Goal: Task Accomplishment & Management: Manage account settings

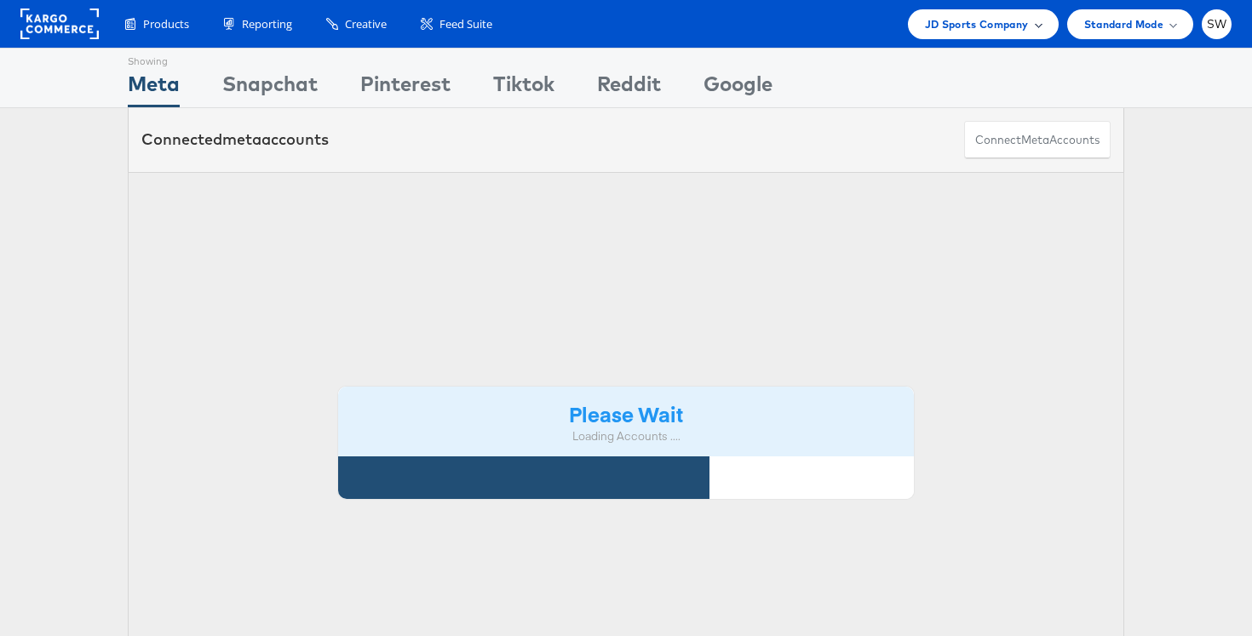
click at [997, 23] on span "JD Sports Company" at bounding box center [977, 24] width 104 height 18
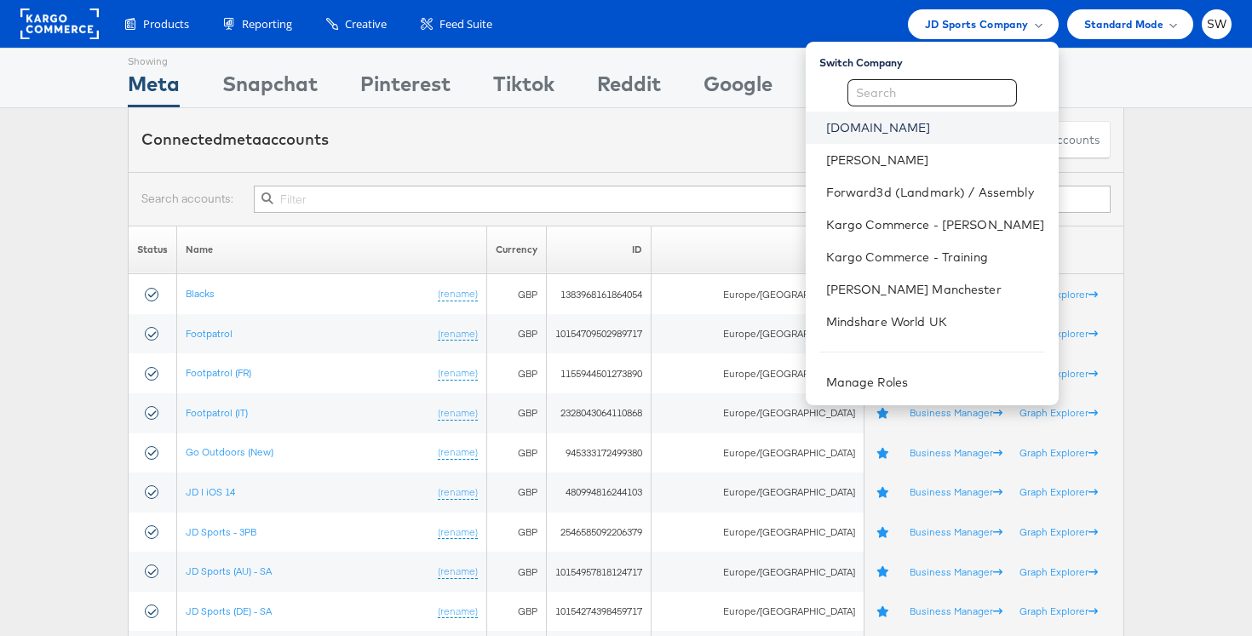
click at [868, 124] on link "ao.com" at bounding box center [935, 127] width 219 height 17
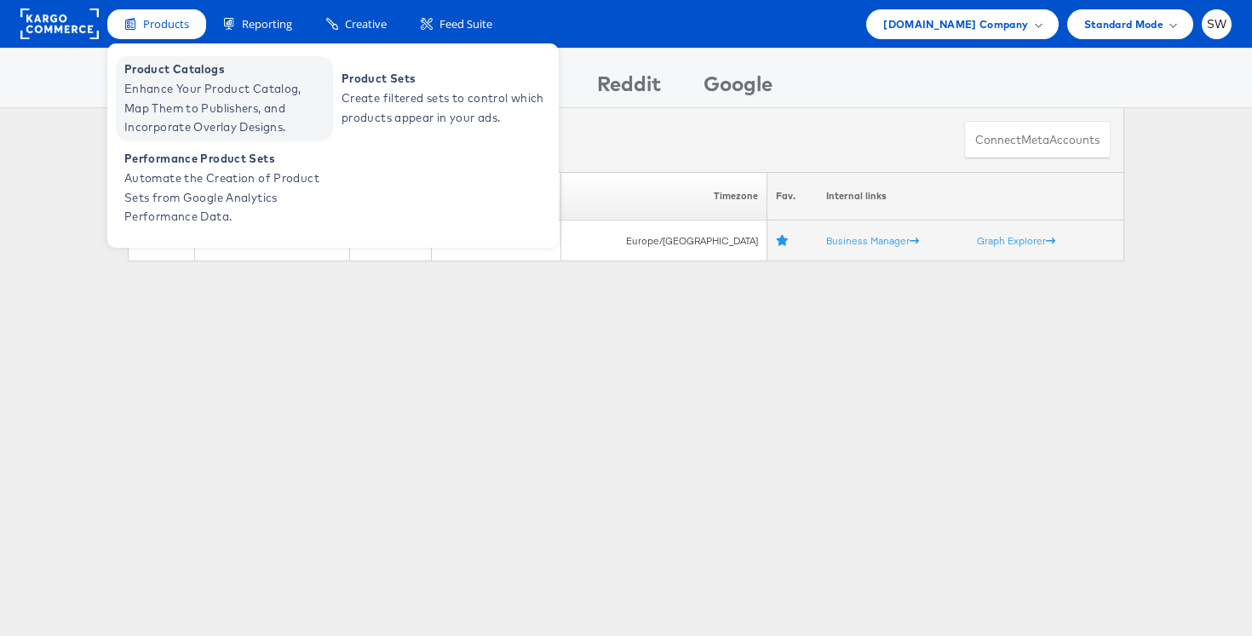
click at [200, 79] on span "Enhance Your Product Catalog, Map Them to Publishers, and Incorporate Overlay D…" at bounding box center [226, 108] width 204 height 58
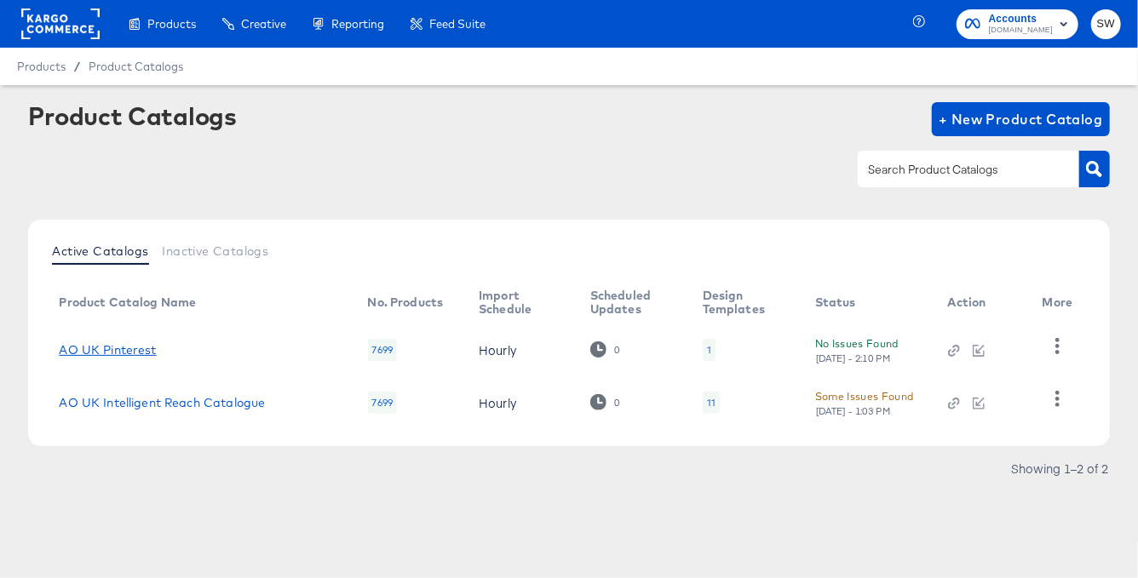
click at [150, 349] on link "AO UK Pinterest" at bounding box center [107, 350] width 97 height 14
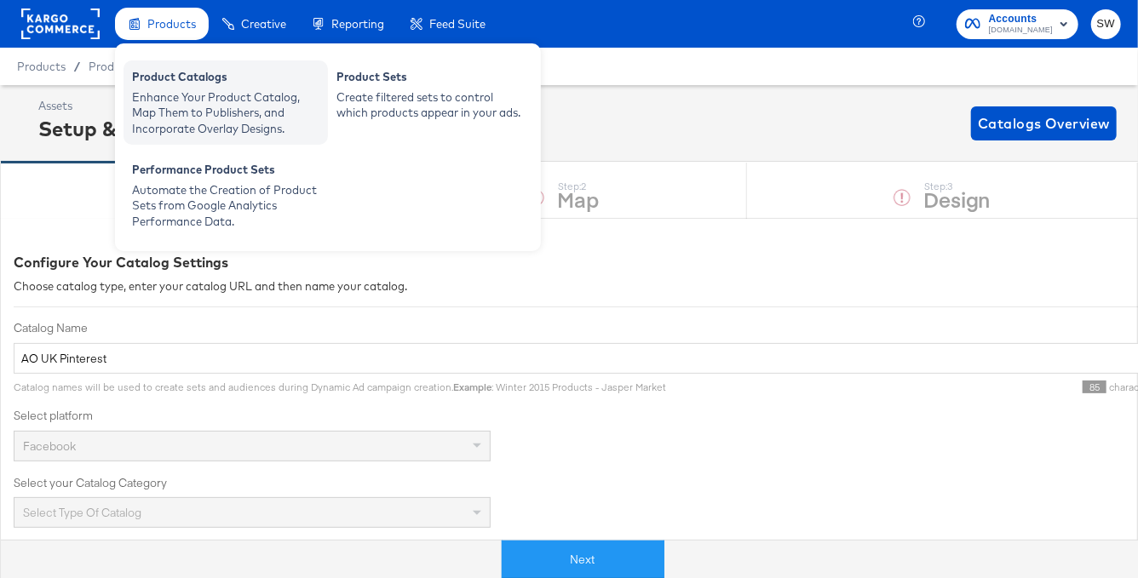
click at [191, 83] on div "Product Catalogs" at bounding box center [225, 79] width 187 height 20
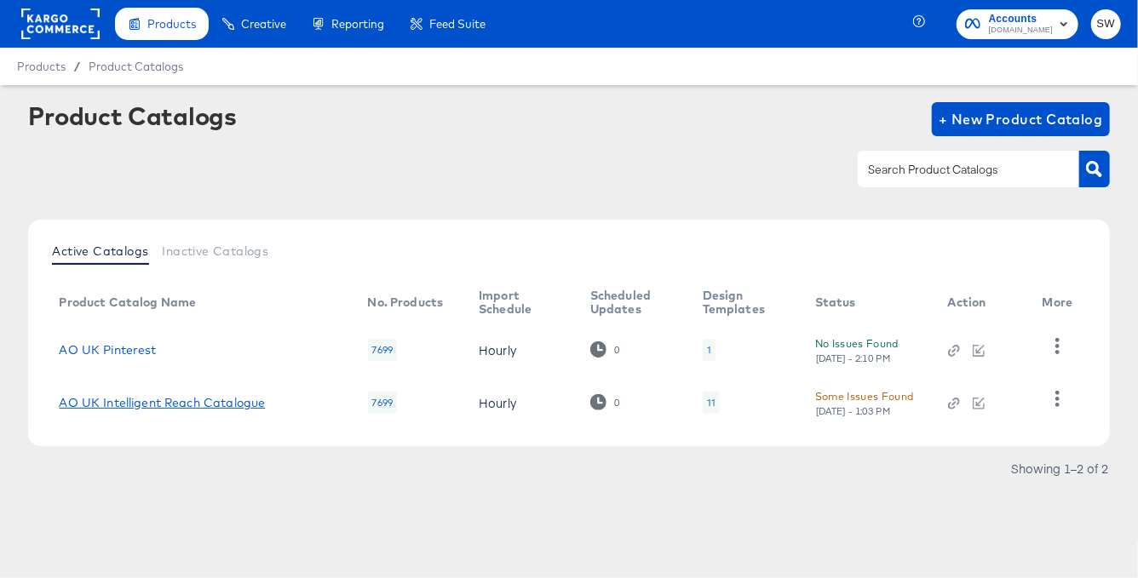
click at [160, 397] on link "AO UK Intelligent Reach Catalogue" at bounding box center [162, 403] width 206 height 14
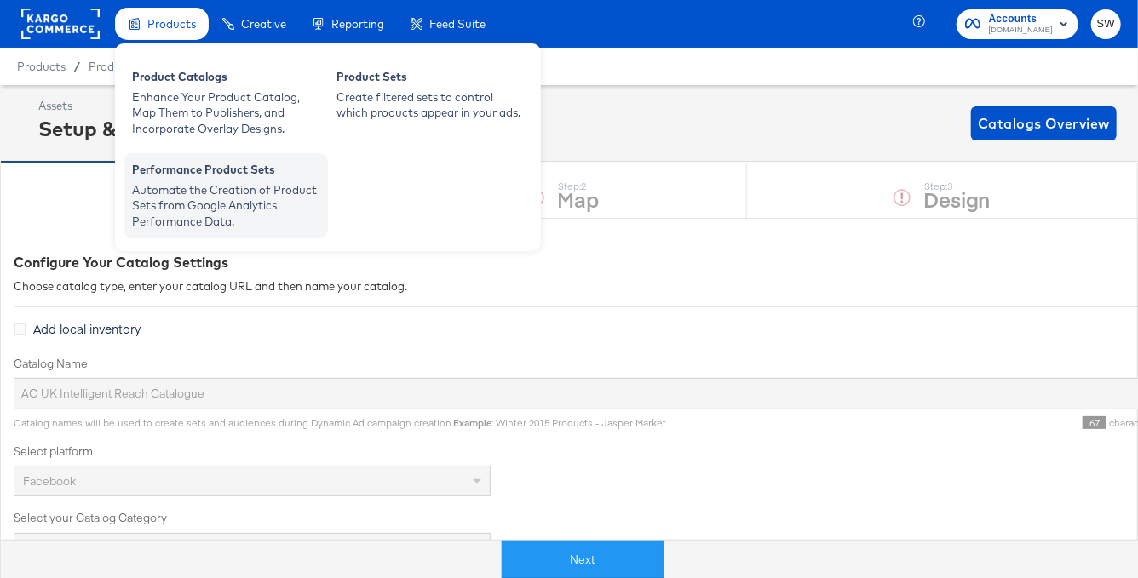
click at [185, 183] on div "Automate the Creation of Product Sets from Google Analytics Performance Data." at bounding box center [225, 206] width 187 height 48
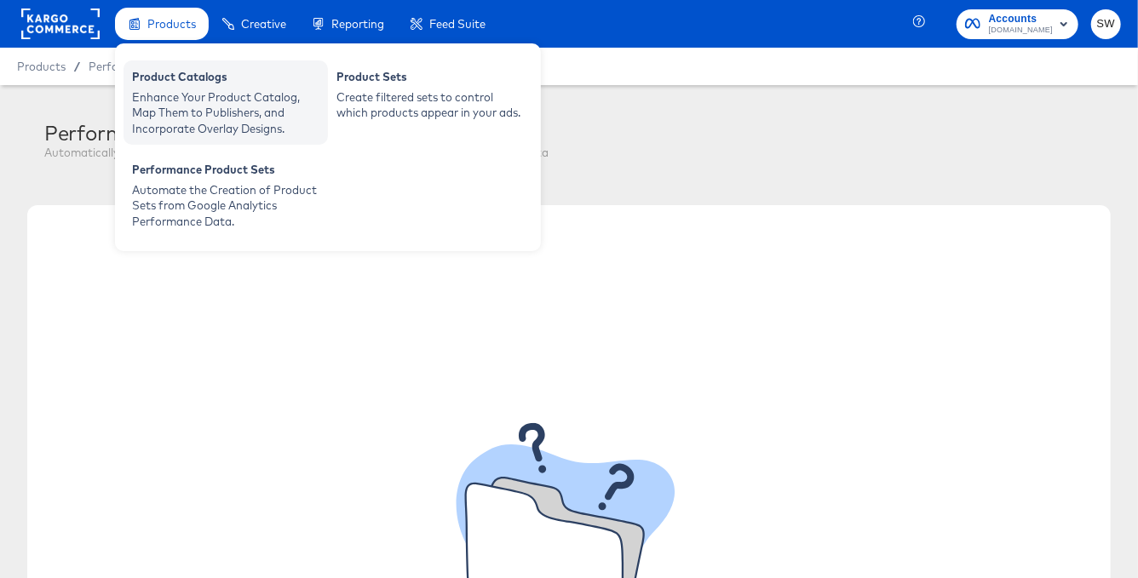
click at [175, 85] on div "Product Catalogs" at bounding box center [225, 79] width 187 height 20
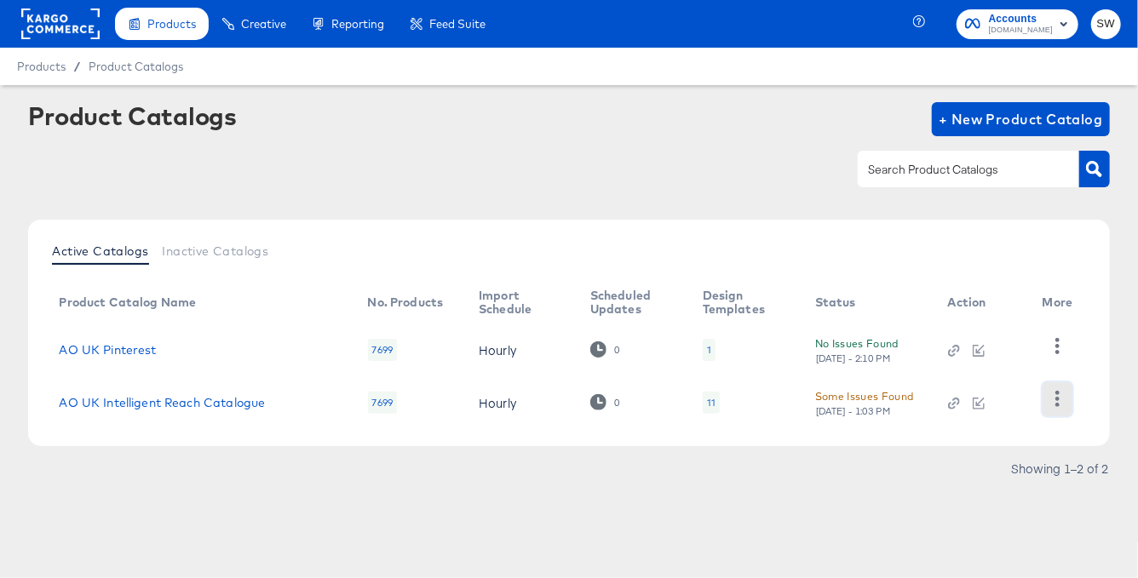
click at [1054, 393] on icon "button" at bounding box center [1057, 399] width 16 height 16
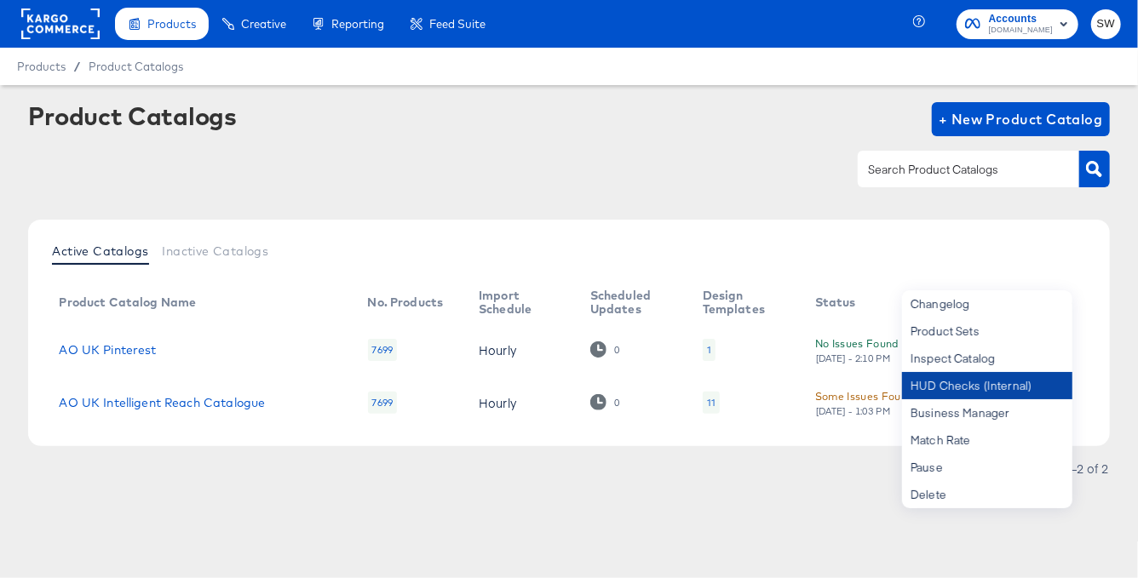
click at [1046, 392] on div "HUD Checks (Internal)" at bounding box center [987, 385] width 170 height 27
click at [77, 31] on rect at bounding box center [60, 24] width 78 height 31
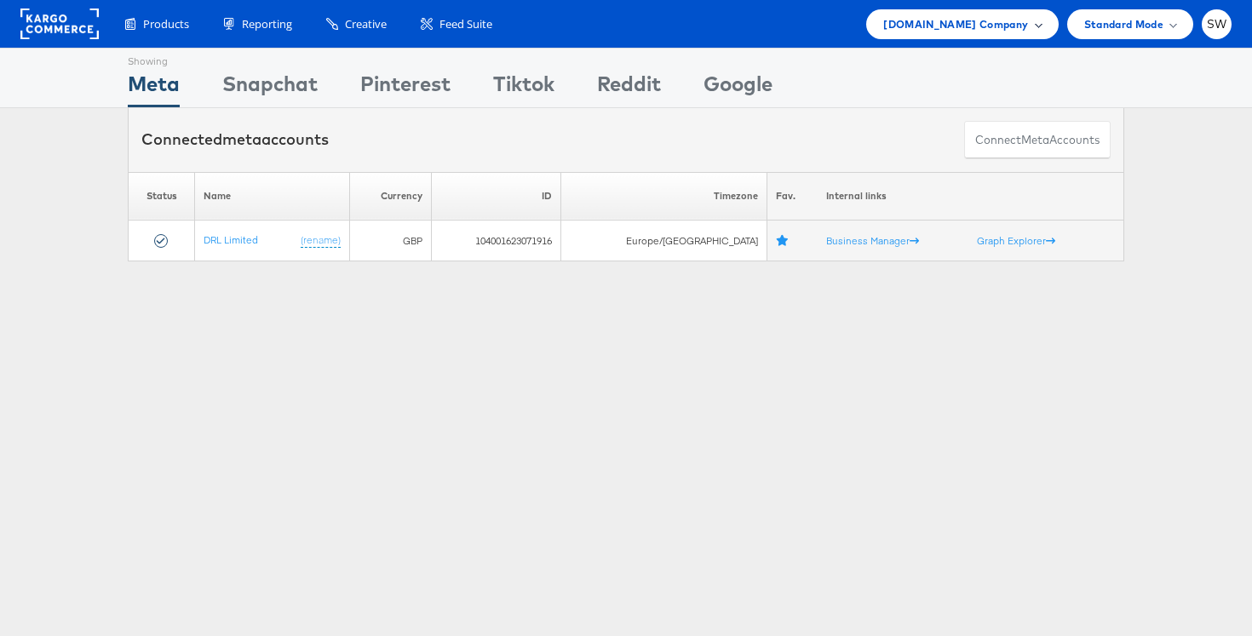
click at [1000, 25] on span "[DOMAIN_NAME] Company" at bounding box center [955, 24] width 145 height 18
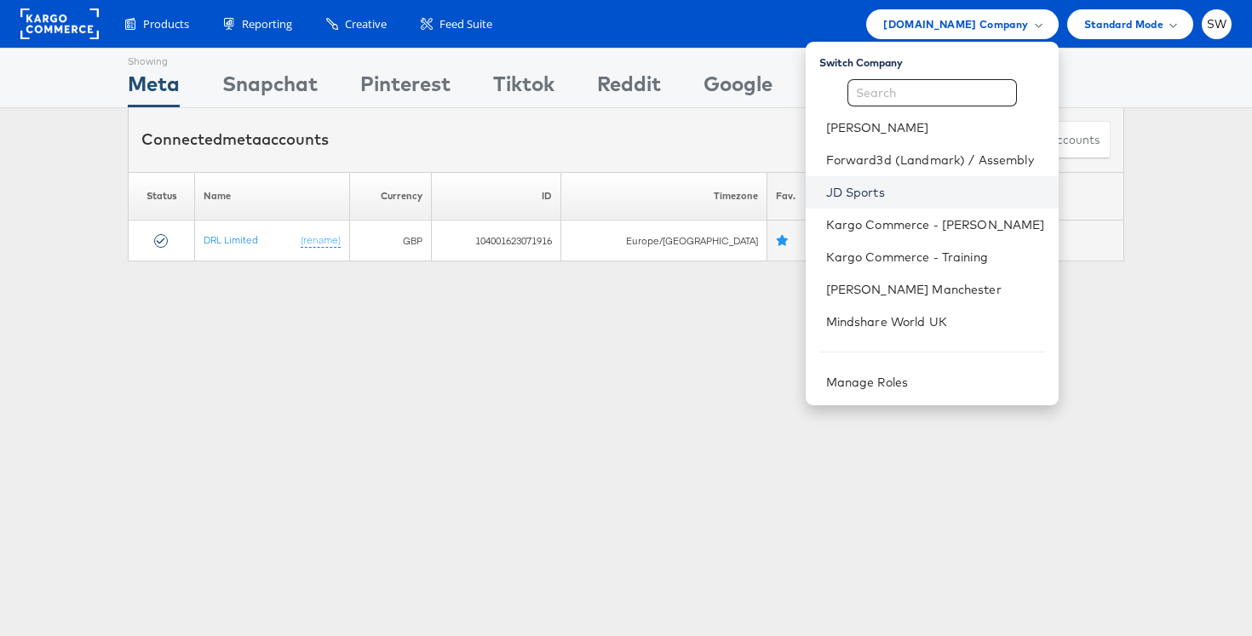
click at [914, 186] on link "JD Sports" at bounding box center [935, 192] width 219 height 17
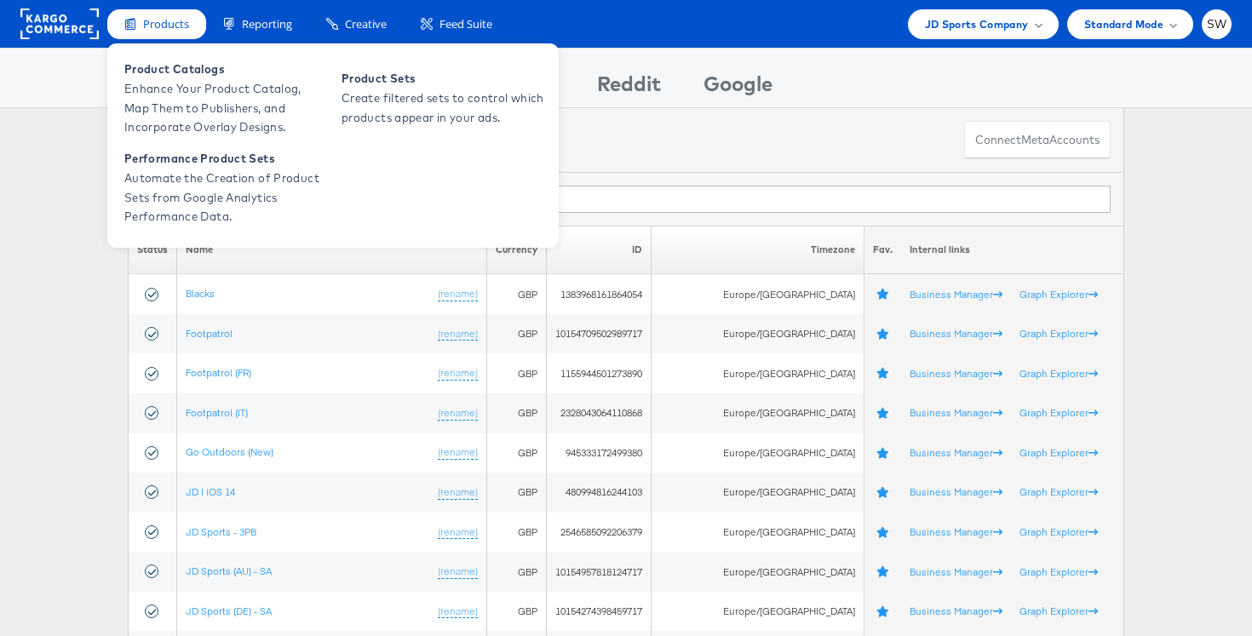
click at [163, 24] on span "Products" at bounding box center [166, 24] width 46 height 16
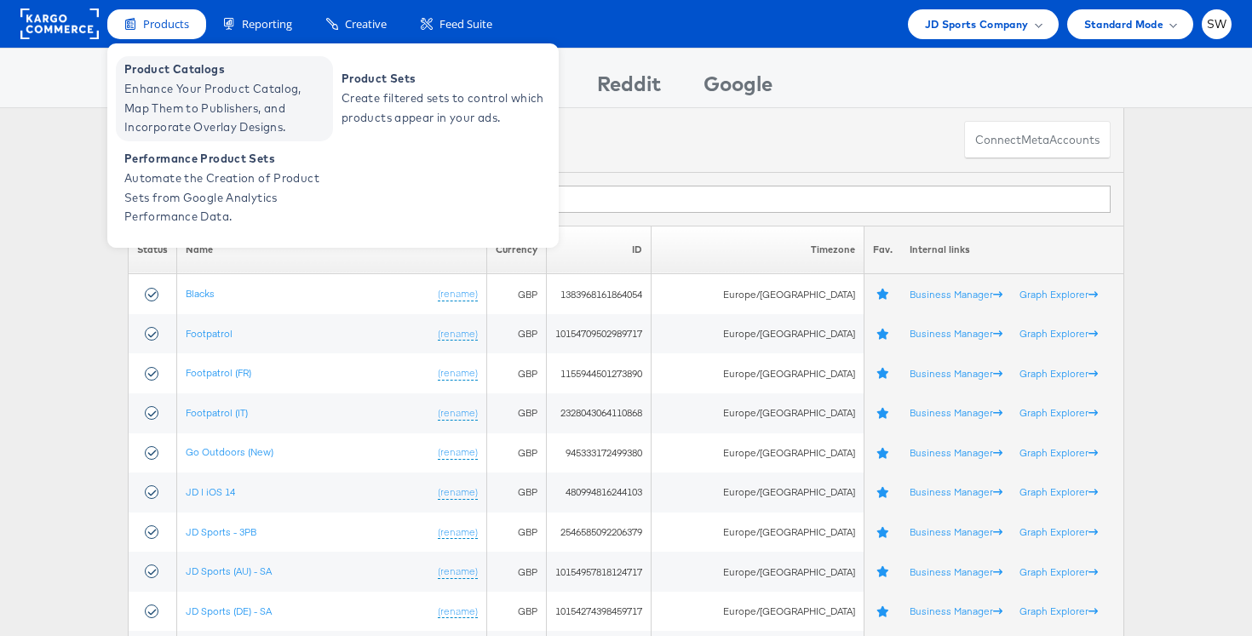
click at [175, 107] on span "Enhance Your Product Catalog, Map Them to Publishers, and Incorporate Overlay D…" at bounding box center [226, 108] width 204 height 58
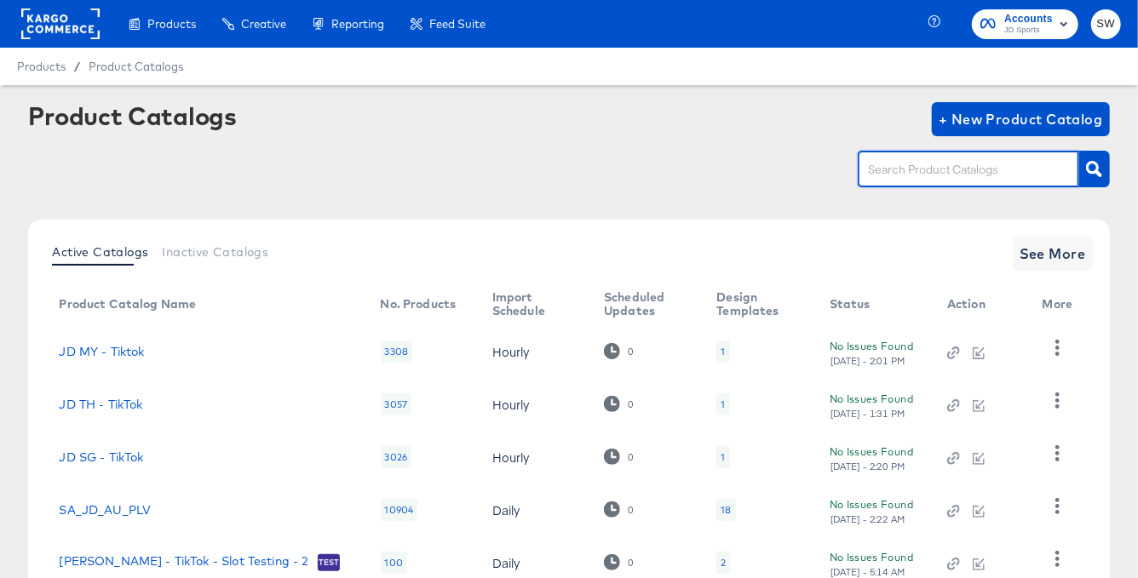
click at [950, 164] on input "text" at bounding box center [954, 170] width 181 height 20
type input "nz"
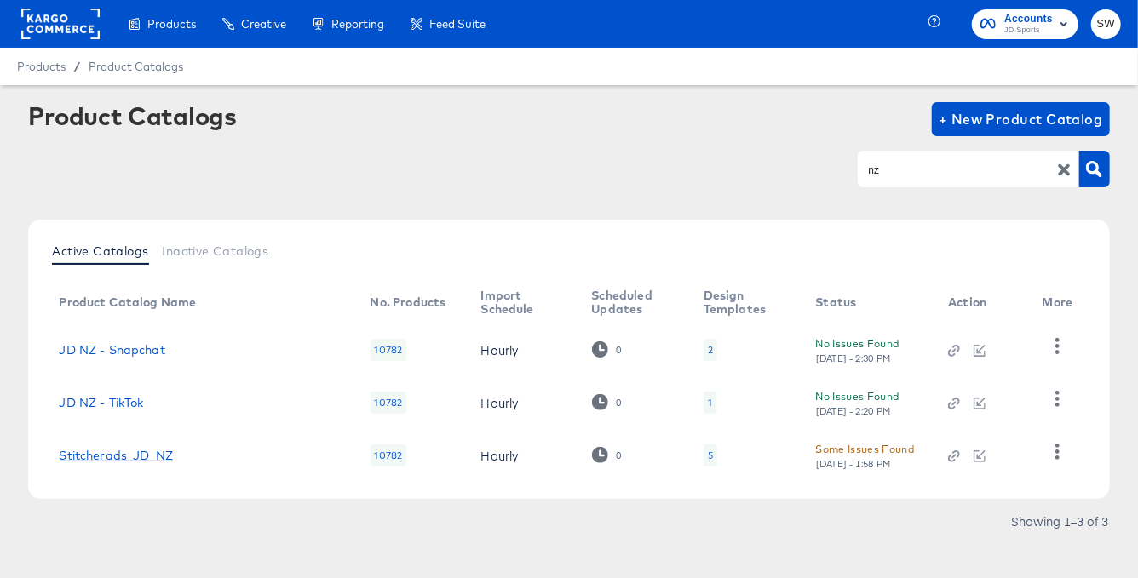
click at [141, 457] on link "Stitcherads_JD_NZ" at bounding box center [116, 456] width 114 height 14
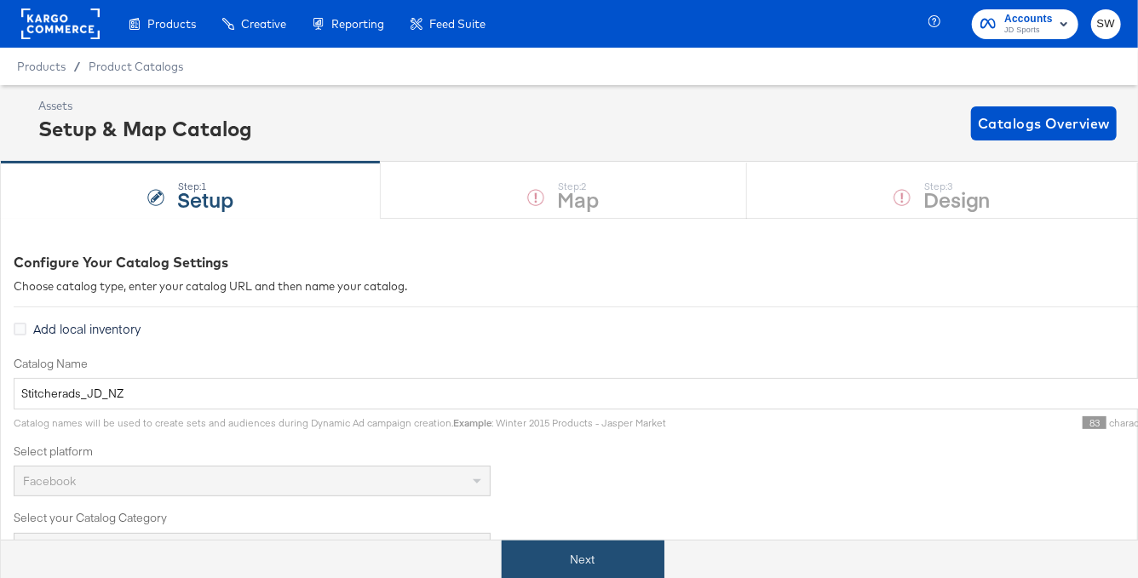
click at [570, 550] on button "Next" at bounding box center [583, 560] width 163 height 38
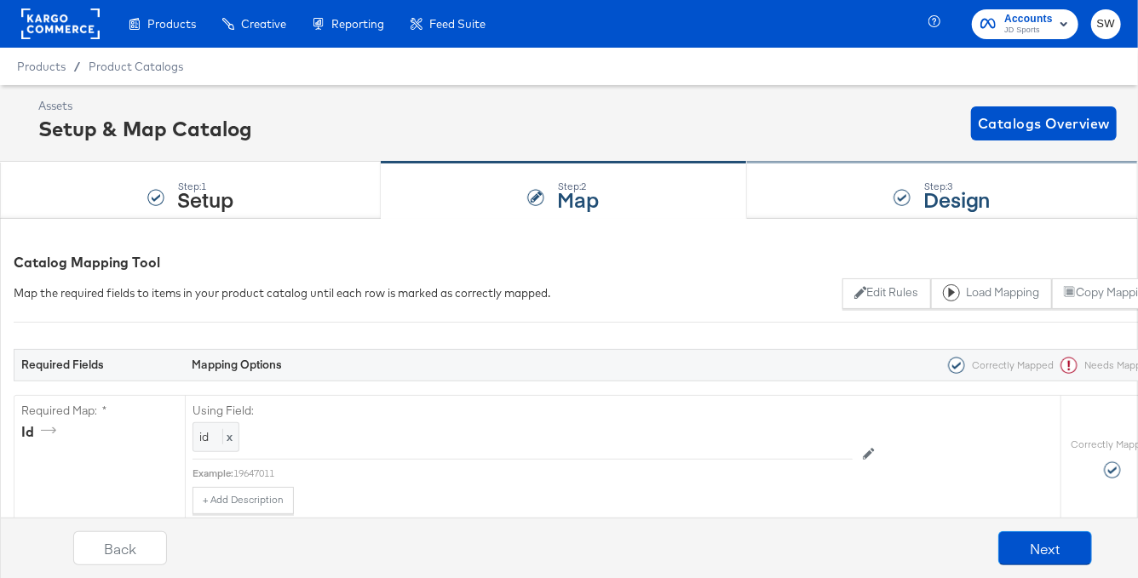
click at [830, 191] on div "Step: 3 Design" at bounding box center [942, 191] width 391 height 56
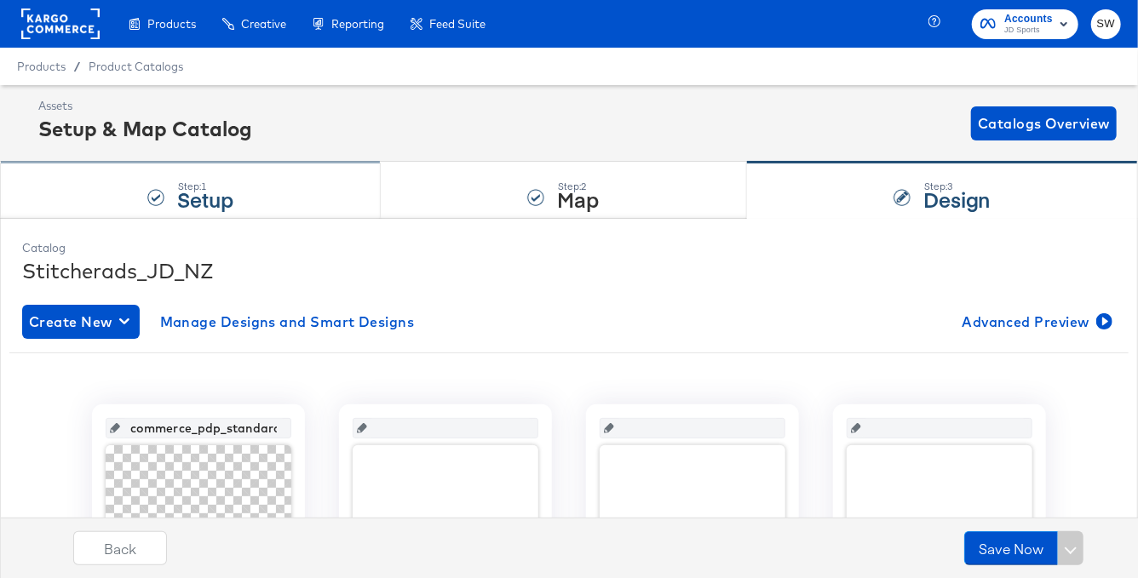
click at [234, 198] on div "Step: 1 Setup" at bounding box center [190, 191] width 381 height 56
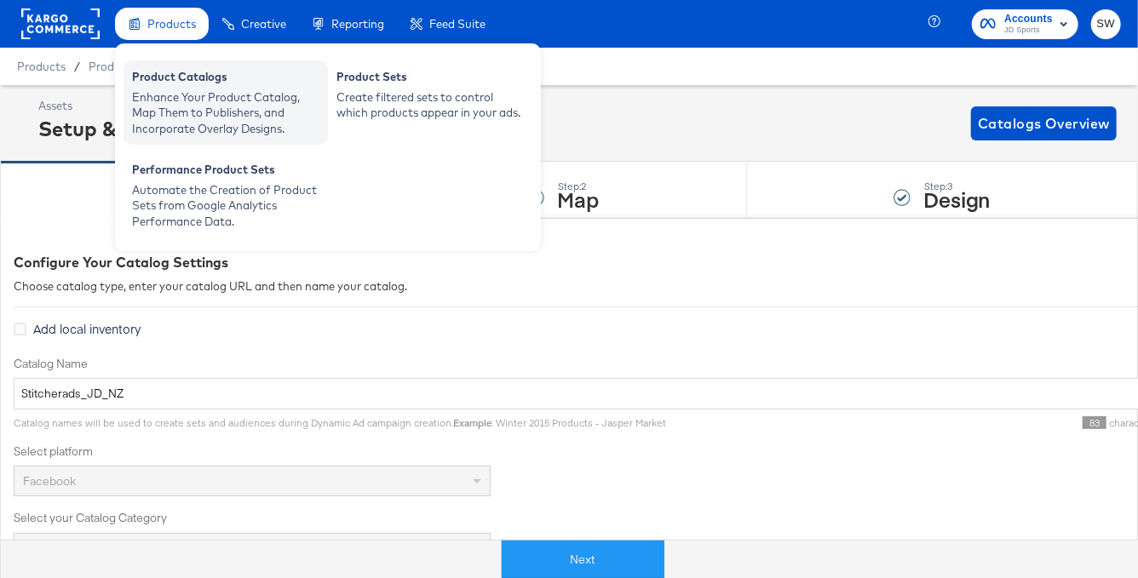
click at [202, 101] on div "Enhance Your Product Catalog, Map Them to Publishers, and Incorporate Overlay D…" at bounding box center [225, 113] width 187 height 48
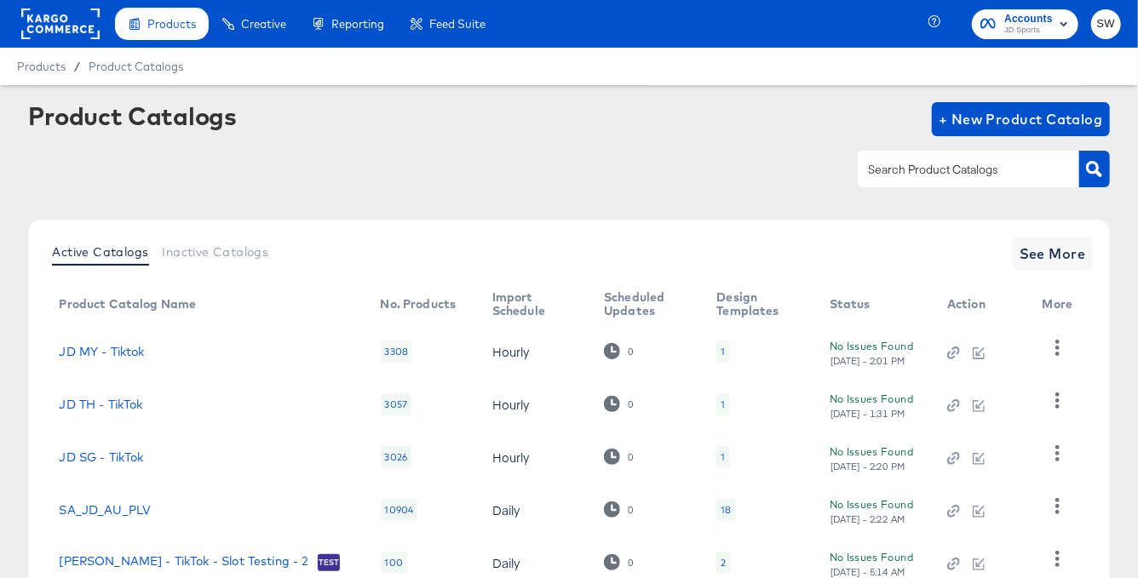
click at [924, 167] on input "text" at bounding box center [954, 170] width 181 height 20
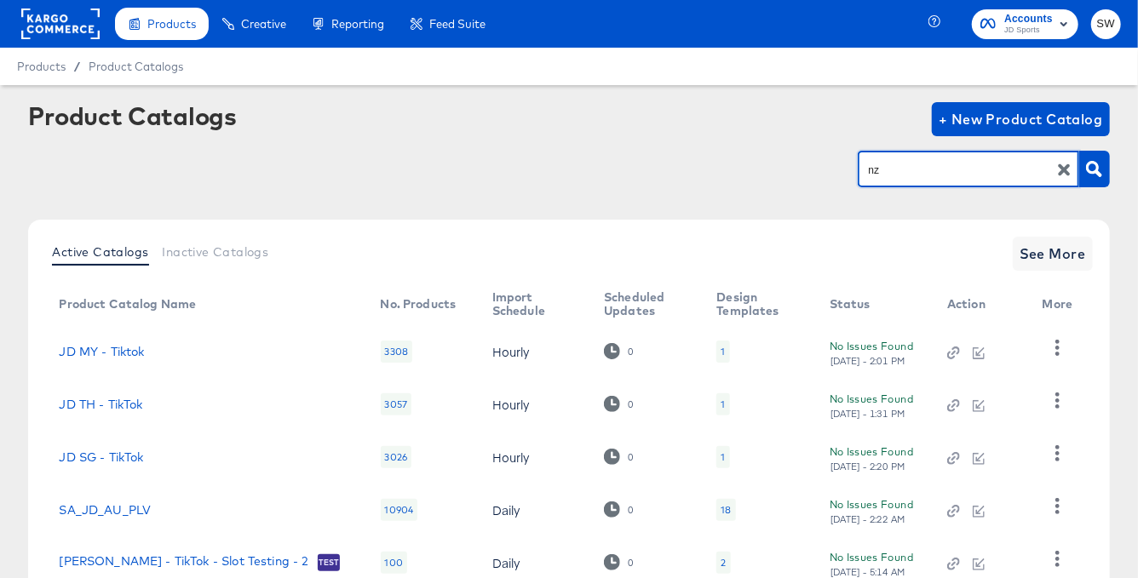
type input "nz"
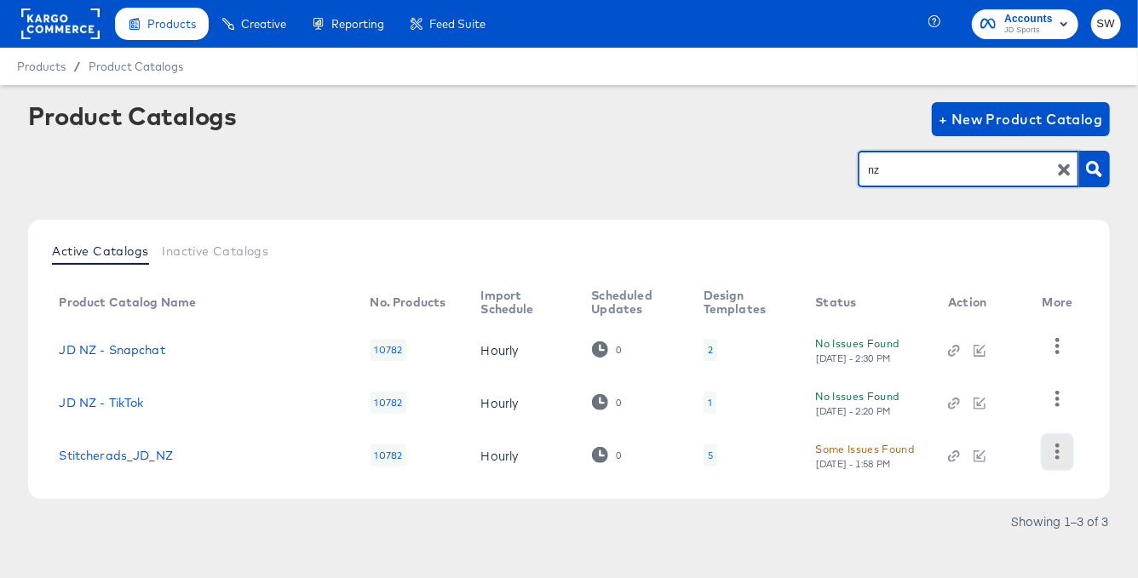
click at [1069, 458] on button "button" at bounding box center [1057, 452] width 30 height 34
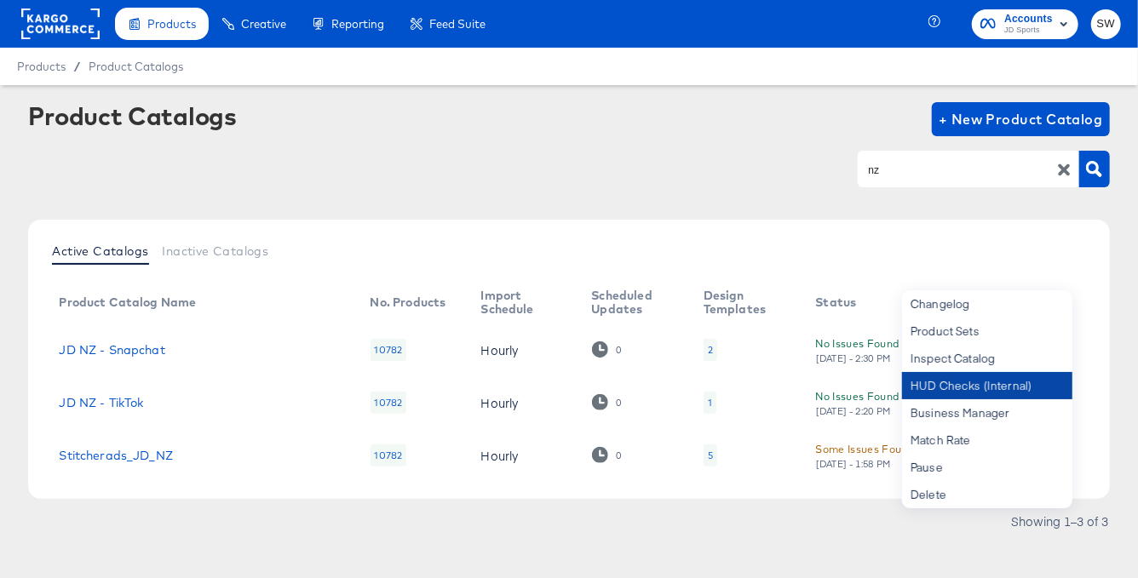
click at [1009, 384] on div "HUD Checks (Internal)" at bounding box center [987, 385] width 170 height 27
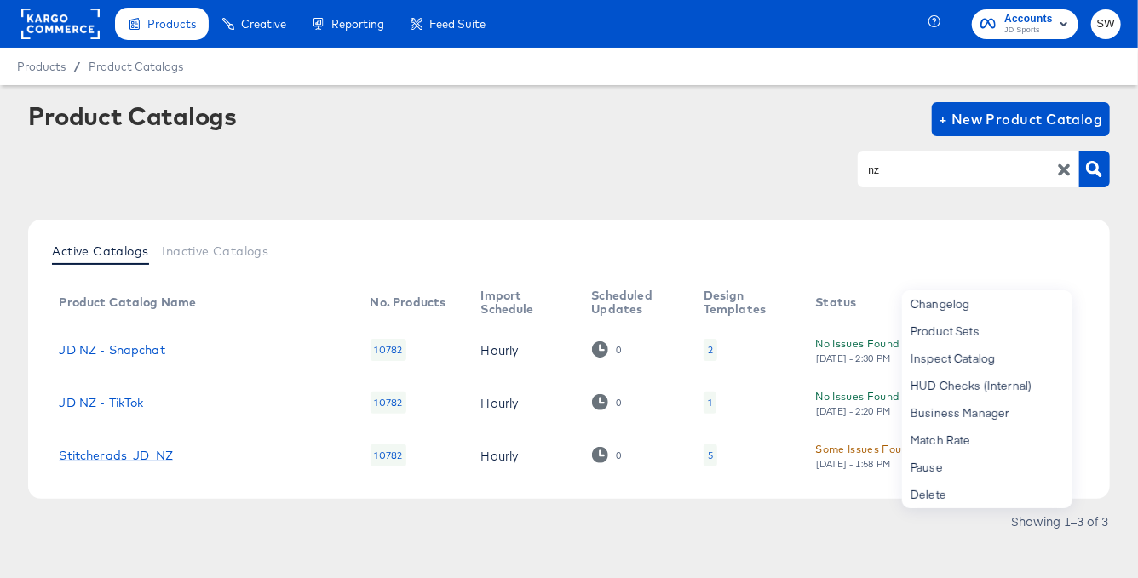
click at [138, 453] on link "Stitcherads_JD_NZ" at bounding box center [116, 456] width 114 height 14
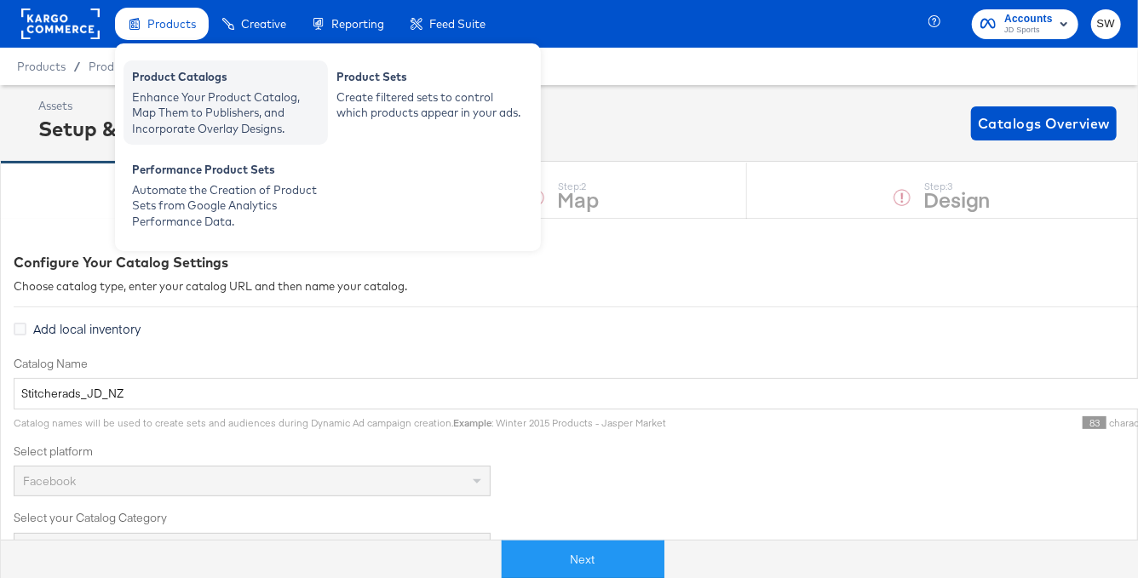
click at [175, 99] on div "Enhance Your Product Catalog, Map Them to Publishers, and Incorporate Overlay D…" at bounding box center [225, 113] width 187 height 48
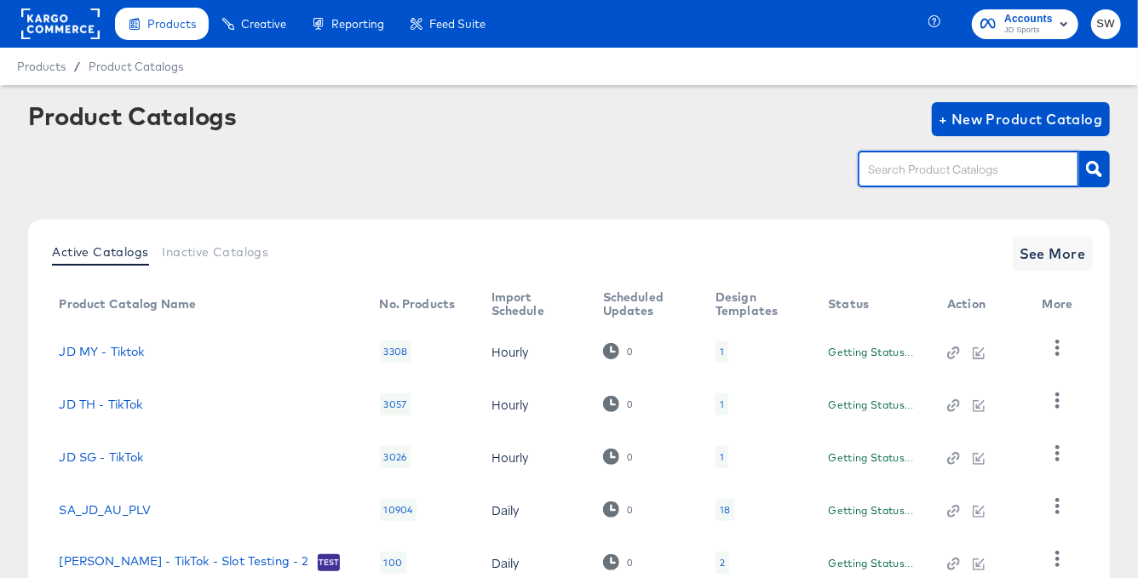
click at [912, 178] on input "text" at bounding box center [954, 170] width 181 height 20
type input "my"
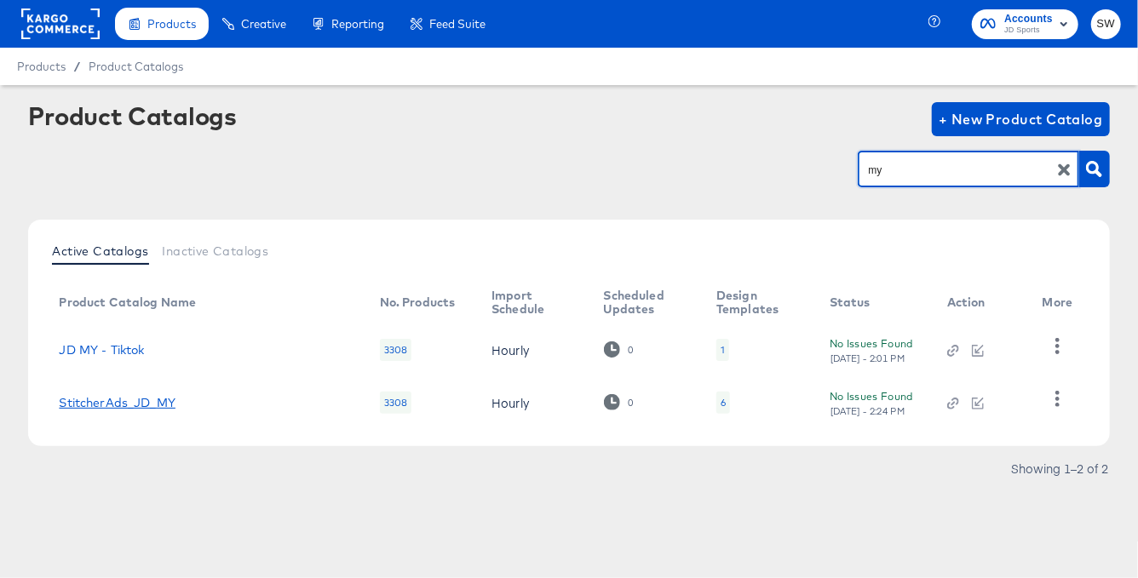
click at [152, 400] on link "StitcherAds_JD_MY" at bounding box center [117, 403] width 117 height 14
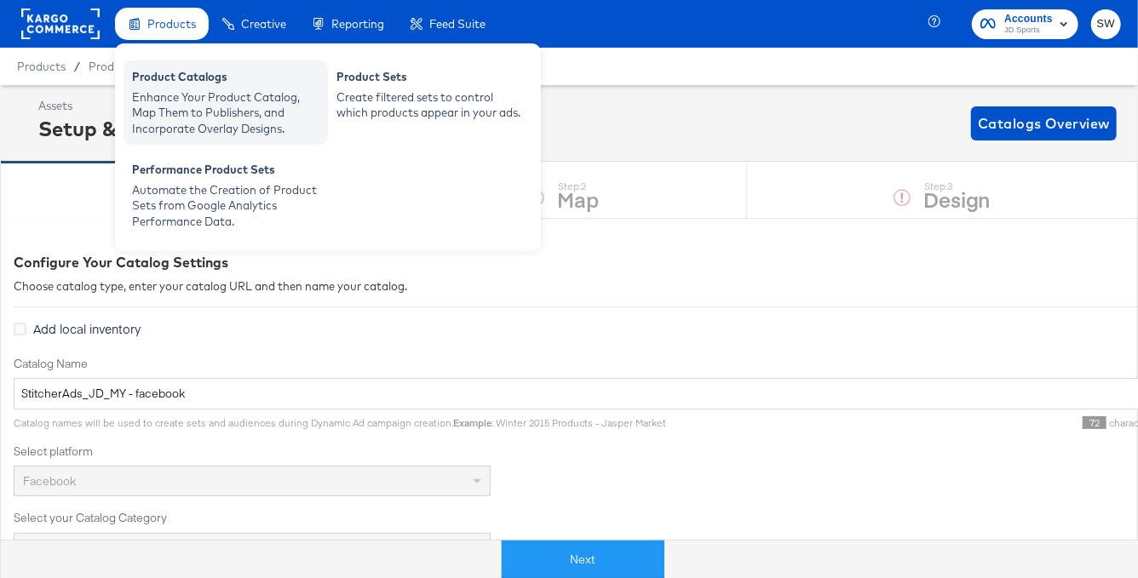
click at [174, 82] on div "Product Catalogs" at bounding box center [225, 79] width 187 height 20
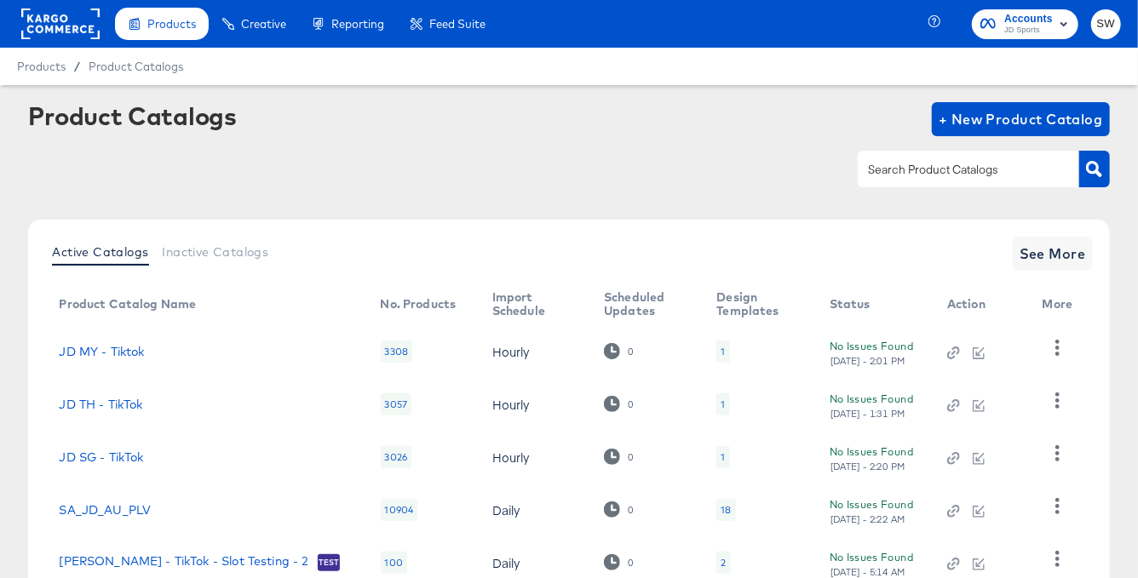
click at [927, 170] on input "text" at bounding box center [954, 170] width 181 height 20
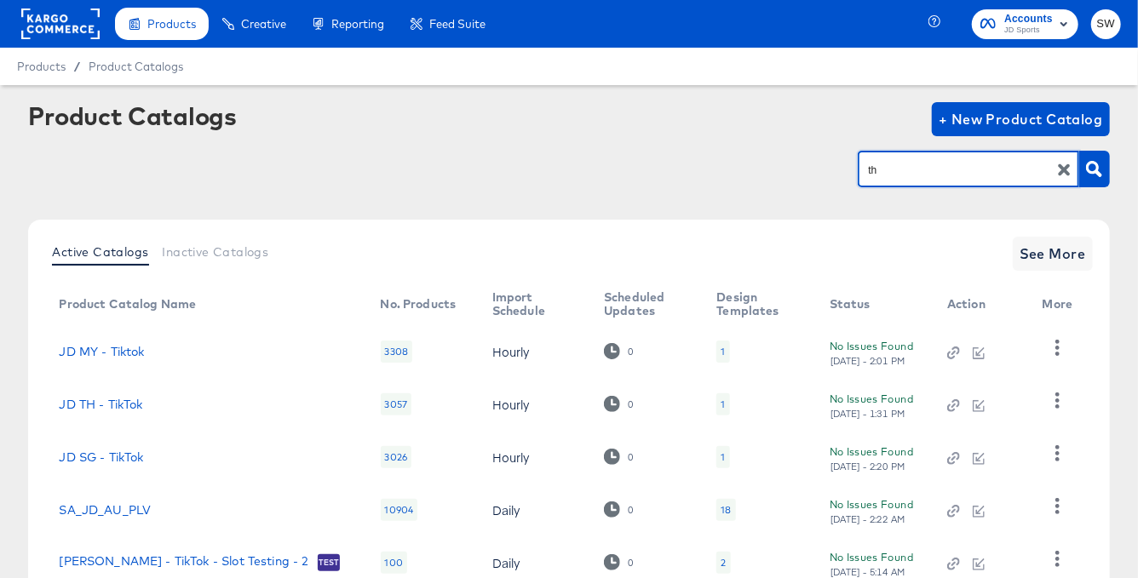
type input "th"
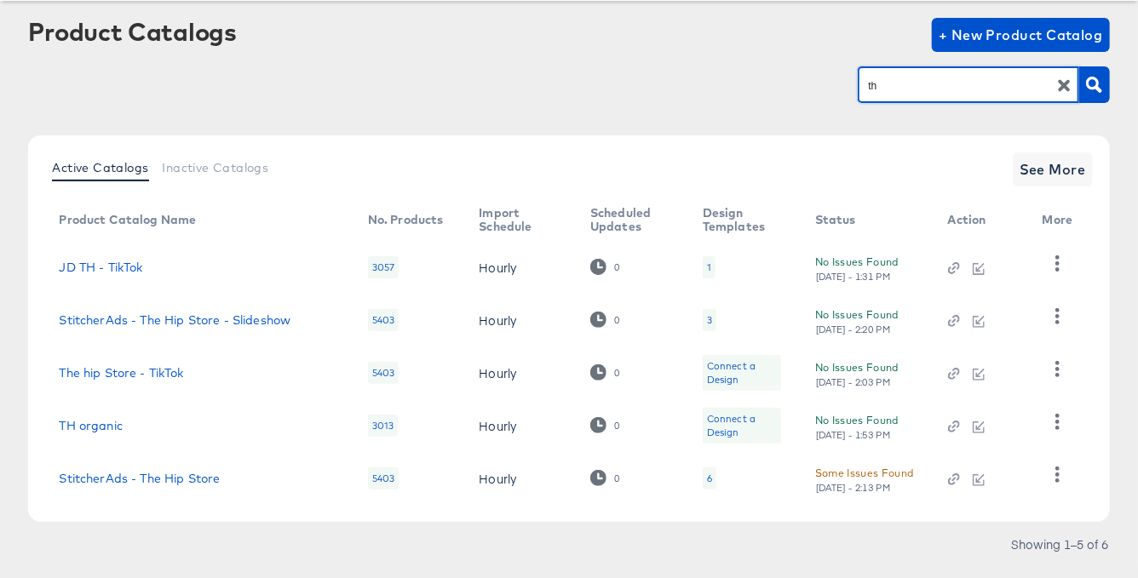
scroll to position [123, 0]
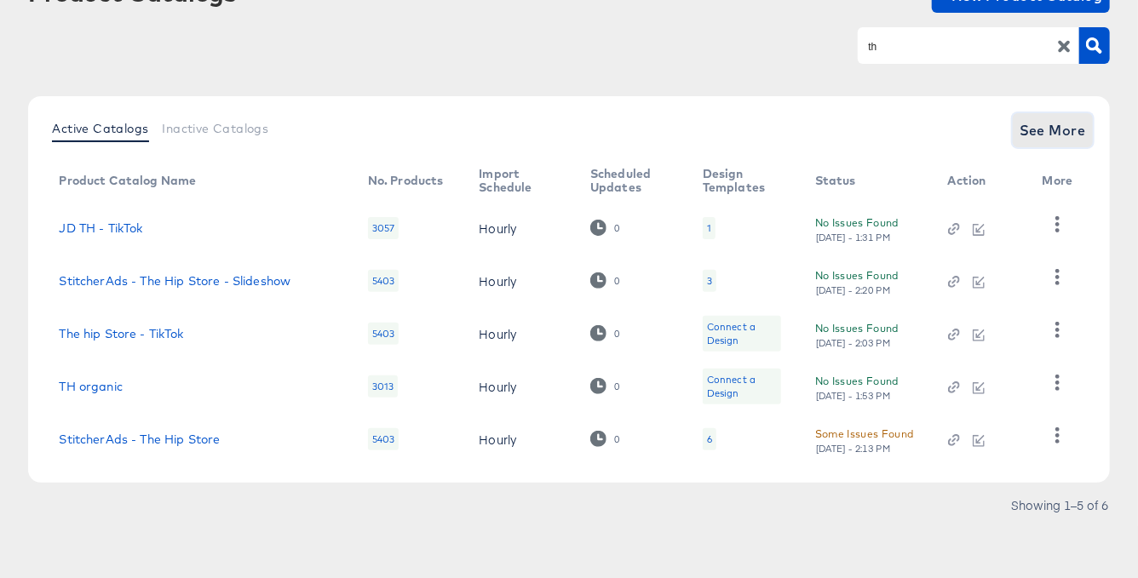
click at [1067, 131] on span "See More" at bounding box center [1052, 130] width 66 height 24
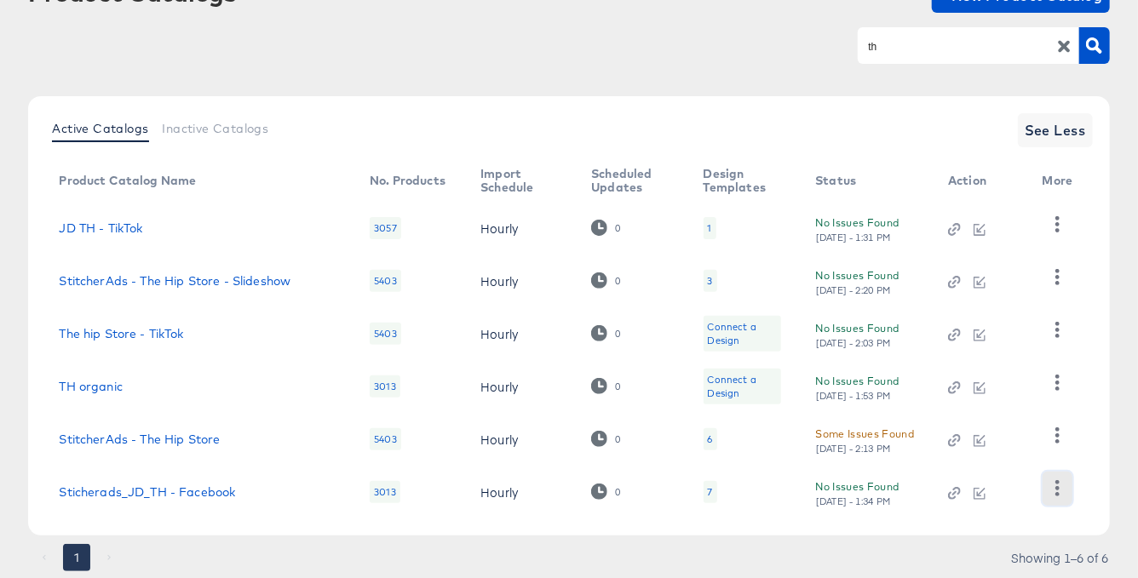
click at [1045, 484] on button "button" at bounding box center [1057, 489] width 30 height 34
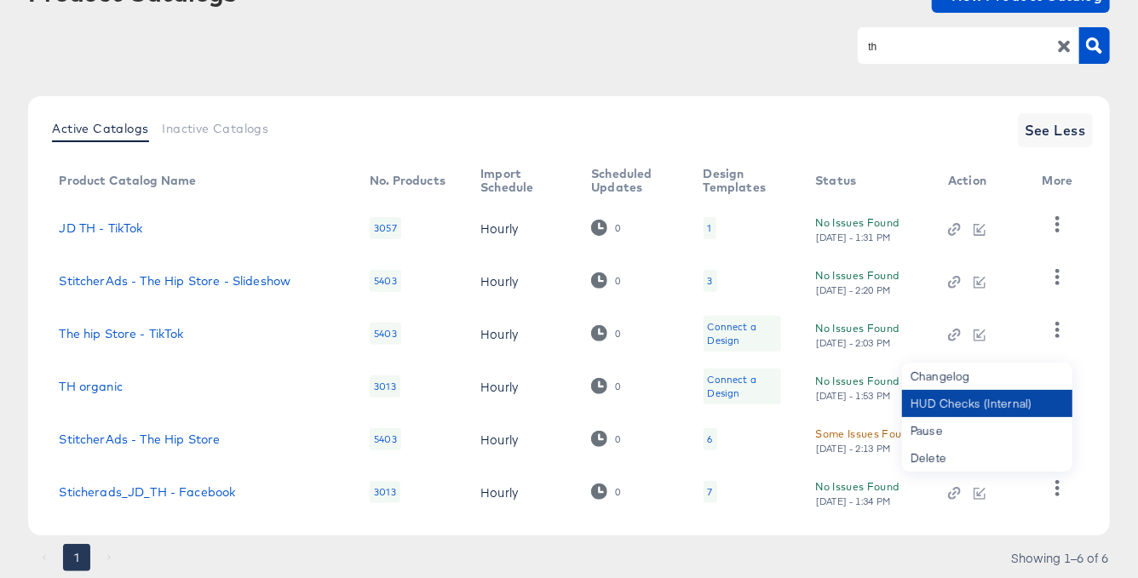
click at [1008, 409] on div "HUD Checks (Internal)" at bounding box center [987, 403] width 170 height 27
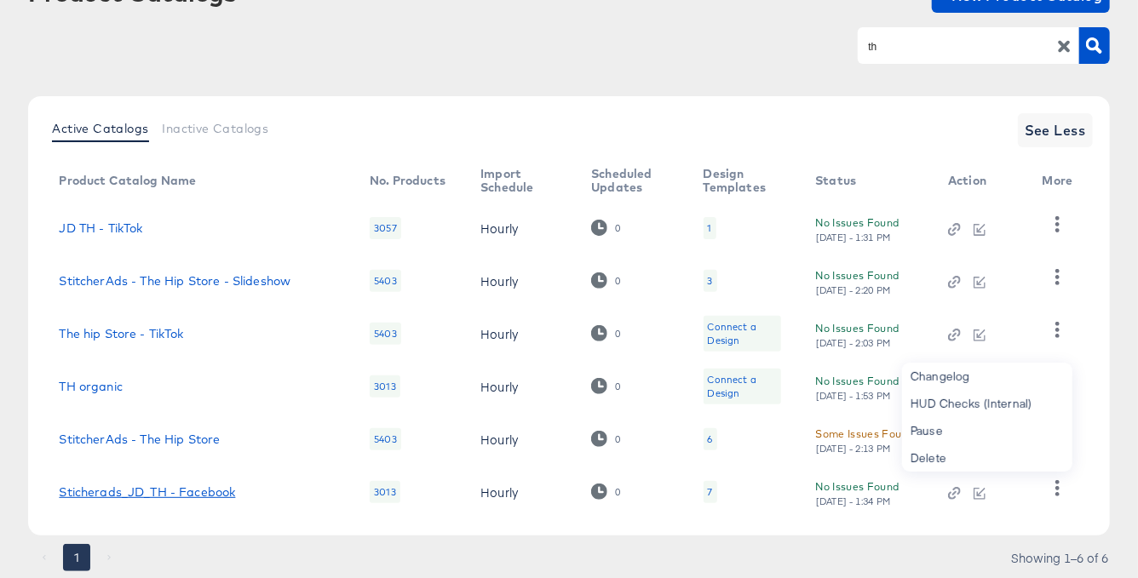
click at [173, 492] on link "Sticherads_JD_TH - Facebook" at bounding box center [147, 492] width 176 height 14
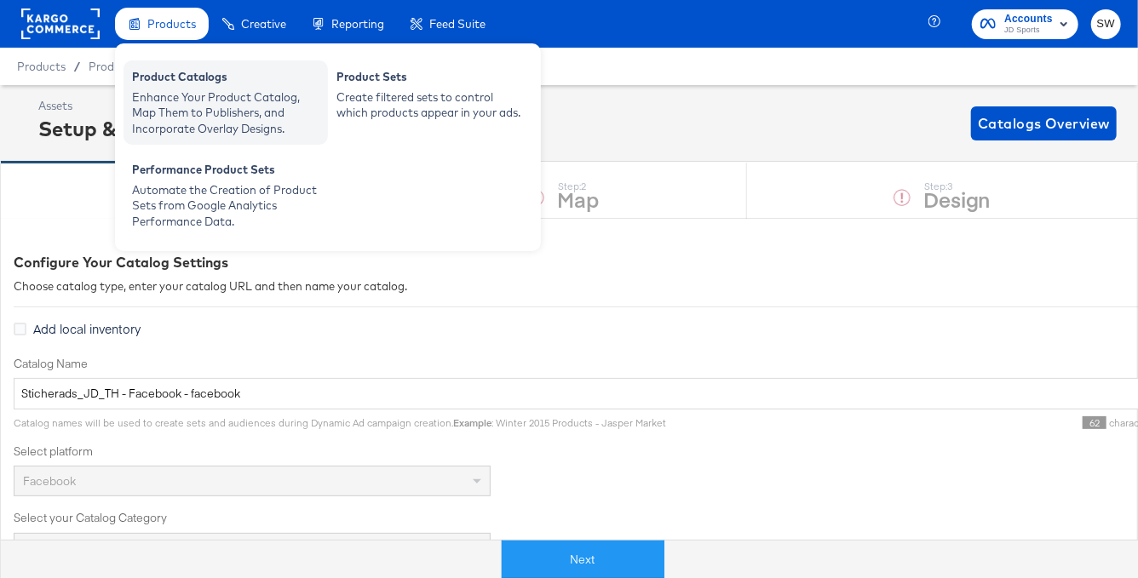
click at [169, 96] on div "Enhance Your Product Catalog, Map Them to Publishers, and Incorporate Overlay D…" at bounding box center [225, 113] width 187 height 48
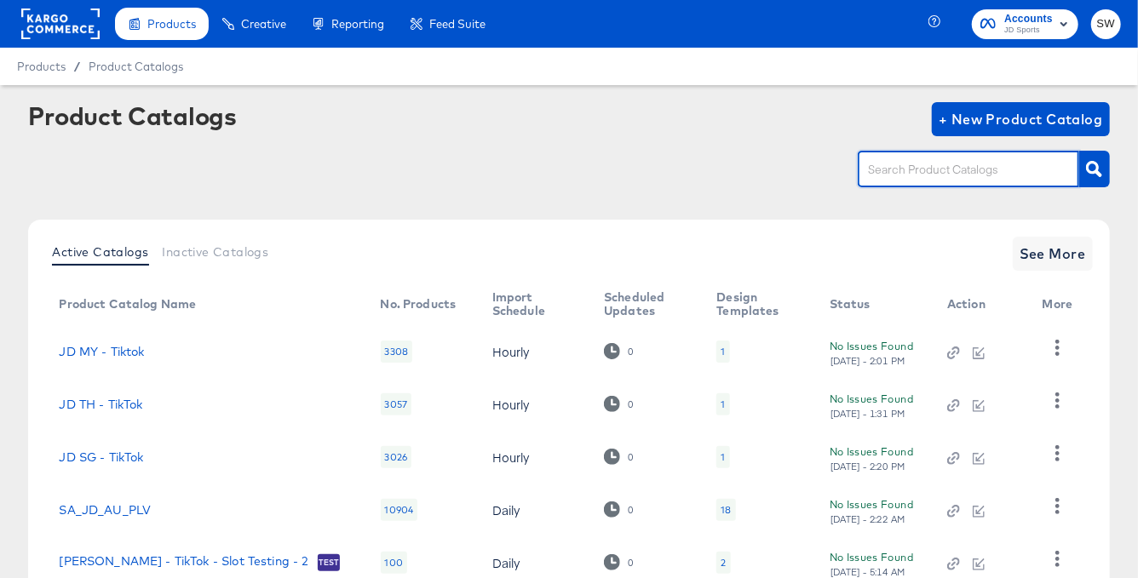
click at [919, 169] on input "text" at bounding box center [954, 170] width 181 height 20
type input "sg"
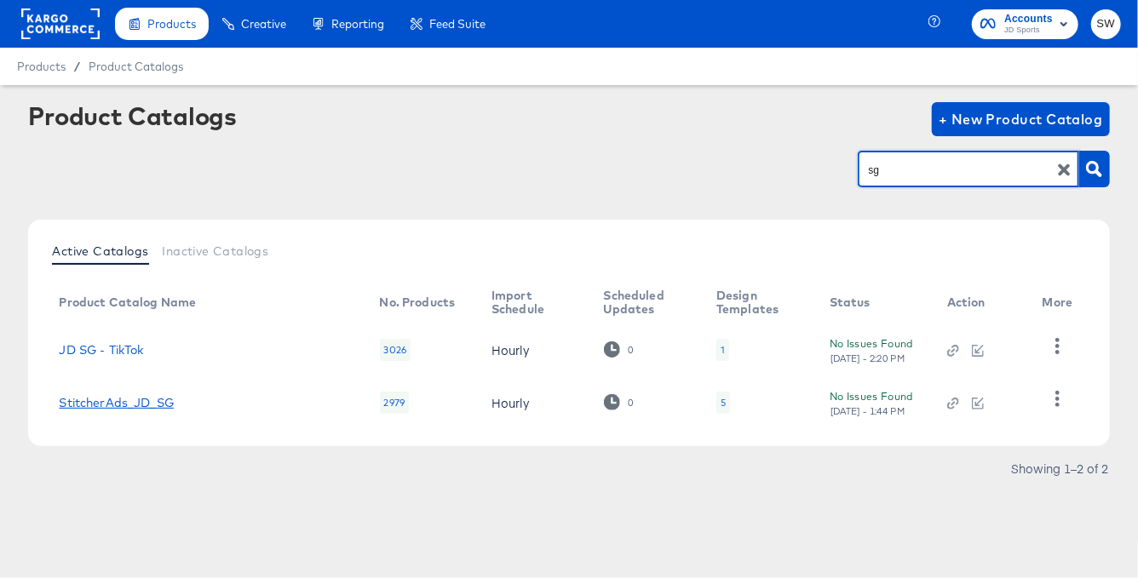
click at [126, 397] on link "StitcherAds_JD_SG" at bounding box center [116, 403] width 115 height 14
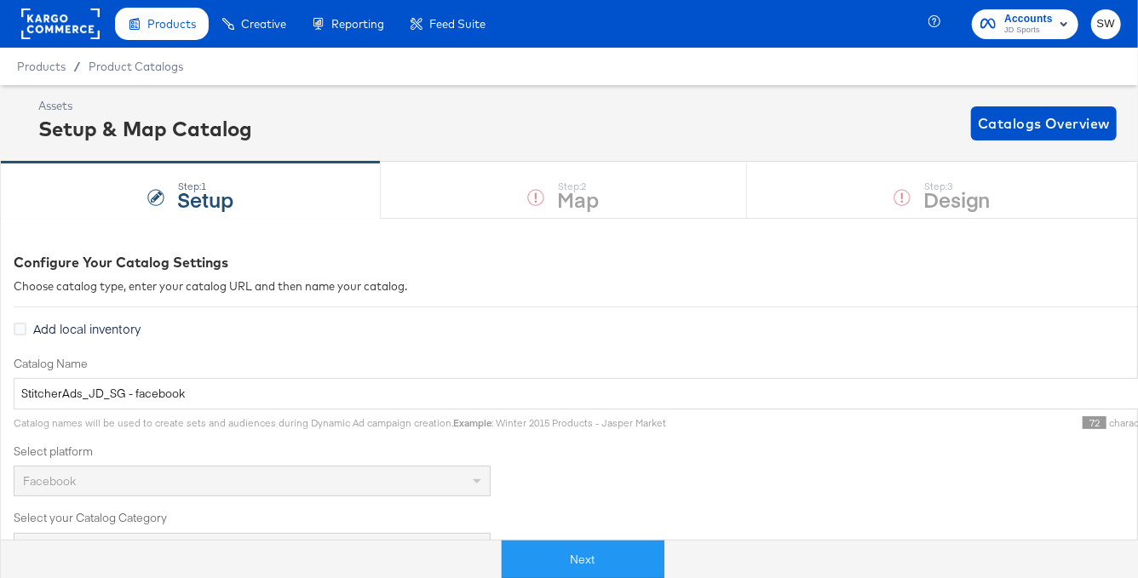
click at [645, 104] on div "Assets Setup & Map Catalog Catalogs Overview" at bounding box center [577, 123] width 1078 height 50
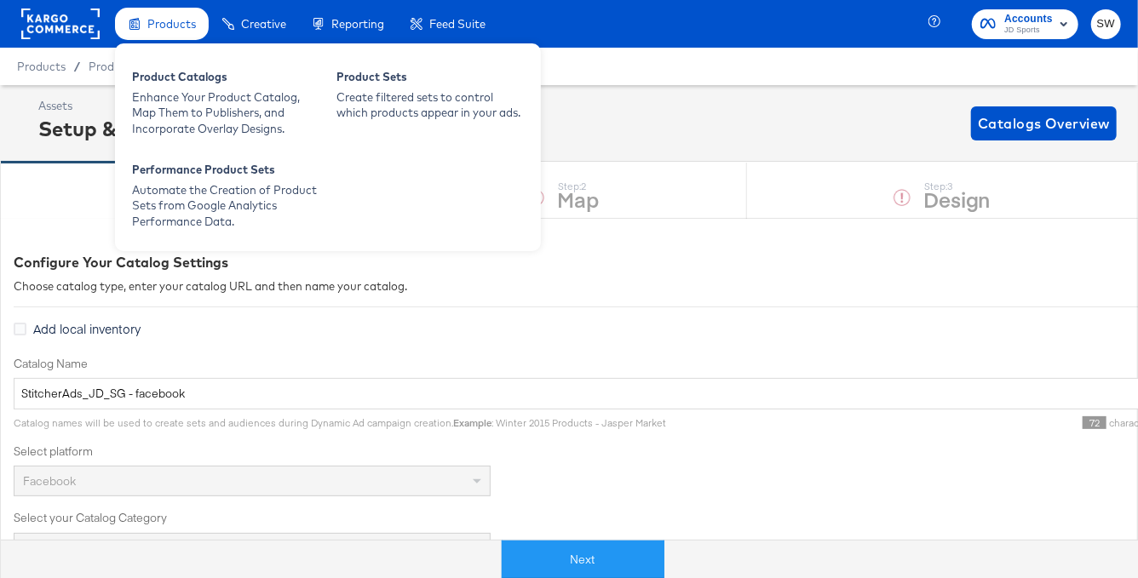
click at [167, 21] on span "Products" at bounding box center [171, 24] width 49 height 14
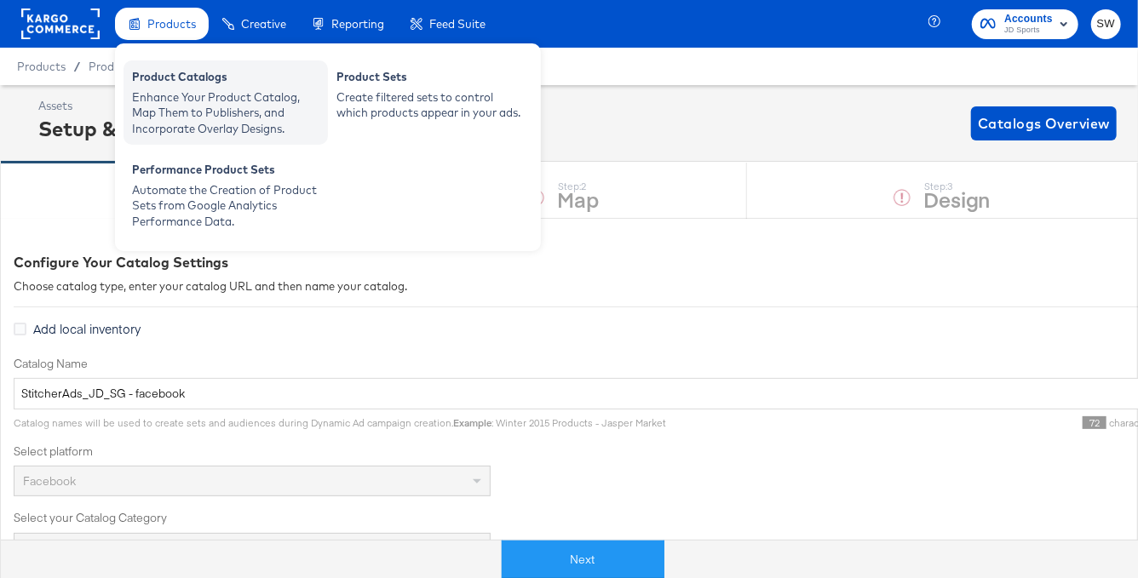
click at [166, 106] on div "Enhance Your Product Catalog, Map Them to Publishers, and Incorporate Overlay D…" at bounding box center [225, 113] width 187 height 48
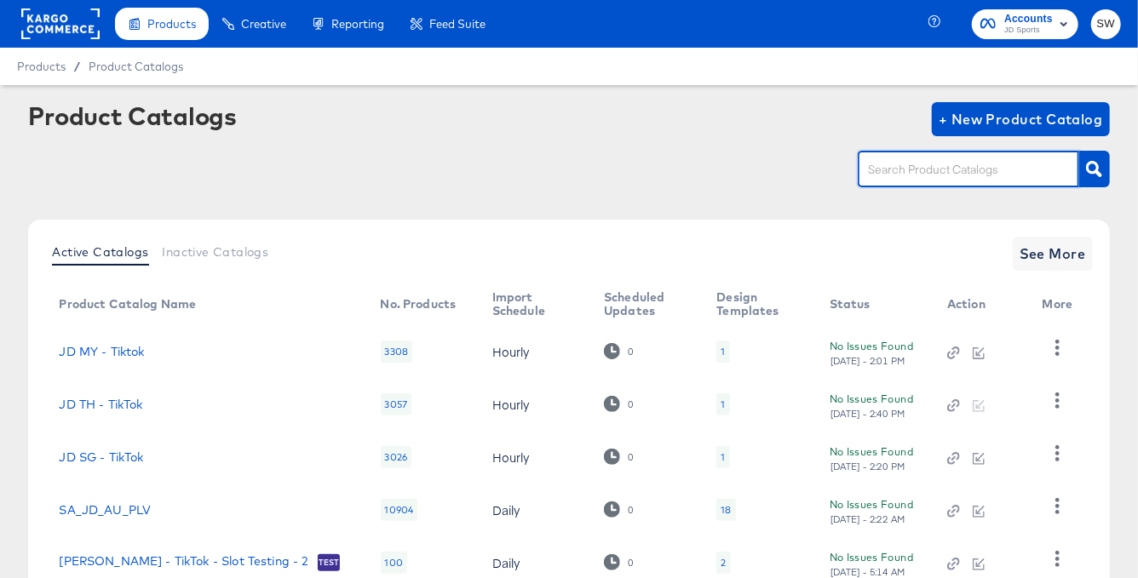
click at [885, 174] on input "text" at bounding box center [954, 170] width 181 height 20
type input "nz"
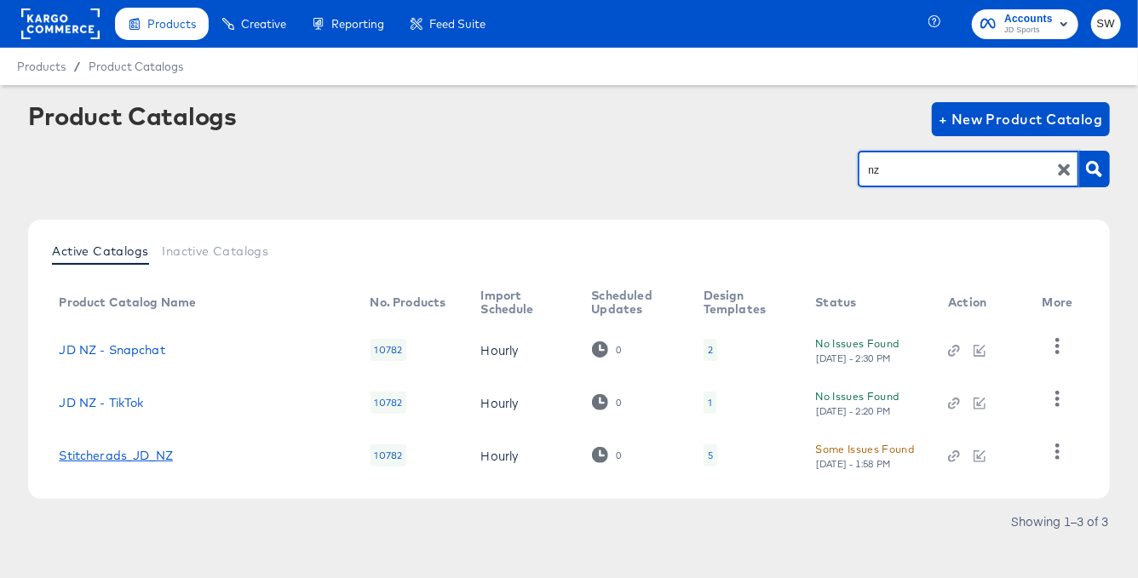
click at [129, 450] on link "Stitcherads_JD_NZ" at bounding box center [116, 456] width 114 height 14
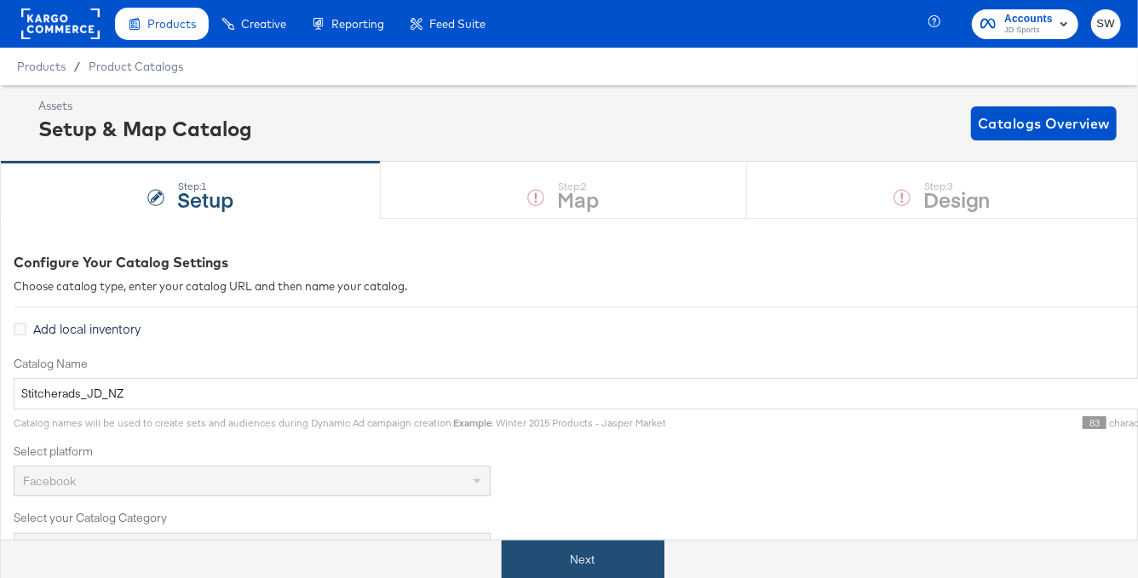
click at [570, 551] on button "Next" at bounding box center [583, 560] width 163 height 38
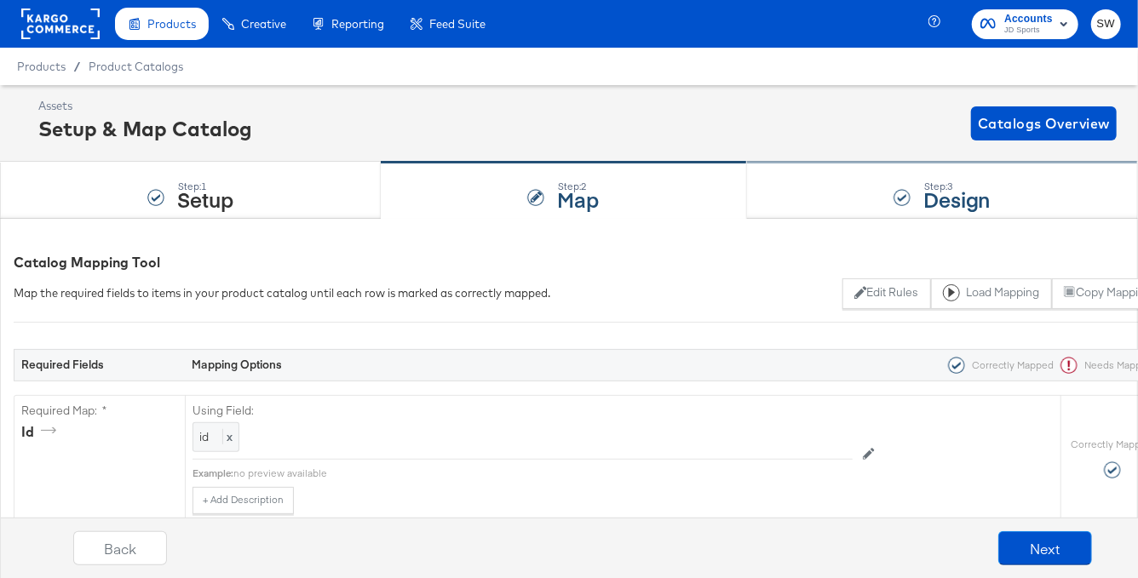
click at [921, 194] on div "Step: 3 Design" at bounding box center [942, 191] width 391 height 56
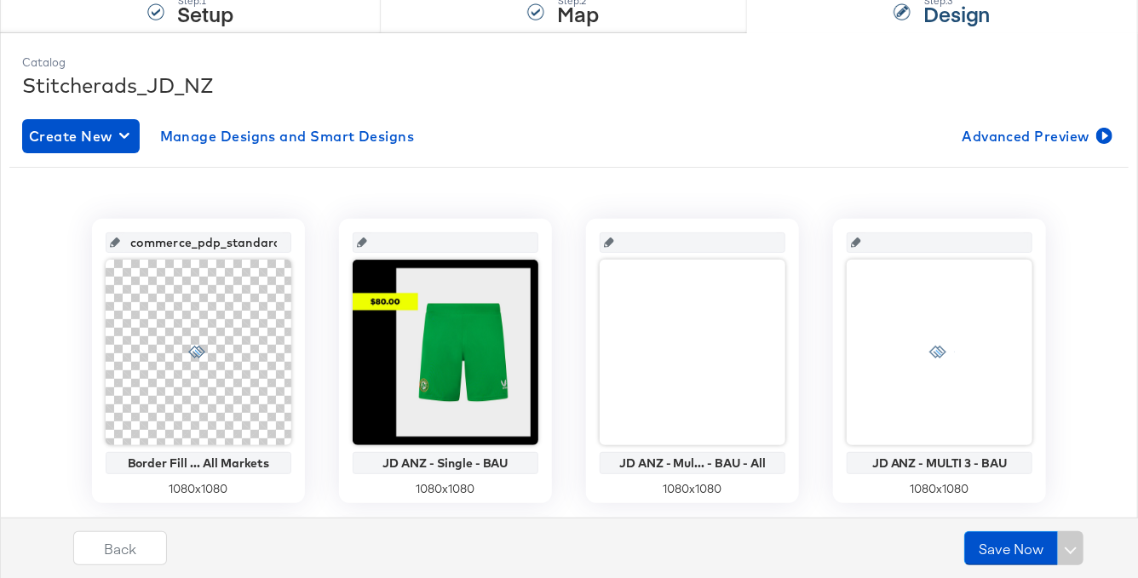
scroll to position [198, 0]
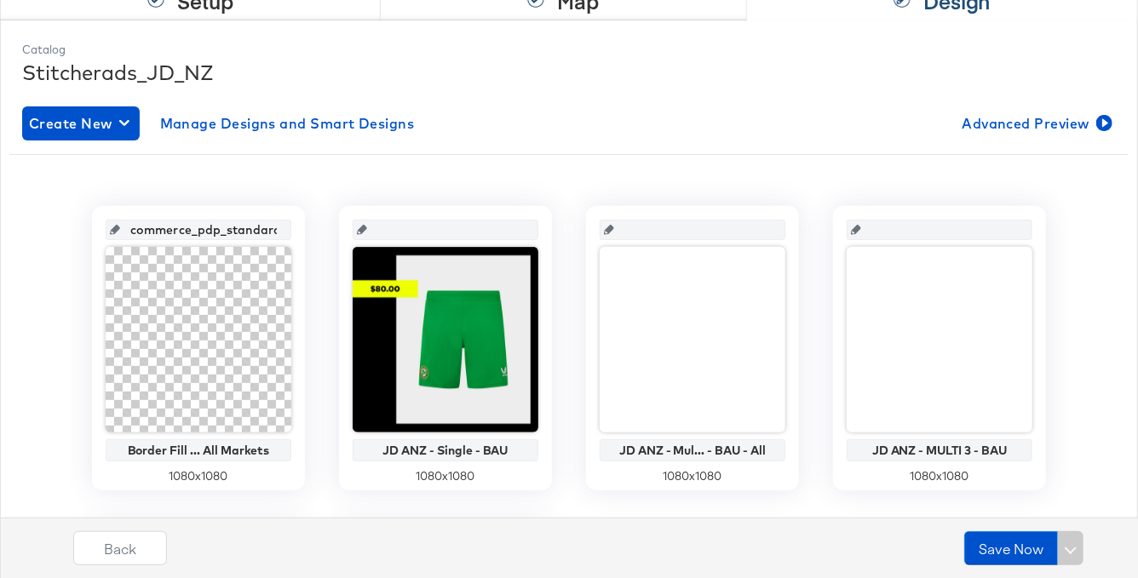
click at [367, 227] on icon at bounding box center [362, 230] width 10 height 10
click at [420, 224] on input "text" at bounding box center [450, 223] width 167 height 46
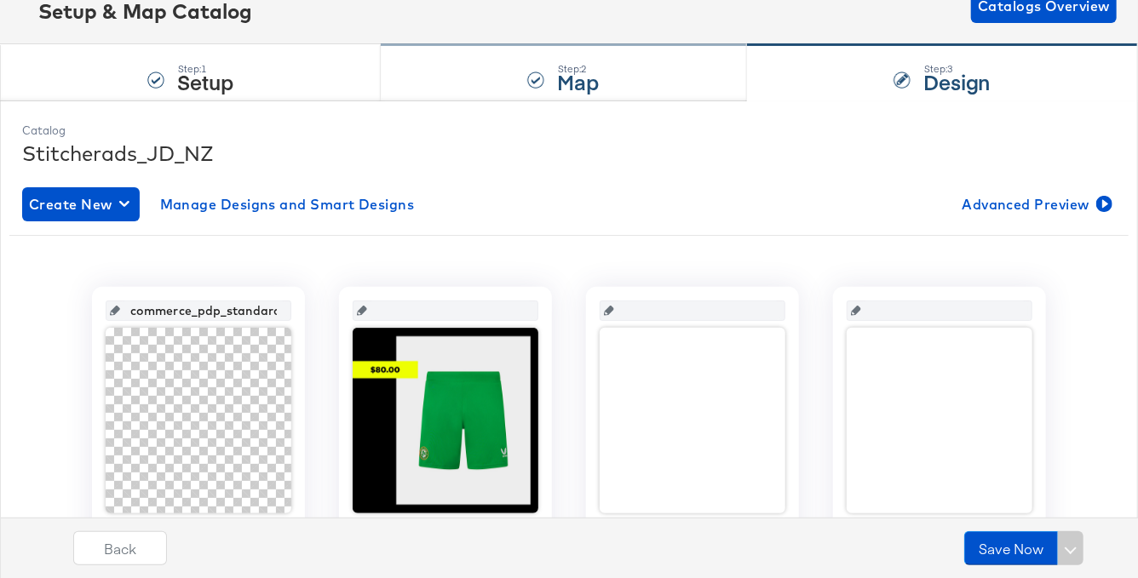
scroll to position [104, 0]
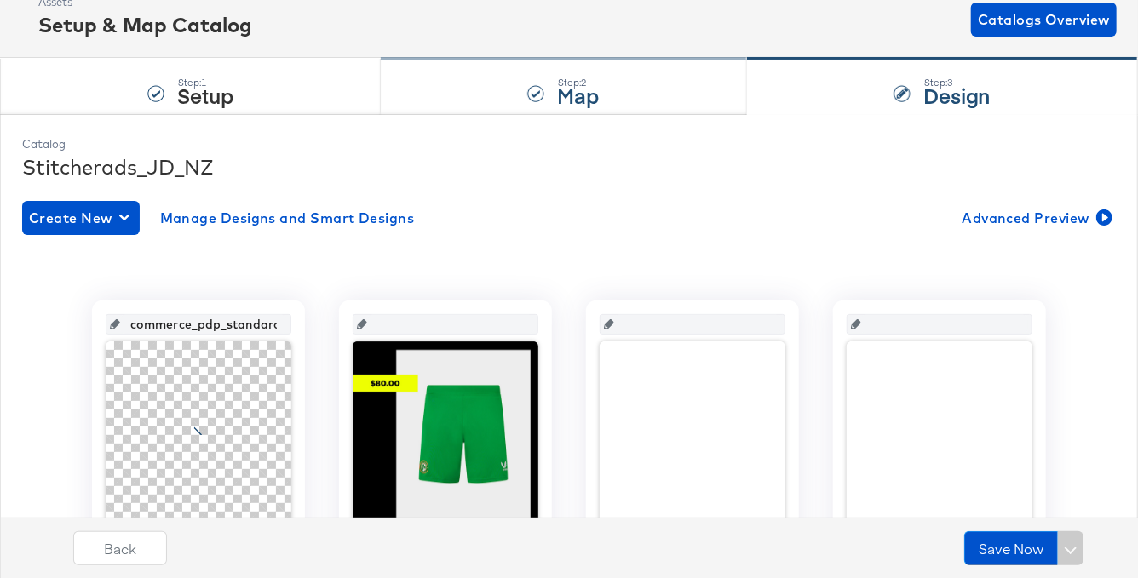
click at [524, 73] on div "Step: 2 Map" at bounding box center [563, 87] width 365 height 56
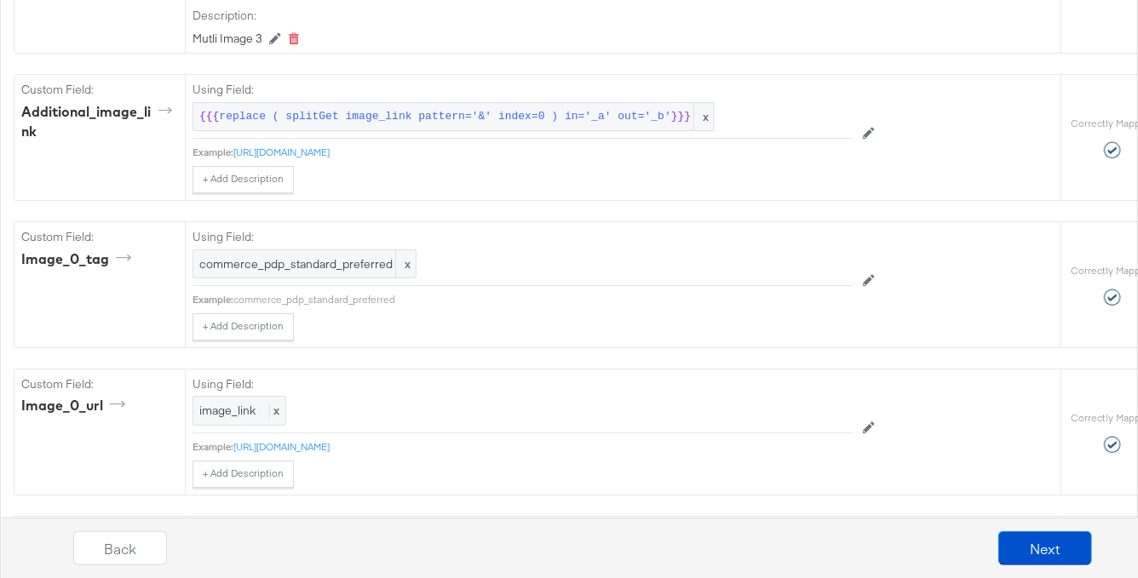
scroll to position [2643, 0]
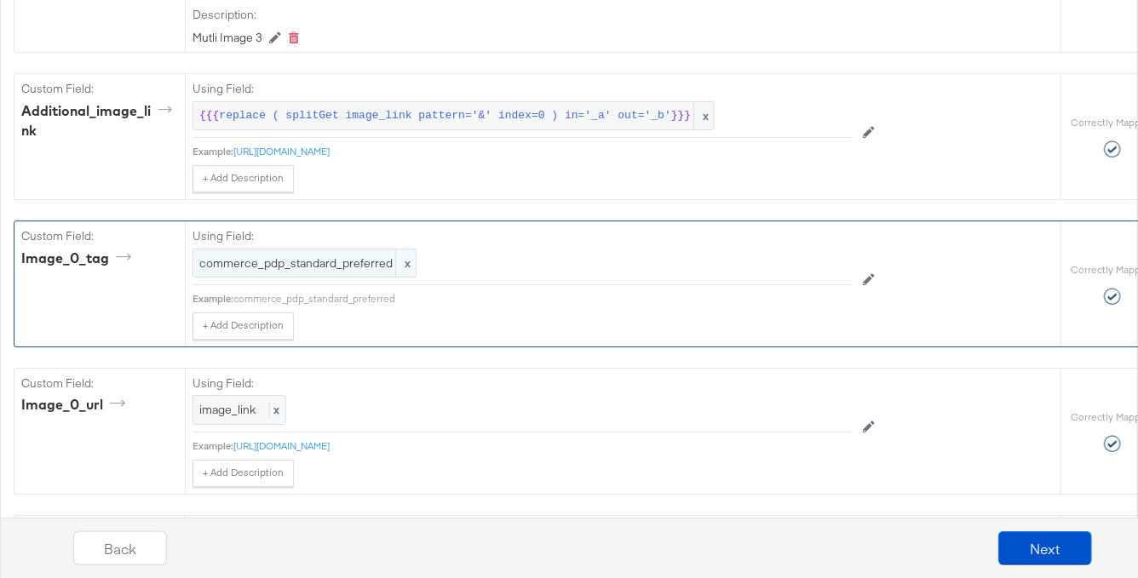
click at [353, 260] on span "commerce_pdp_standard_preferred" at bounding box center [304, 263] width 210 height 16
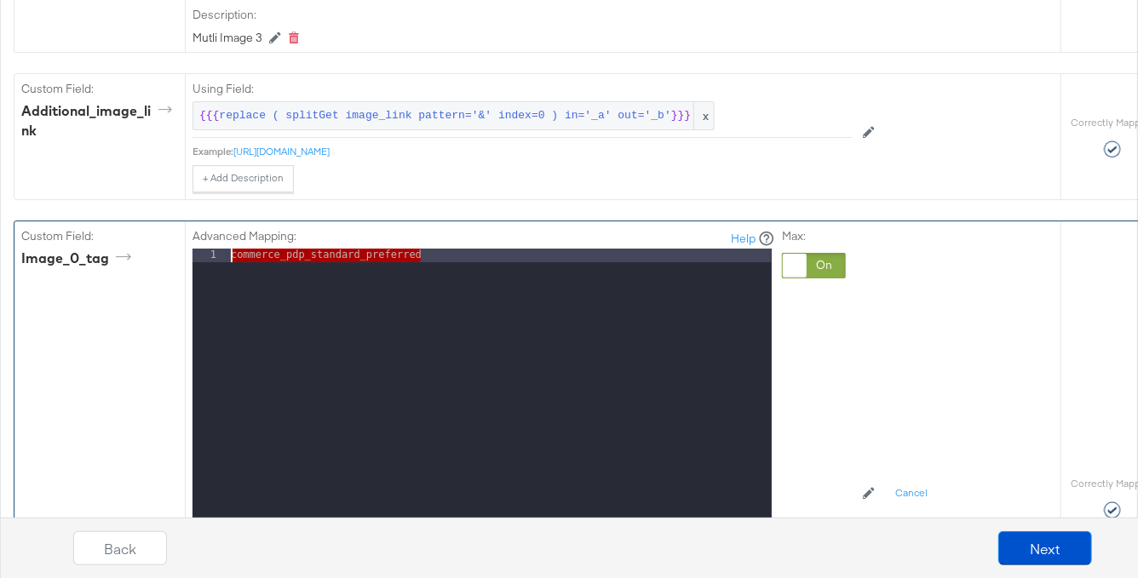
drag, startPoint x: 479, startPoint y: 252, endPoint x: 203, endPoint y: 245, distance: 276.0
click at [203, 249] on div "1 commerce_pdp_standard_preferred XXXXXXXXXXXXXXXXXXXXXXXXXXXXXXXXXXXXXXXXXXXXX…" at bounding box center [481, 462] width 579 height 426
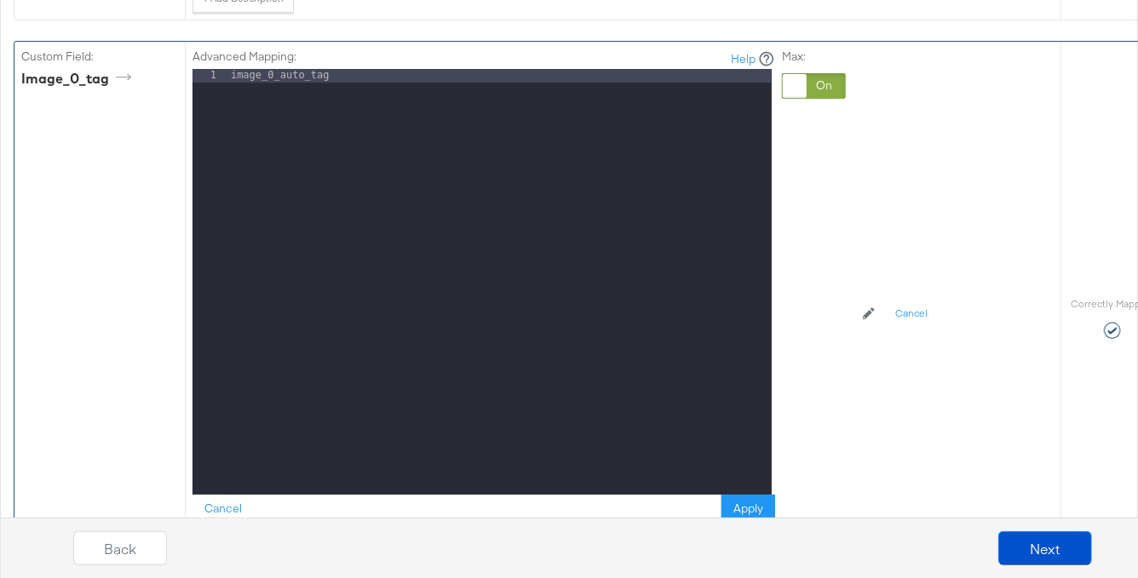
scroll to position [2888, 0]
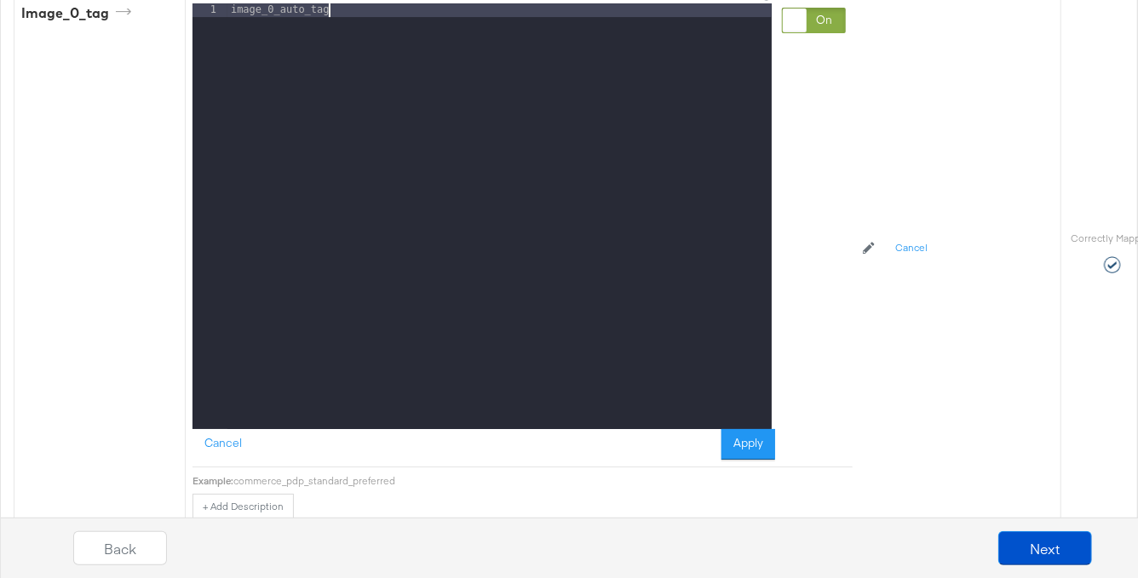
drag, startPoint x: 748, startPoint y: 432, endPoint x: 738, endPoint y: 427, distance: 11.1
click at [748, 432] on button "Apply" at bounding box center [748, 444] width 54 height 31
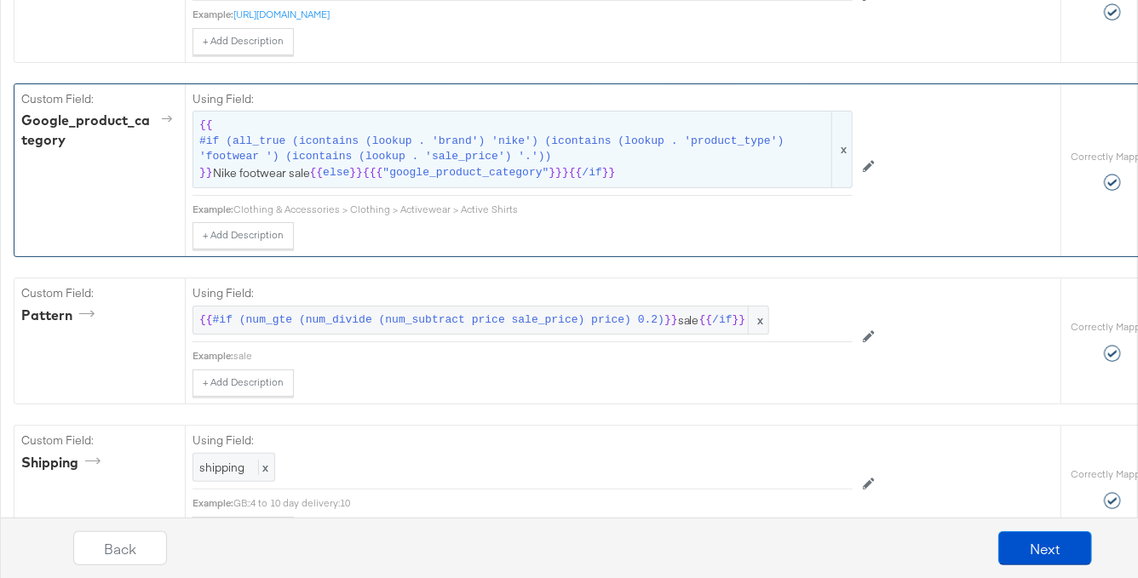
scroll to position [3292, 0]
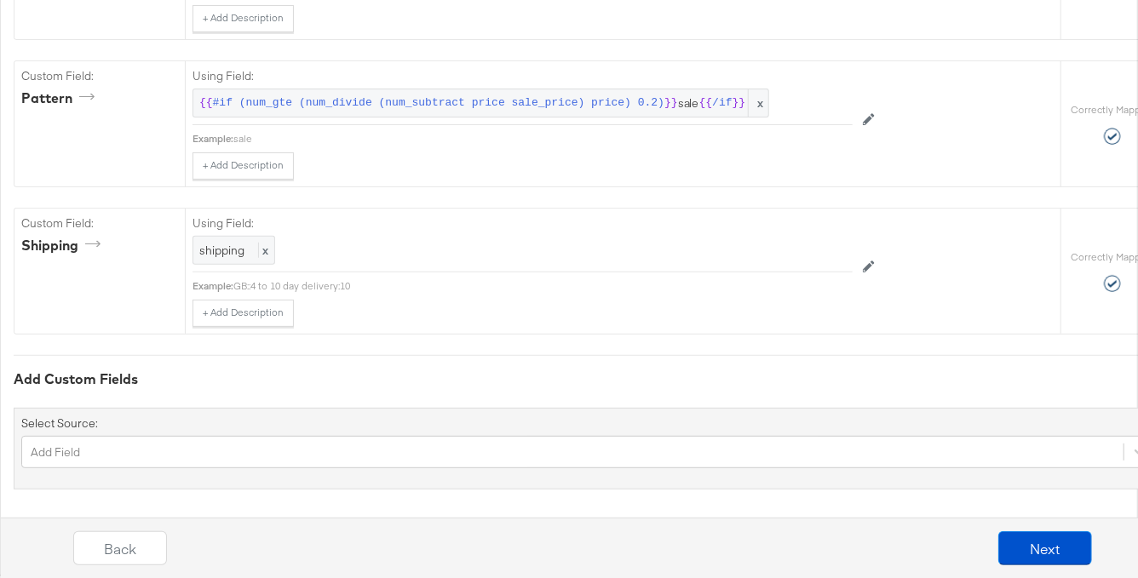
click at [307, 467] on div "Select Source: Add Field" at bounding box center [588, 449] width 1149 height 82
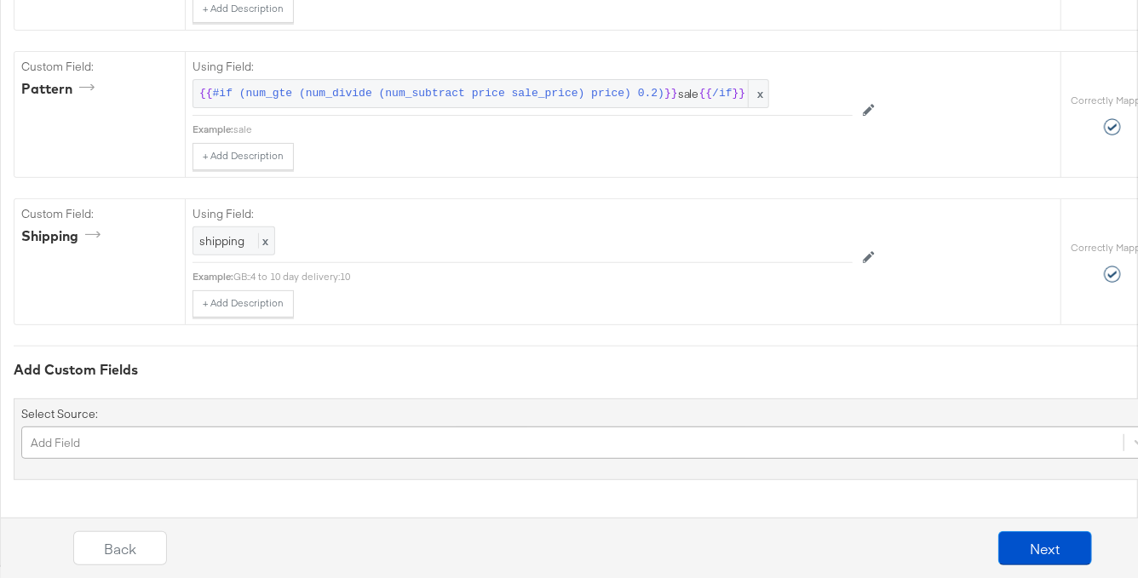
click at [283, 443] on div "Add Field" at bounding box center [588, 443] width 1134 height 32
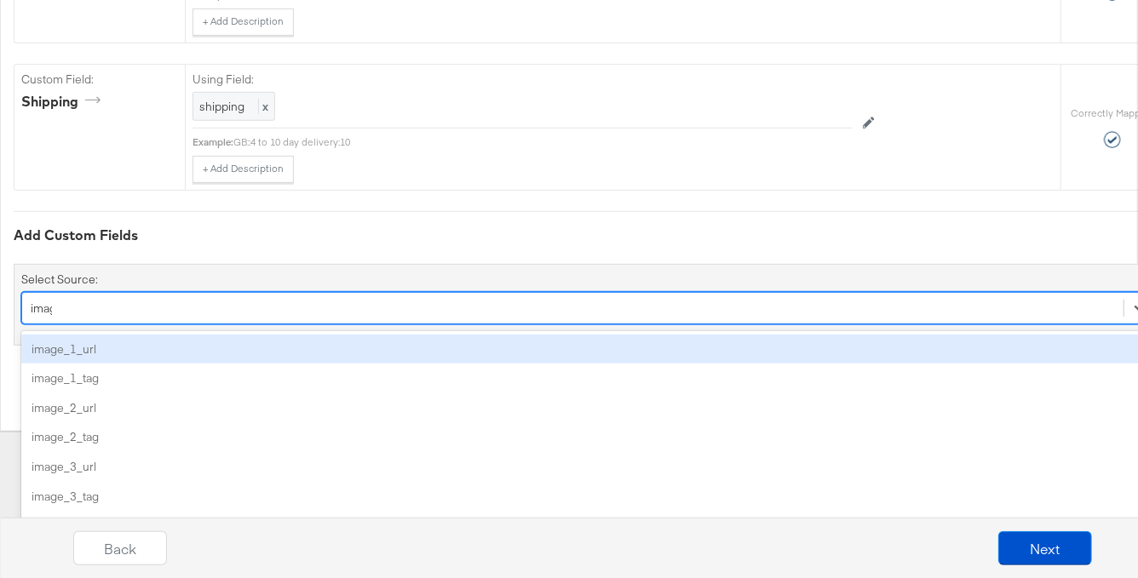
type input "image"
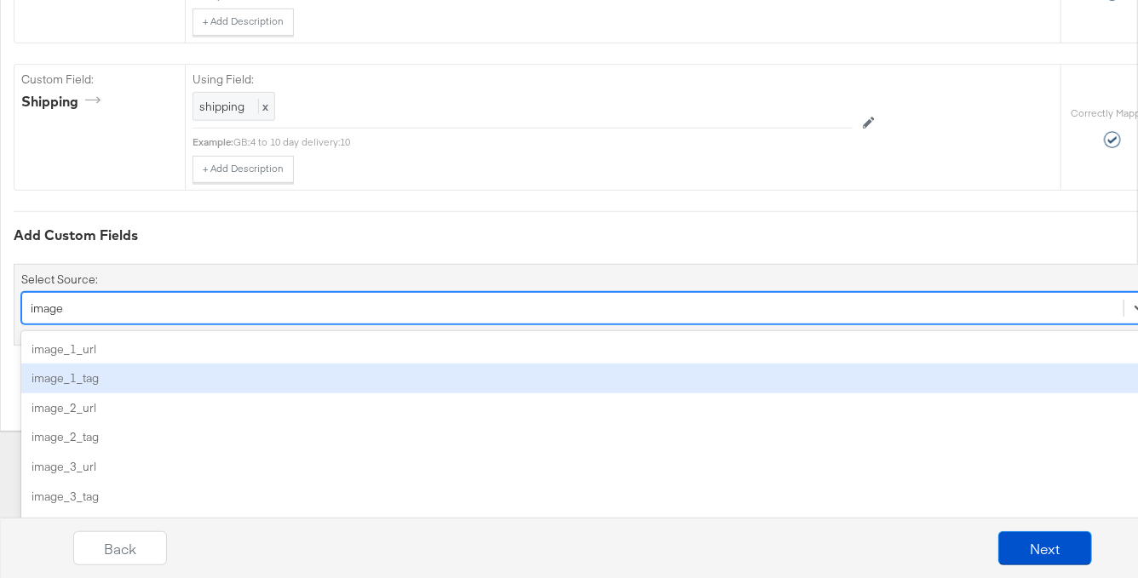
click at [198, 371] on div "image_1_tag" at bounding box center [588, 379] width 1134 height 30
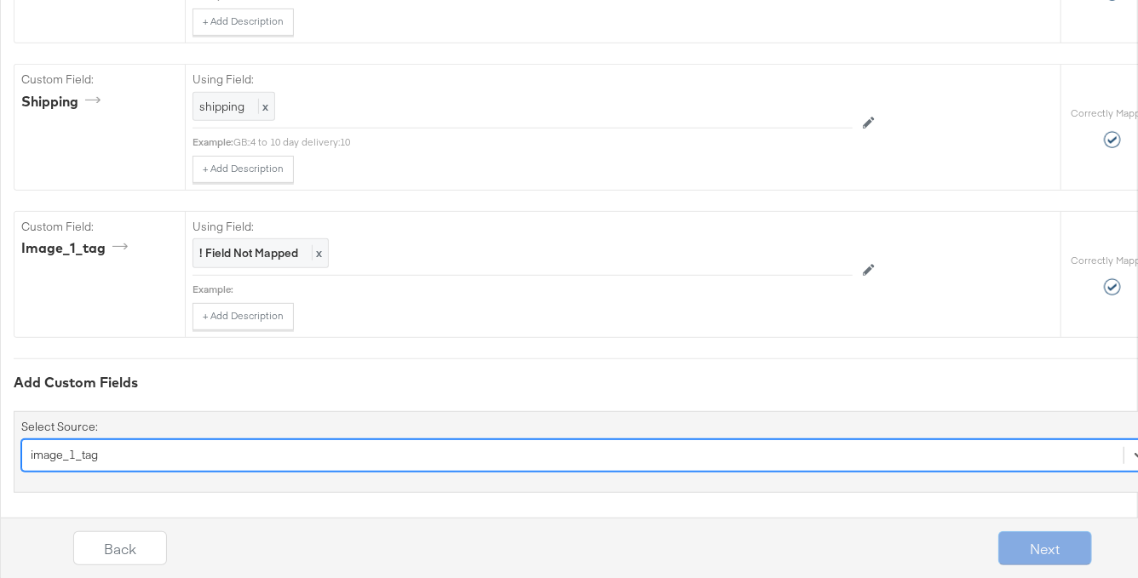
click at [83, 439] on div "option image_1_tag, selected. Select is focused ,type to refine list, press Dow…" at bounding box center [588, 455] width 1134 height 32
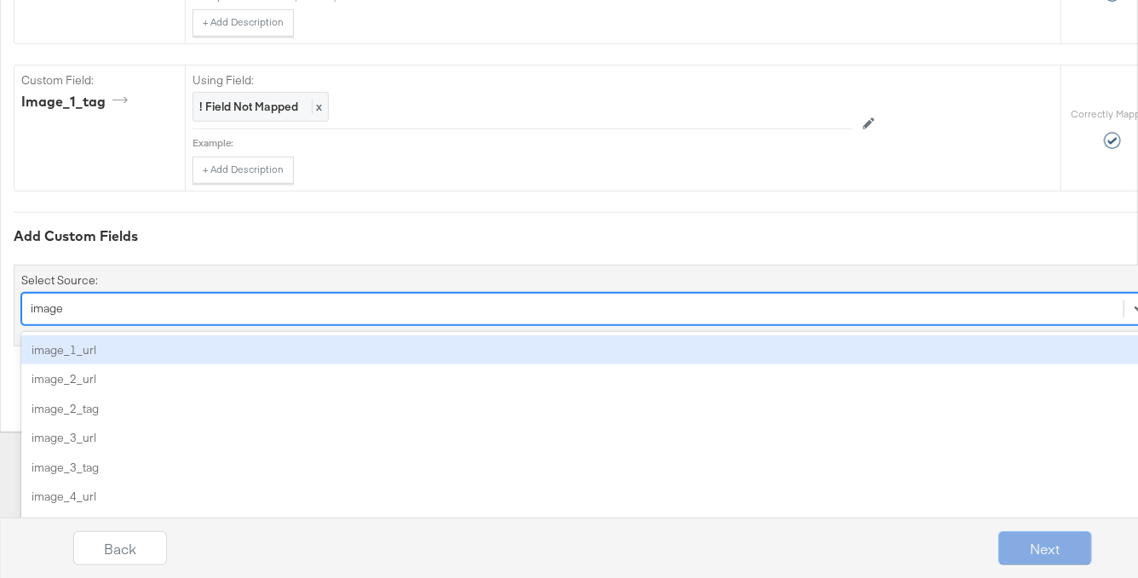
type input "image"
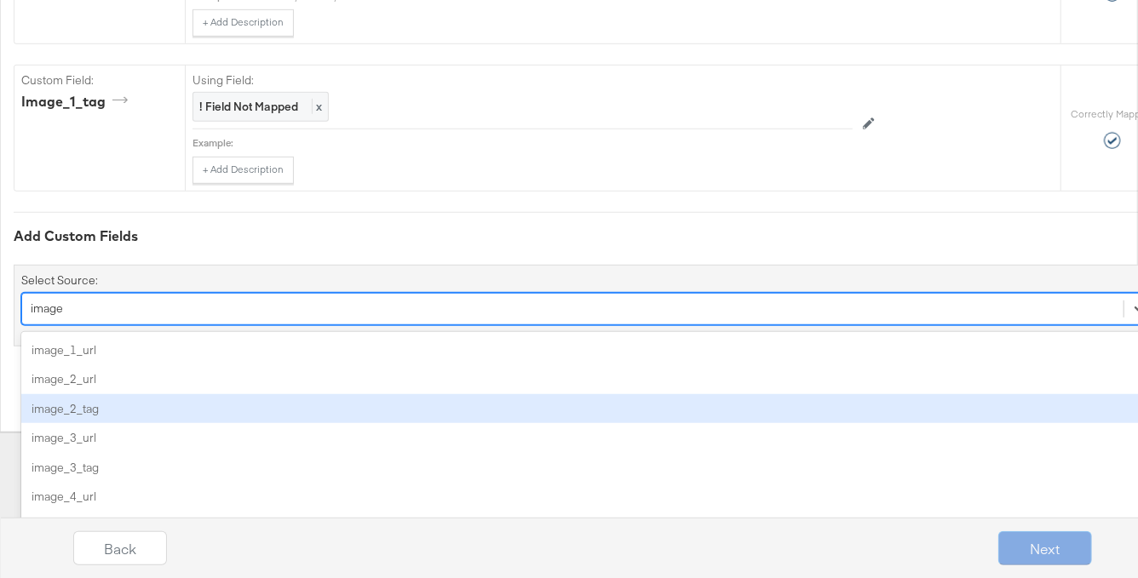
click at [115, 397] on div "image_2_tag" at bounding box center [588, 409] width 1134 height 30
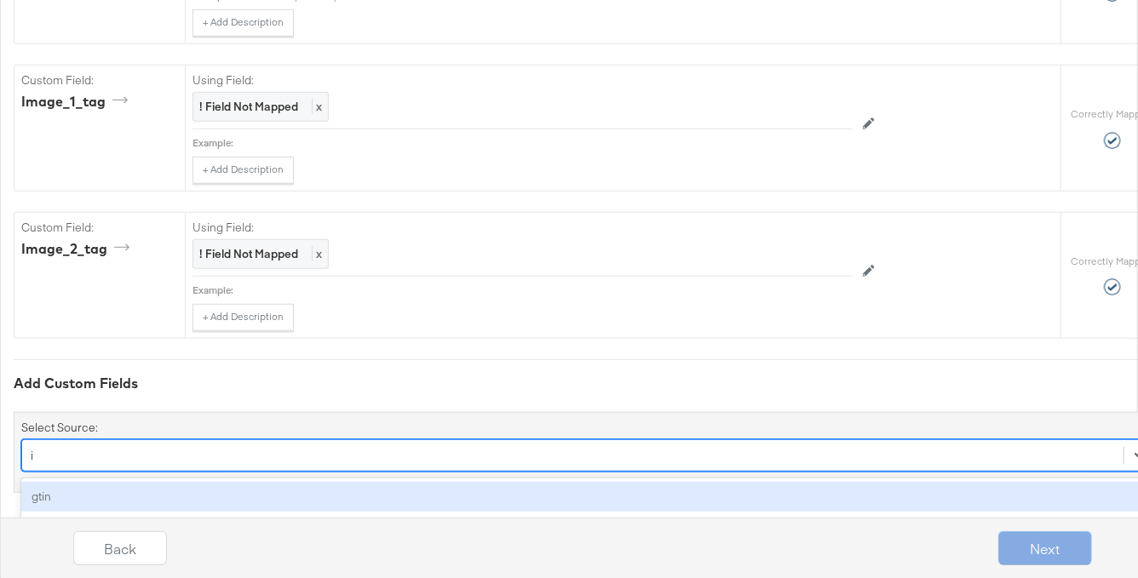
scroll to position [3729, 0]
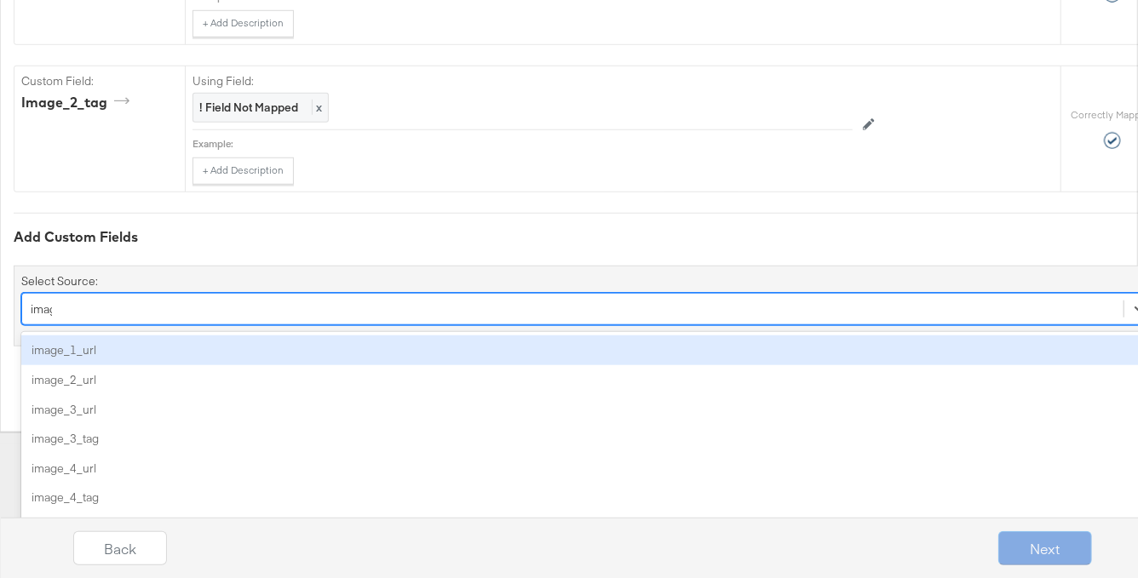
type input "image"
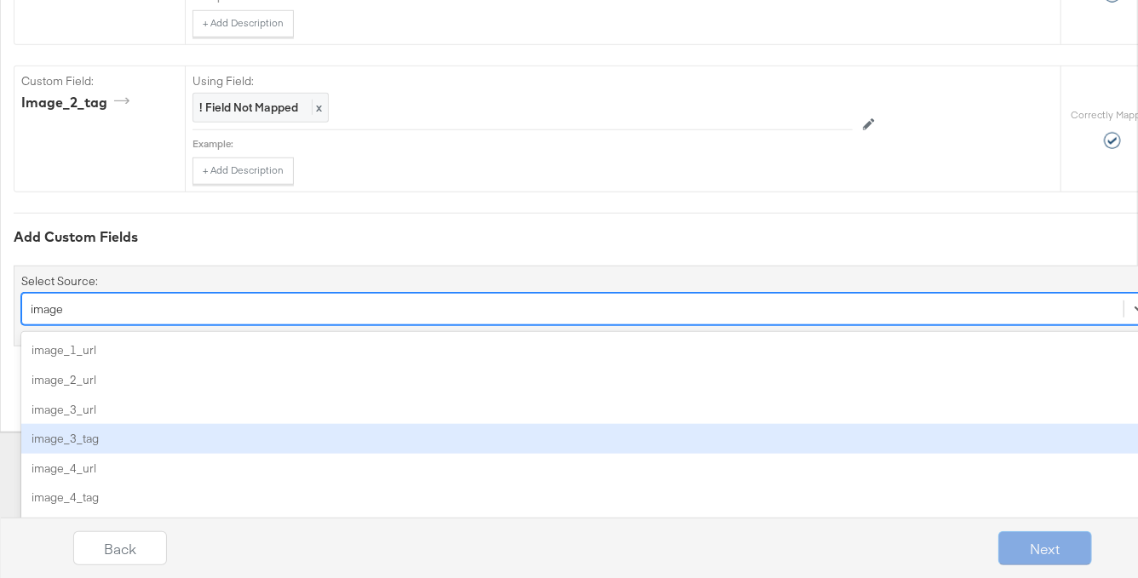
click at [123, 427] on div "image_3_tag" at bounding box center [588, 439] width 1134 height 30
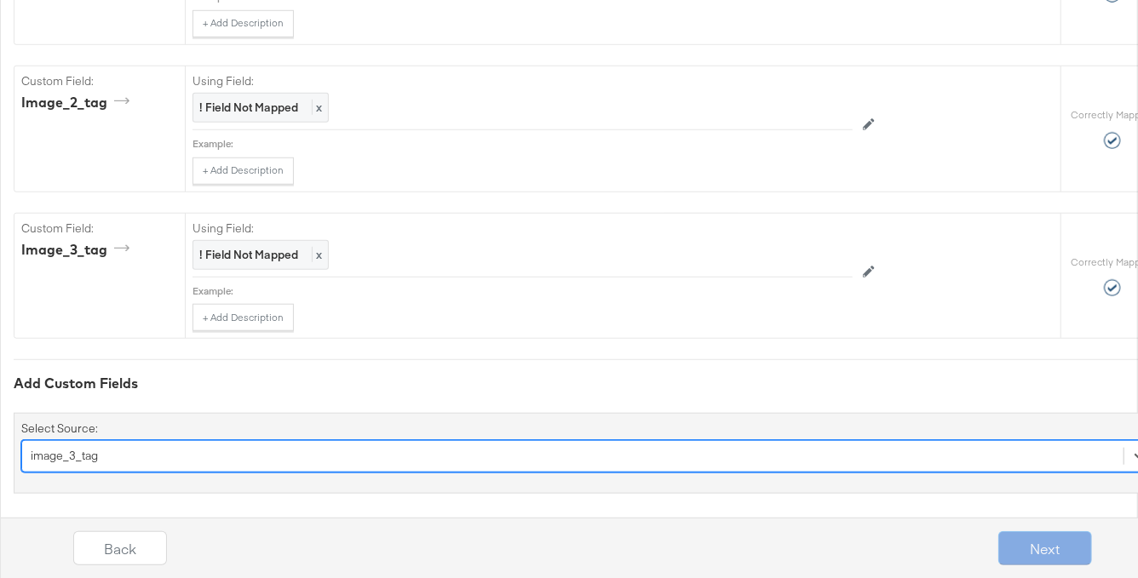
scroll to position [3875, 0]
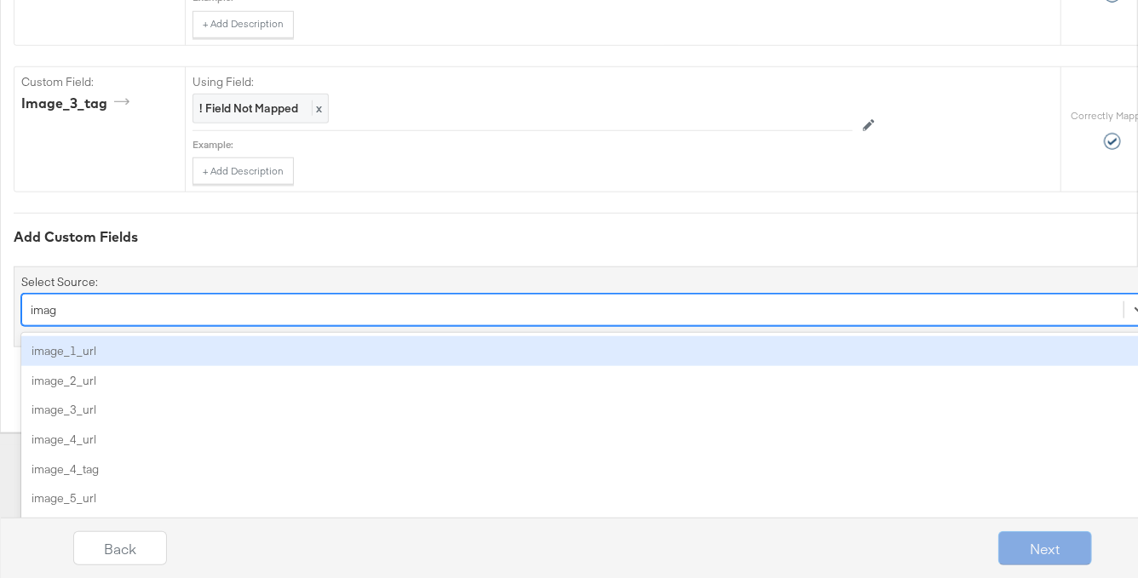
type input "image"
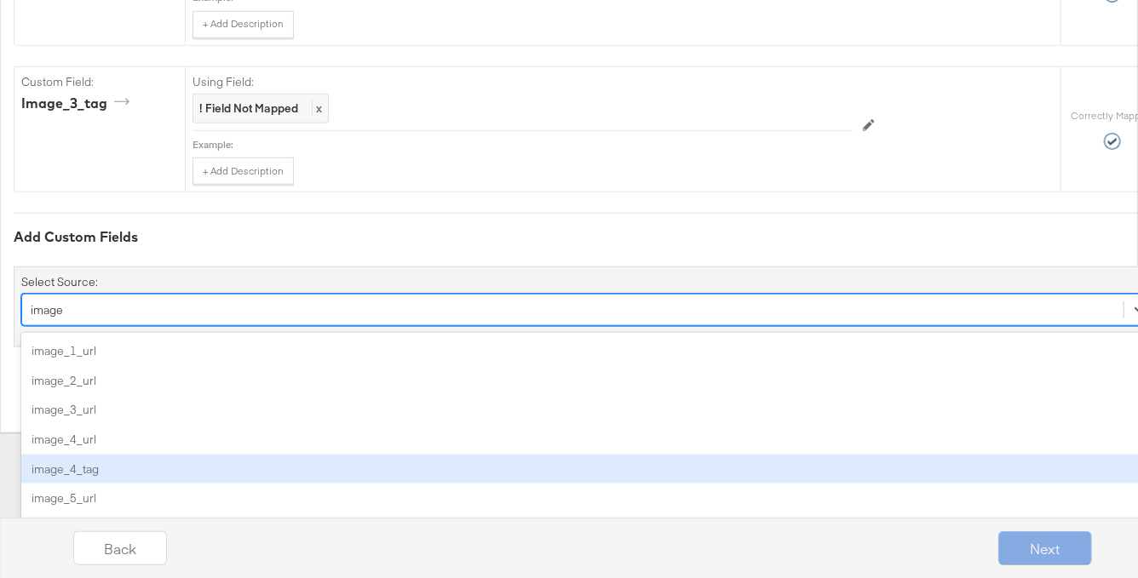
click at [118, 457] on div "image_4_tag" at bounding box center [588, 470] width 1134 height 30
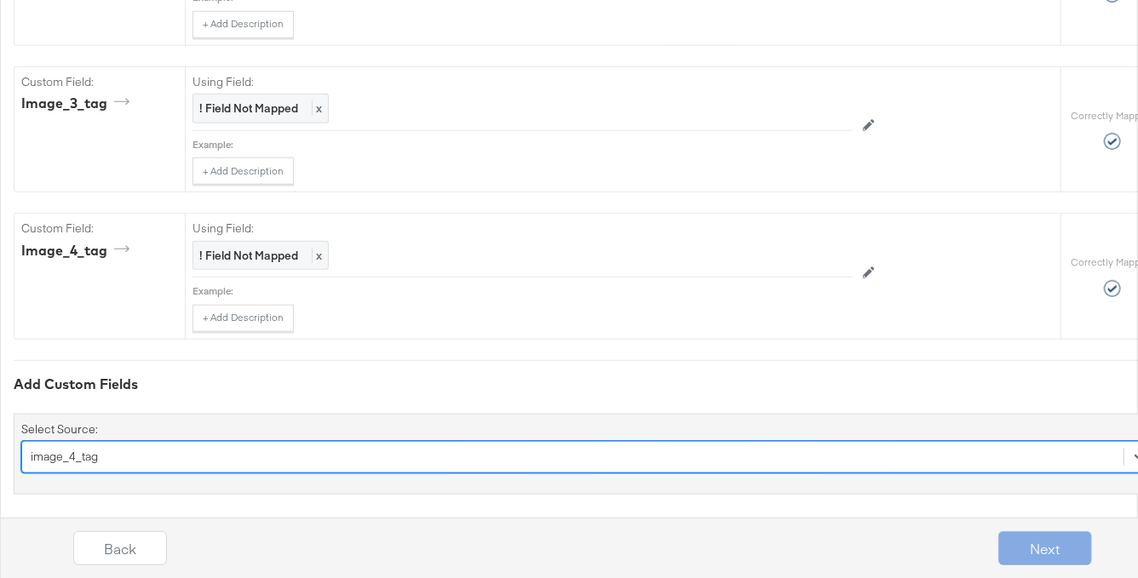
scroll to position [4022, 0]
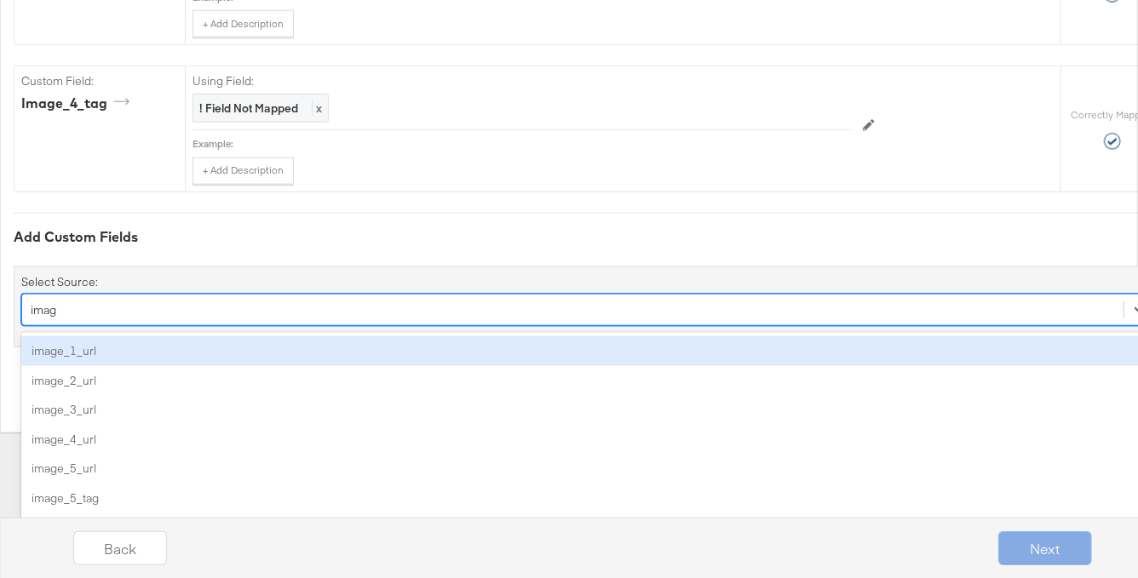
type input "image"
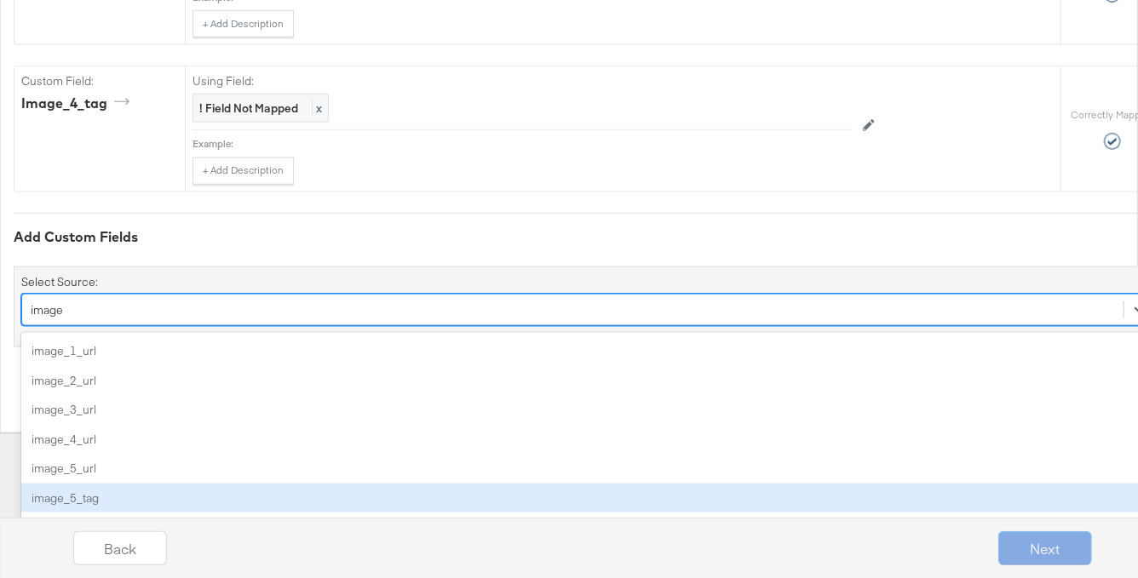
click at [129, 488] on div "image_5_tag" at bounding box center [588, 499] width 1134 height 30
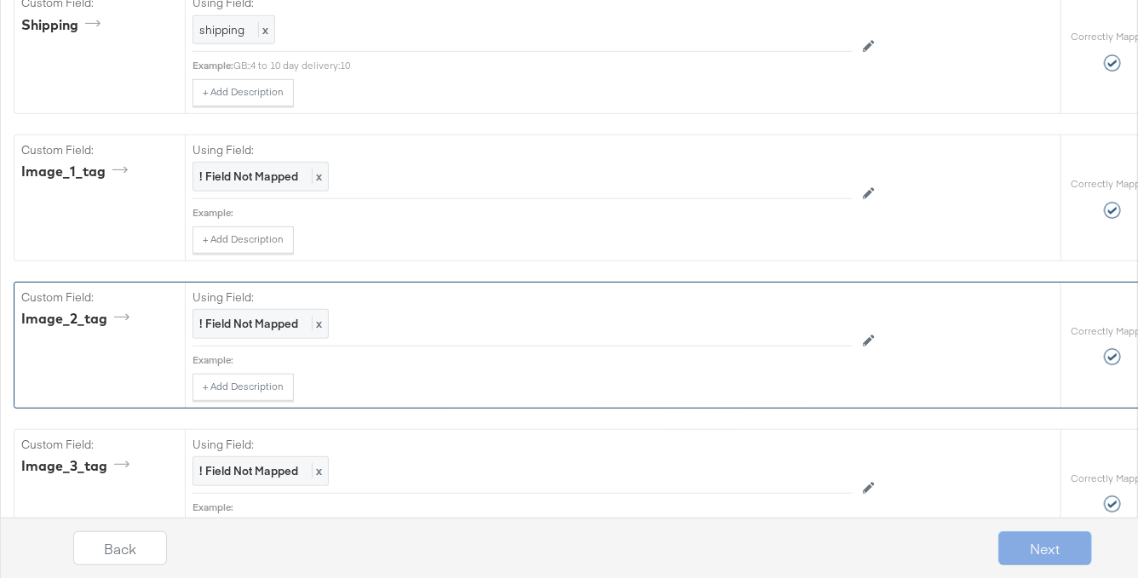
scroll to position [3480, 0]
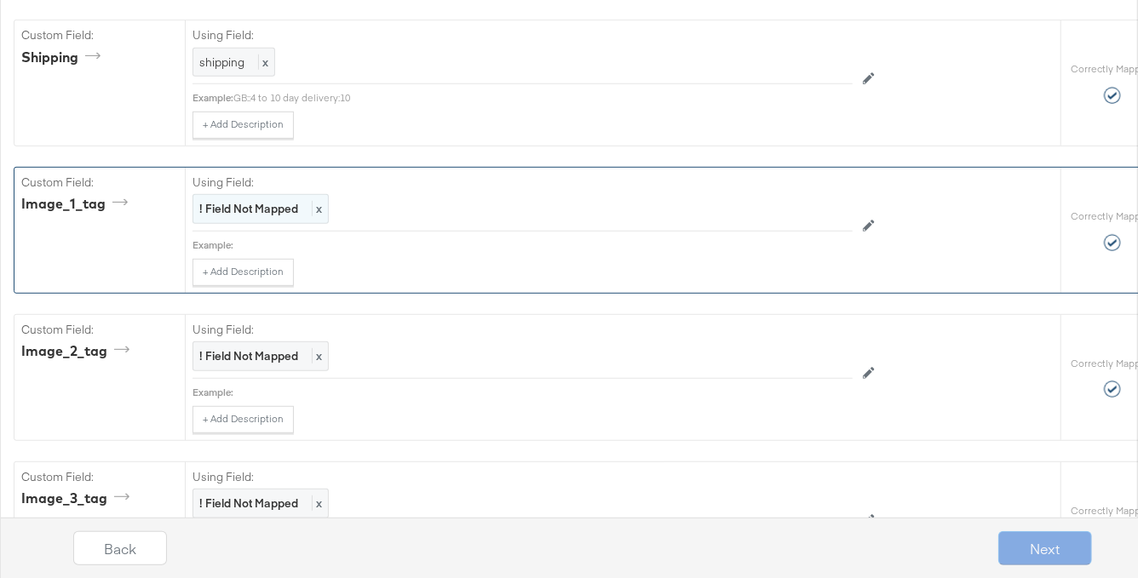
click at [261, 203] on strong "! Field Not Mapped" at bounding box center [248, 208] width 99 height 15
click at [806, 203] on div at bounding box center [814, 211] width 64 height 26
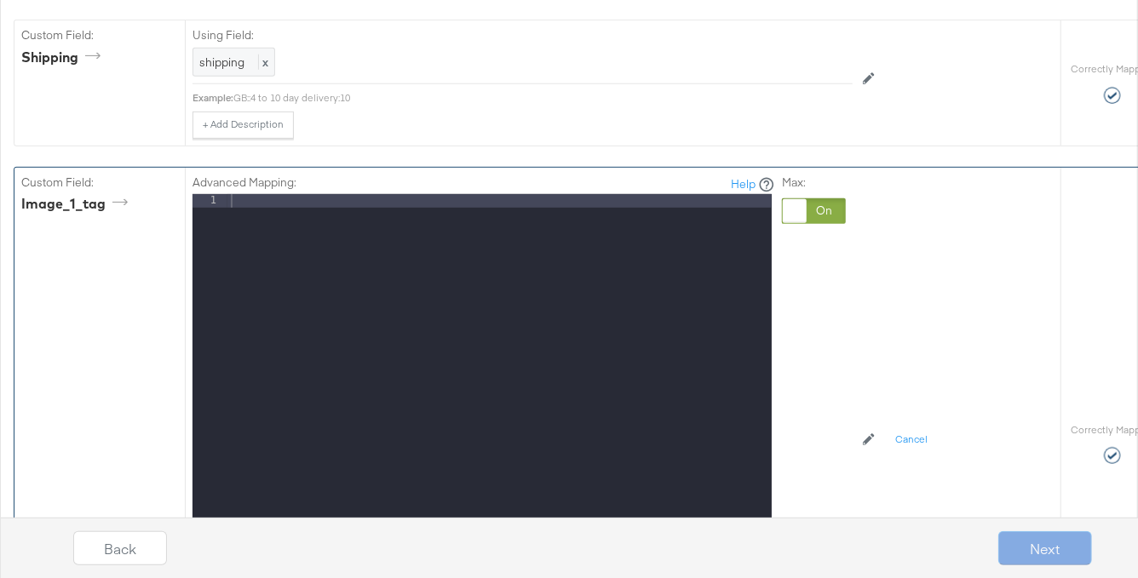
click at [286, 197] on div at bounding box center [499, 420] width 544 height 453
paste textarea
click at [273, 194] on div "image_0_auto_tag" at bounding box center [499, 420] width 544 height 453
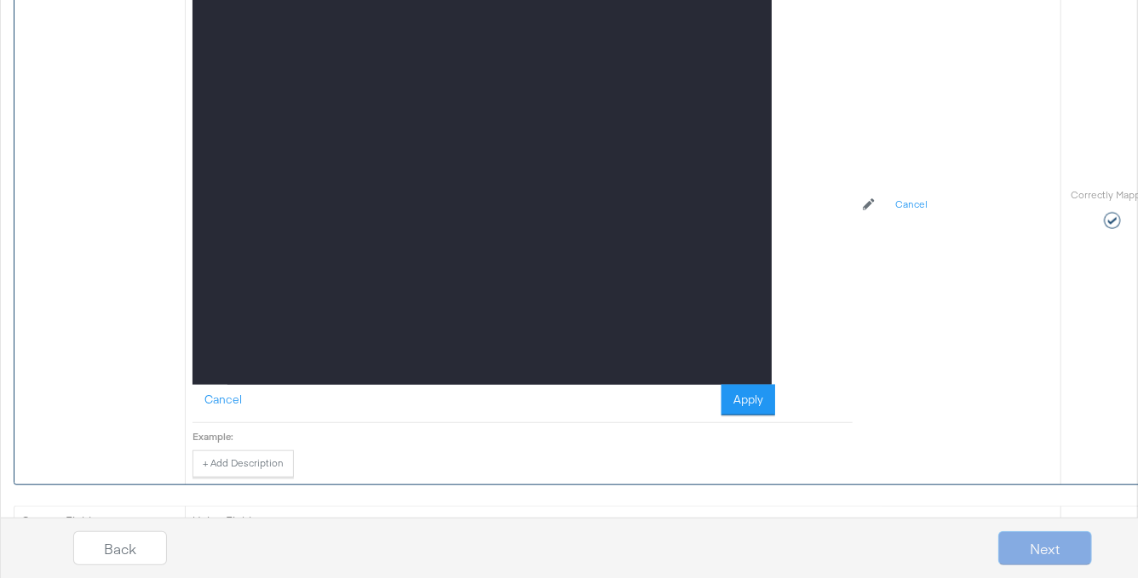
scroll to position [3750, 0]
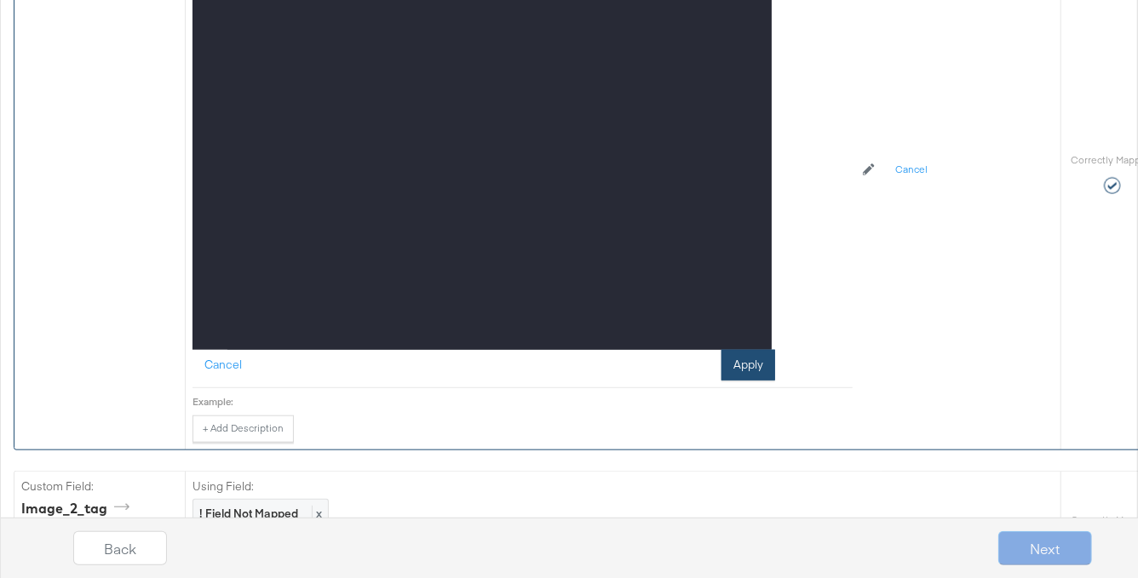
click at [749, 356] on button "Apply" at bounding box center [748, 365] width 54 height 31
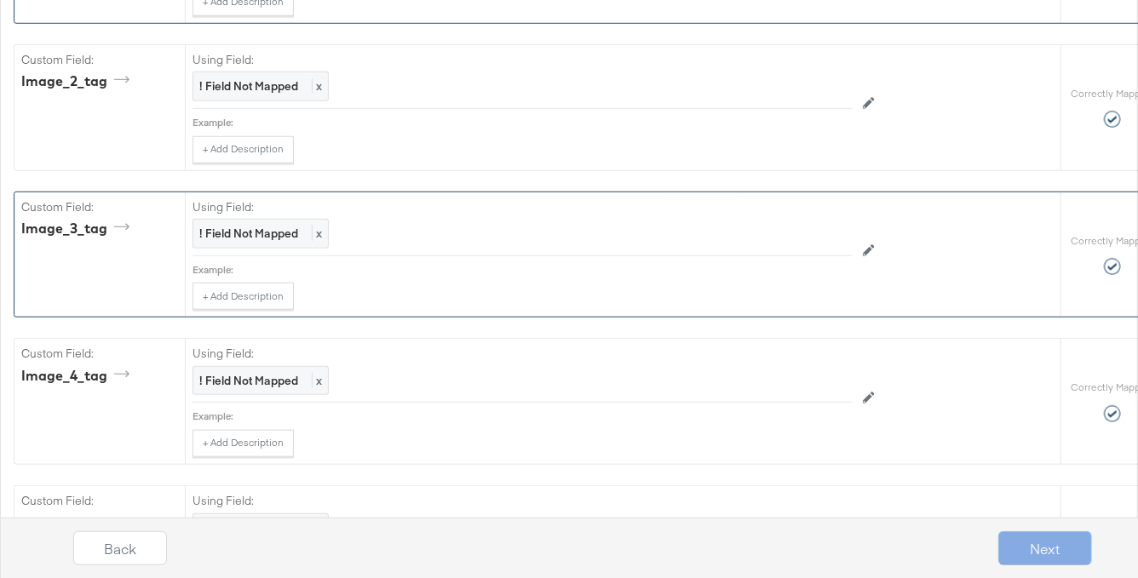
scroll to position [3550, 0]
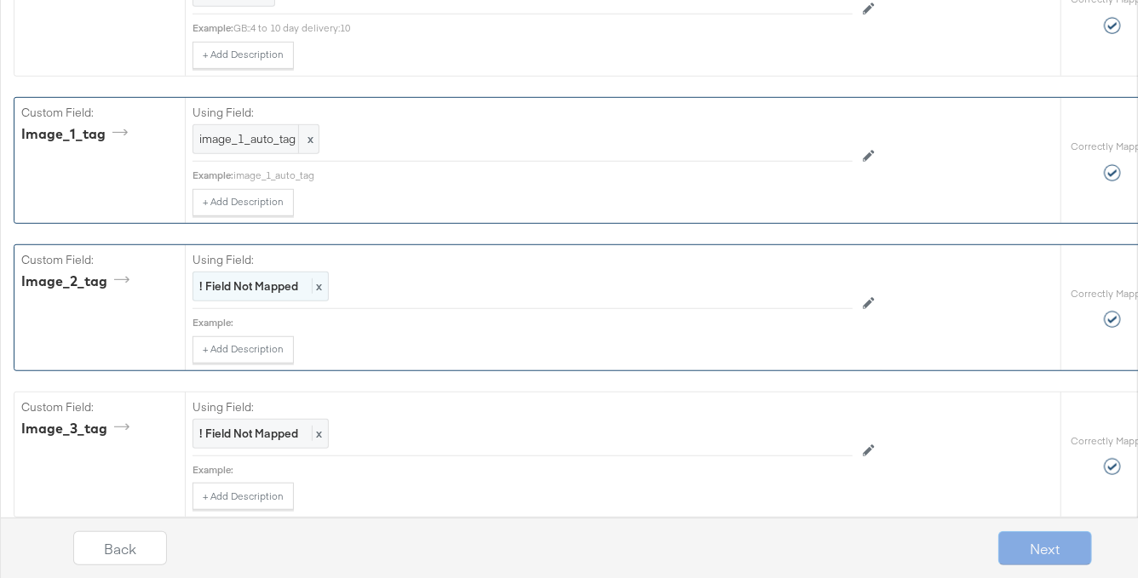
click at [251, 278] on strong "! Field Not Mapped" at bounding box center [248, 285] width 99 height 15
click at [826, 278] on div at bounding box center [833, 289] width 24 height 24
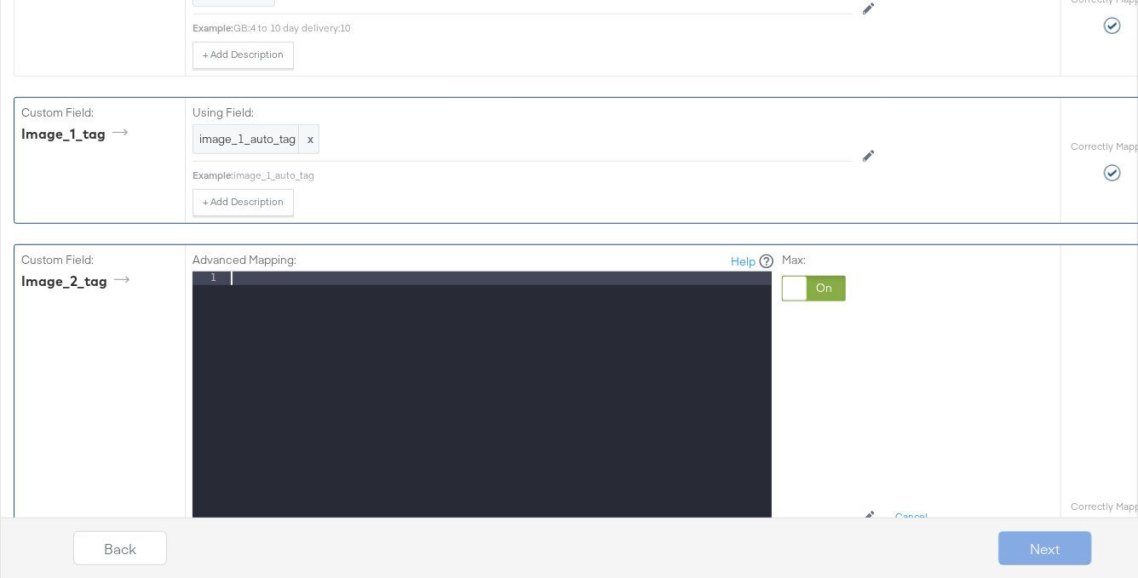
click at [371, 272] on div at bounding box center [499, 498] width 544 height 453
click at [273, 272] on div "image_0_auto_tag" at bounding box center [499, 498] width 544 height 453
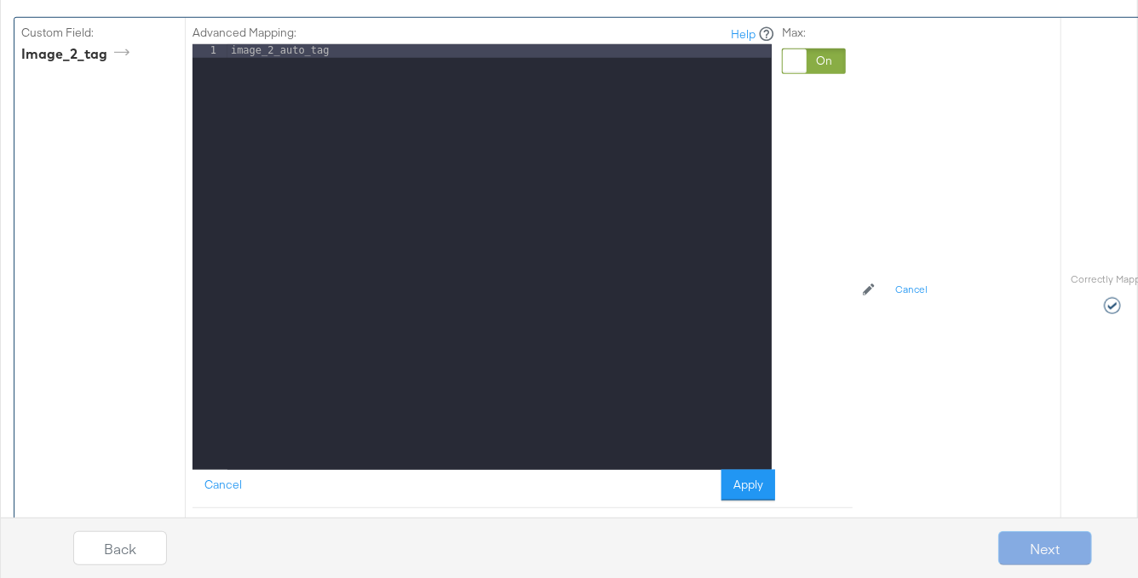
scroll to position [3776, 0]
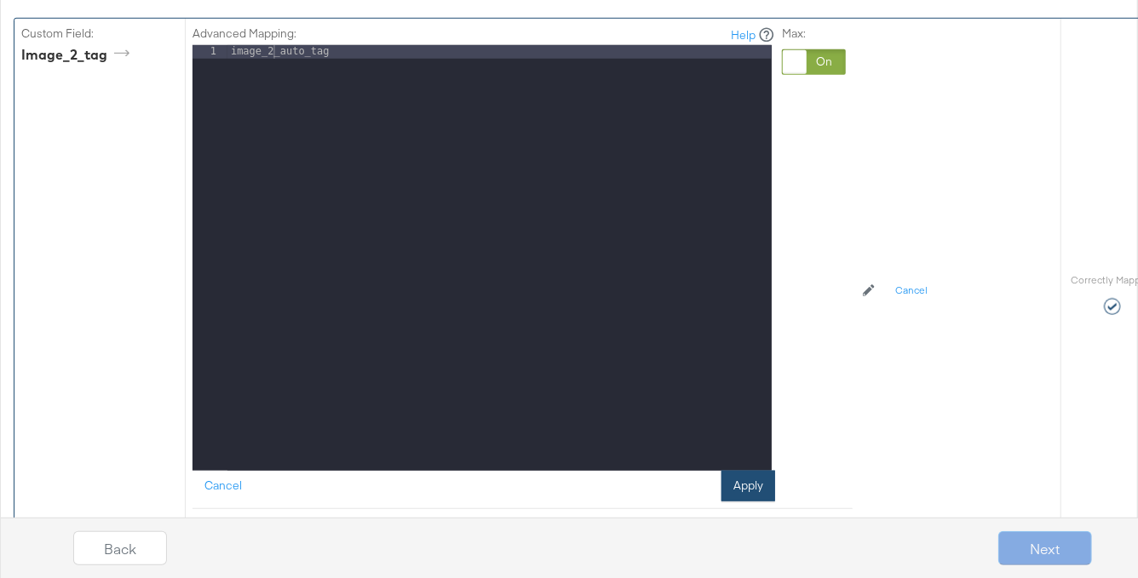
drag, startPoint x: 748, startPoint y: 473, endPoint x: 545, endPoint y: 343, distance: 241.2
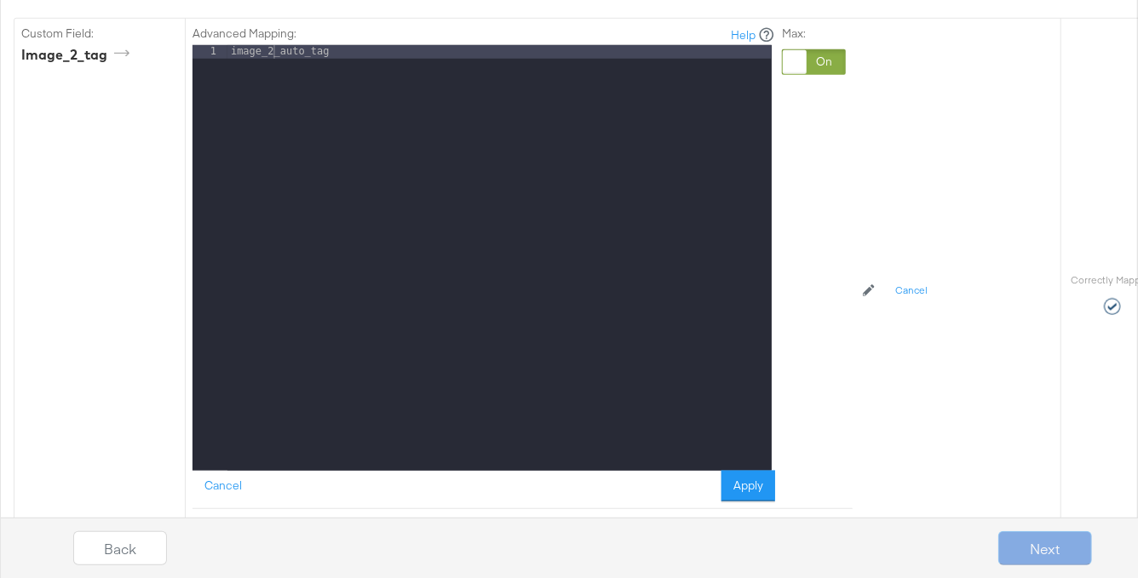
click at [748, 473] on button "Apply" at bounding box center [748, 486] width 54 height 31
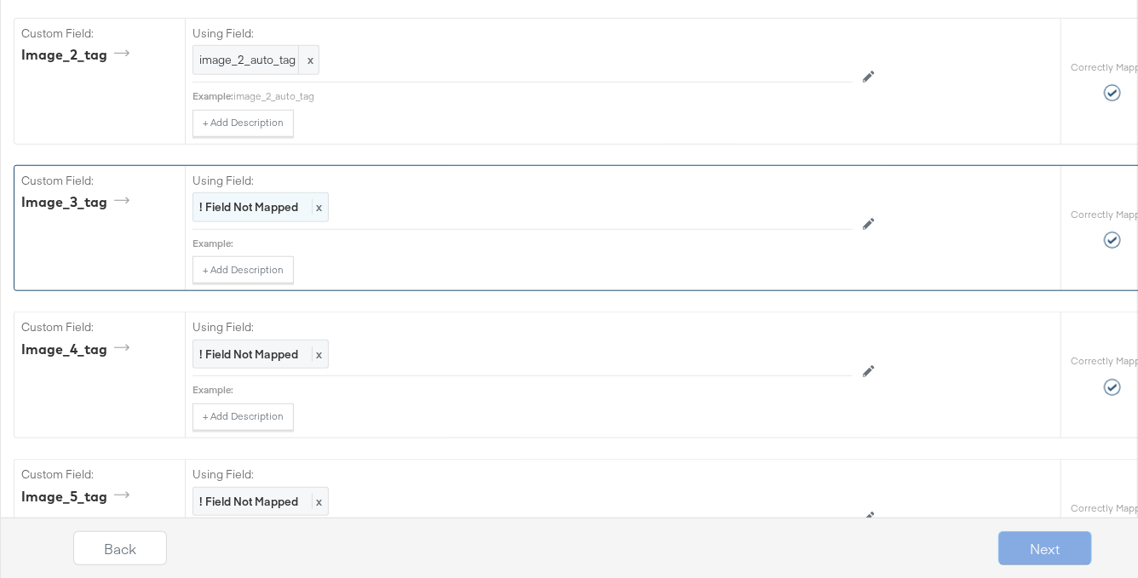
click at [272, 204] on strong "! Field Not Mapped" at bounding box center [248, 206] width 99 height 15
click at [795, 201] on div at bounding box center [814, 210] width 64 height 26
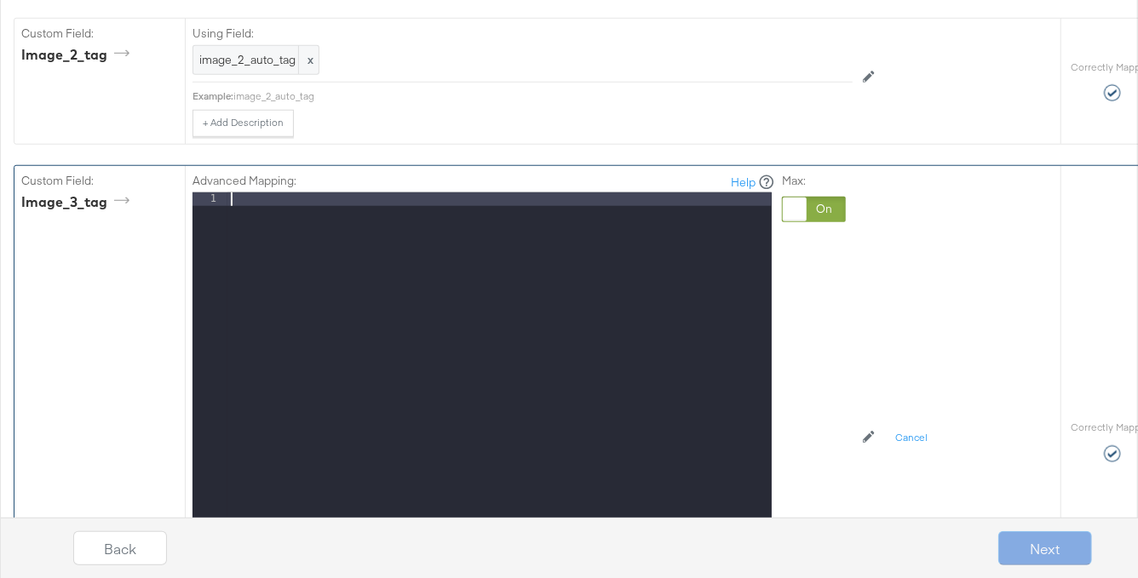
click at [399, 193] on div at bounding box center [499, 418] width 544 height 453
paste textarea
click at [272, 192] on div "image_0_auto_tag" at bounding box center [499, 418] width 544 height 453
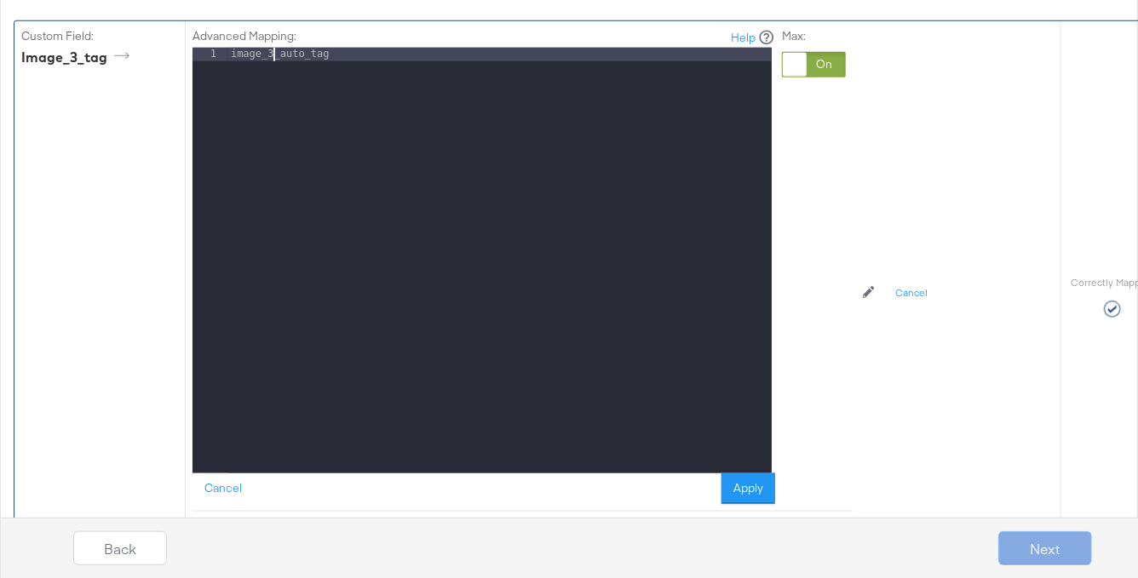
scroll to position [3947, 0]
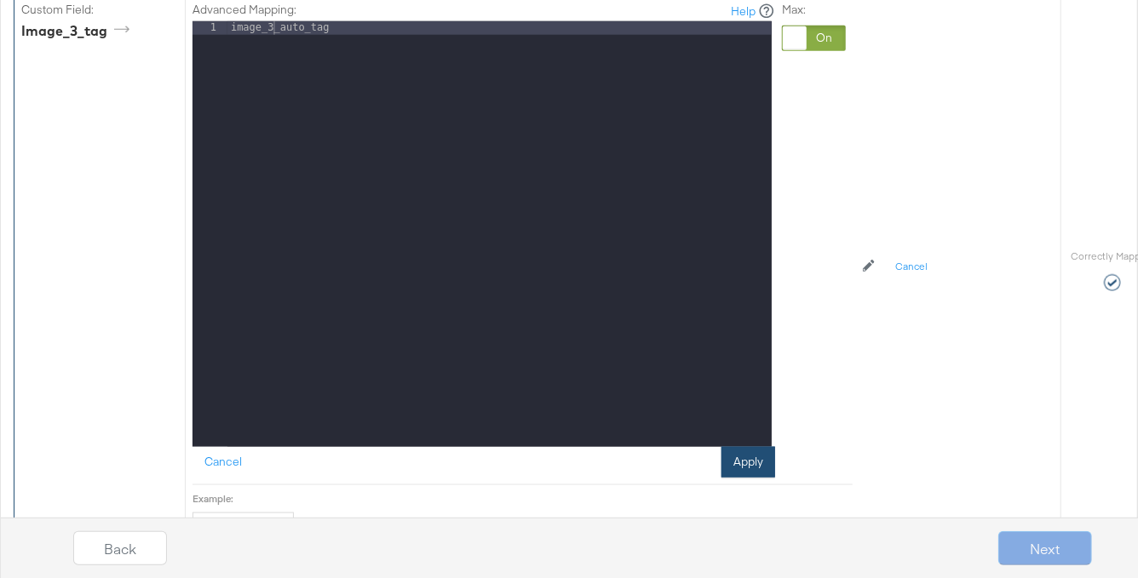
click at [747, 448] on button "Apply" at bounding box center [748, 462] width 54 height 31
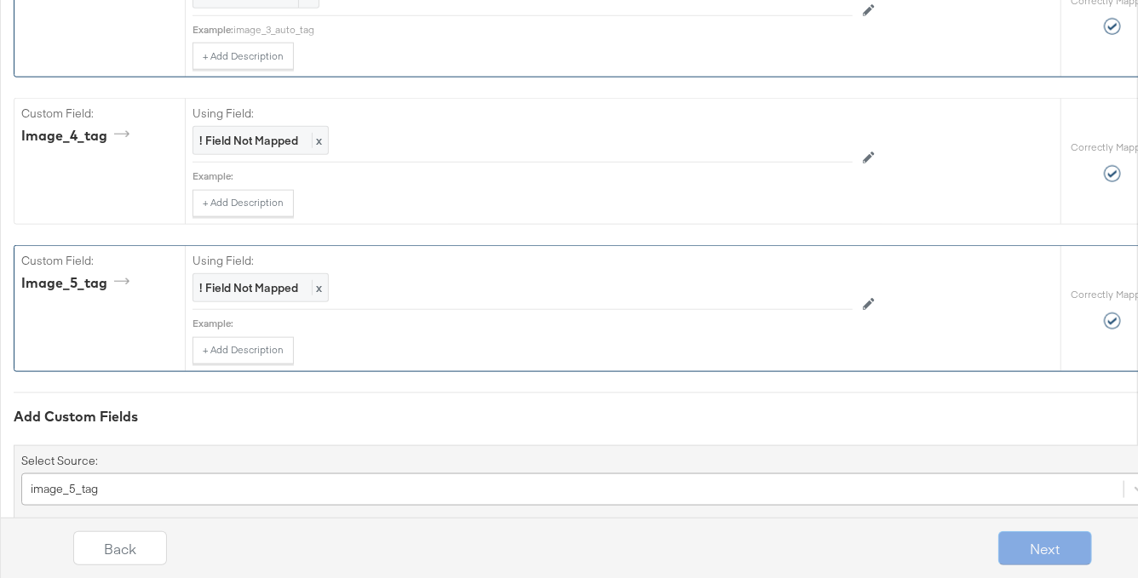
scroll to position [3989, 0]
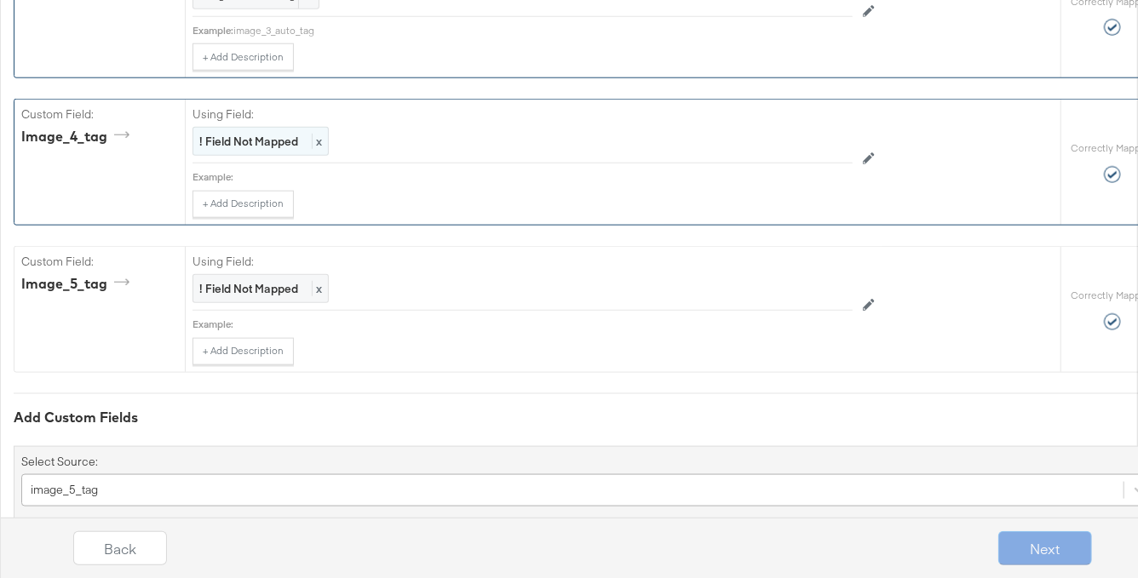
click at [279, 134] on strong "! Field Not Mapped" at bounding box center [248, 141] width 99 height 15
drag, startPoint x: 826, startPoint y: 135, endPoint x: 790, endPoint y: 136, distance: 35.8
click at [826, 135] on div at bounding box center [833, 144] width 24 height 24
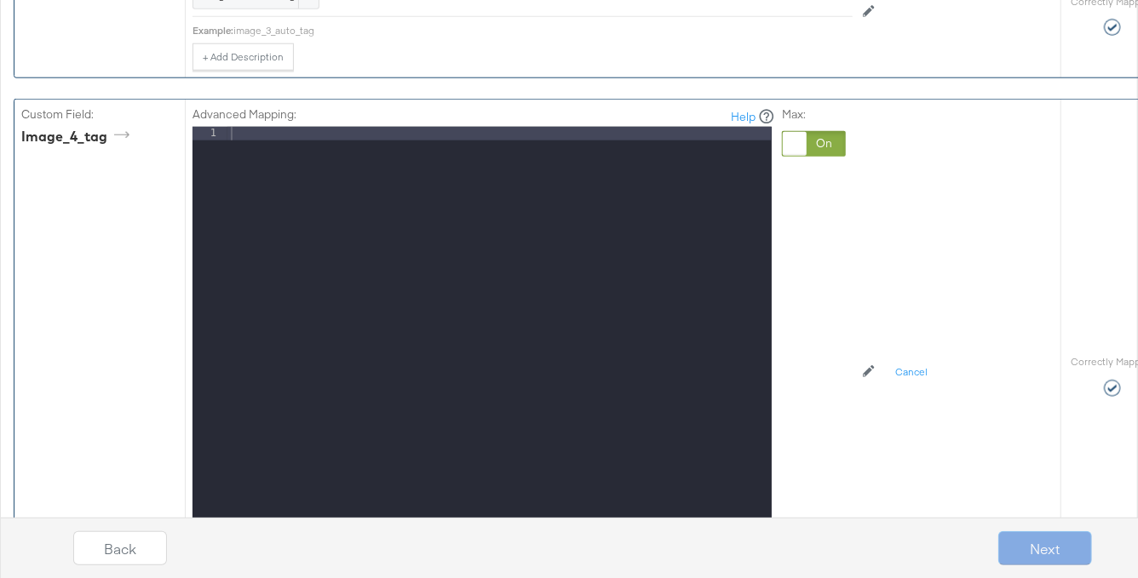
click at [416, 127] on div at bounding box center [499, 353] width 544 height 453
paste textarea
drag, startPoint x: 274, startPoint y: 122, endPoint x: 256, endPoint y: 135, distance: 22.0
click at [273, 127] on div "image_0_auto_tag" at bounding box center [499, 353] width 544 height 453
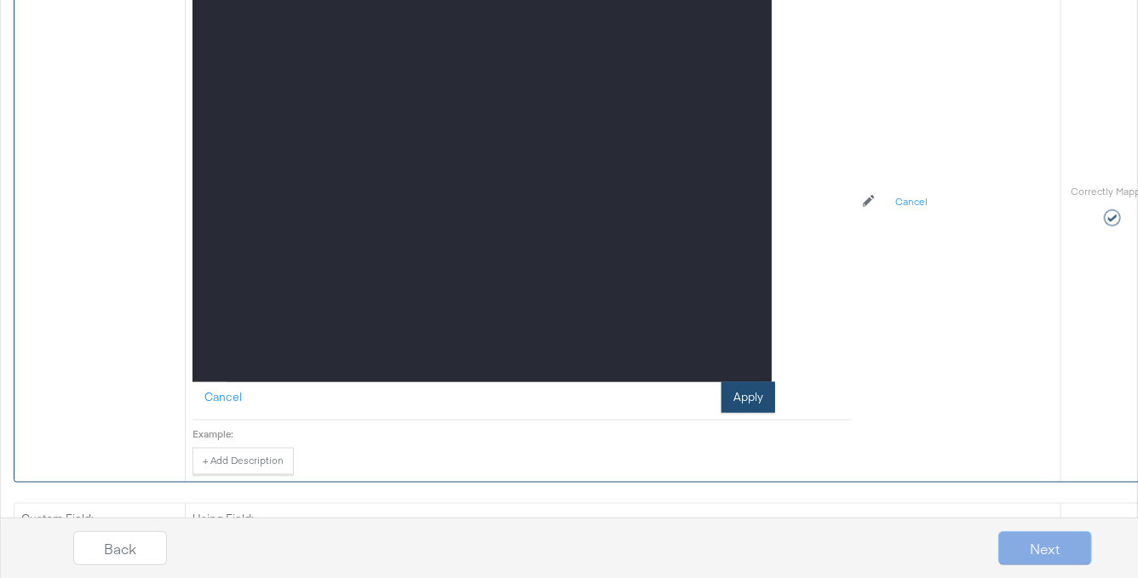
click at [754, 392] on button "Apply" at bounding box center [748, 397] width 54 height 31
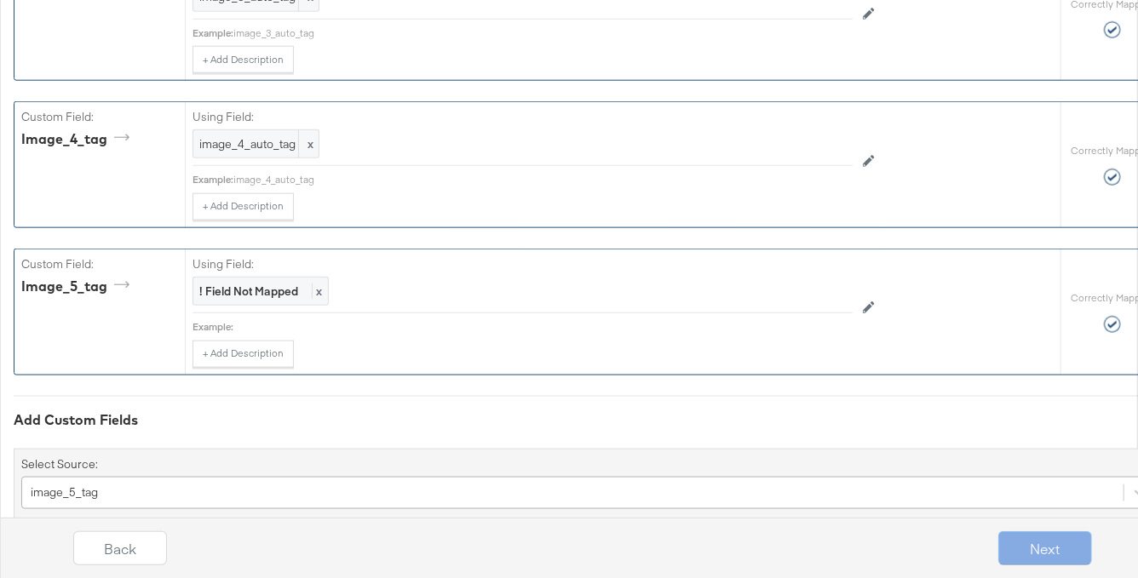
scroll to position [3981, 0]
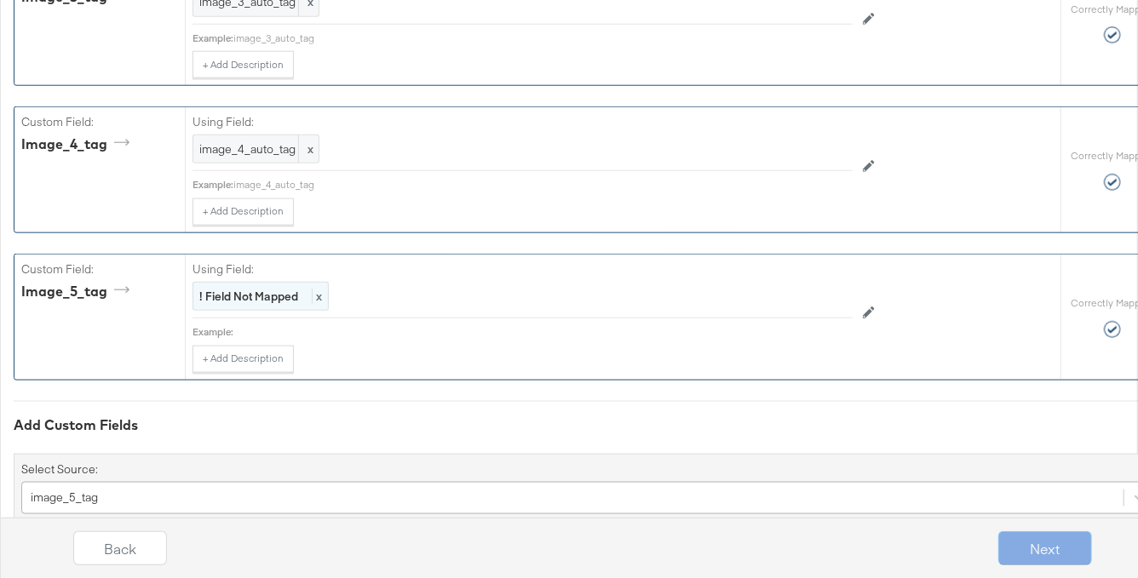
click at [238, 289] on strong "! Field Not Mapped" at bounding box center [248, 296] width 99 height 15
click at [821, 289] on div at bounding box center [833, 299] width 24 height 24
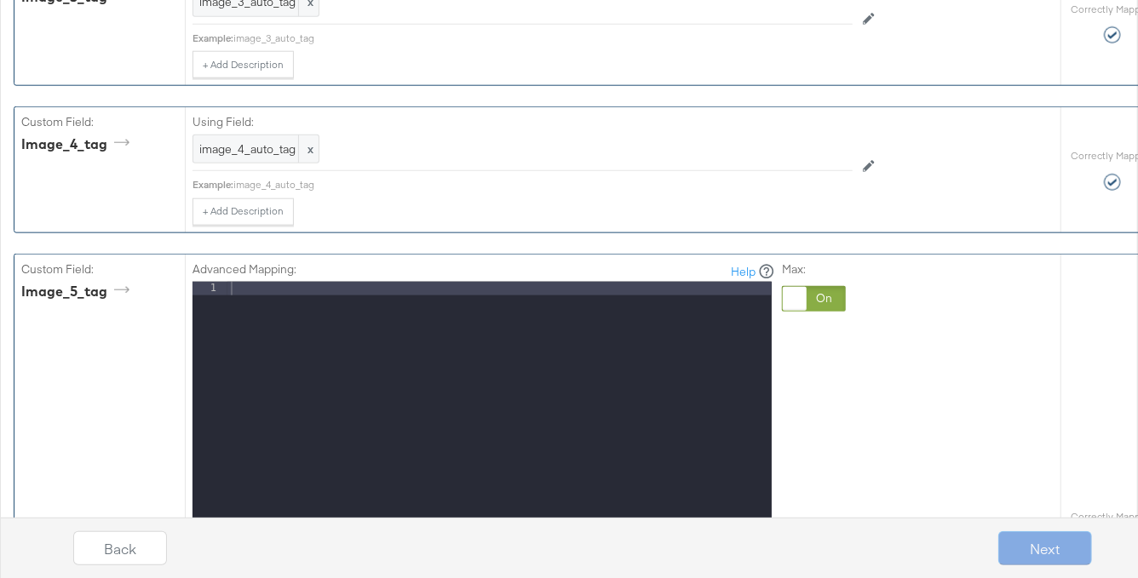
click at [348, 282] on div at bounding box center [499, 508] width 544 height 453
paste textarea
click at [274, 282] on div "image_0_auto_tag" at bounding box center [499, 508] width 544 height 453
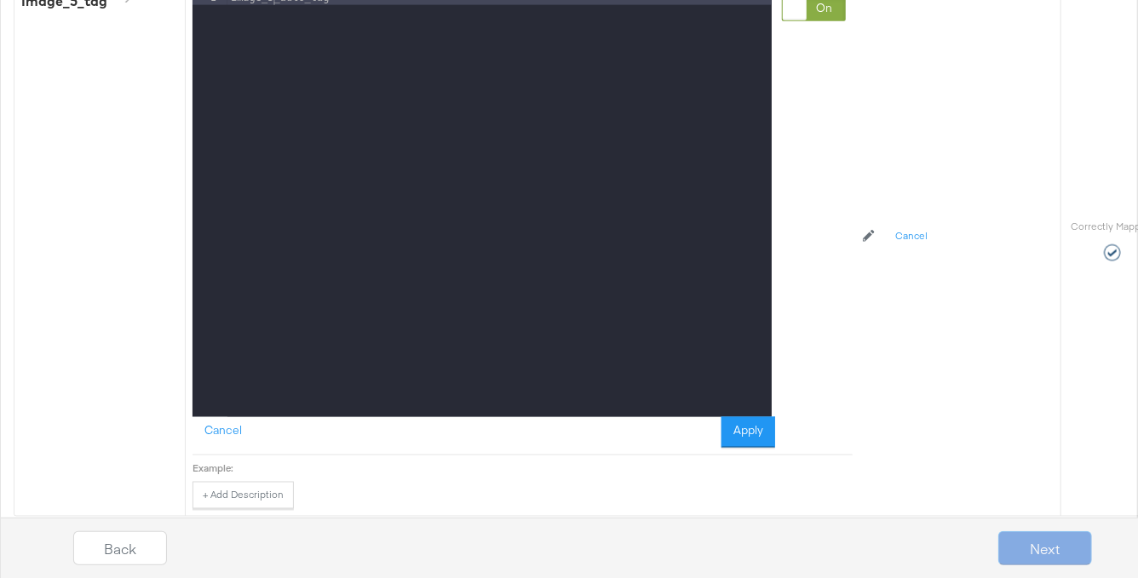
drag, startPoint x: 743, startPoint y: 416, endPoint x: 742, endPoint y: 370, distance: 46.0
click at [742, 417] on button "Apply" at bounding box center [748, 432] width 54 height 31
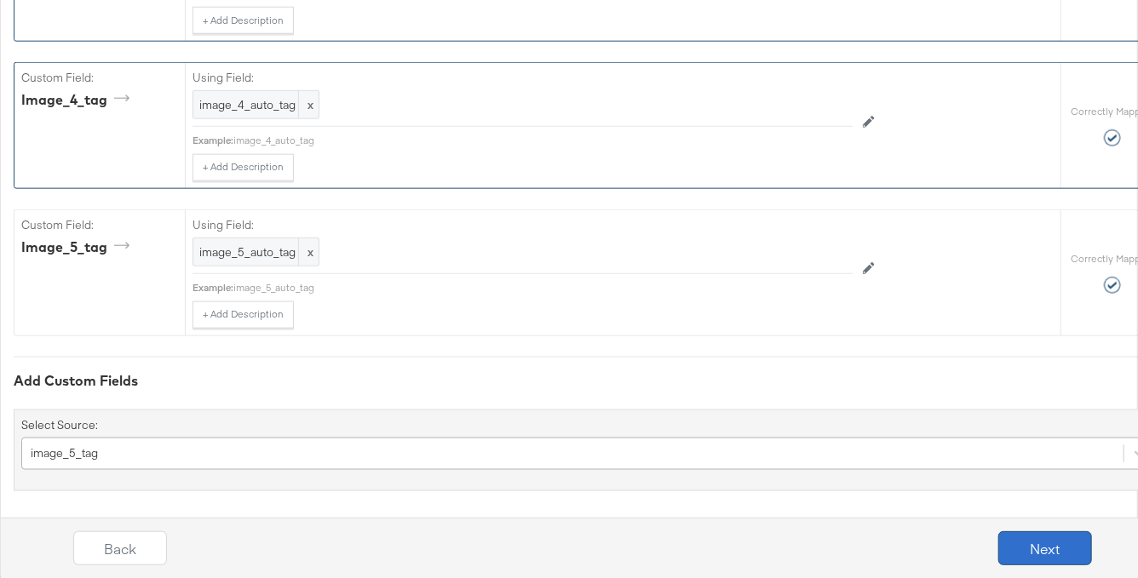
click at [1028, 540] on button "Next" at bounding box center [1045, 548] width 94 height 34
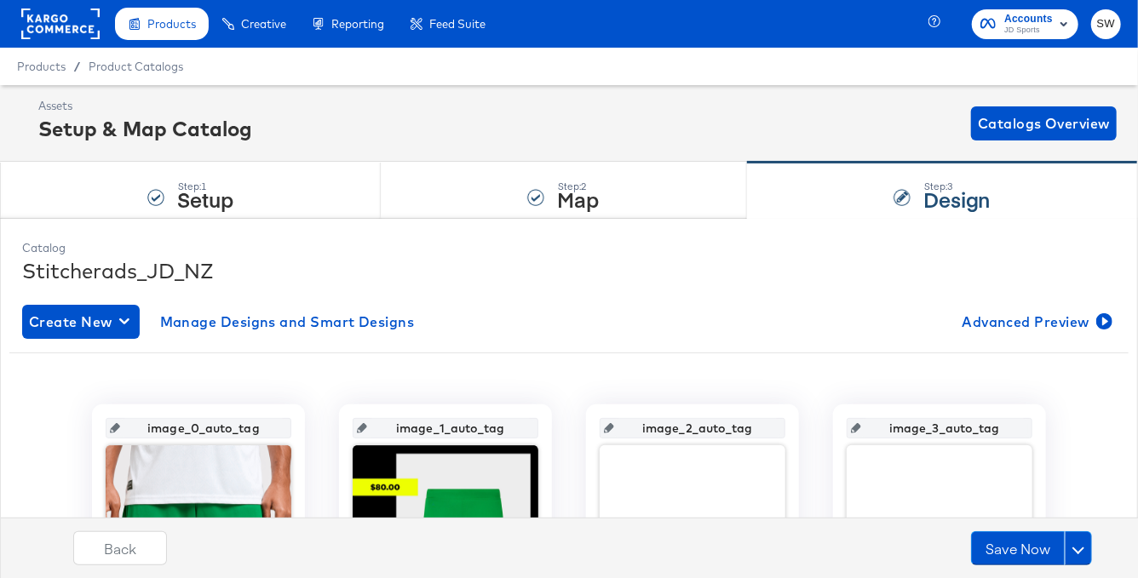
scroll to position [102, 0]
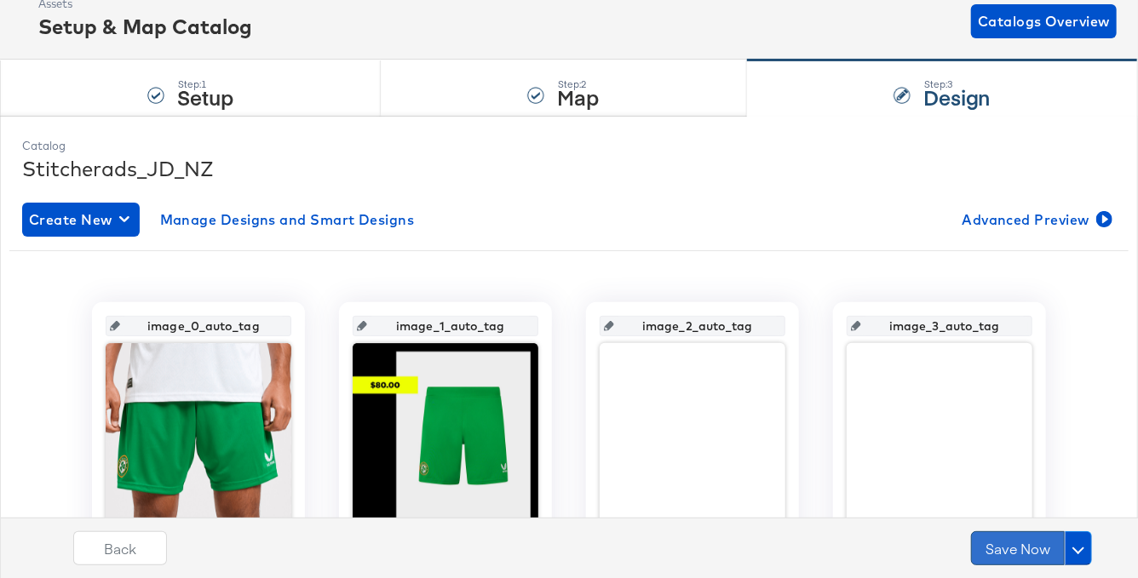
click at [1015, 546] on button "Save Now" at bounding box center [1018, 548] width 94 height 34
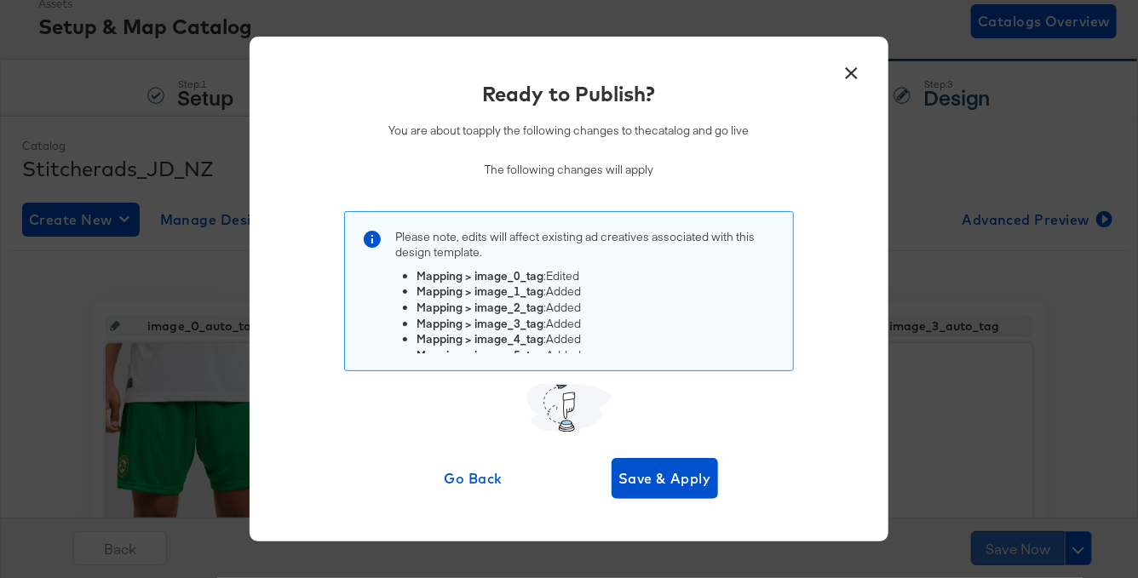
scroll to position [0, 0]
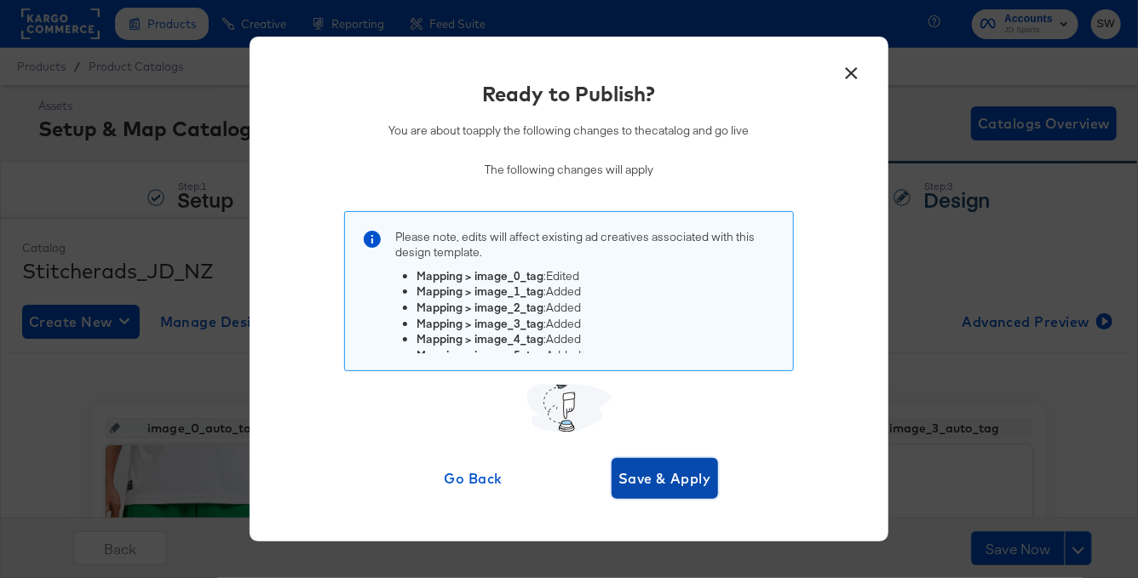
click at [646, 477] on span "Save & Apply" at bounding box center [664, 479] width 93 height 24
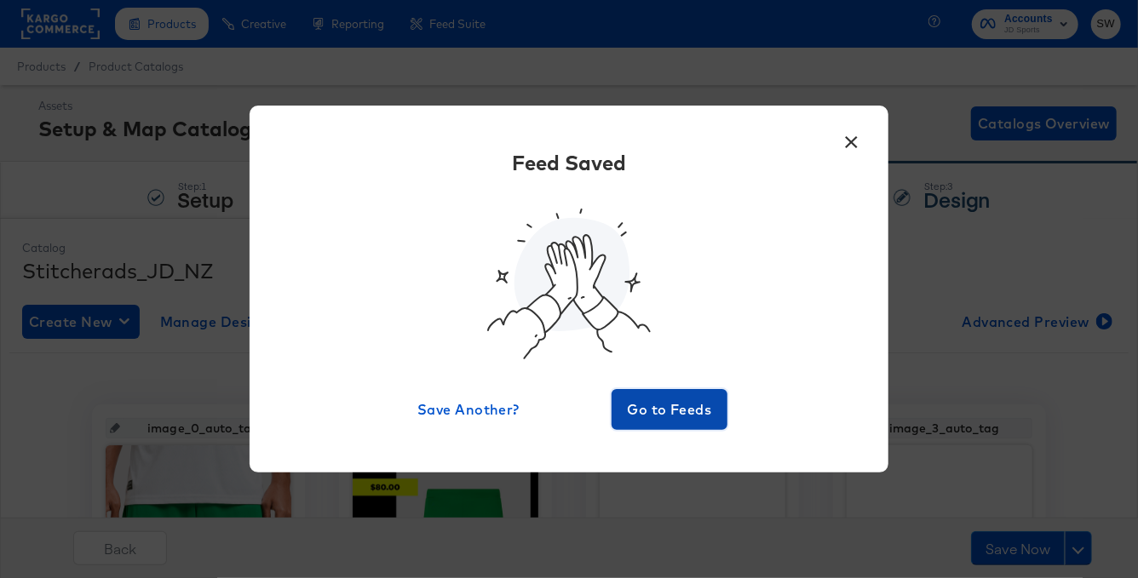
click at [692, 402] on span "Go to Feeds" at bounding box center [669, 410] width 102 height 24
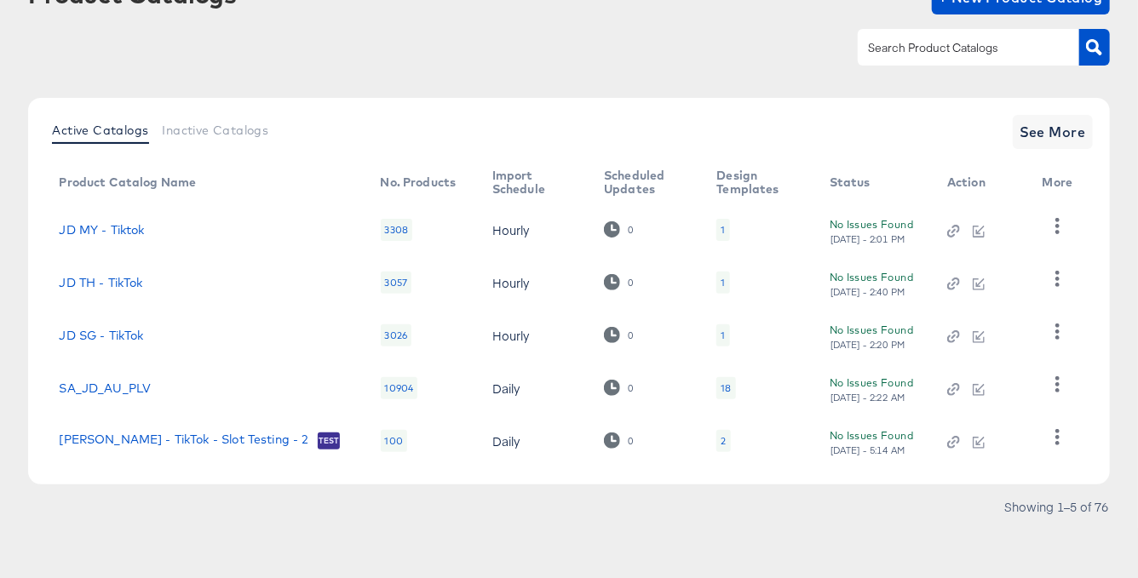
scroll to position [123, 0]
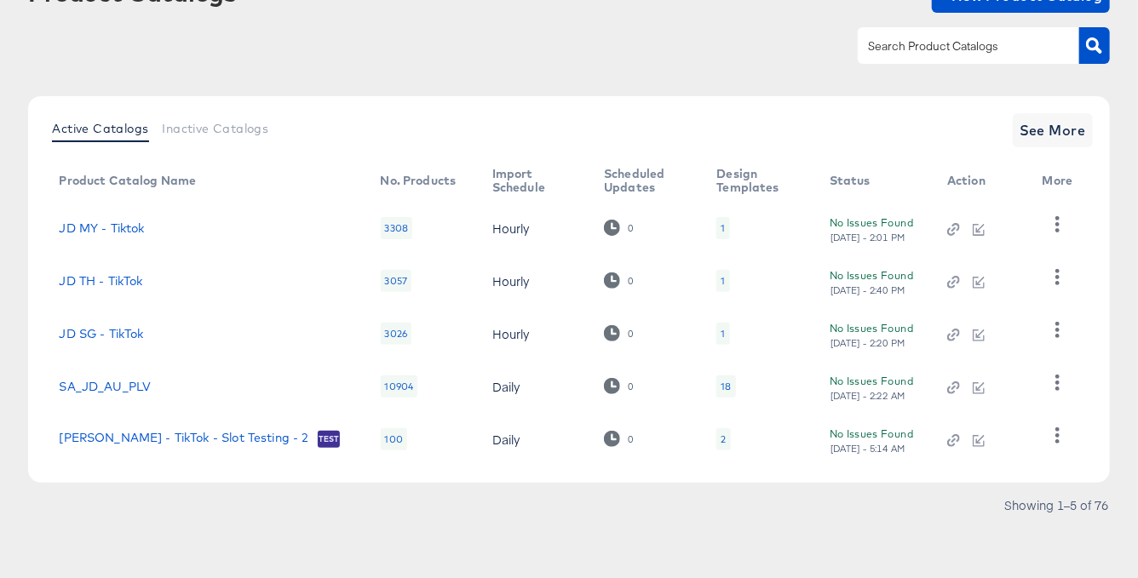
click at [929, 60] on div at bounding box center [967, 45] width 221 height 36
click at [926, 57] on div at bounding box center [967, 45] width 221 height 36
type input "de"
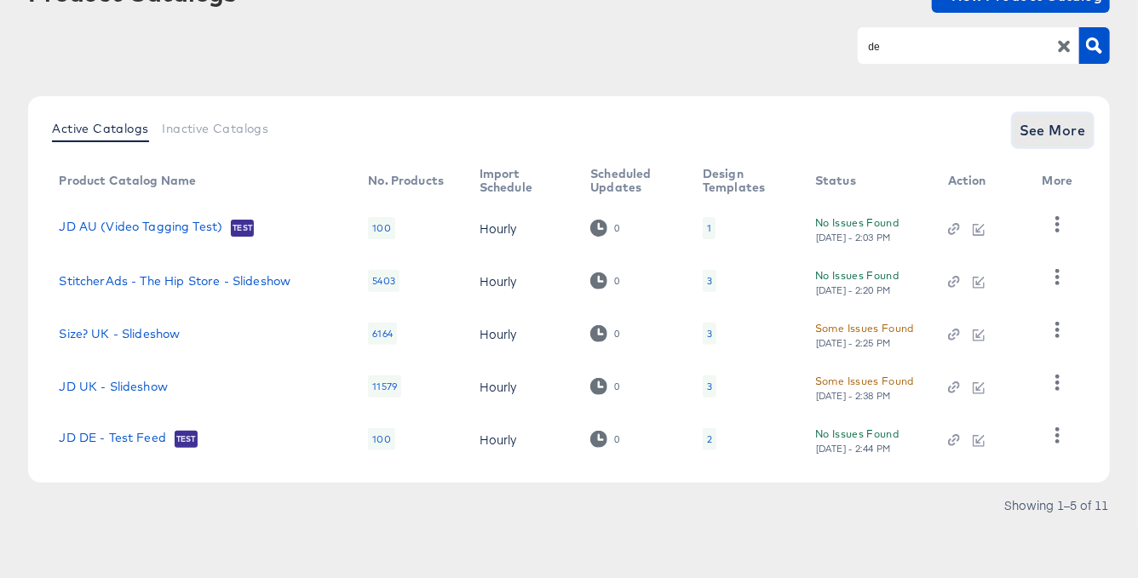
click at [1044, 132] on span "See More" at bounding box center [1052, 130] width 66 height 24
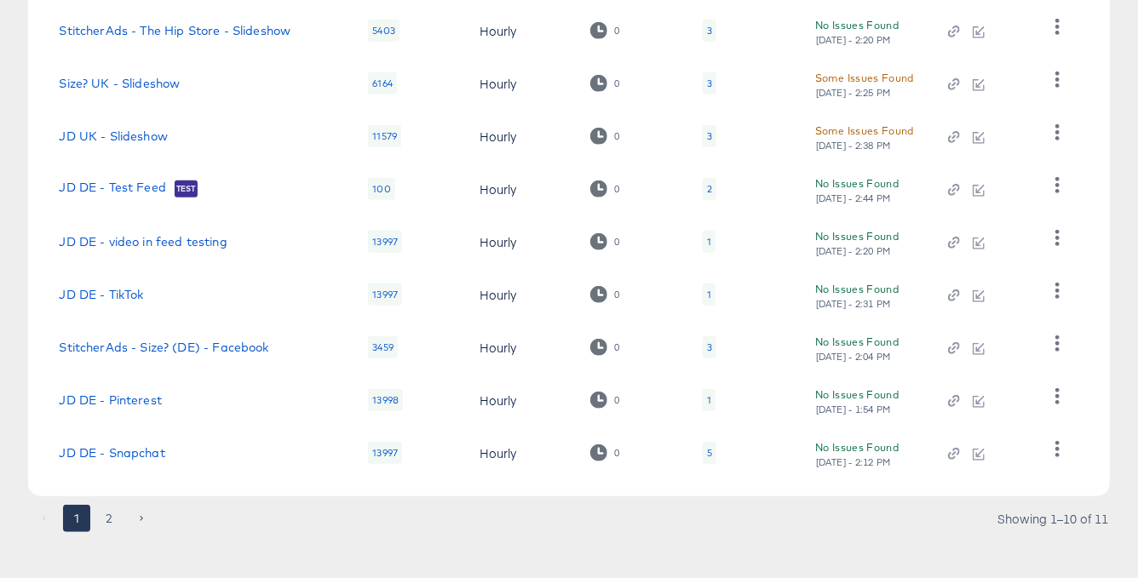
scroll to position [387, 0]
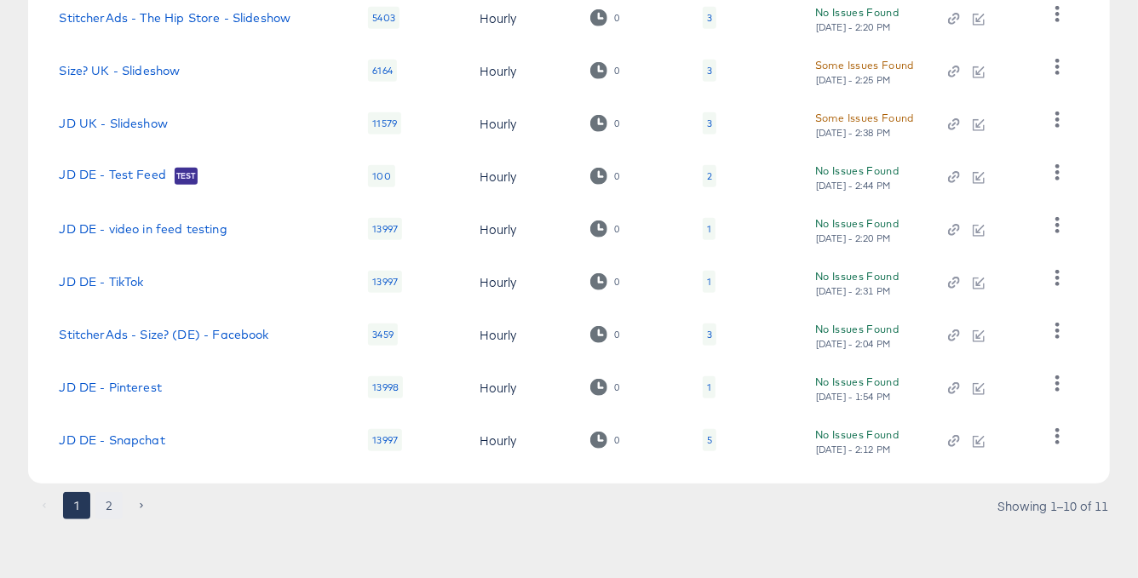
click at [113, 501] on button "2" at bounding box center [108, 505] width 27 height 27
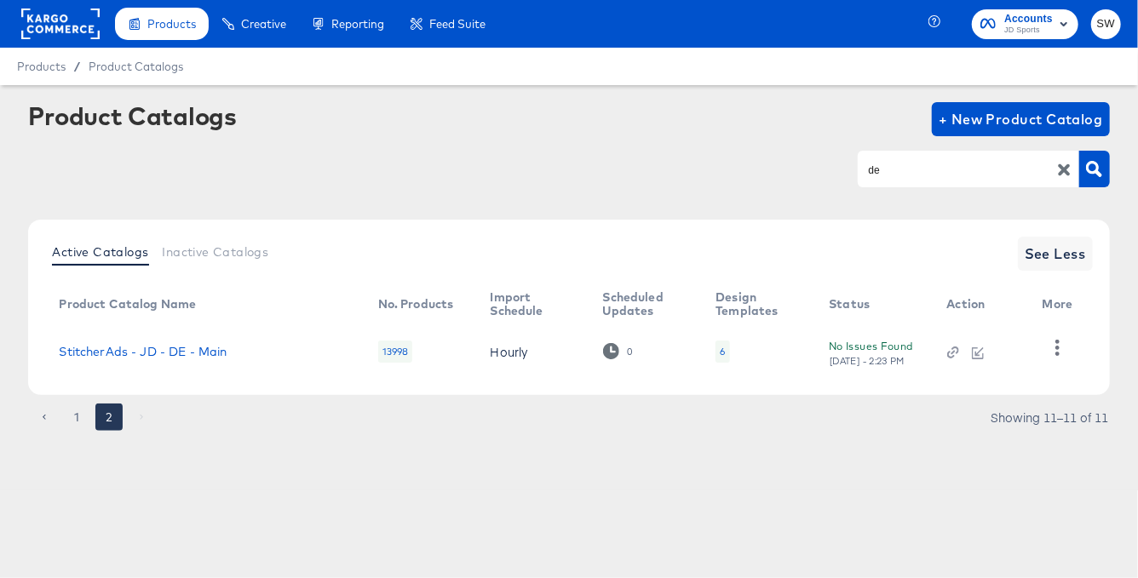
scroll to position [0, 0]
click at [125, 348] on link "StitcherAds - JD - DE - Main" at bounding box center [143, 352] width 168 height 14
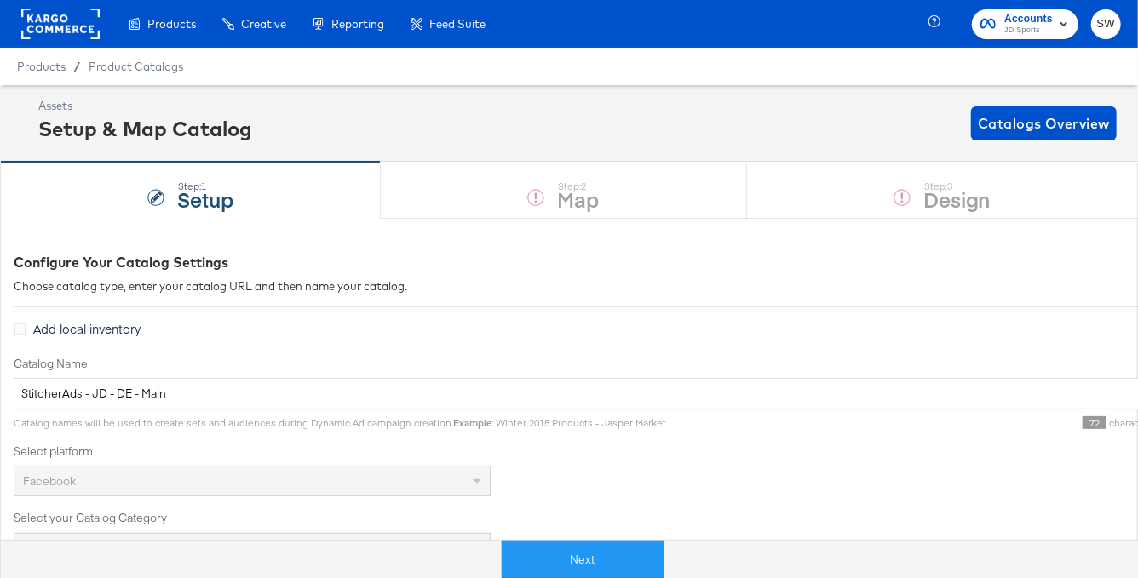
click at [0, 0] on div "Enhance Your Product Catalog, Map Them to Publishers, and Incorporate Overlay D…" at bounding box center [0, 0] width 0 height 0
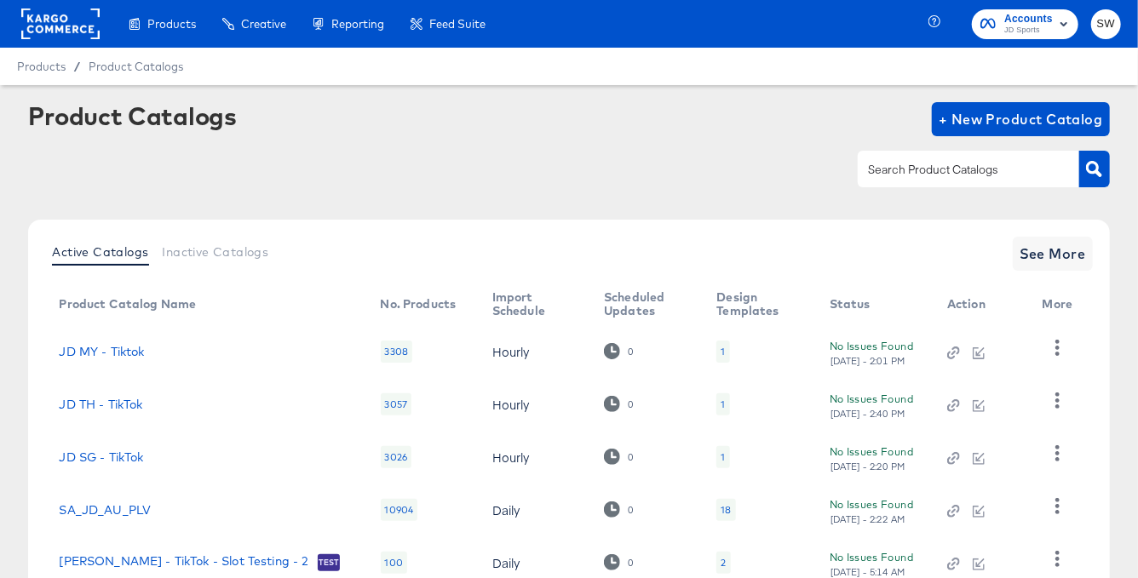
click at [926, 179] on input "text" at bounding box center [954, 170] width 181 height 20
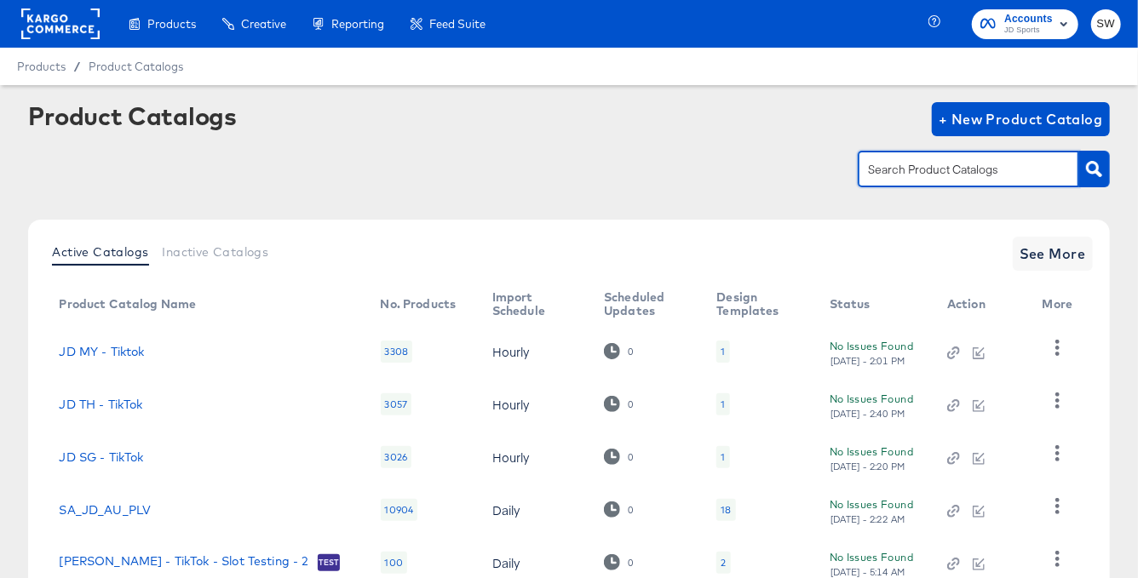
type input "g"
type input "jd fr"
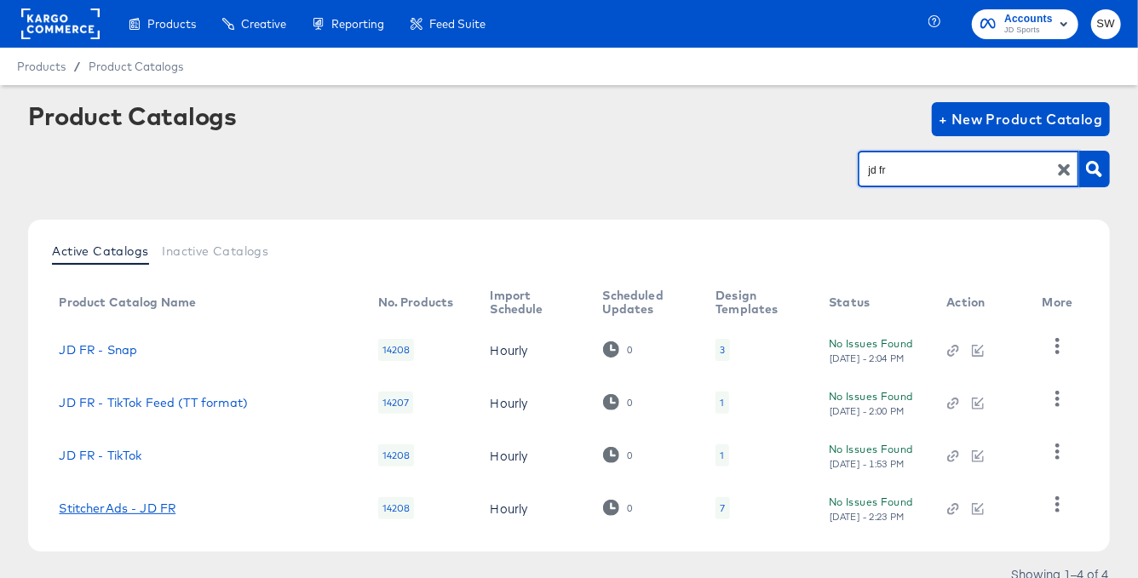
click at [150, 507] on link "StitcherAds - JD FR" at bounding box center [117, 509] width 117 height 14
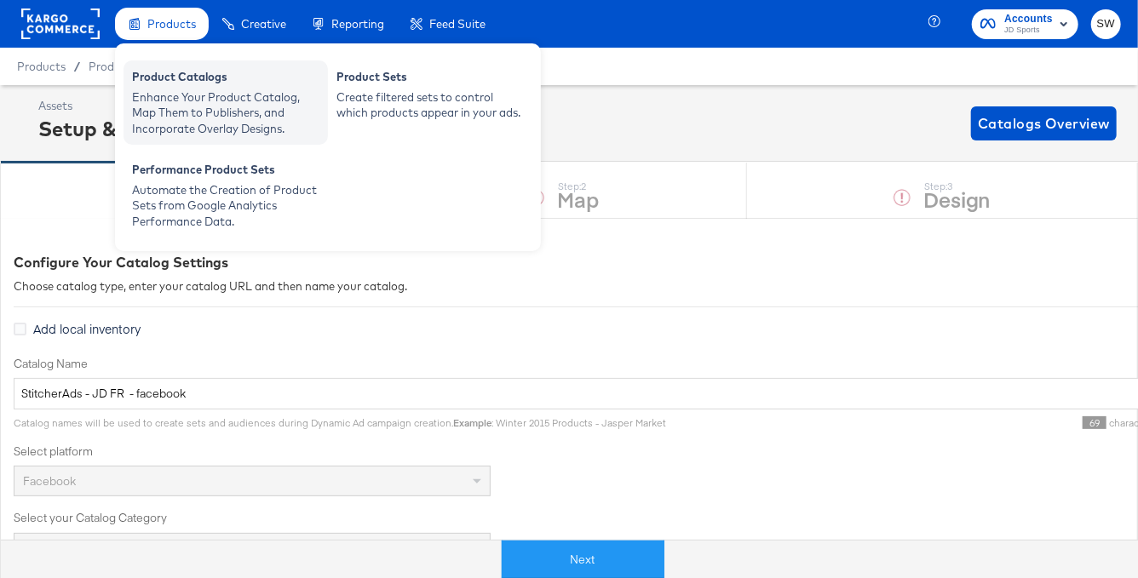
click at [183, 102] on div "Enhance Your Product Catalog, Map Them to Publishers, and Incorporate Overlay D…" at bounding box center [225, 113] width 187 height 48
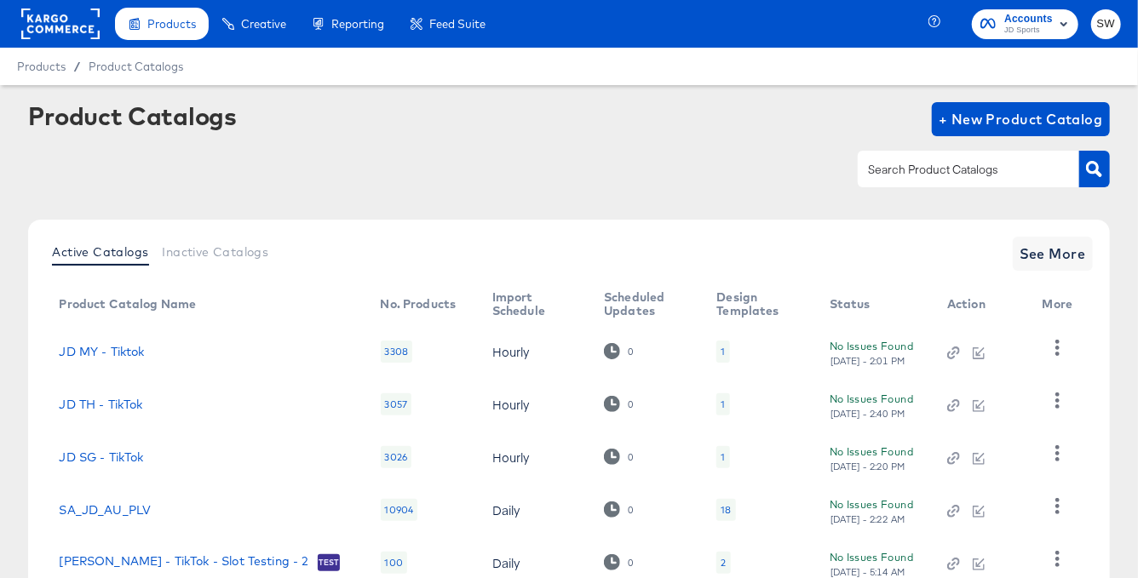
click at [882, 171] on input "text" at bounding box center [954, 170] width 181 height 20
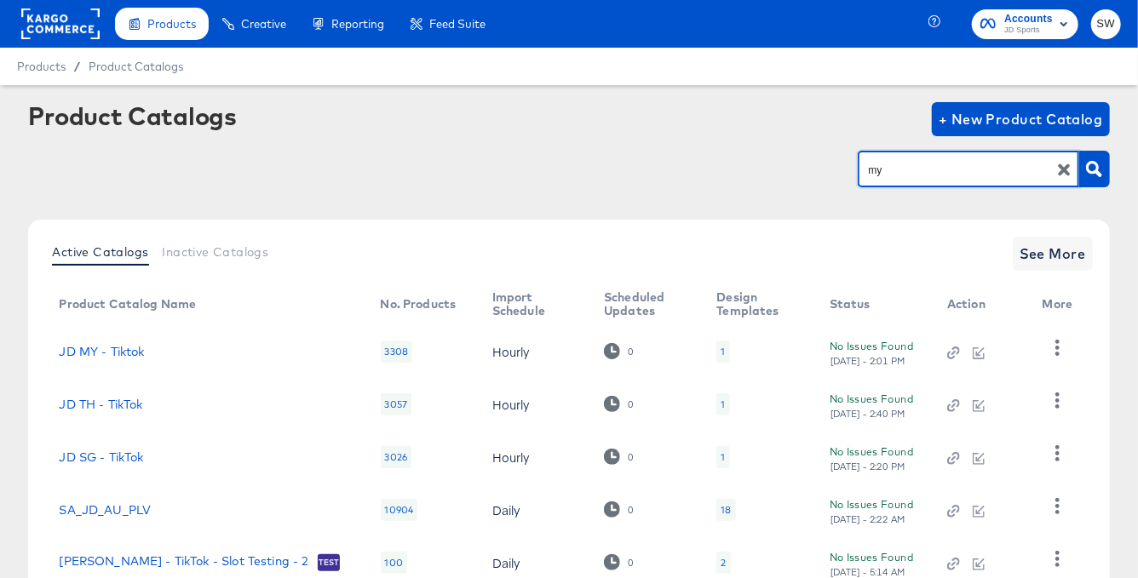
type input "my"
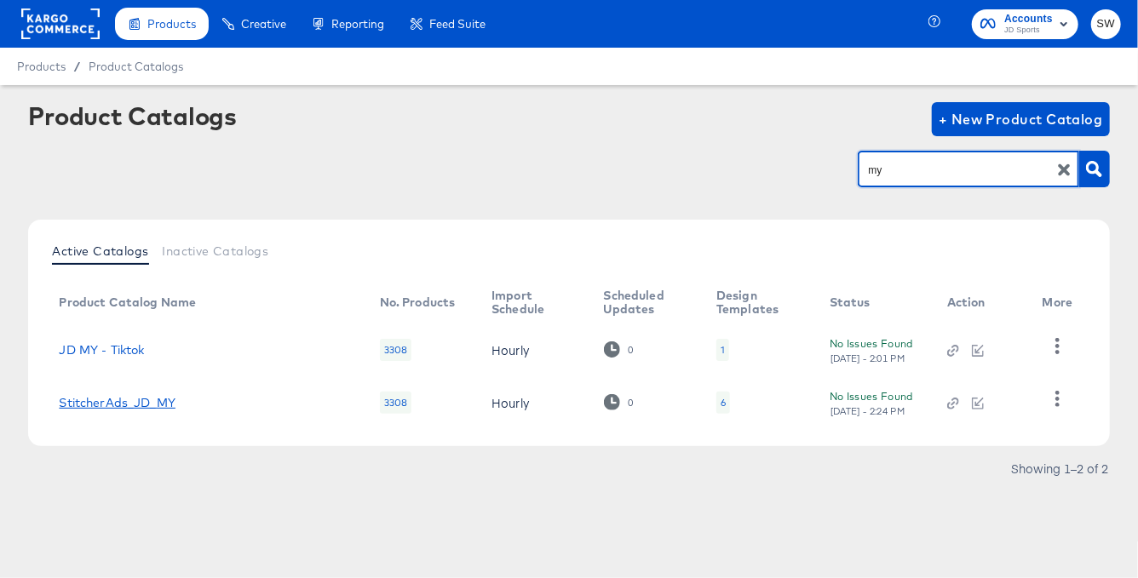
click at [155, 406] on link "StitcherAds_JD_MY" at bounding box center [117, 403] width 117 height 14
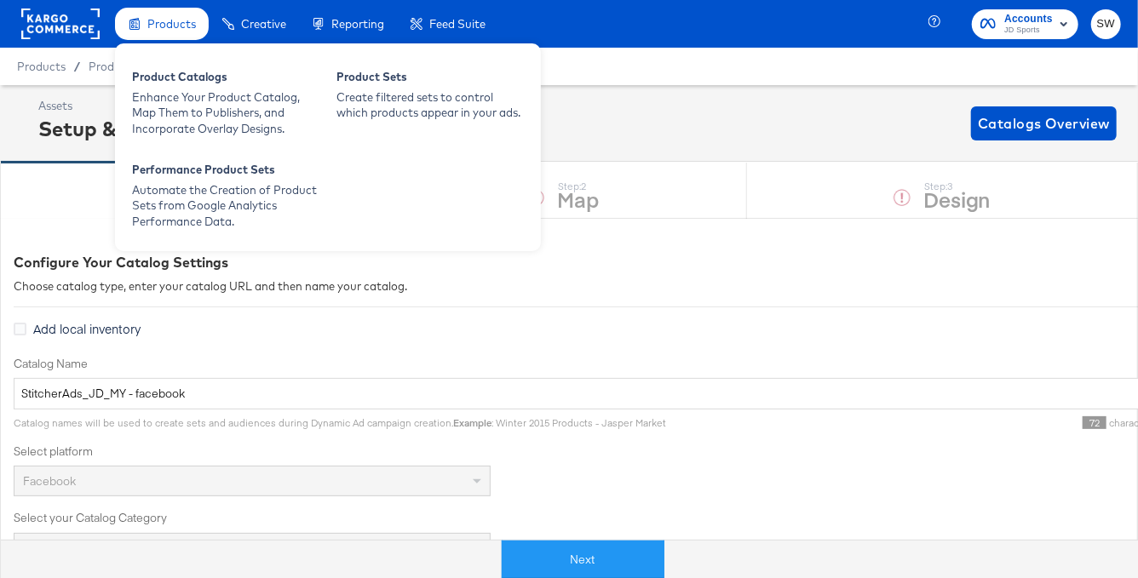
click at [171, 24] on span "Products" at bounding box center [171, 24] width 49 height 14
click at [165, 23] on span "Products" at bounding box center [171, 24] width 49 height 14
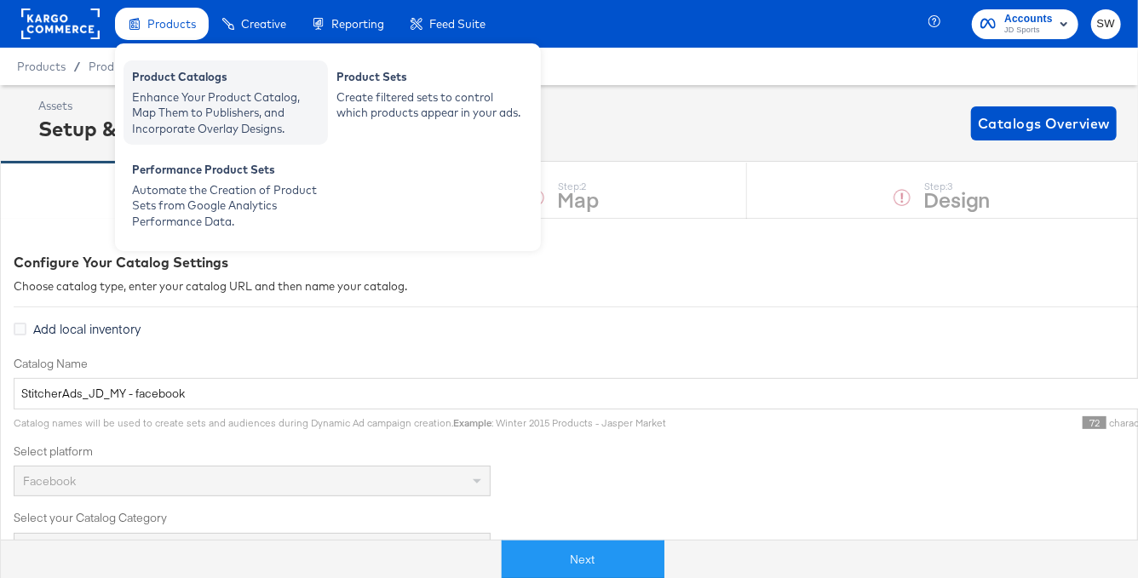
click at [208, 92] on div "Enhance Your Product Catalog, Map Them to Publishers, and Incorporate Overlay D…" at bounding box center [225, 113] width 187 height 48
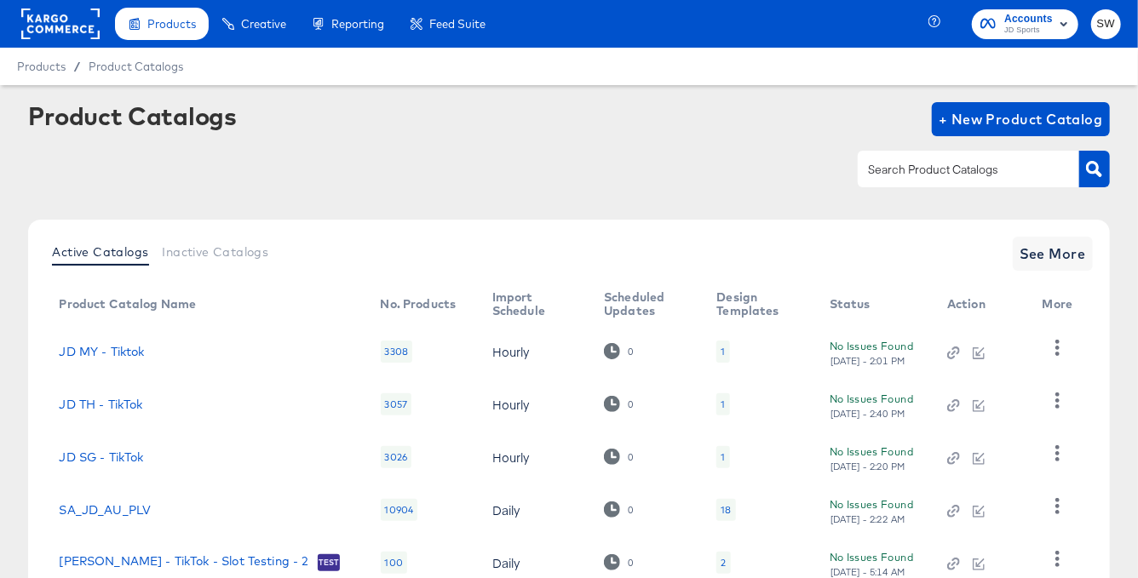
click at [931, 177] on input "text" at bounding box center [954, 170] width 181 height 20
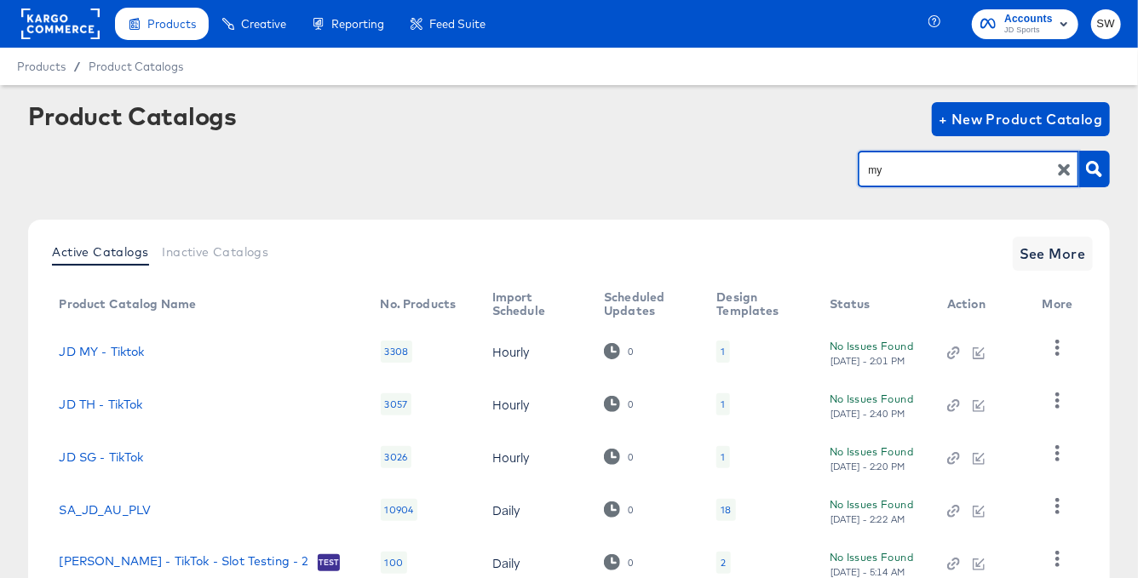
type input "my"
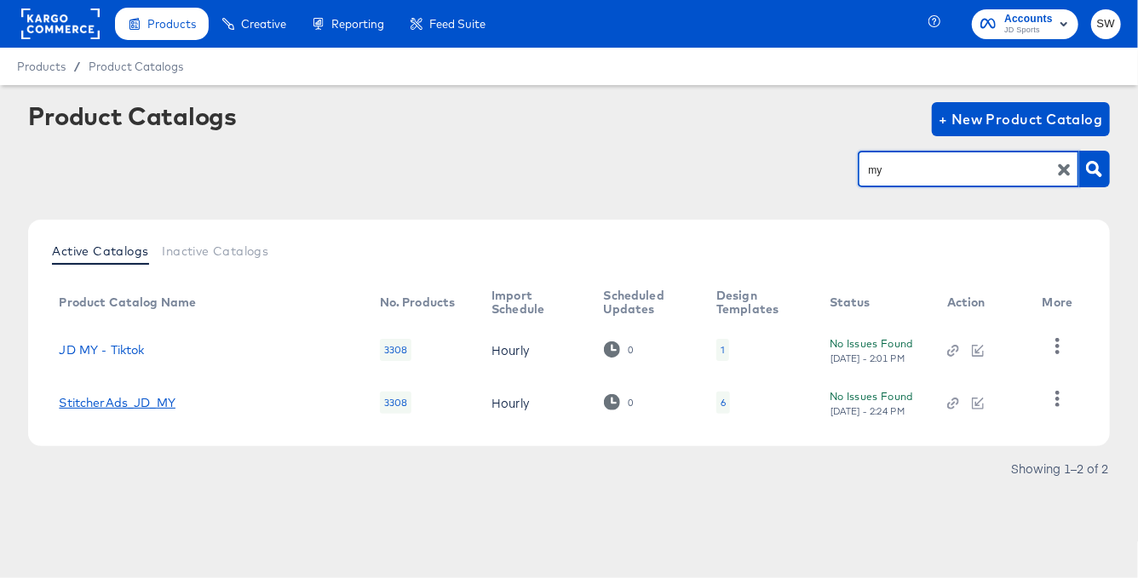
click at [153, 397] on link "StitcherAds_JD_MY" at bounding box center [117, 403] width 117 height 14
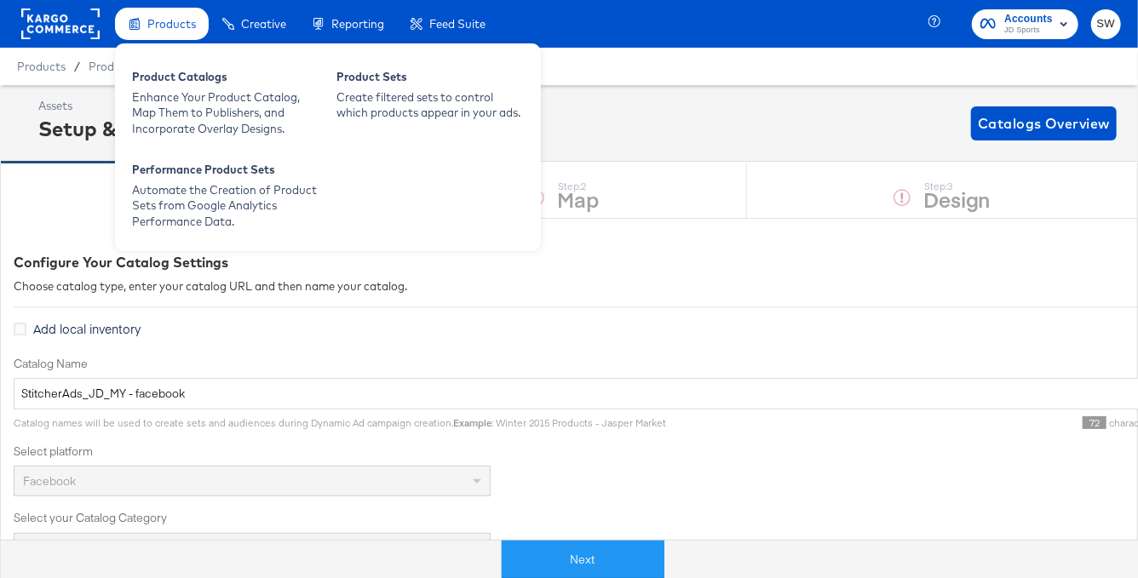
click at [174, 31] on div "Products" at bounding box center [171, 24] width 49 height 16
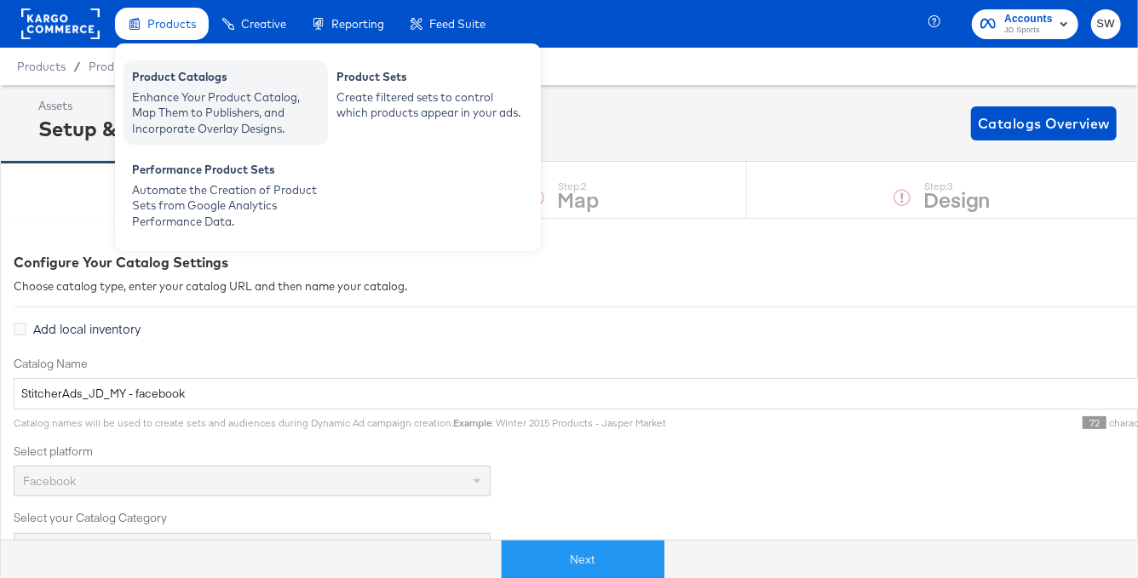
click at [171, 84] on div "Product Catalogs" at bounding box center [225, 79] width 187 height 20
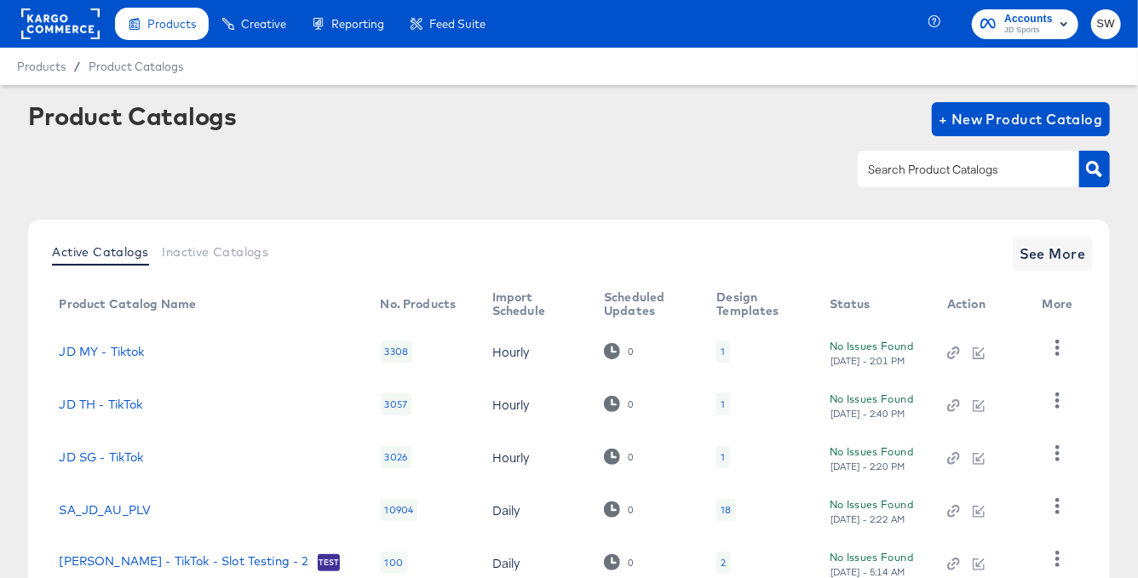
click at [886, 169] on input "text" at bounding box center [954, 170] width 181 height 20
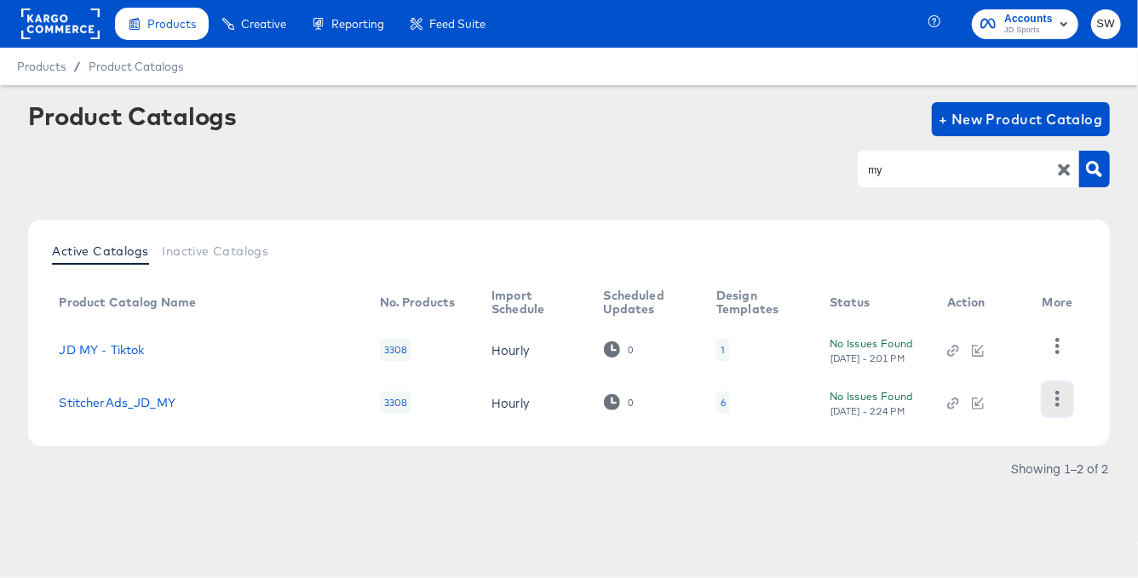
click at [1046, 397] on button "button" at bounding box center [1057, 399] width 30 height 34
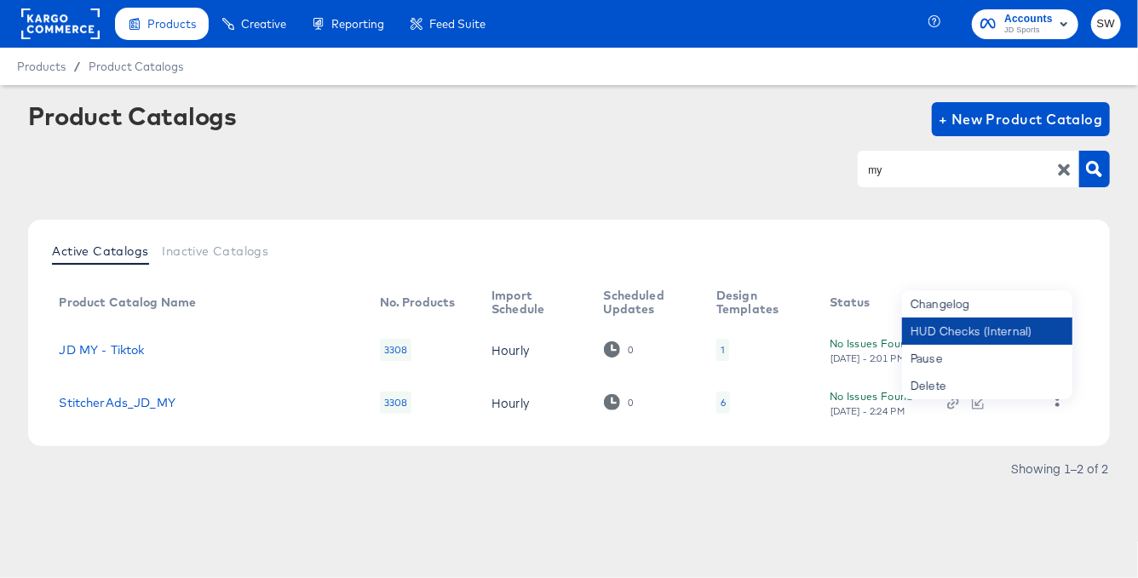
click at [1000, 341] on div "HUD Checks (Internal)" at bounding box center [987, 331] width 170 height 27
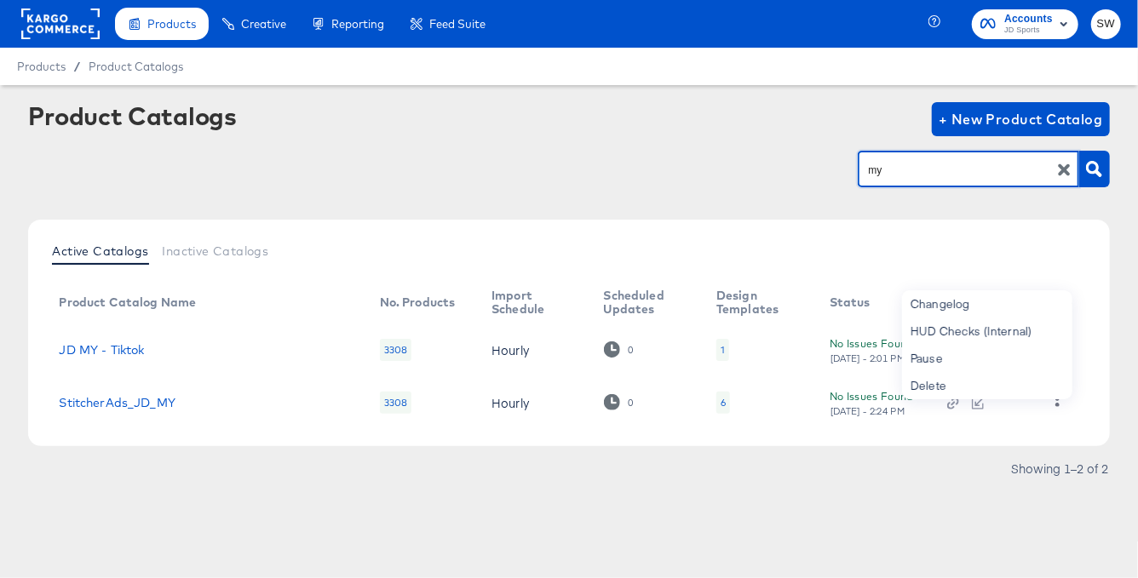
click at [937, 169] on input "my" at bounding box center [954, 170] width 181 height 20
type input "it"
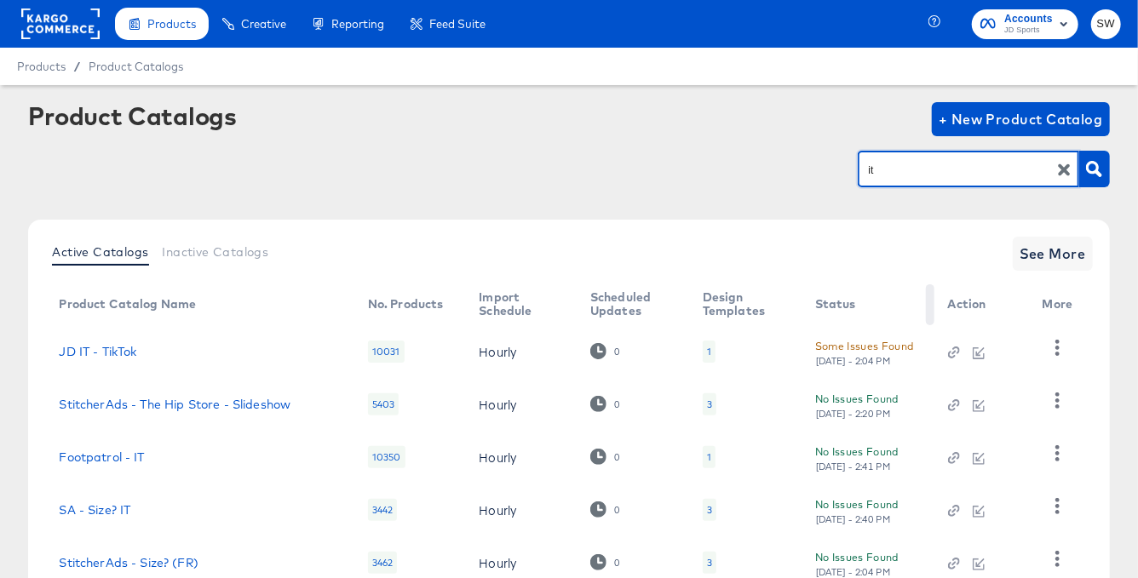
scroll to position [123, 0]
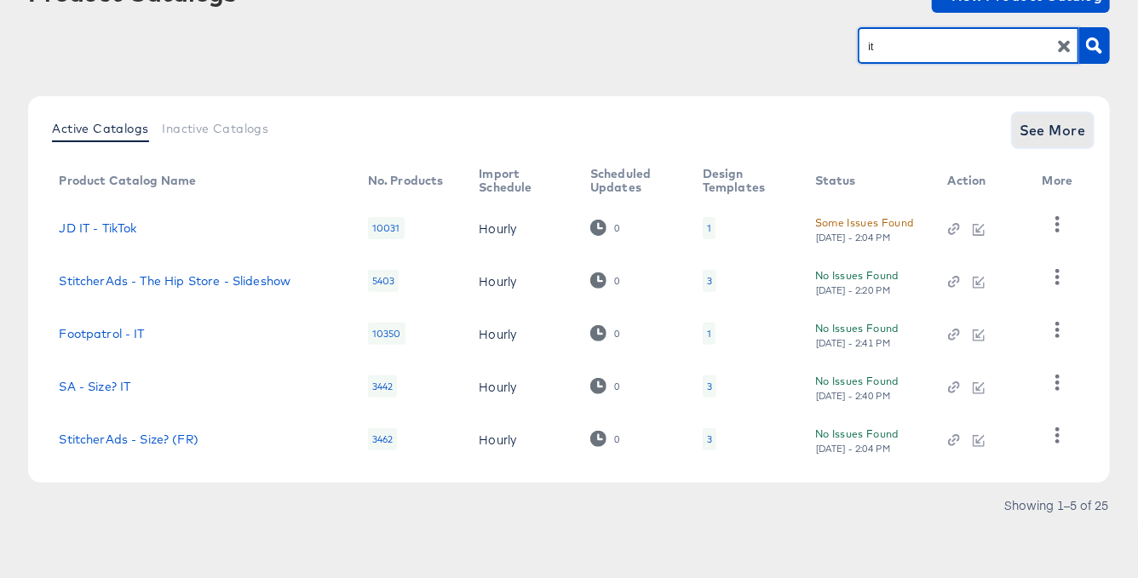
click at [1044, 138] on span "See More" at bounding box center [1052, 130] width 66 height 24
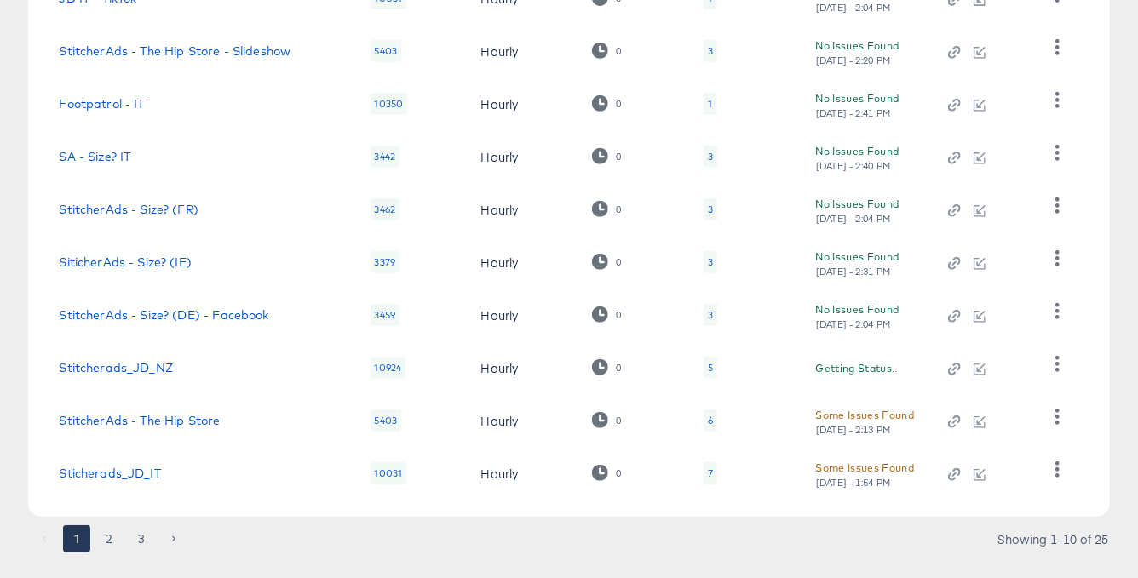
scroll to position [353, 0]
click at [1058, 479] on button "button" at bounding box center [1057, 471] width 30 height 34
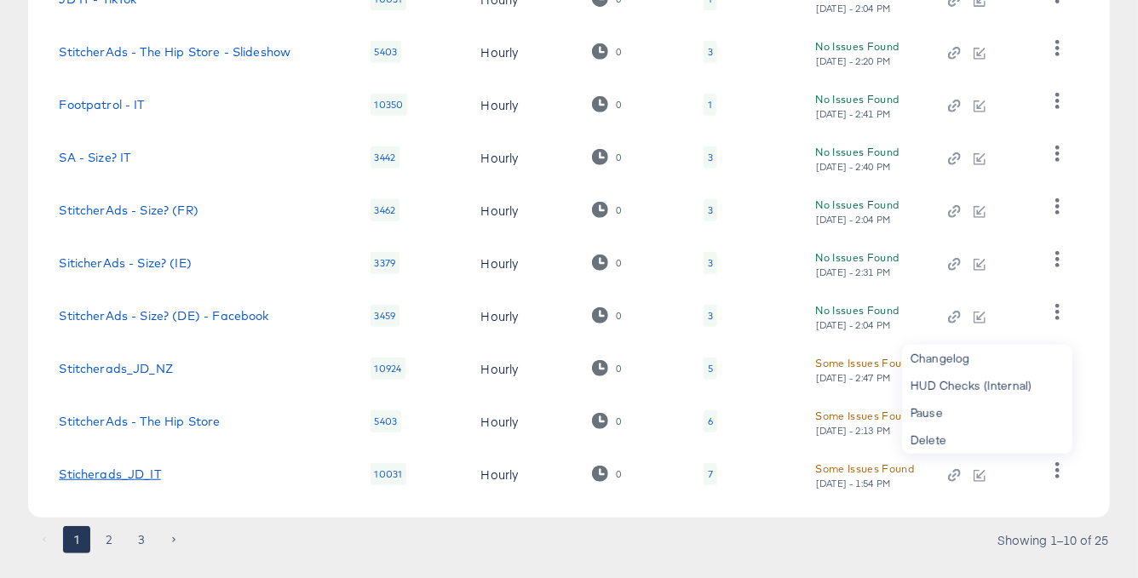
click at [118, 474] on link "Sticherads_JD_IT" at bounding box center [109, 474] width 101 height 14
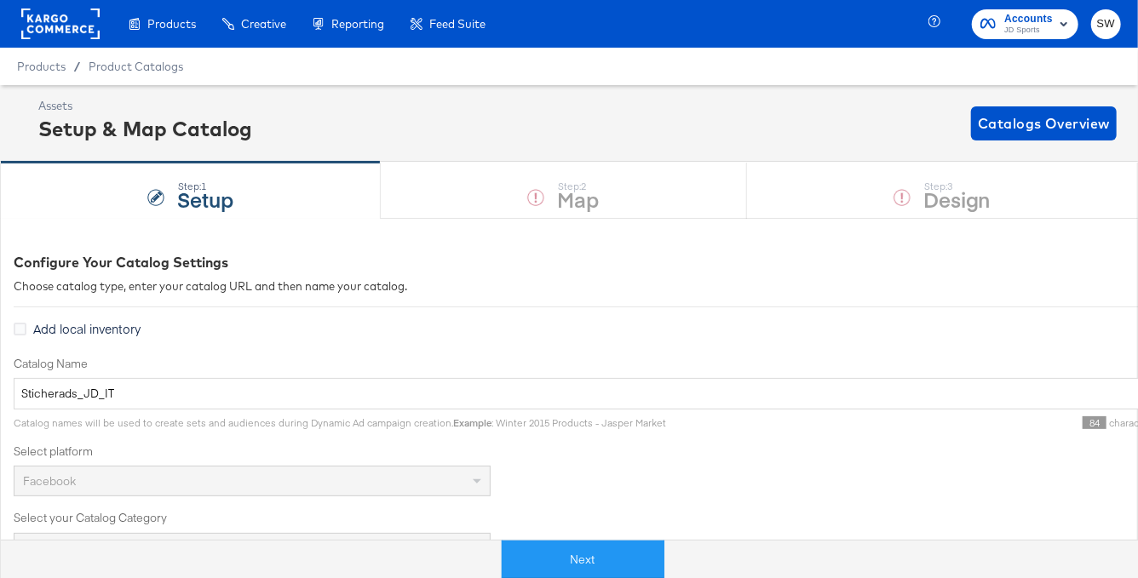
click at [0, 0] on div "Product Catalogs" at bounding box center [0, 0] width 0 height 0
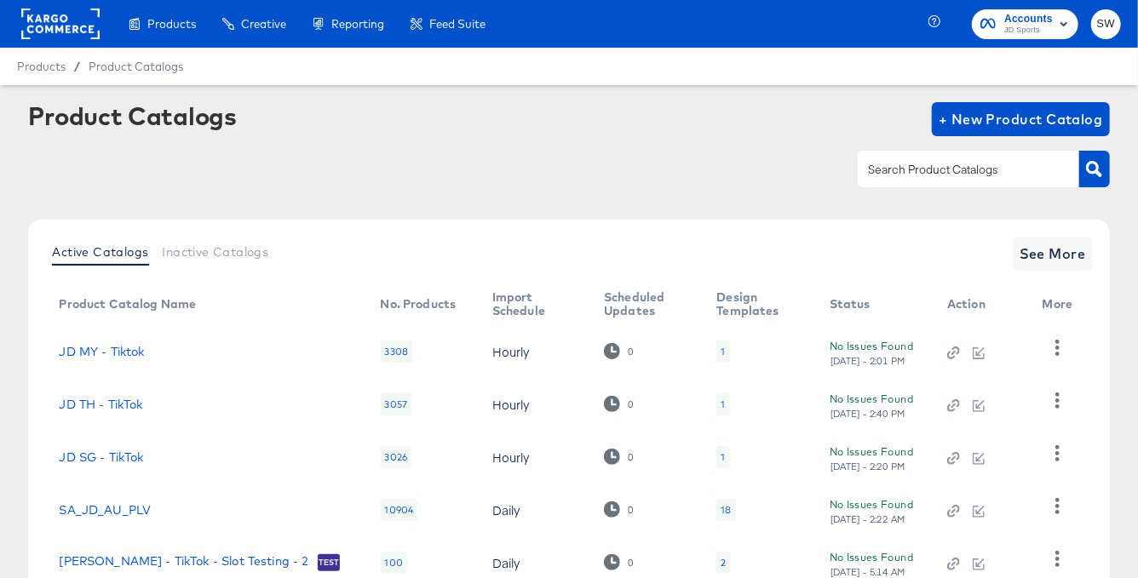
click at [931, 172] on input "text" at bounding box center [954, 170] width 181 height 20
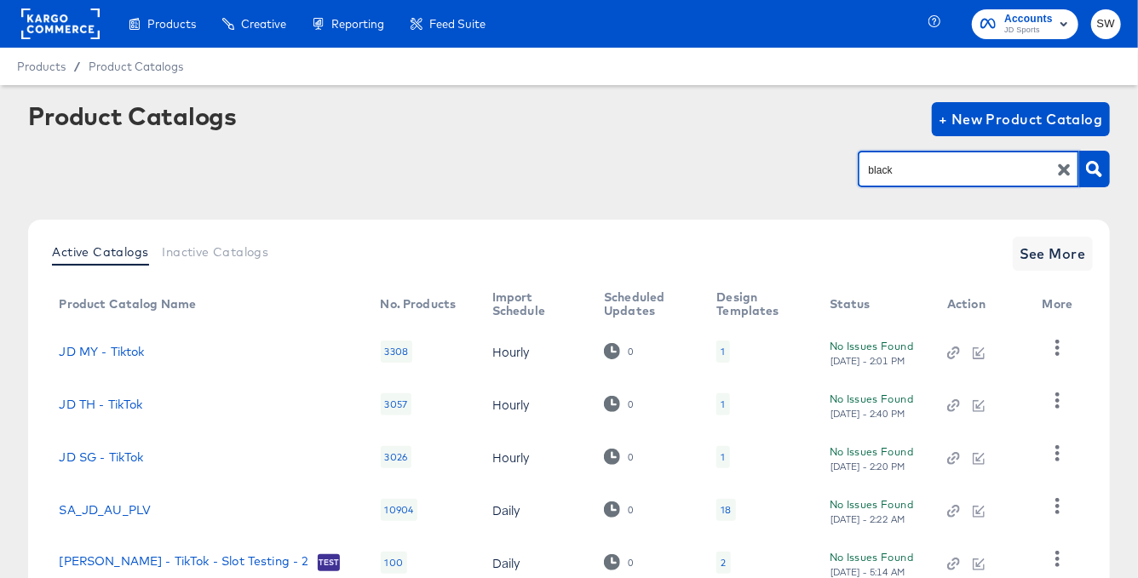
type input "black"
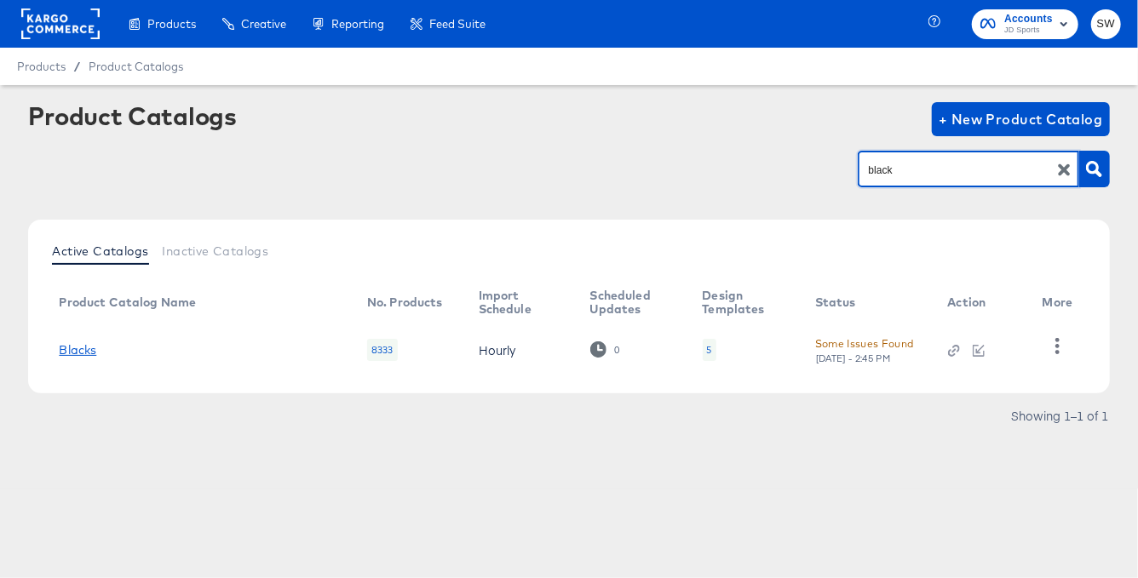
click at [86, 345] on link "Blacks" at bounding box center [77, 350] width 37 height 14
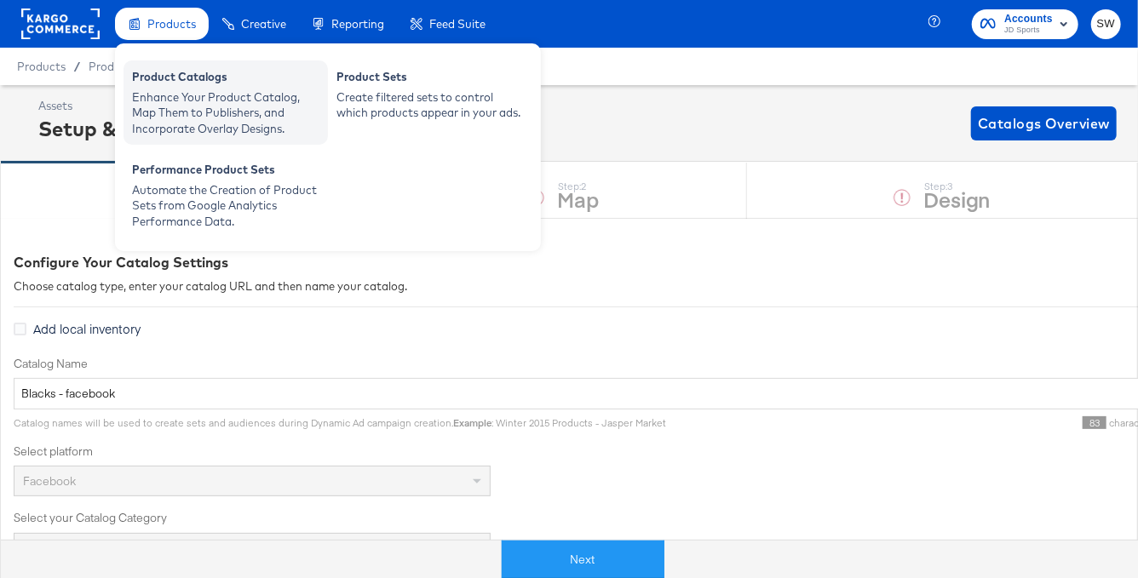
click at [203, 96] on div "Enhance Your Product Catalog, Map Them to Publishers, and Incorporate Overlay D…" at bounding box center [225, 113] width 187 height 48
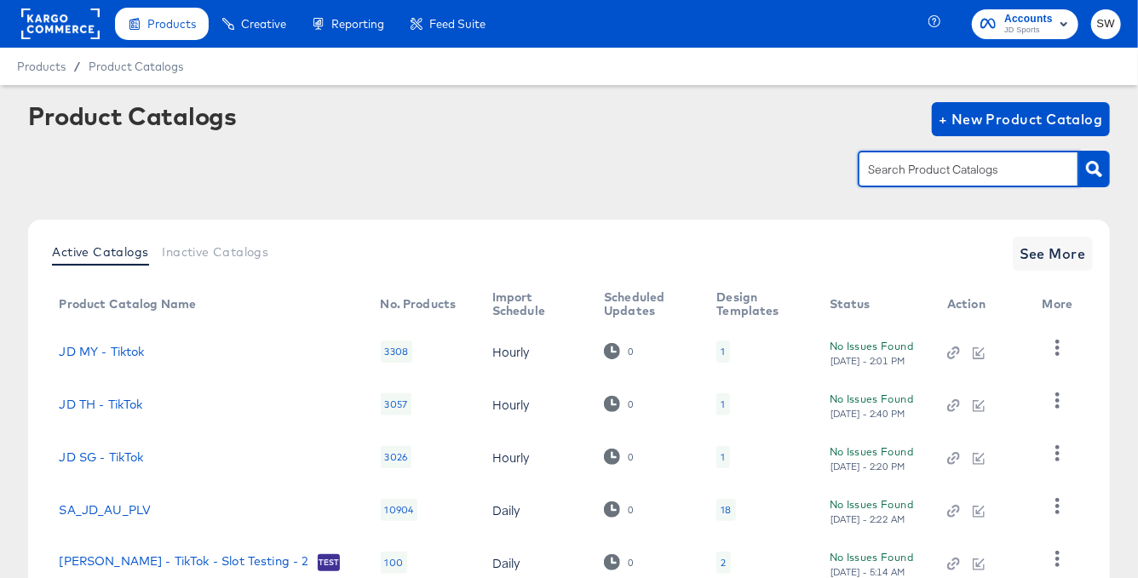
click at [914, 171] on input "text" at bounding box center [954, 170] width 181 height 20
type input "mill"
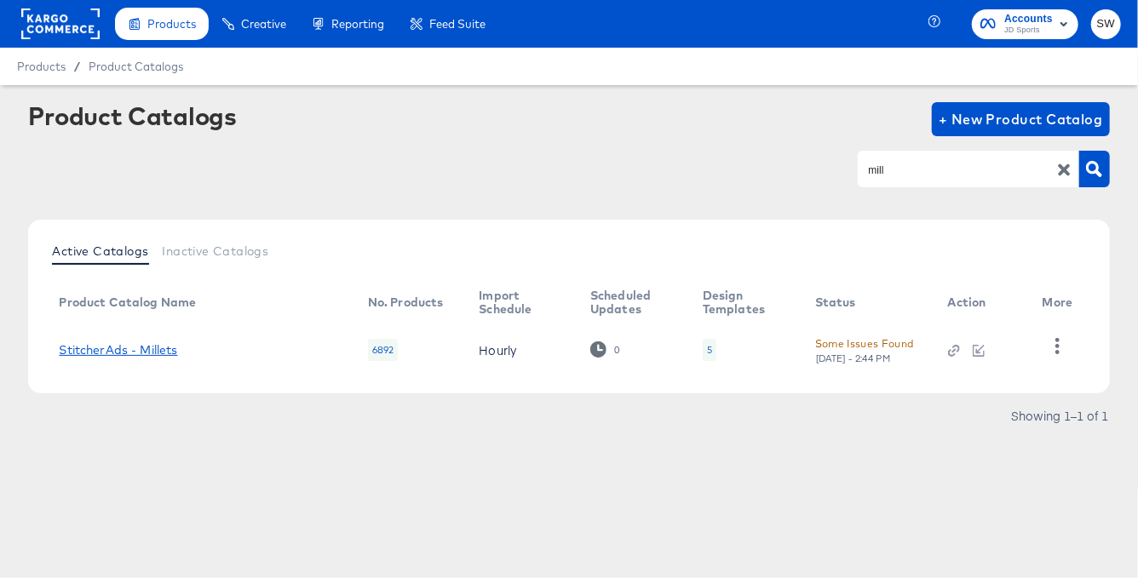
click at [167, 350] on link "StitcherAds - Millets" at bounding box center [118, 350] width 118 height 14
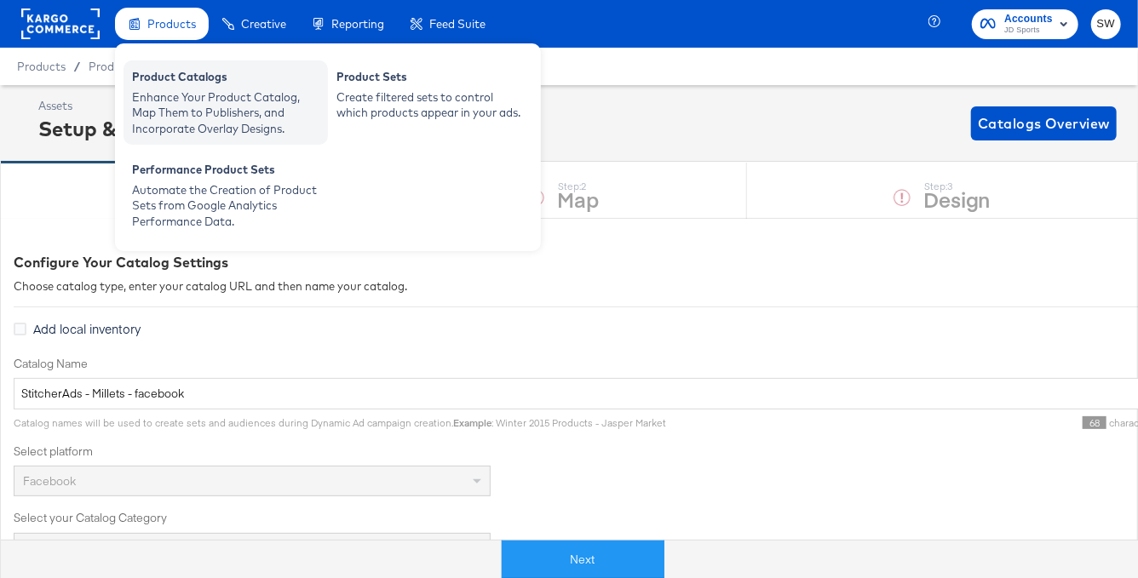
click at [192, 101] on div "Enhance Your Product Catalog, Map Them to Publishers, and Incorporate Overlay D…" at bounding box center [225, 113] width 187 height 48
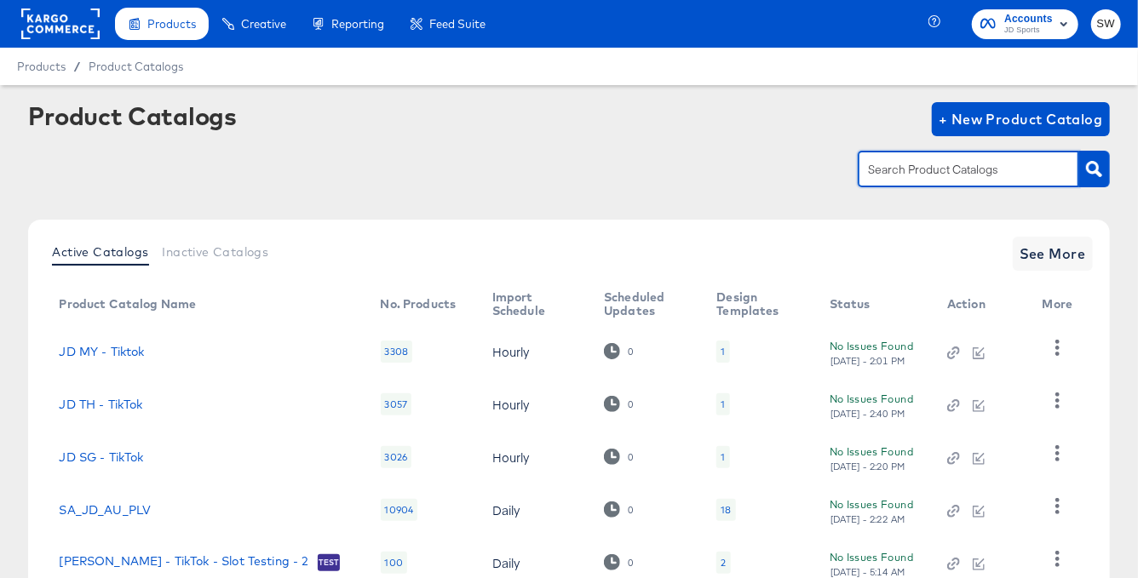
click at [914, 168] on input "text" at bounding box center [954, 170] width 181 height 20
type input "go"
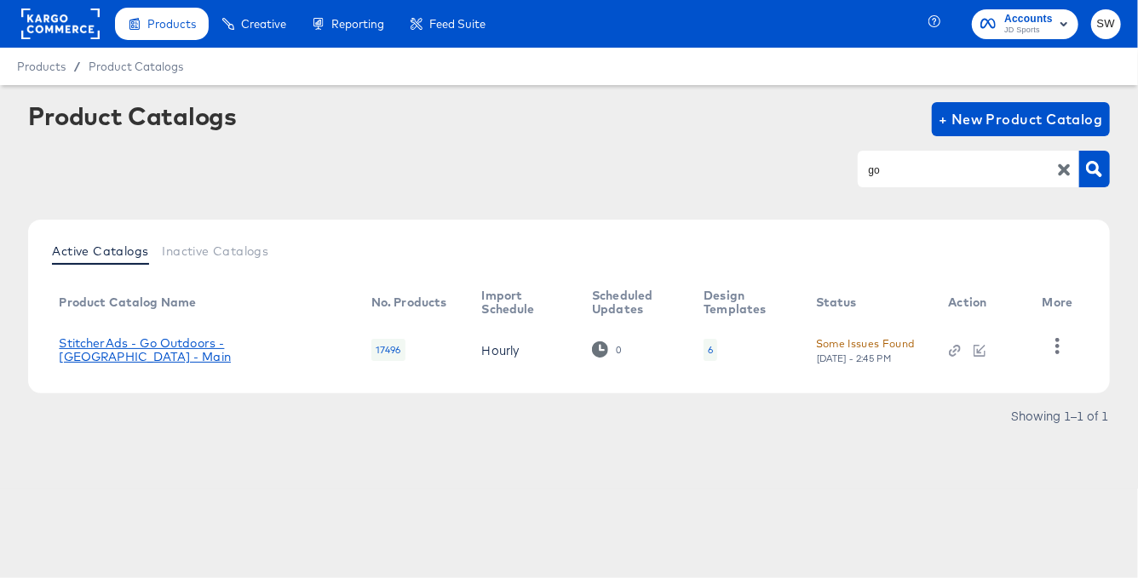
click at [238, 355] on link "StitcherAds - Go Outdoors - UK - Main" at bounding box center [198, 349] width 278 height 27
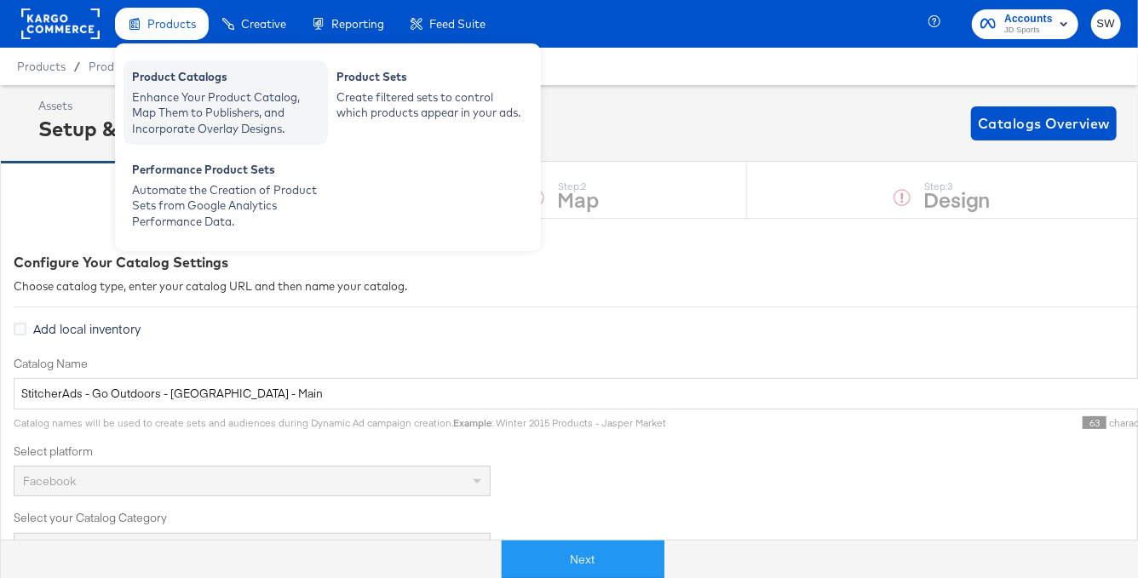
click at [167, 88] on div "Product Catalogs" at bounding box center [225, 79] width 187 height 20
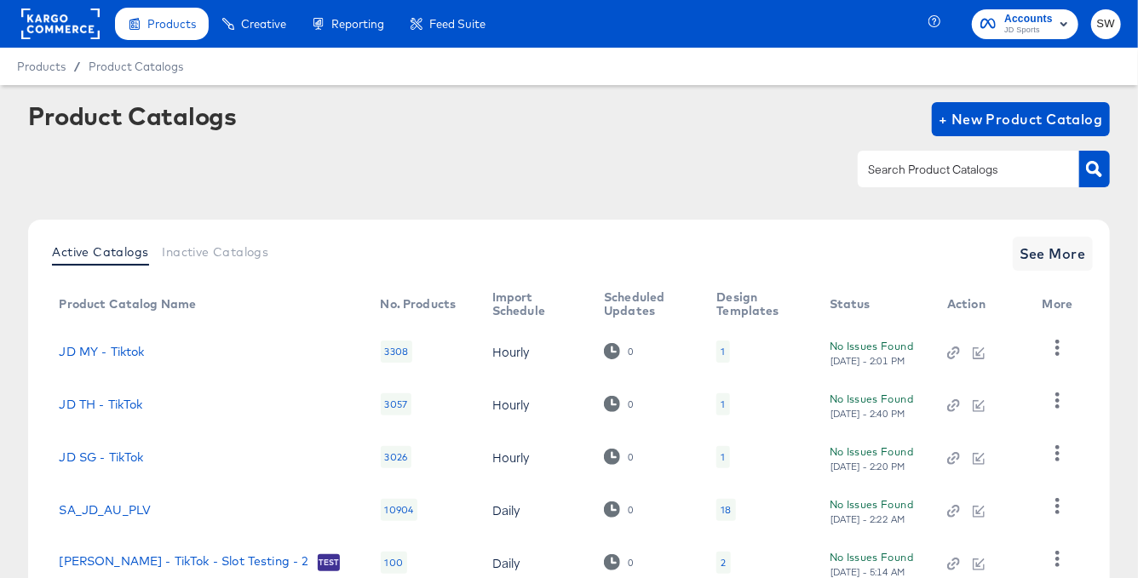
click at [893, 180] on input "text" at bounding box center [954, 170] width 181 height 20
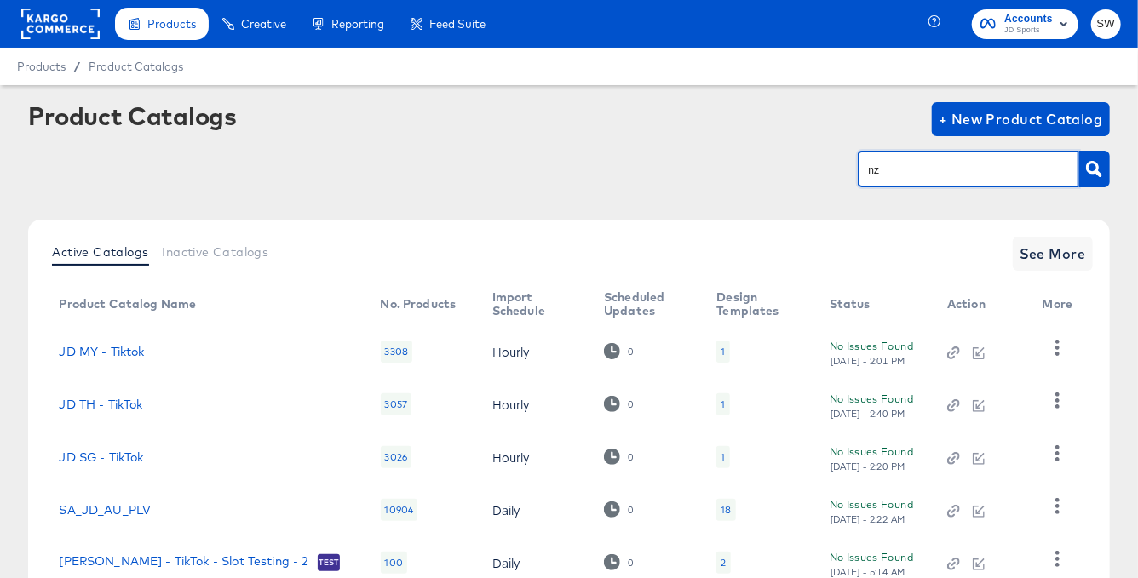
type input "nz"
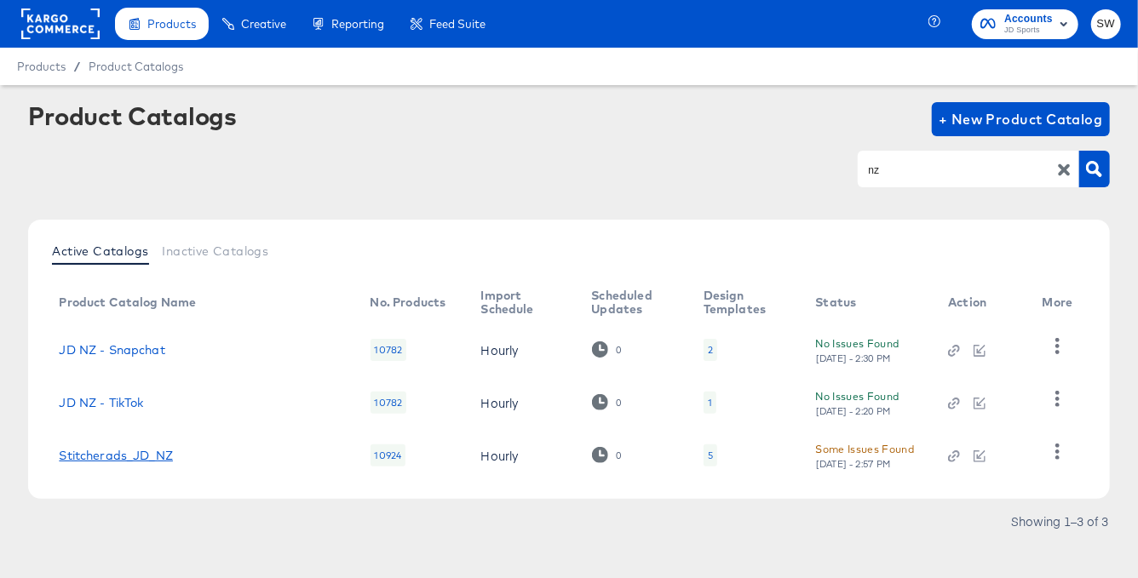
click at [149, 459] on link "Stitcherads_JD_NZ" at bounding box center [116, 456] width 114 height 14
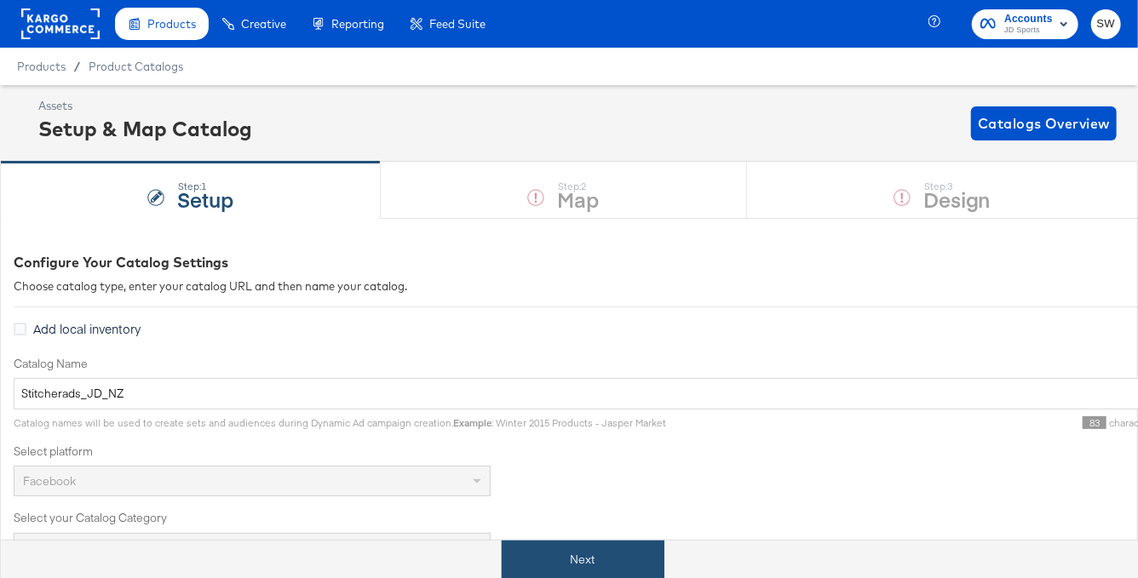
click at [552, 543] on button "Next" at bounding box center [583, 560] width 163 height 38
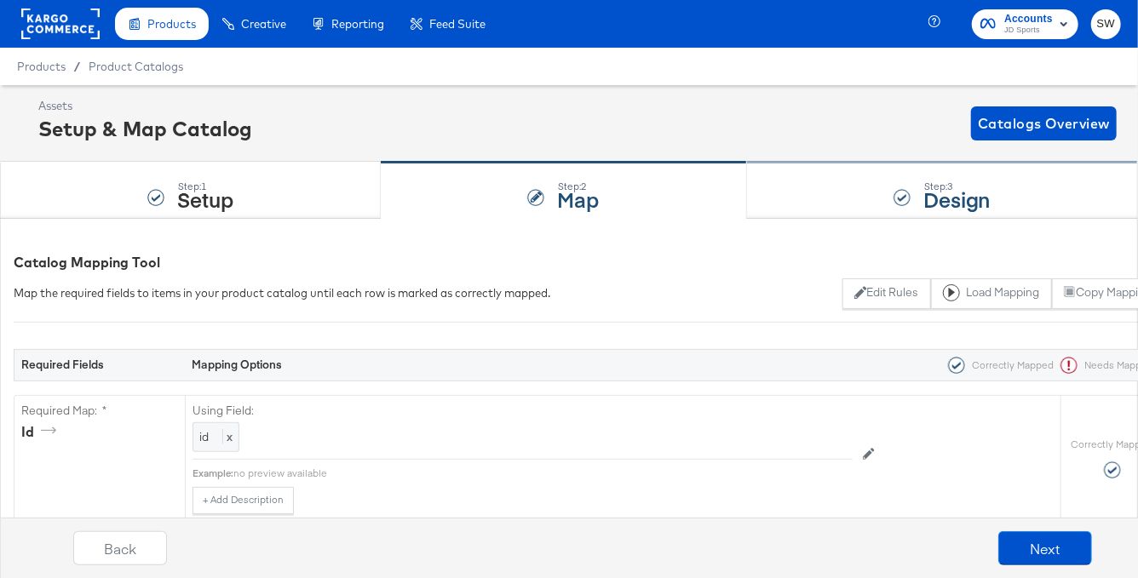
click at [854, 183] on div "Step: 3 Design" at bounding box center [942, 191] width 391 height 56
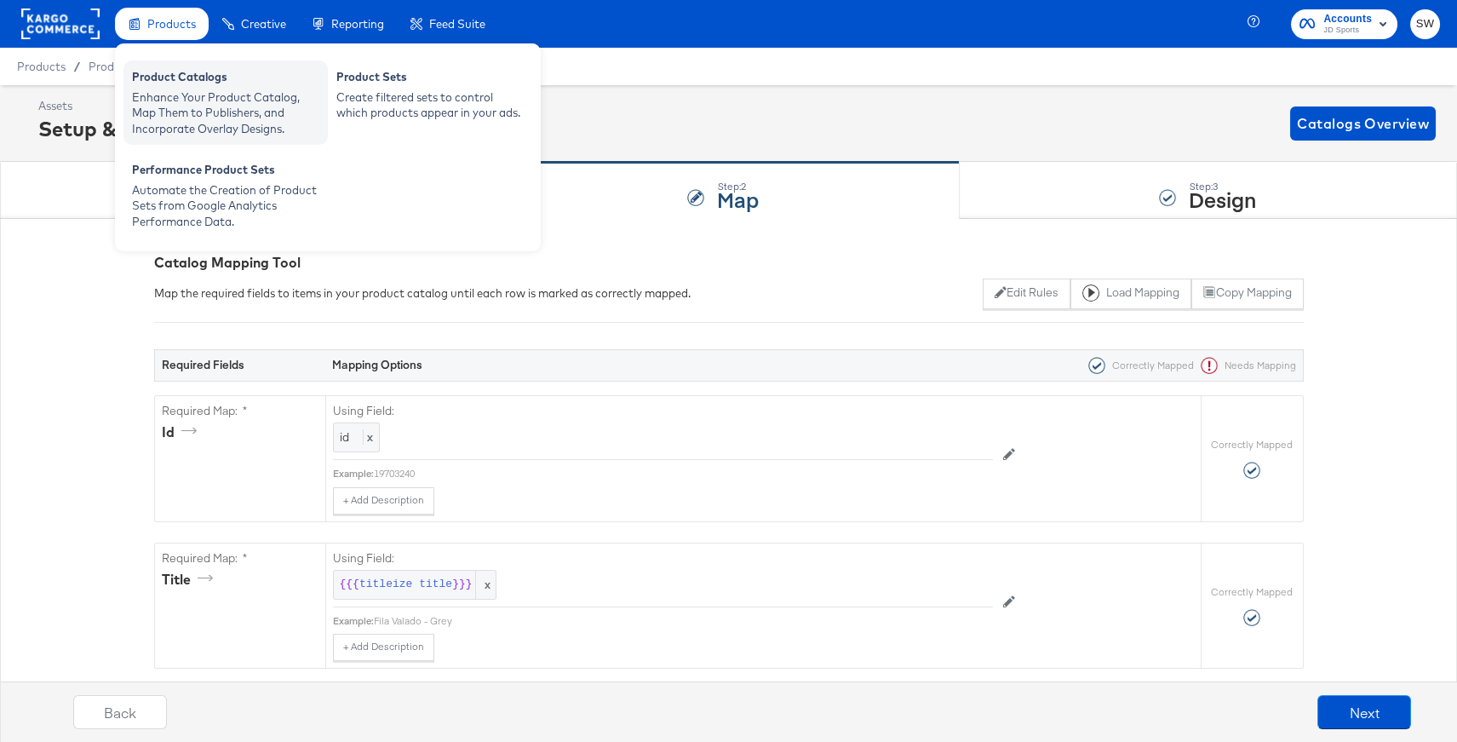
click at [186, 92] on div "Enhance Your Product Catalog, Map Them to Publishers, and Incorporate Overlay D…" at bounding box center [225, 113] width 187 height 48
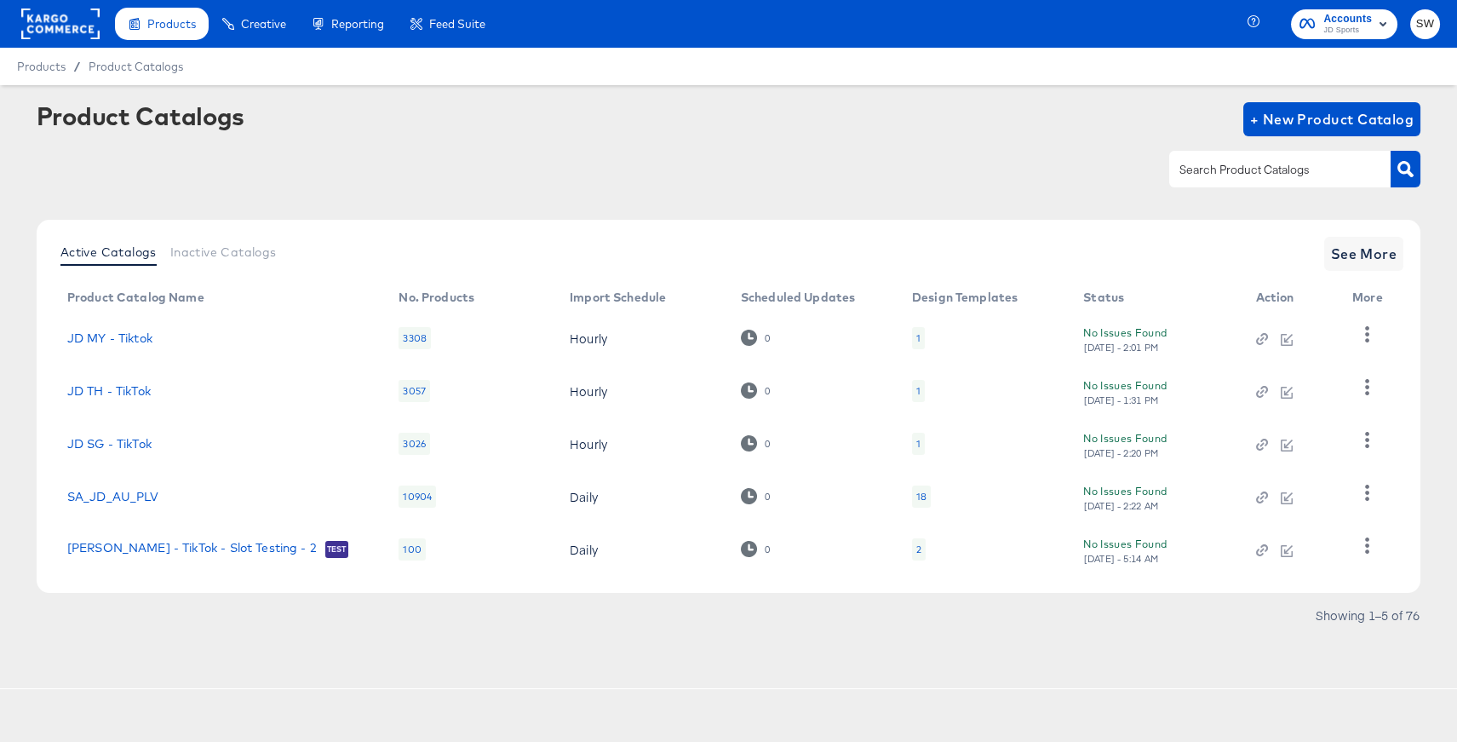
click at [85, 20] on rect at bounding box center [60, 24] width 78 height 31
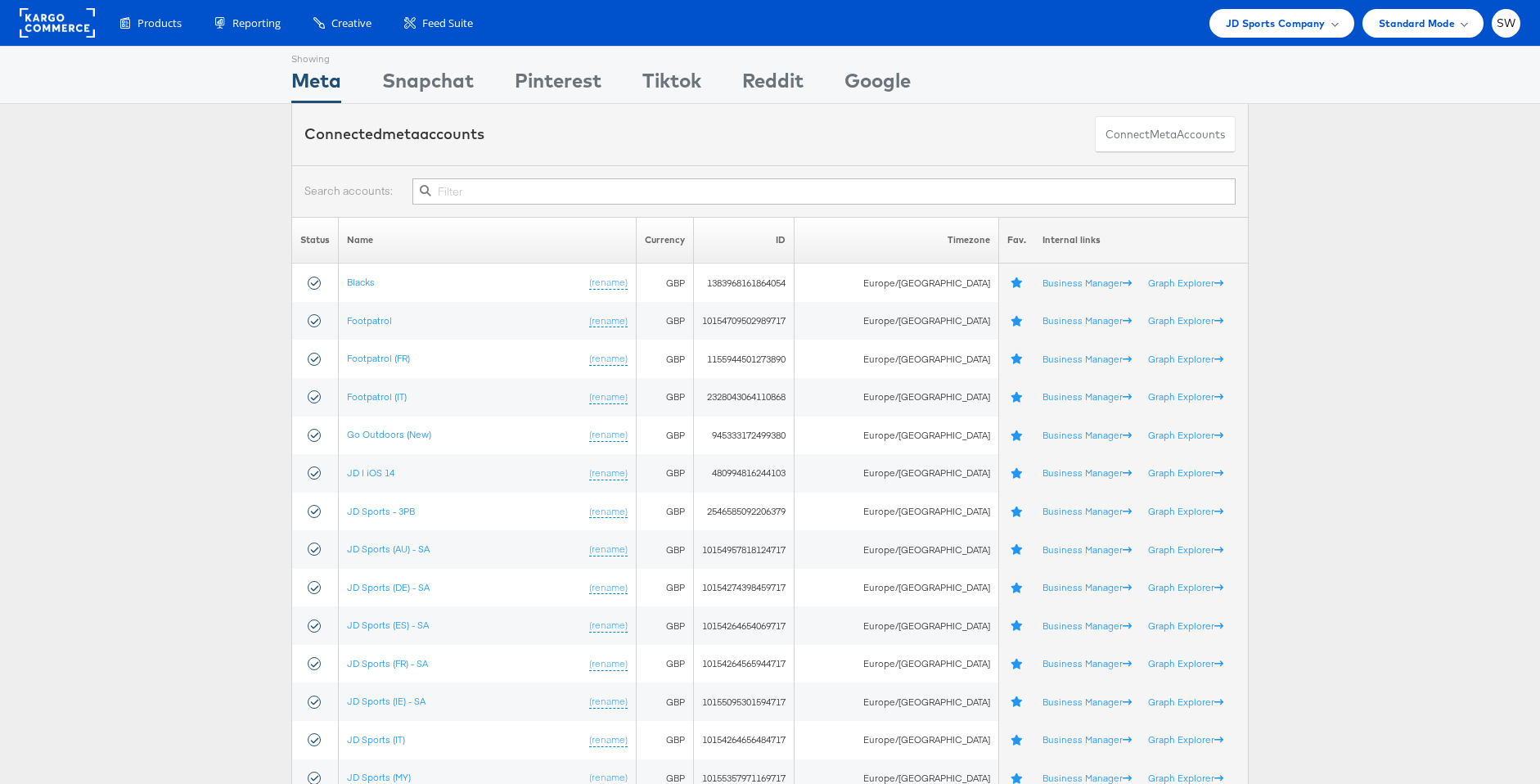
click at [530, 184] on input "text" at bounding box center [824, 191] width 824 height 26
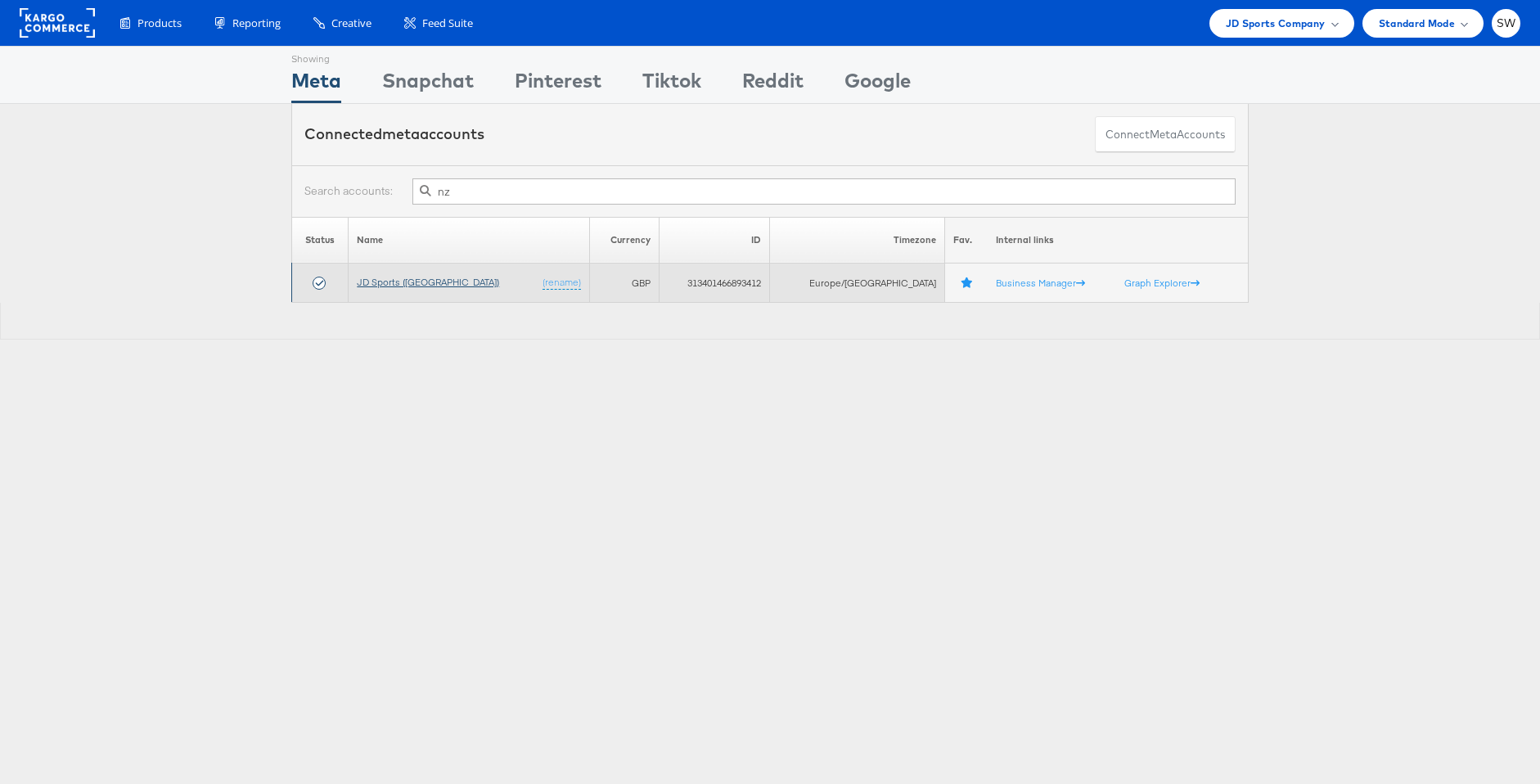
type input "nz"
click at [417, 281] on link "JD Sports ([GEOGRAPHIC_DATA])" at bounding box center [428, 282] width 142 height 12
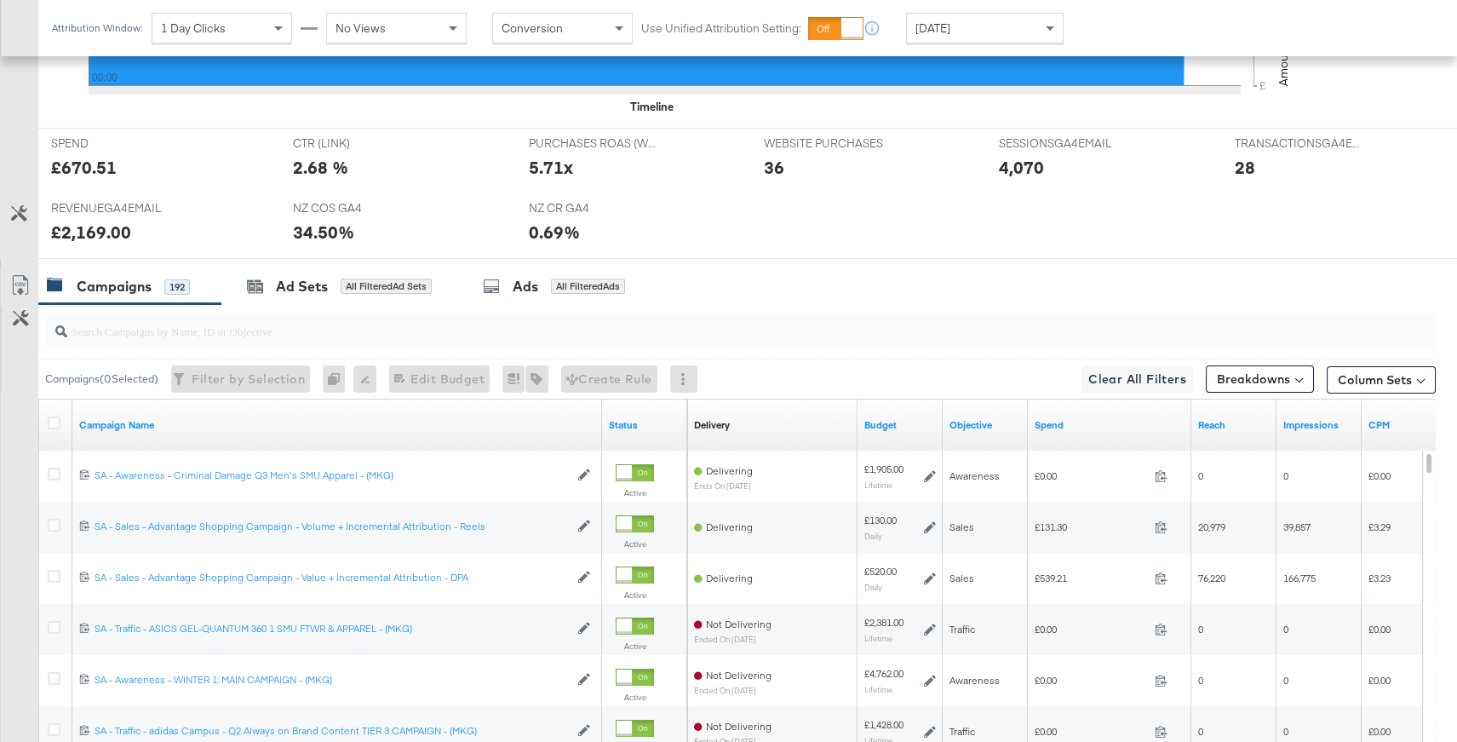
scroll to position [648, 0]
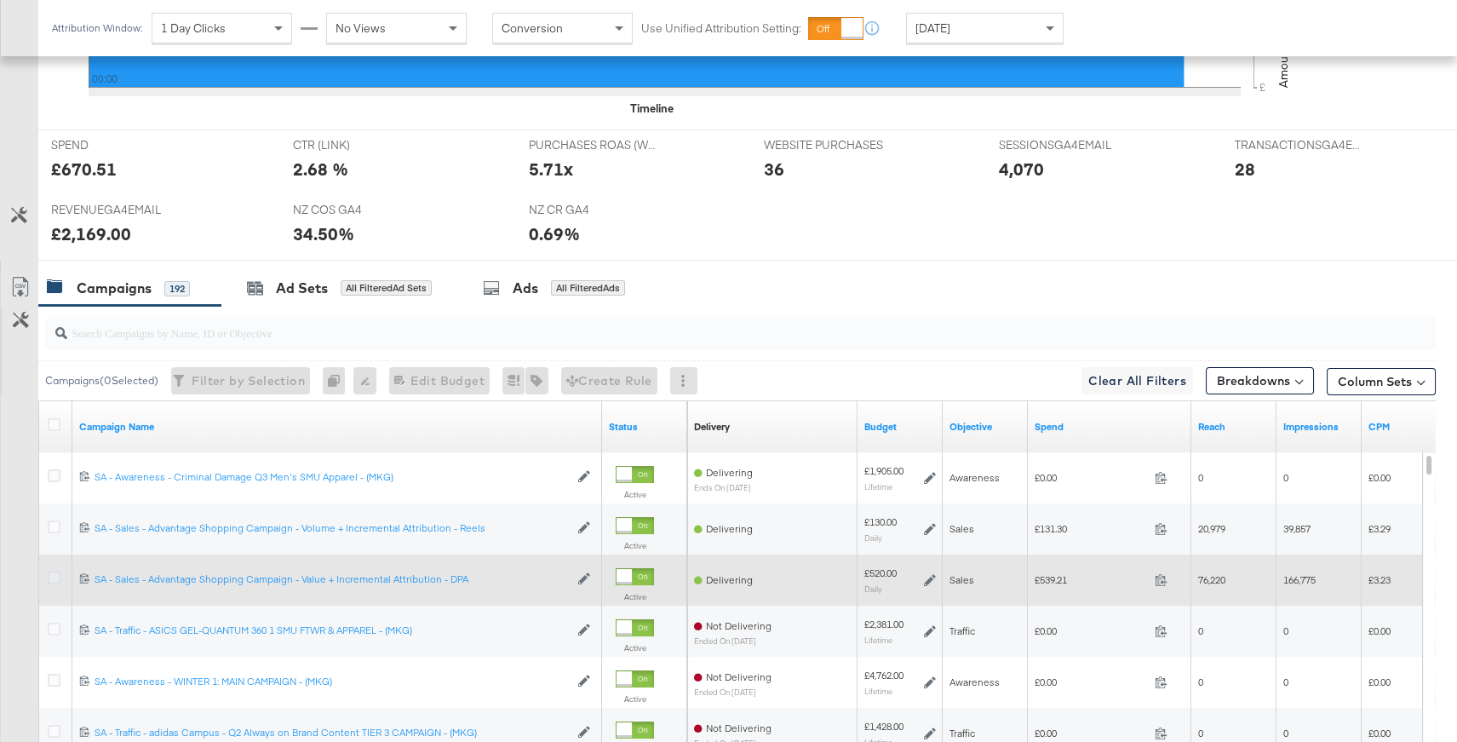
click at [54, 576] on icon at bounding box center [54, 577] width 13 height 13
click at [0, 0] on input "checkbox" at bounding box center [0, 0] width 0 height 0
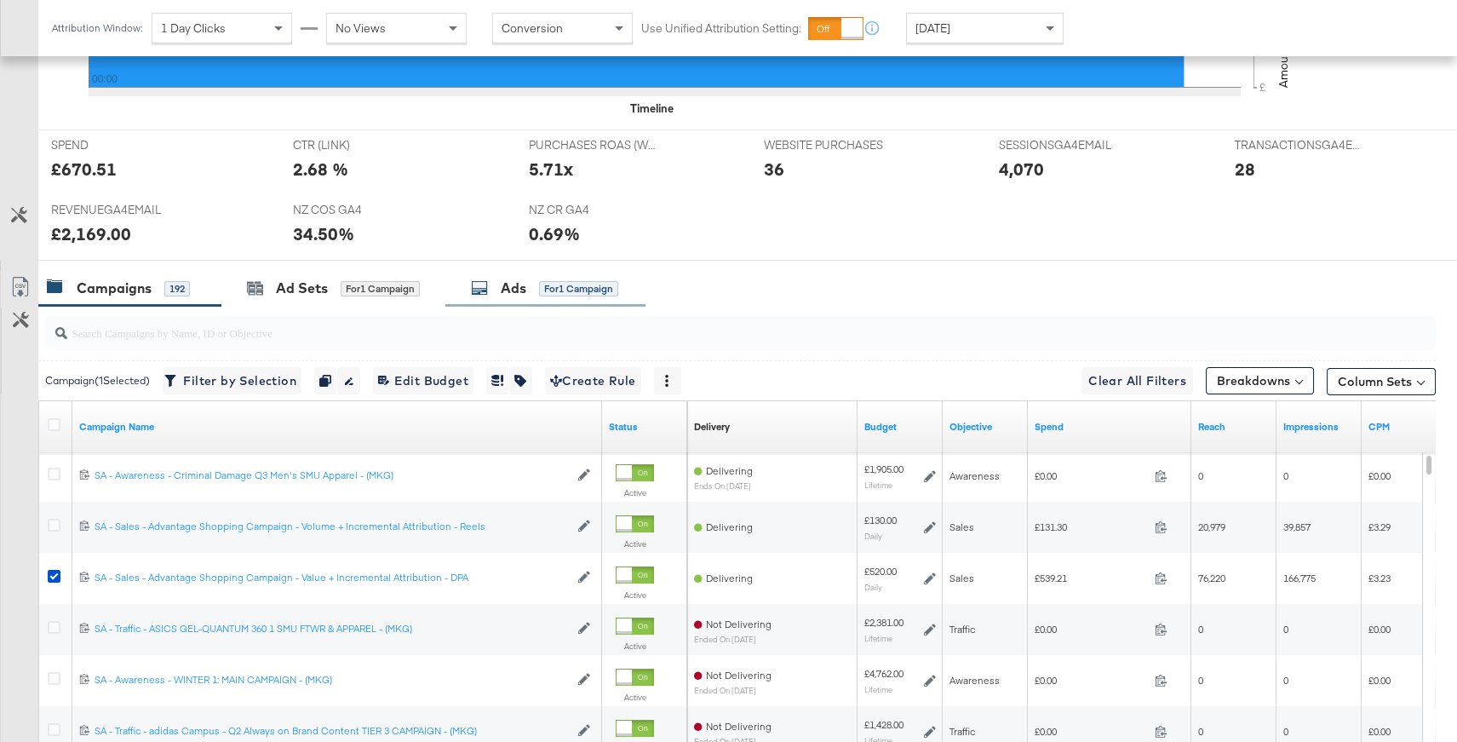
click at [528, 271] on div "Ads for 1 Campaign" at bounding box center [545, 288] width 200 height 37
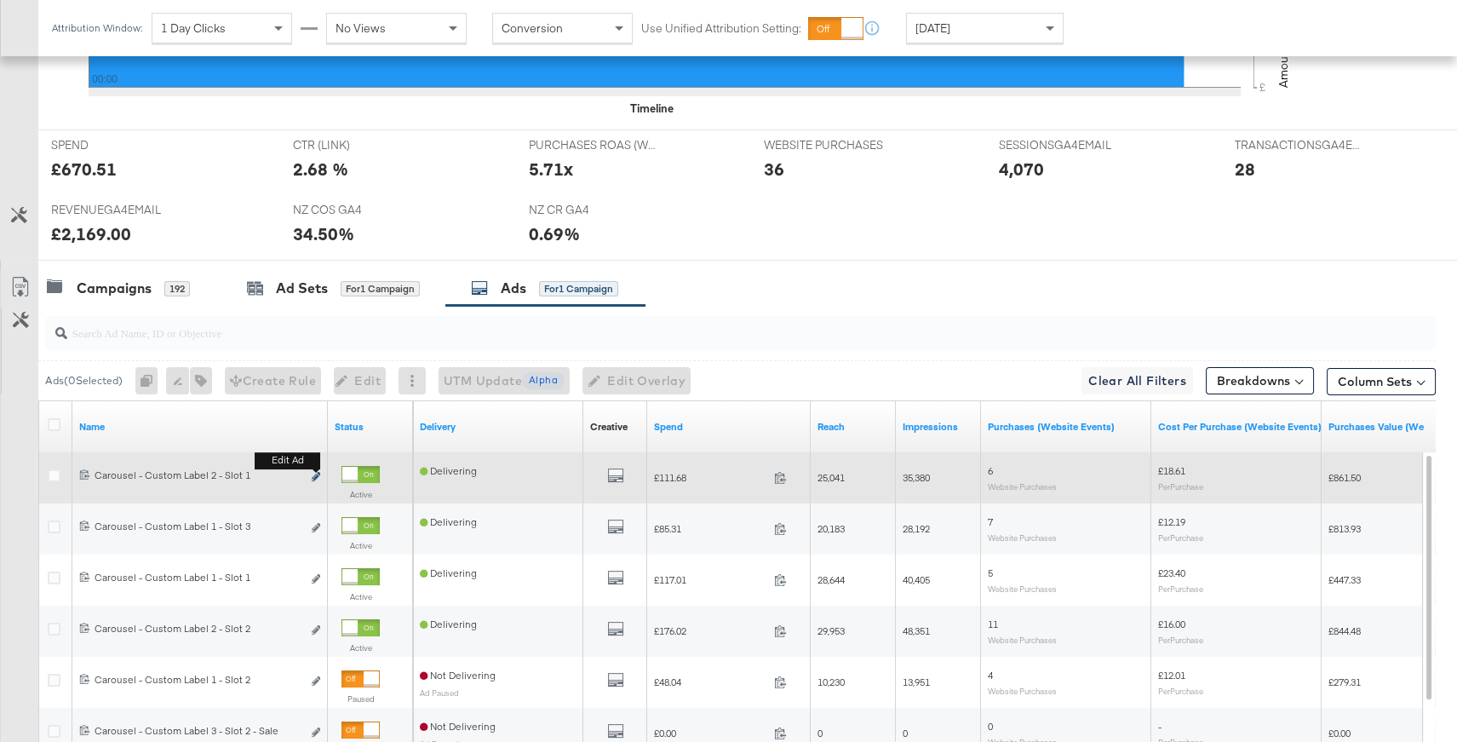
click at [317, 473] on icon "link" at bounding box center [316, 476] width 9 height 9
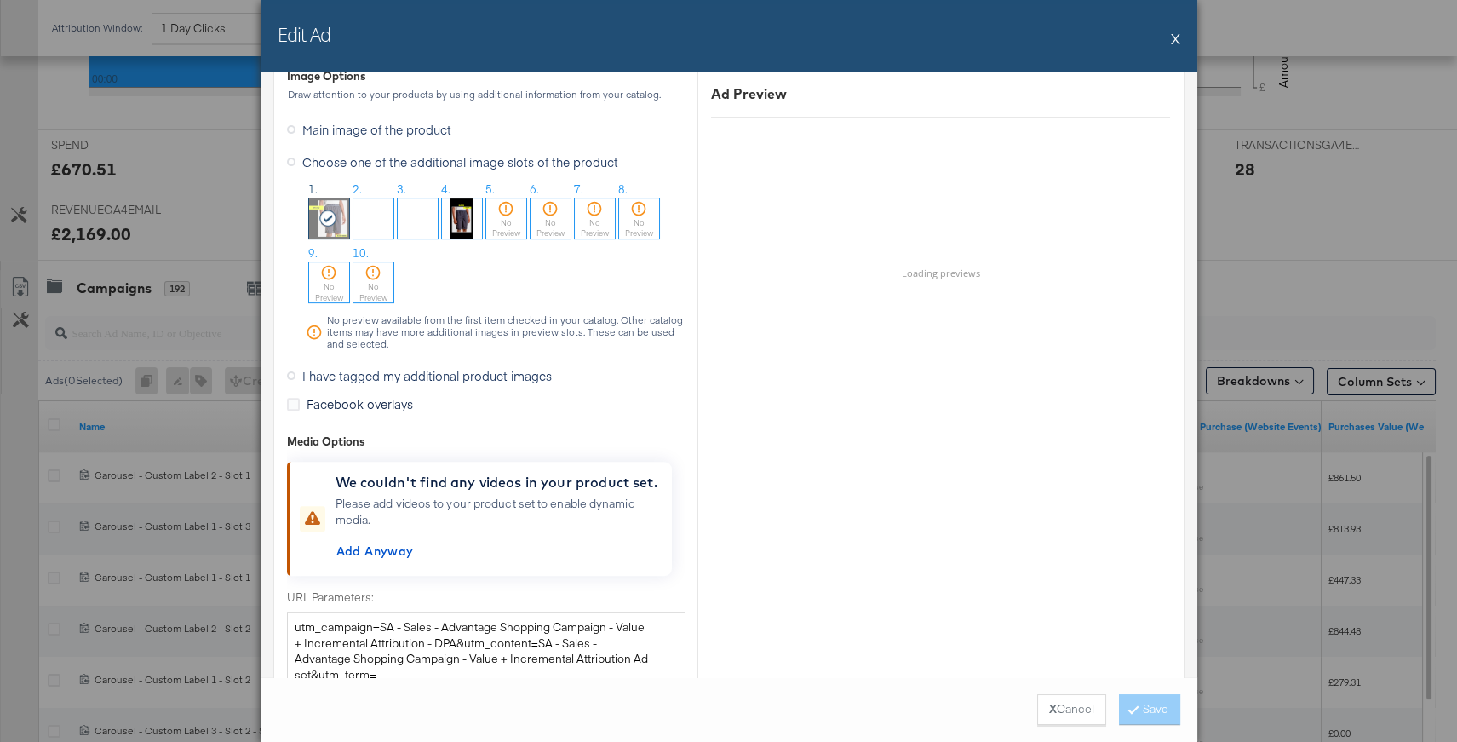
scroll to position [1688, 0]
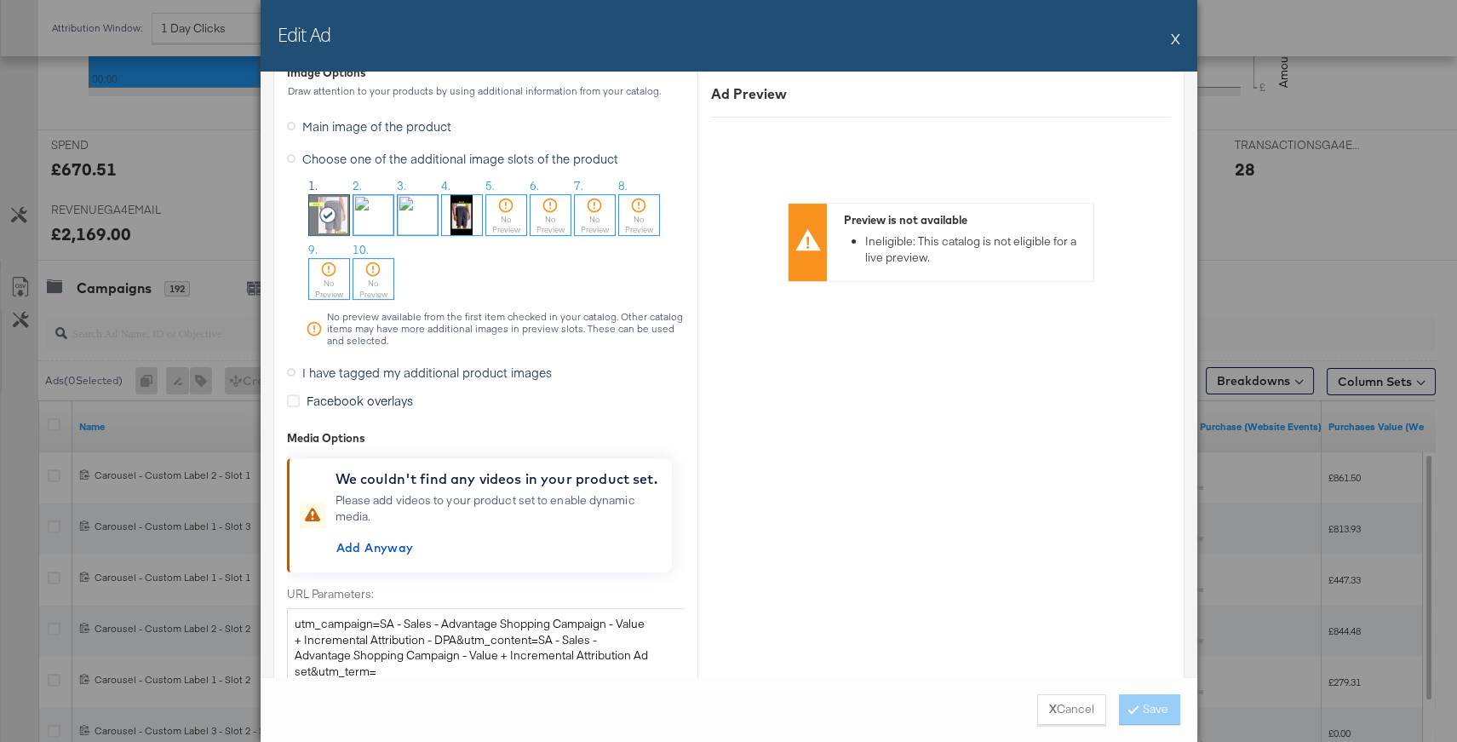
click at [292, 370] on icon at bounding box center [291, 372] width 9 height 9
click at [0, 0] on input "I have tagged my additional product images" at bounding box center [0, 0] width 0 height 0
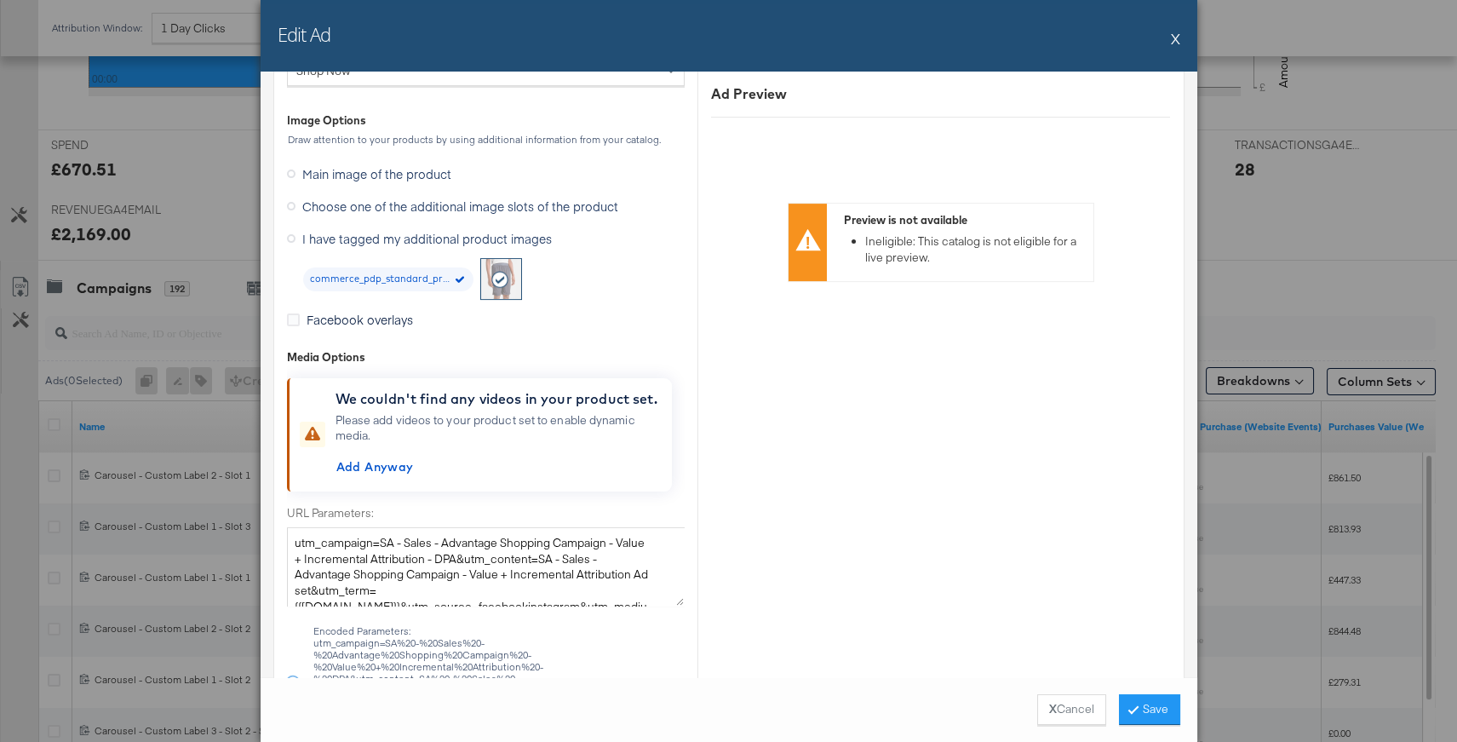
scroll to position [1373, 0]
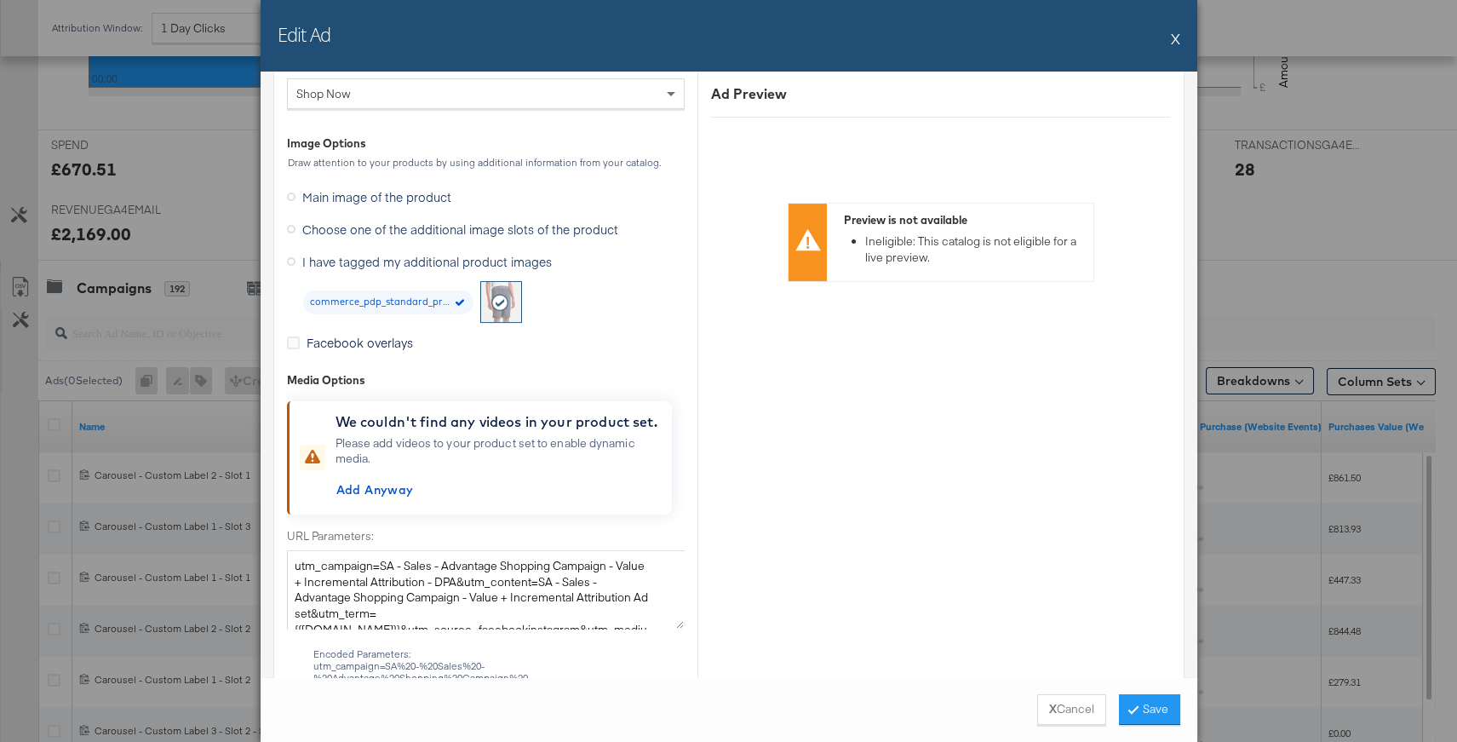
click at [1178, 37] on button "X" at bounding box center [1175, 38] width 9 height 34
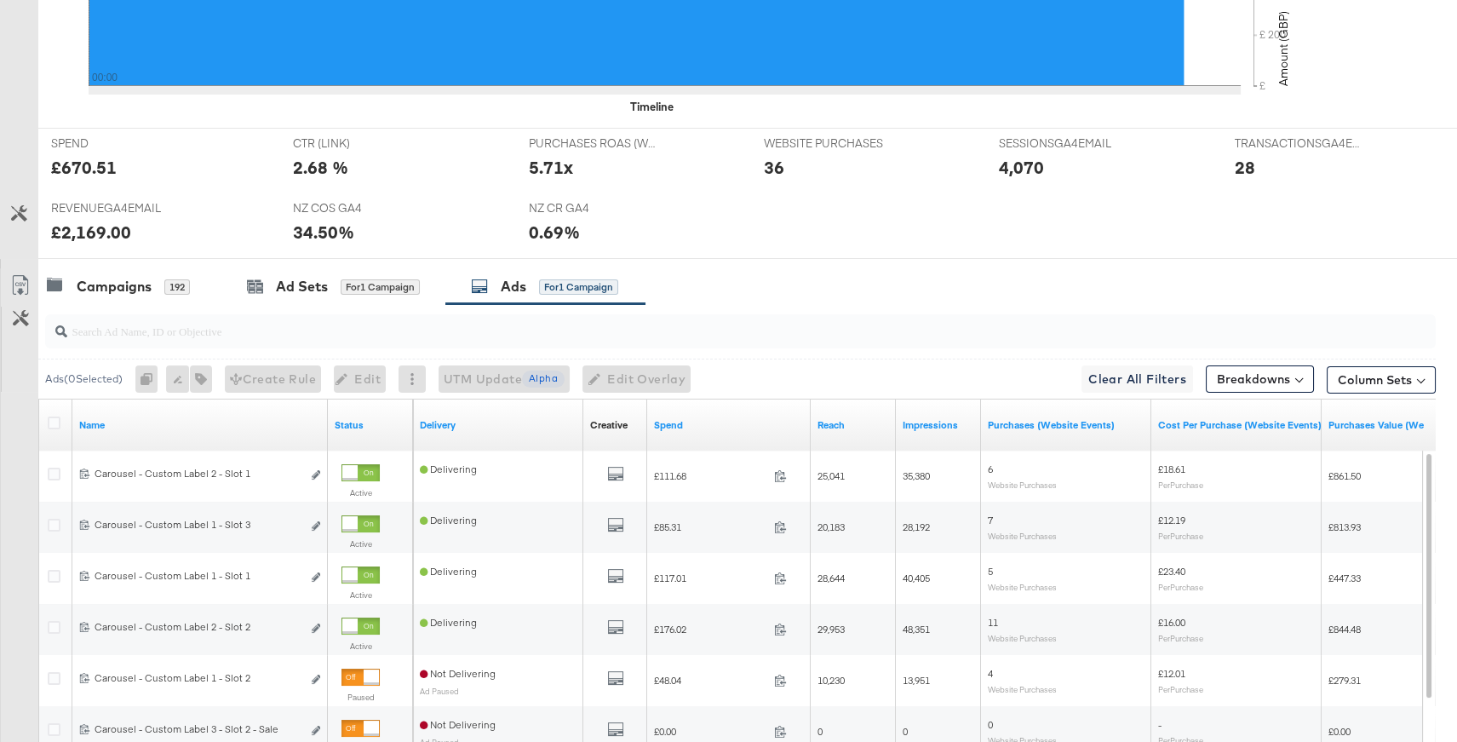
scroll to position [0, 0]
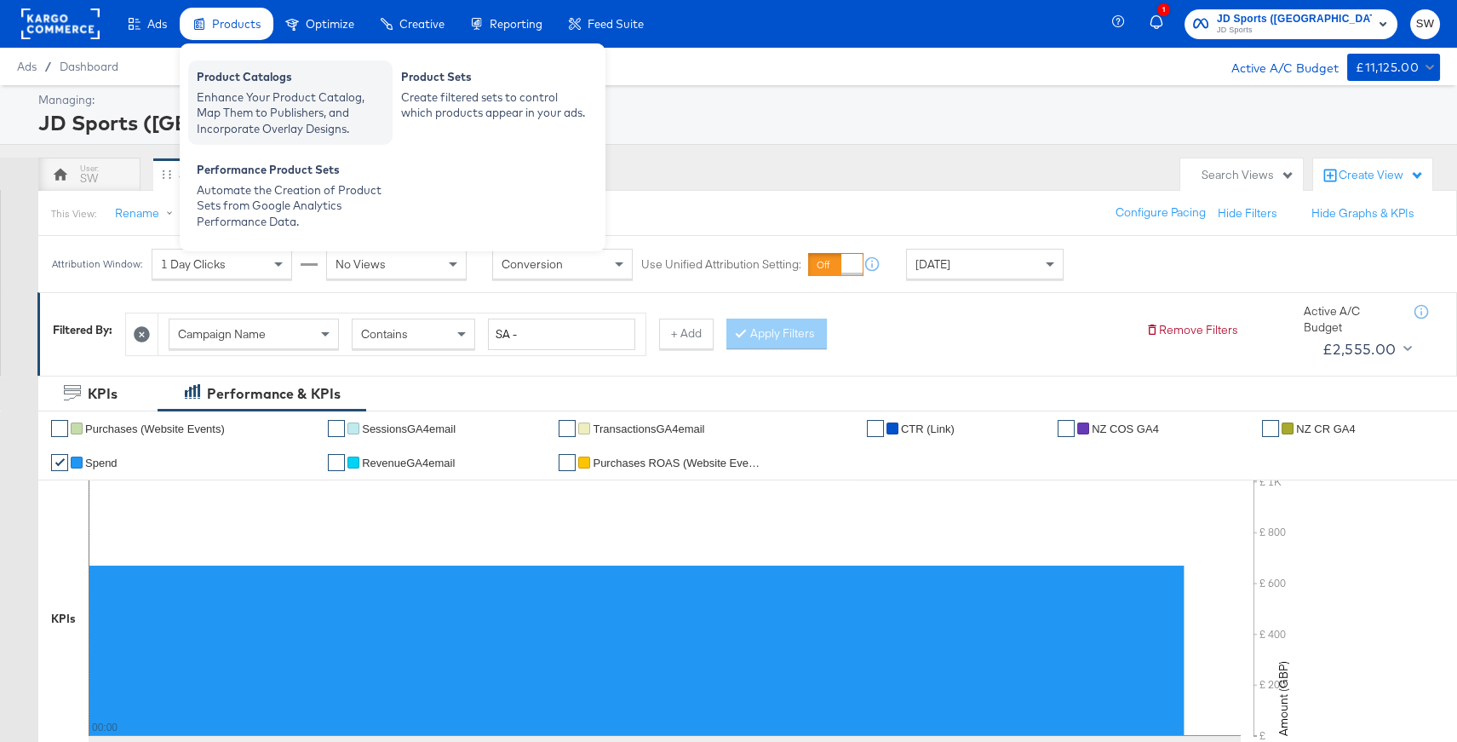
click at [235, 84] on div "Product Catalogs" at bounding box center [290, 79] width 187 height 20
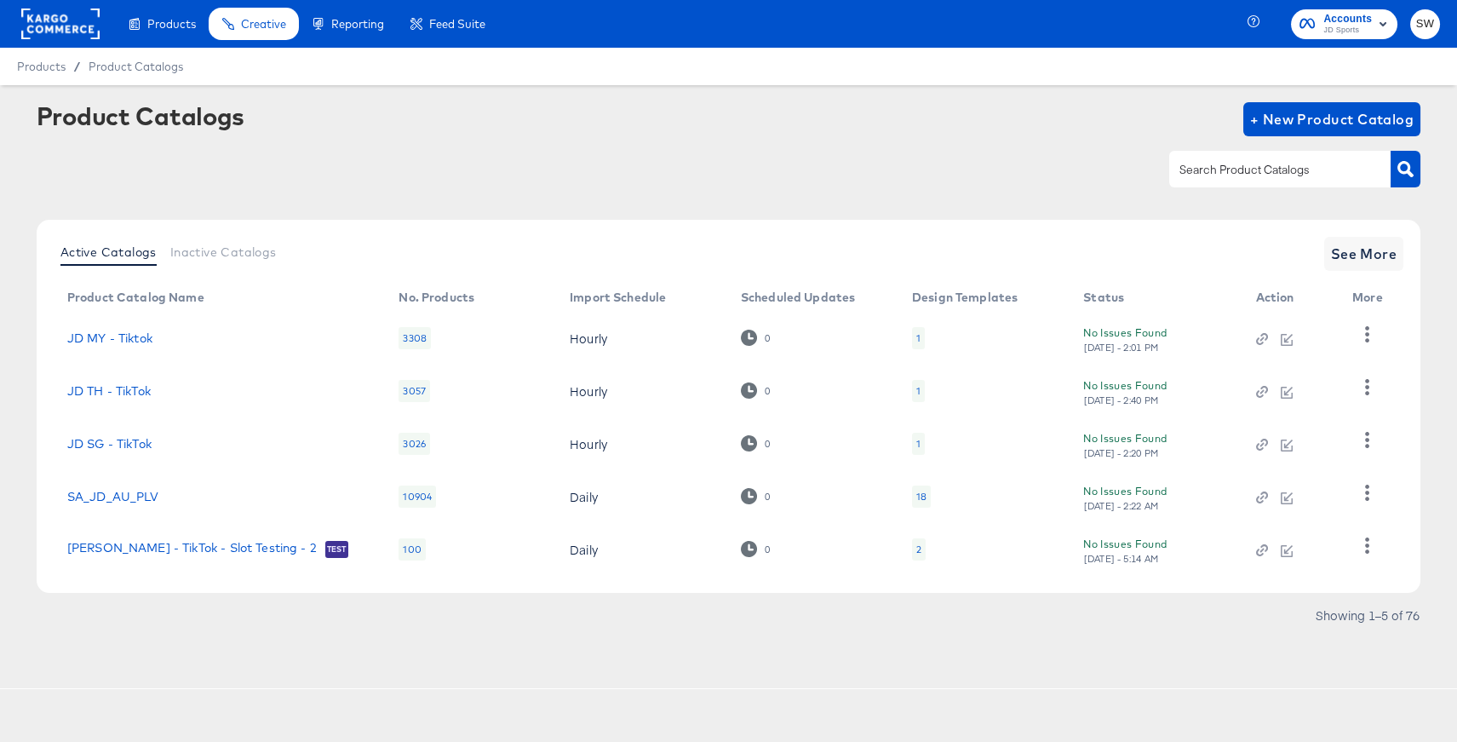
click at [1233, 179] on input "text" at bounding box center [1266, 170] width 181 height 20
type input "au"
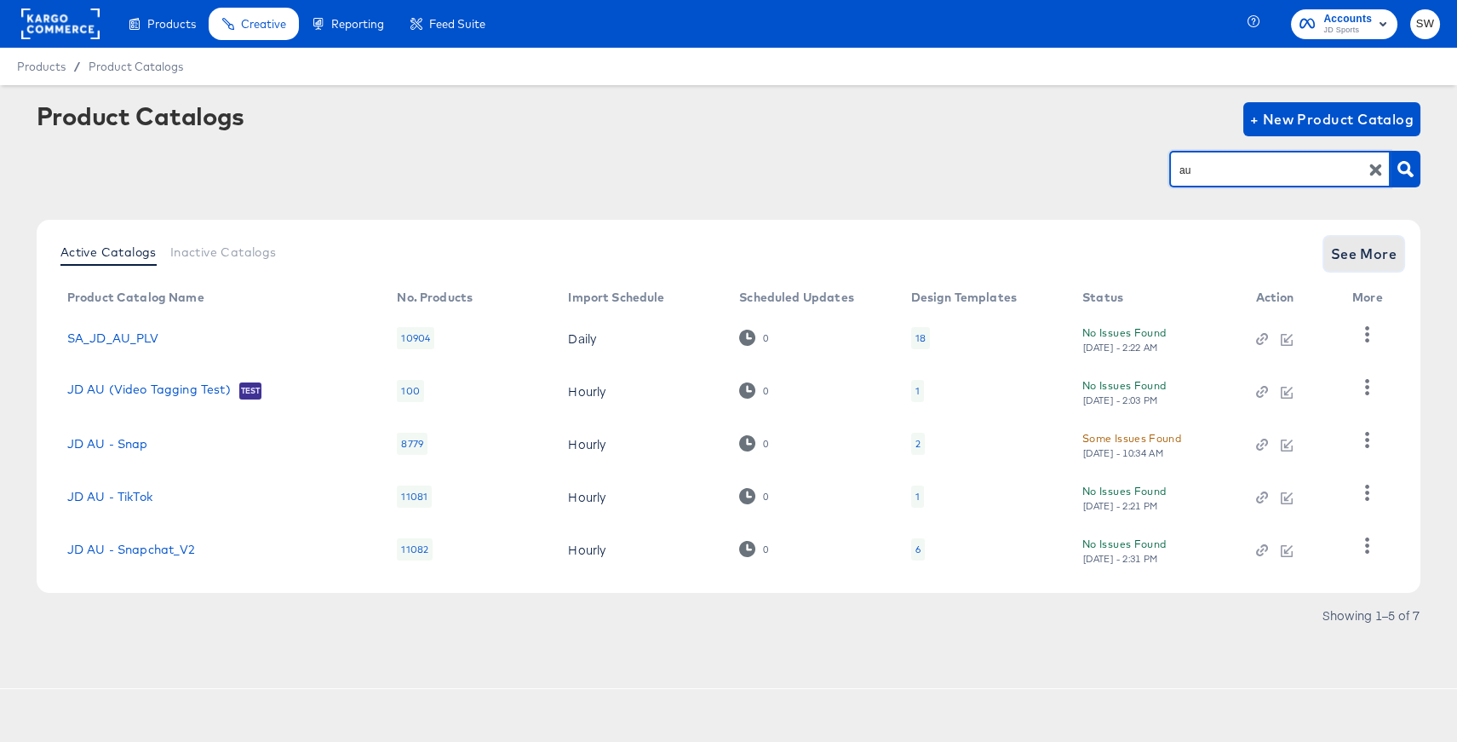
click at [1368, 257] on span "See More" at bounding box center [1364, 254] width 66 height 24
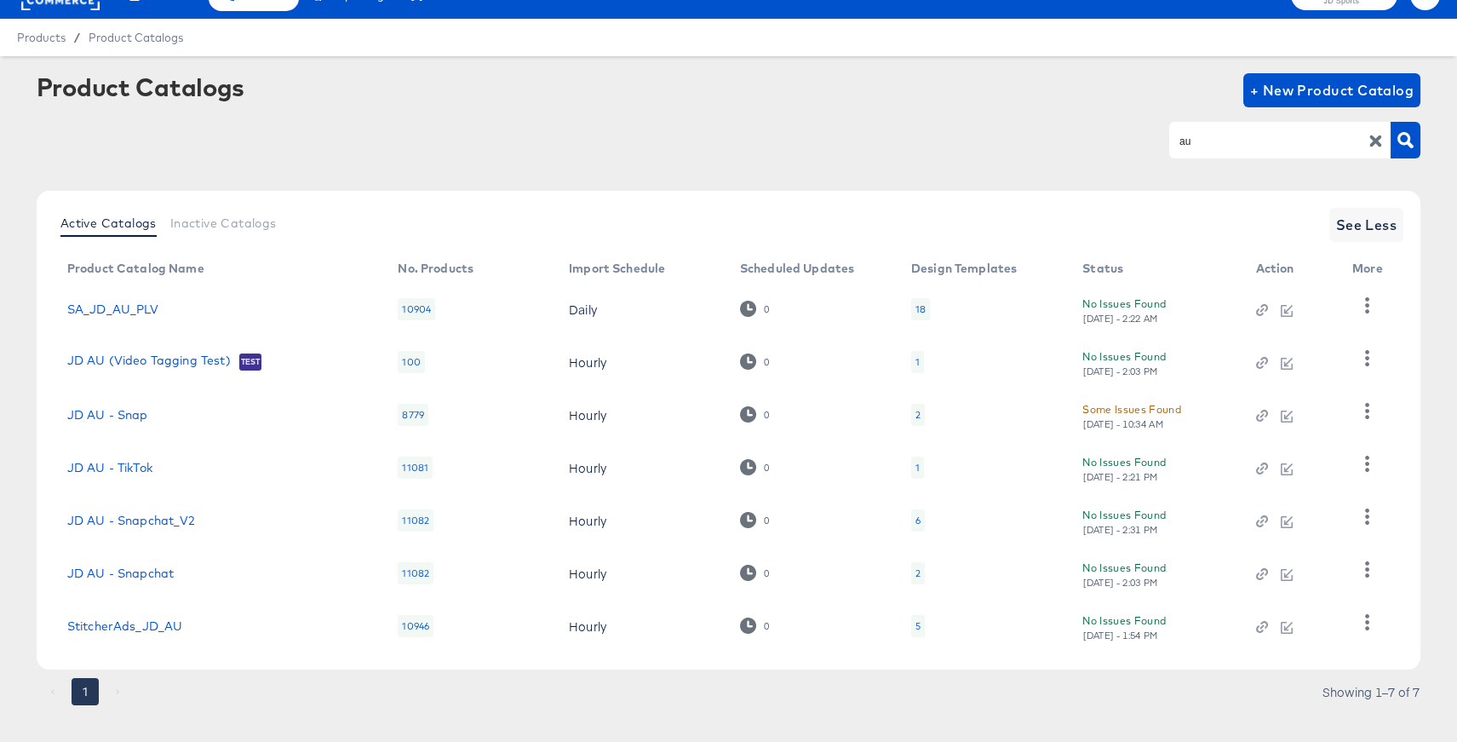
scroll to position [51, 0]
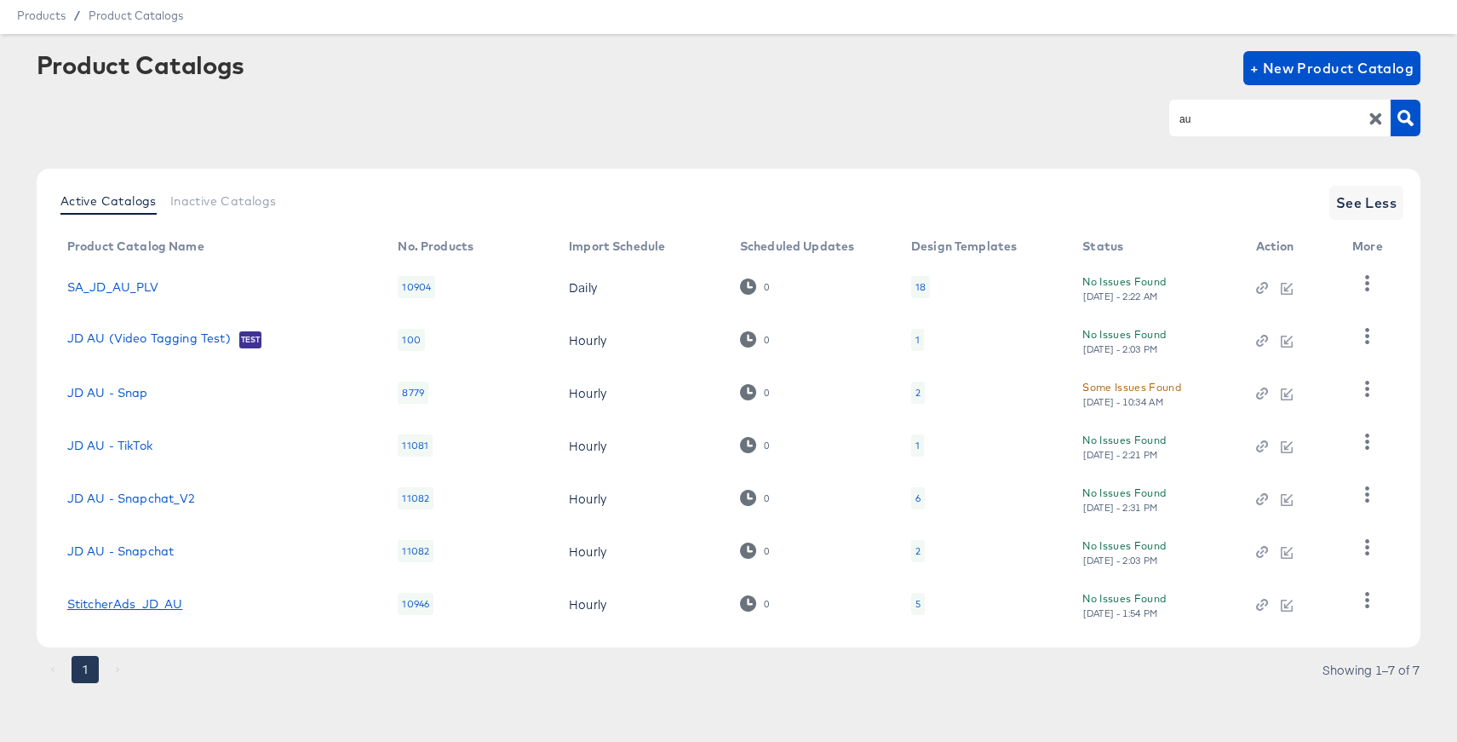
click at [177, 599] on link "StitcherAds_JD_AU" at bounding box center [125, 604] width 116 height 14
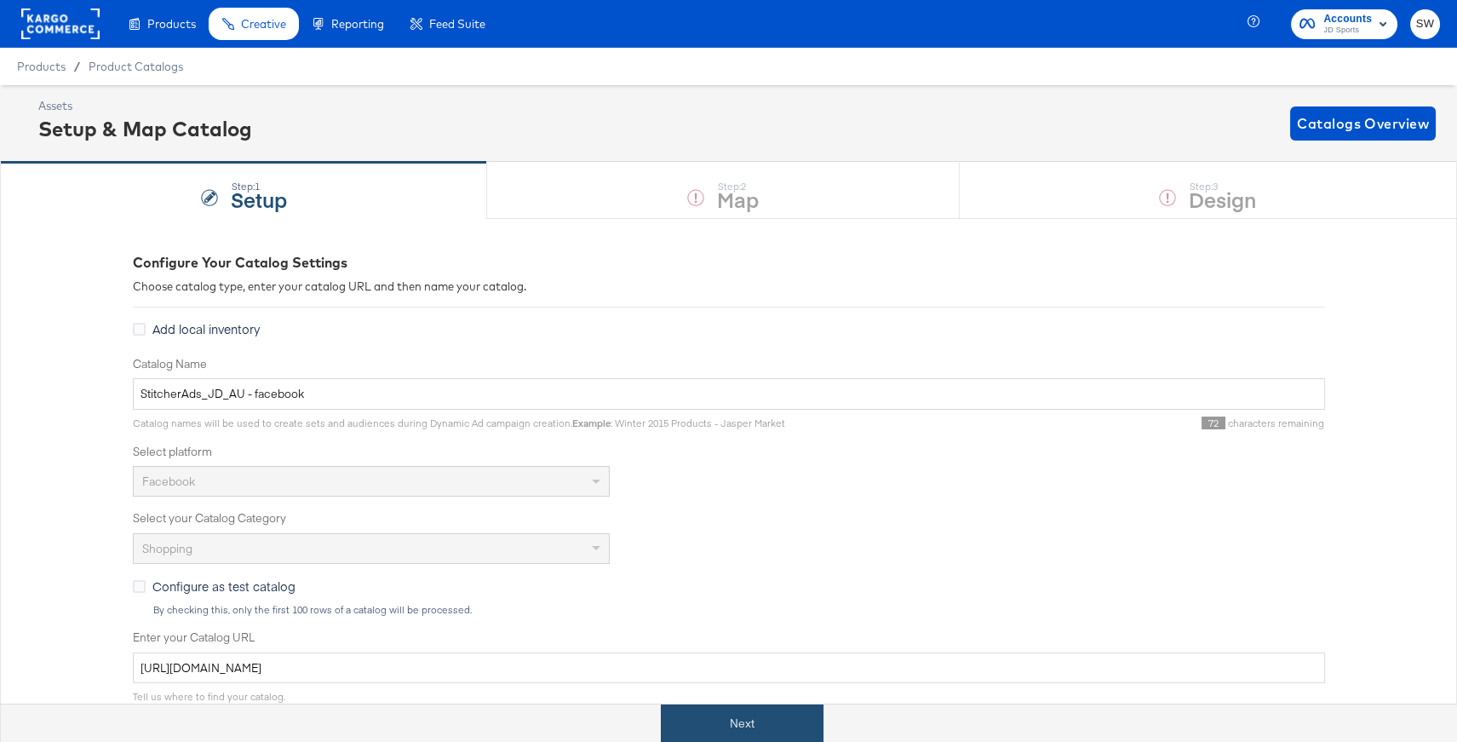
click at [736, 737] on button "Next" at bounding box center [742, 723] width 163 height 38
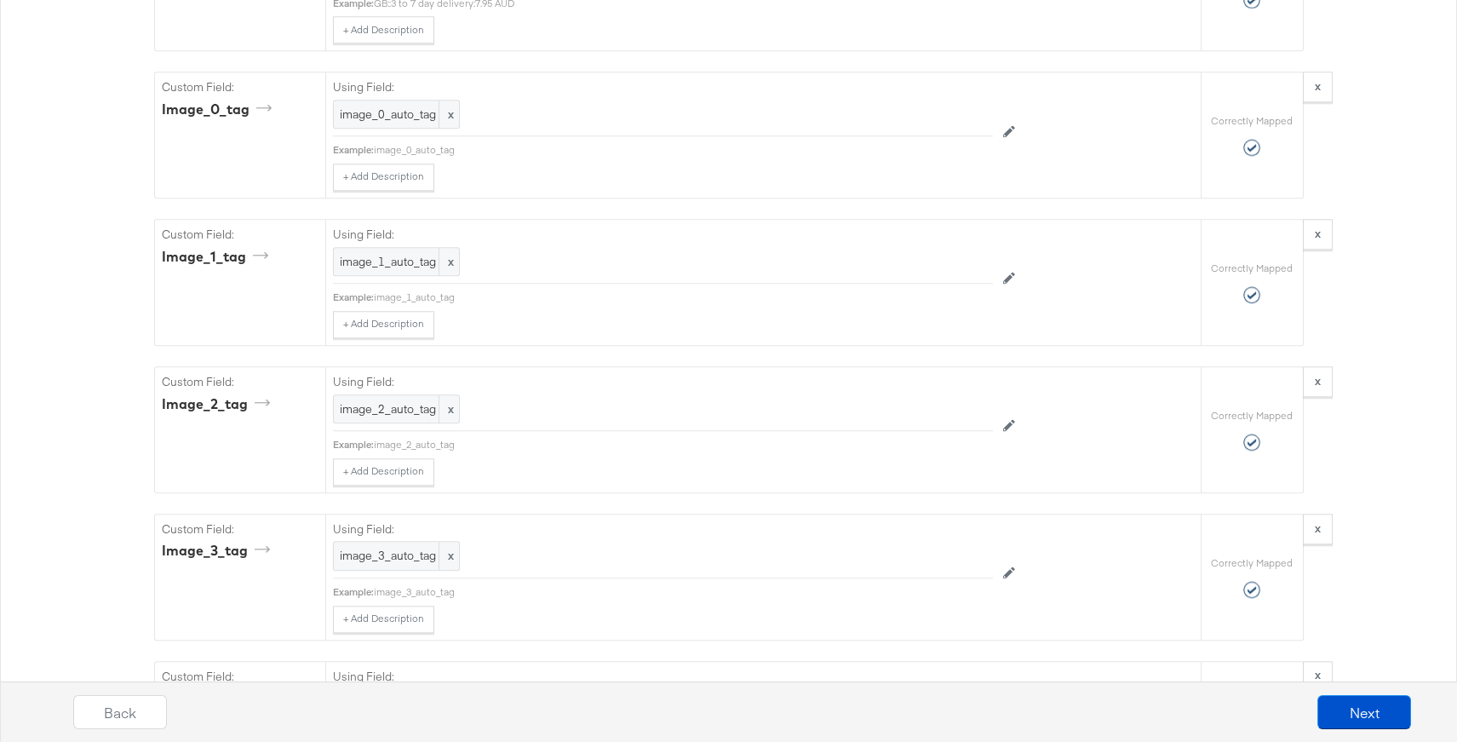
scroll to position [4476, 0]
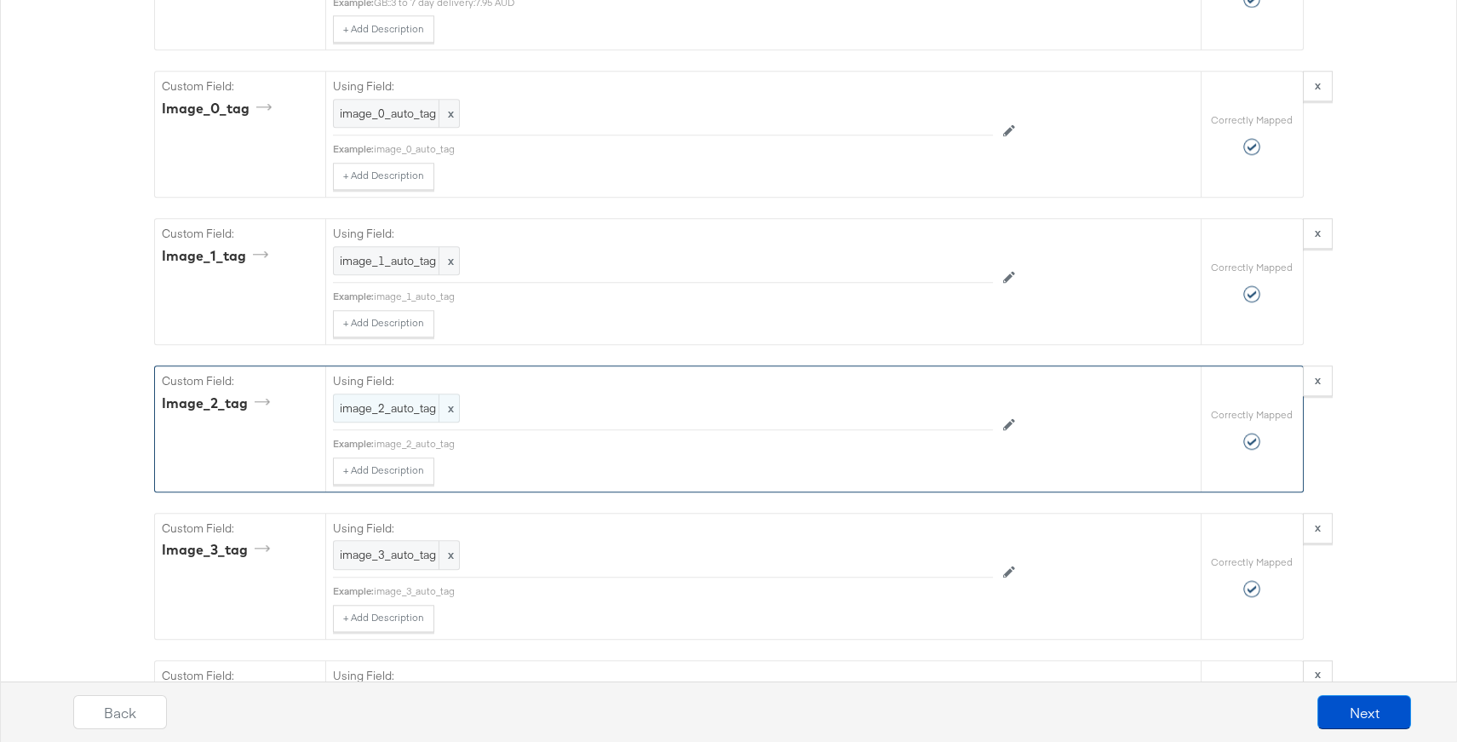
click at [385, 400] on span "image_2_auto_tag" at bounding box center [396, 408] width 113 height 16
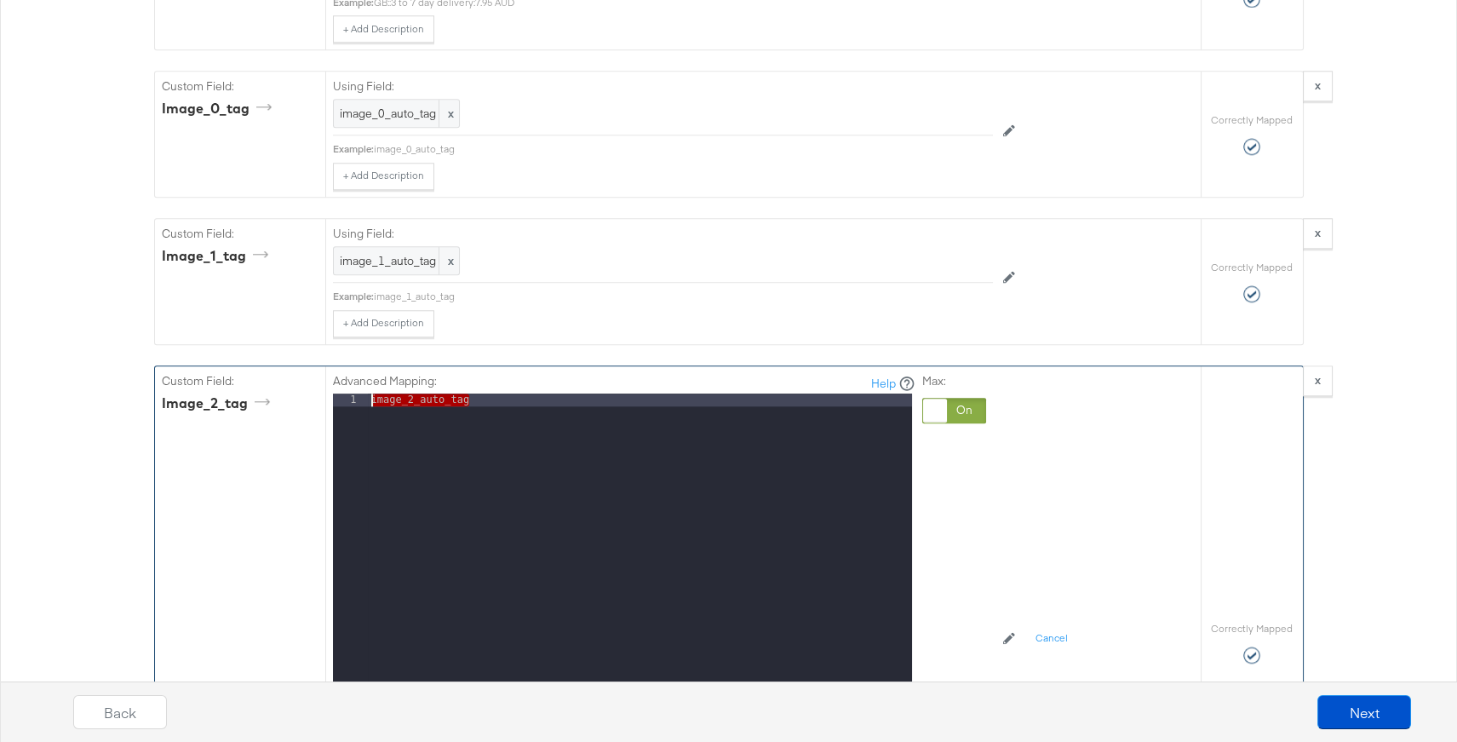
drag, startPoint x: 433, startPoint y: 389, endPoint x: 356, endPoint y: 386, distance: 77.6
click at [356, 393] on div "1 image_2_auto_tag XXXXXXXXXXXXXXXXXXXXXXXXXXXXXXXXXXXXXXXXXXXXXXXXXX" at bounding box center [622, 606] width 579 height 426
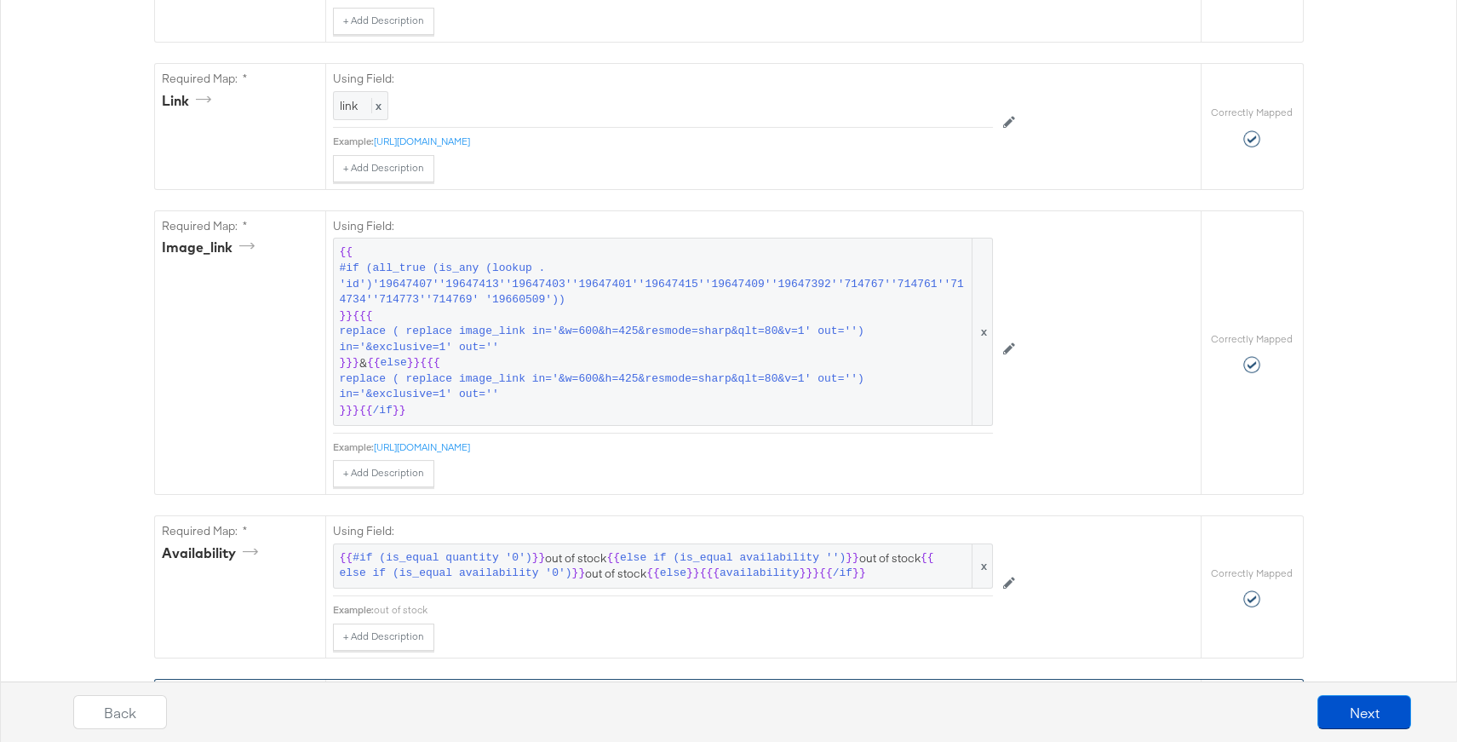
scroll to position [0, 0]
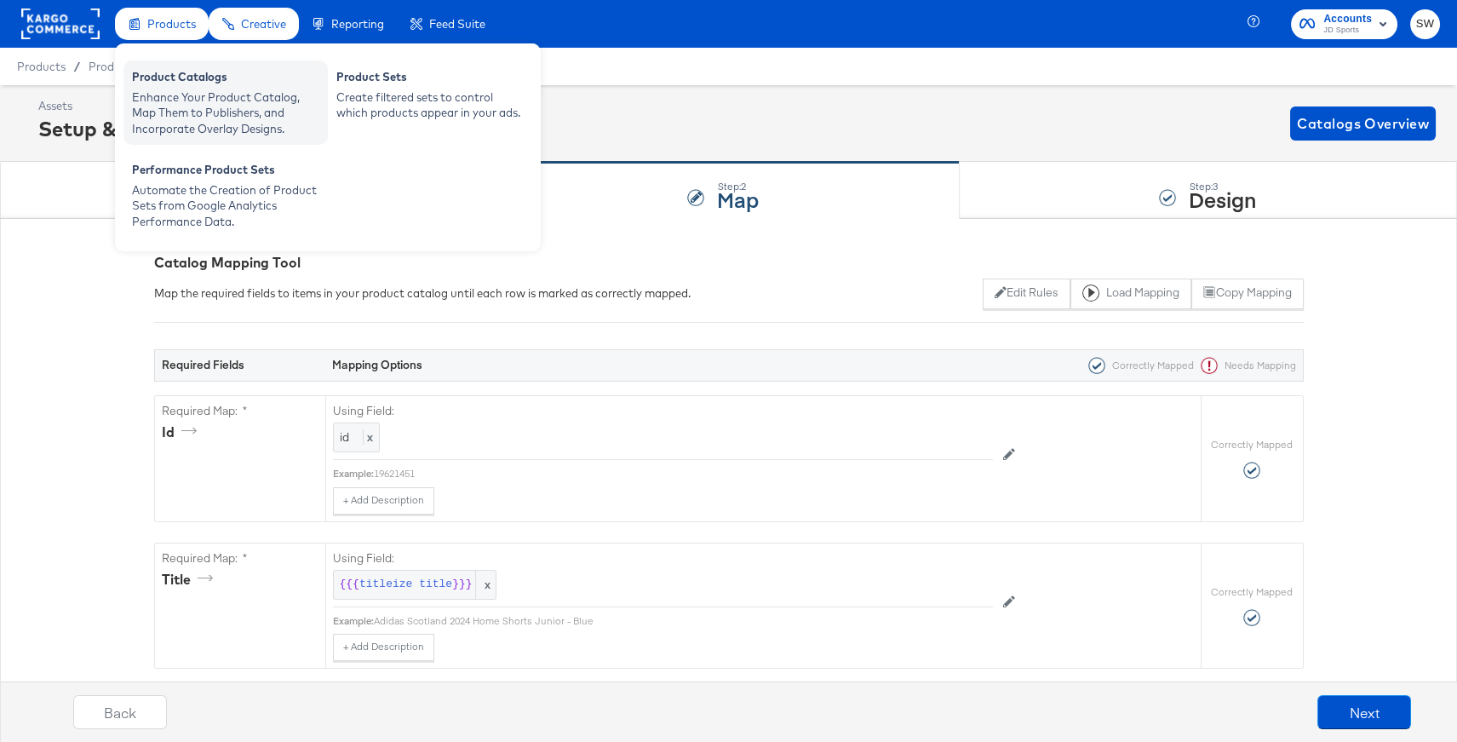
click at [225, 110] on div "Enhance Your Product Catalog, Map Them to Publishers, and Incorporate Overlay D…" at bounding box center [225, 113] width 187 height 48
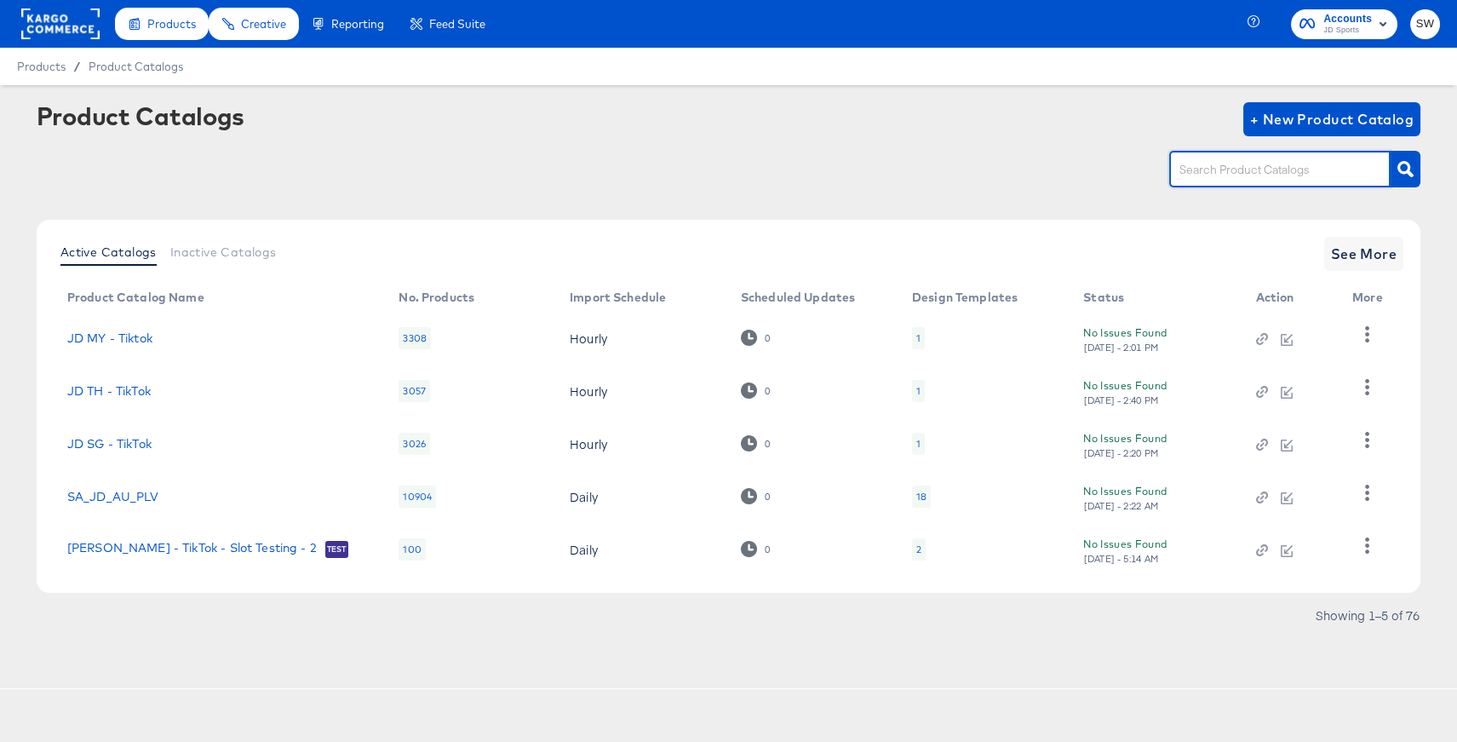
click at [1241, 178] on input "text" at bounding box center [1266, 170] width 181 height 20
type input "nl"
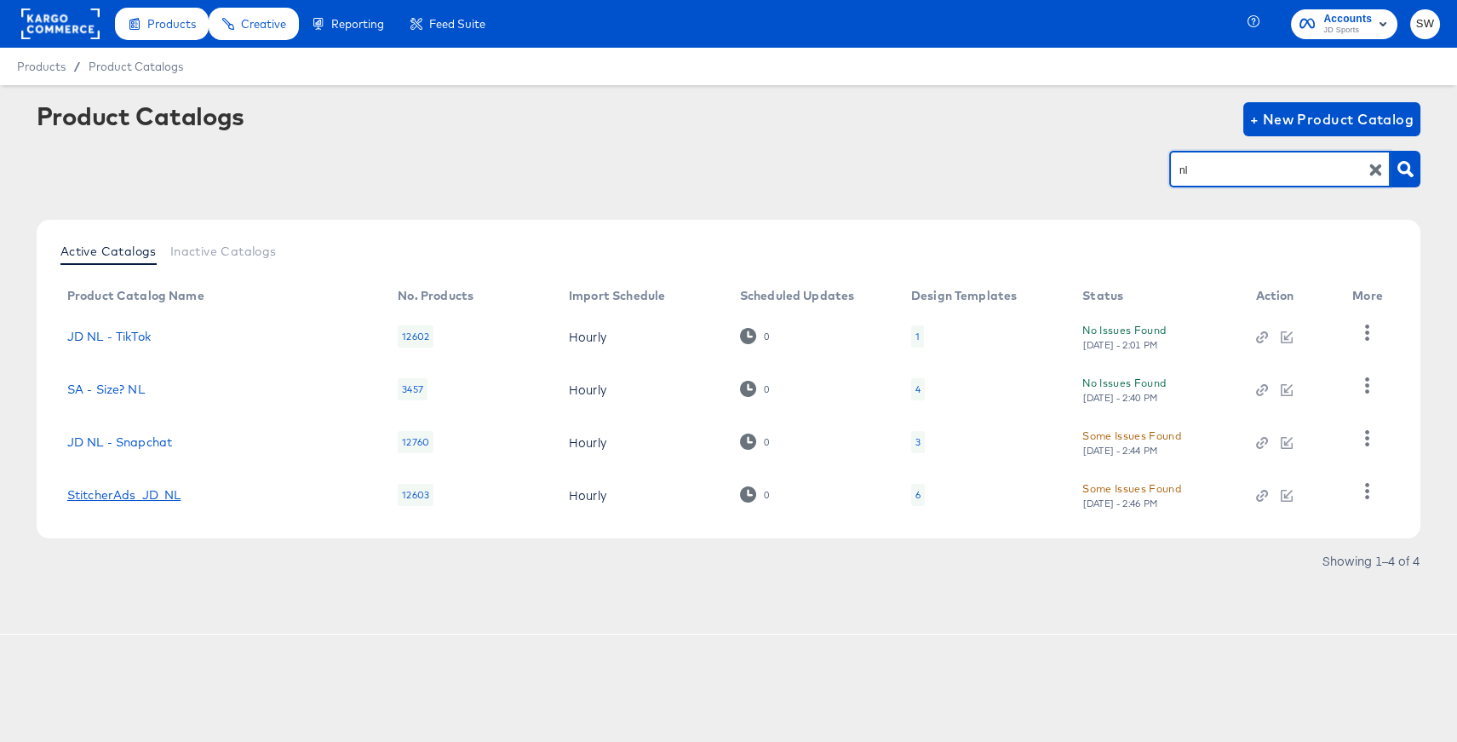
click at [141, 494] on link "StitcherAds_JD_NL" at bounding box center [124, 495] width 114 height 14
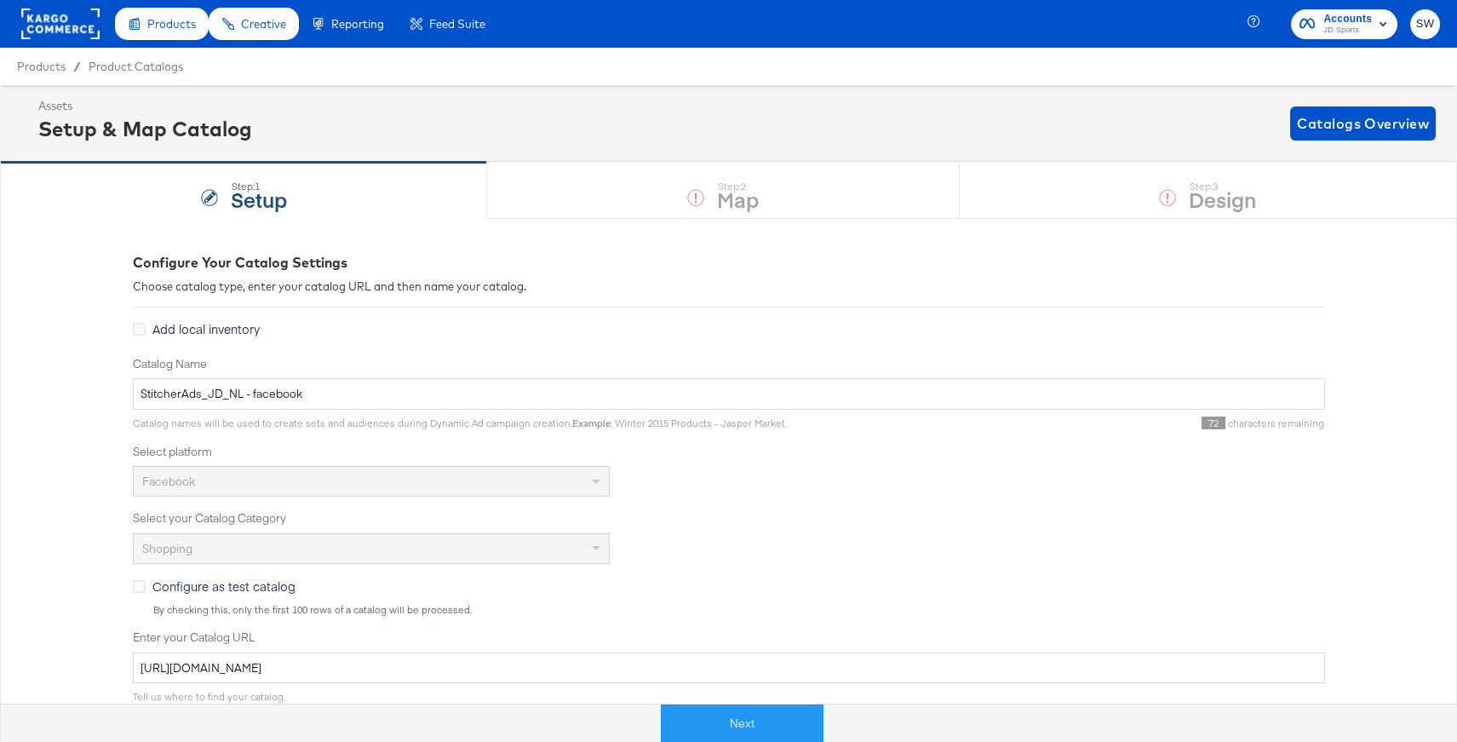
drag, startPoint x: 746, startPoint y: 714, endPoint x: 738, endPoint y: 625, distance: 88.9
click at [745, 714] on button "Next" at bounding box center [742, 723] width 163 height 38
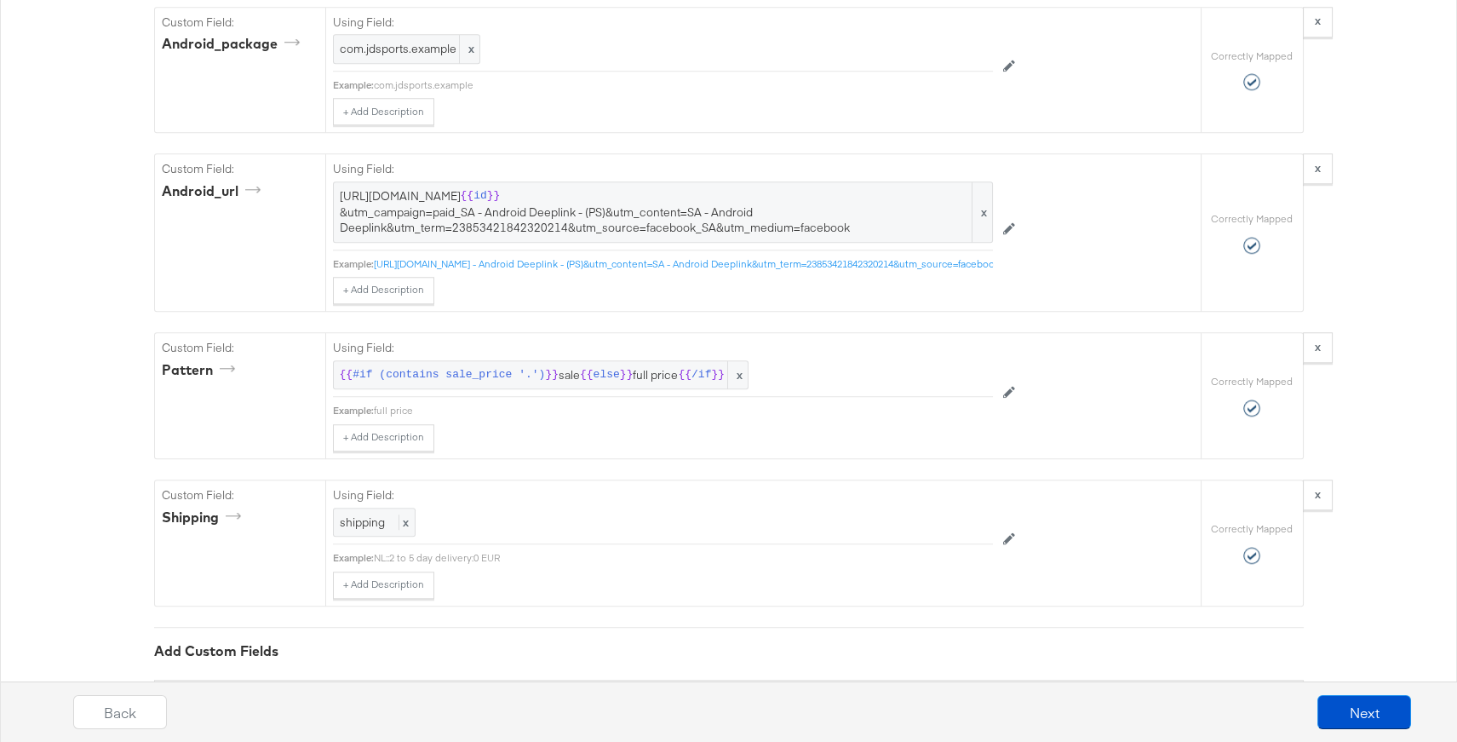
scroll to position [4046, 0]
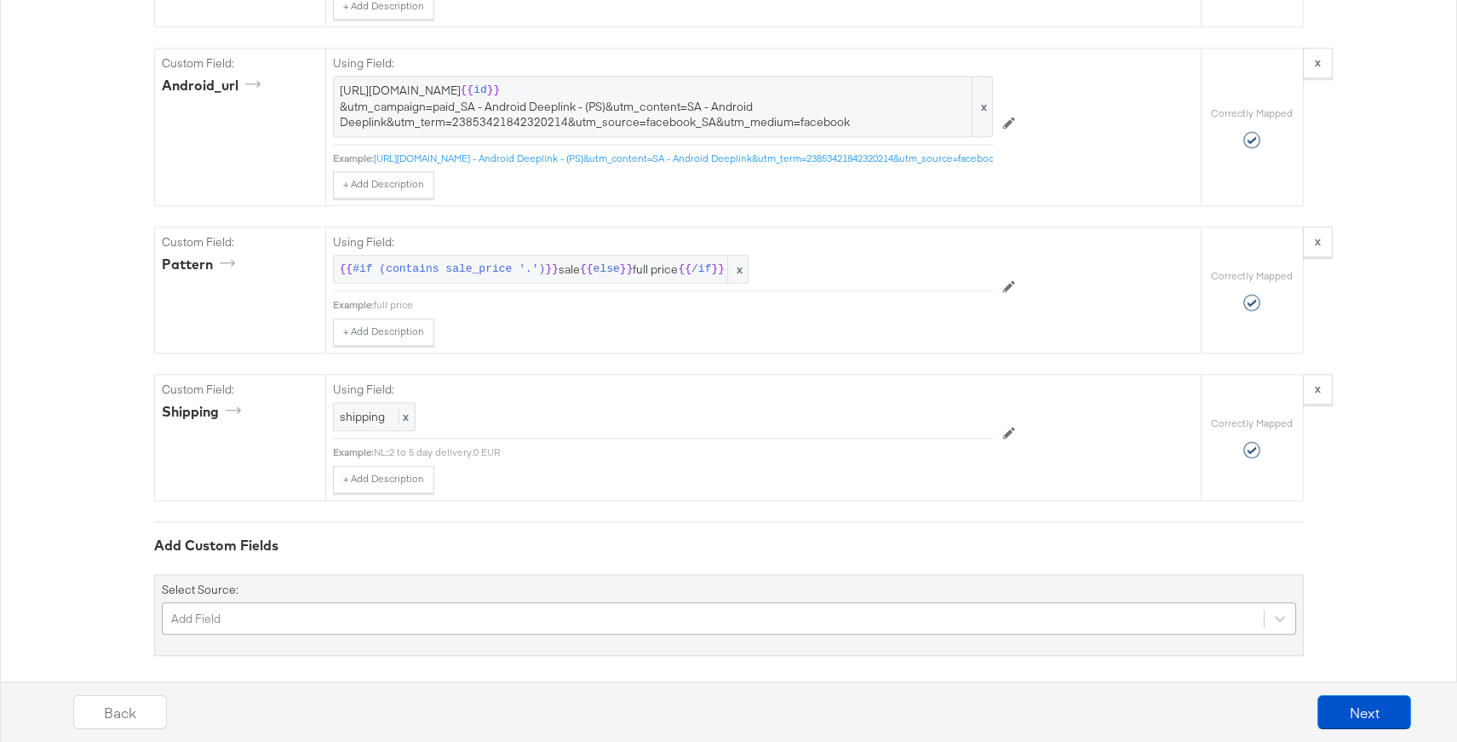
click at [347, 602] on div "Add Field" at bounding box center [729, 618] width 1134 height 32
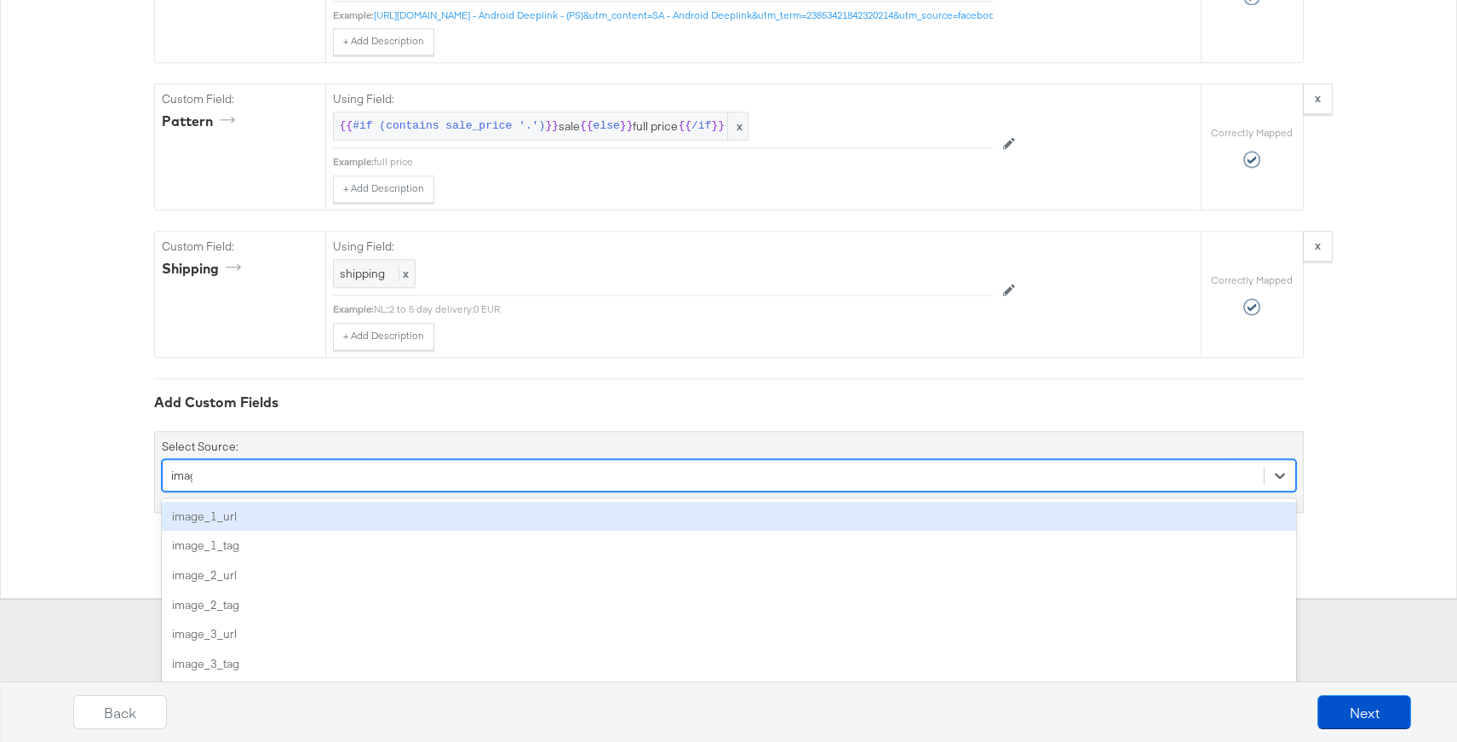
type input "image"
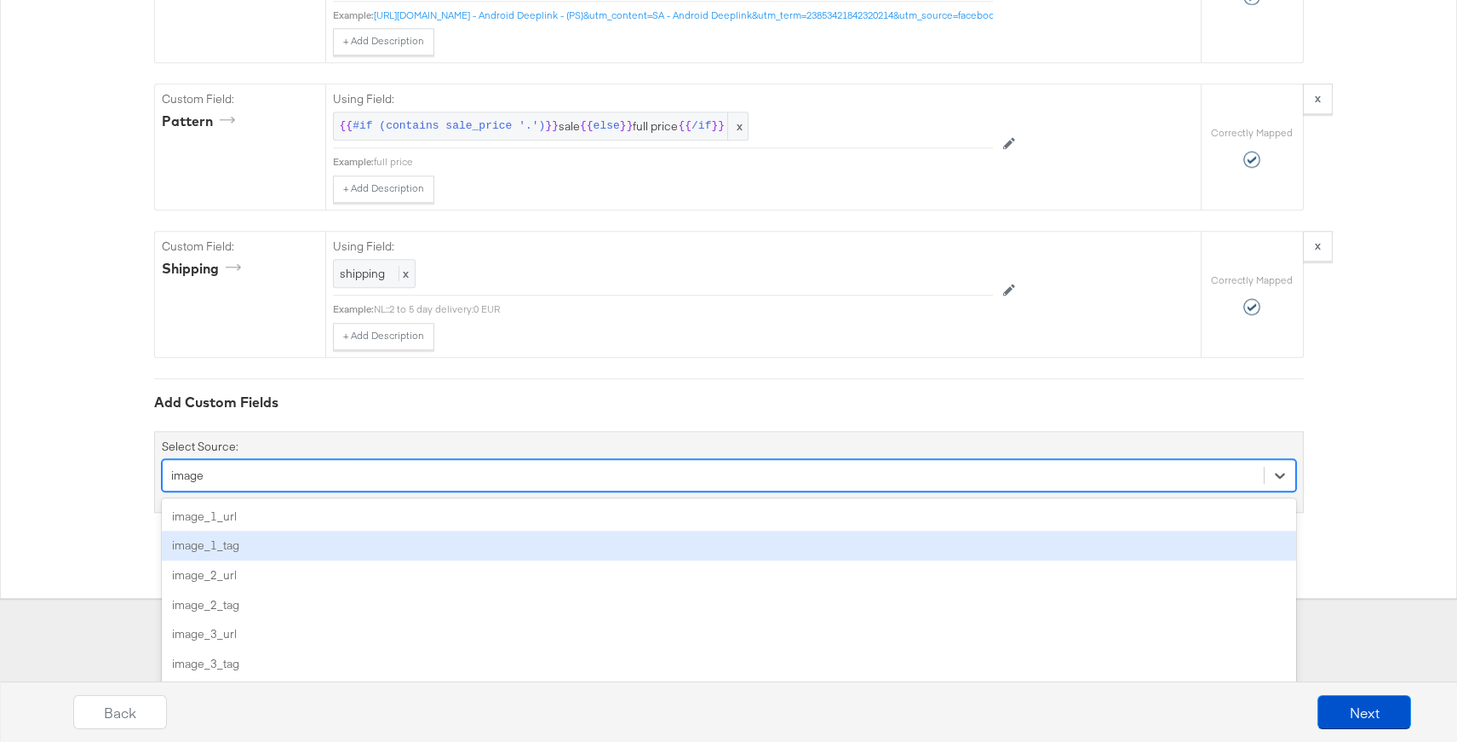
click at [353, 533] on div "image_1_tag" at bounding box center [729, 545] width 1134 height 30
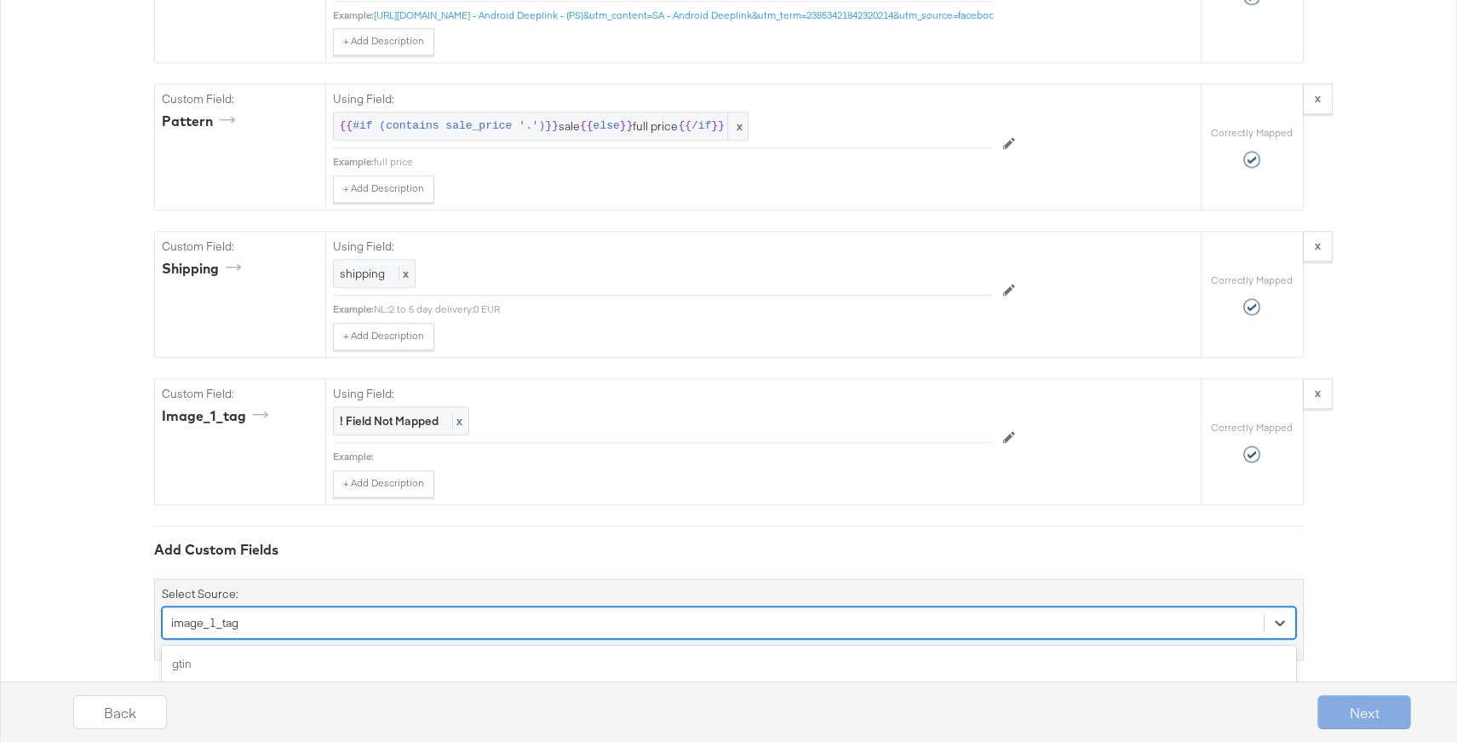
scroll to position [4336, 0]
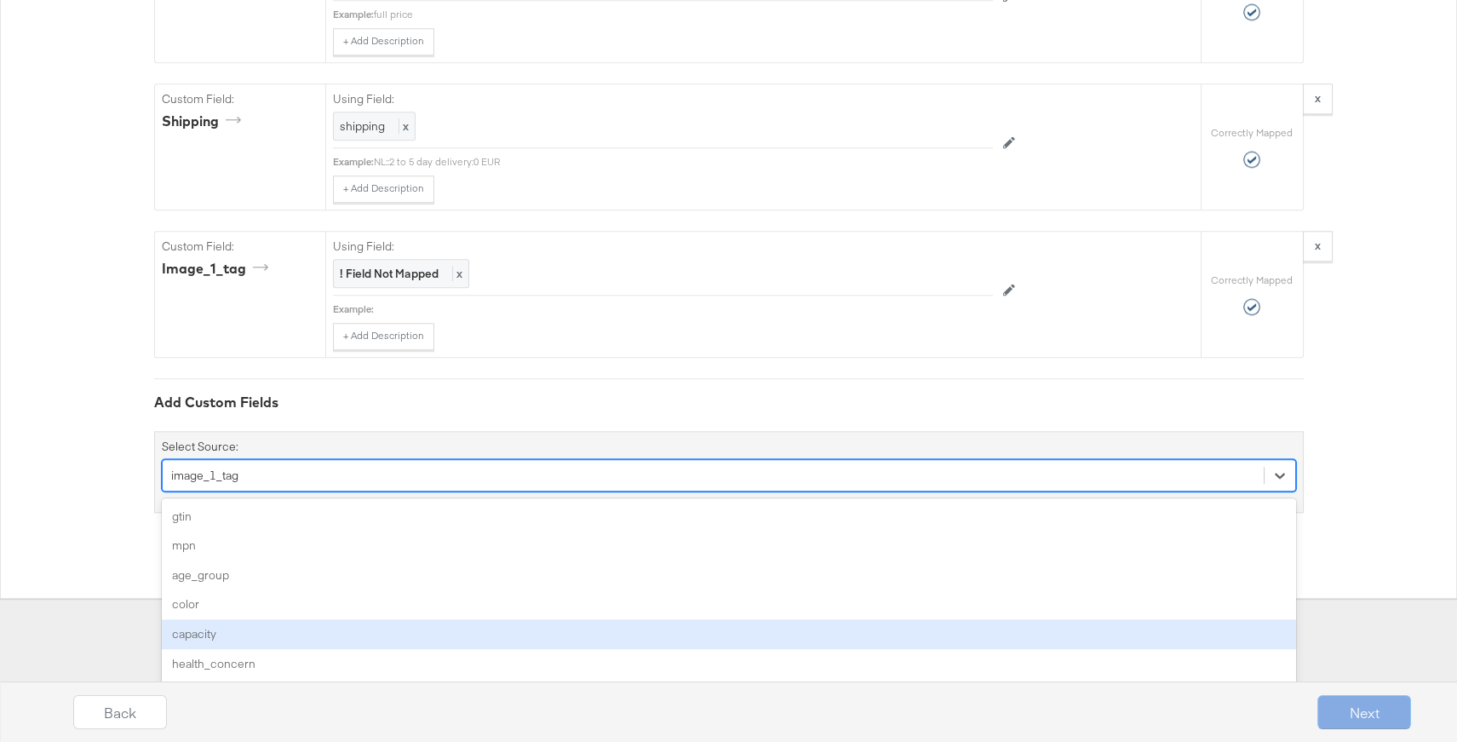
click at [271, 491] on div "option image_1_tag, selected. option capacity focused, 5 of 156. 156 results av…" at bounding box center [729, 475] width 1134 height 32
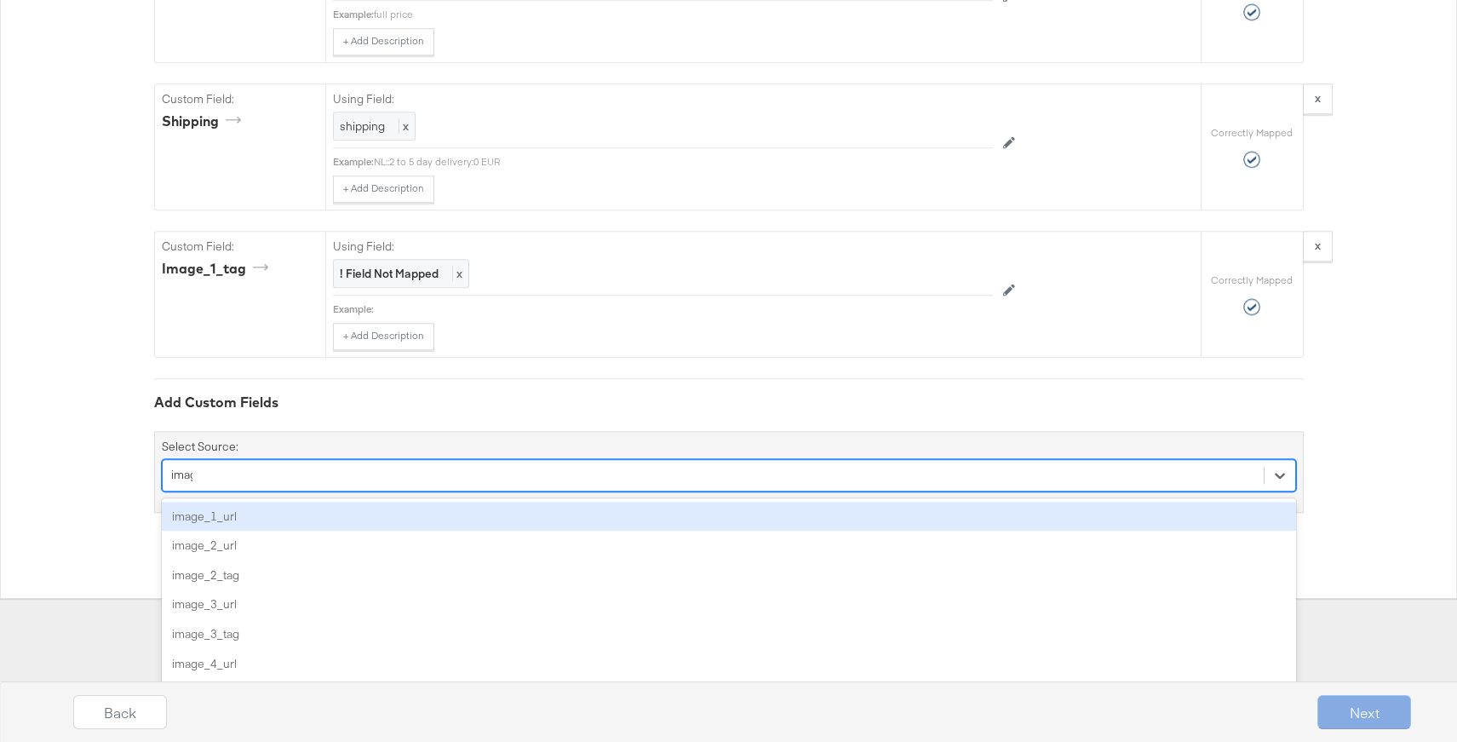
type input "image"
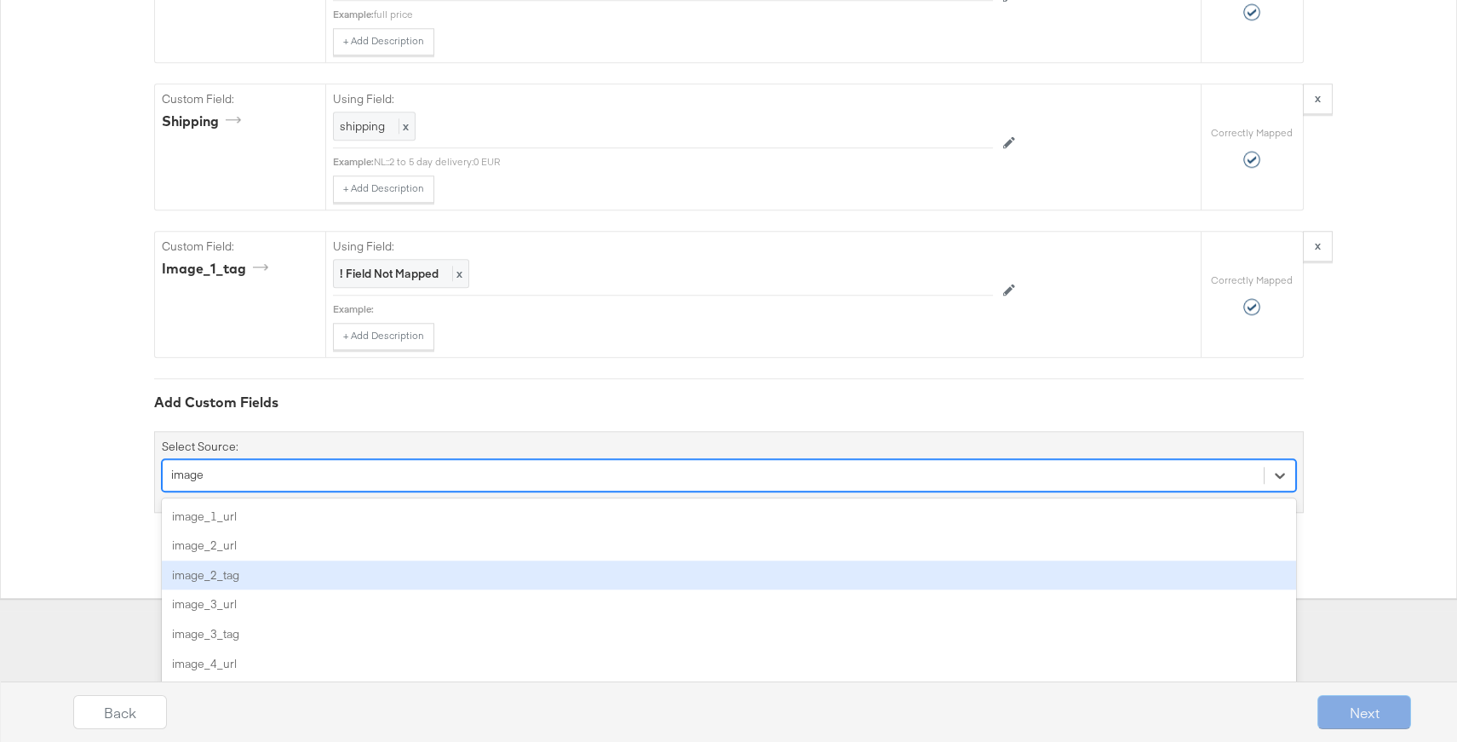
click at [251, 570] on div "image_2_tag" at bounding box center [729, 575] width 1134 height 30
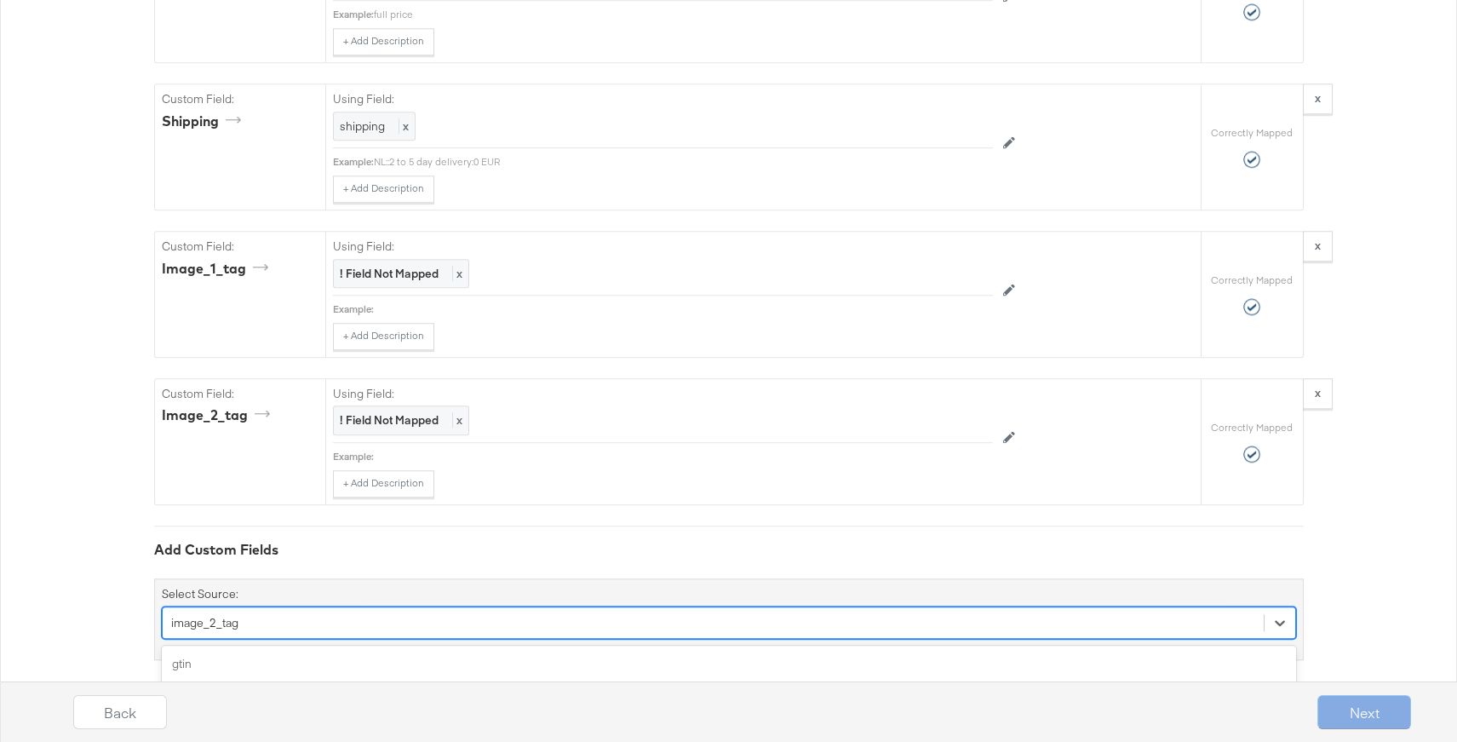
click at [311, 614] on div "option image_2_tag, selected. option capacity focused, 5 of 155. 155 results av…" at bounding box center [729, 622] width 1134 height 32
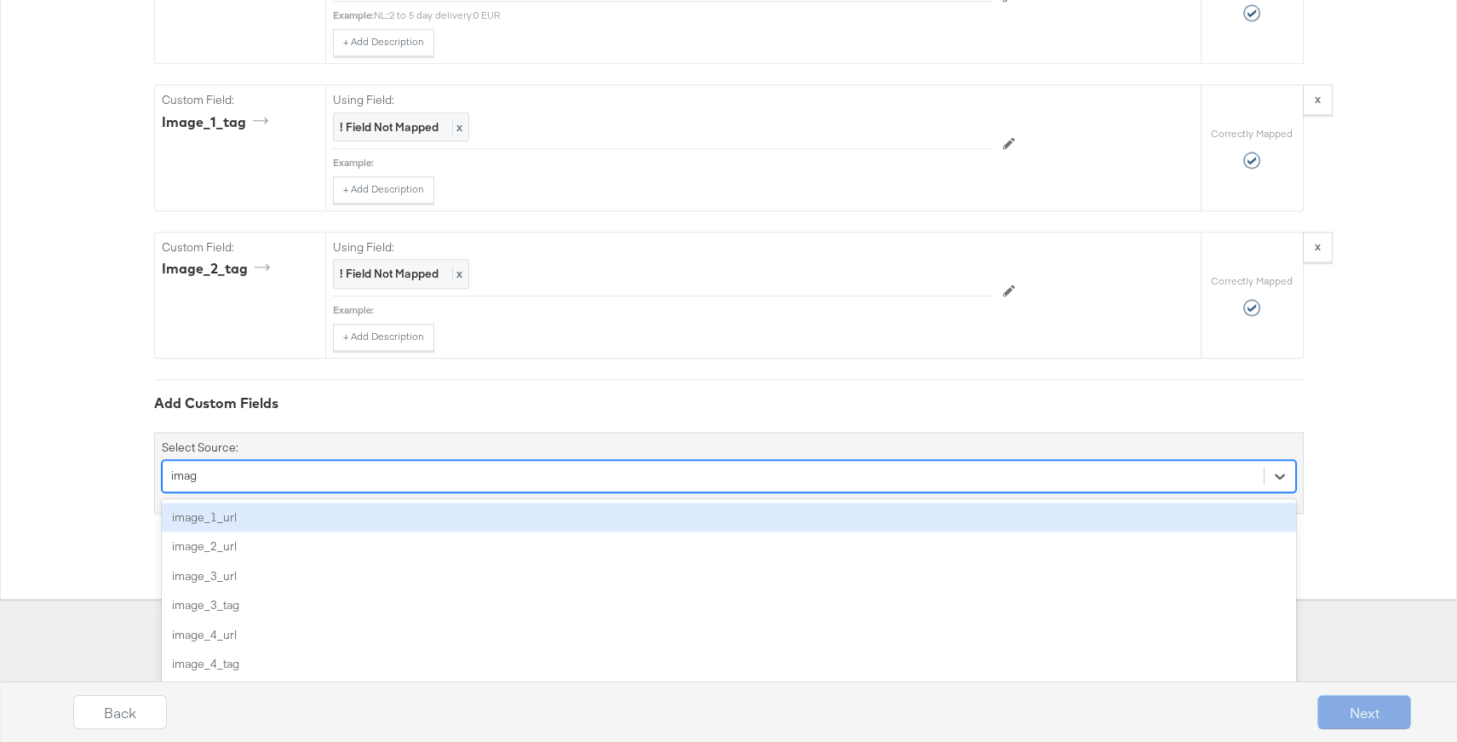
type input "image"
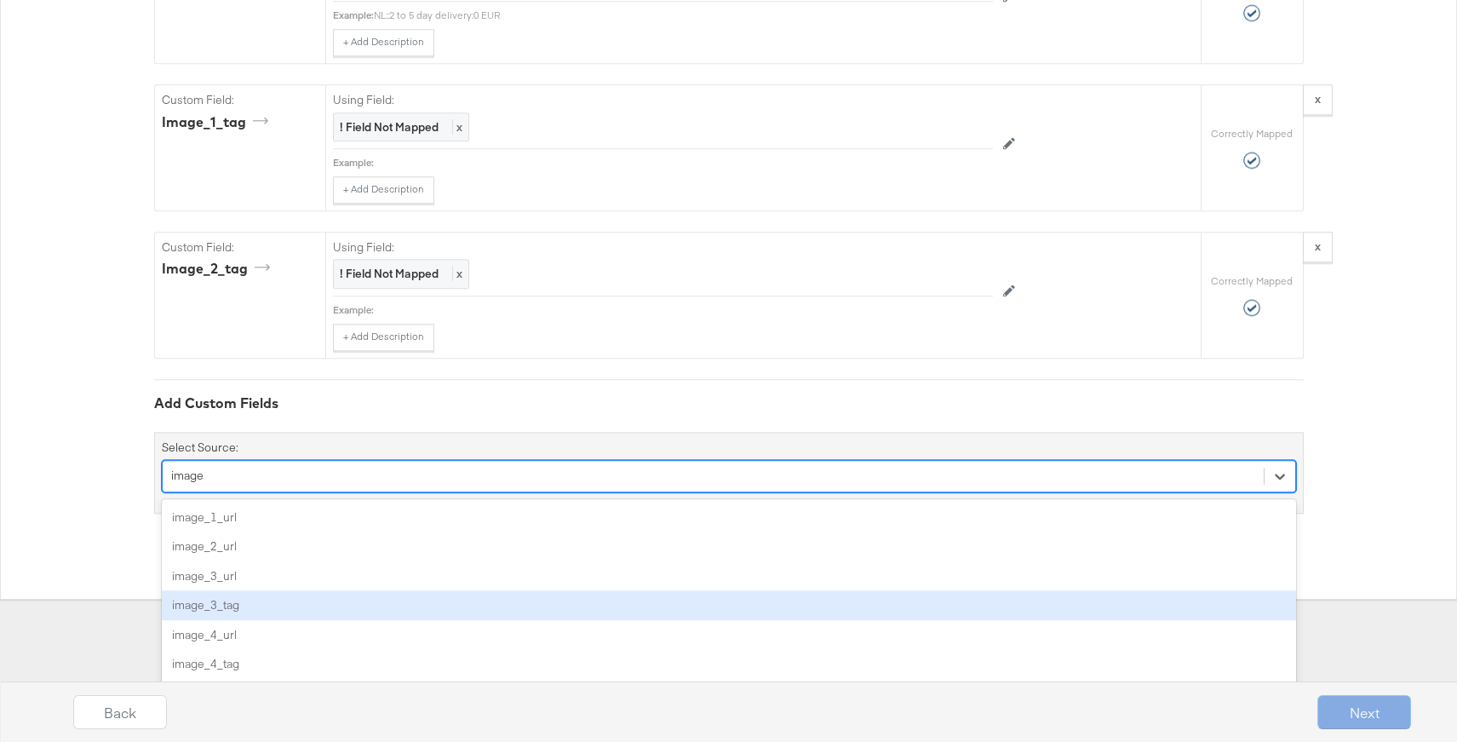
click at [282, 593] on div "image_3_tag" at bounding box center [729, 605] width 1134 height 30
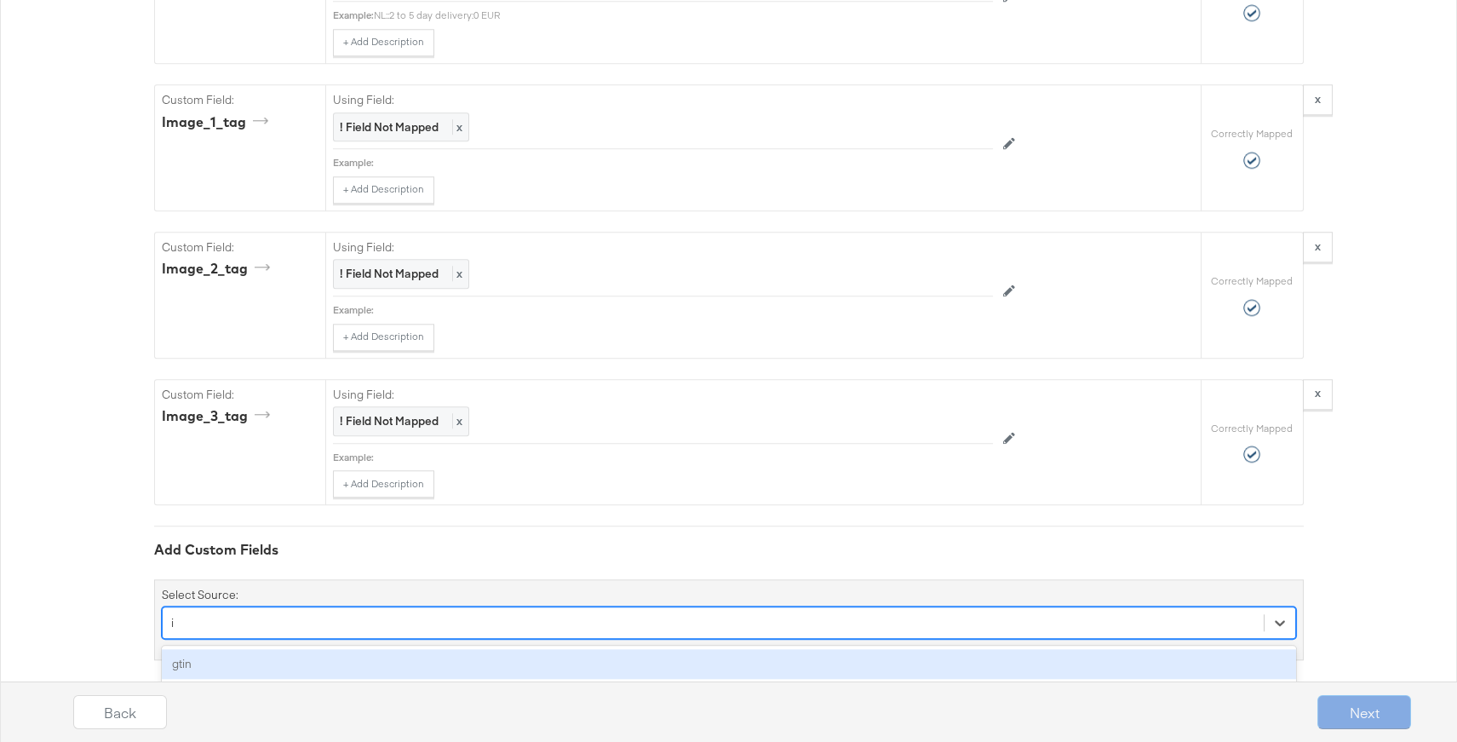
scroll to position [4630, 0]
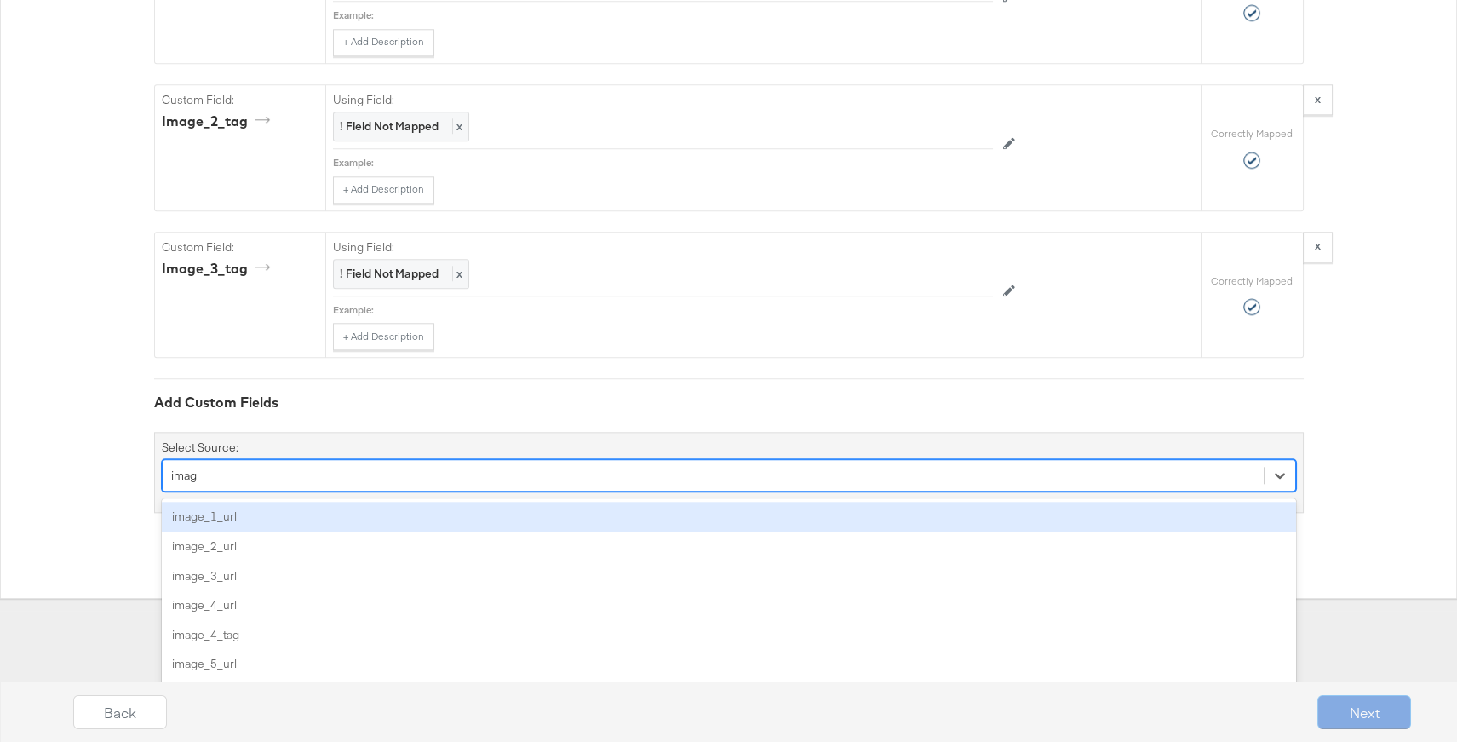
type input "image"
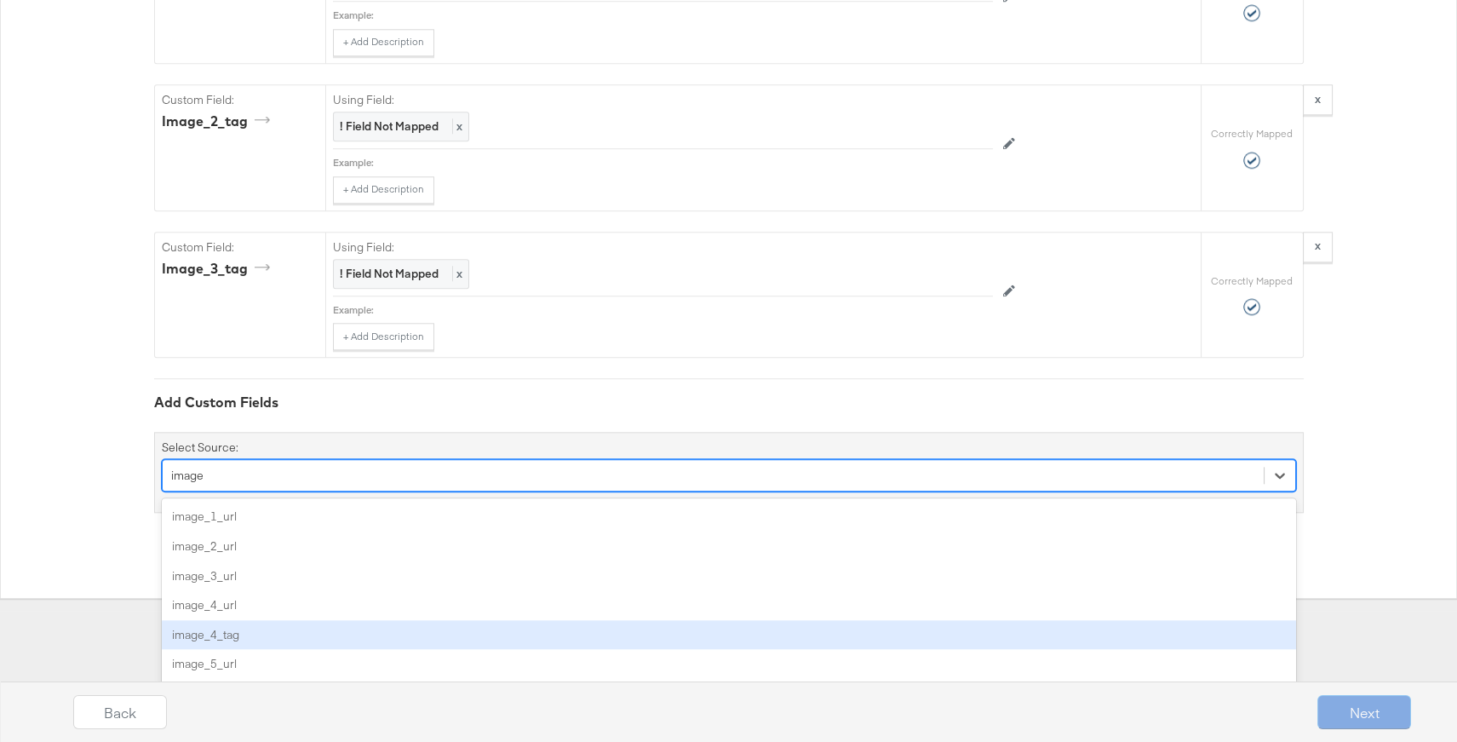
click at [278, 624] on div "image_4_tag" at bounding box center [729, 635] width 1134 height 30
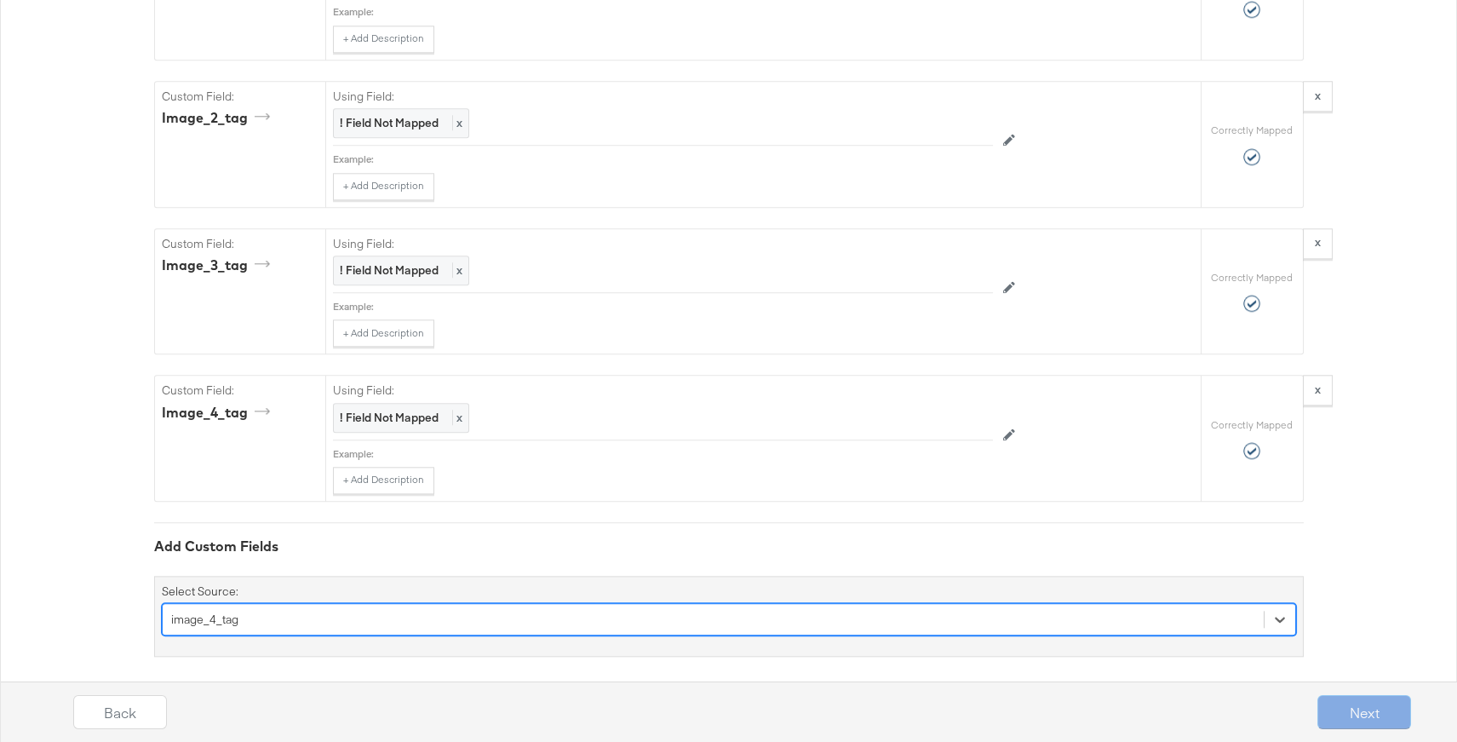
click at [277, 619] on div "option image_4_tag, selected. Select is focused ,type to refine list, press Dow…" at bounding box center [729, 619] width 1134 height 32
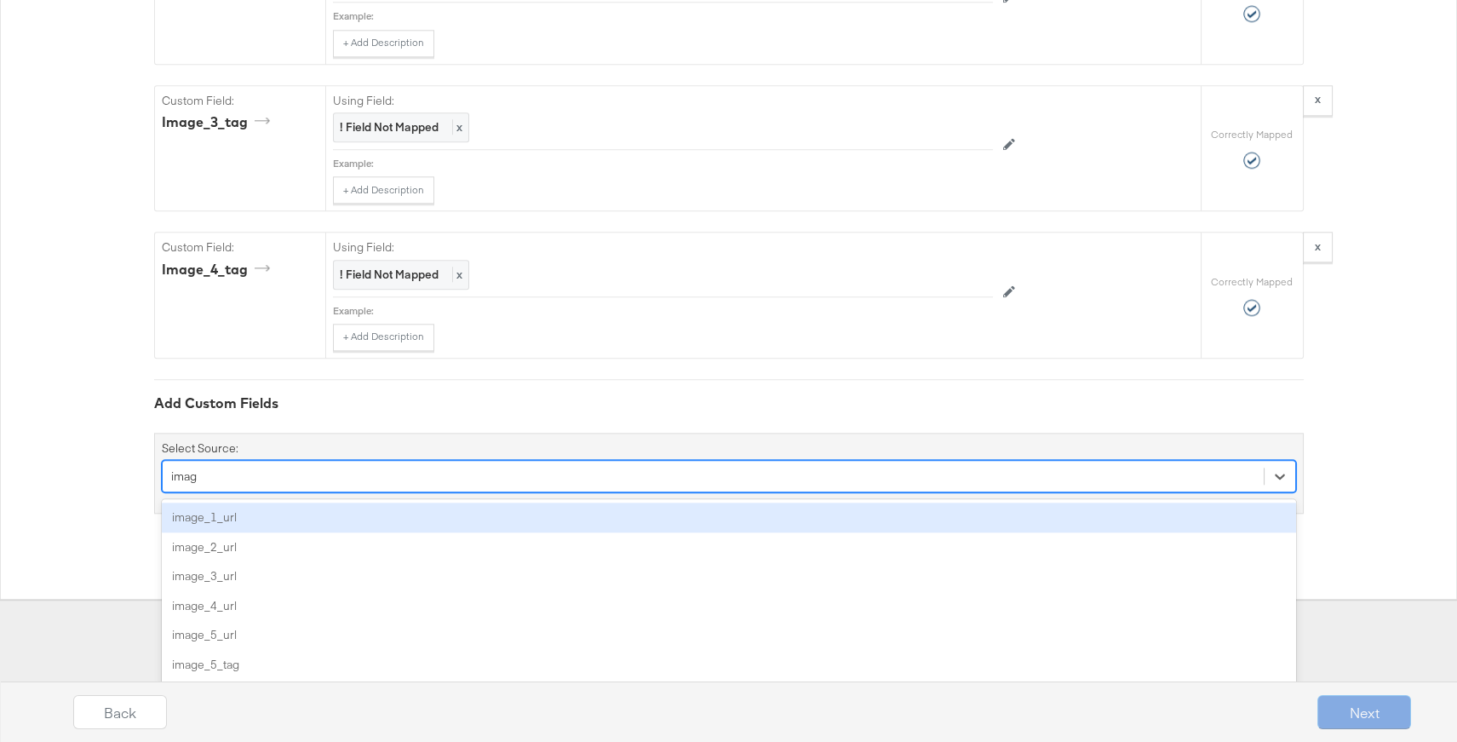
type input "image"
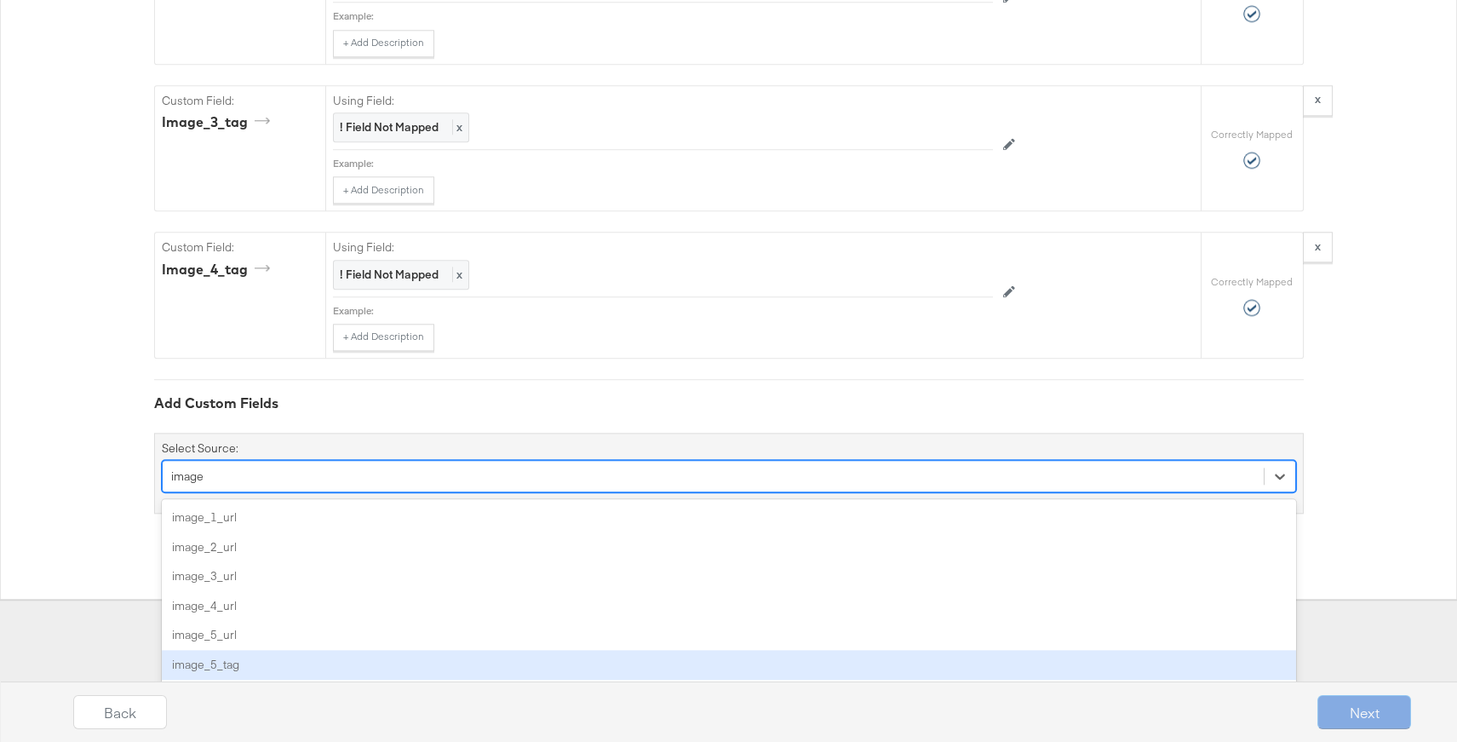
click at [246, 650] on div "image_5_tag" at bounding box center [729, 665] width 1134 height 30
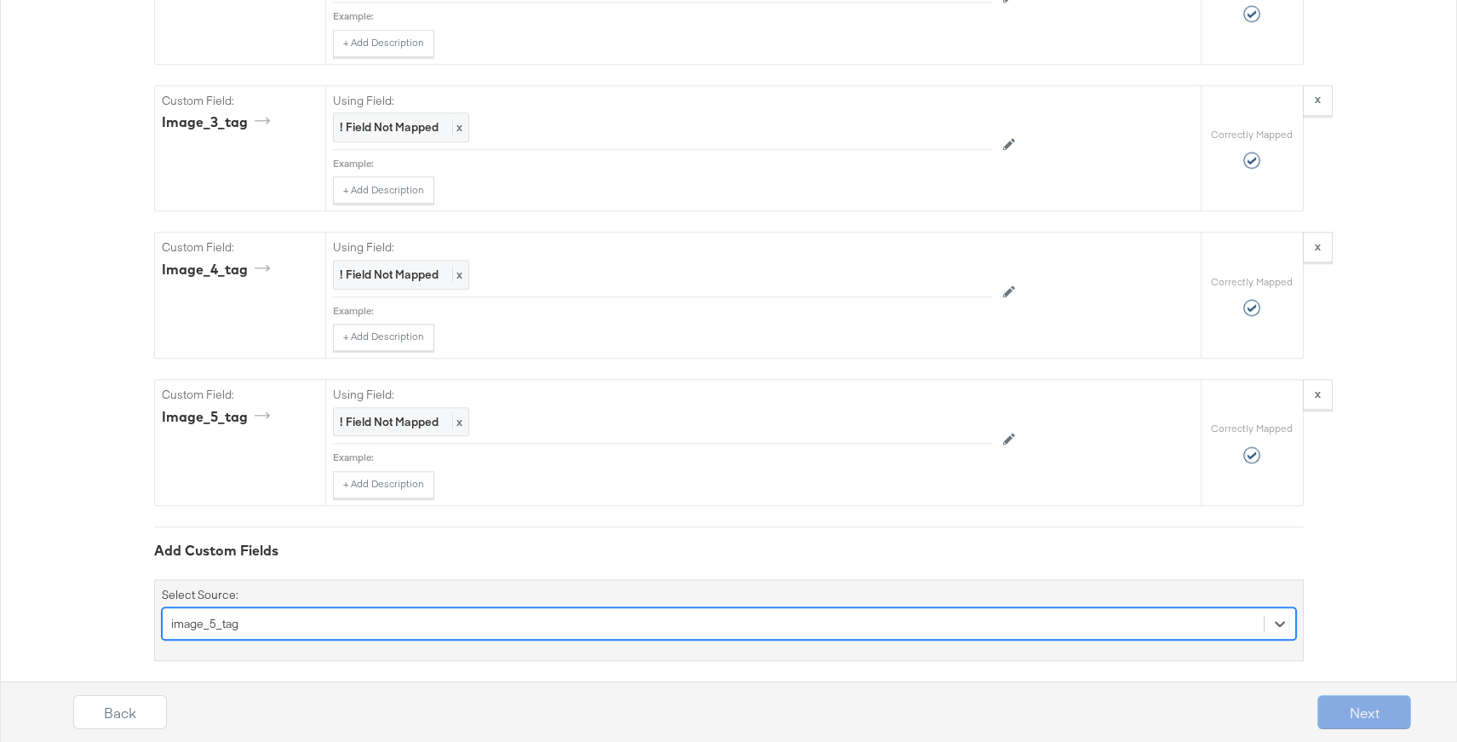
scroll to position [4780, 0]
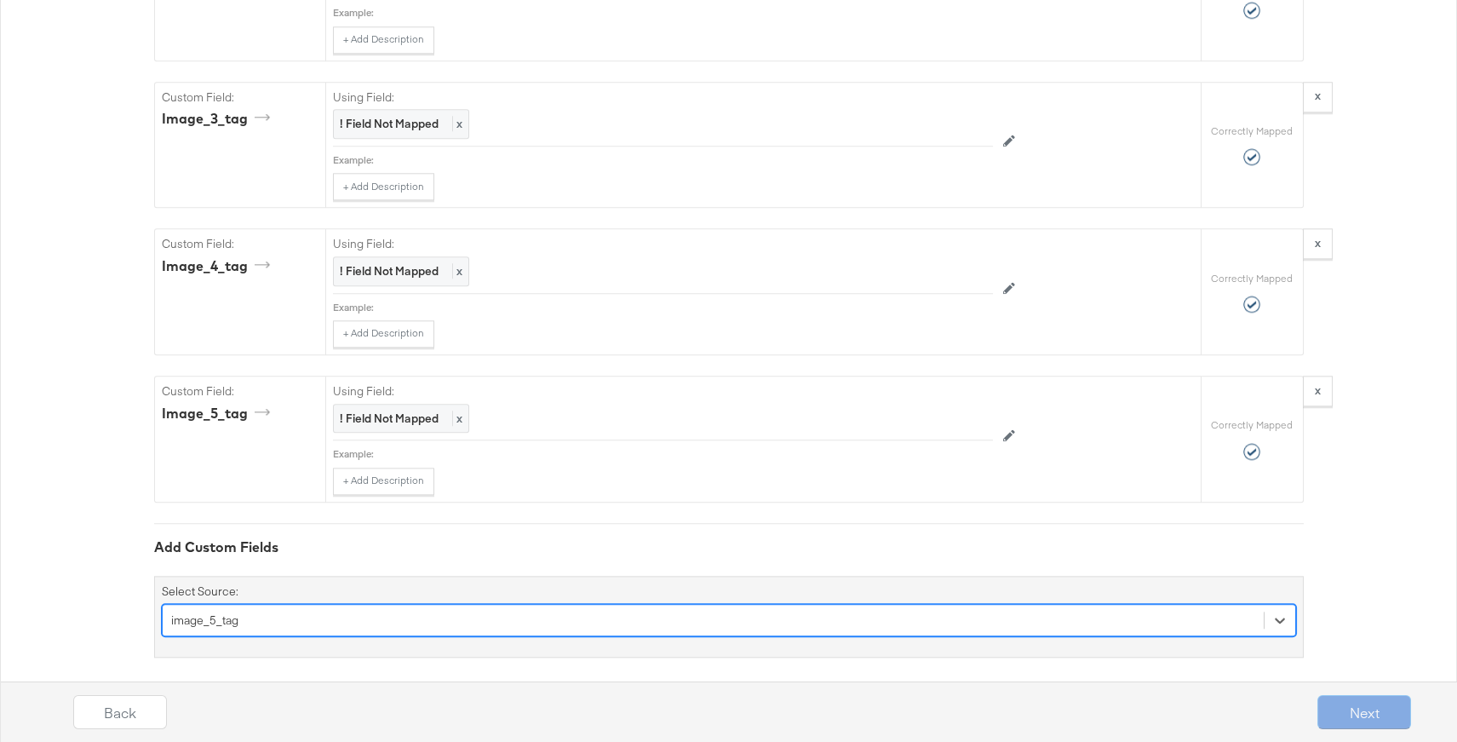
click at [277, 606] on div "option image_5_tag, selected. Select is focused ,type to refine list, press Dow…" at bounding box center [729, 620] width 1134 height 32
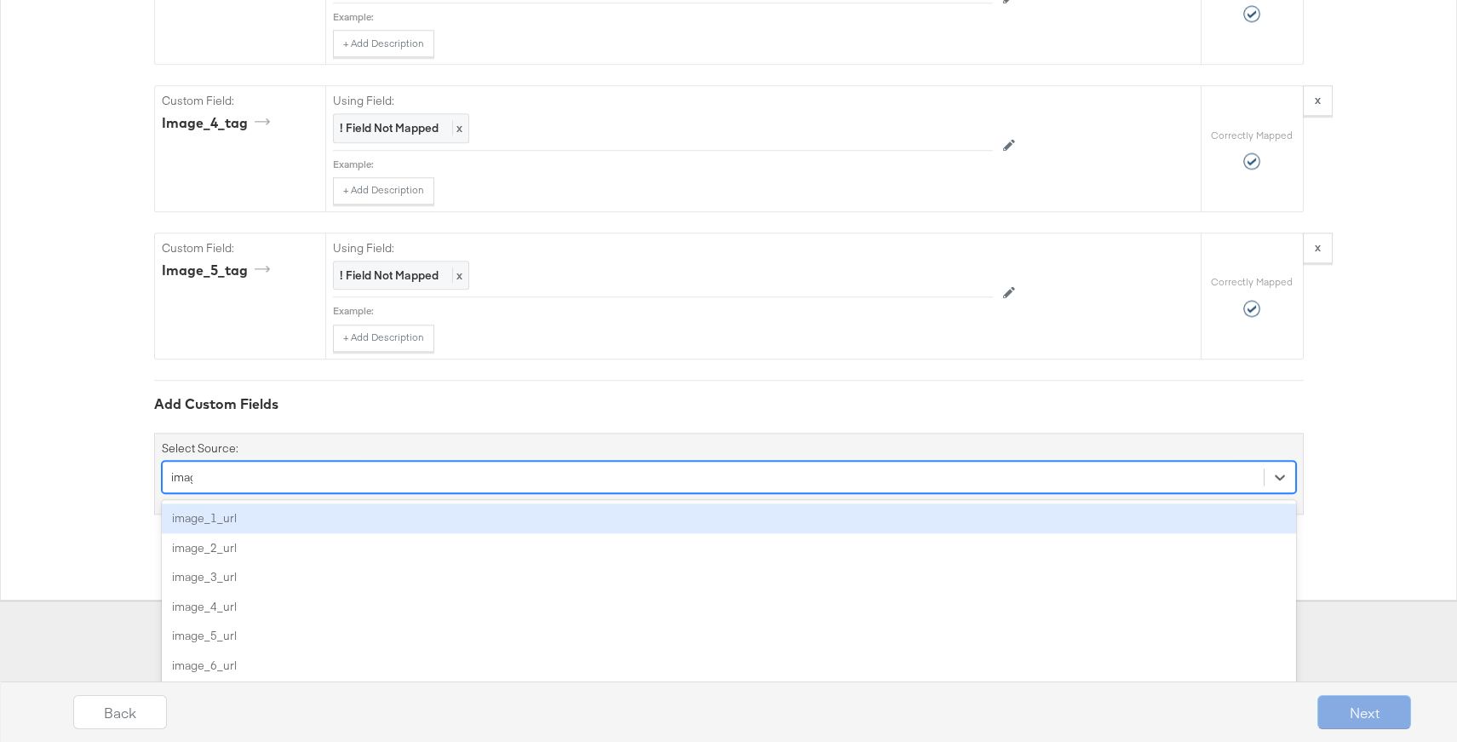
type input "image"
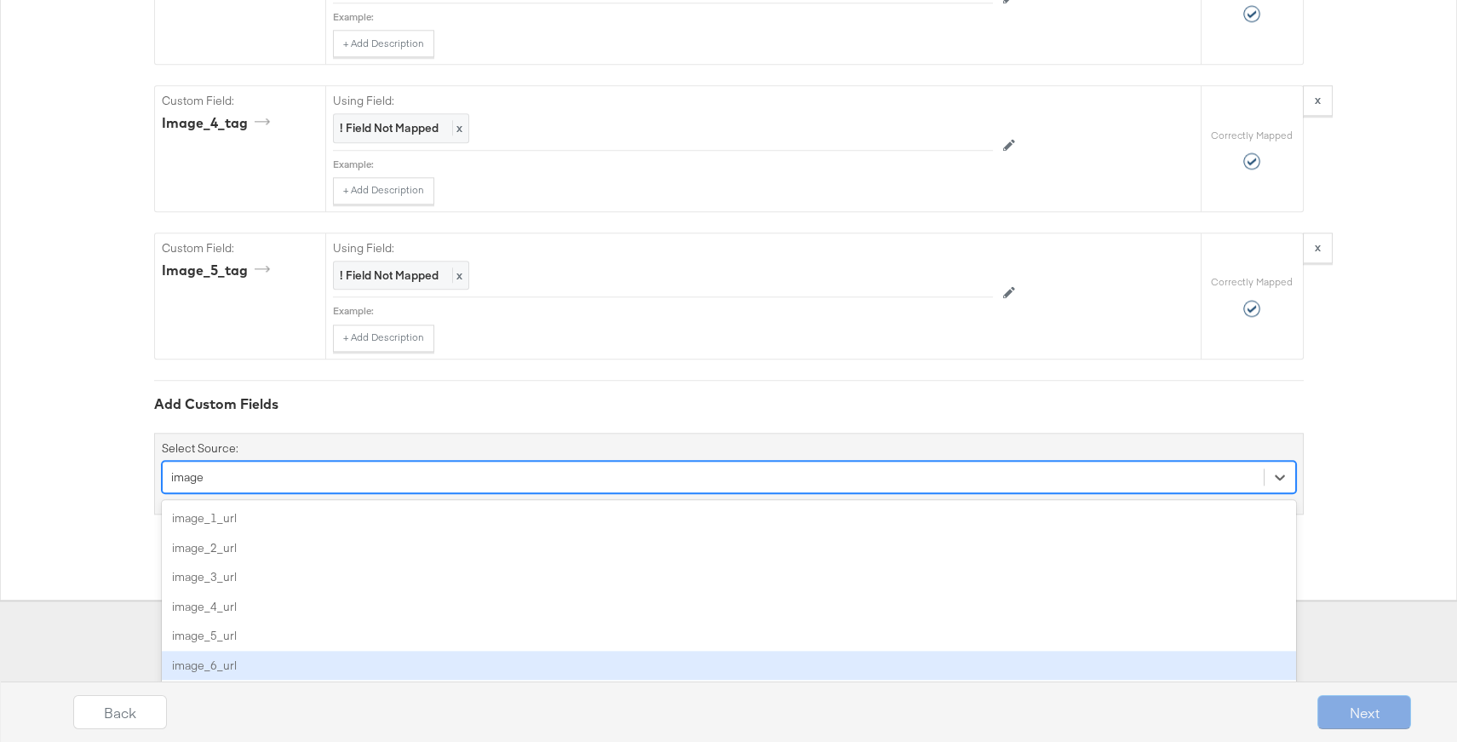
click at [246, 652] on div "image_6_url" at bounding box center [729, 666] width 1134 height 30
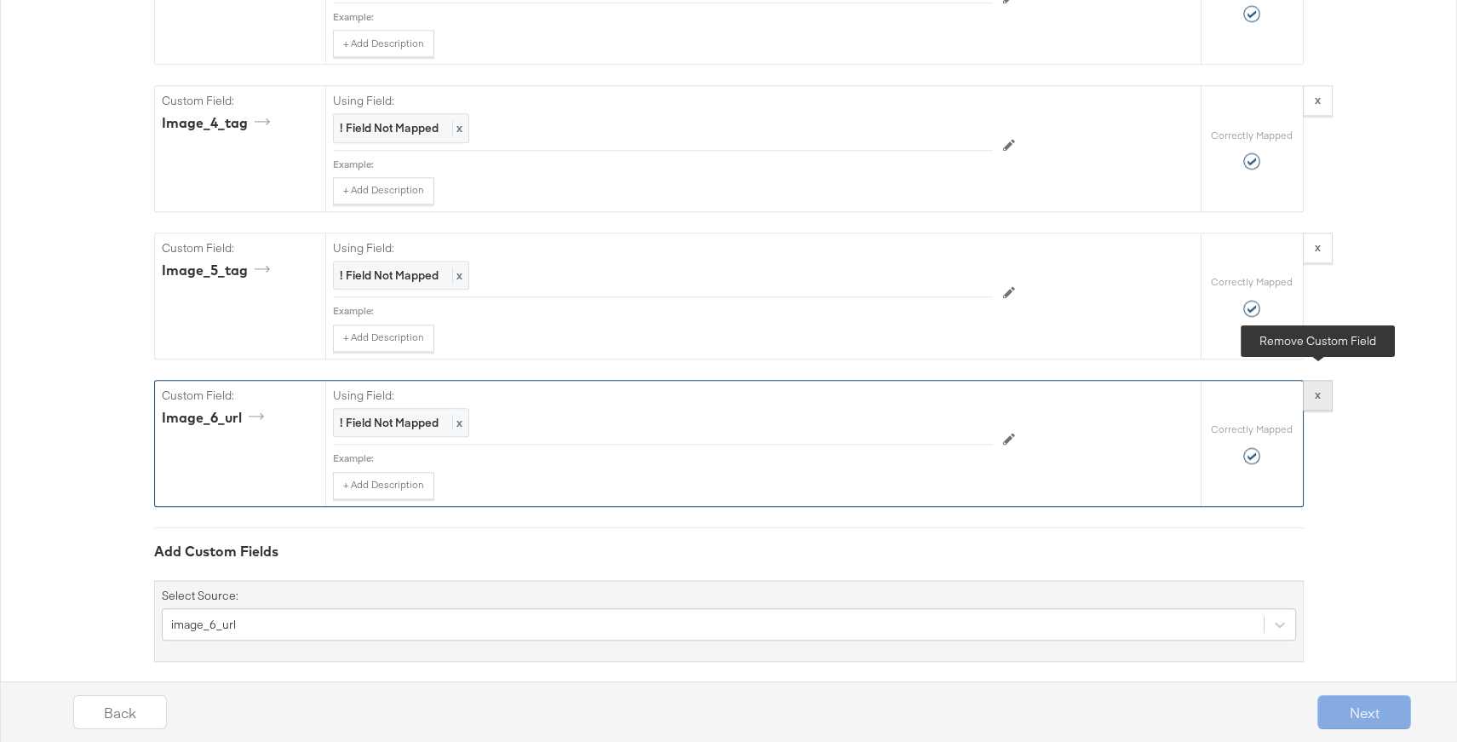
click at [1312, 380] on button "x" at bounding box center [1318, 395] width 30 height 31
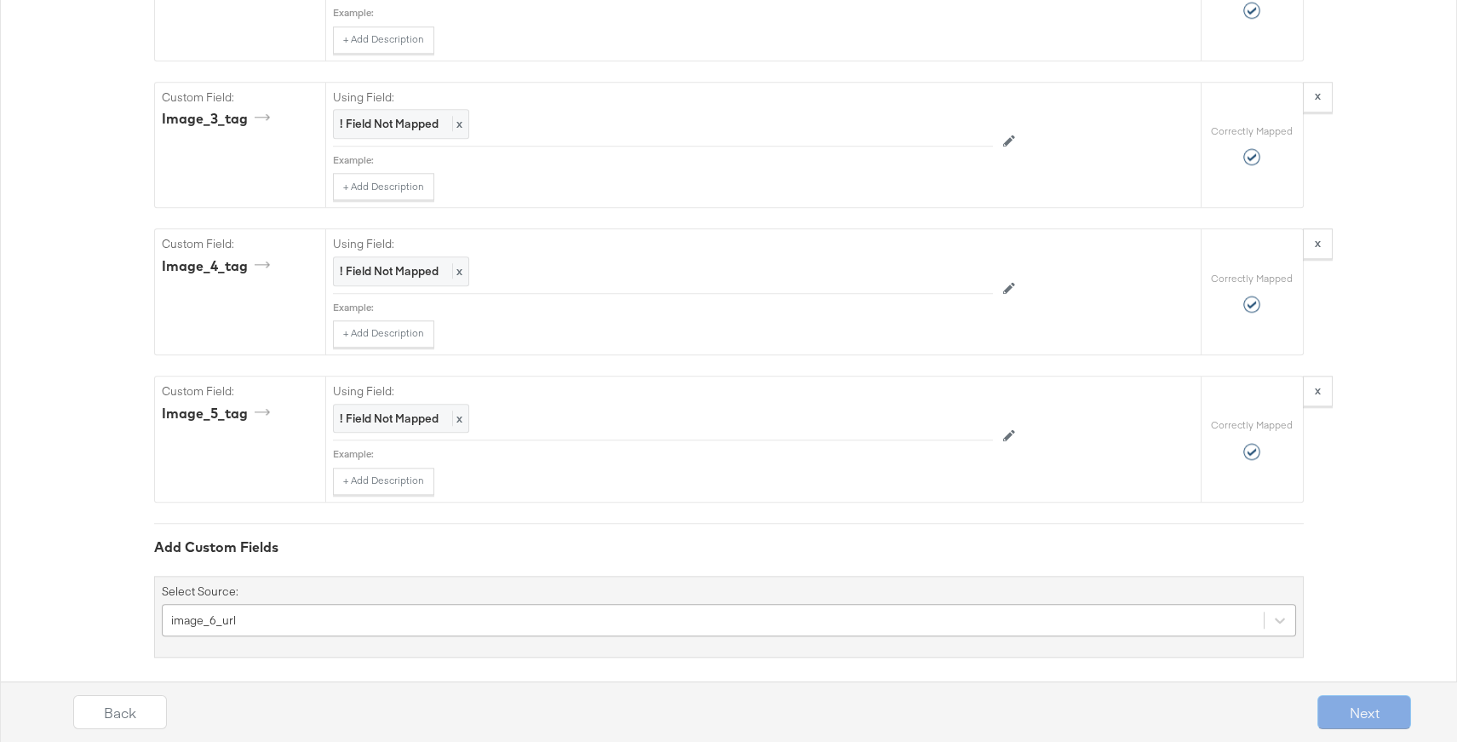
click at [312, 604] on div "image_6_url" at bounding box center [729, 620] width 1134 height 32
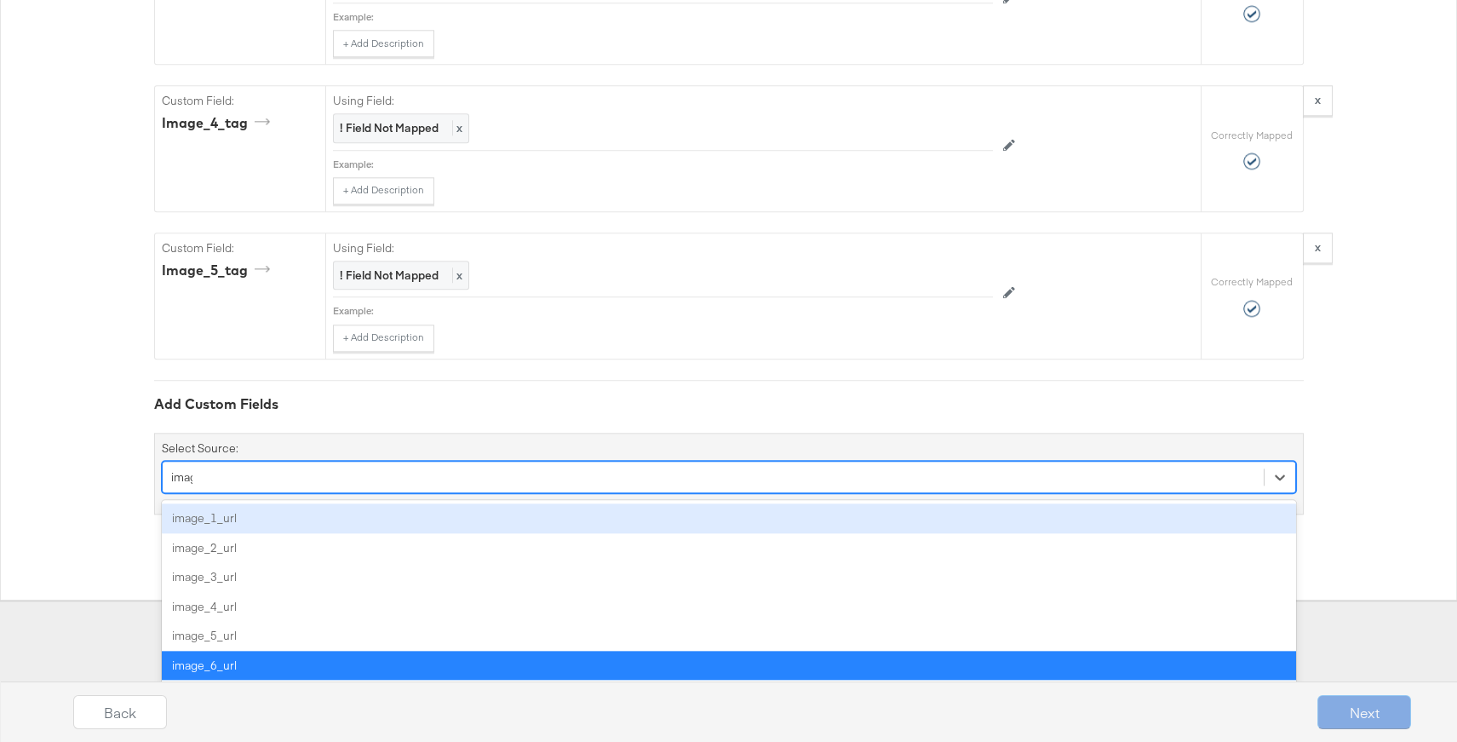
type input "image"
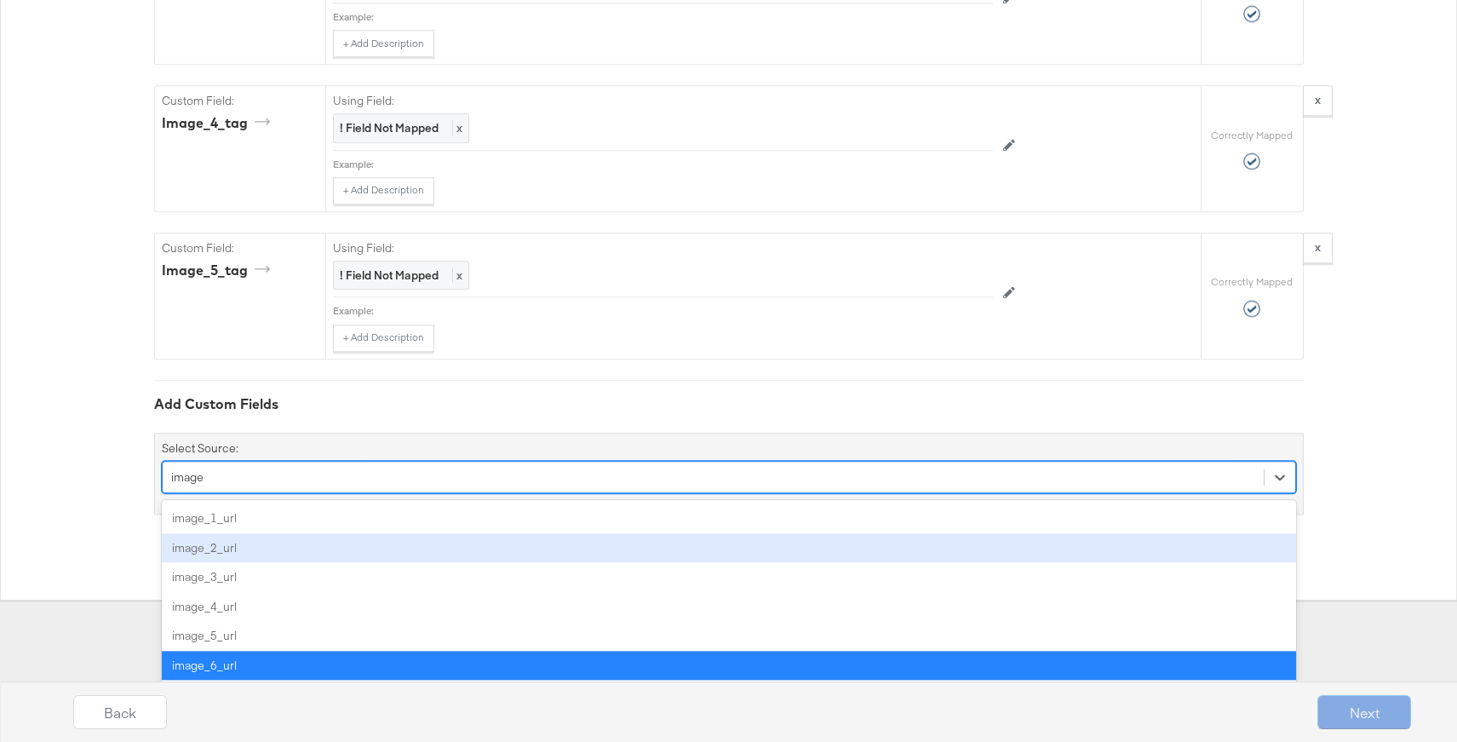
scroll to position [78, 0]
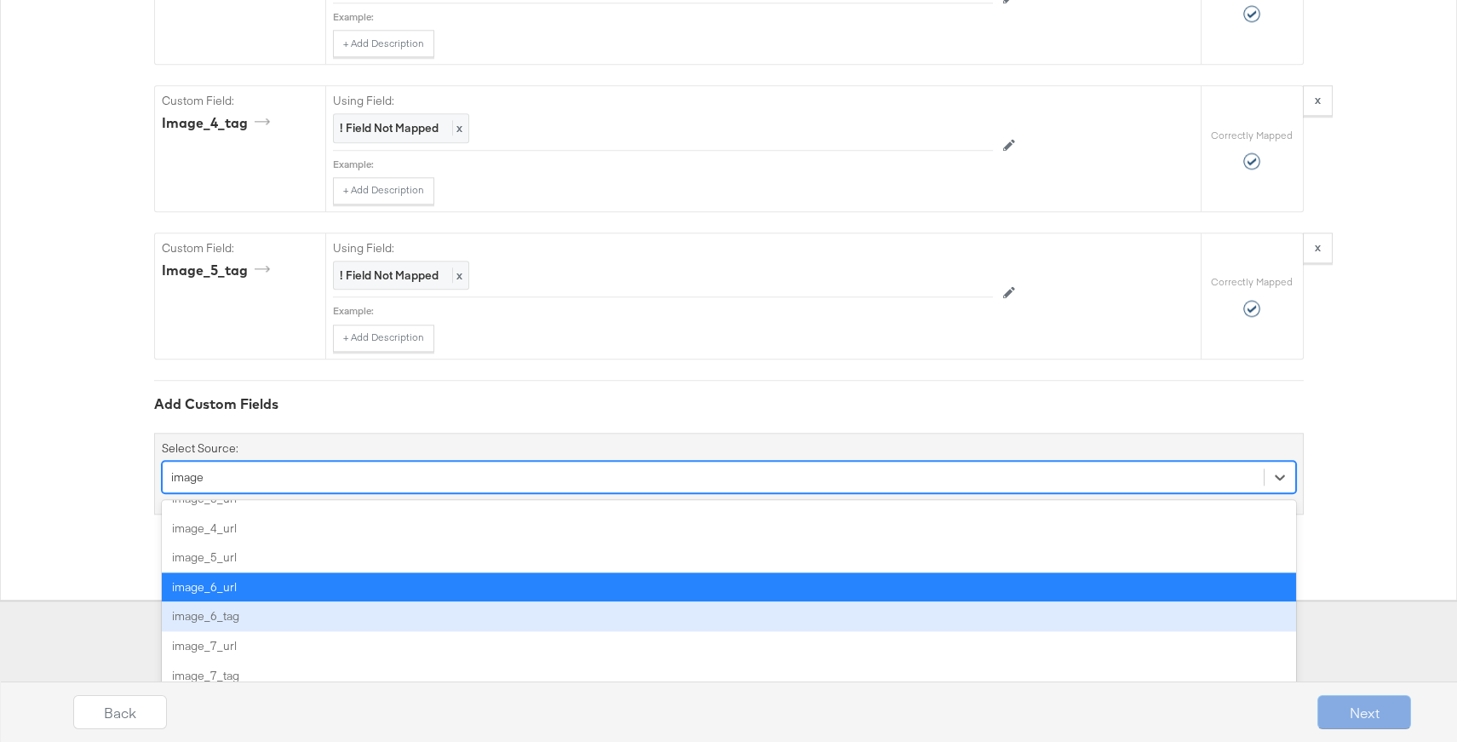
click at [257, 606] on div "image_6_tag" at bounding box center [729, 616] width 1134 height 30
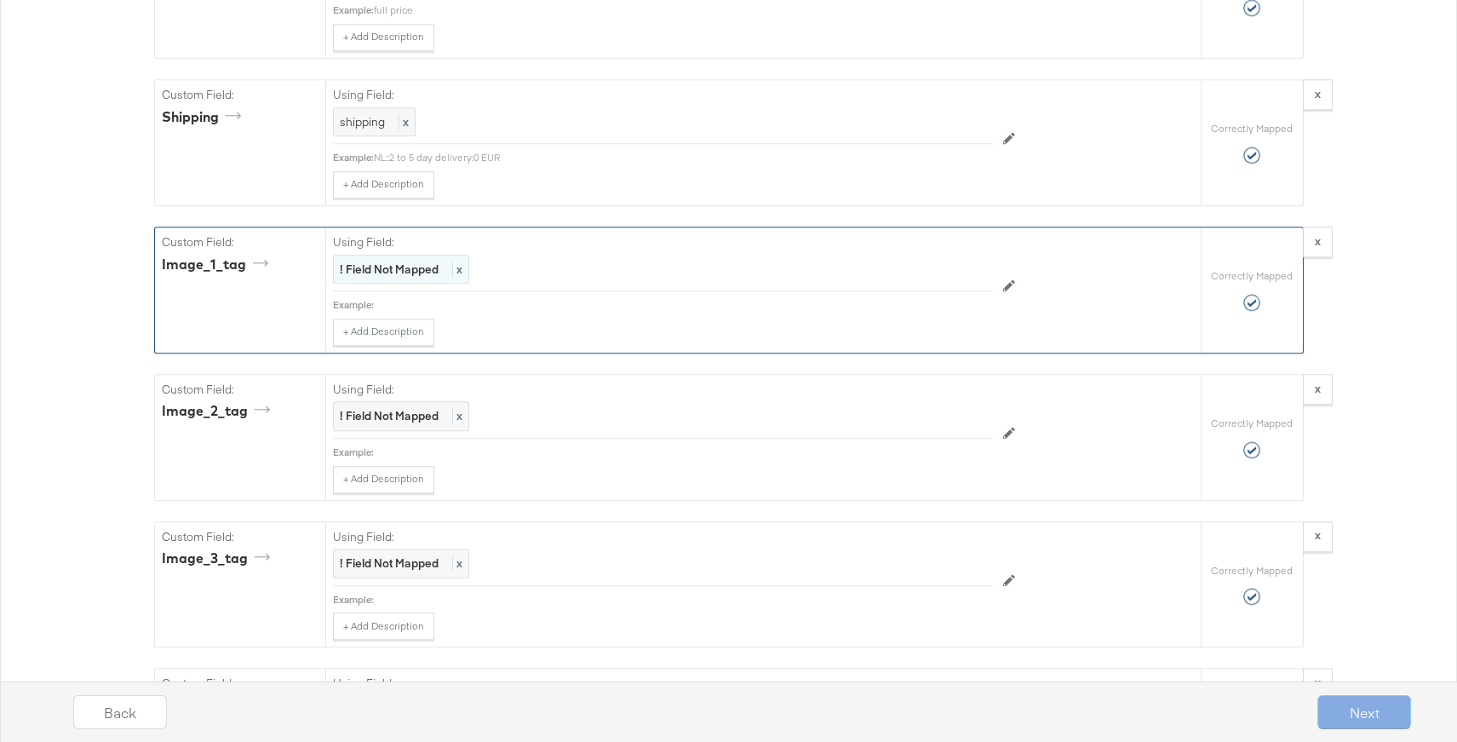
scroll to position [4337, 0]
click at [398, 265] on strong "! Field Not Mapped" at bounding box center [389, 272] width 99 height 15
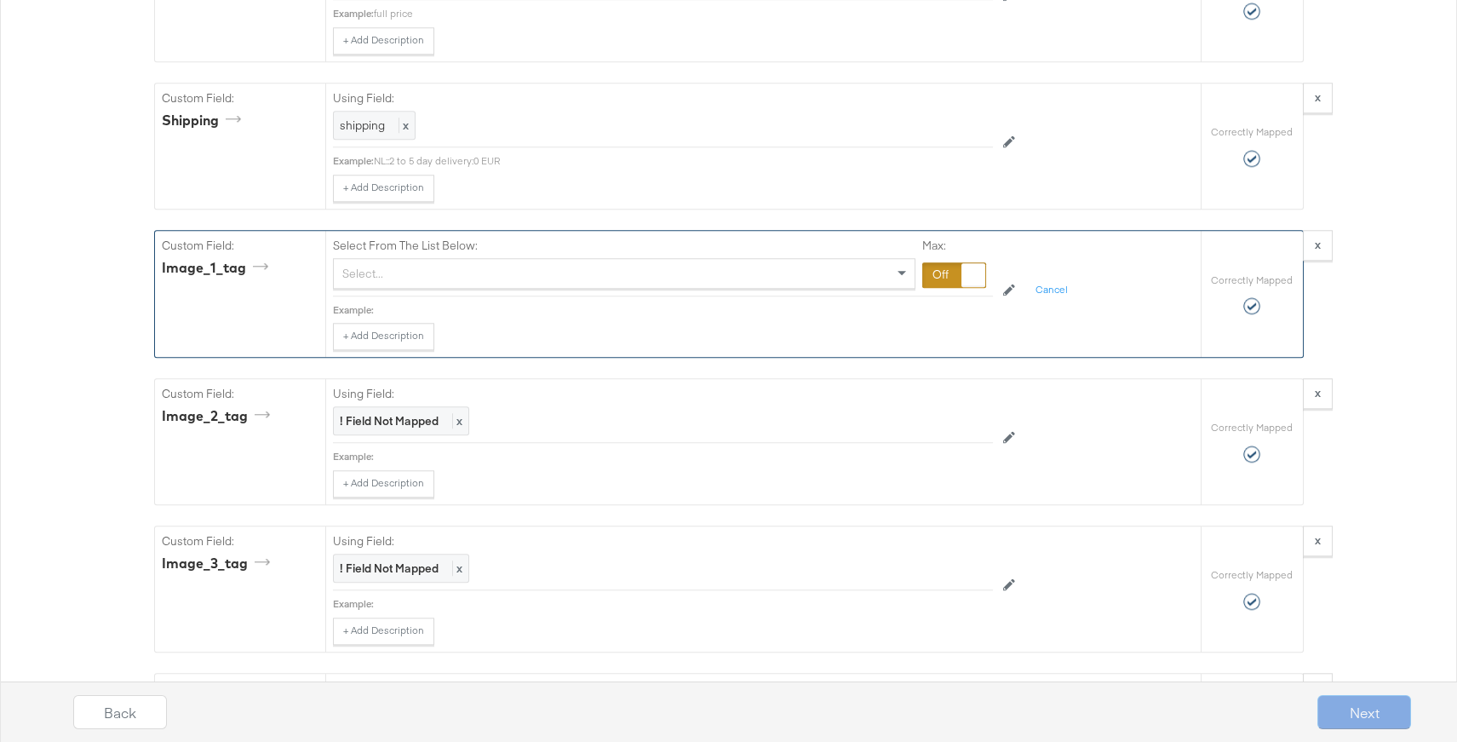
drag, startPoint x: 941, startPoint y: 261, endPoint x: 928, endPoint y: 261, distance: 12.8
click at [941, 262] on div at bounding box center [954, 275] width 64 height 26
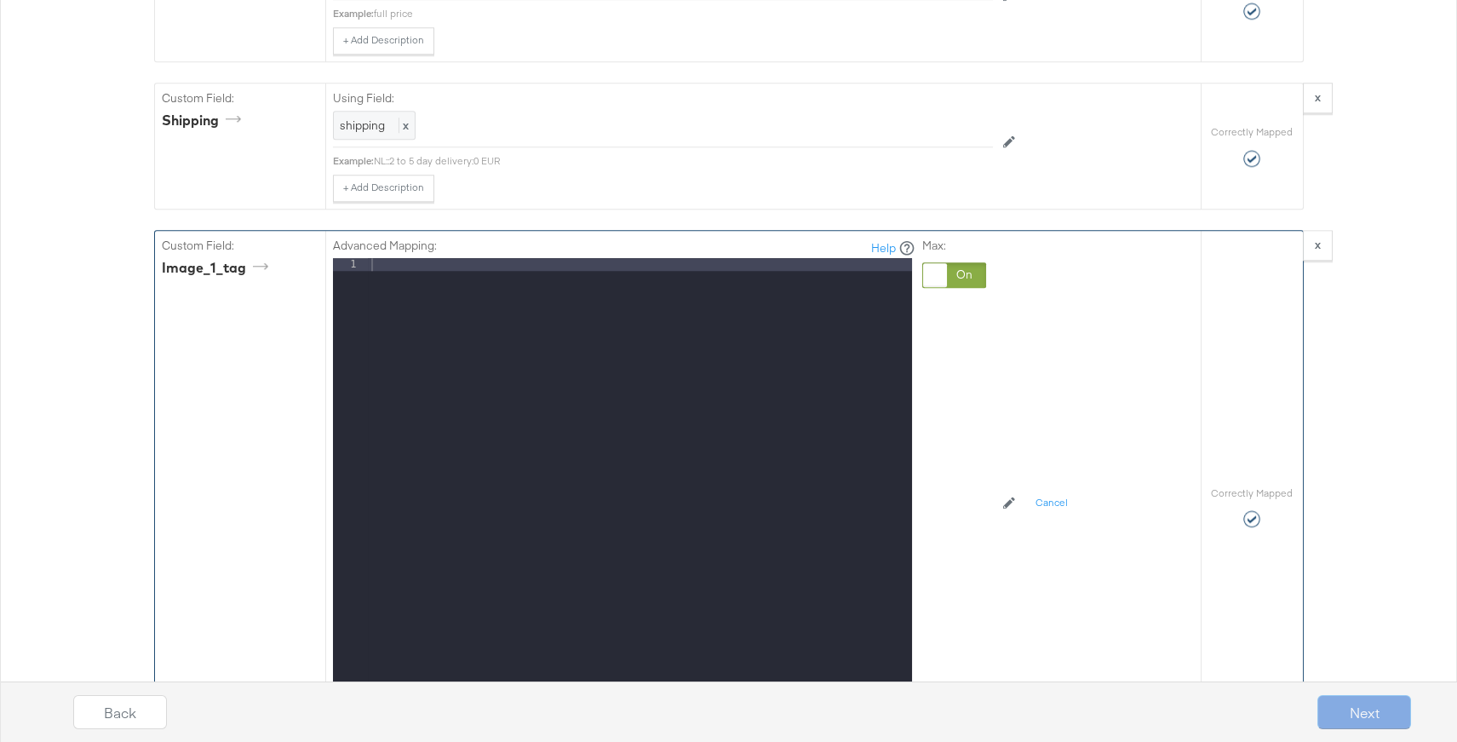
click at [402, 258] on div at bounding box center [640, 484] width 544 height 452
paste textarea
click at [412, 258] on div "image_2_auto_tag" at bounding box center [640, 484] width 544 height 452
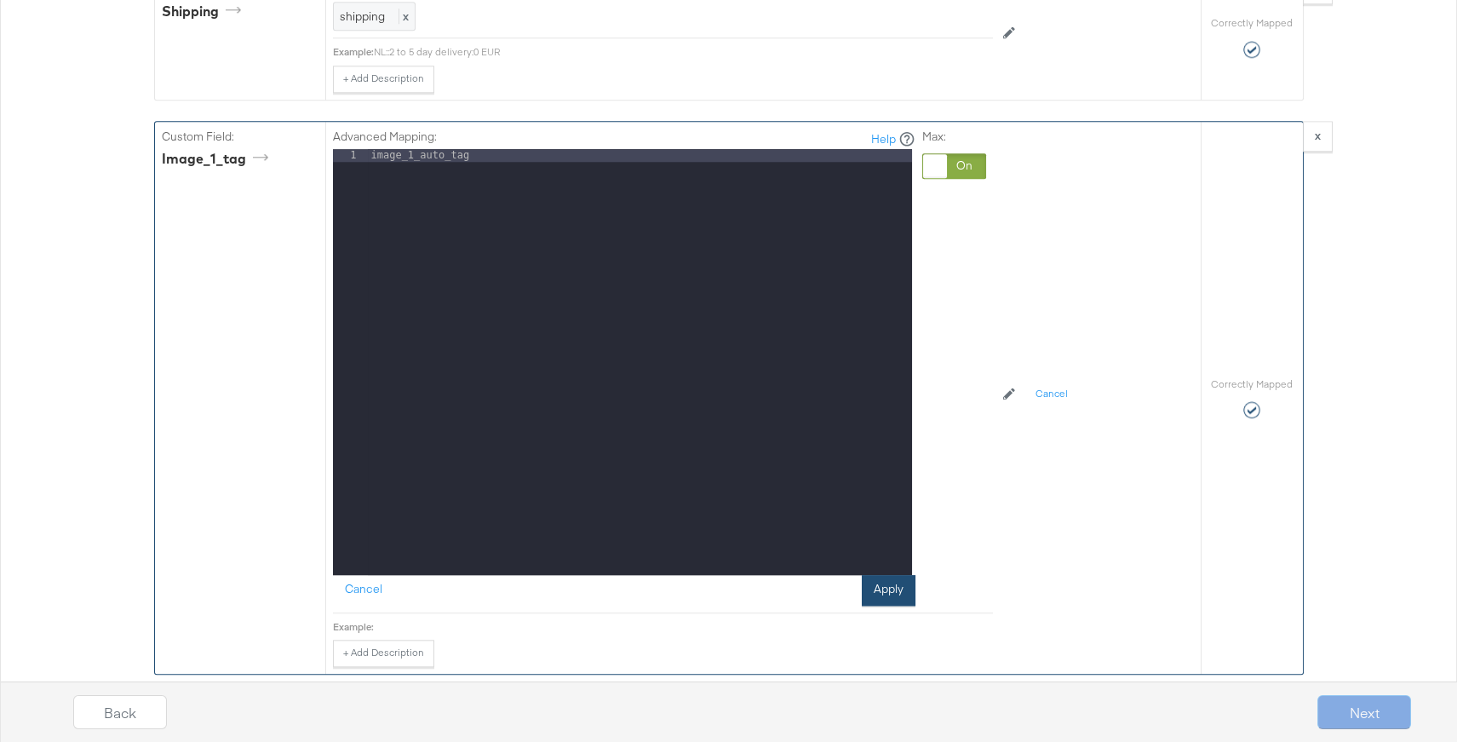
scroll to position [4442, 0]
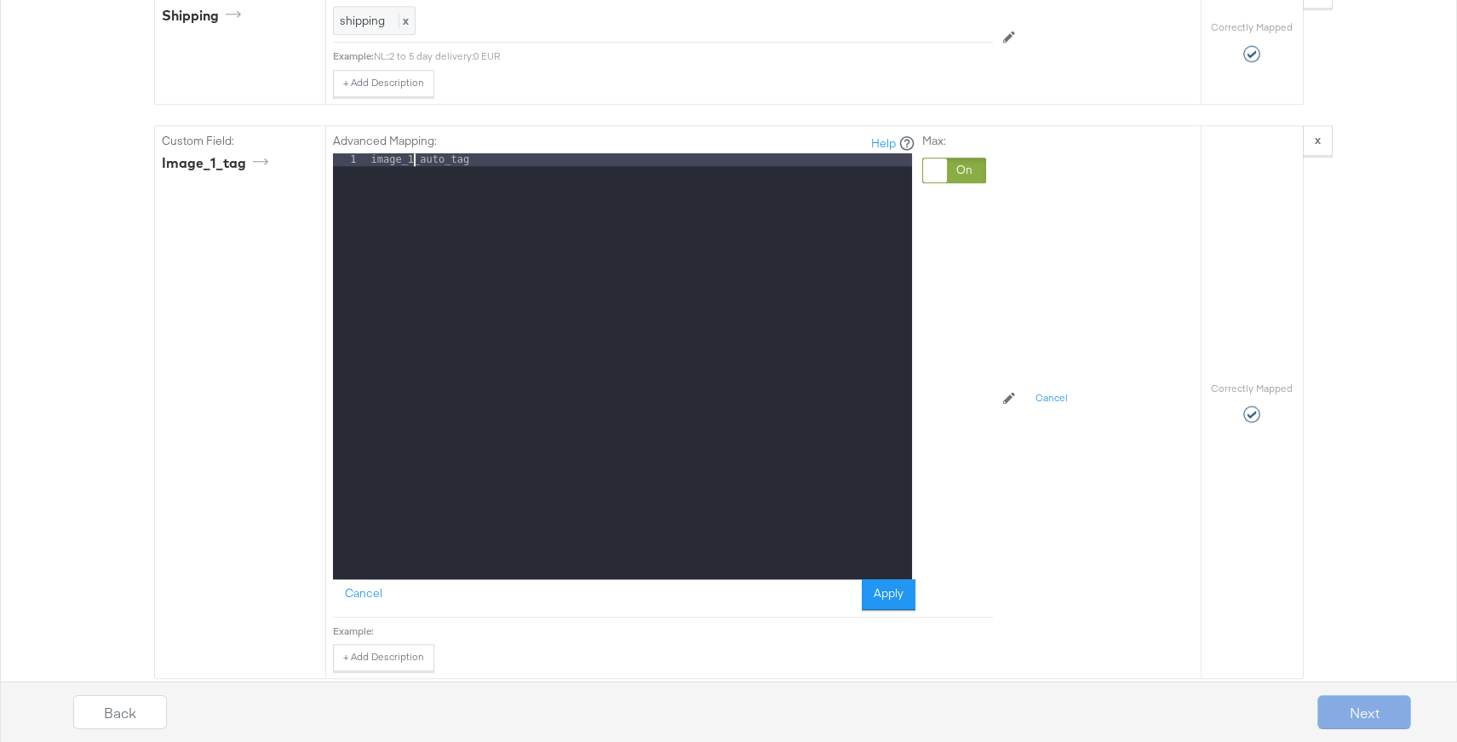
click at [893, 588] on button "Apply" at bounding box center [889, 594] width 54 height 31
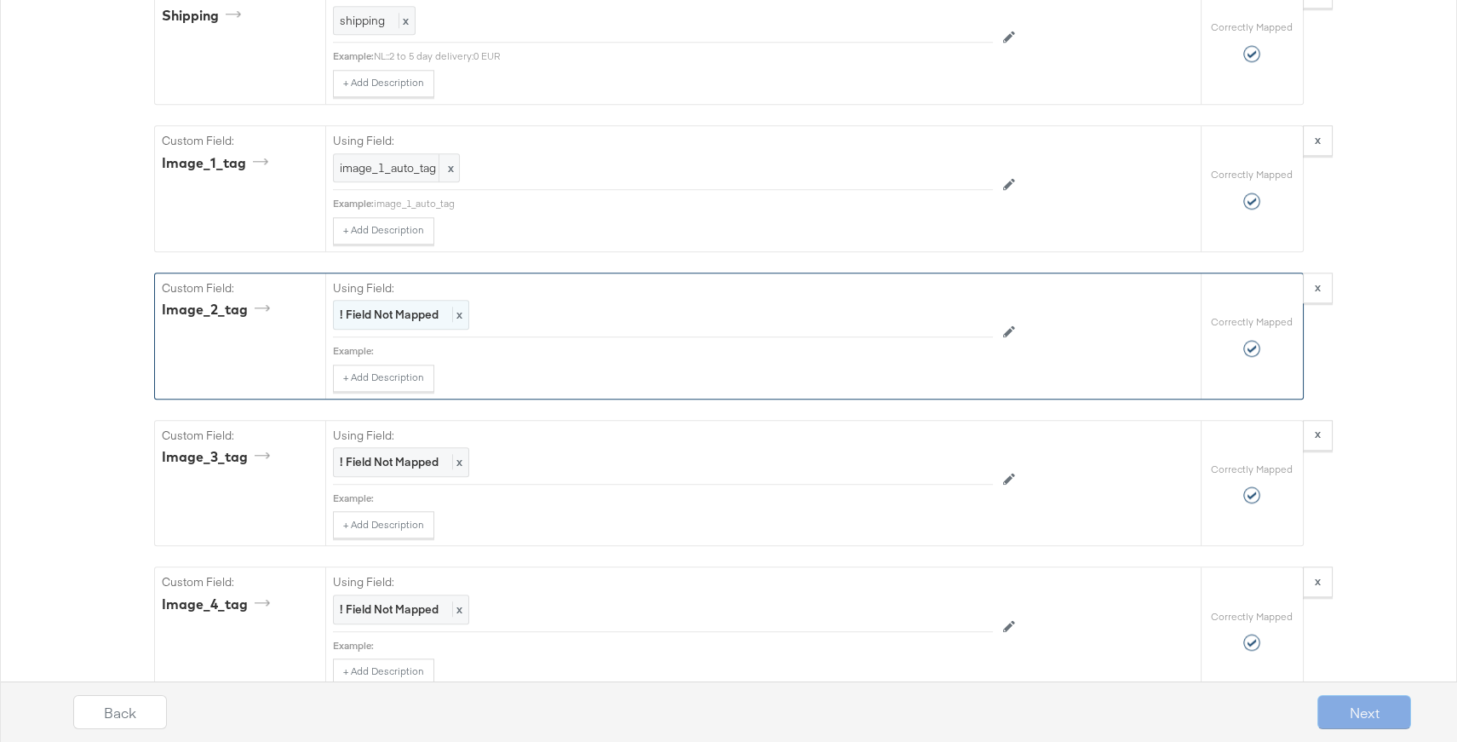
click at [376, 307] on strong "! Field Not Mapped" at bounding box center [389, 314] width 99 height 15
click at [977, 307] on div at bounding box center [973, 317] width 24 height 24
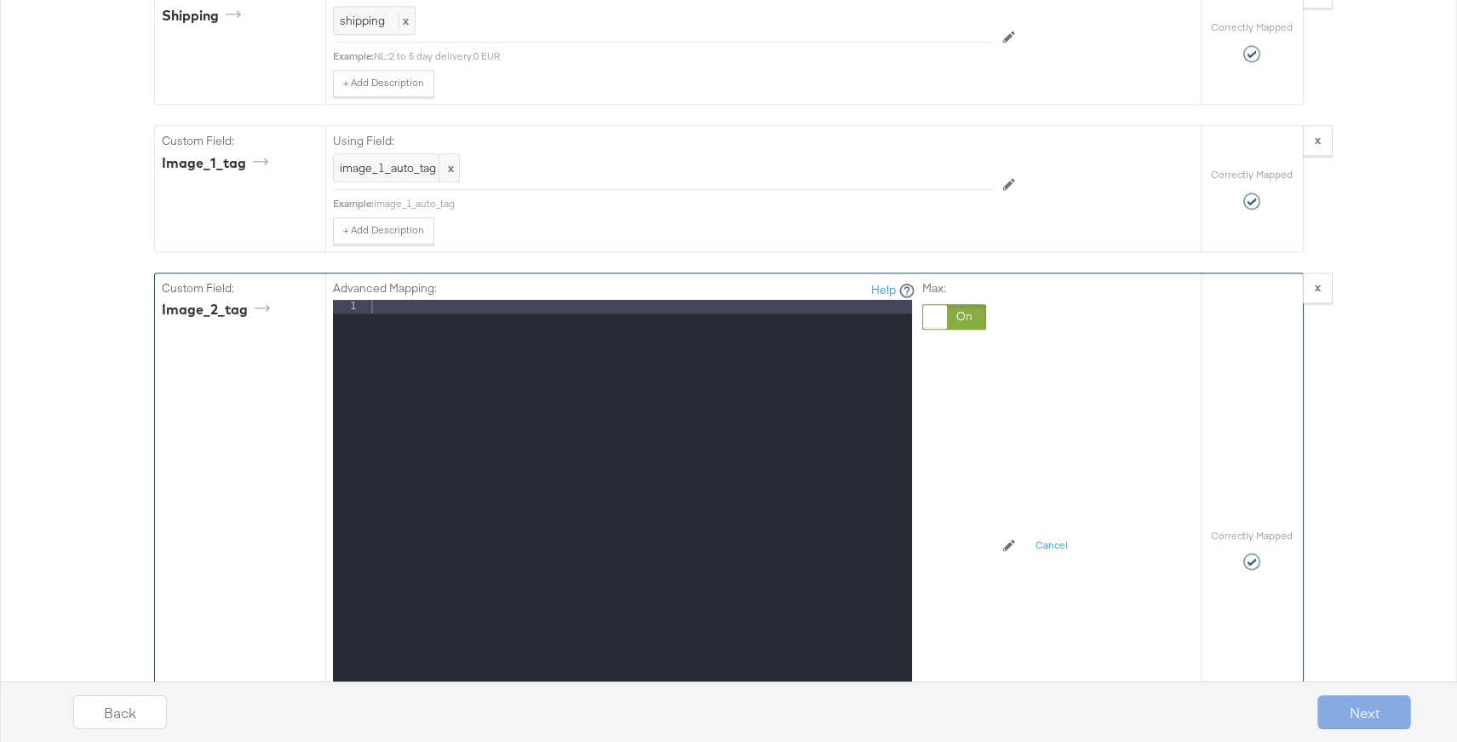
click at [480, 300] on div at bounding box center [640, 526] width 544 height 452
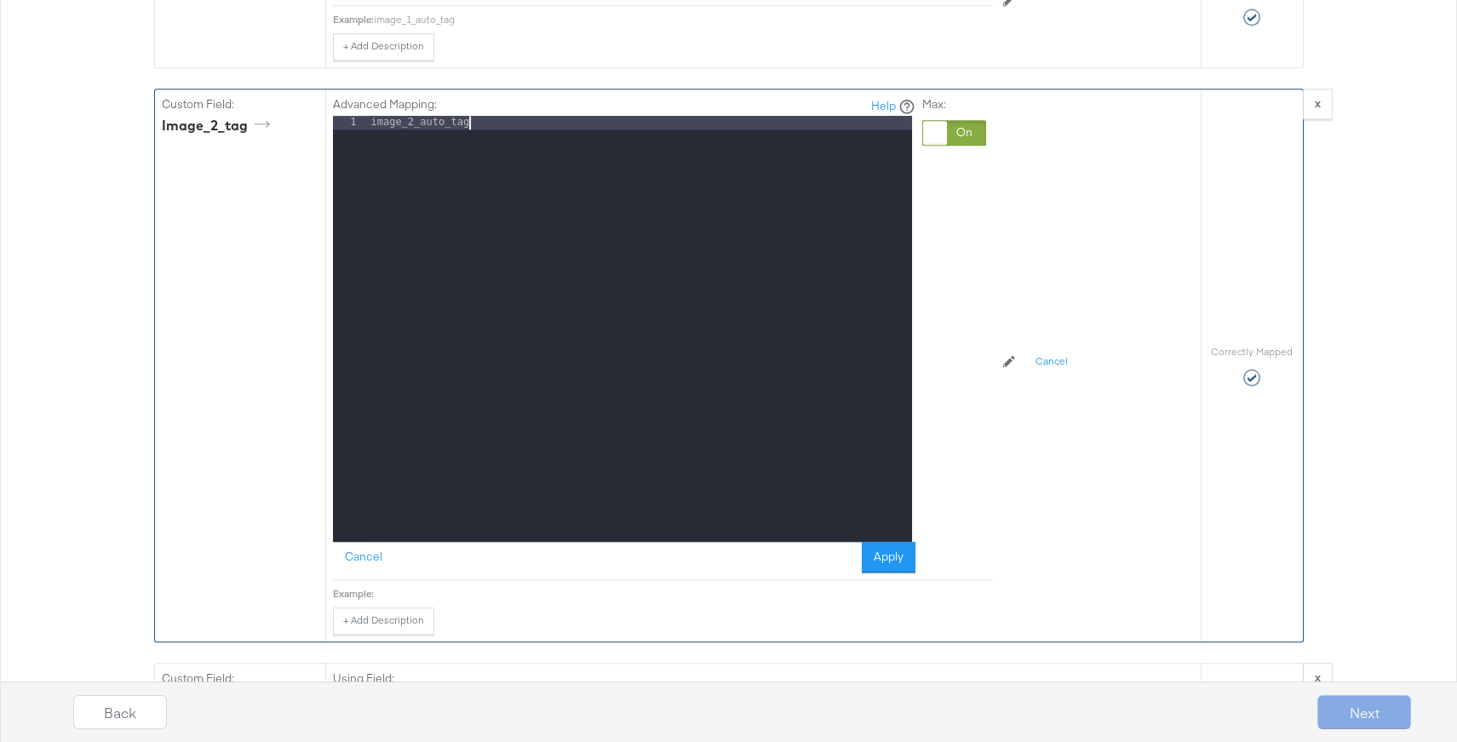
scroll to position [4750, 0]
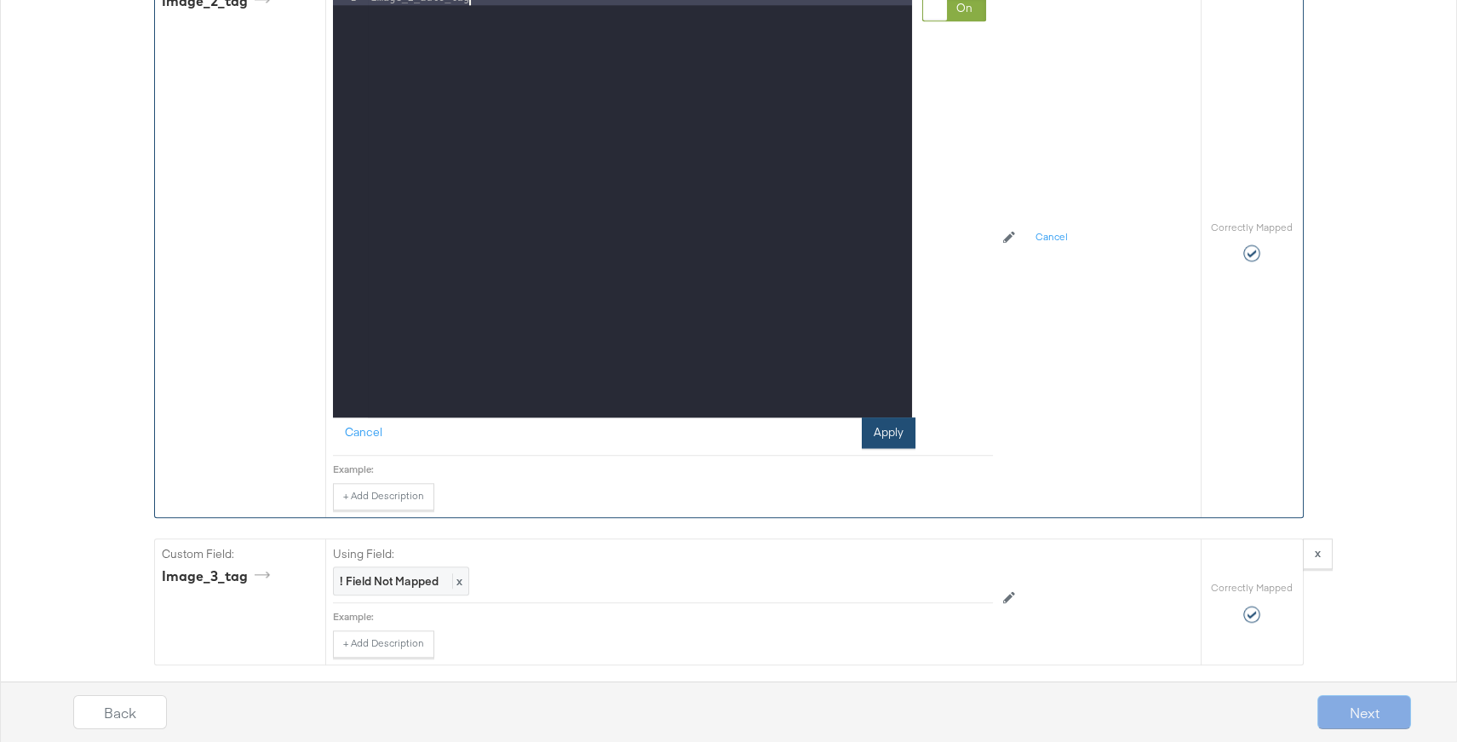
click at [887, 417] on button "Apply" at bounding box center [889, 432] width 54 height 31
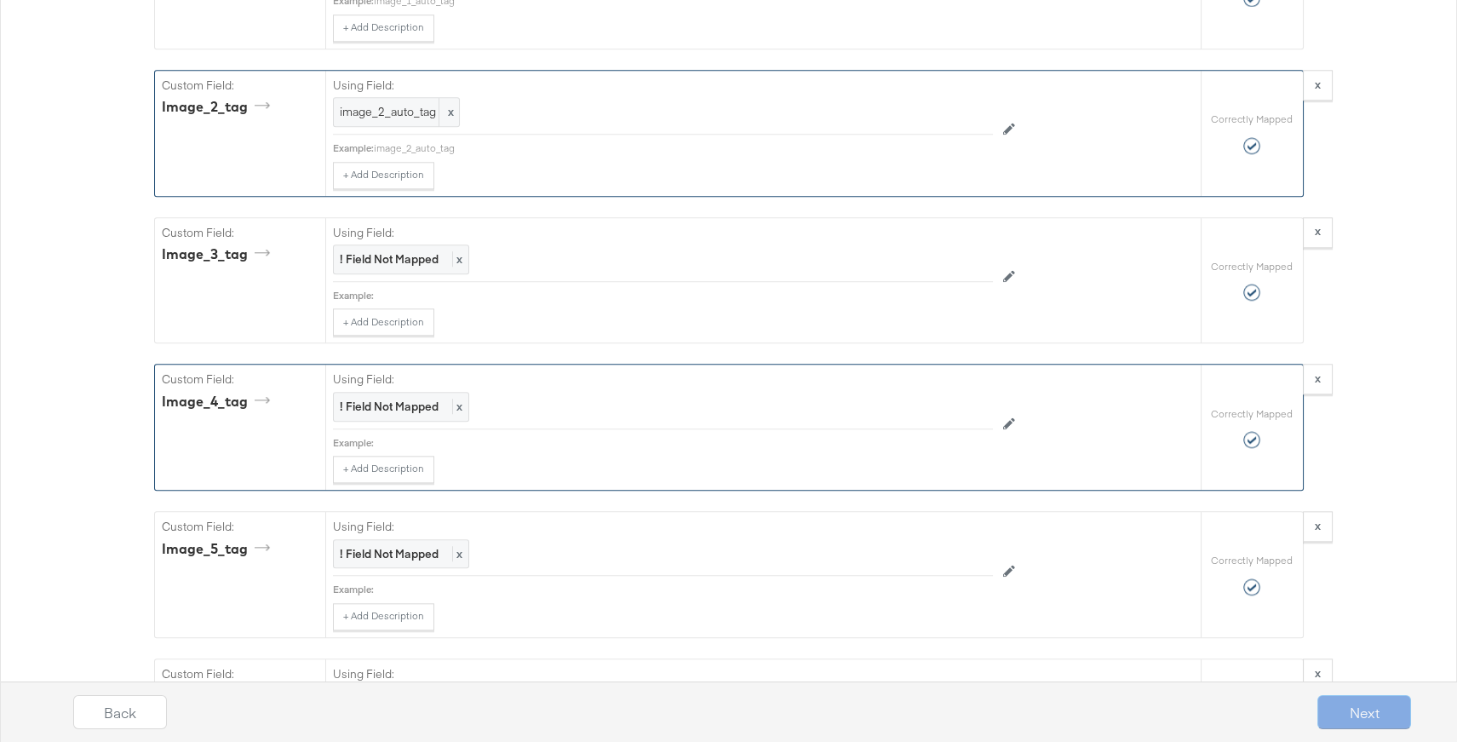
scroll to position [4632, 0]
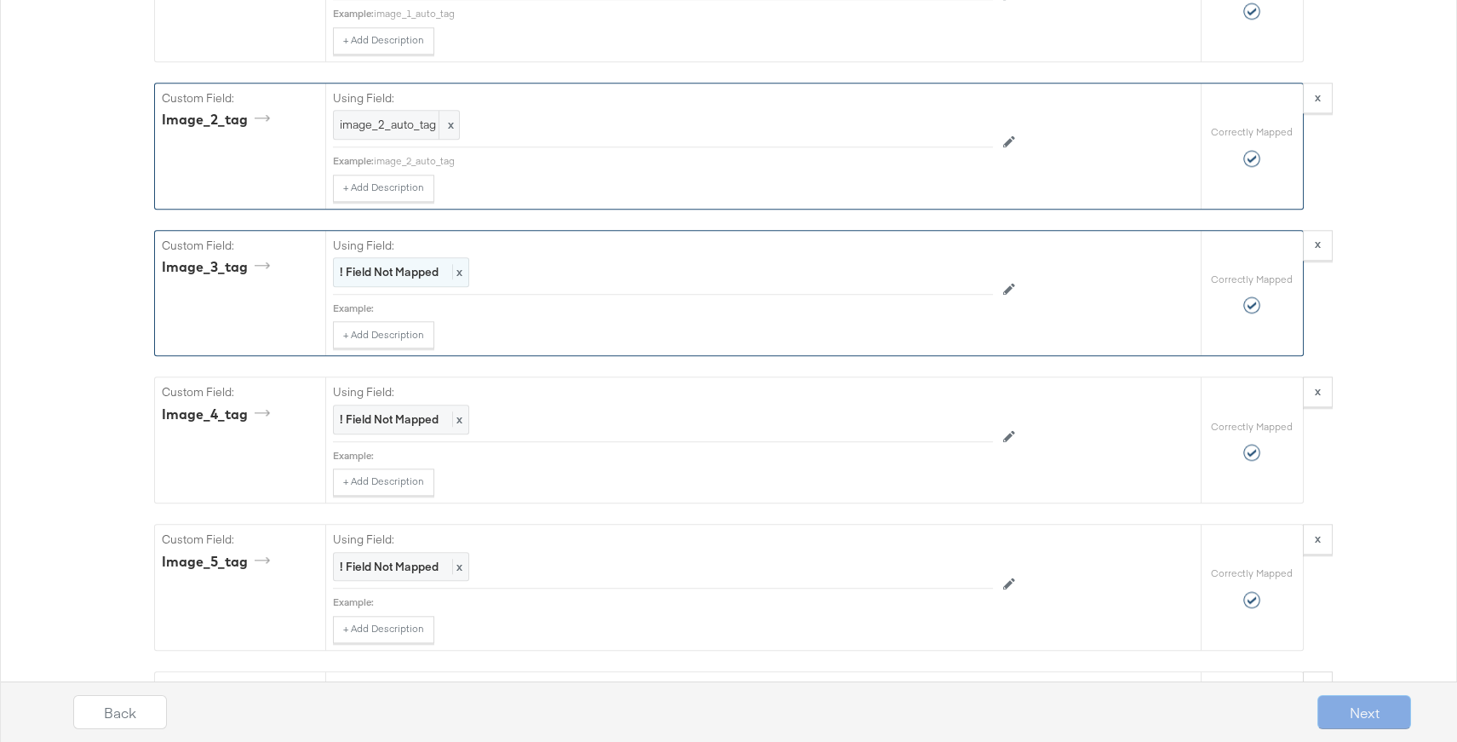
click at [408, 264] on strong "! Field Not Mapped" at bounding box center [389, 271] width 99 height 15
click at [943, 261] on div at bounding box center [954, 274] width 64 height 26
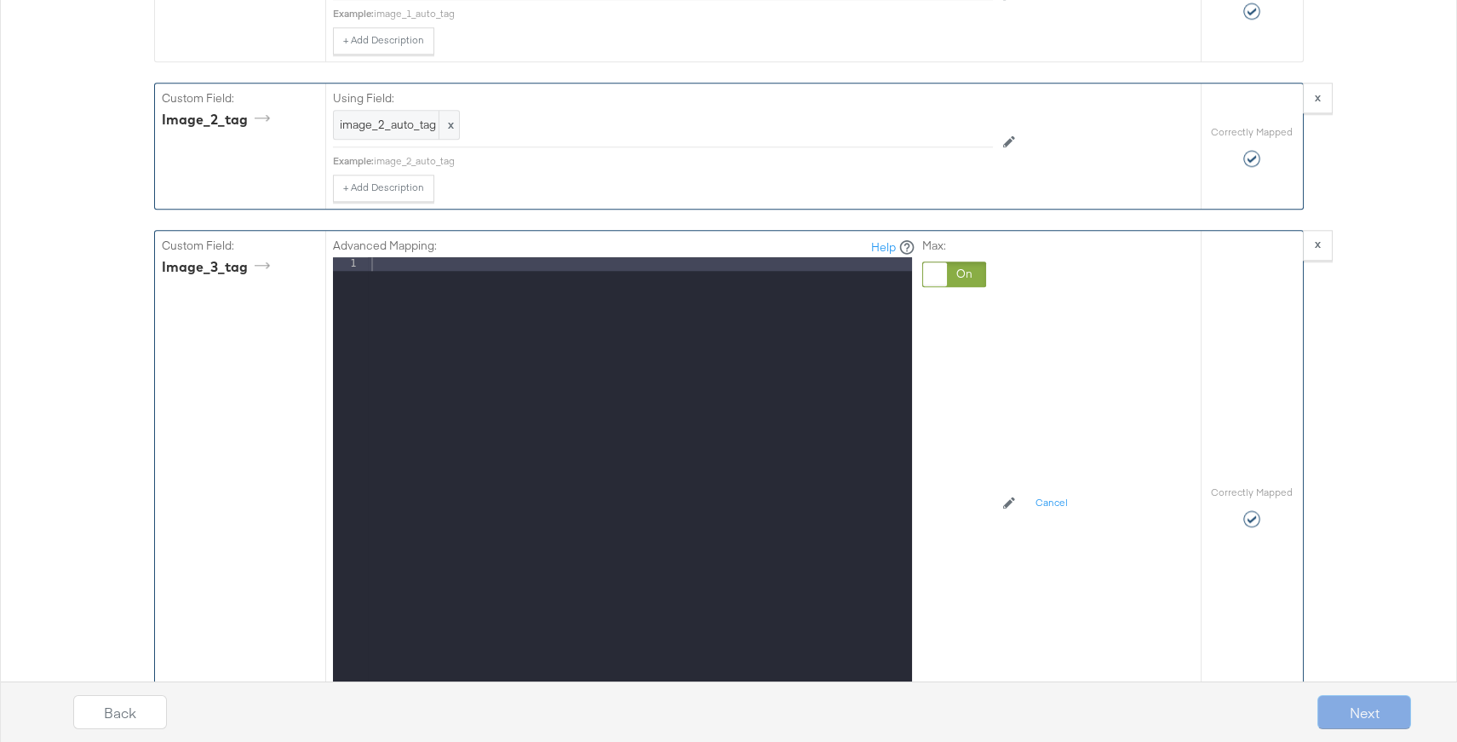
click at [507, 261] on div at bounding box center [640, 483] width 544 height 452
paste textarea
click at [412, 257] on div "image_2_auto_tag" at bounding box center [640, 483] width 544 height 452
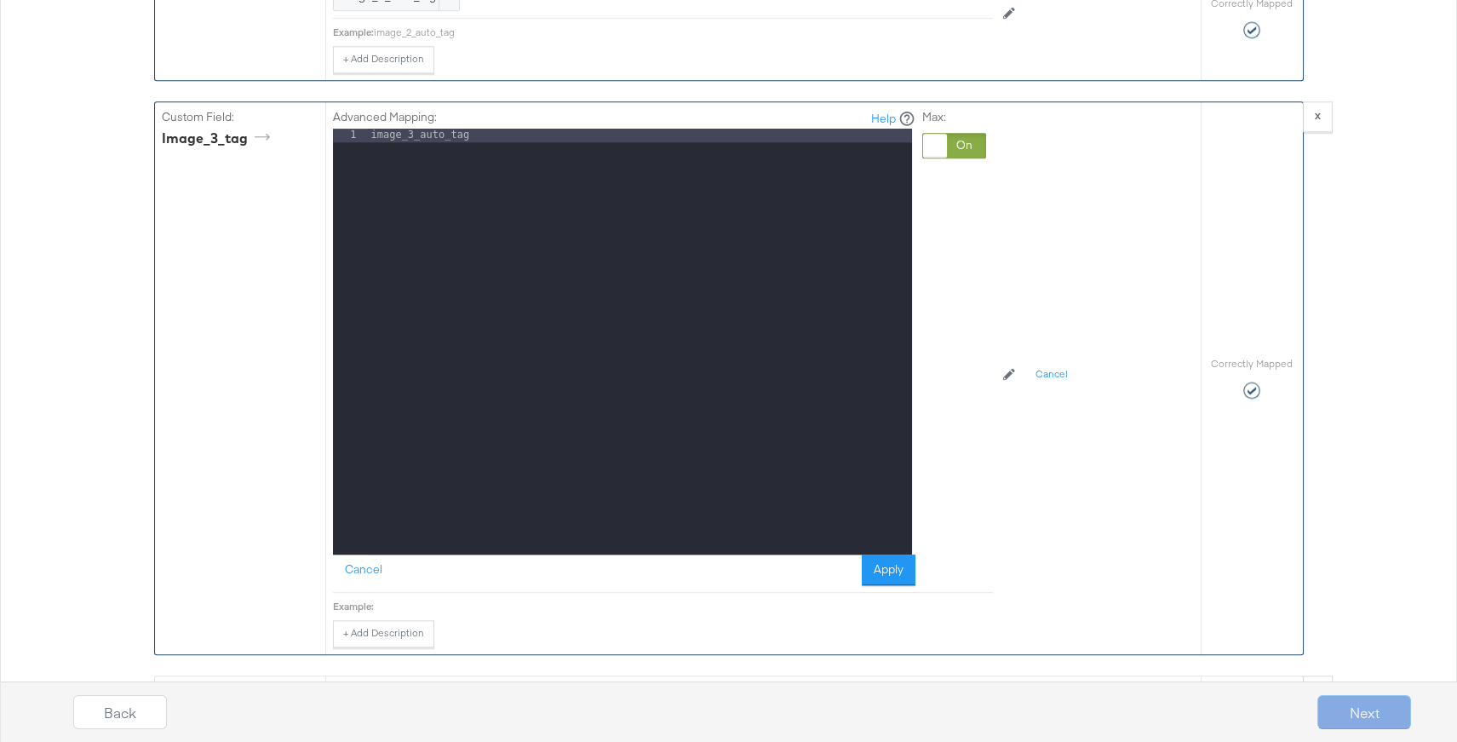
scroll to position [4784, 0]
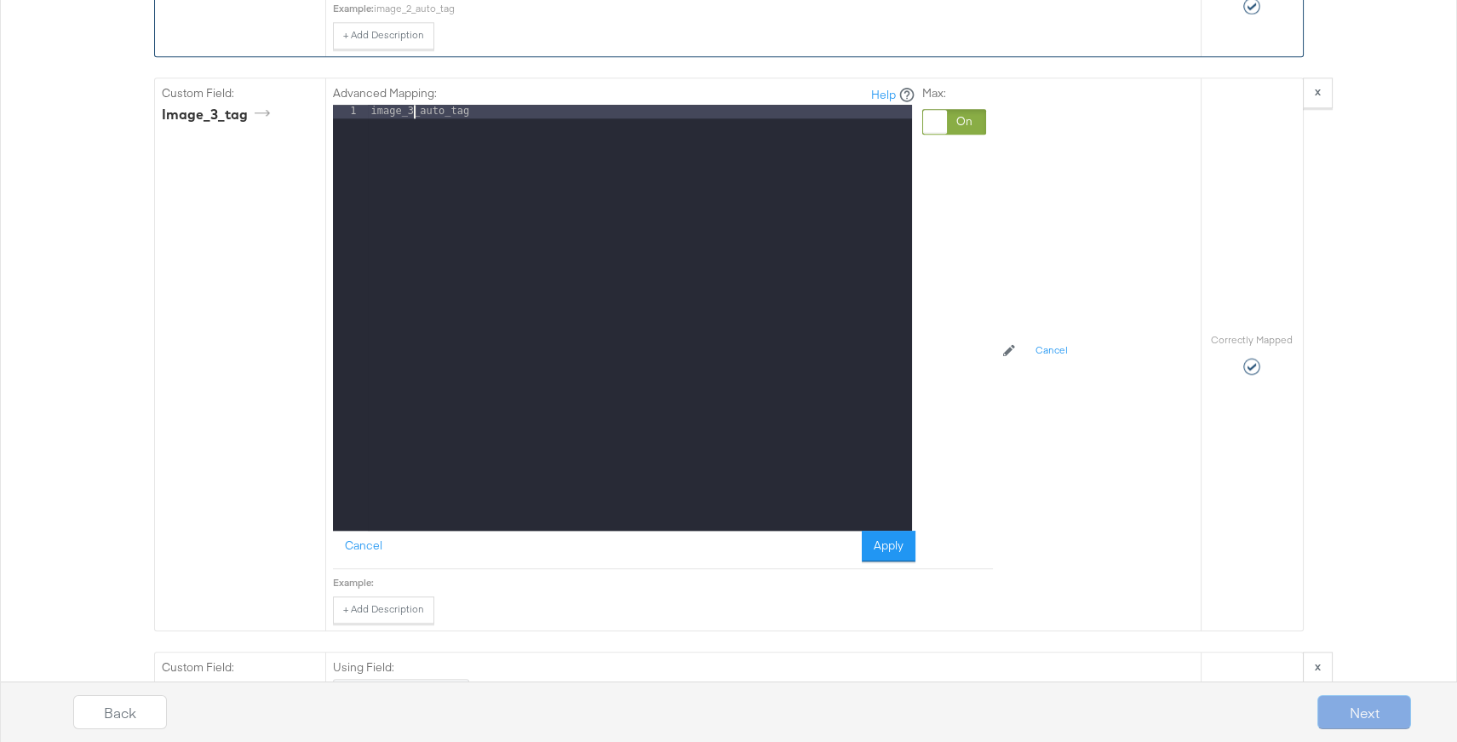
click at [879, 534] on button "Apply" at bounding box center [889, 545] width 54 height 31
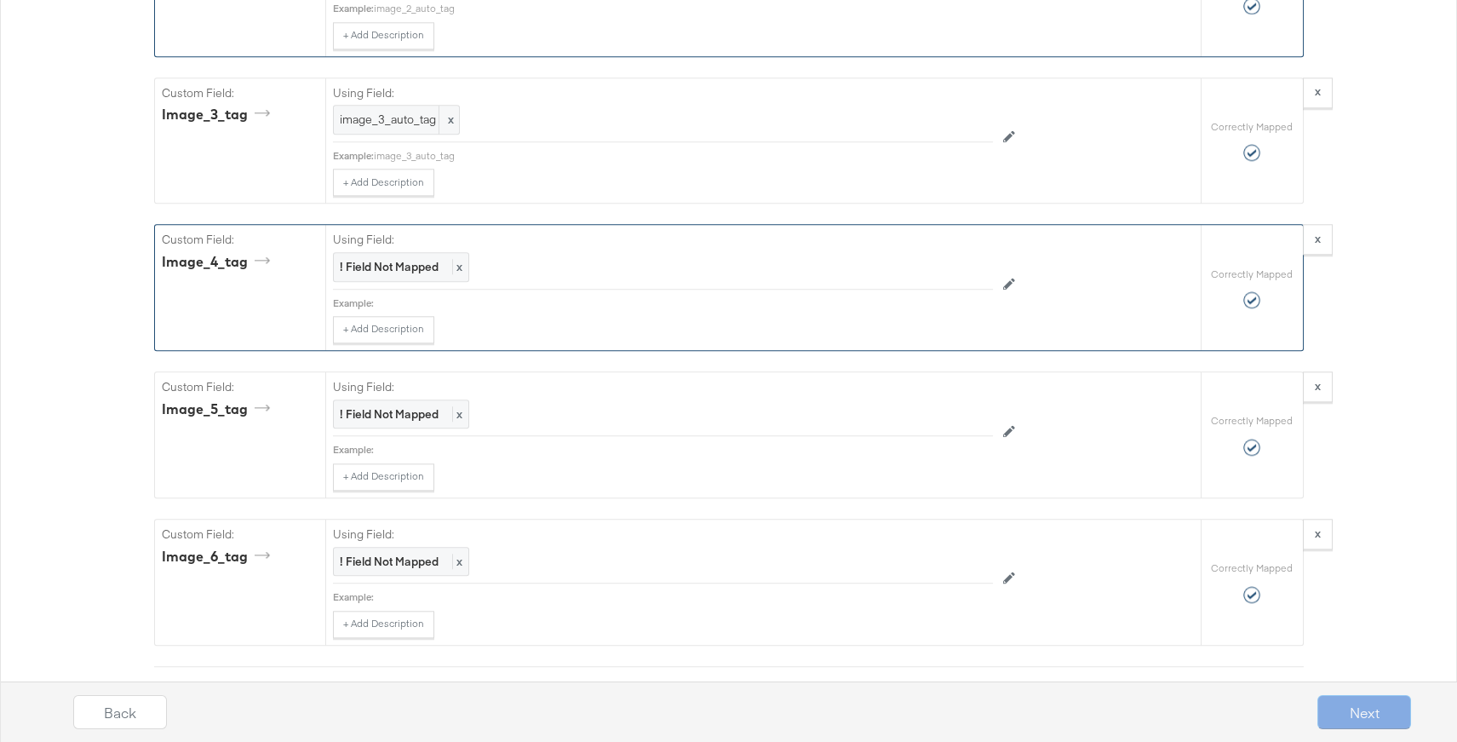
scroll to position [4848, 0]
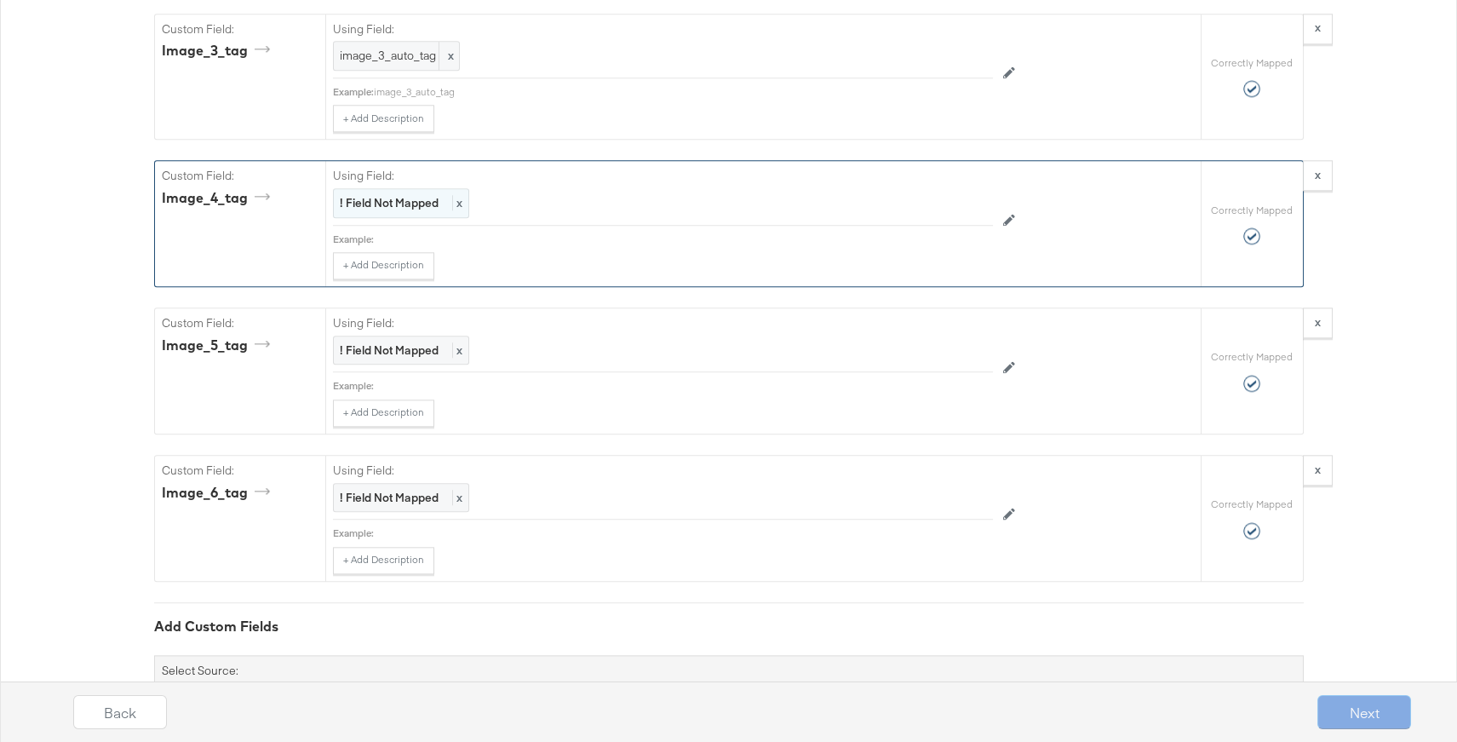
click at [404, 195] on strong "! Field Not Mapped" at bounding box center [389, 202] width 99 height 15
click at [963, 193] on div at bounding box center [973, 205] width 24 height 24
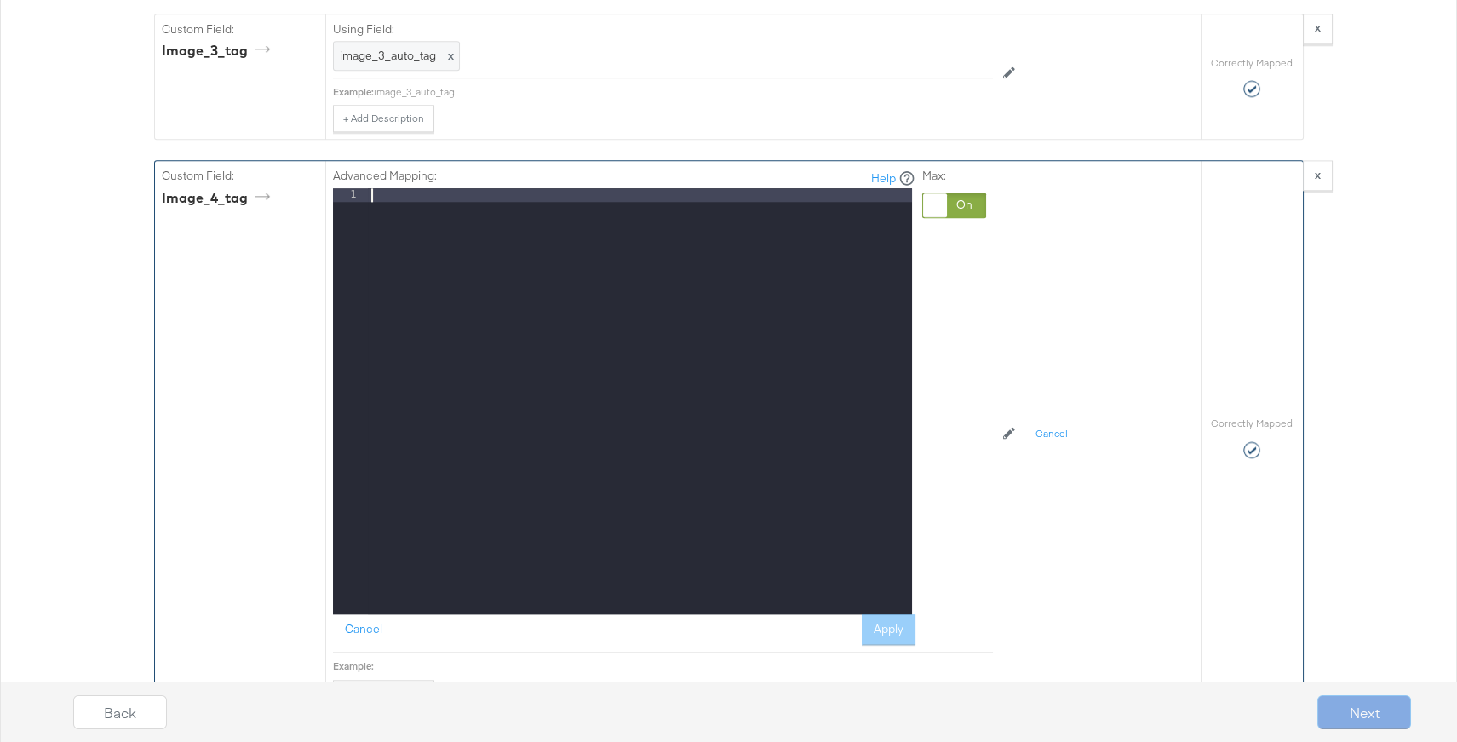
click at [535, 188] on div at bounding box center [640, 414] width 544 height 452
paste textarea
click at [414, 188] on div "image_2_auto_tag" at bounding box center [640, 414] width 544 height 452
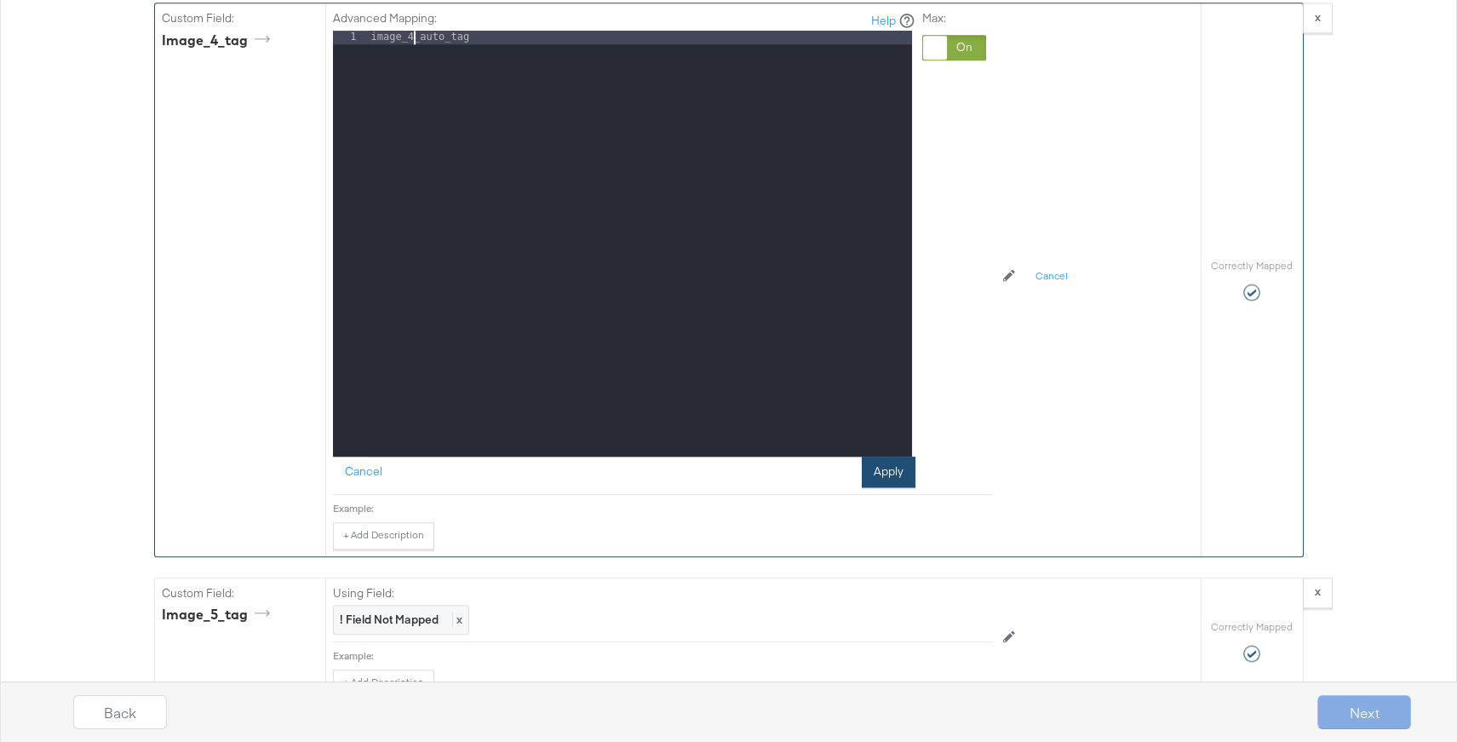
click at [883, 456] on button "Apply" at bounding box center [889, 471] width 54 height 31
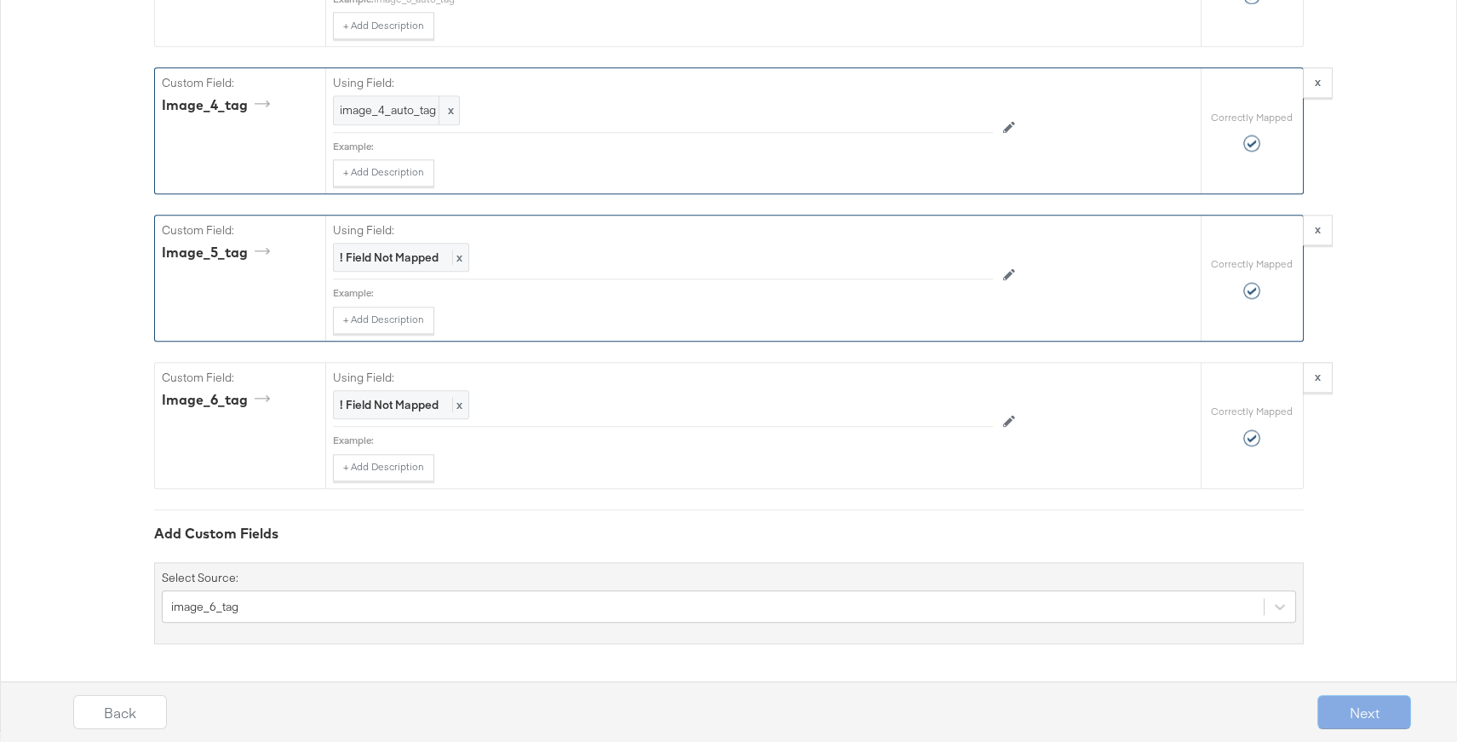
scroll to position [4927, 0]
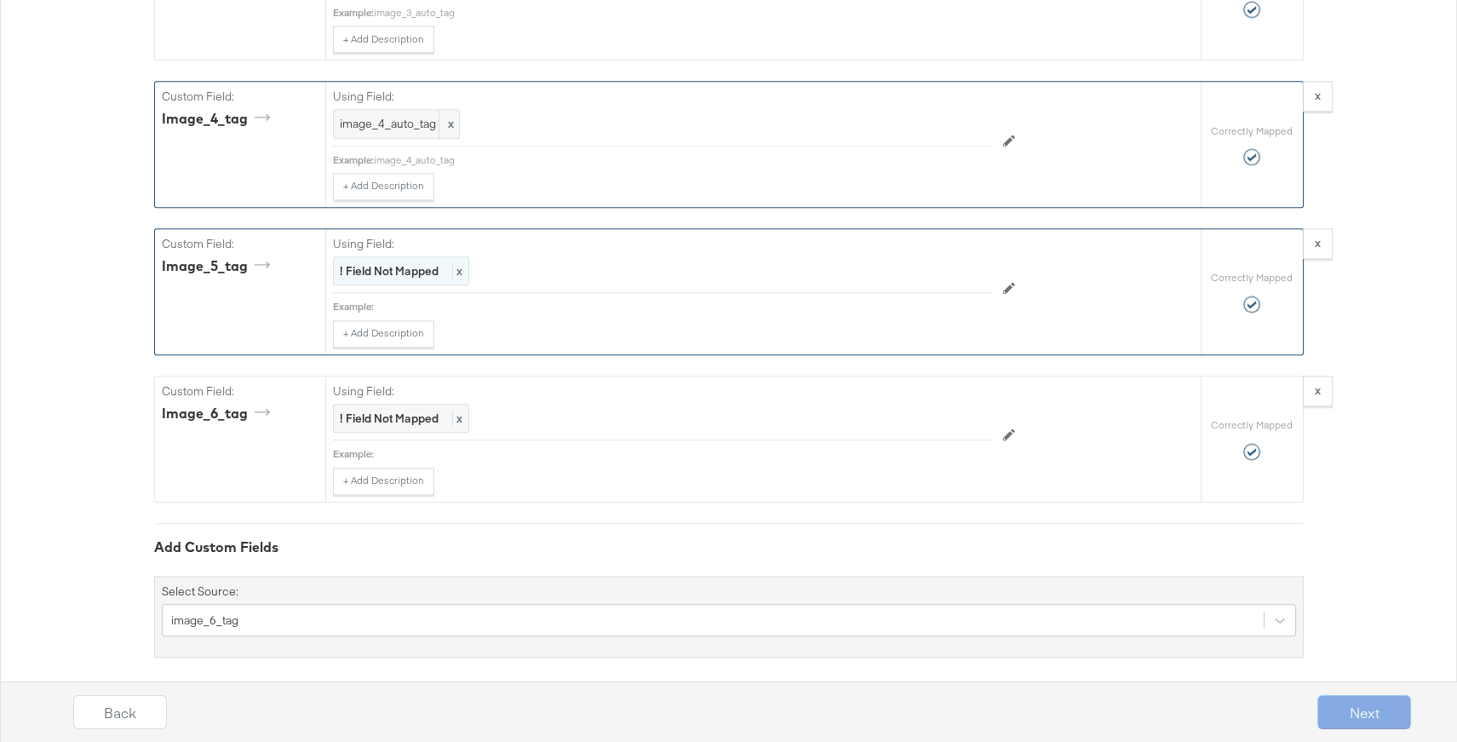
click at [370, 263] on strong "! Field Not Mapped" at bounding box center [389, 270] width 99 height 15
click at [937, 259] on div at bounding box center [954, 272] width 64 height 26
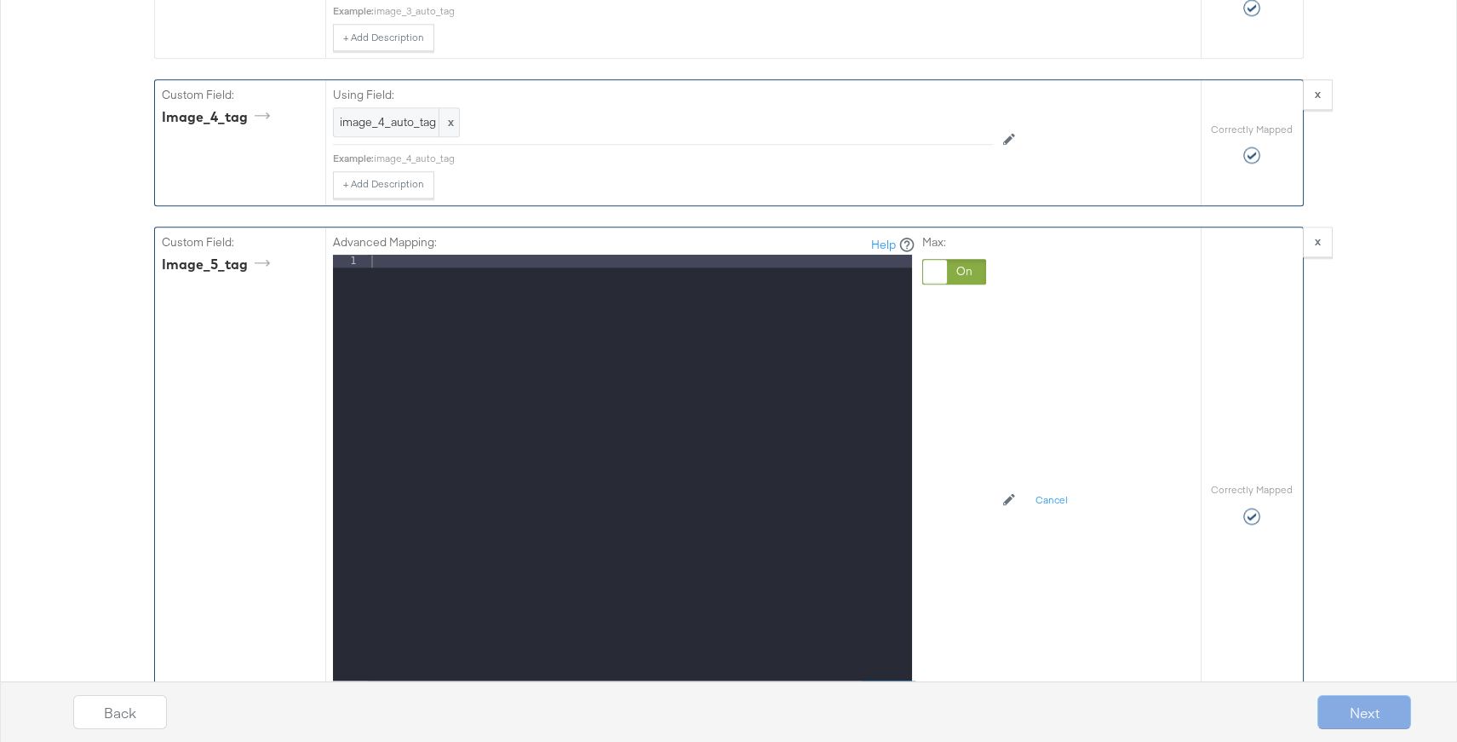
scroll to position [5006, 0]
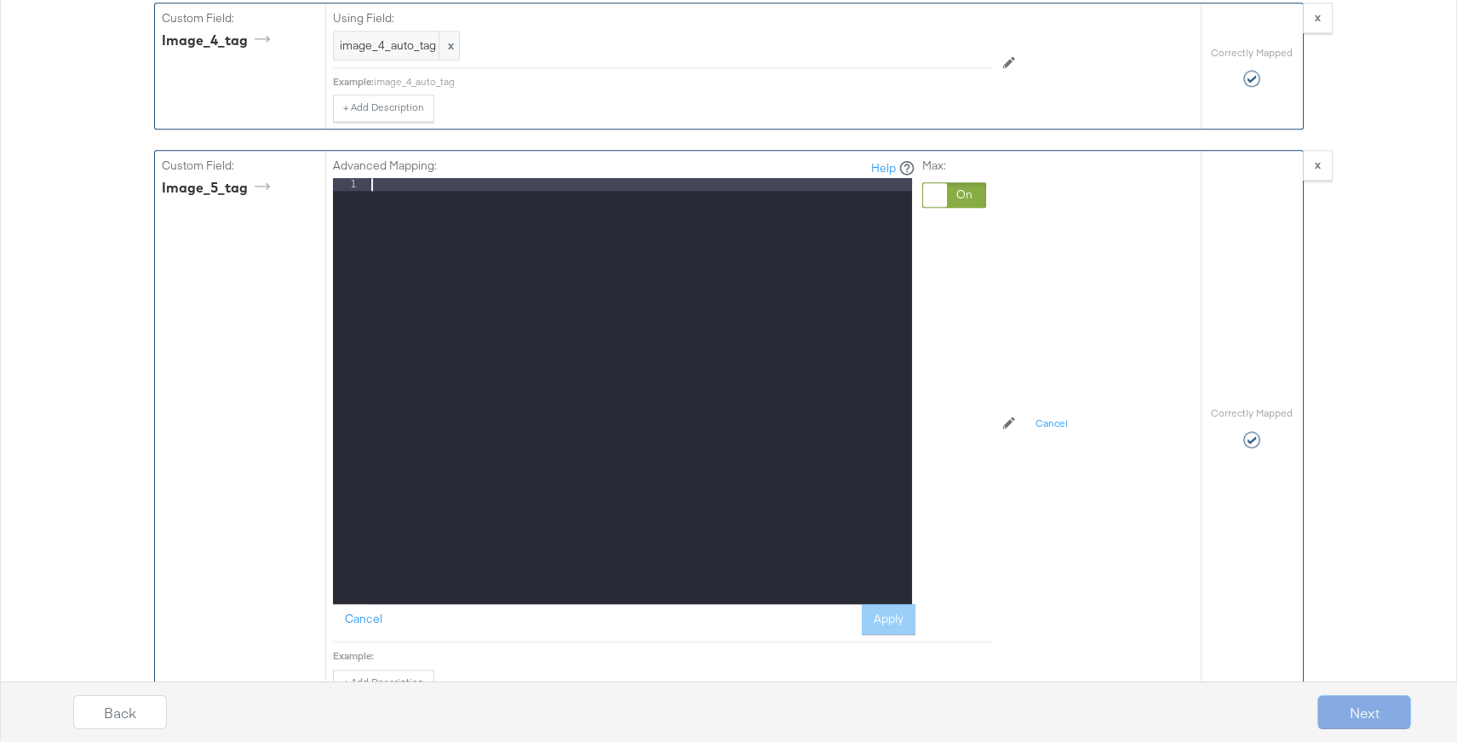
click at [439, 178] on div at bounding box center [640, 404] width 544 height 452
paste textarea
drag, startPoint x: 414, startPoint y: 171, endPoint x: 381, endPoint y: 186, distance: 36.6
click at [413, 178] on div "image_2_auto_tag" at bounding box center [640, 404] width 544 height 452
click at [885, 604] on button "Apply" at bounding box center [889, 619] width 54 height 31
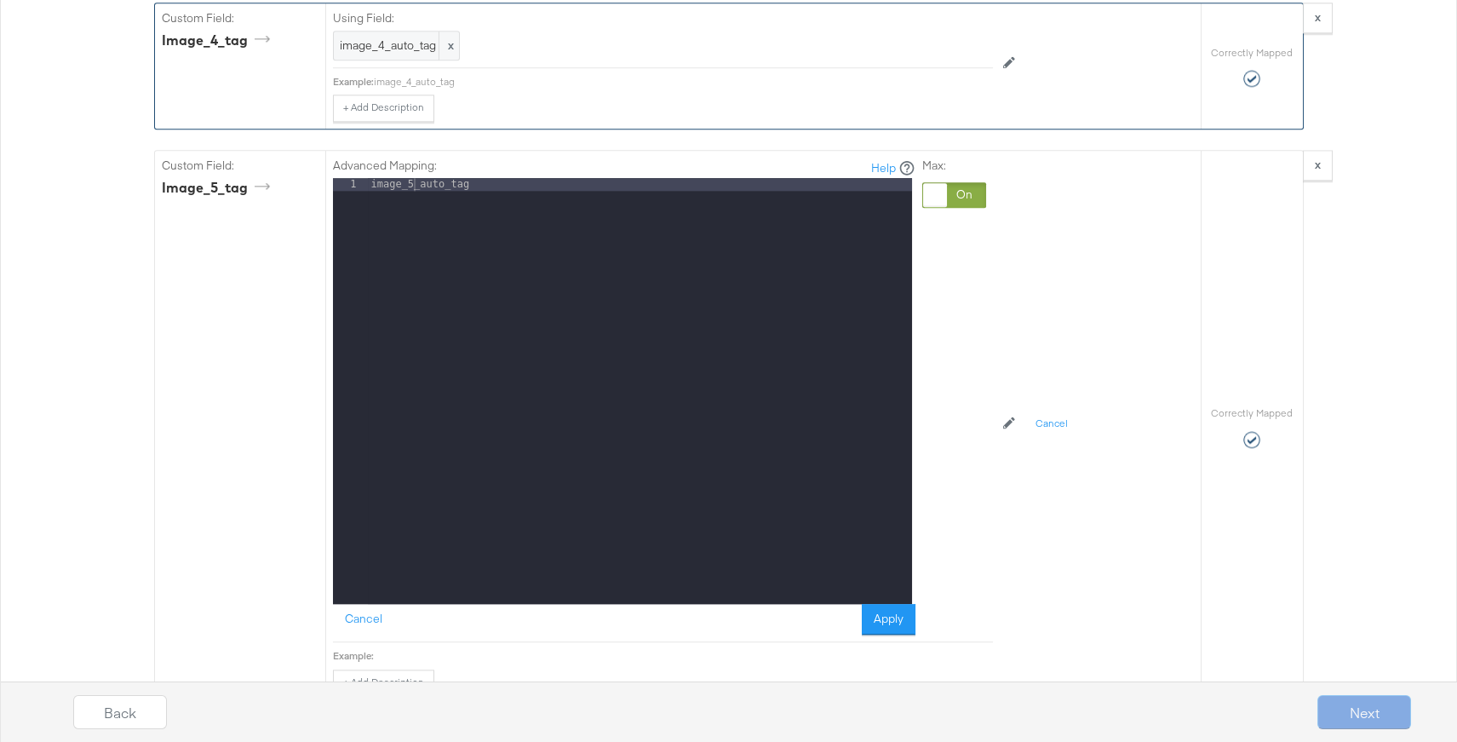
scroll to position [4927, 0]
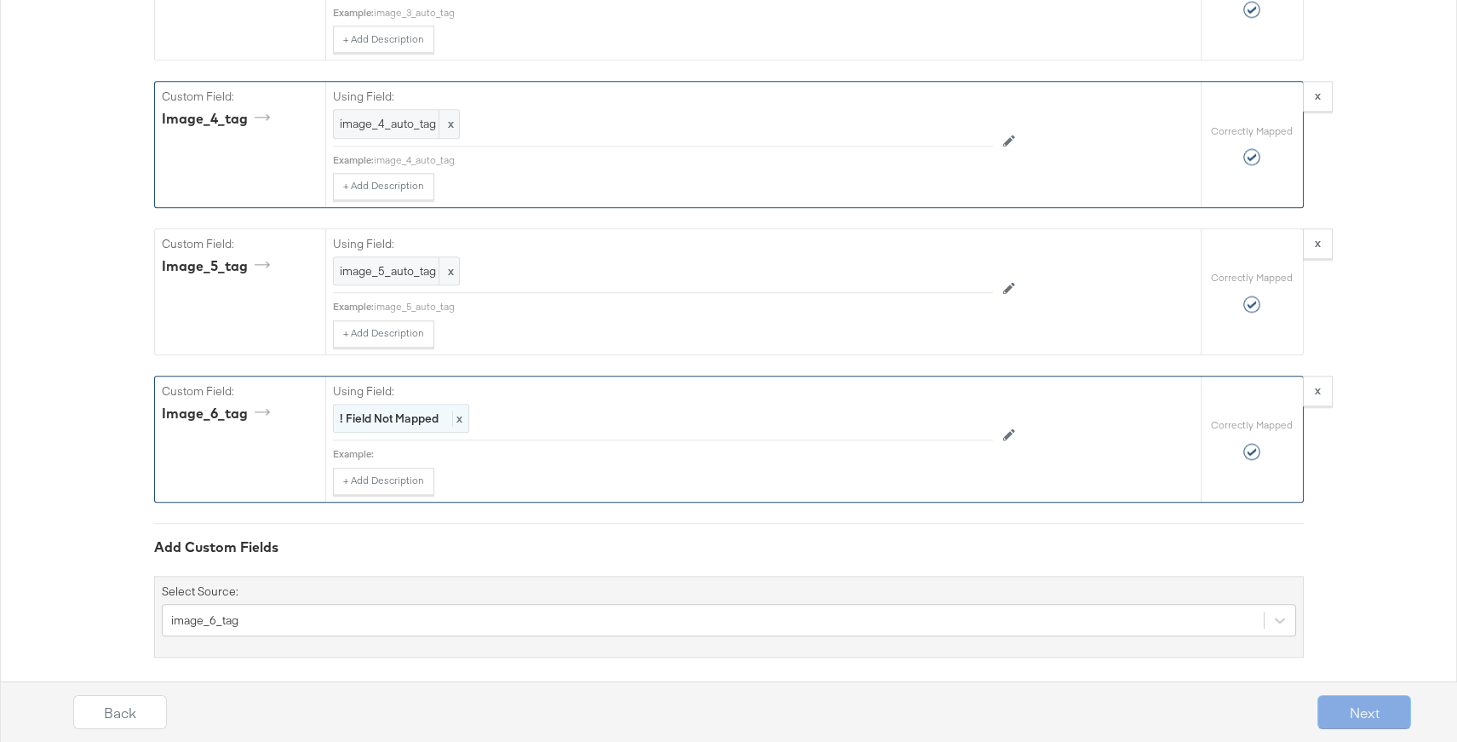
click at [408, 404] on div "! Field Not Mapped x" at bounding box center [401, 419] width 136 height 30
click at [950, 406] on div at bounding box center [954, 419] width 64 height 26
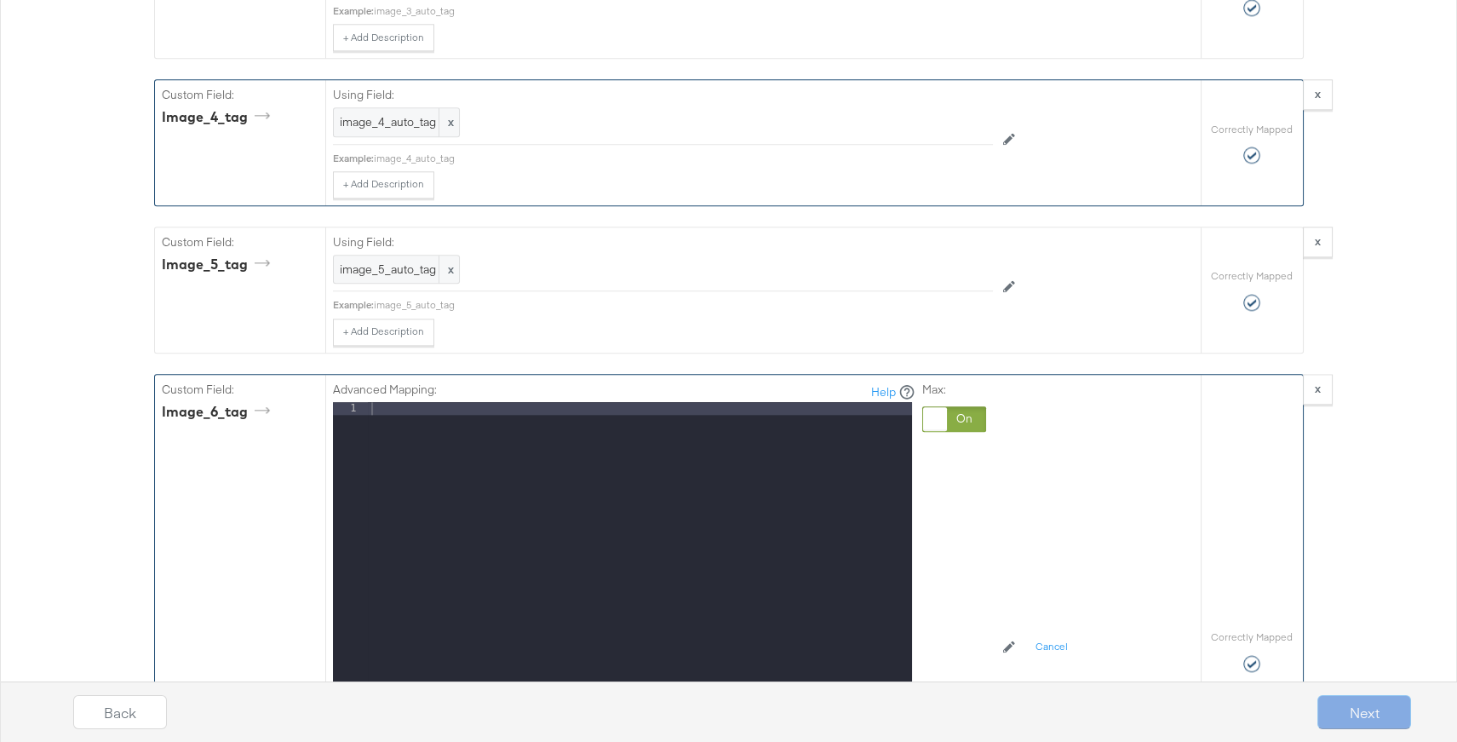
scroll to position [5006, 0]
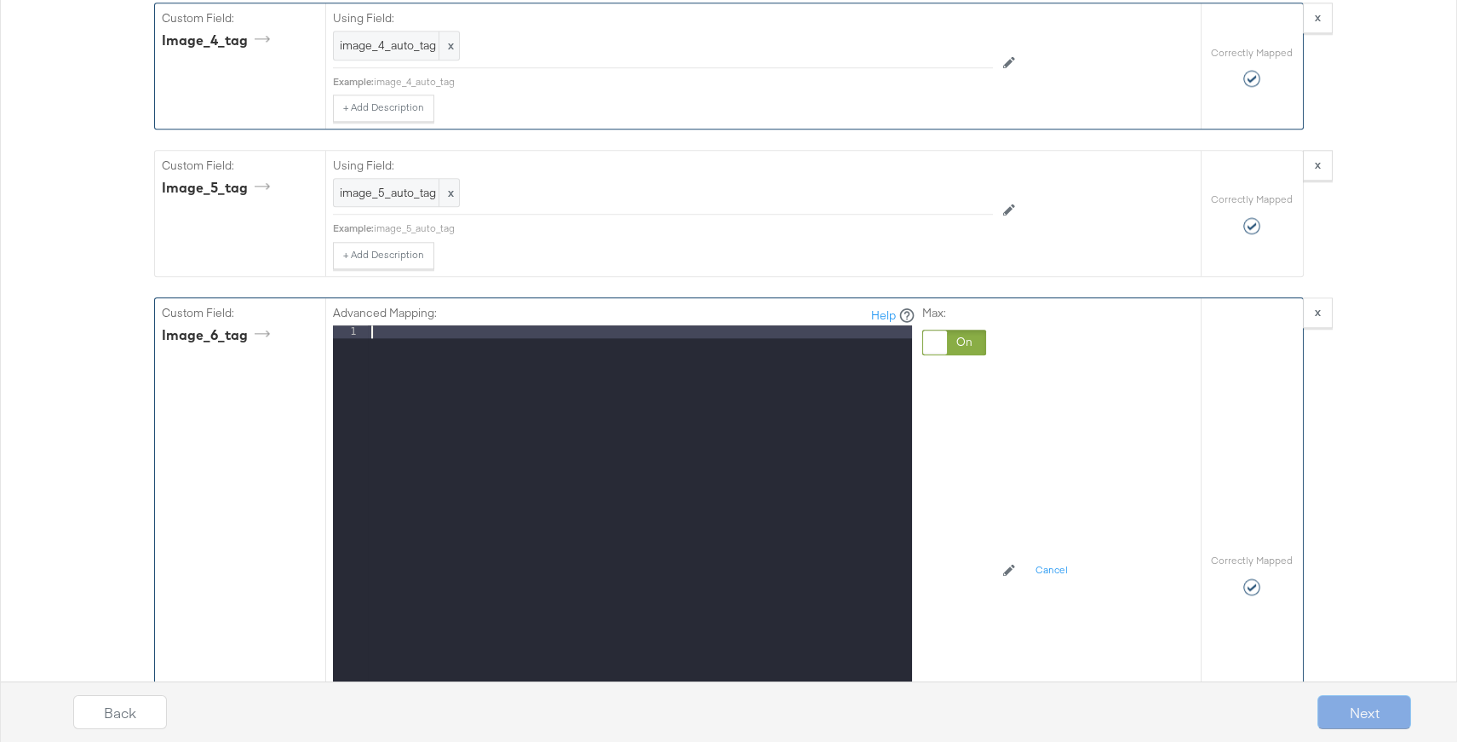
click at [519, 325] on div at bounding box center [640, 551] width 544 height 452
paste textarea
click at [414, 325] on div "image_2_auto_tag" at bounding box center [640, 551] width 544 height 452
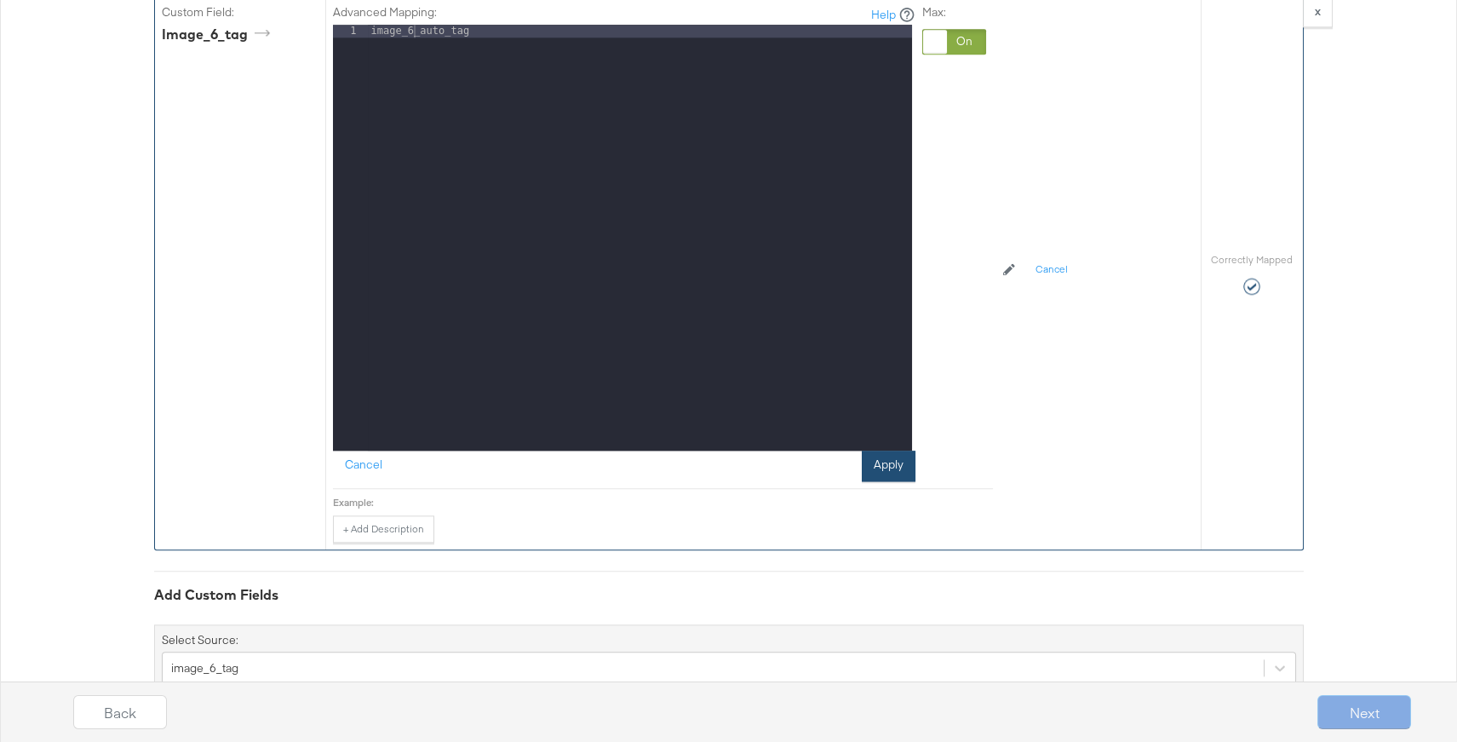
click at [893, 450] on button "Apply" at bounding box center [889, 465] width 54 height 31
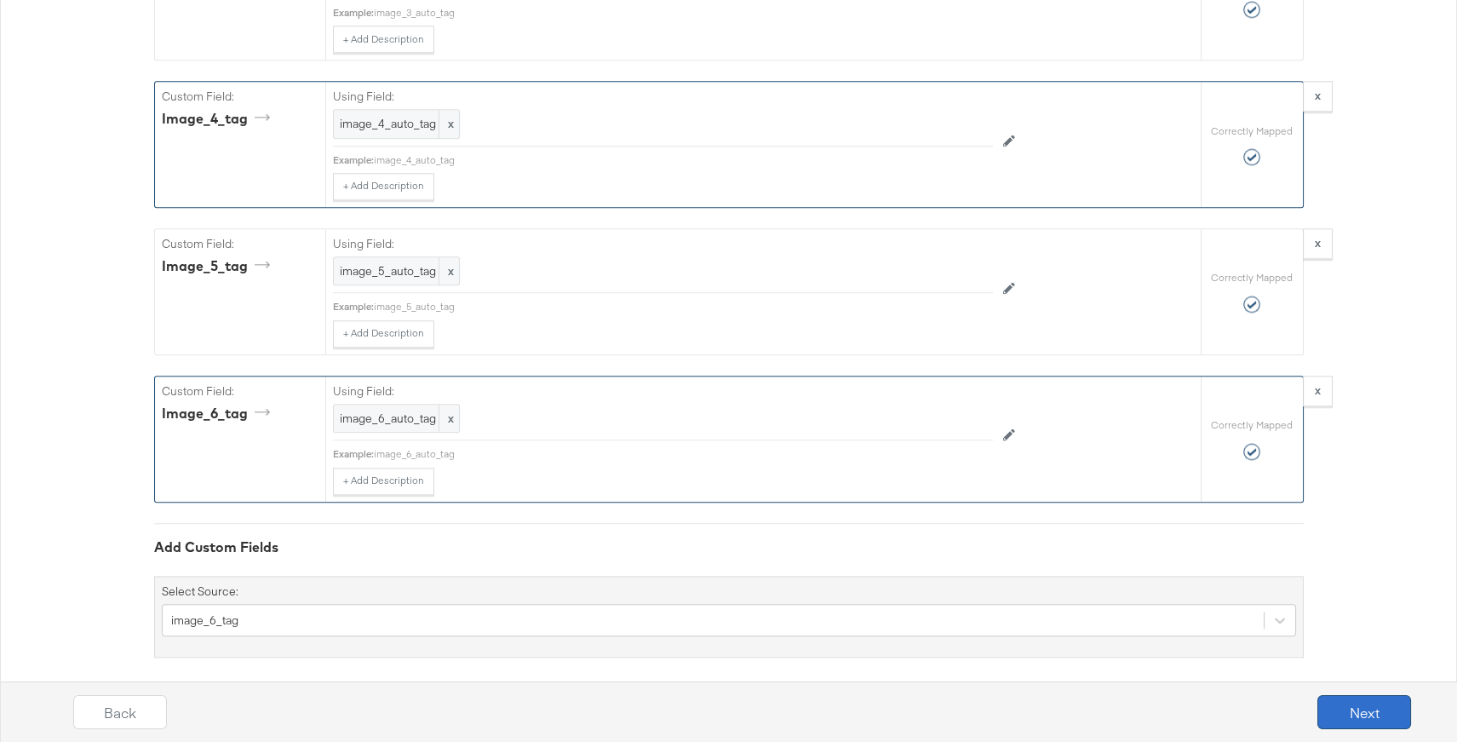
click at [1357, 703] on button "Next" at bounding box center [1364, 712] width 94 height 34
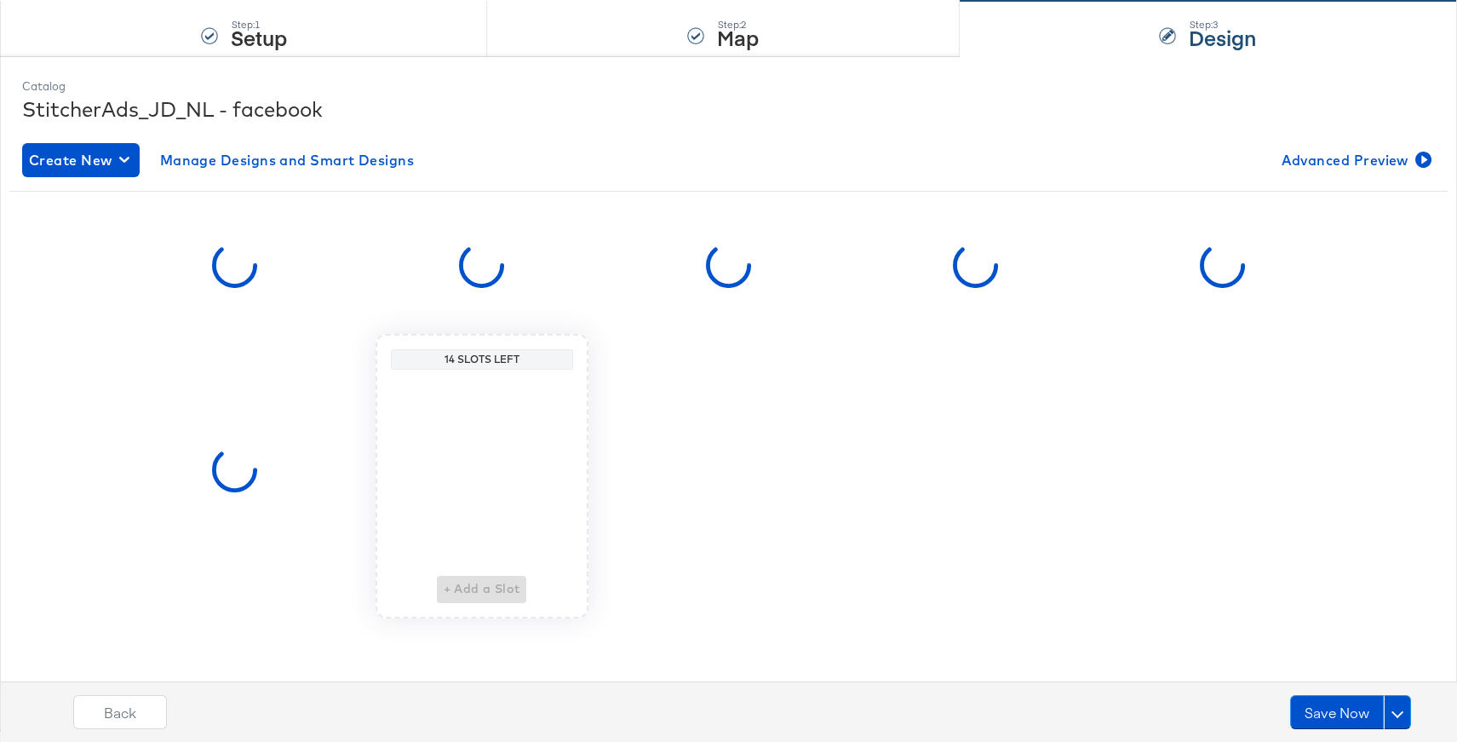
scroll to position [0, 0]
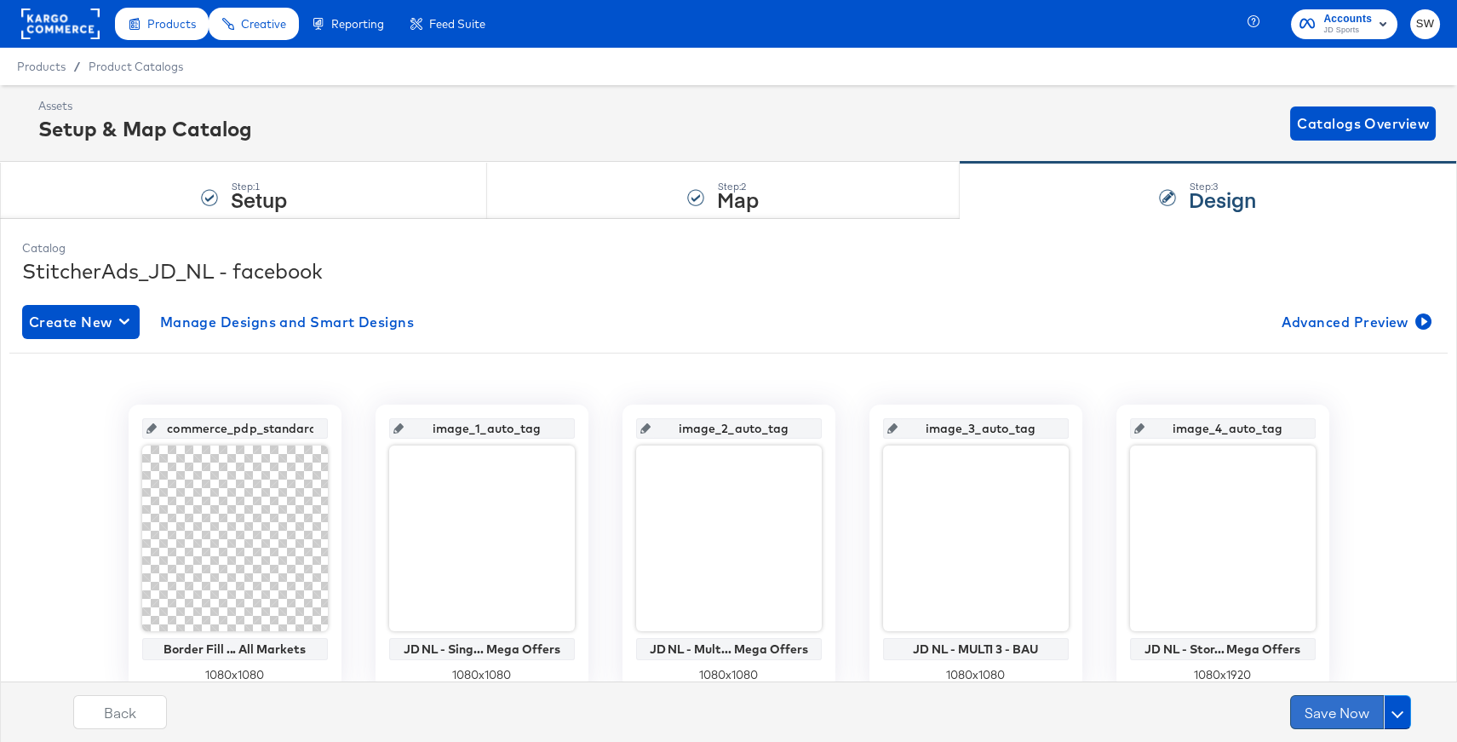
click at [1327, 711] on button "Save Now" at bounding box center [1337, 712] width 94 height 34
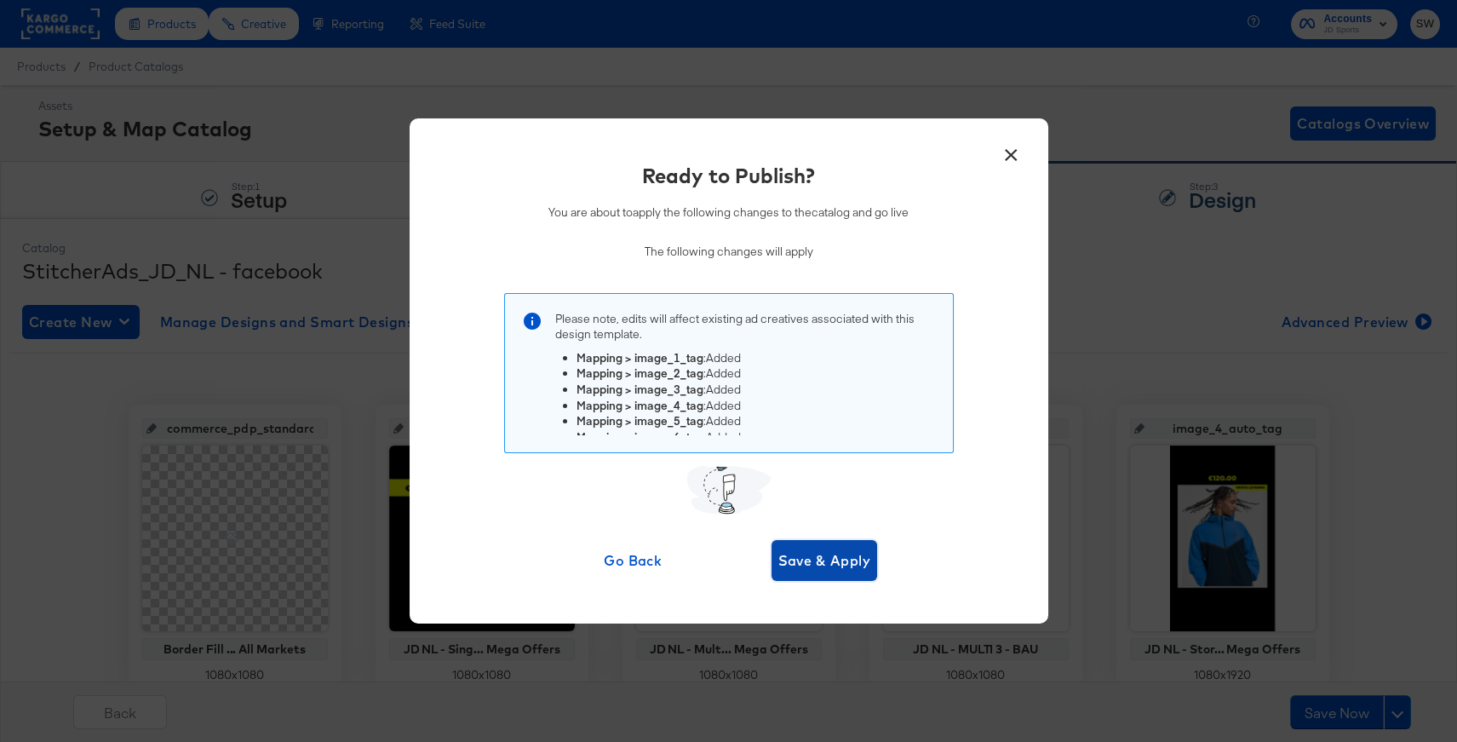
click at [836, 558] on span "Save & Apply" at bounding box center [824, 560] width 93 height 24
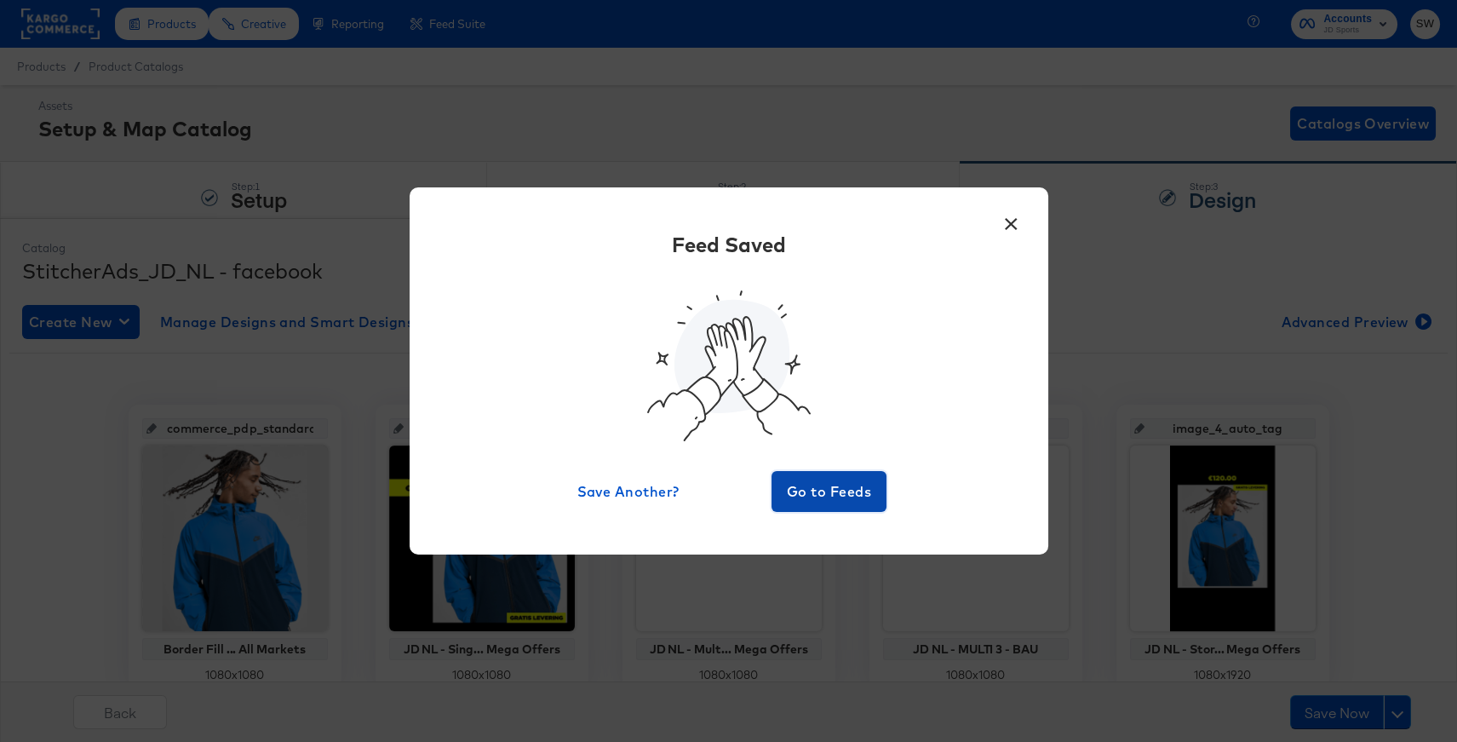
click at [842, 491] on span "Go to Feeds" at bounding box center [829, 491] width 102 height 24
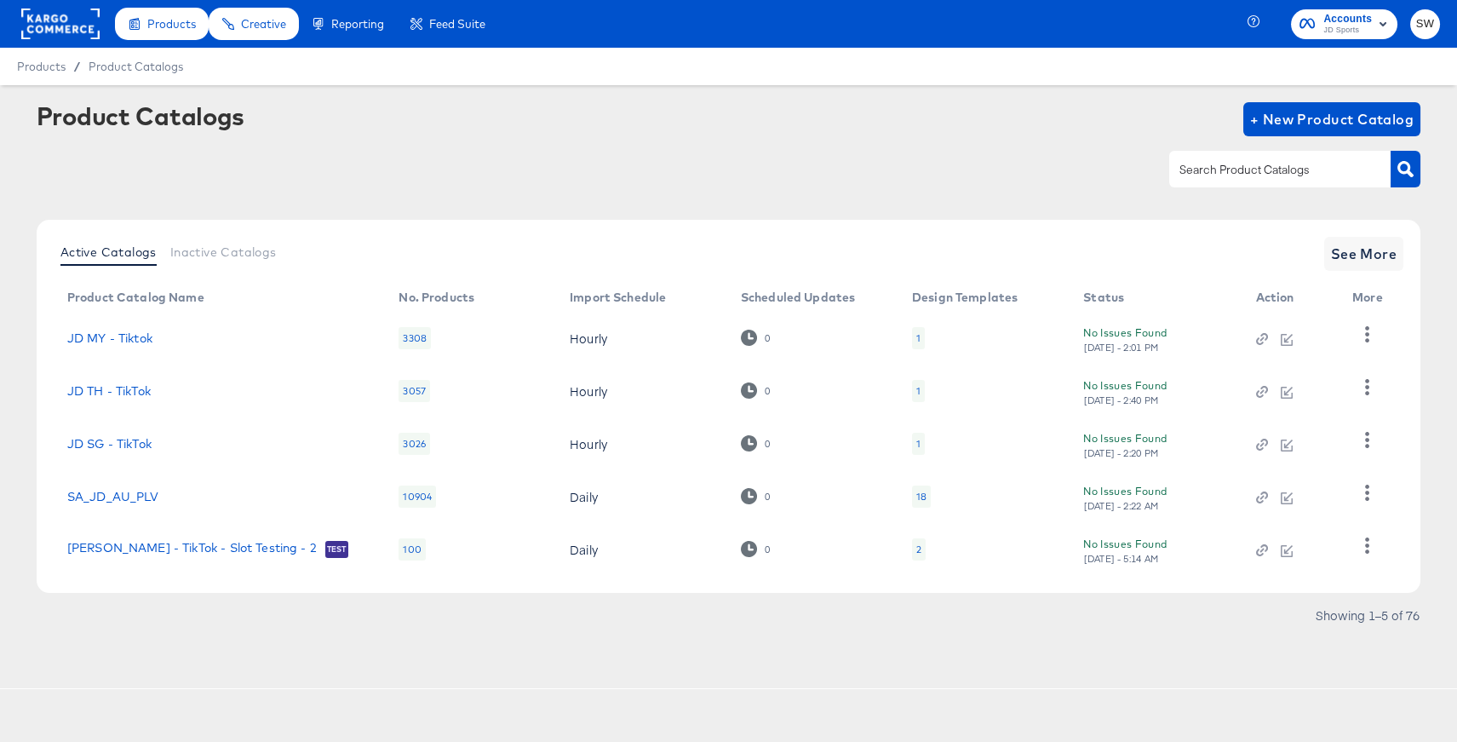
click at [1229, 173] on input "text" at bounding box center [1266, 170] width 181 height 20
type input "th"
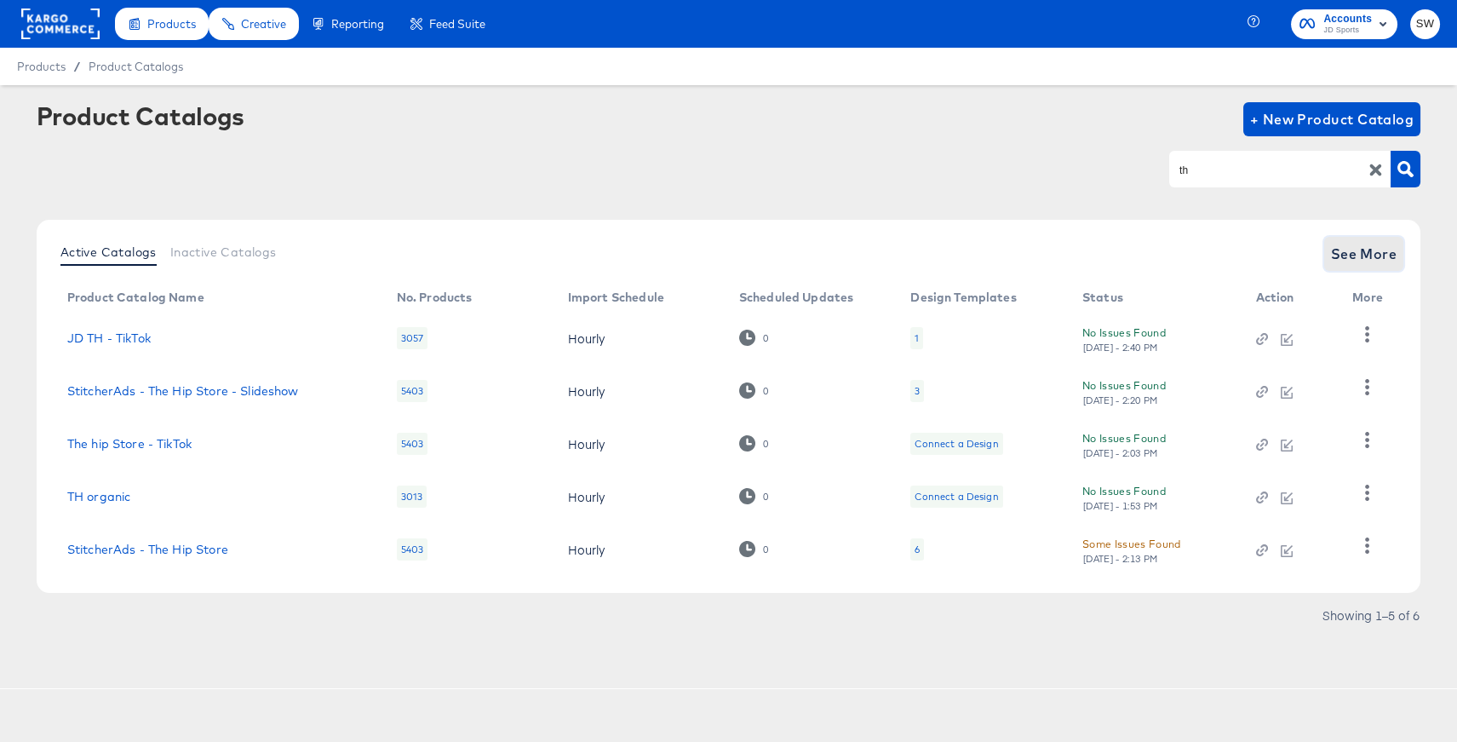
click at [1350, 261] on span "See More" at bounding box center [1364, 254] width 66 height 24
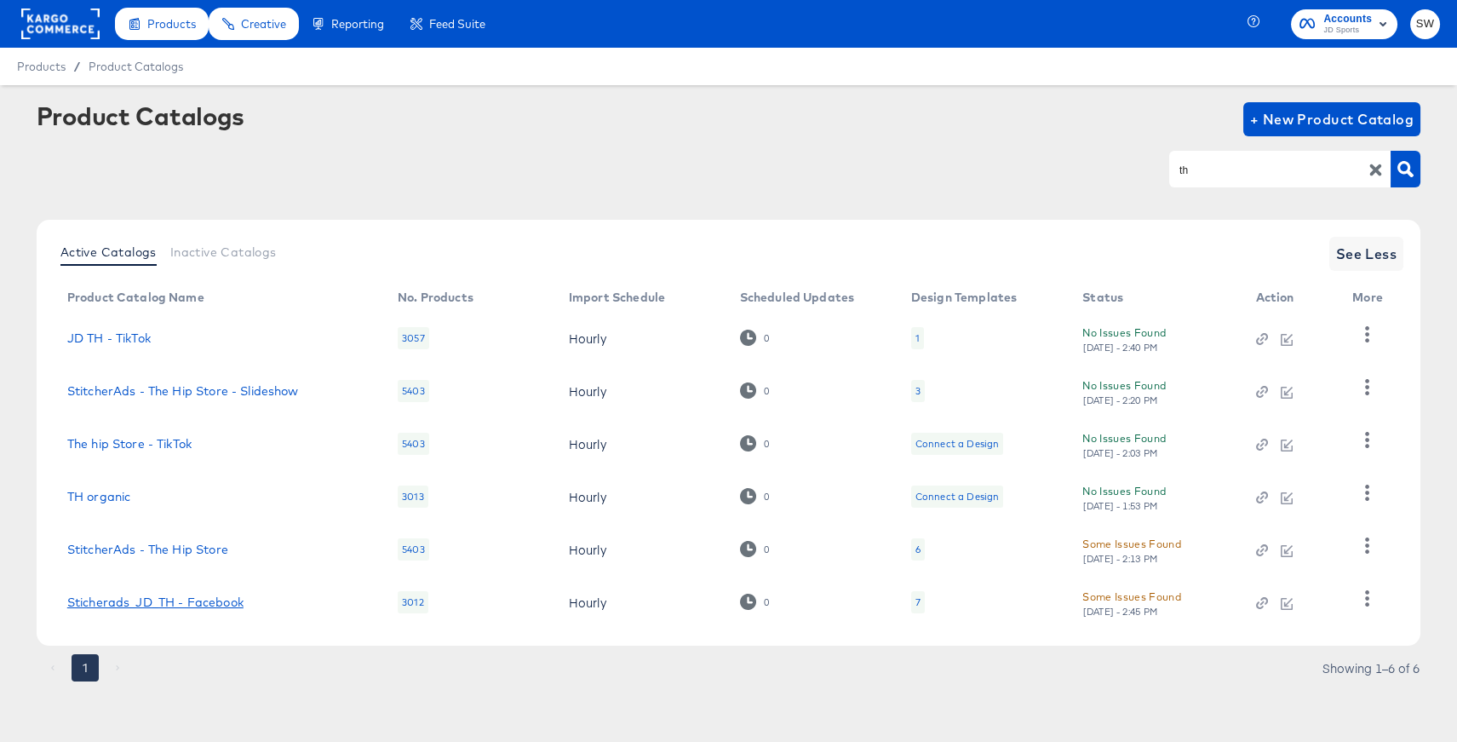
click at [177, 603] on link "Sticherads_JD_TH - Facebook" at bounding box center [155, 602] width 176 height 14
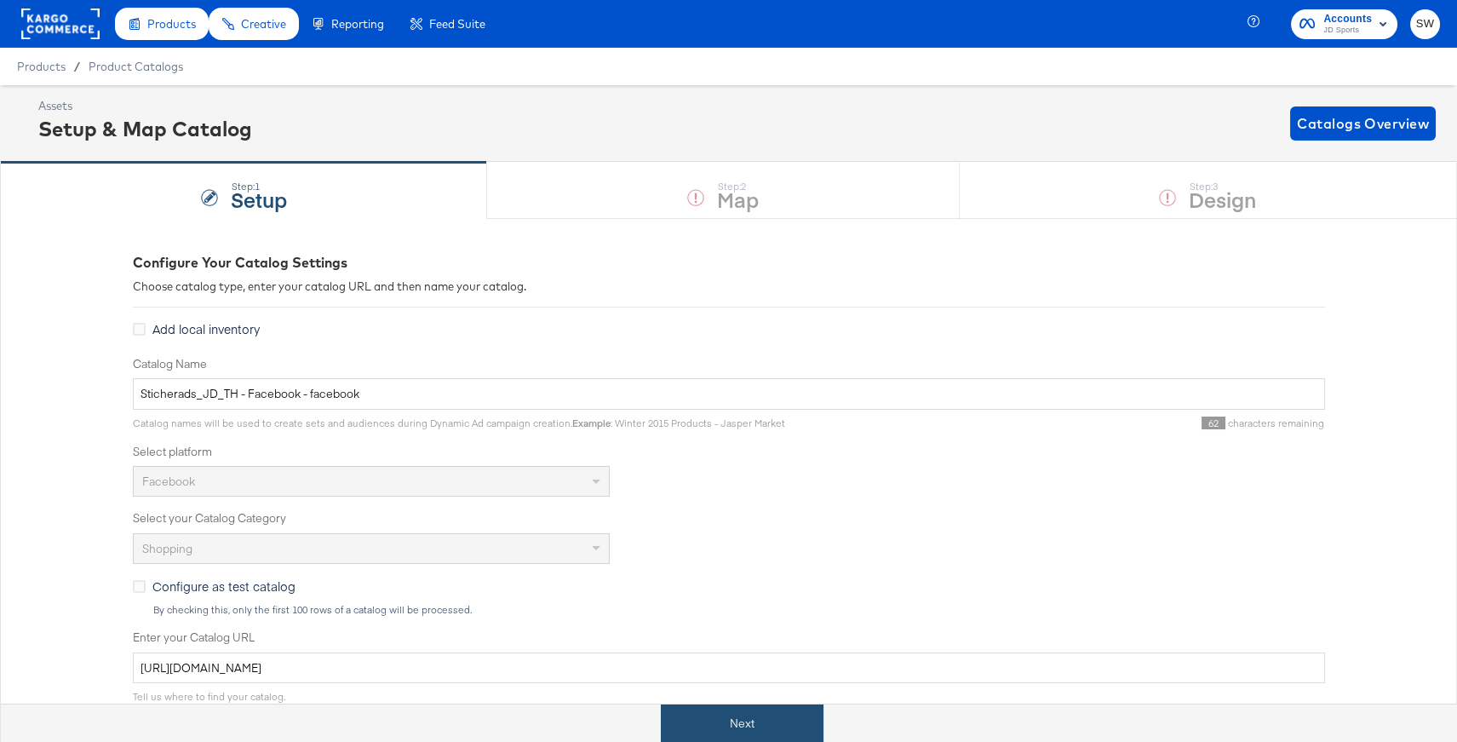
click at [714, 731] on button "Next" at bounding box center [742, 723] width 163 height 38
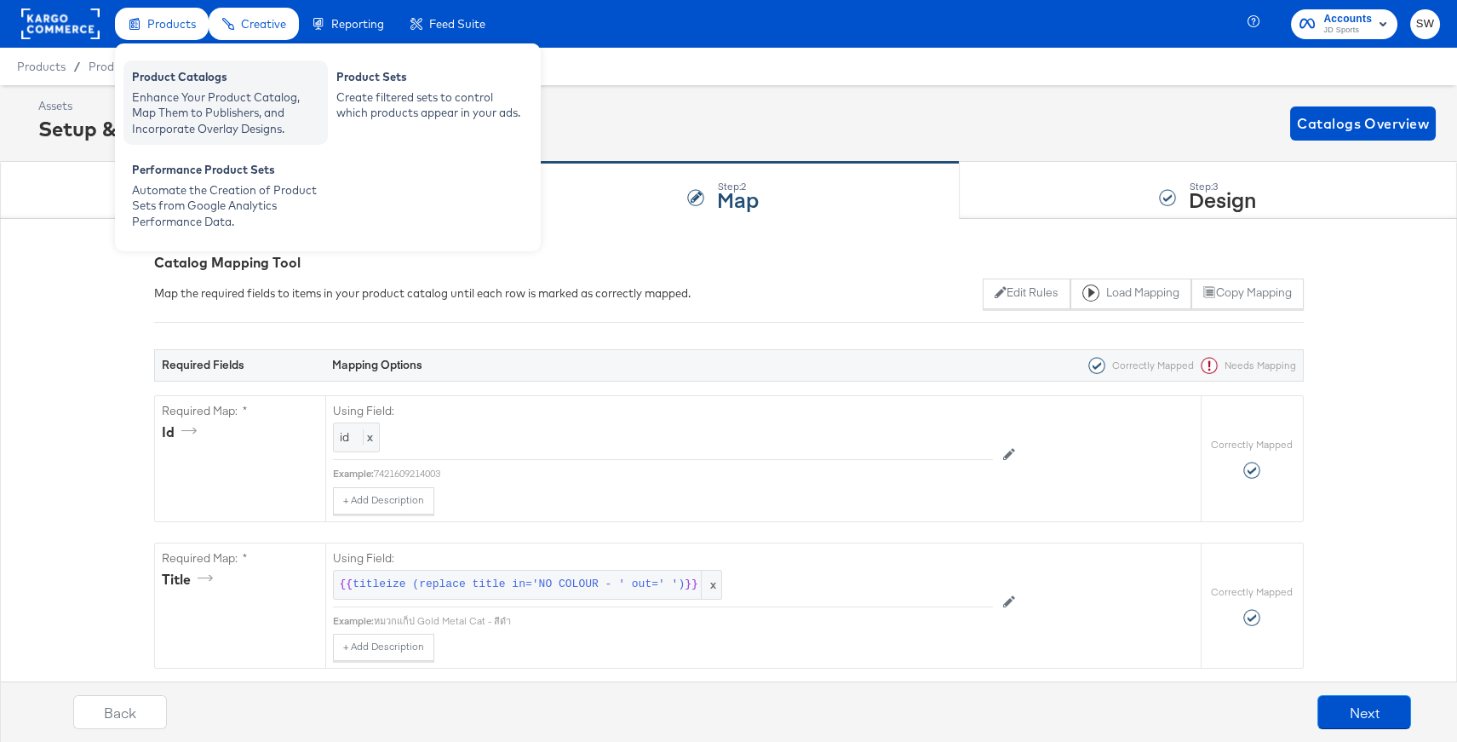
click at [250, 103] on div "Enhance Your Product Catalog, Map Them to Publishers, and Incorporate Overlay D…" at bounding box center [225, 113] width 187 height 48
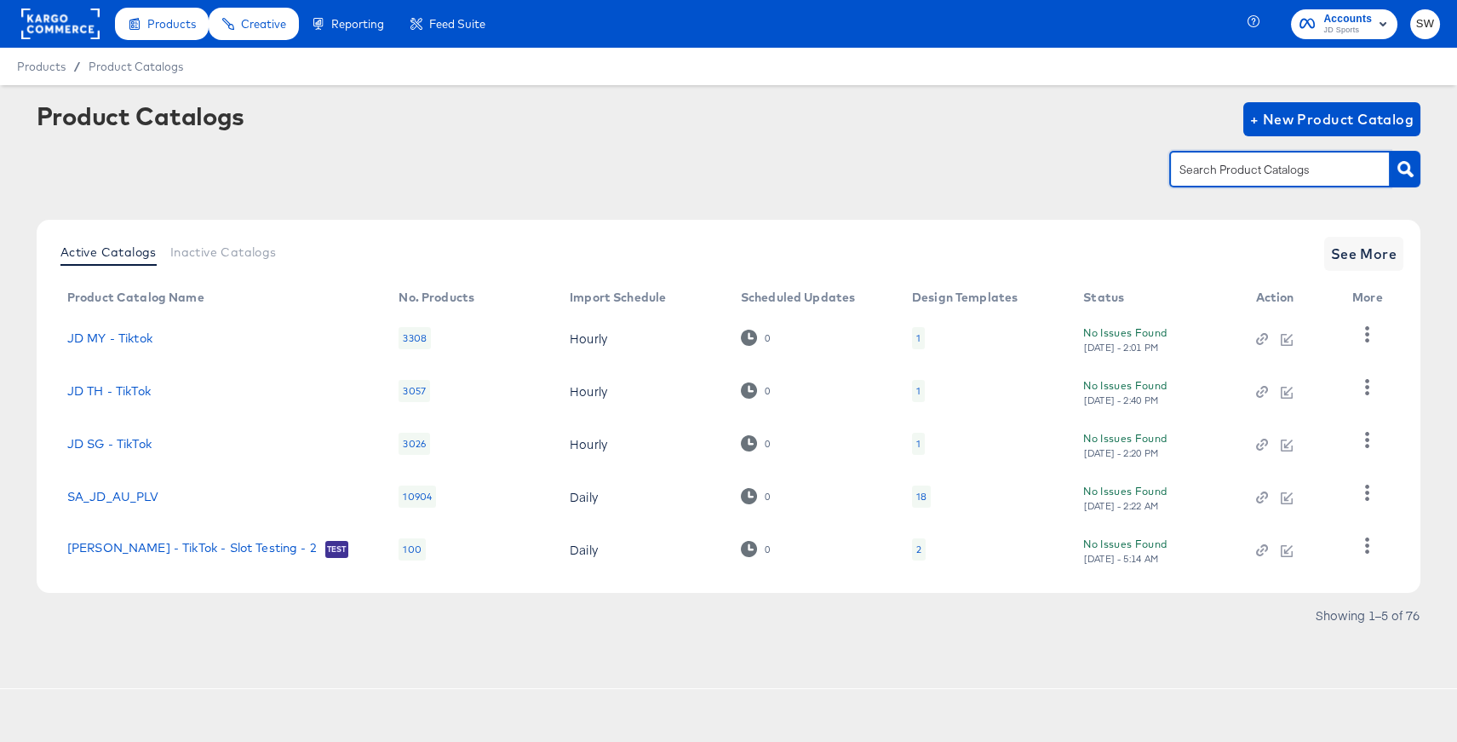
click at [1211, 169] on input "text" at bounding box center [1266, 170] width 181 height 20
type input "sg"
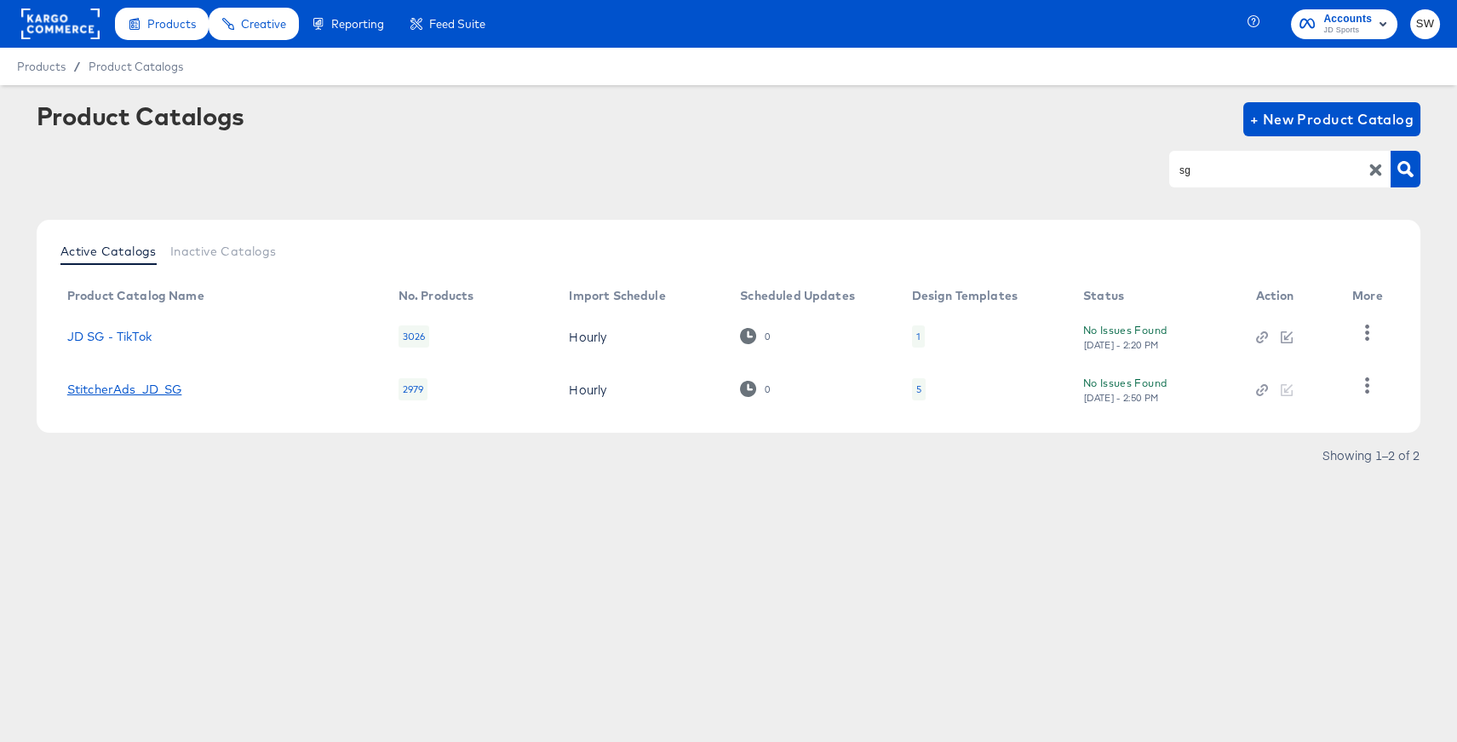
click at [112, 393] on link "StitcherAds_JD_SG" at bounding box center [124, 389] width 115 height 14
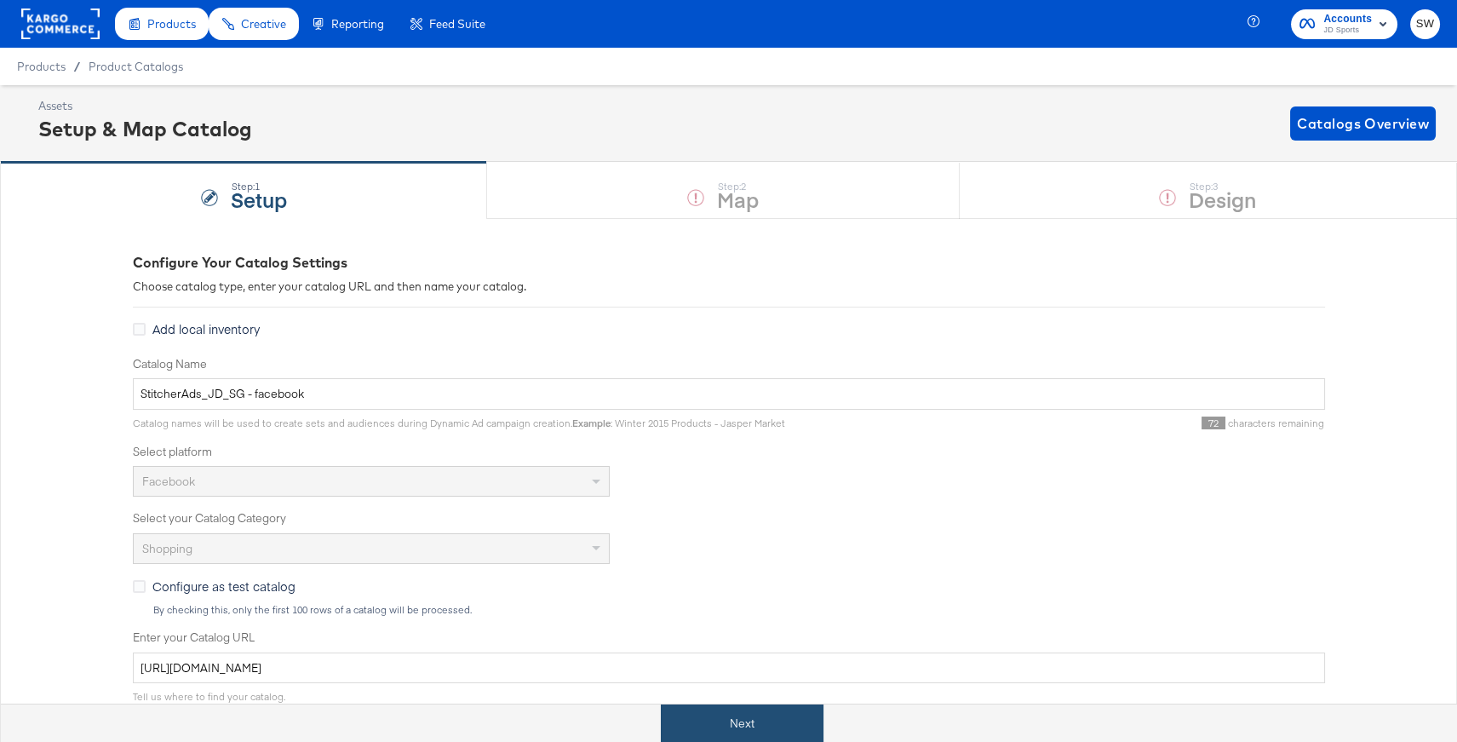
click at [754, 712] on button "Next" at bounding box center [742, 723] width 163 height 38
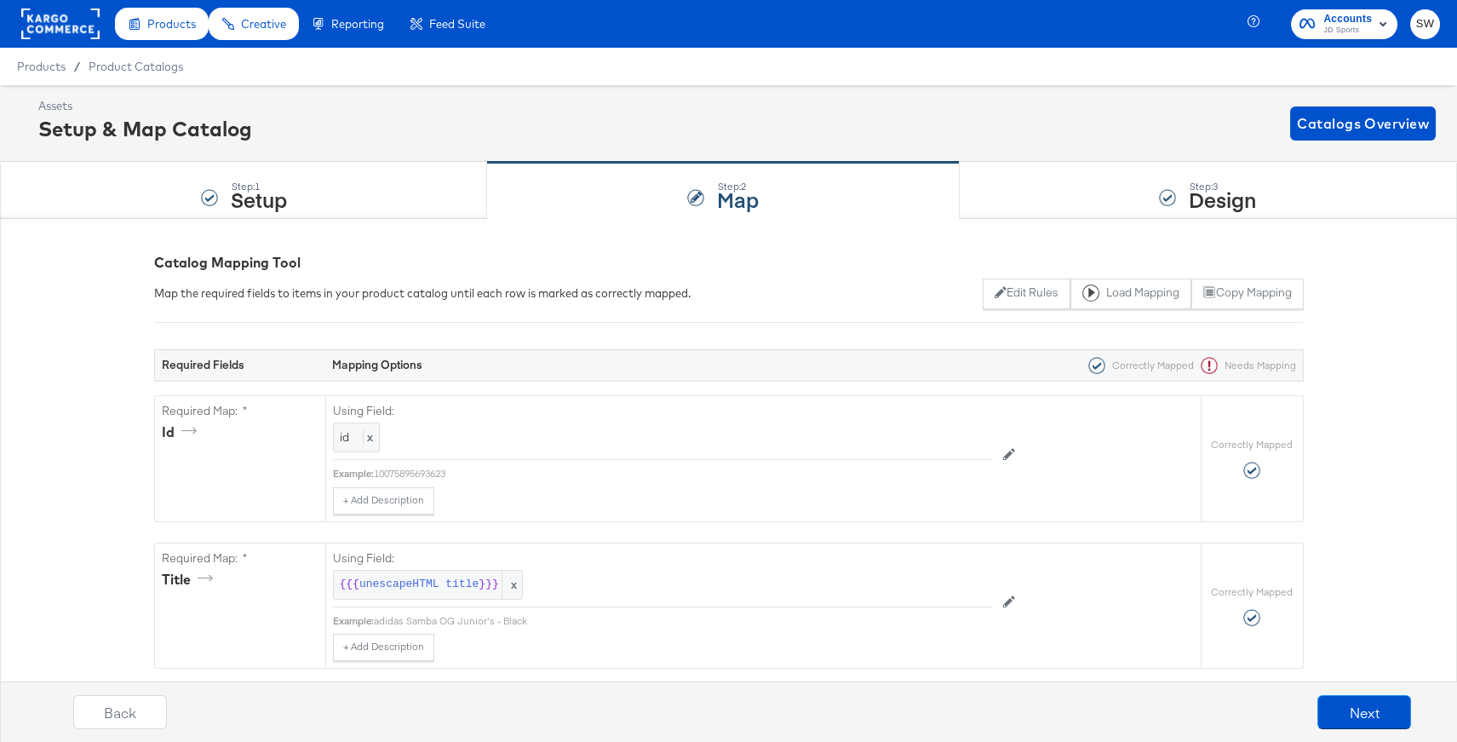
click at [92, 26] on rect at bounding box center [60, 24] width 78 height 31
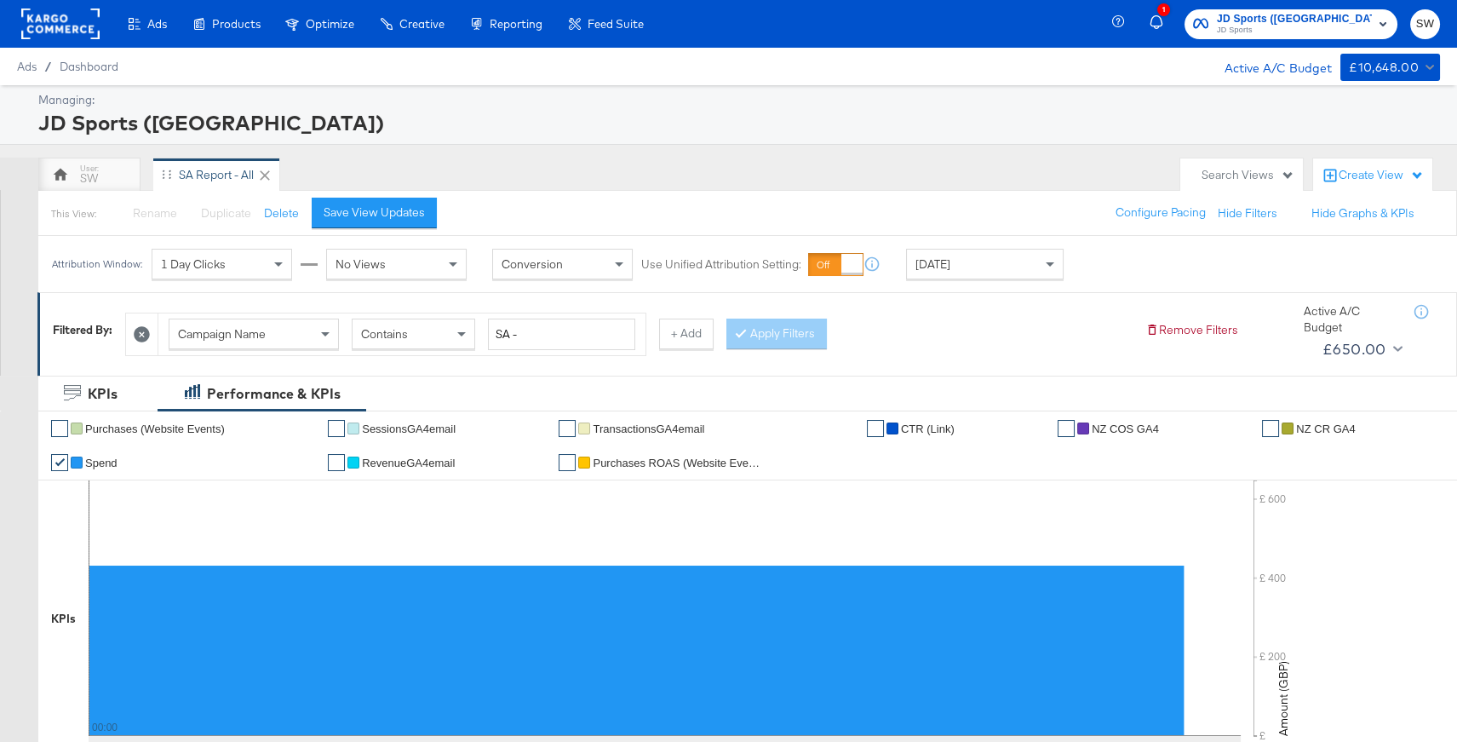
click at [0, 0] on div "Enhance Your Product Catalog, Map Them to Publishers, and Incorporate Overlay D…" at bounding box center [0, 0] width 0 height 0
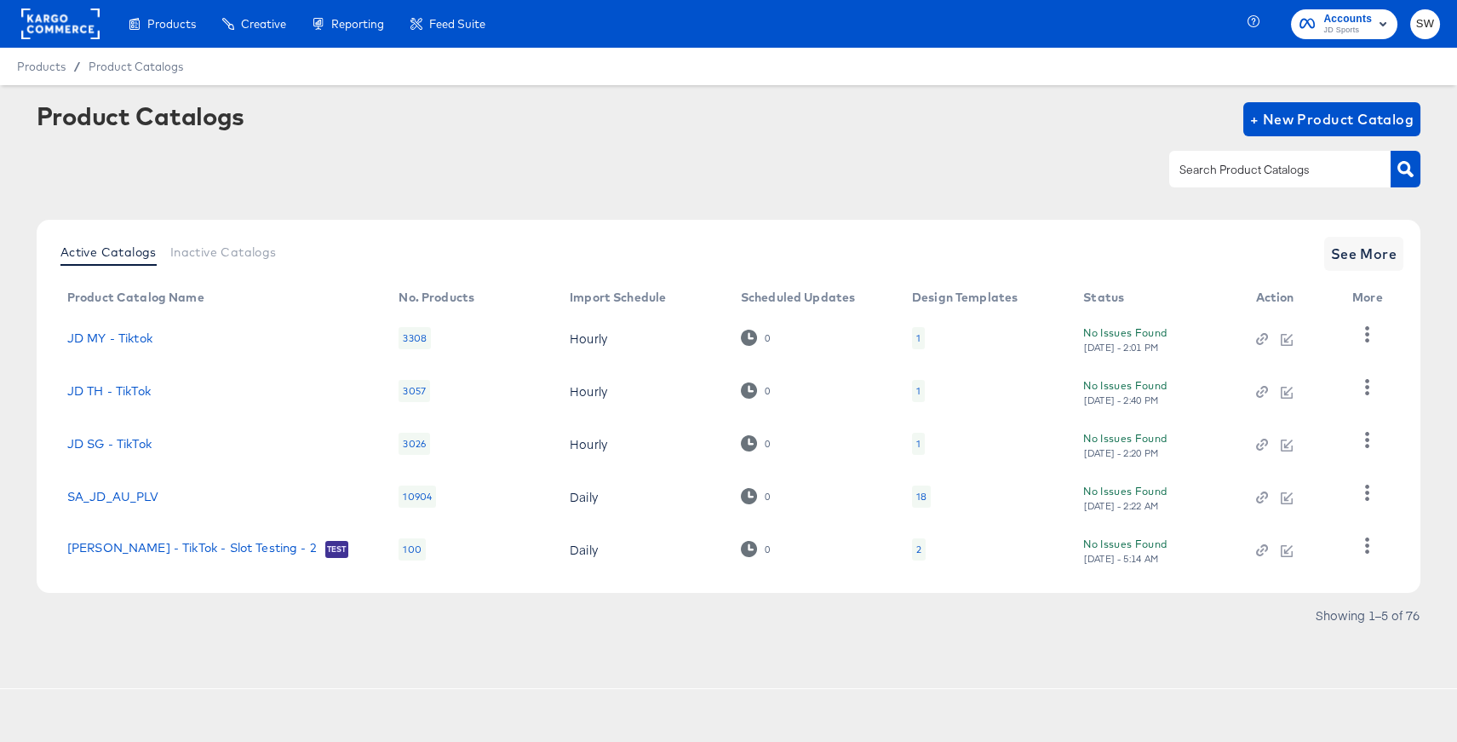
click at [1230, 168] on input "text" at bounding box center [1266, 170] width 181 height 20
type input "au"
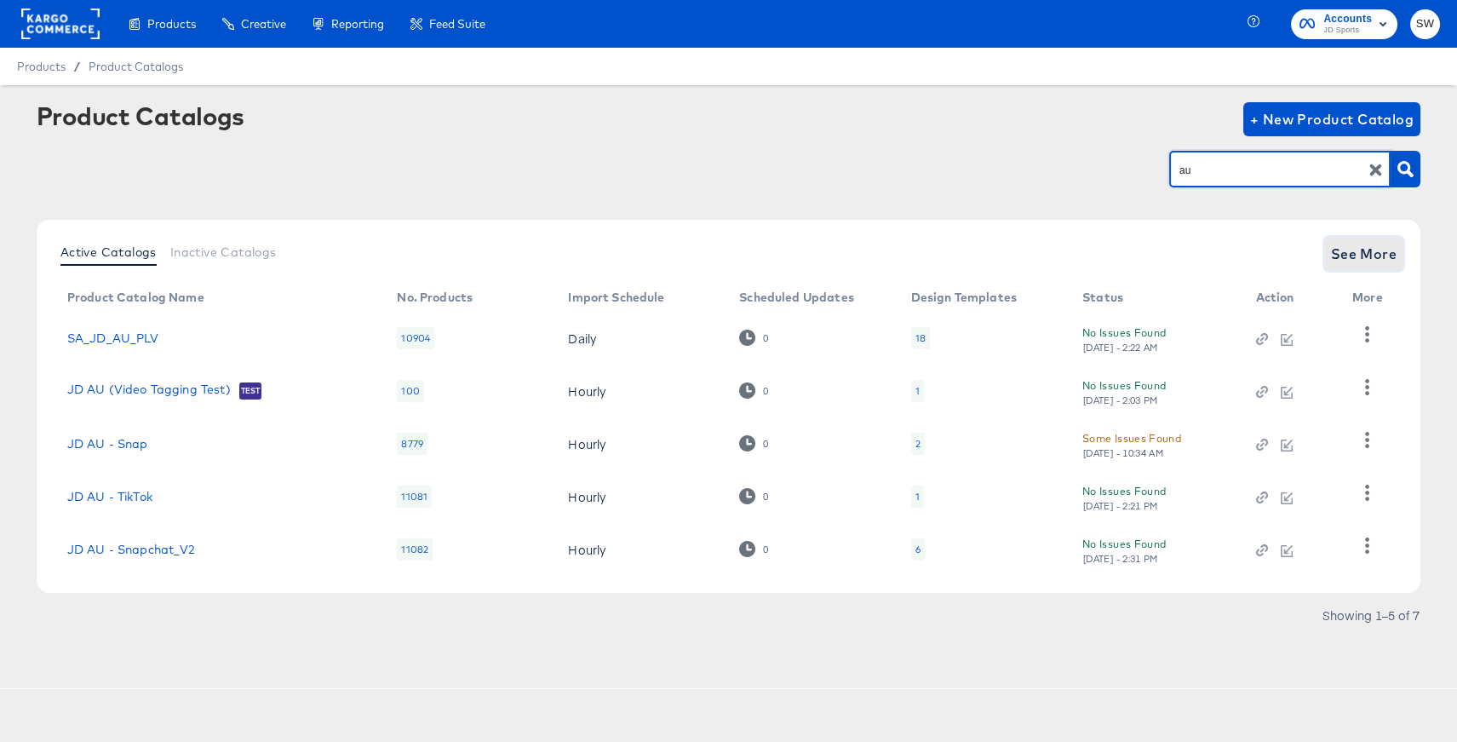
click at [1356, 251] on span "See More" at bounding box center [1364, 254] width 66 height 24
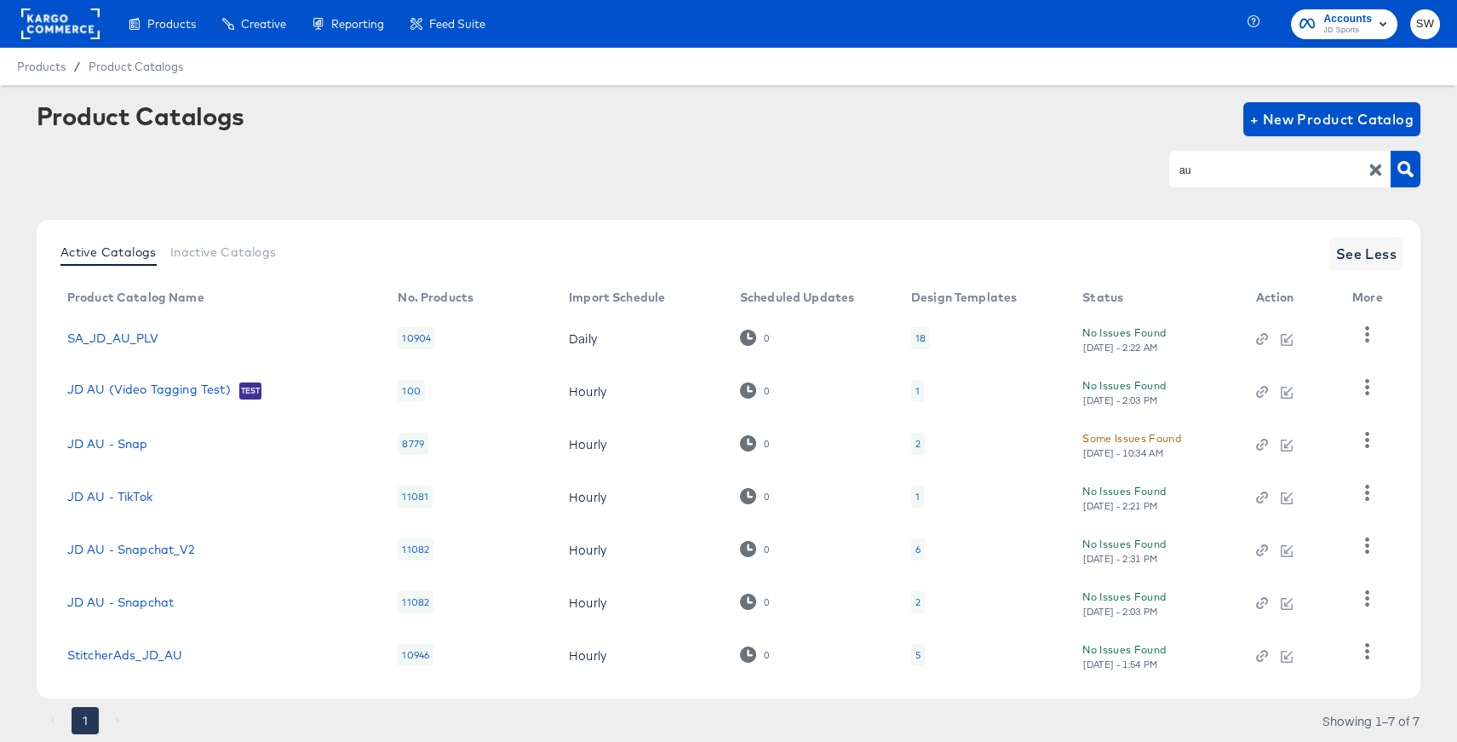
scroll to position [51, 0]
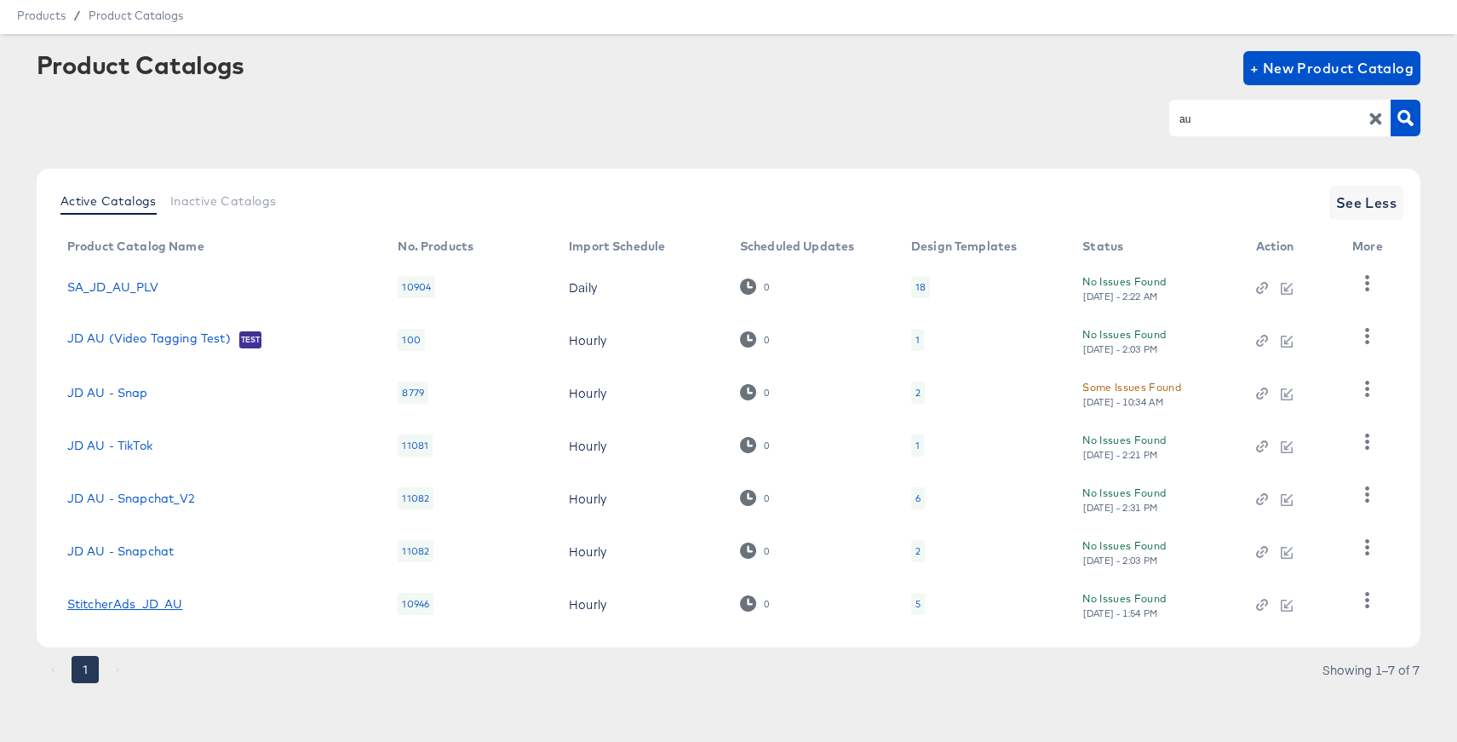
click at [158, 607] on link "StitcherAds_JD_AU" at bounding box center [125, 604] width 116 height 14
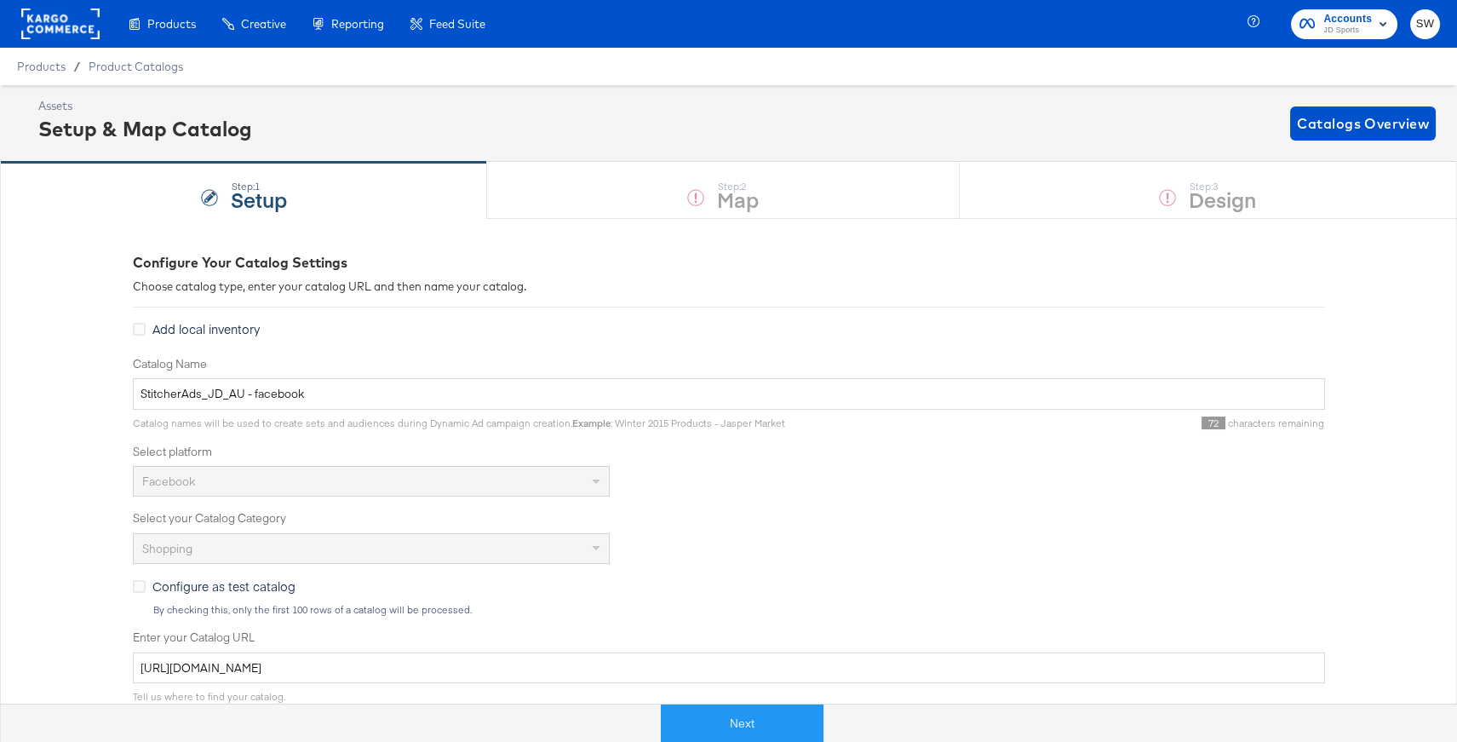
click at [727, 725] on button "Next" at bounding box center [742, 723] width 163 height 38
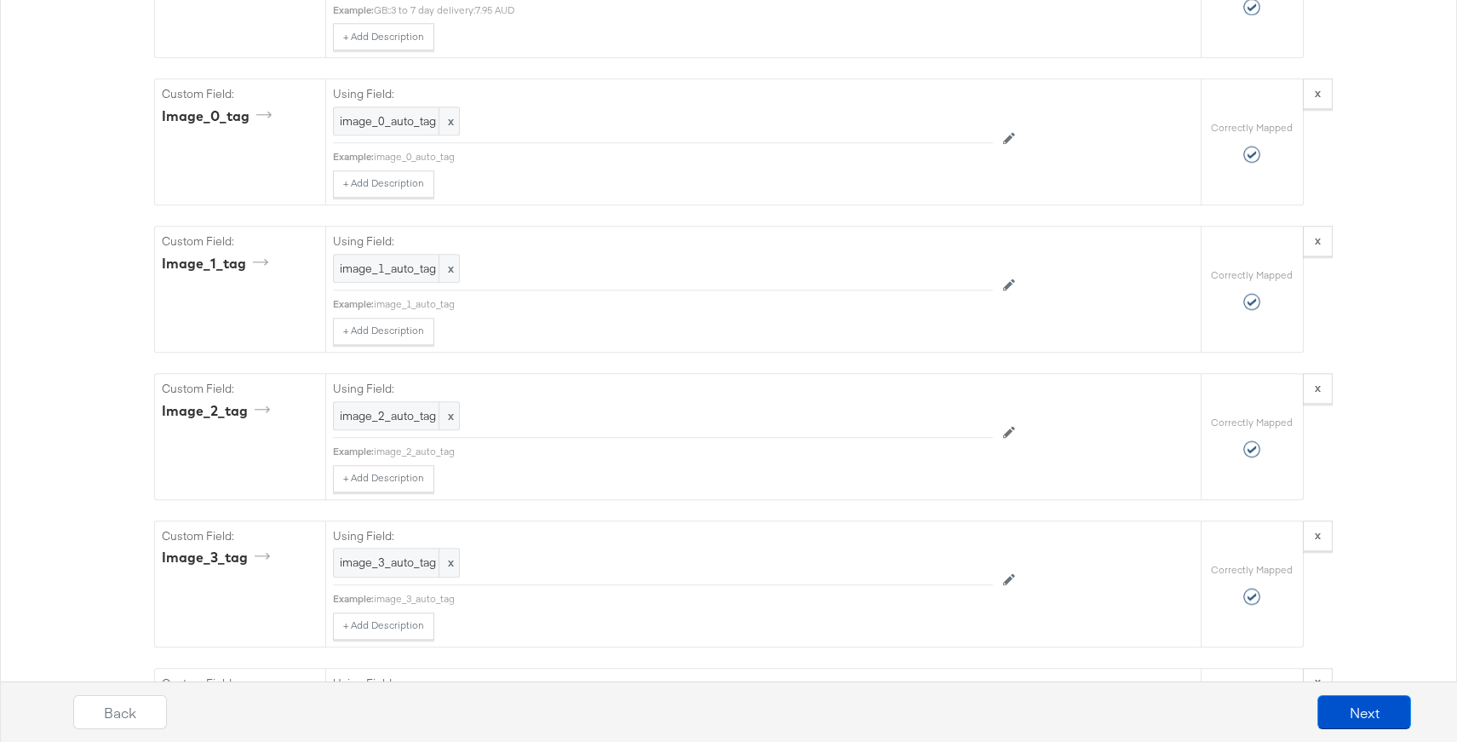
scroll to position [4438, 0]
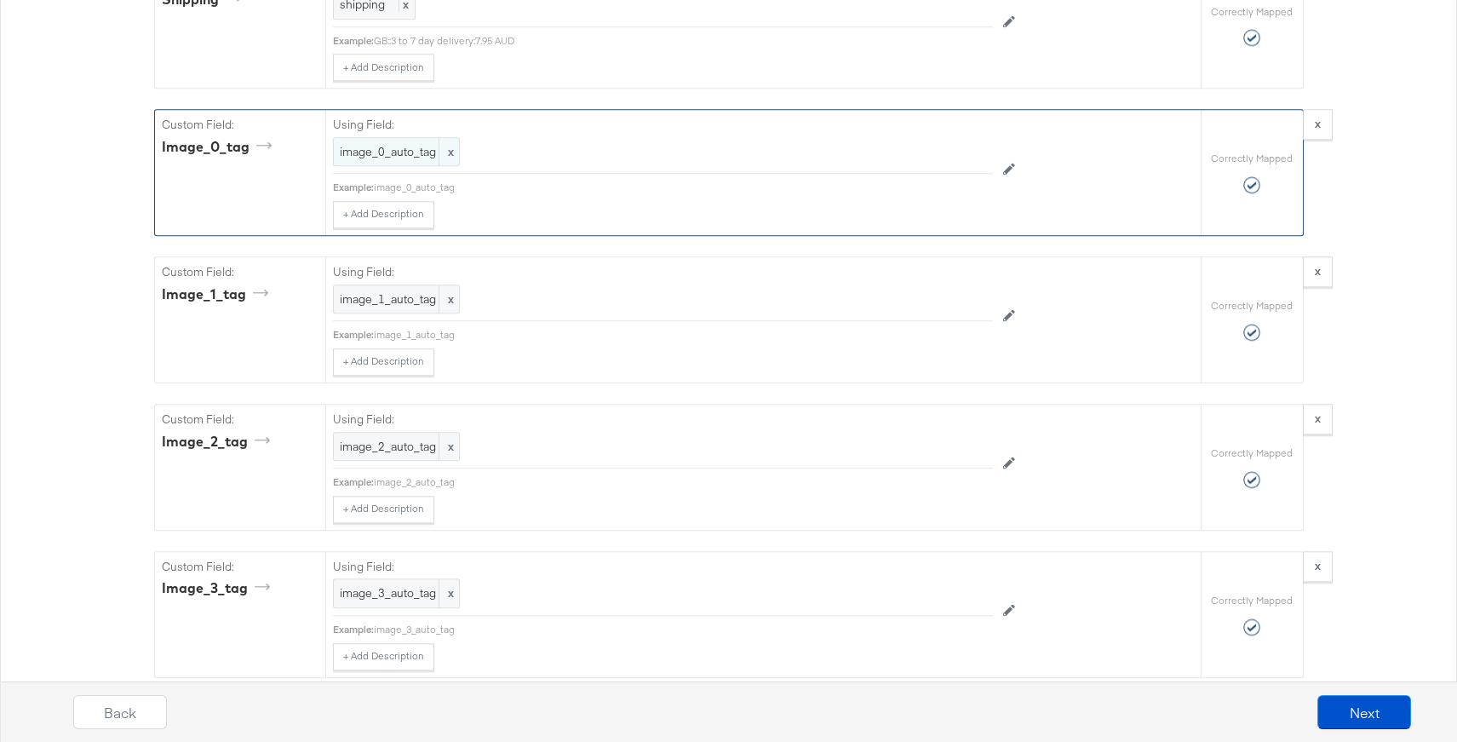
click at [383, 144] on span "image_0_auto_tag" at bounding box center [396, 152] width 113 height 16
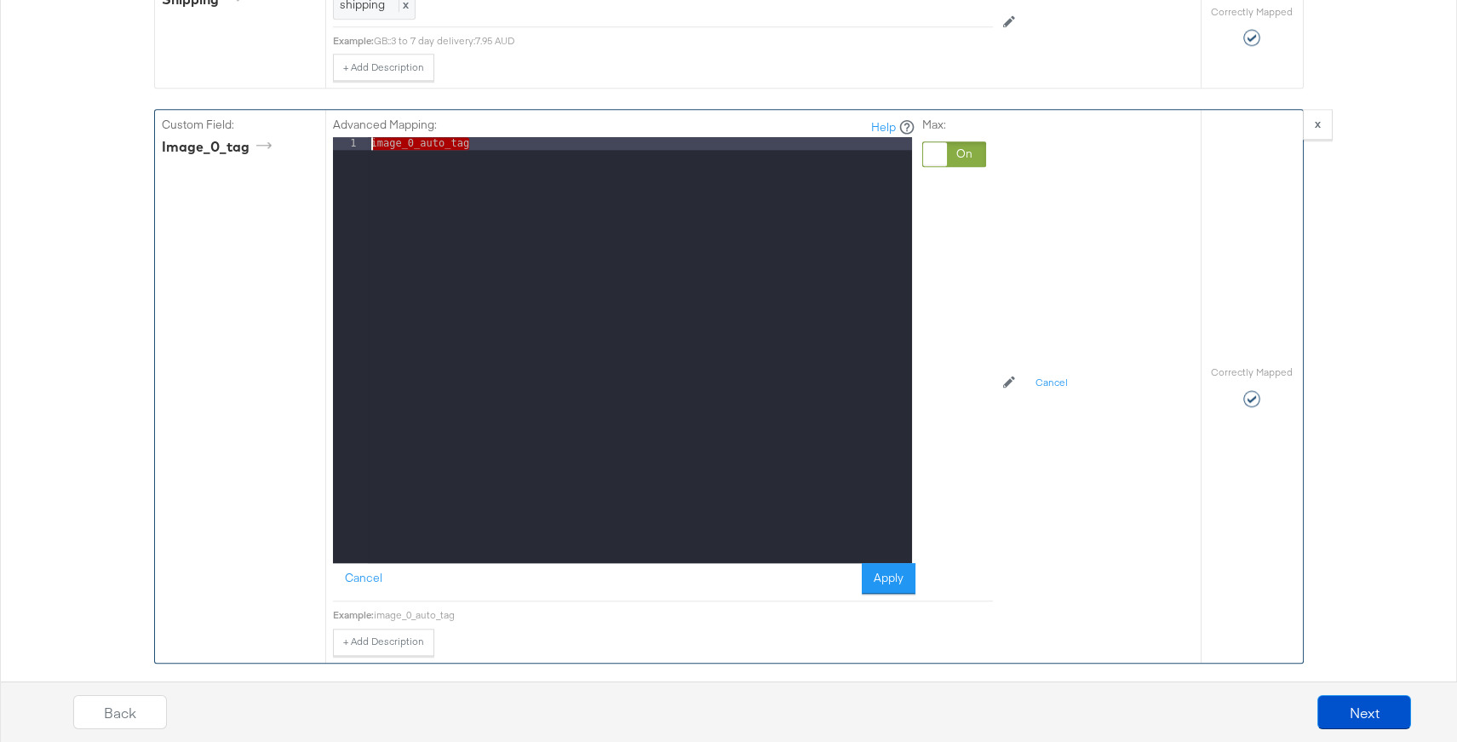
drag, startPoint x: 534, startPoint y: 137, endPoint x: 347, endPoint y: 128, distance: 186.7
click at [347, 137] on div "1 image_0_auto_tag XXXXXXXXXXXXXXXXXXXXXXXXXXXXXXXXXXXXXXXXXXXXXXXXXX" at bounding box center [622, 350] width 579 height 426
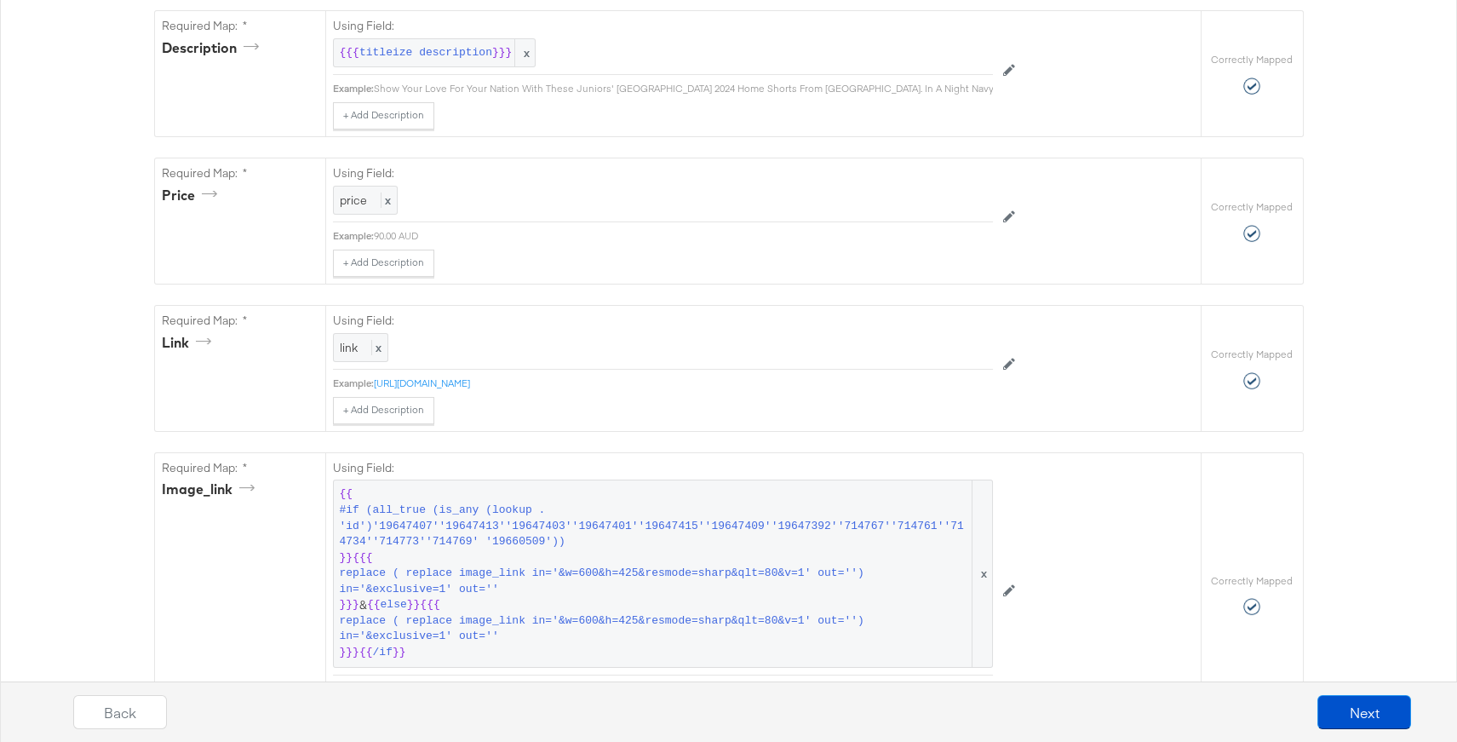
scroll to position [0, 0]
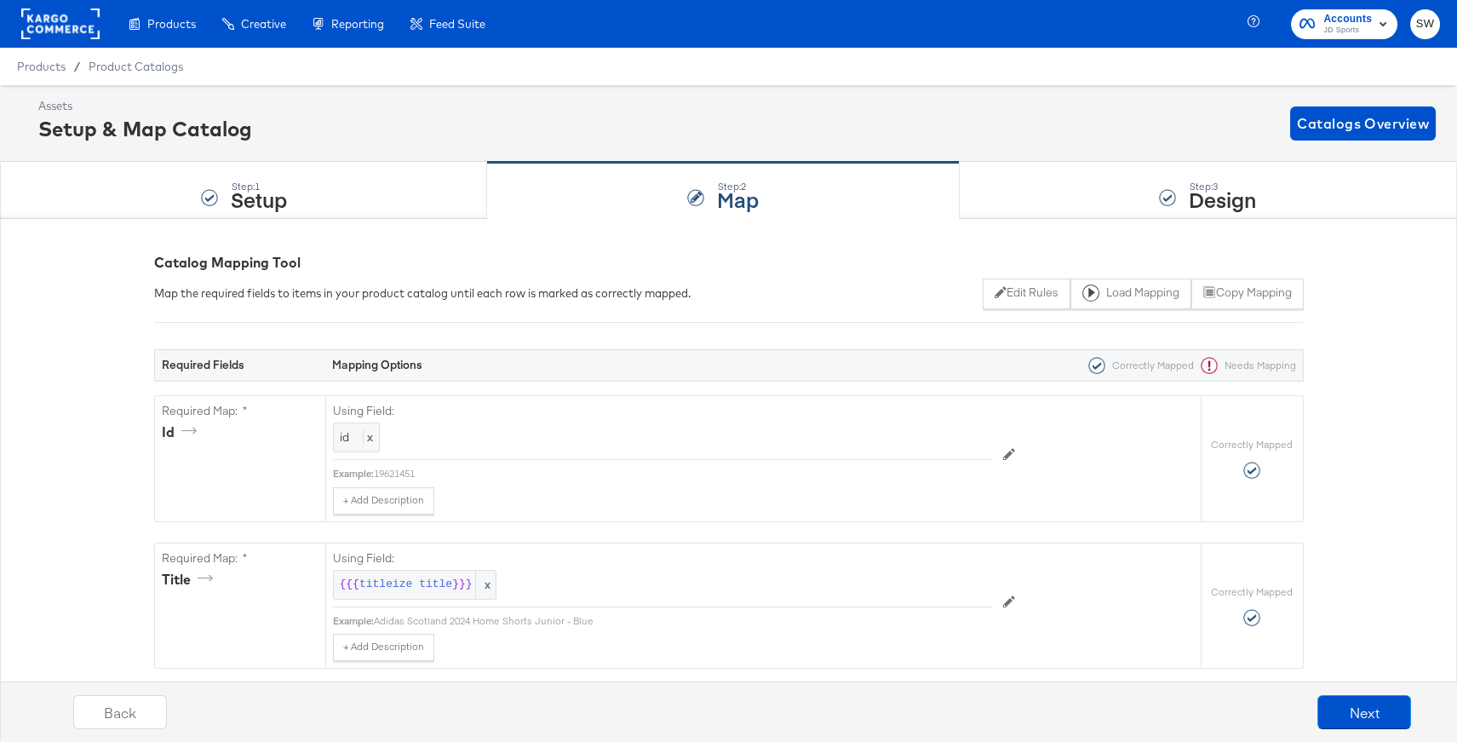
click at [63, 26] on rect at bounding box center [60, 24] width 78 height 31
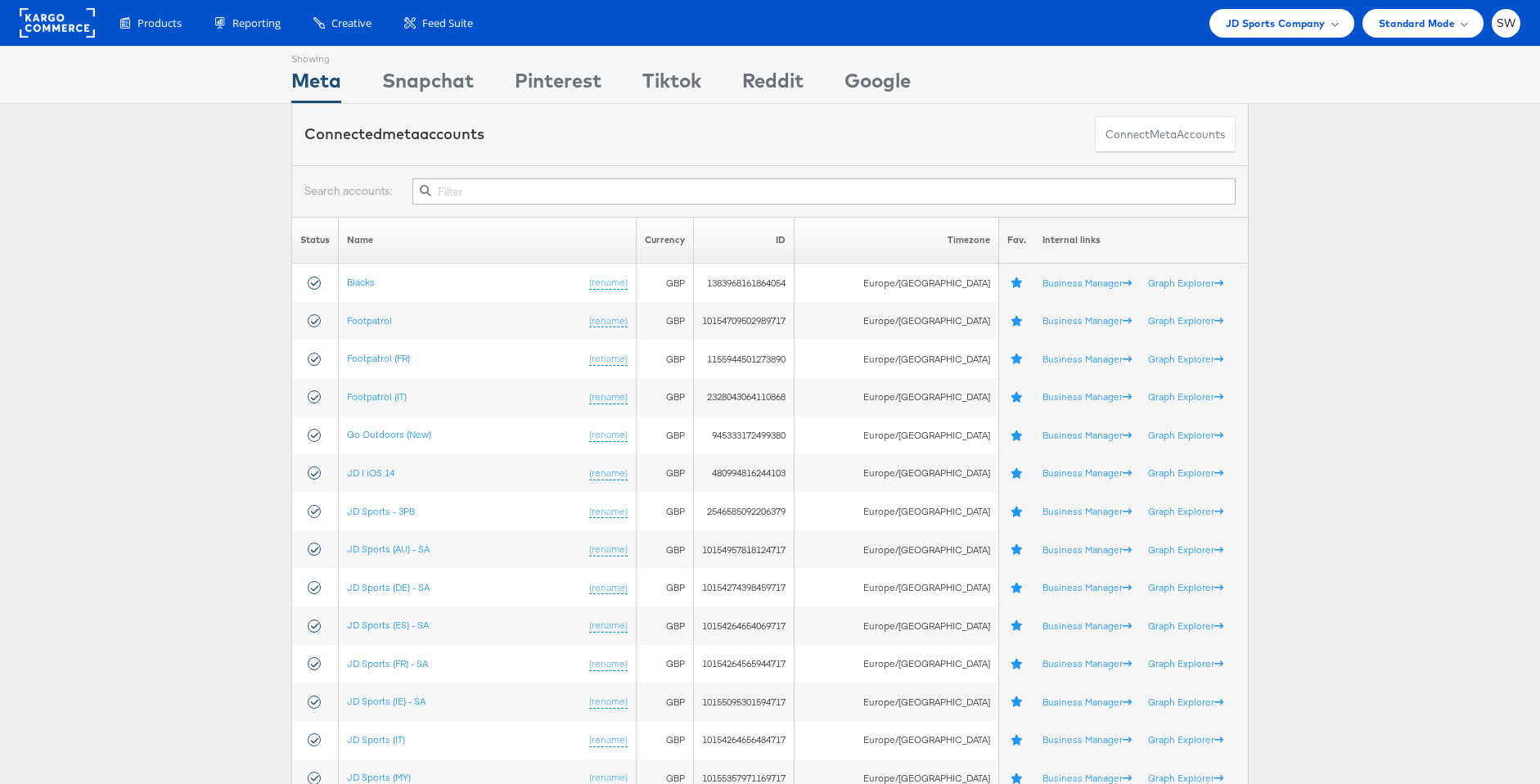
click at [626, 192] on input "text" at bounding box center [824, 191] width 824 height 26
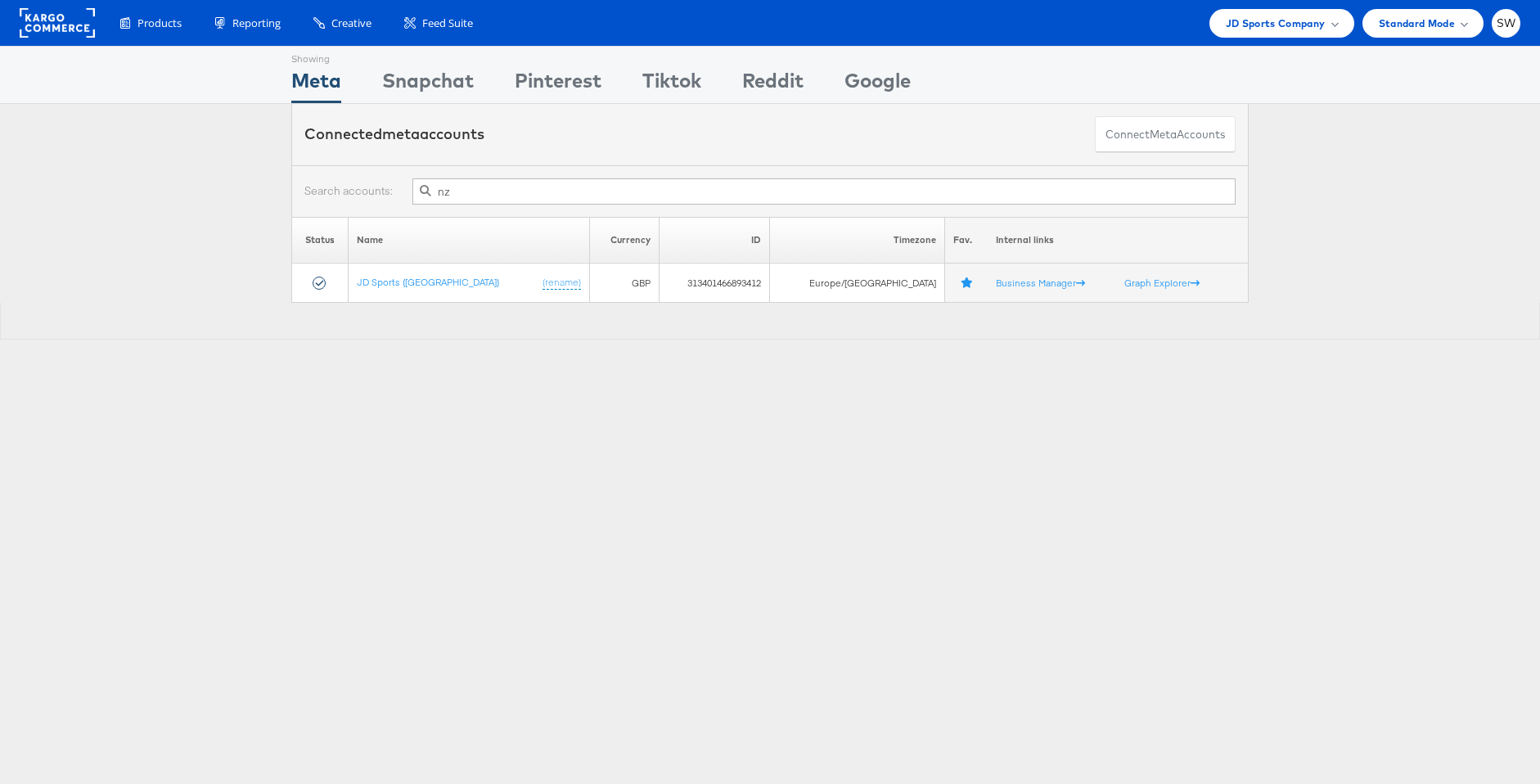
type input "nz"
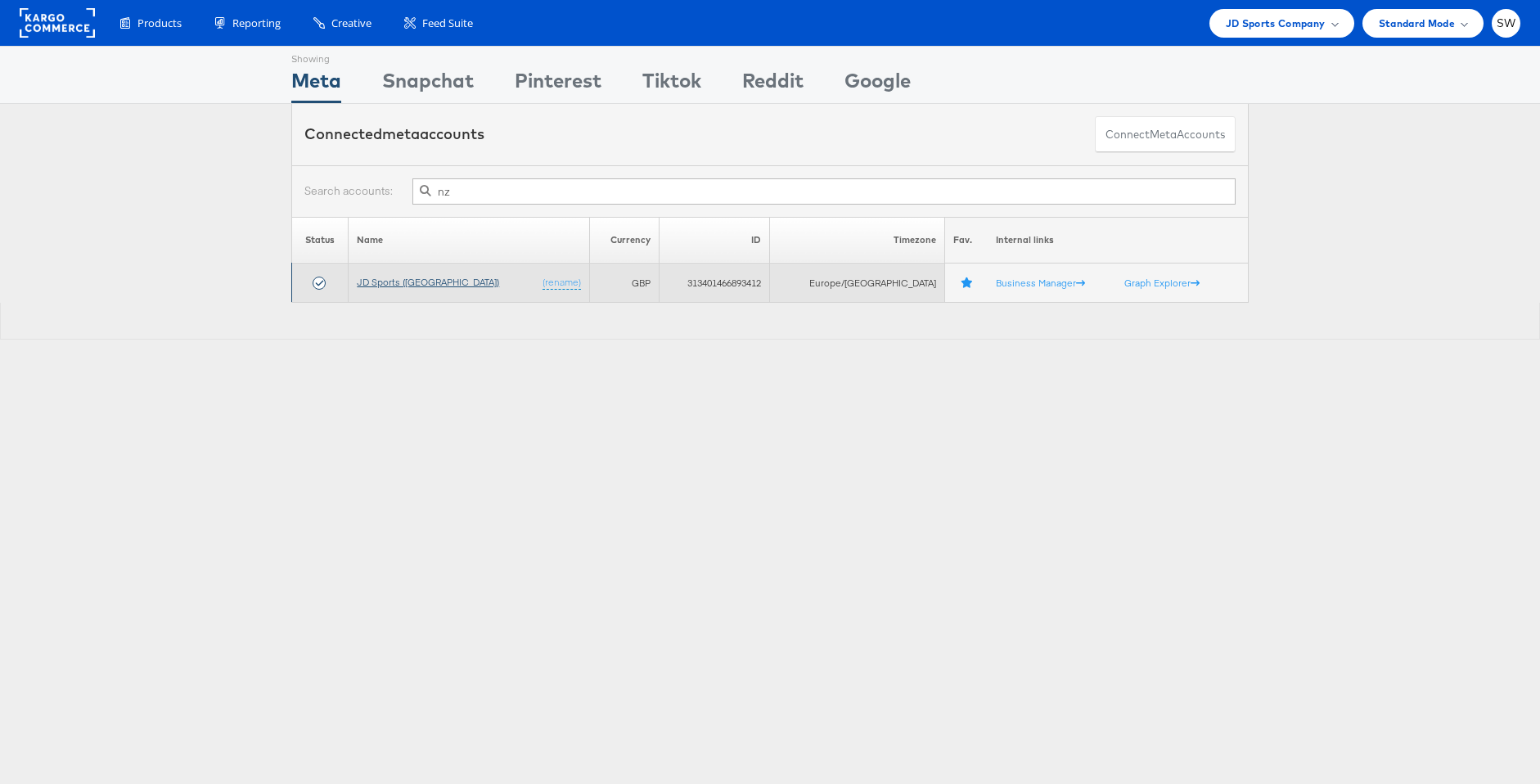
click at [413, 279] on link "JD Sports ([GEOGRAPHIC_DATA])" at bounding box center [428, 282] width 142 height 12
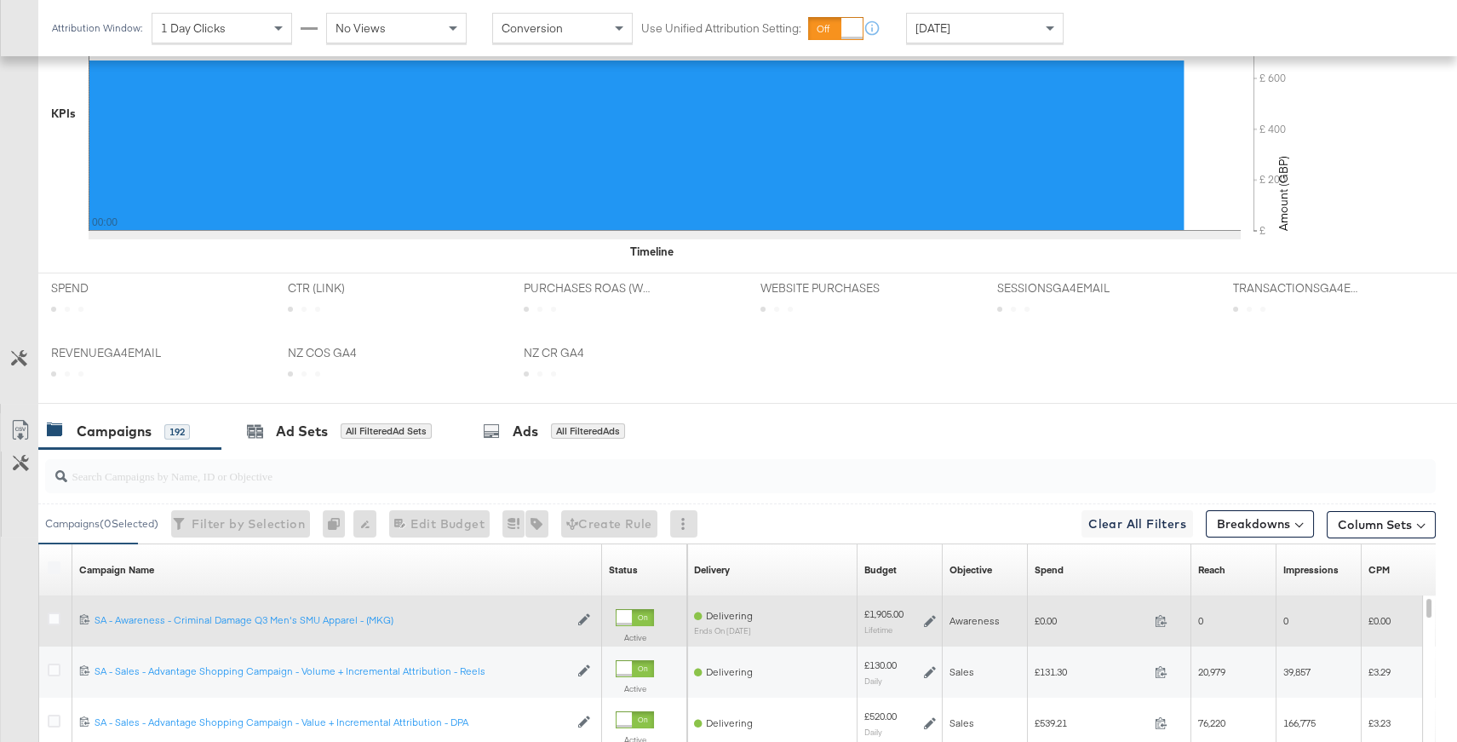
scroll to position [671, 0]
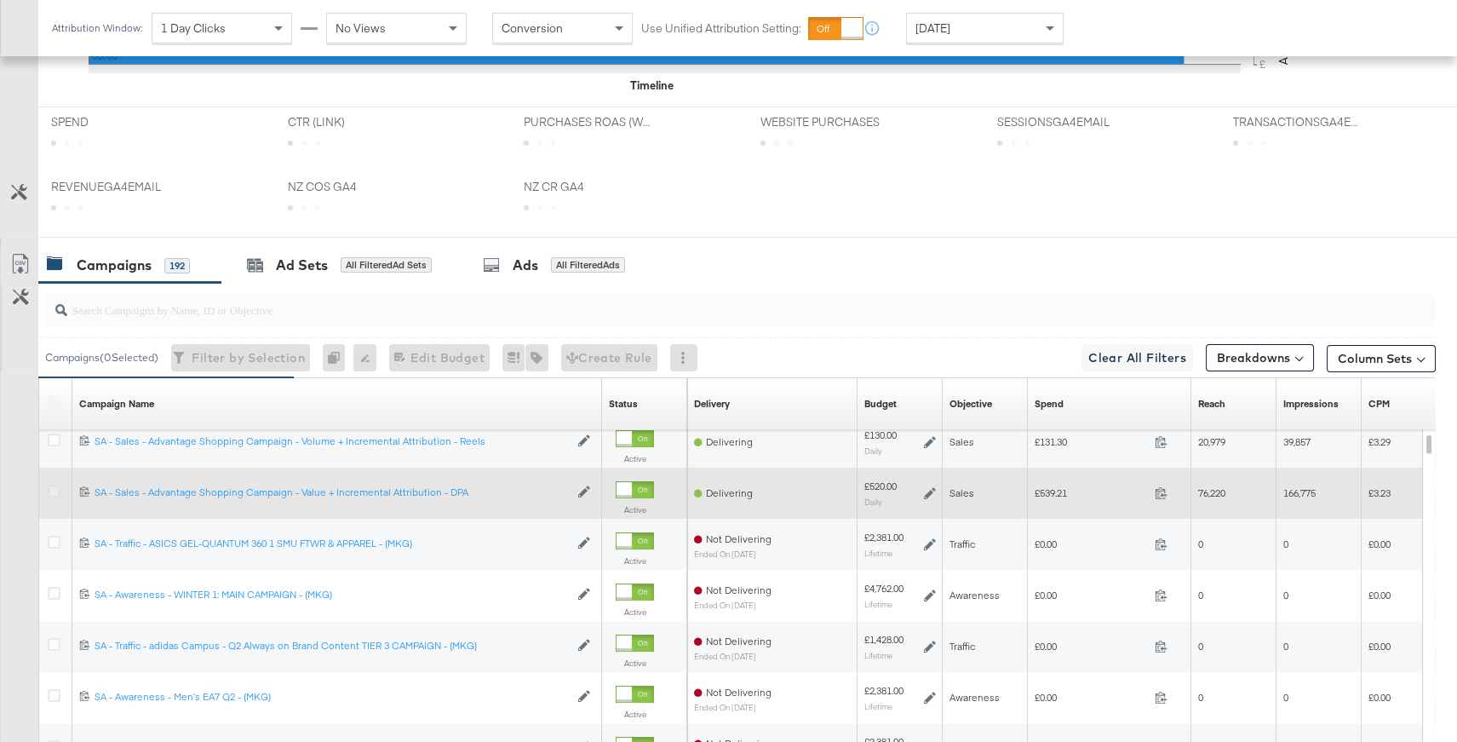
click at [48, 490] on icon at bounding box center [54, 490] width 13 height 13
click at [0, 0] on input "checkbox" at bounding box center [0, 0] width 0 height 0
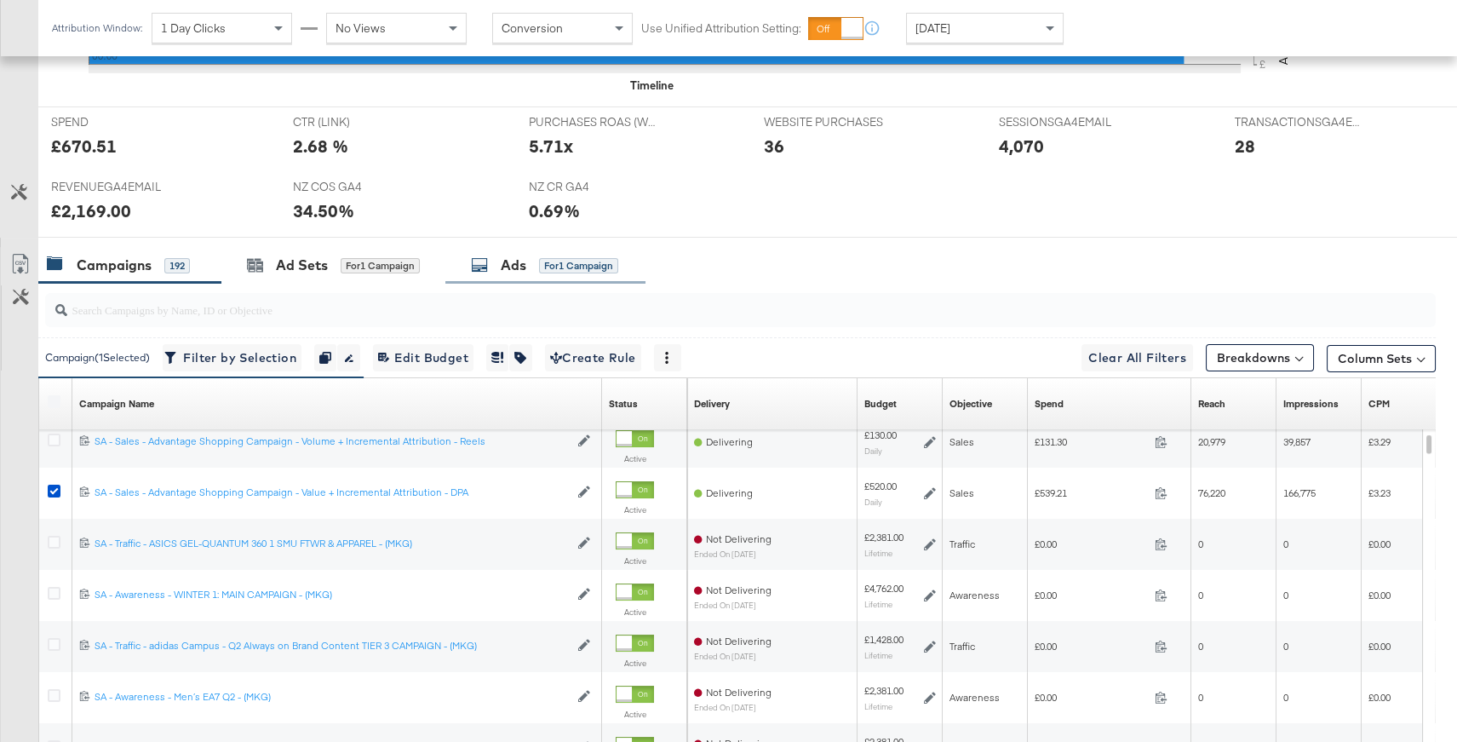
click at [542, 250] on div "Ads for 1 Campaign" at bounding box center [545, 265] width 200 height 37
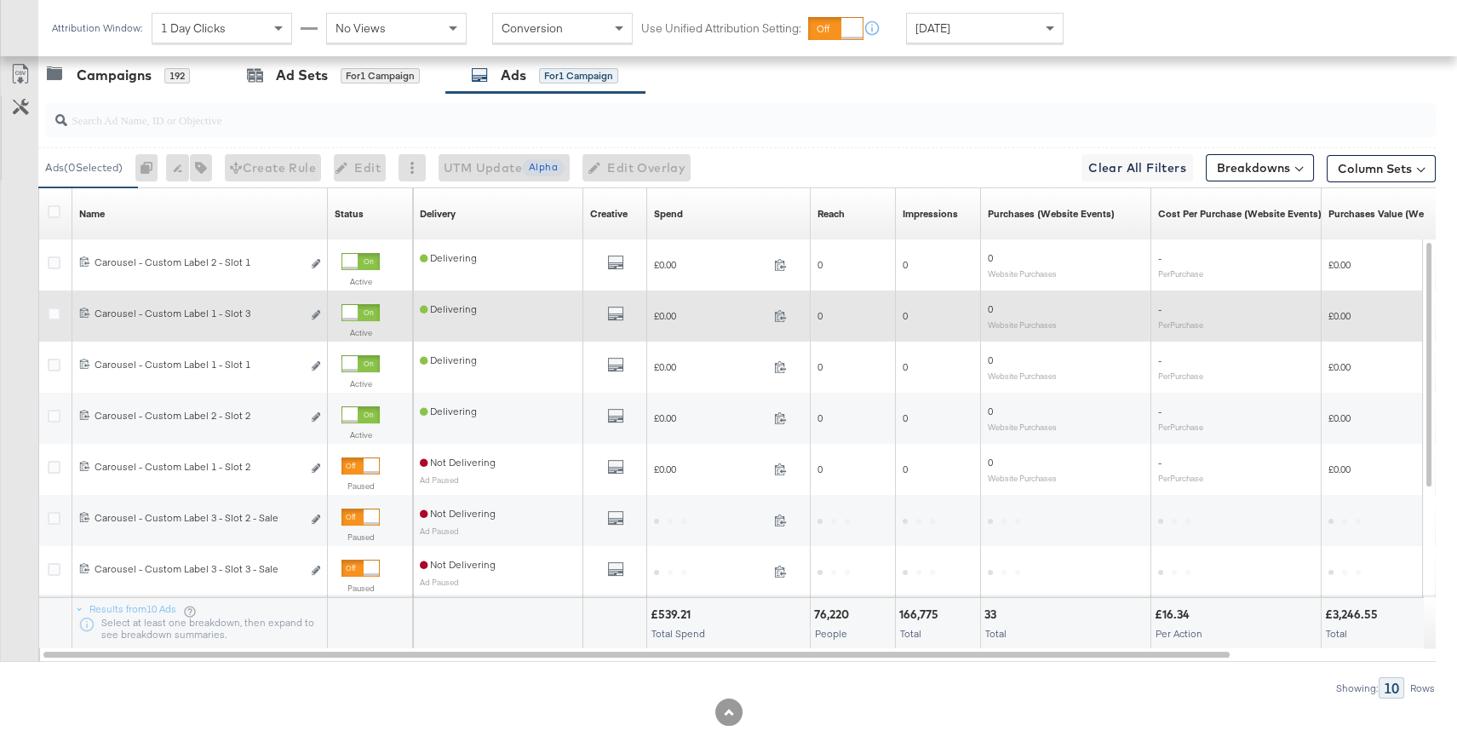
scroll to position [887, 0]
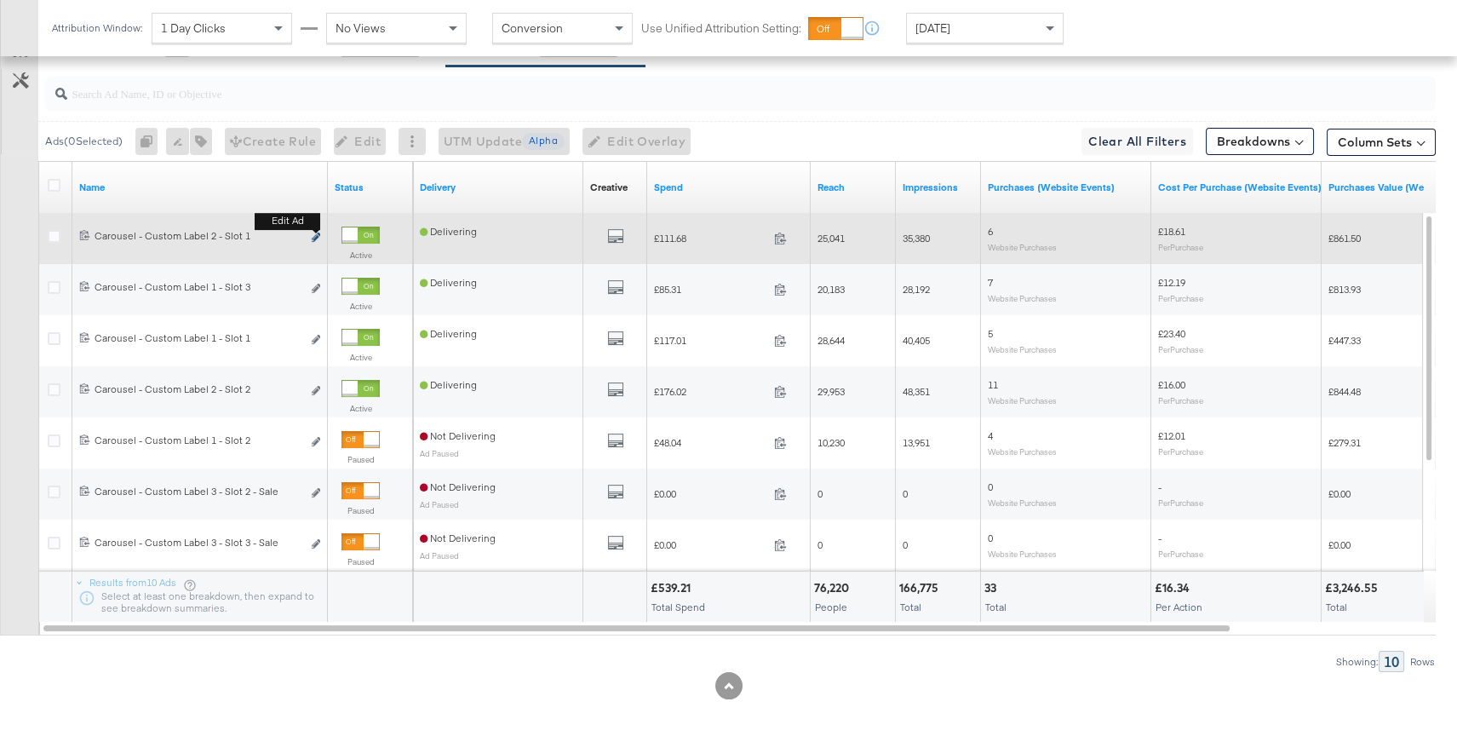
click at [317, 235] on icon "link" at bounding box center [316, 236] width 9 height 9
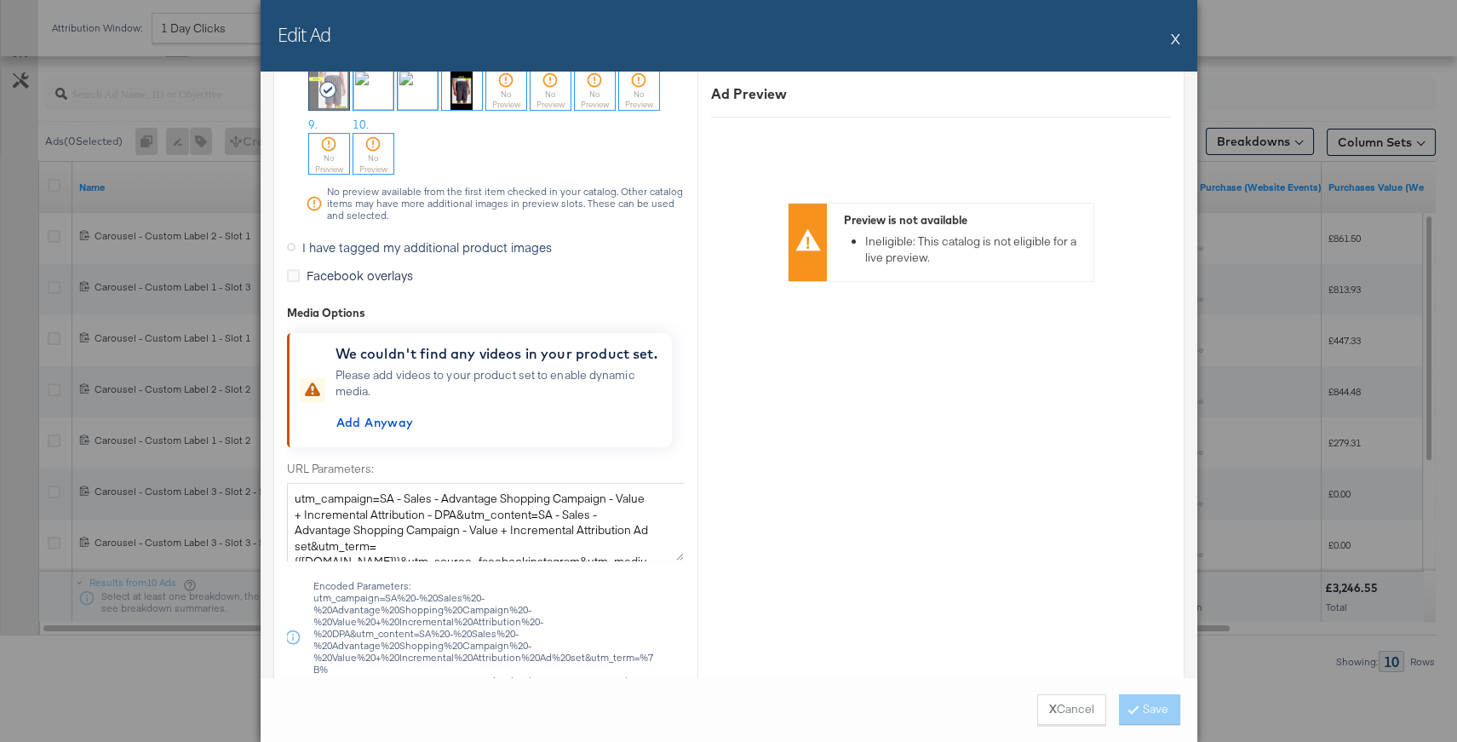
click at [291, 244] on icon at bounding box center [291, 247] width 9 height 9
click at [0, 0] on input "I have tagged my additional product images" at bounding box center [0, 0] width 0 height 0
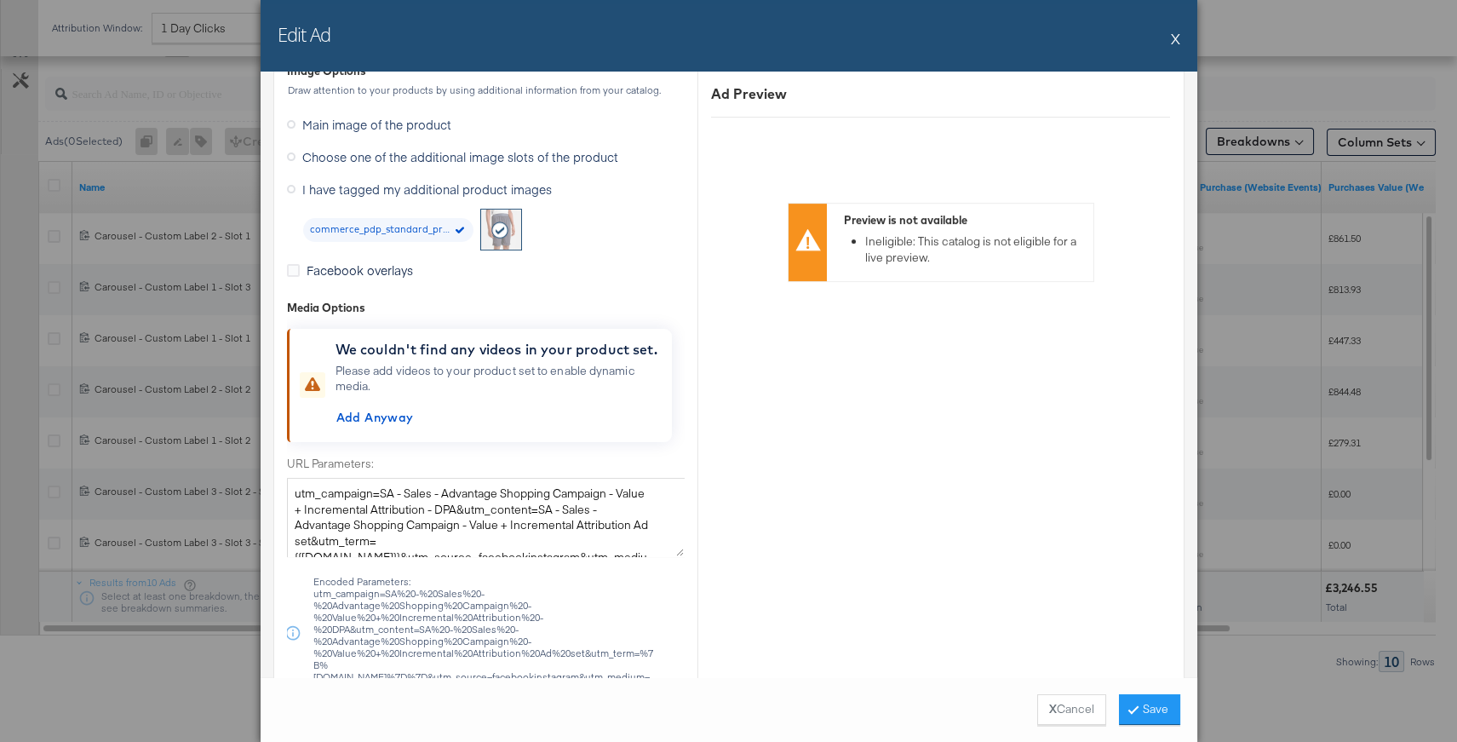
scroll to position [1442, 0]
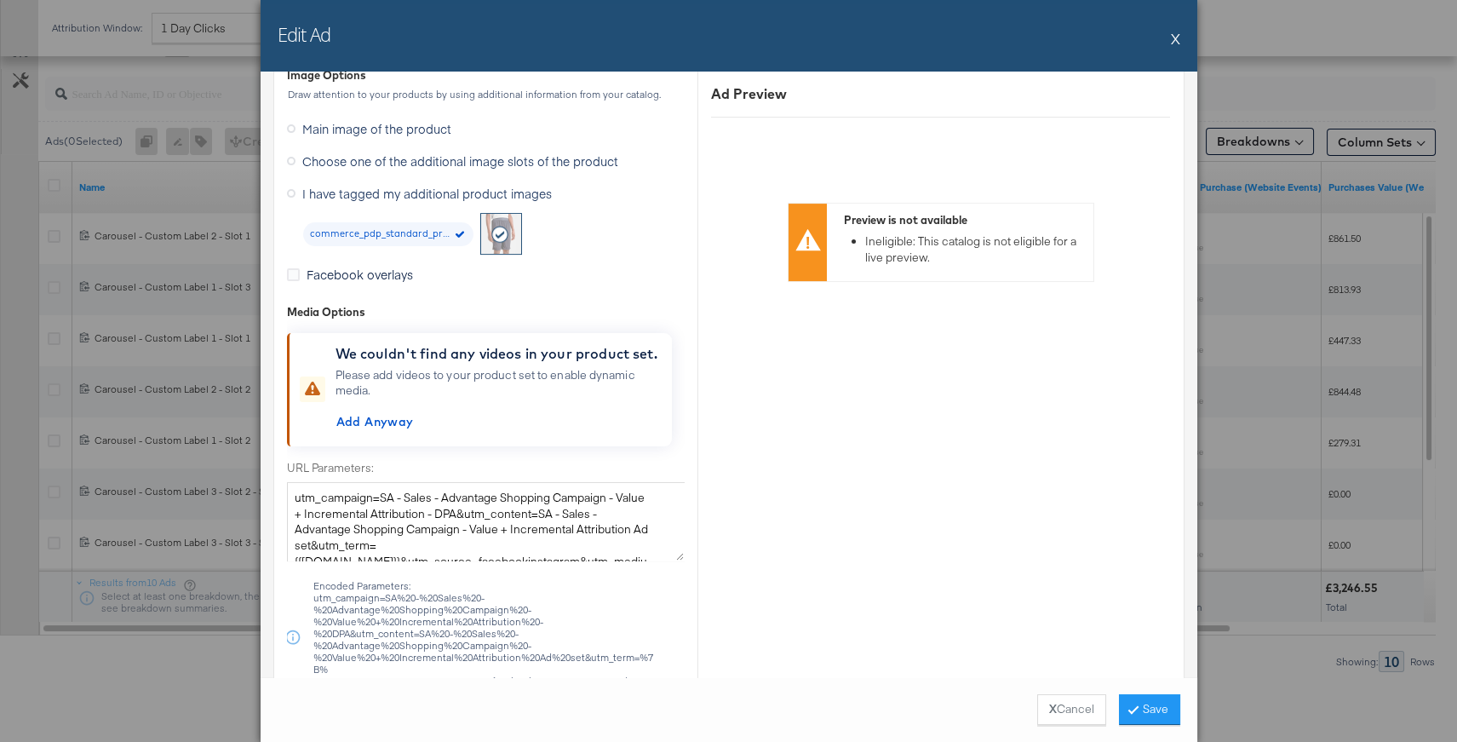
click at [1177, 37] on button "X" at bounding box center [1175, 38] width 9 height 34
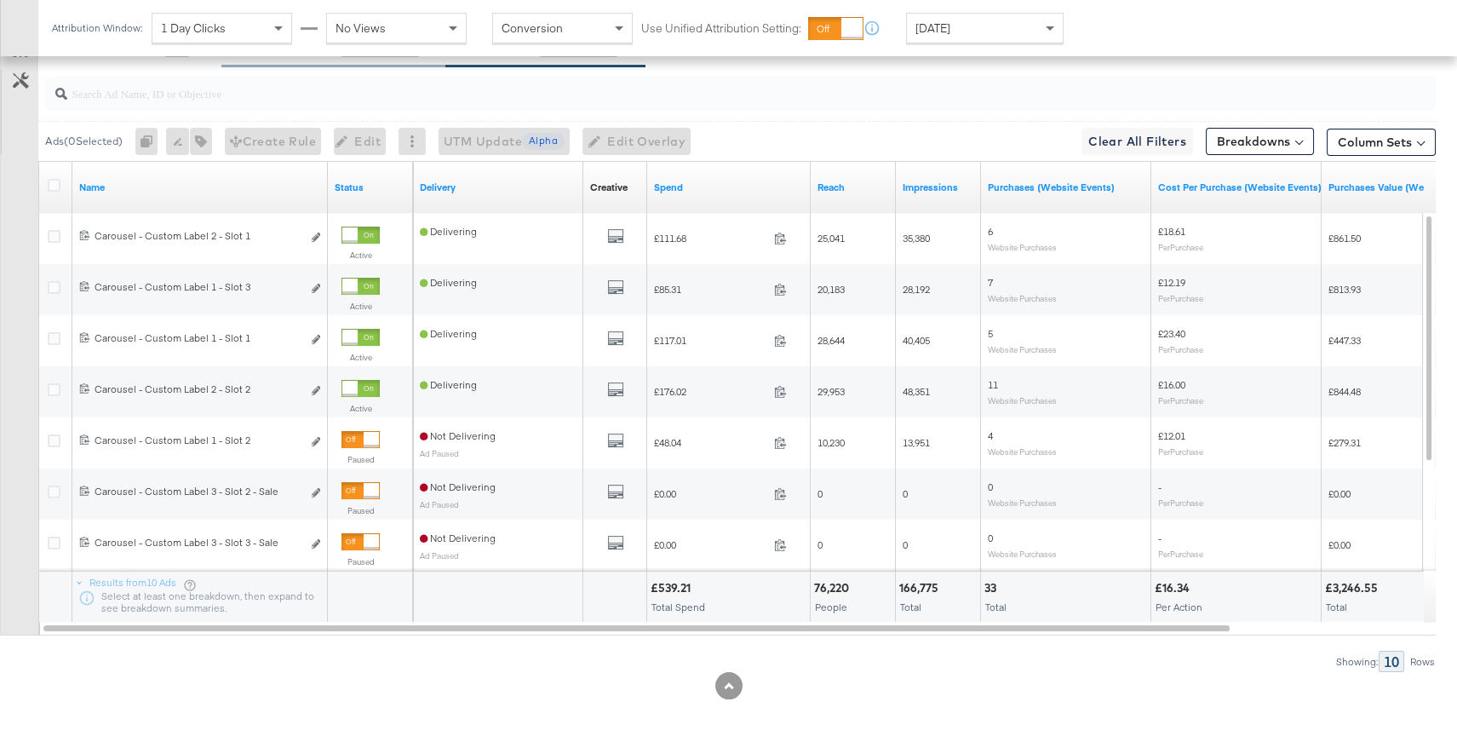
scroll to position [0, 0]
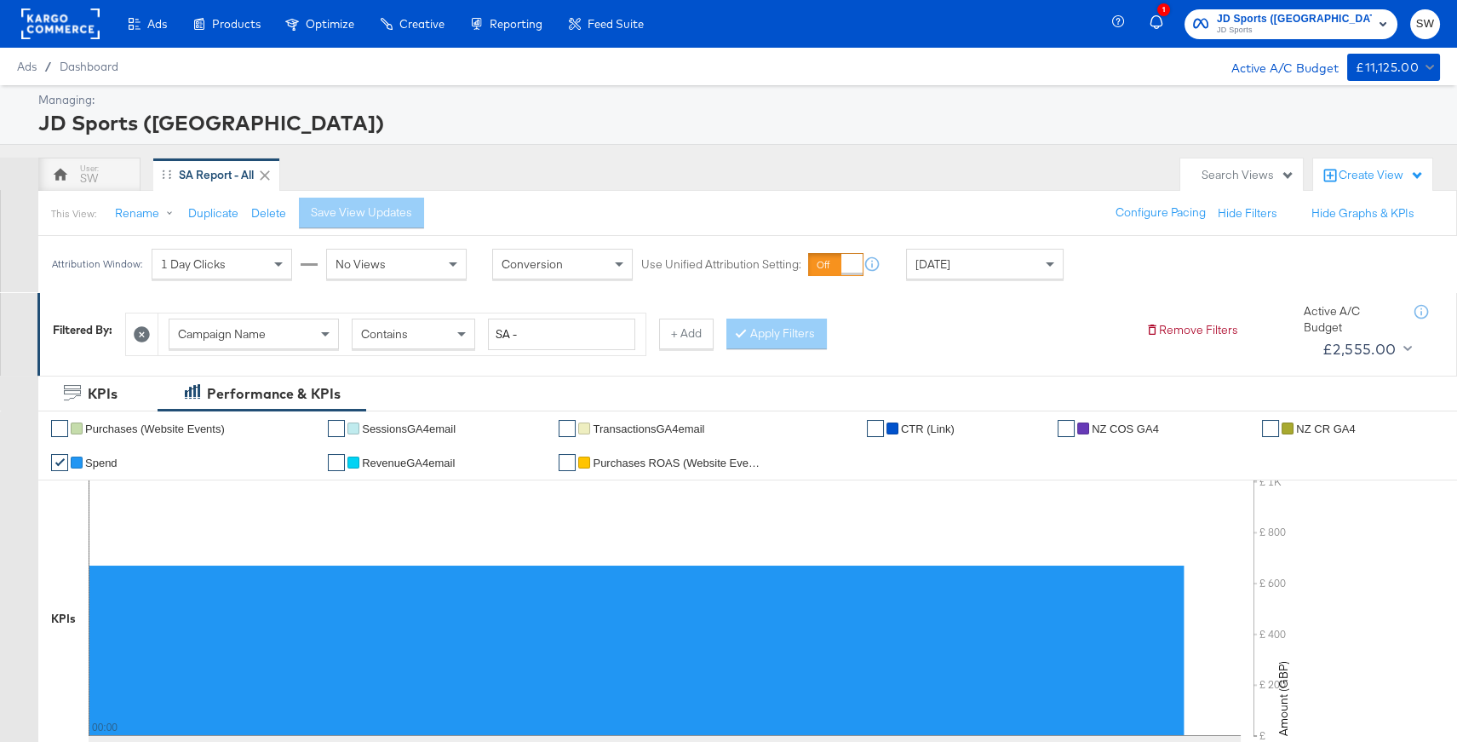
click at [0, 0] on div "Product Catalogs" at bounding box center [0, 0] width 0 height 0
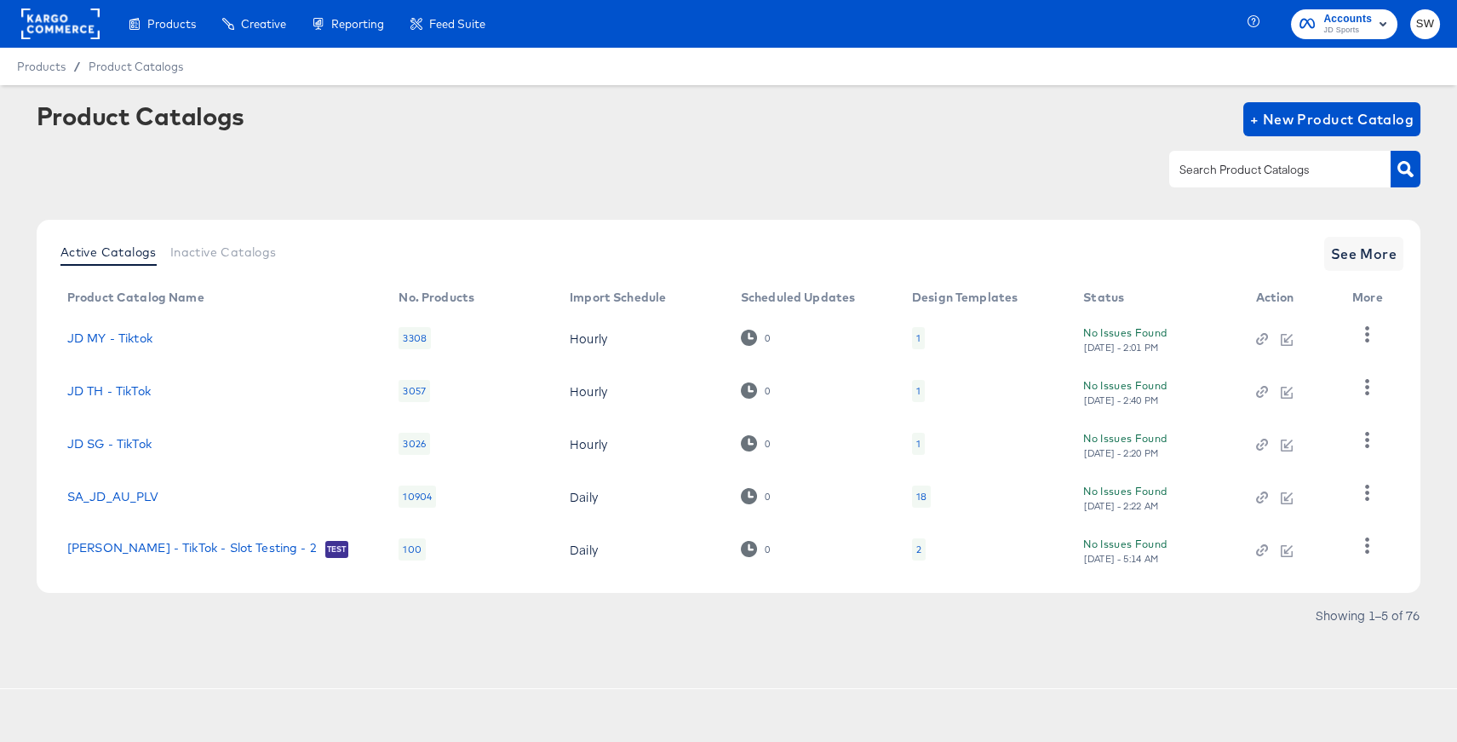
click at [1258, 177] on input "text" at bounding box center [1266, 170] width 181 height 20
type input "nz"
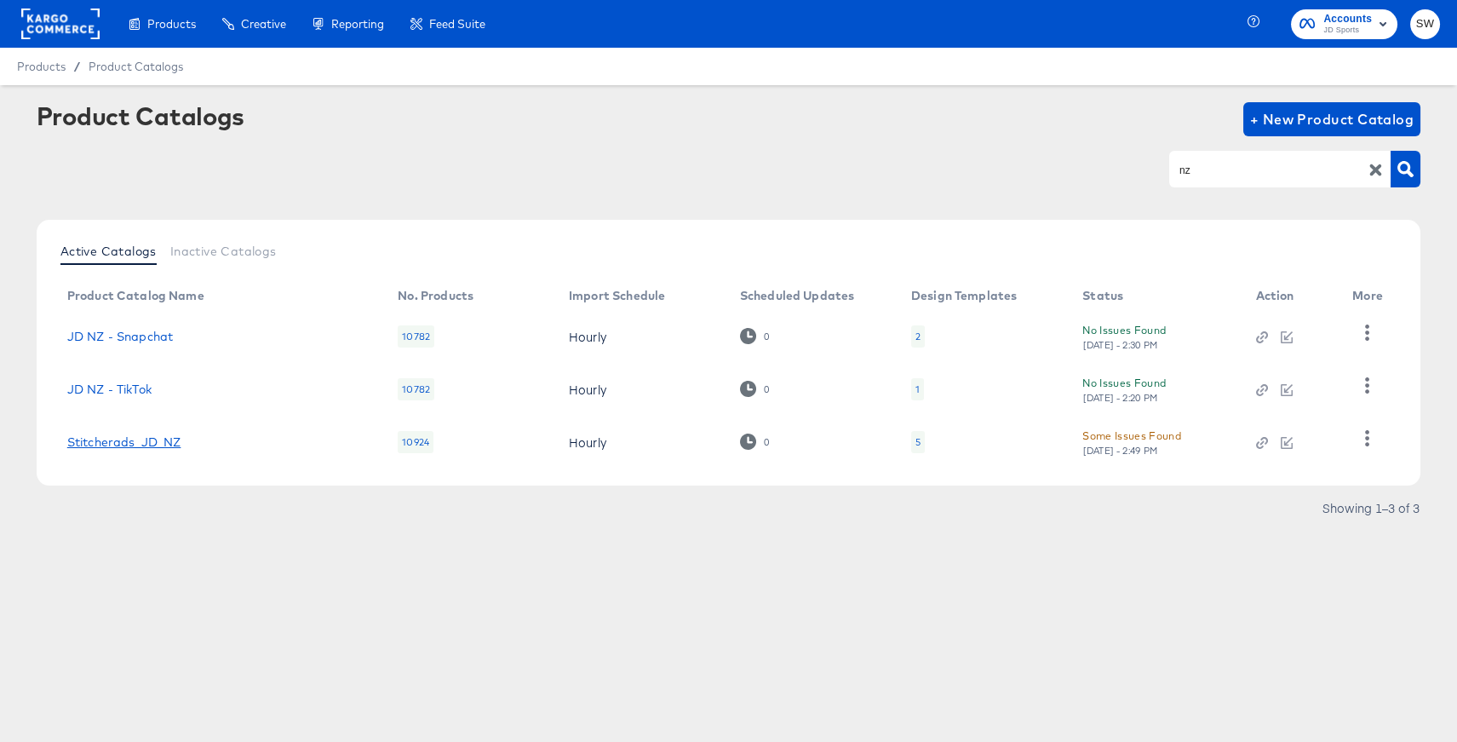
click at [172, 441] on link "Stitcherads_JD_NZ" at bounding box center [124, 442] width 114 height 14
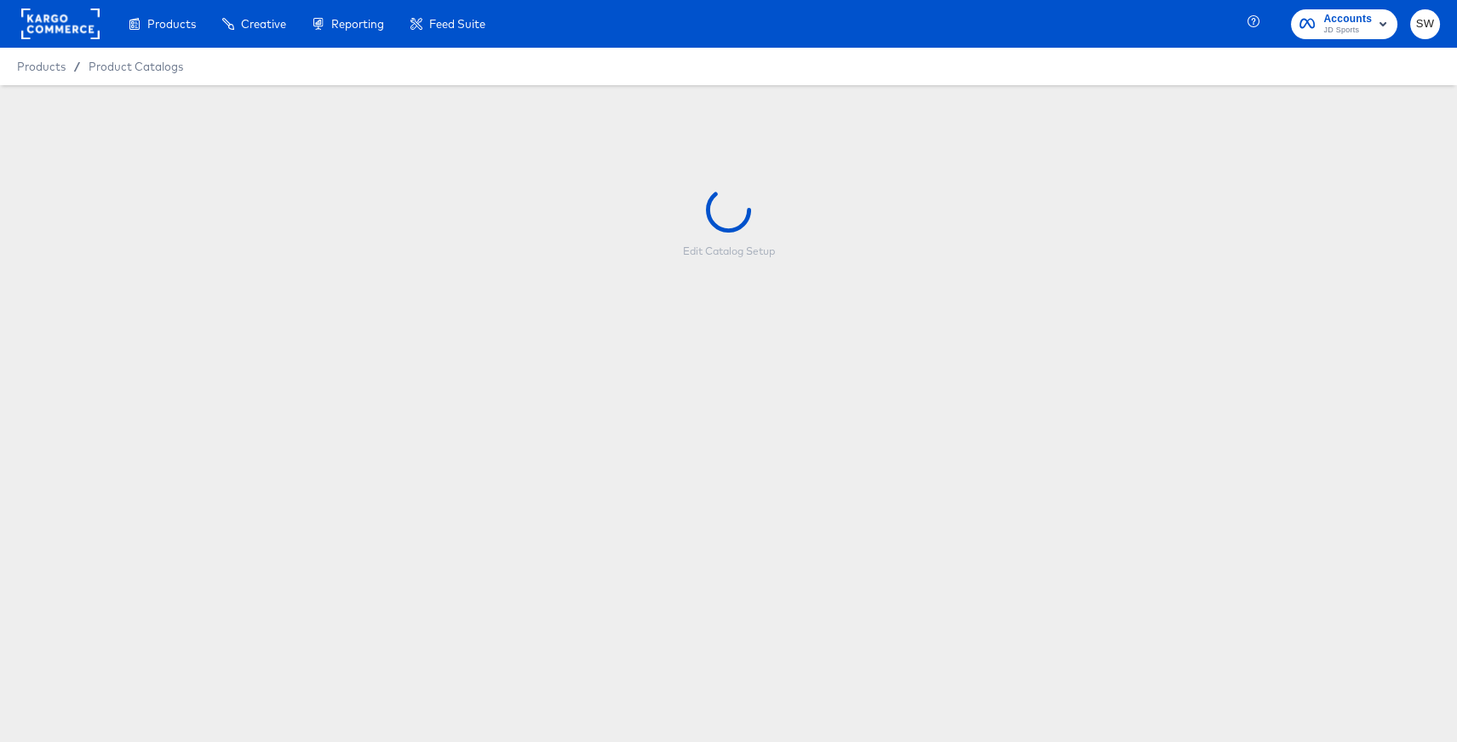
click at [176, 440] on div "Edit Catalog Setup" at bounding box center [728, 298] width 1457 height 426
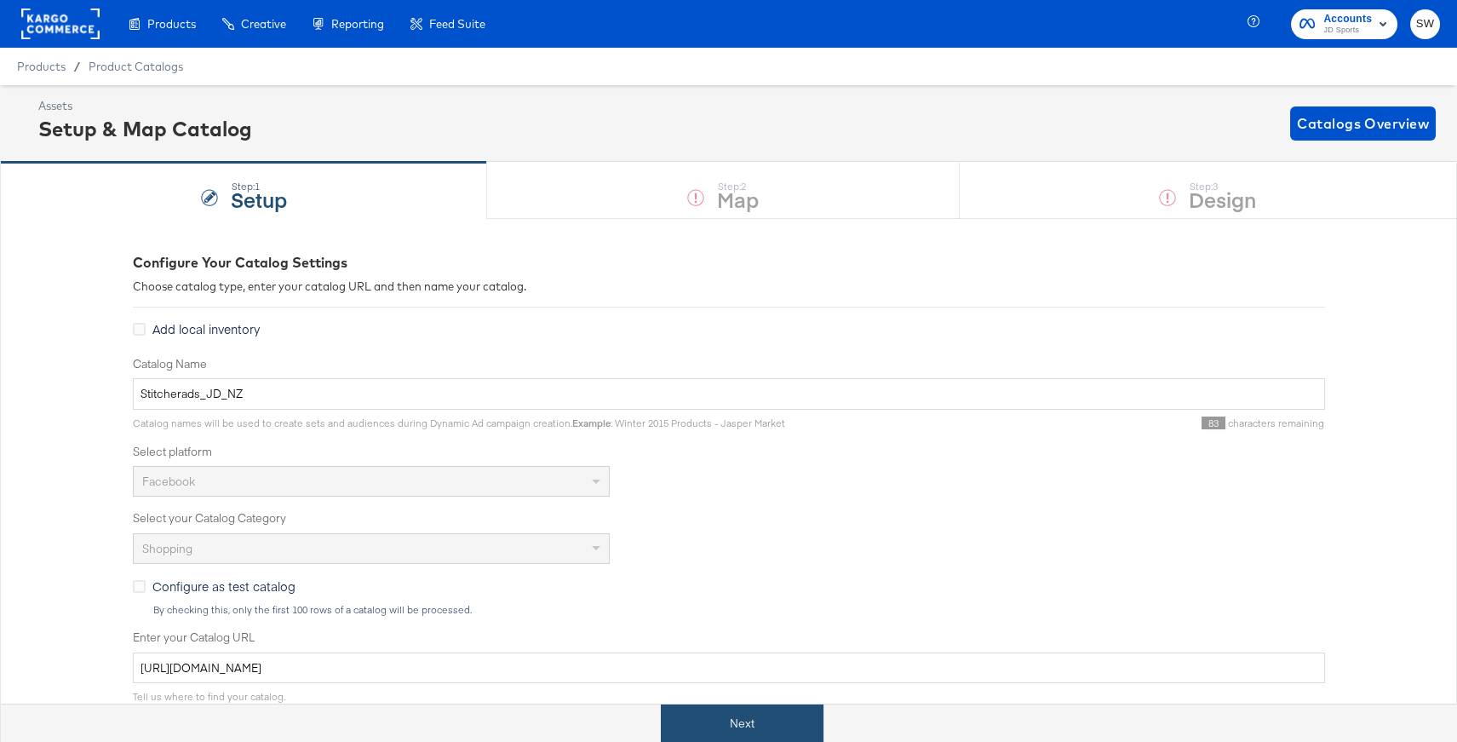
click at [742, 718] on button "Next" at bounding box center [742, 723] width 163 height 38
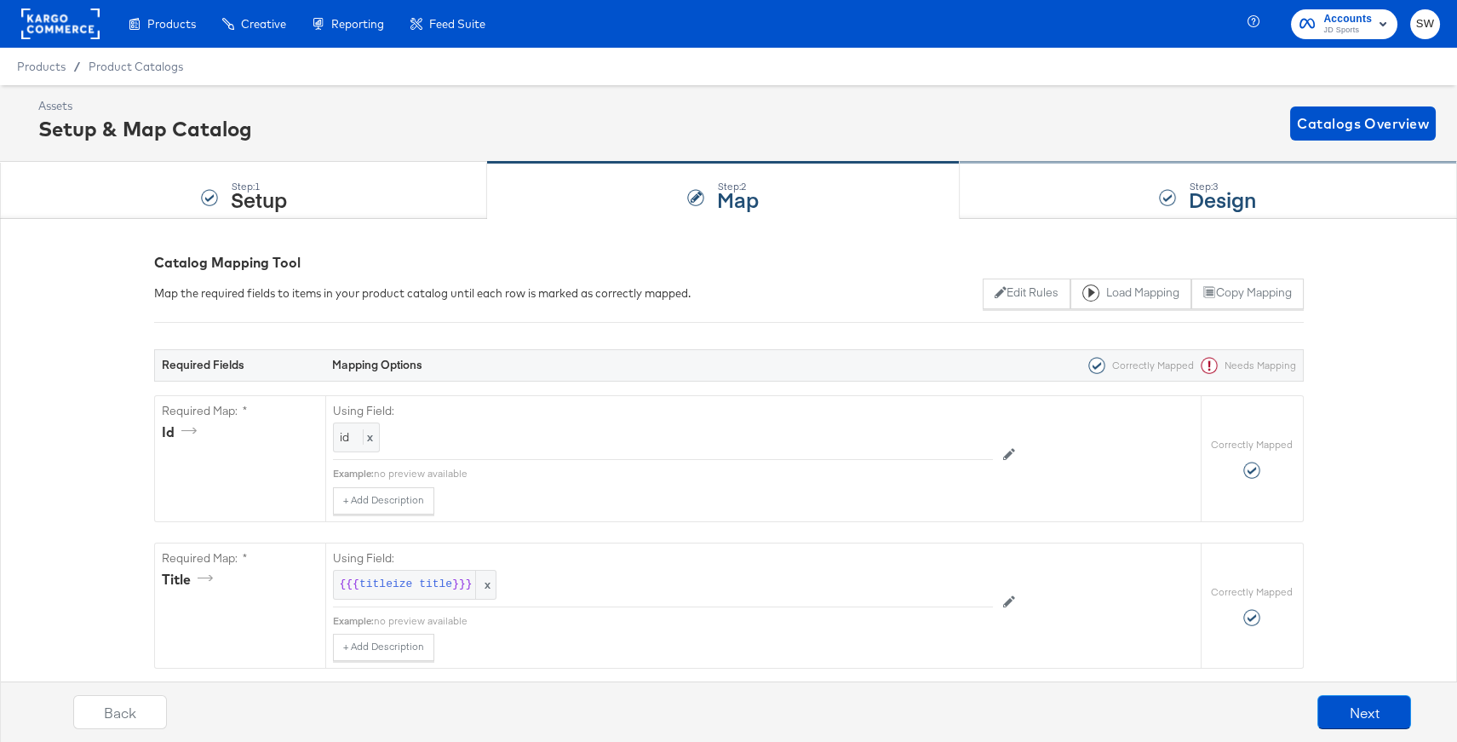
click at [1073, 182] on div "Step: 3 Design" at bounding box center [1208, 191] width 497 height 56
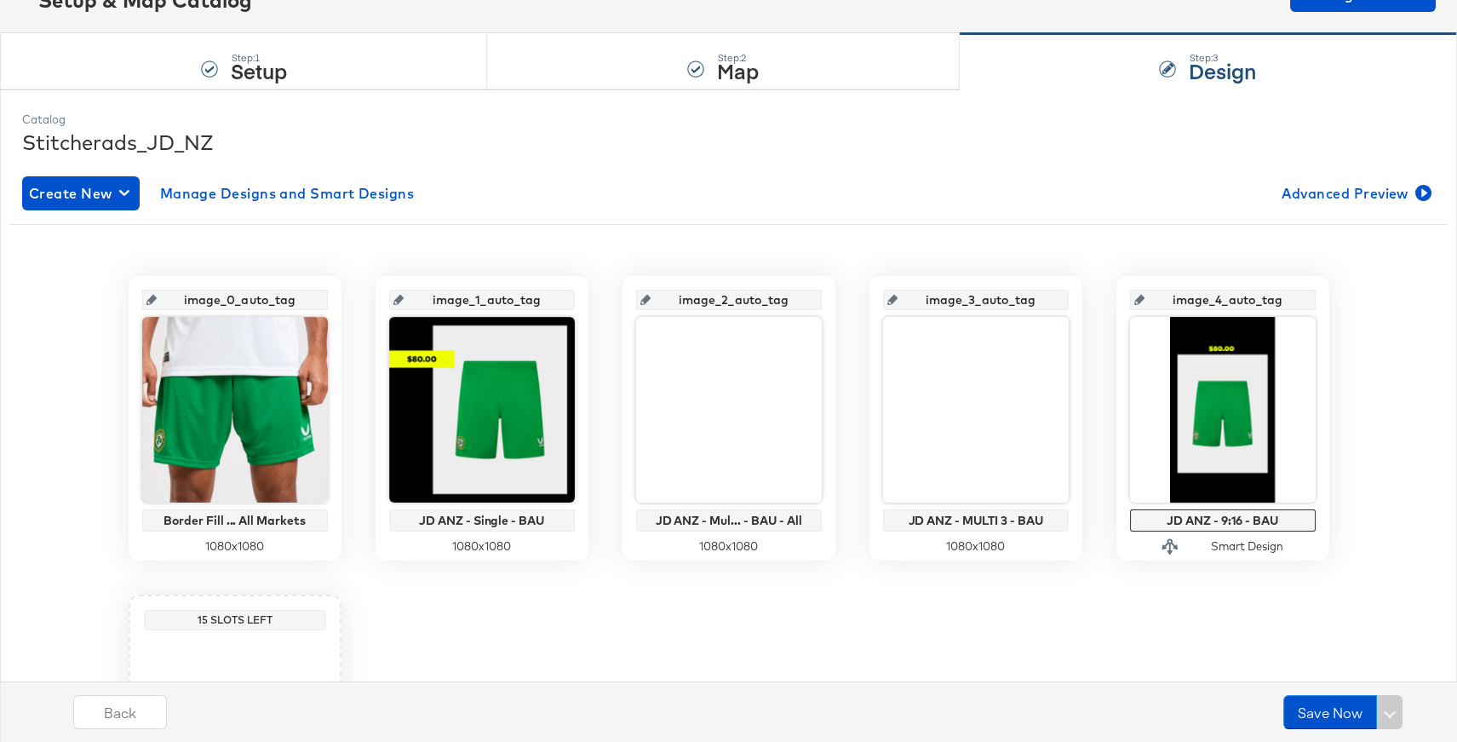
scroll to position [135, 0]
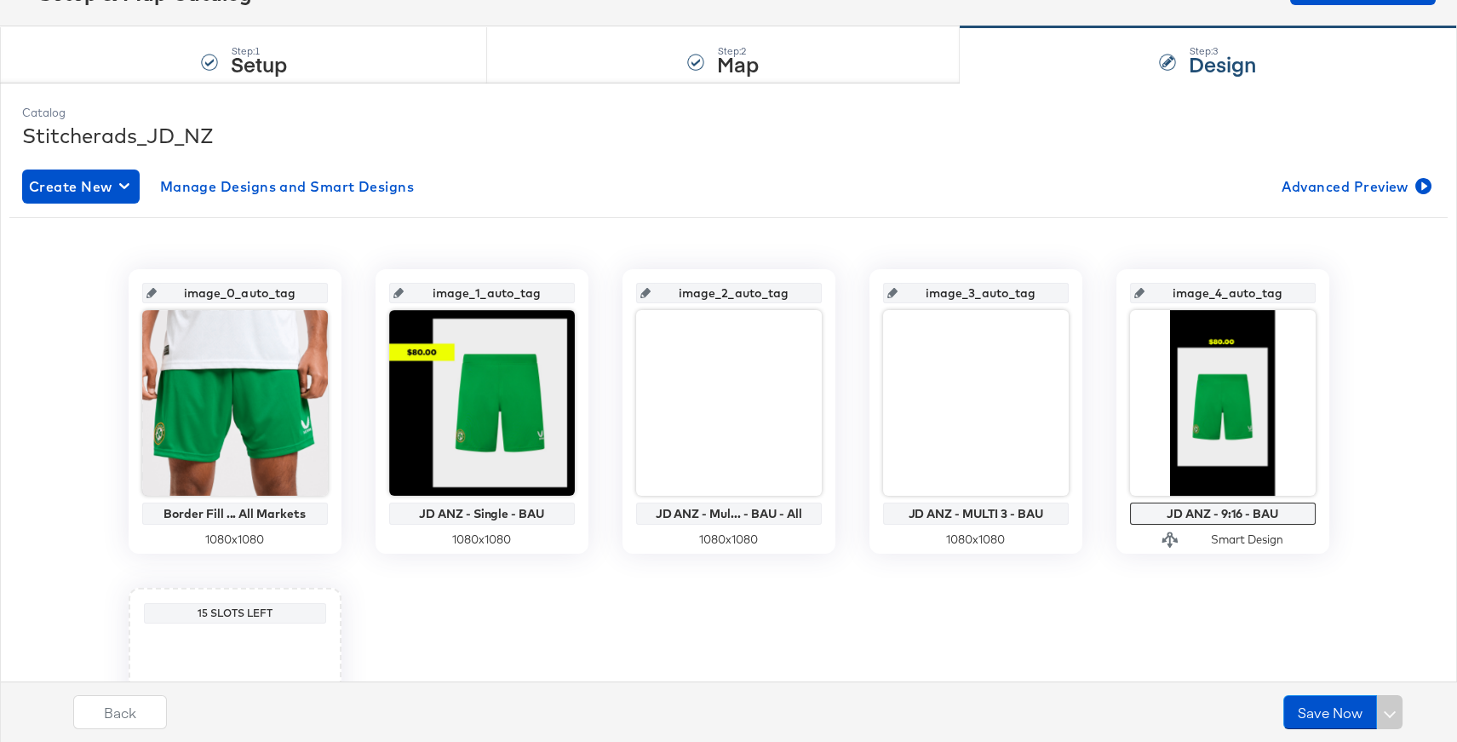
click at [409, 289] on div "image_1_auto_tag" at bounding box center [482, 293] width 186 height 20
click at [404, 290] on icon at bounding box center [398, 293] width 10 height 10
click at [466, 289] on input "image_1_auto_tag" at bounding box center [487, 286] width 167 height 46
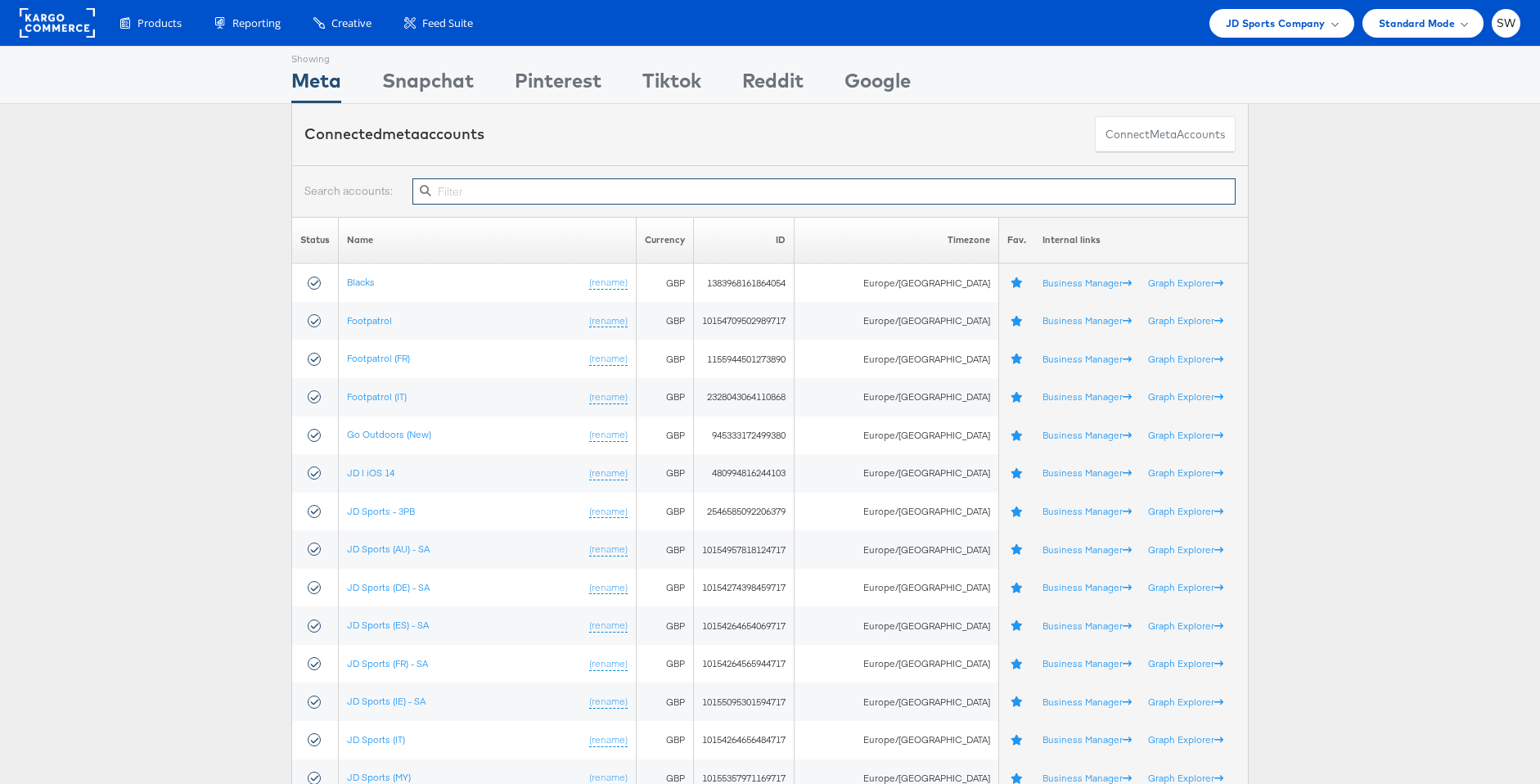
click at [488, 195] on input "text" at bounding box center [824, 191] width 824 height 26
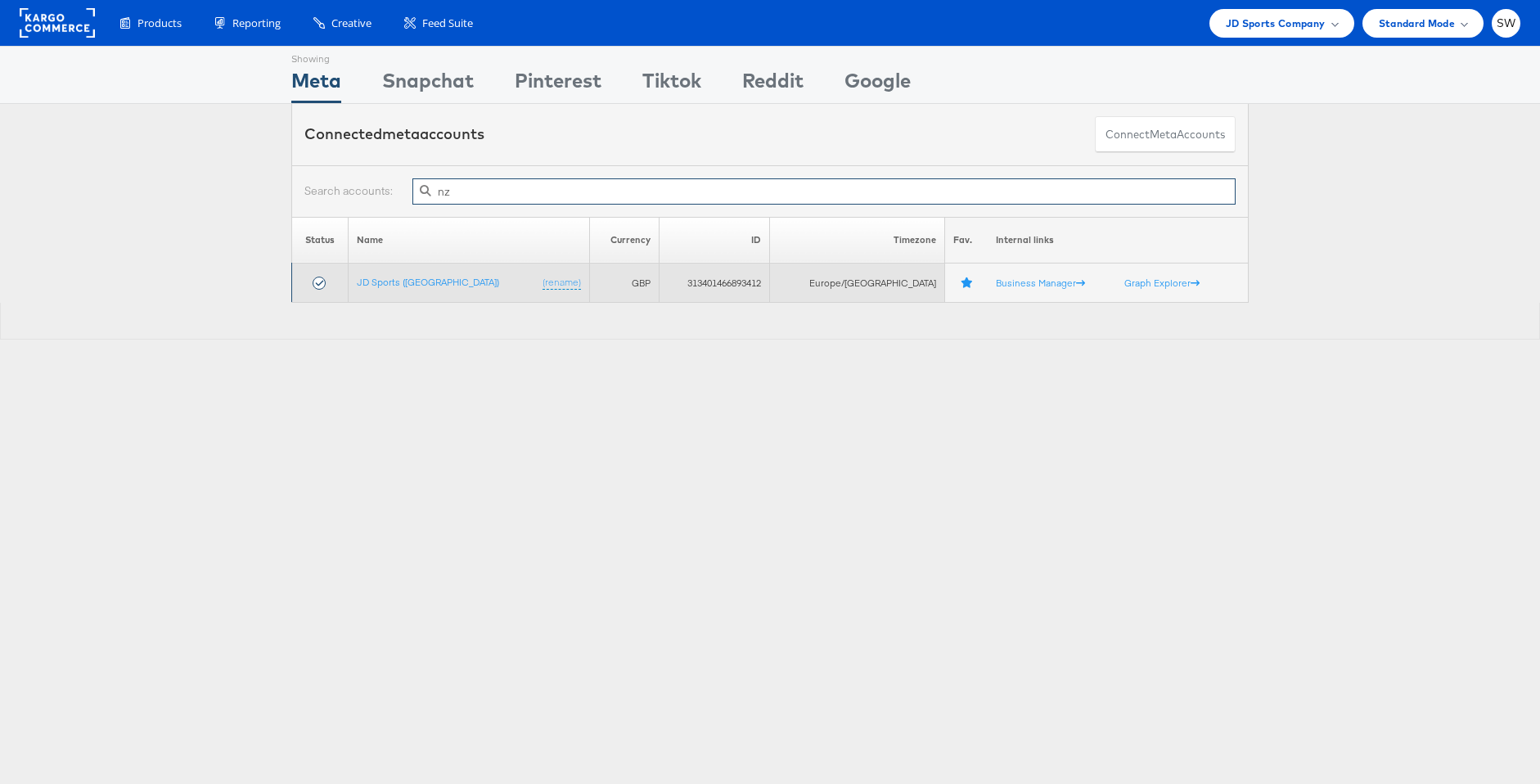
type input "nz"
click at [394, 288] on td "JD Sports ([GEOGRAPHIC_DATA]) (rename)" at bounding box center [469, 282] width 240 height 39
click at [401, 279] on link "JD Sports ([GEOGRAPHIC_DATA])" at bounding box center [428, 282] width 142 height 12
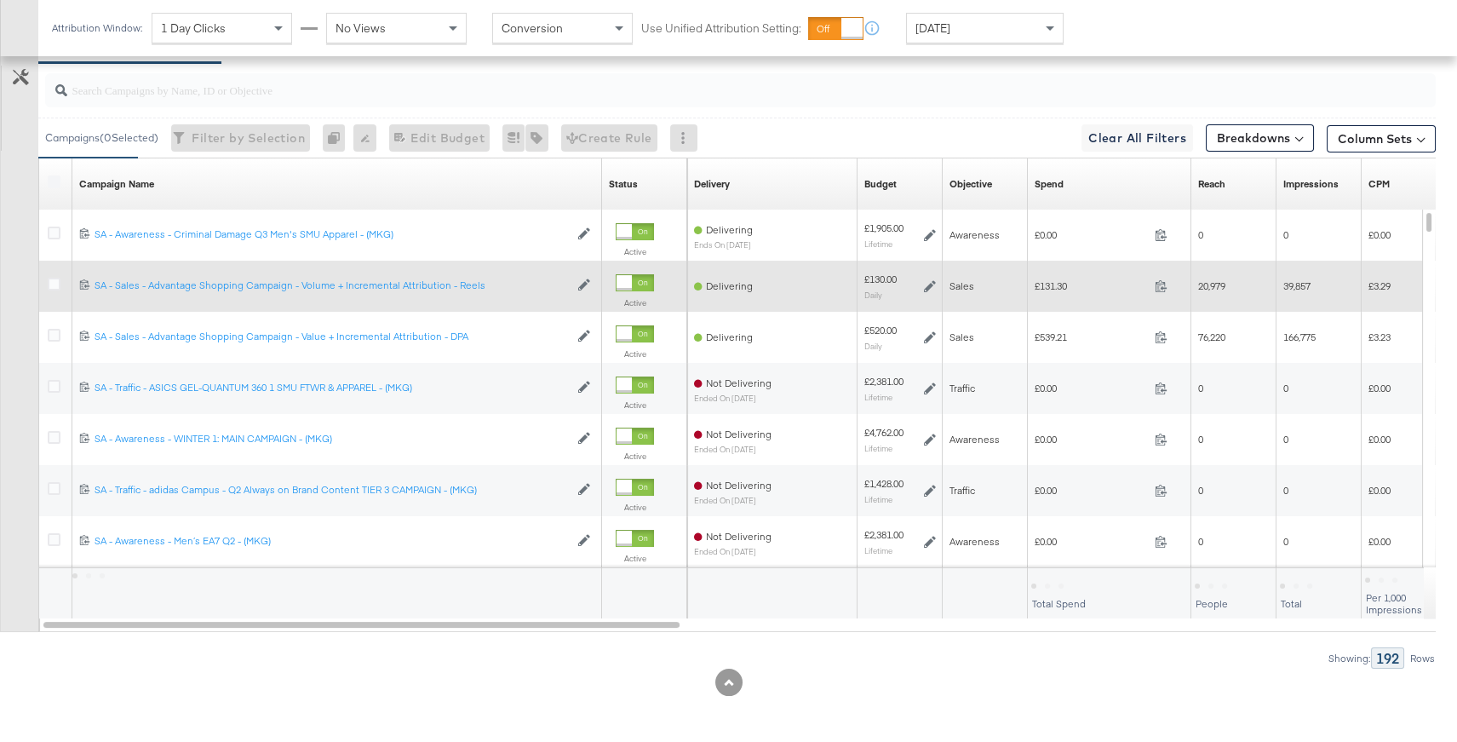
scroll to position [891, 0]
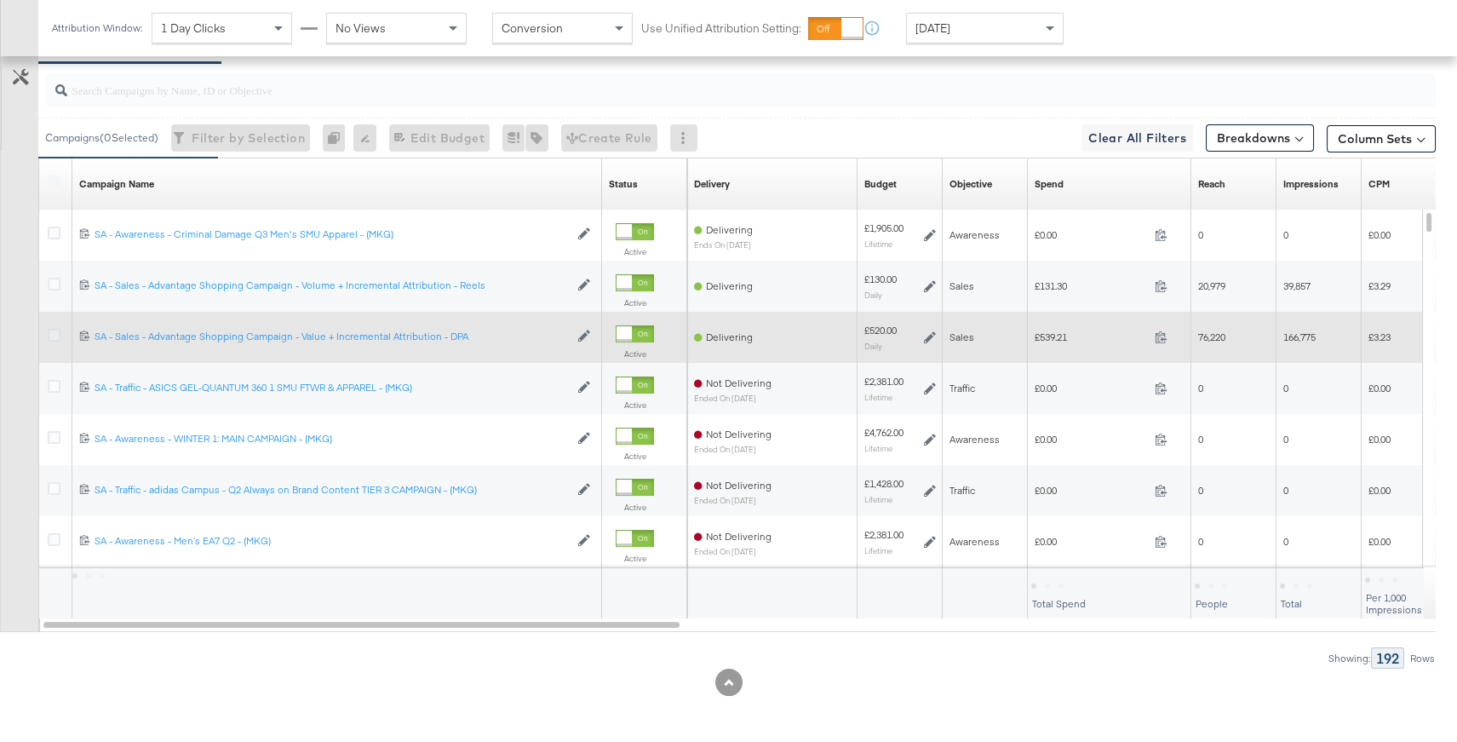
click at [54, 329] on icon at bounding box center [54, 335] width 13 height 13
click at [0, 0] on input "checkbox" at bounding box center [0, 0] width 0 height 0
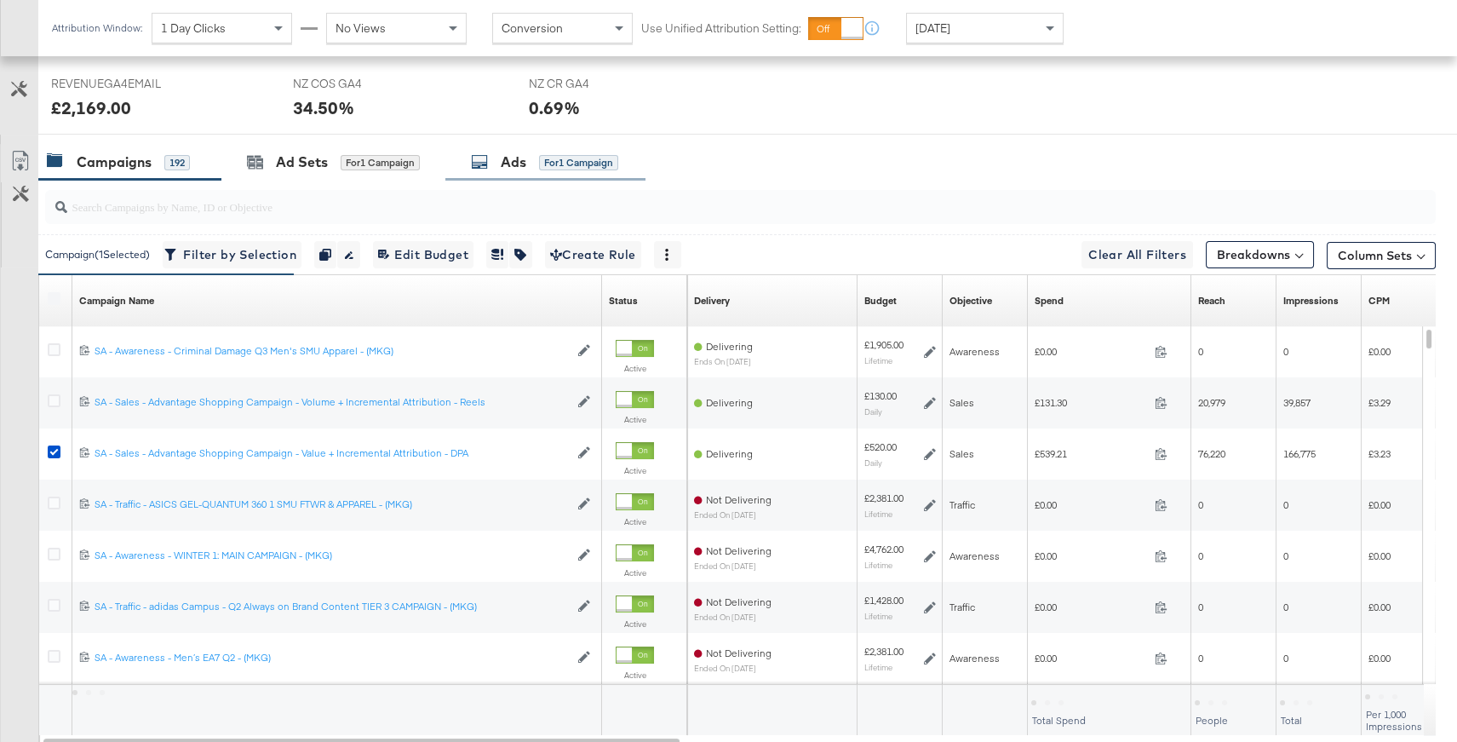
click at [538, 165] on div "Ads for 1 Campaign" at bounding box center [544, 162] width 147 height 20
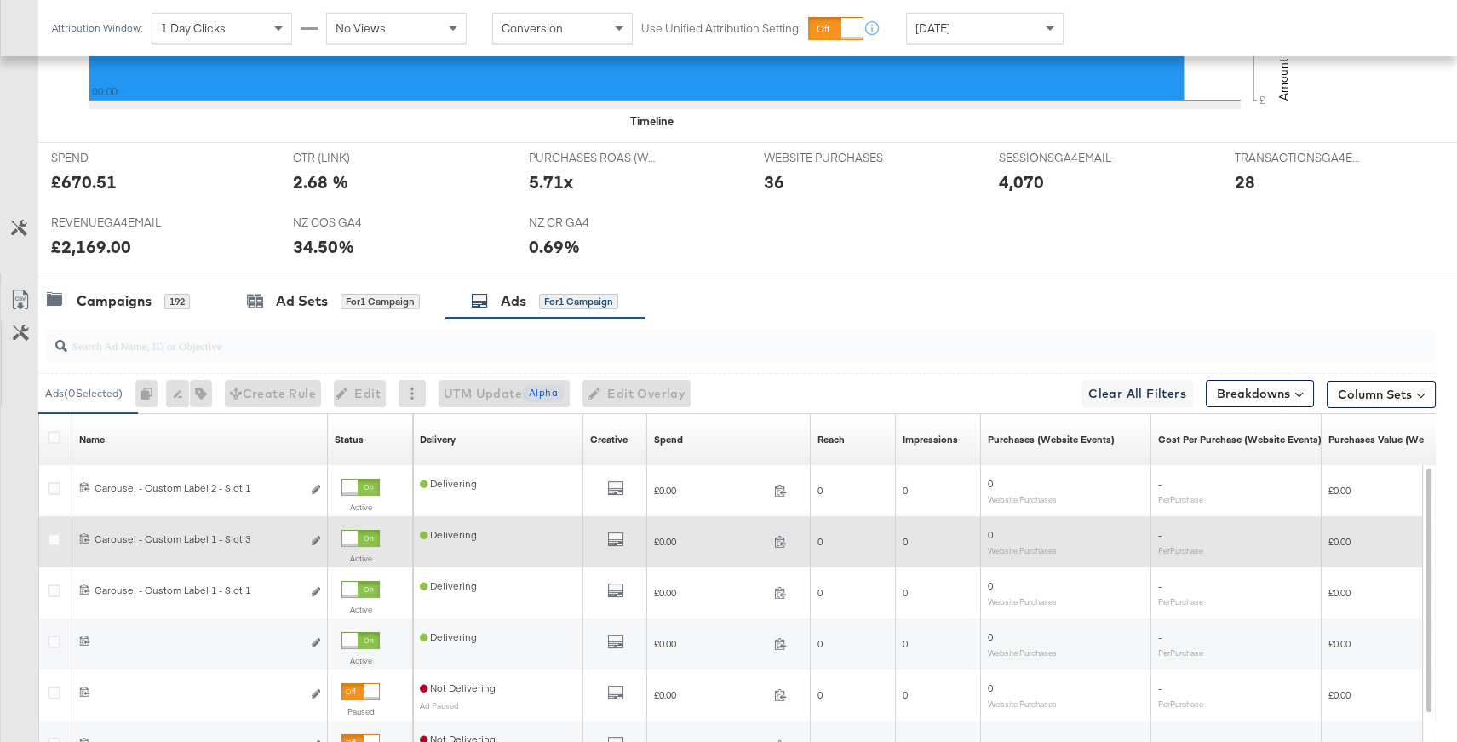
scroll to position [774, 0]
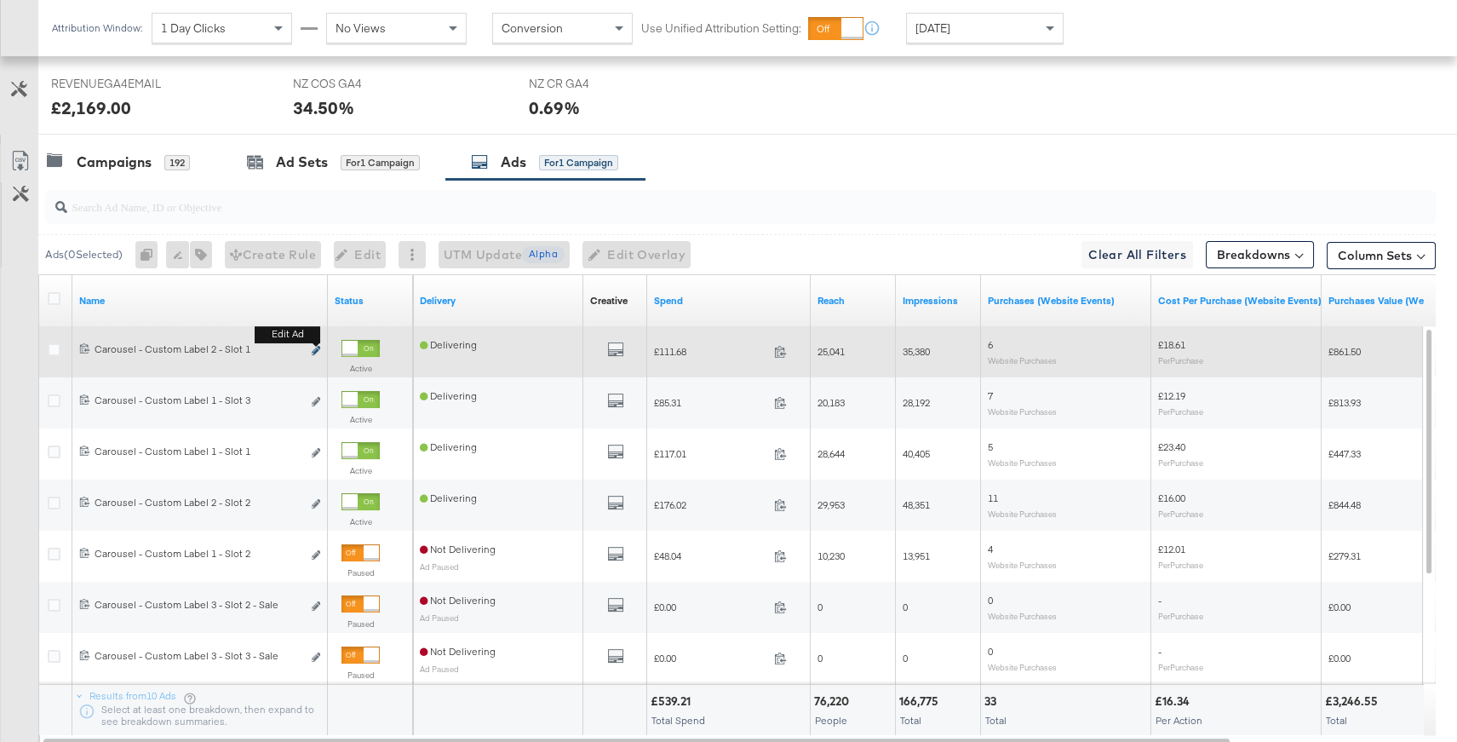
click at [316, 348] on icon "link" at bounding box center [316, 350] width 9 height 9
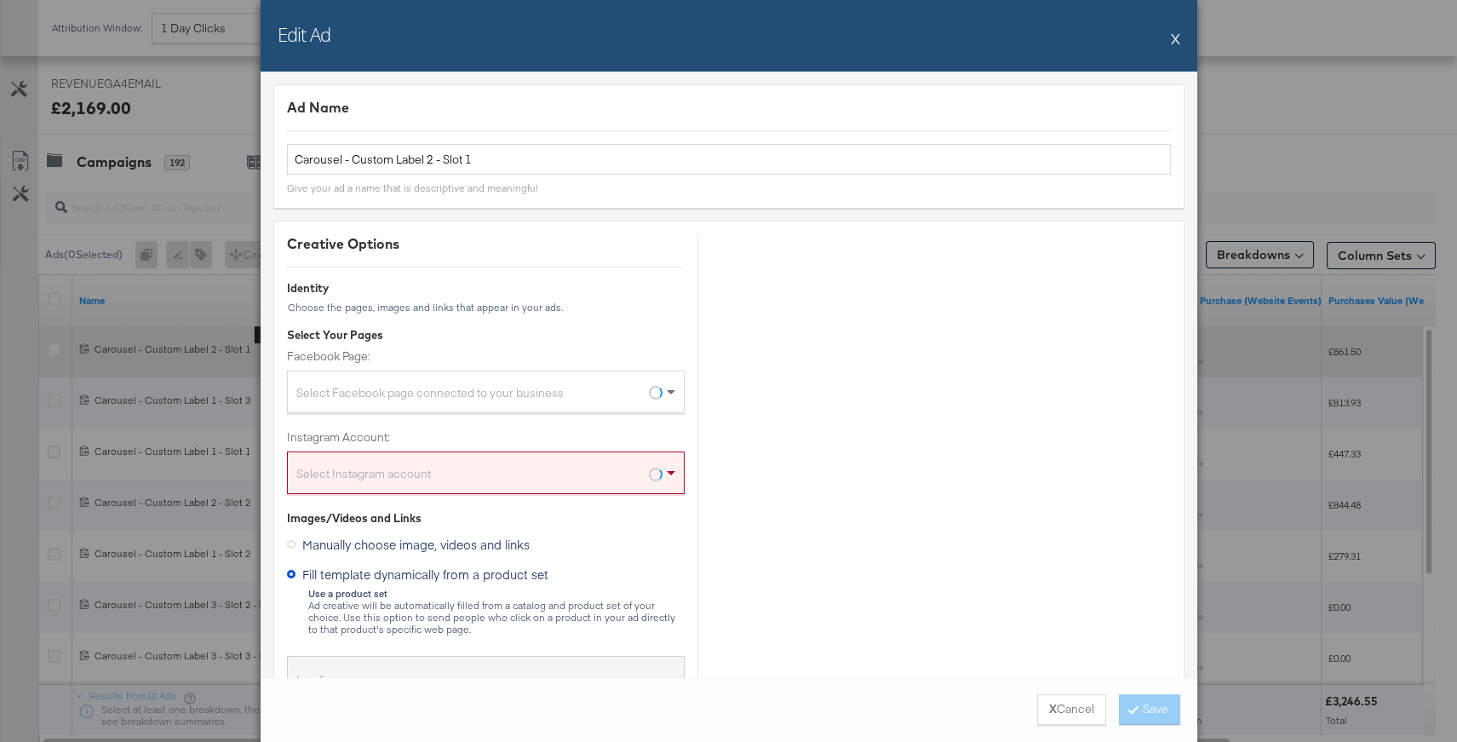
scroll to position [891, 0]
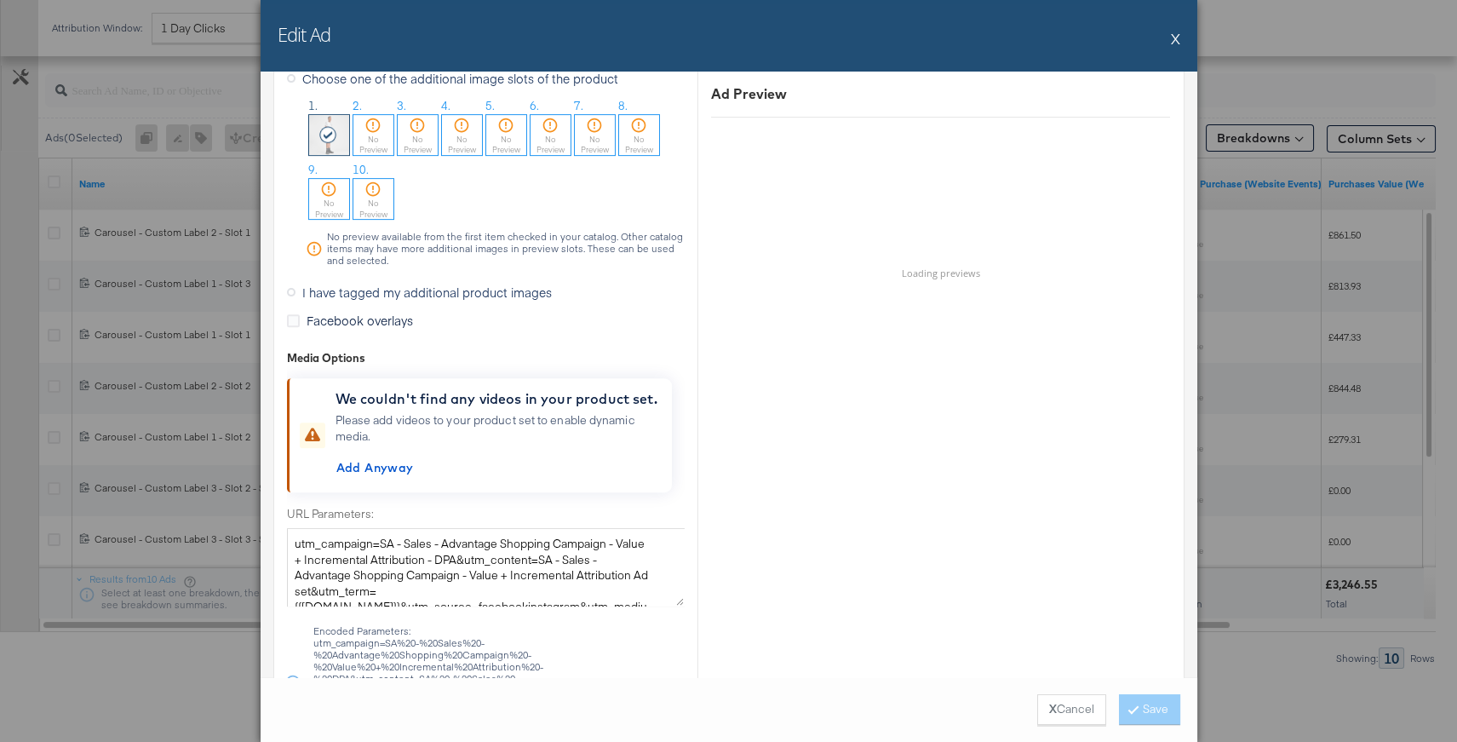
click at [289, 290] on icon at bounding box center [291, 292] width 9 height 9
click at [0, 0] on input "I have tagged my additional product images" at bounding box center [0, 0] width 0 height 0
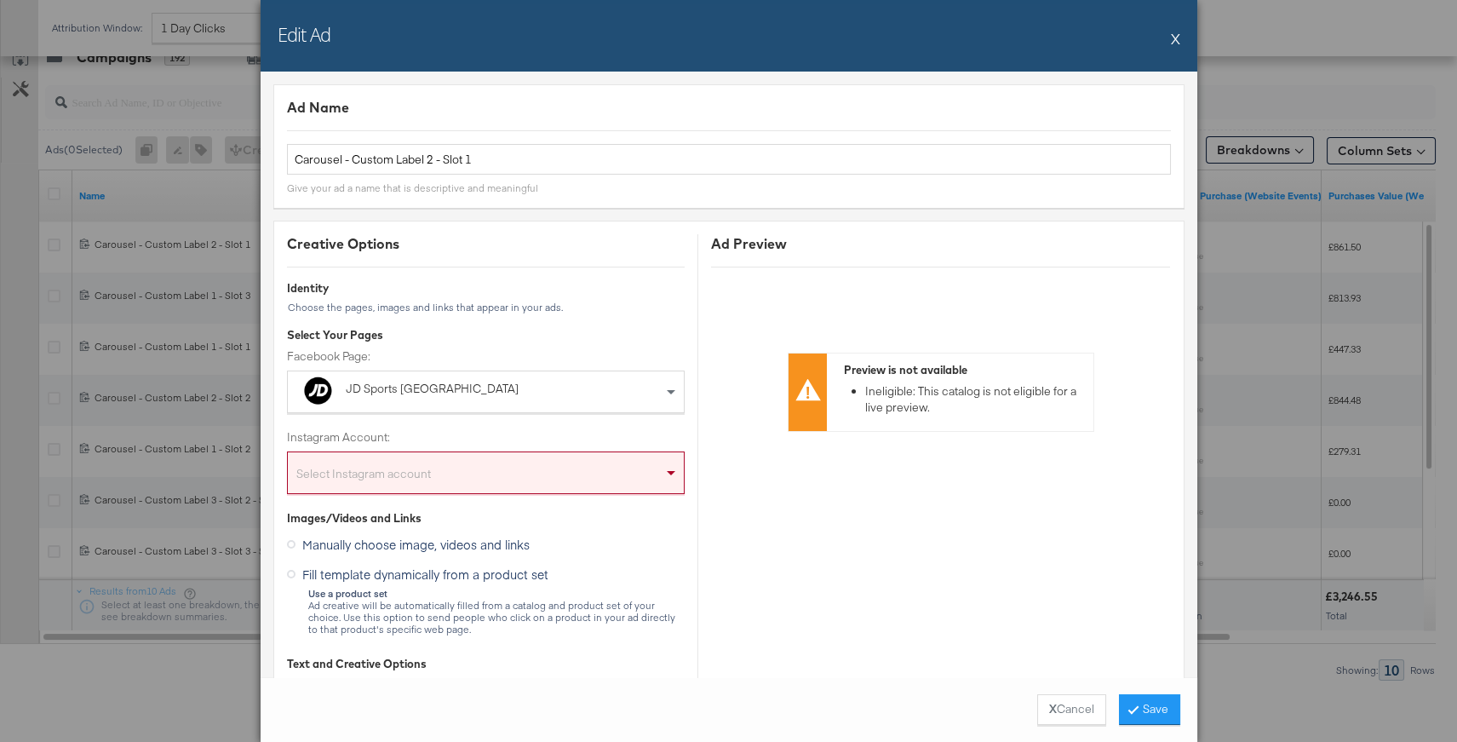
scroll to position [874, 0]
click at [1176, 33] on button "X" at bounding box center [1175, 38] width 9 height 34
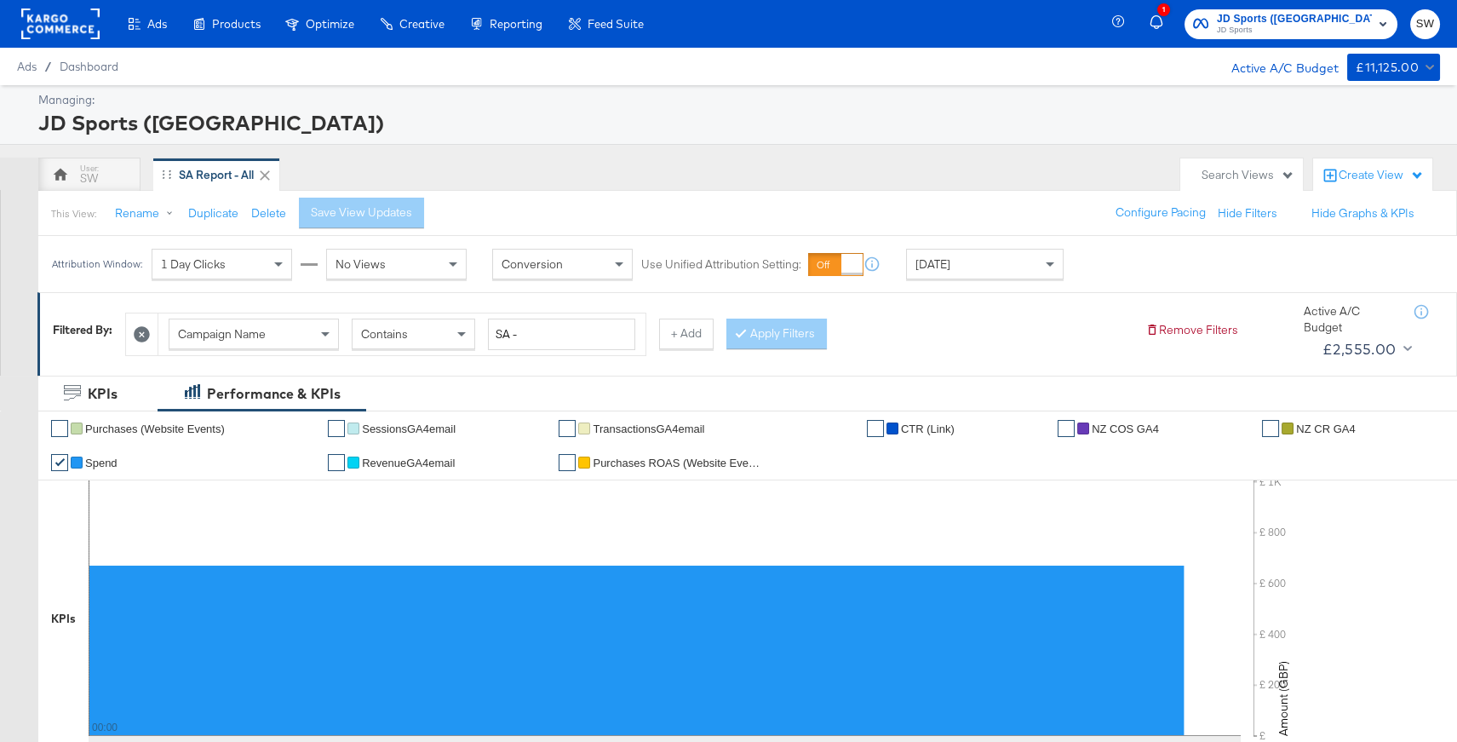
scroll to position [891, 0]
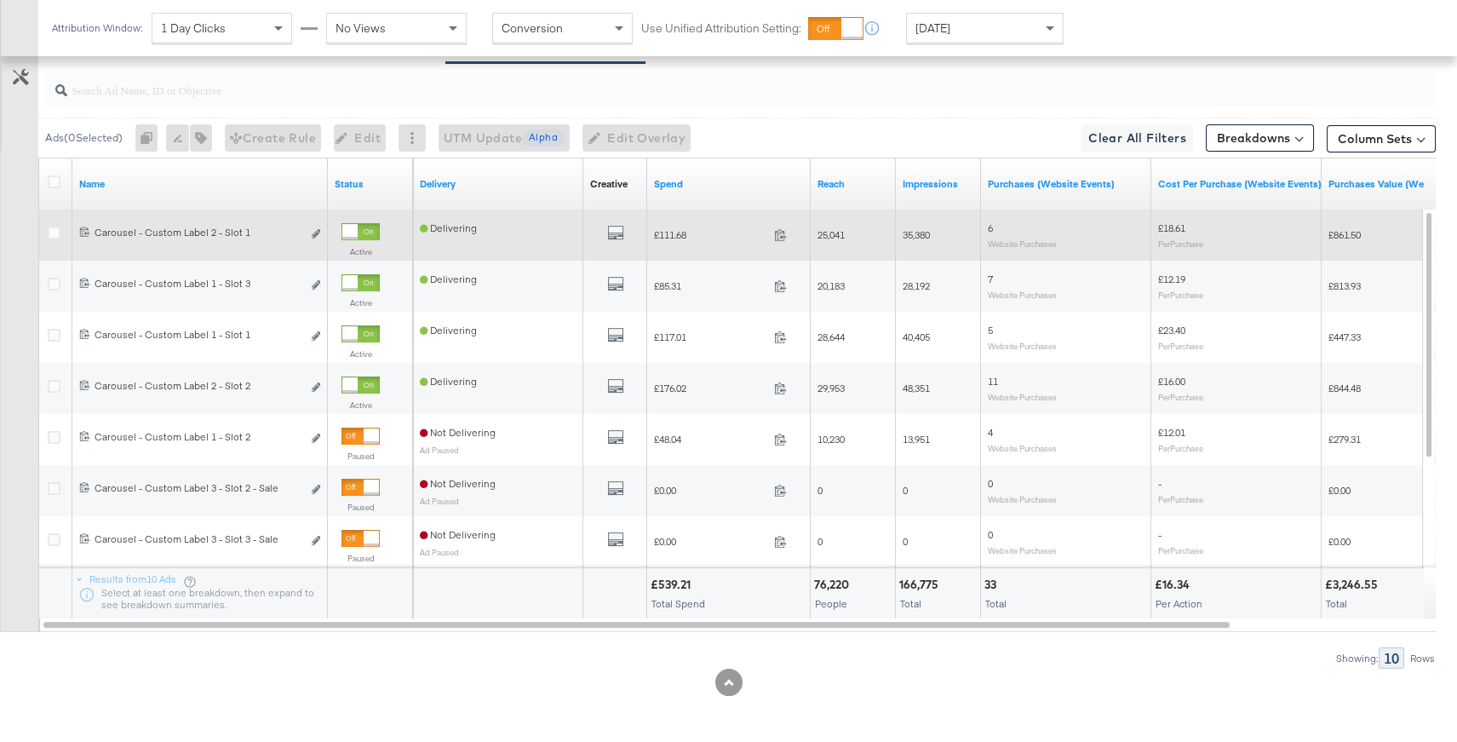
click at [321, 234] on div "120232449644340401 Carousel - Custom Label 2 - Slot 1 Carousel - Custom Label 2…" at bounding box center [199, 235] width 255 height 32
click at [315, 231] on icon "link" at bounding box center [316, 233] width 9 height 9
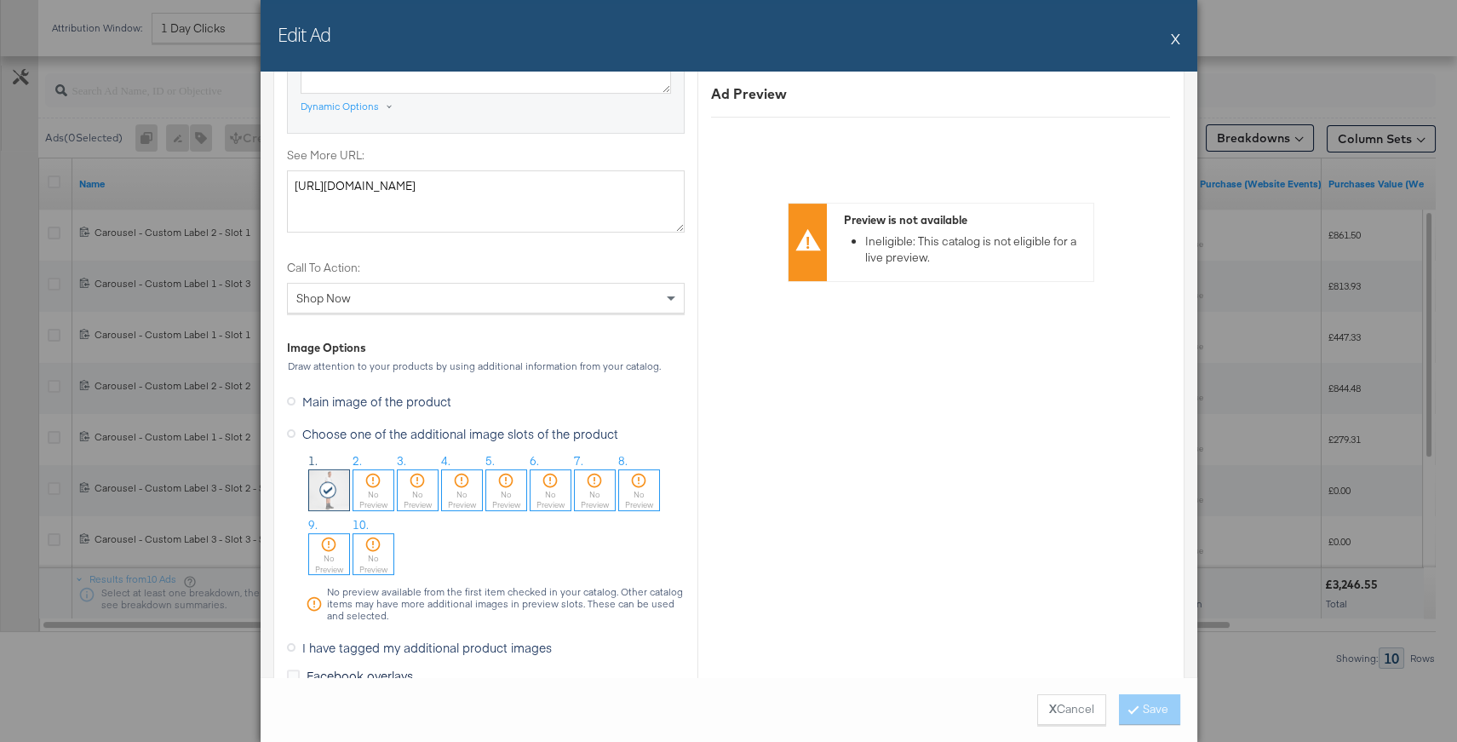
scroll to position [1477, 0]
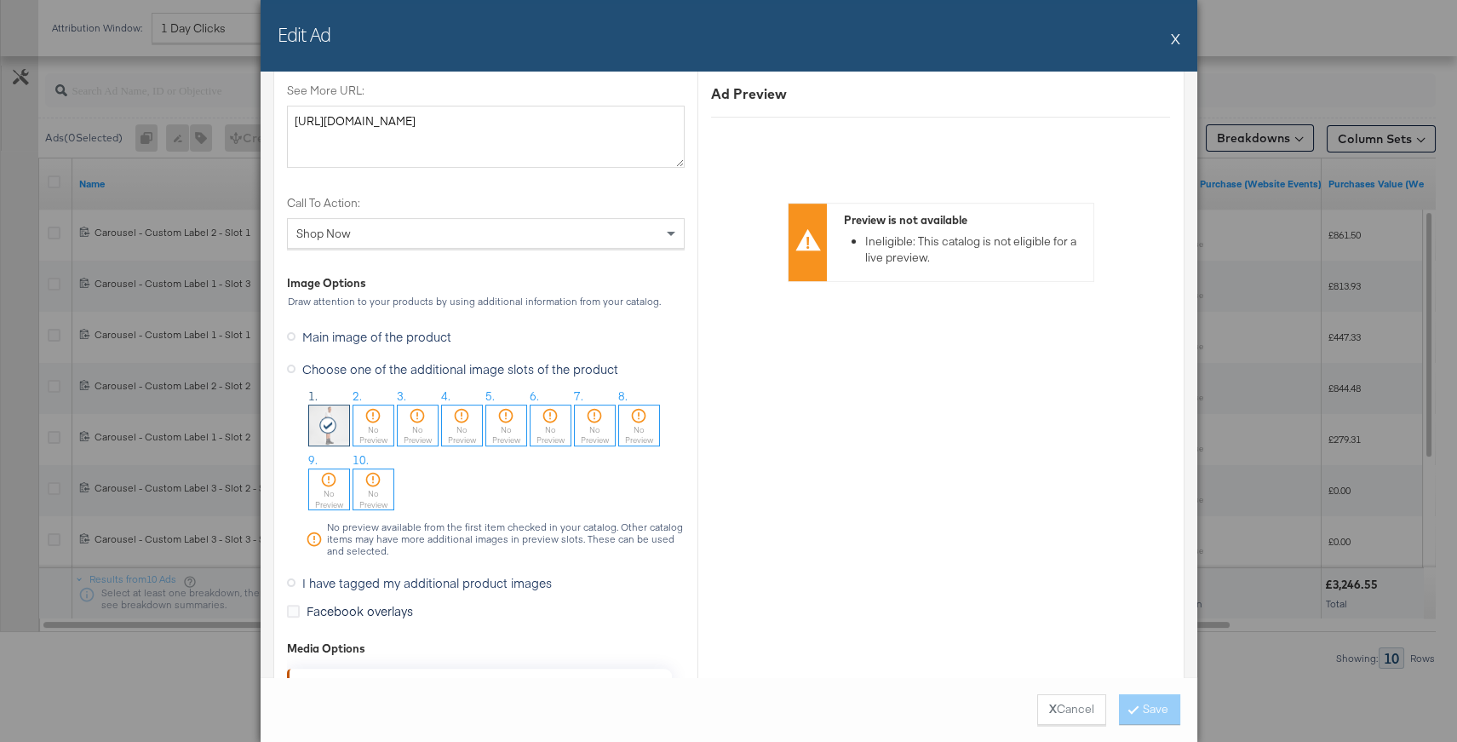
click at [292, 578] on icon at bounding box center [291, 582] width 9 height 9
click at [0, 0] on input "I have tagged my additional product images" at bounding box center [0, 0] width 0 height 0
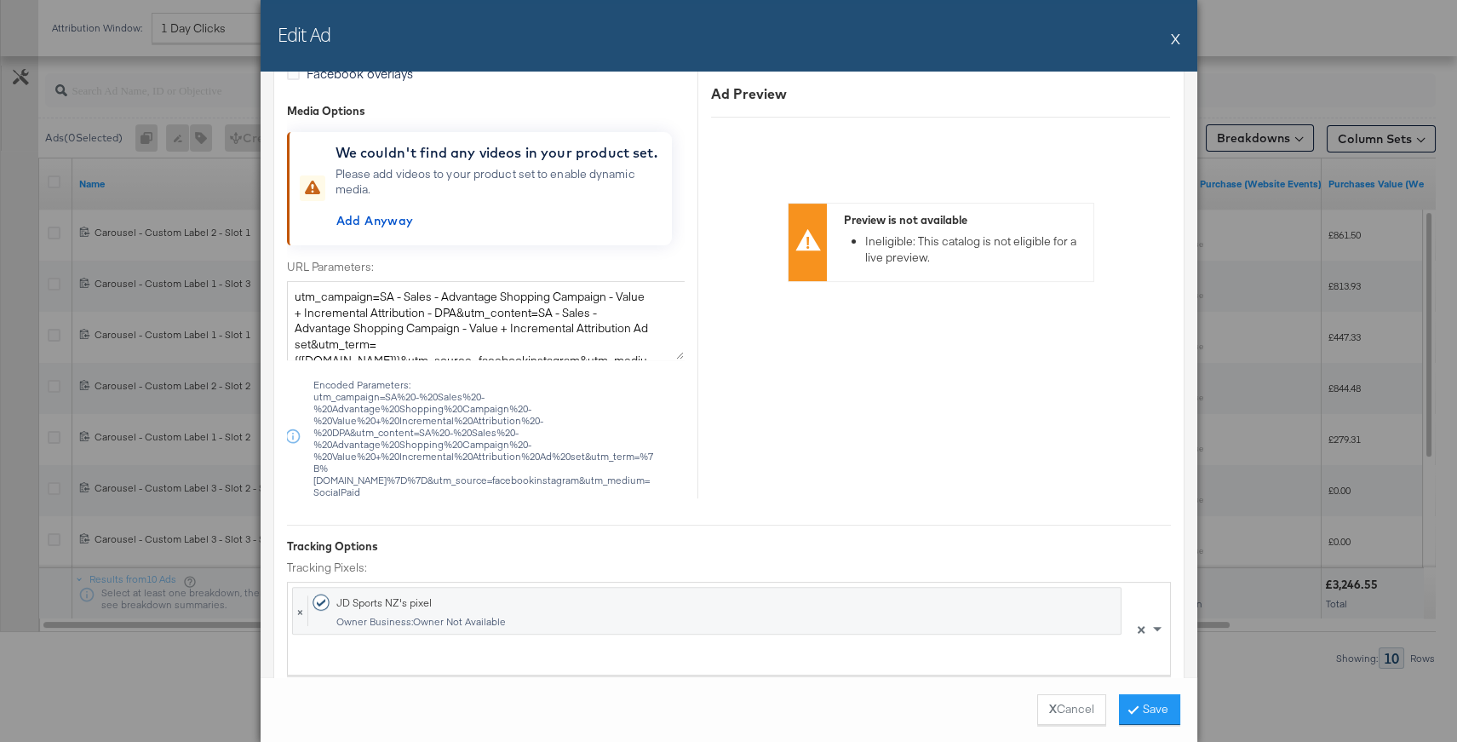
scroll to position [1771, 0]
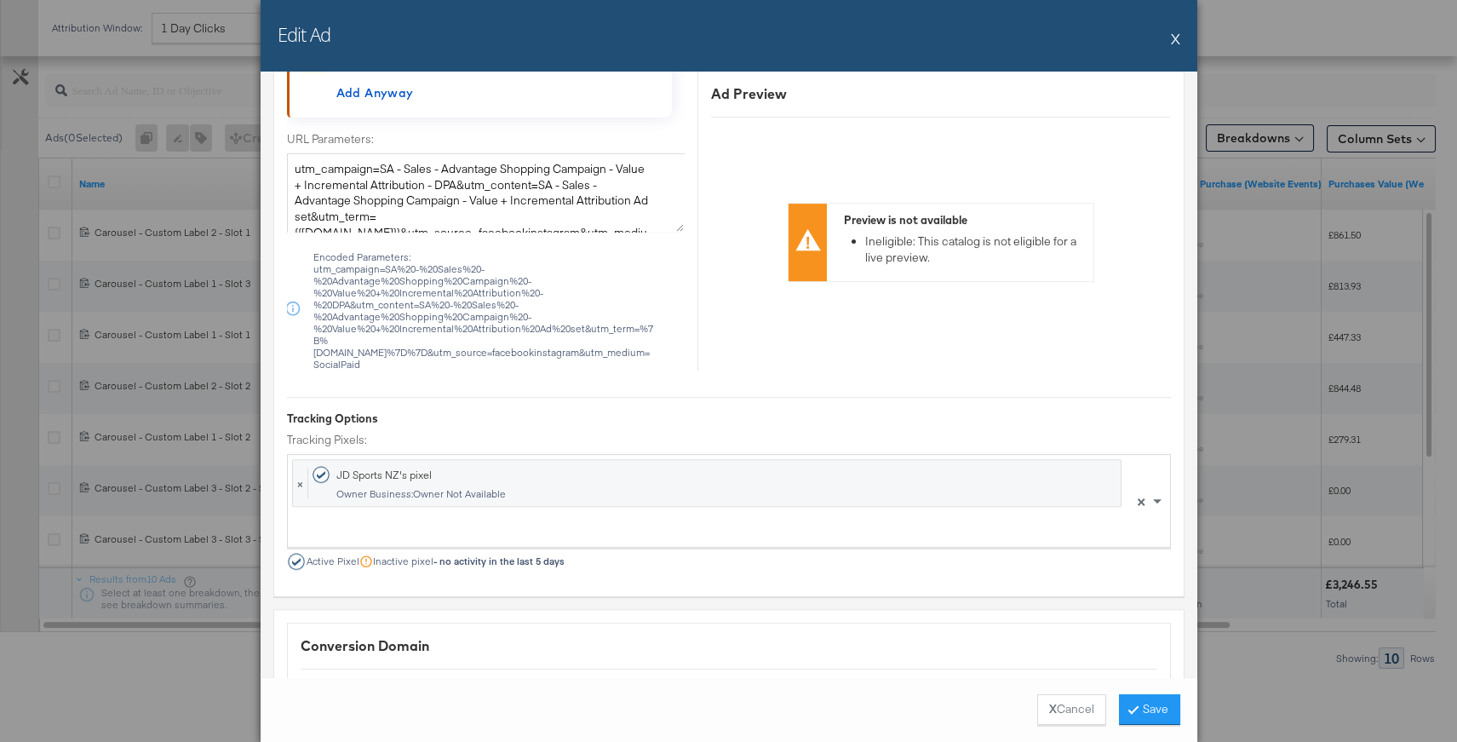
click at [1172, 36] on button "X" at bounding box center [1175, 38] width 9 height 34
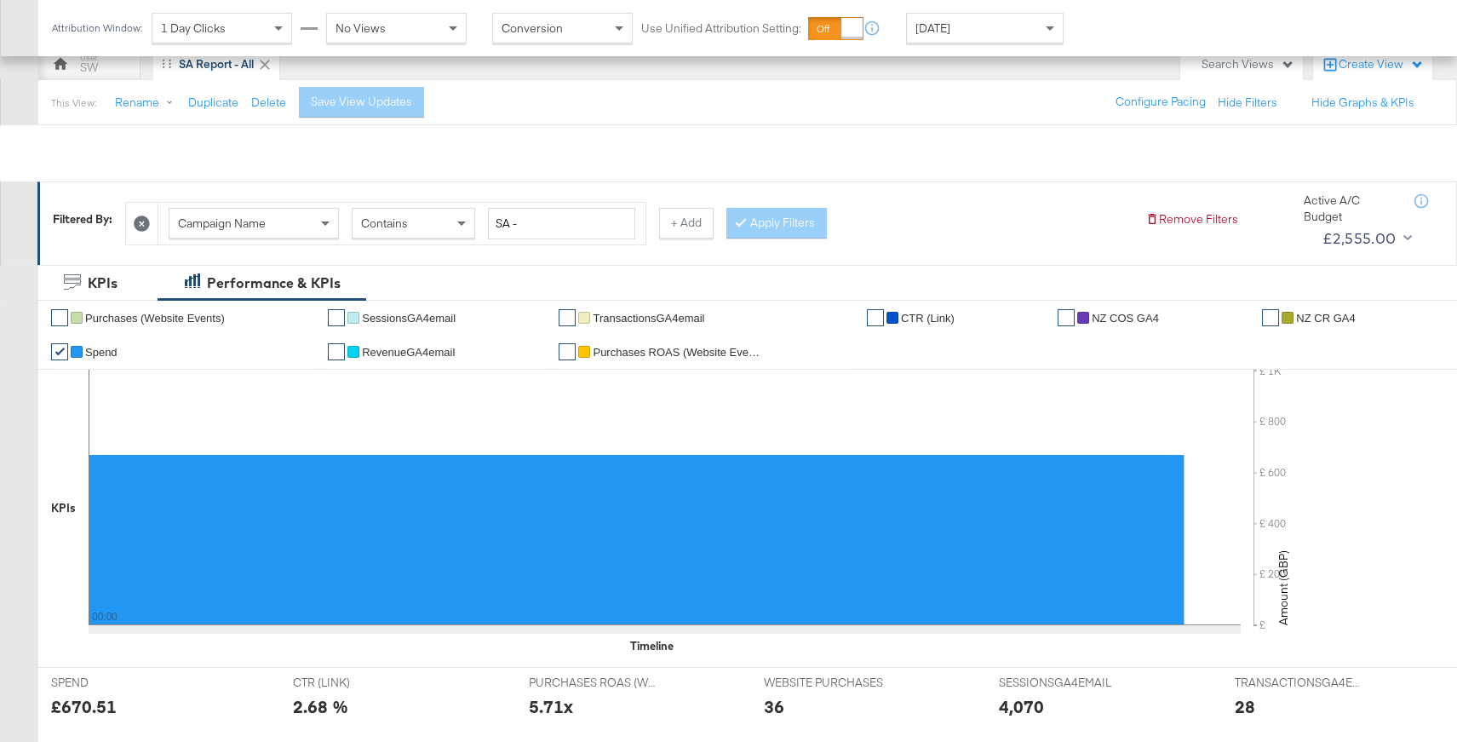
scroll to position [0, 0]
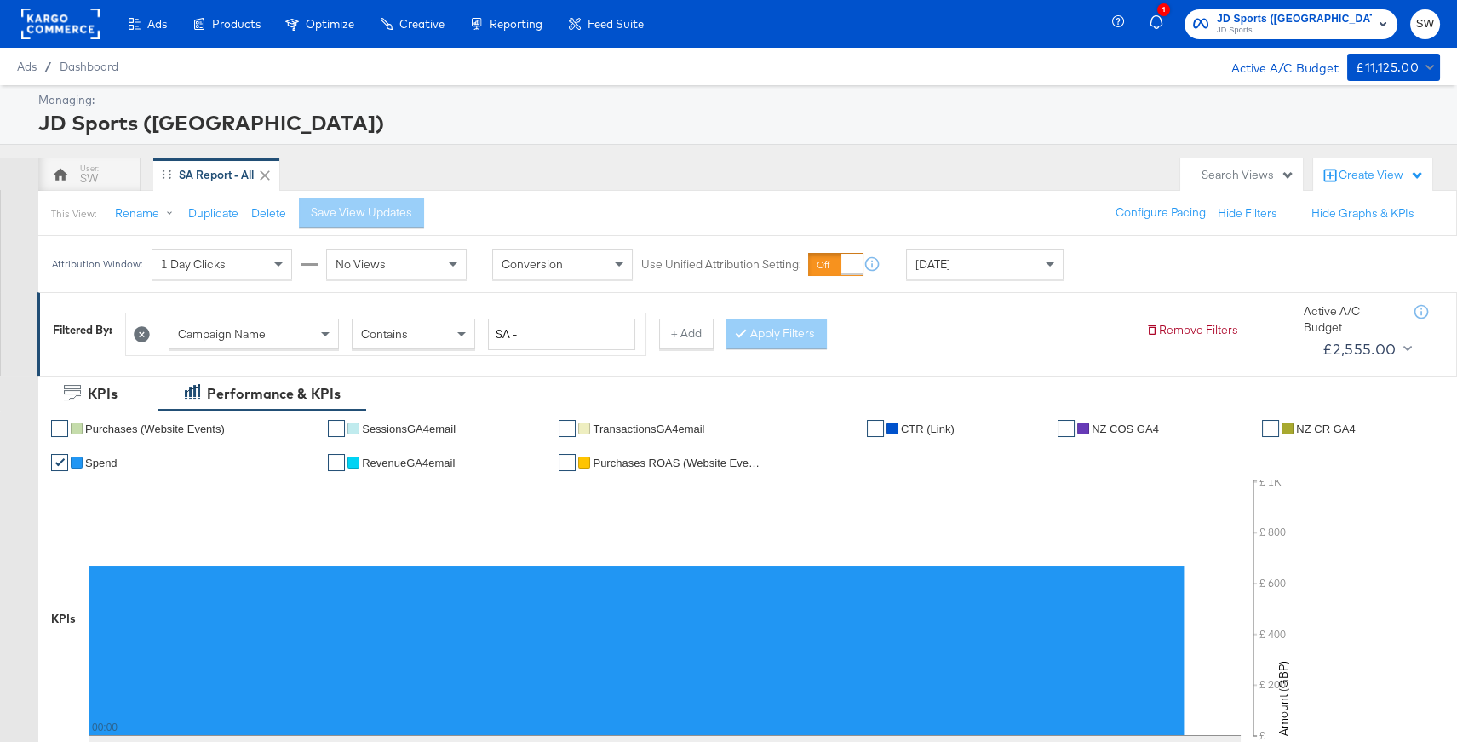
click at [49, 21] on rect at bounding box center [60, 24] width 78 height 31
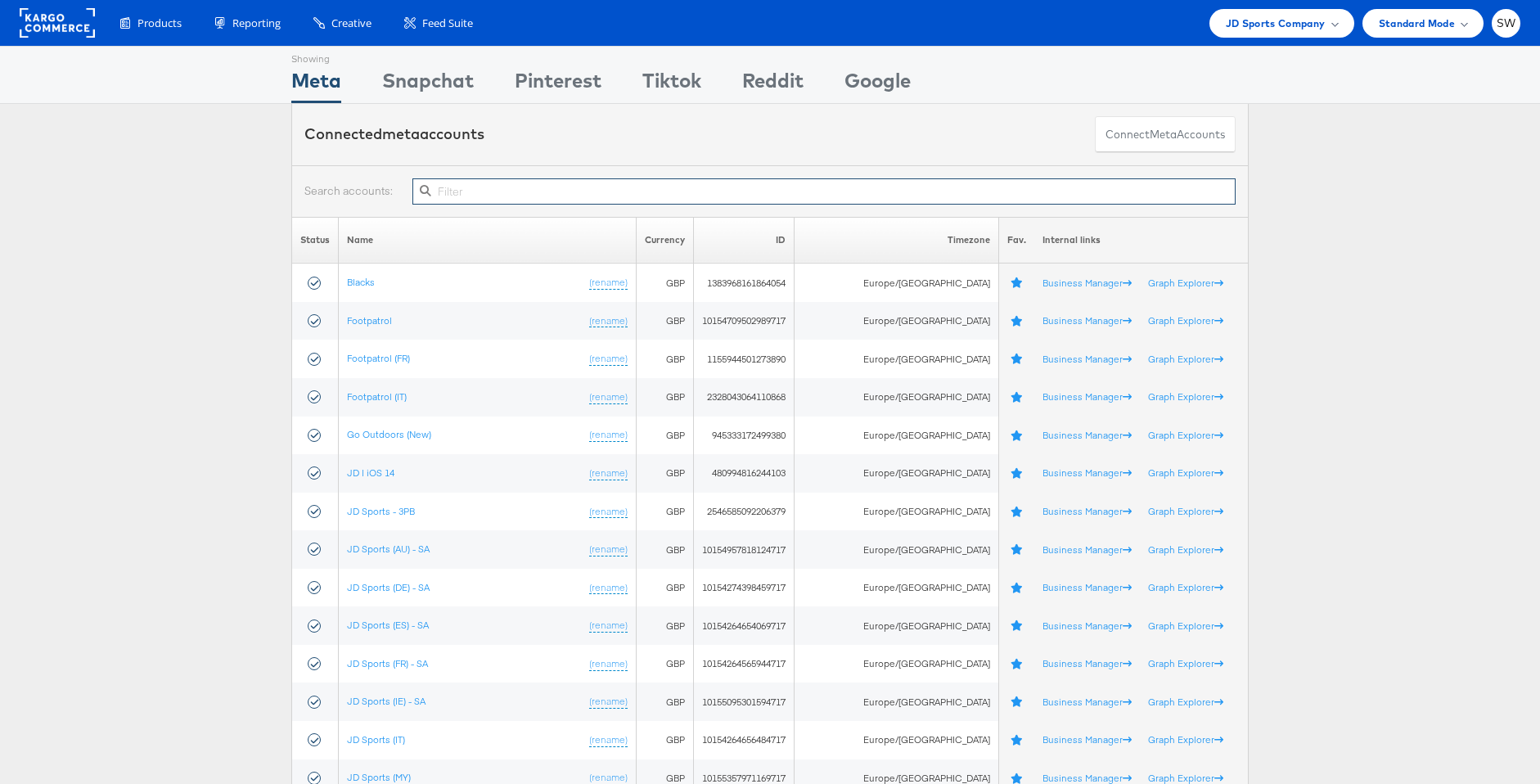
click at [757, 198] on input "text" at bounding box center [824, 191] width 824 height 26
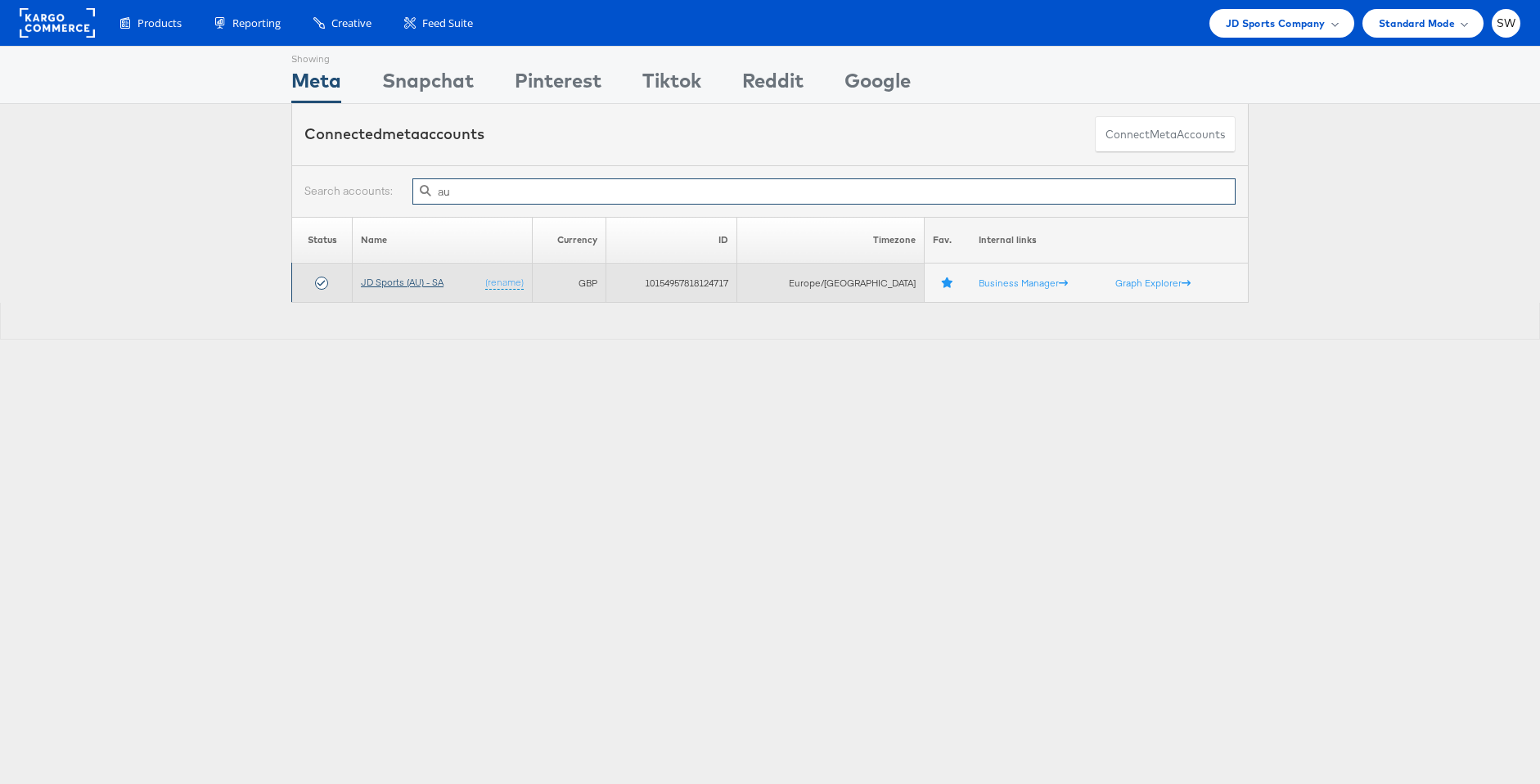
type input "au"
click at [438, 281] on link "JD Sports (AU) - SA" at bounding box center [402, 282] width 83 height 12
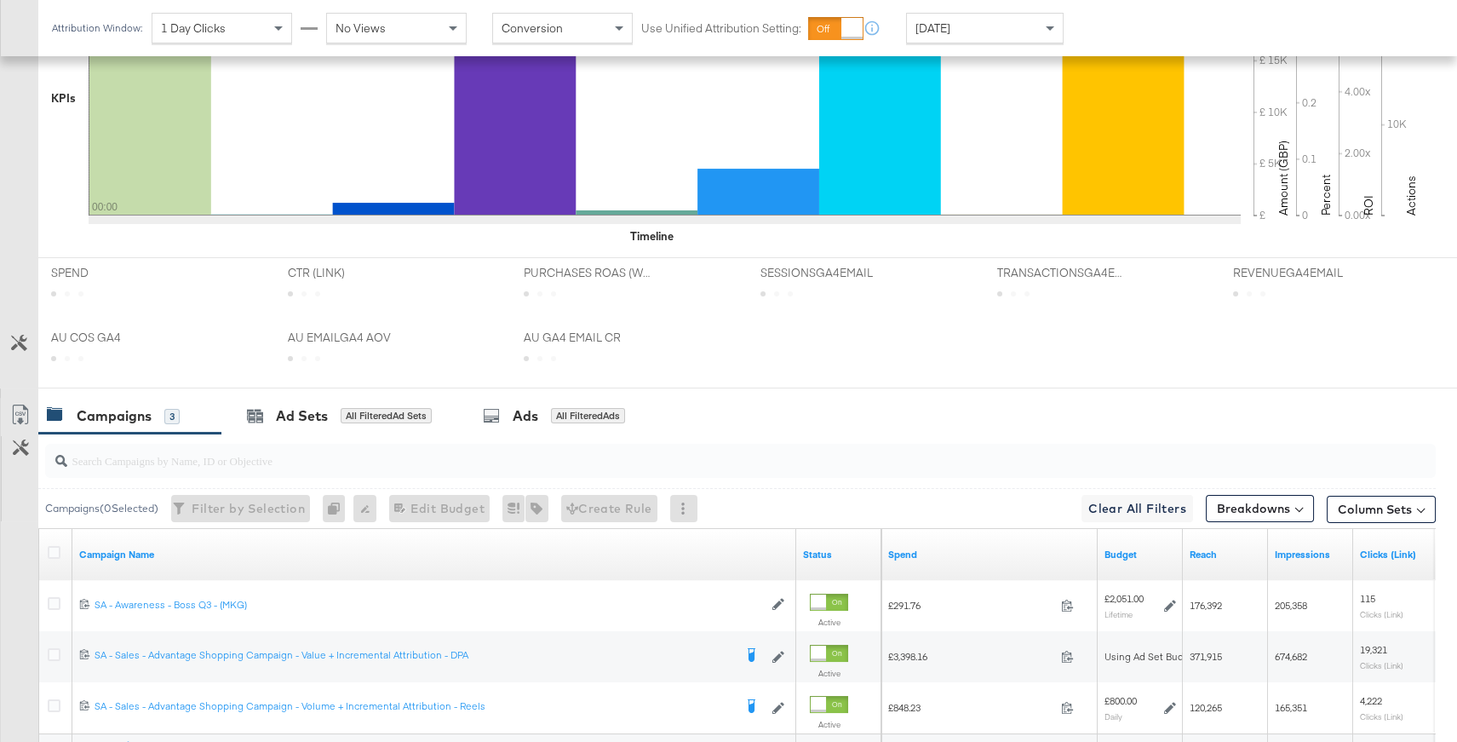
scroll to position [724, 0]
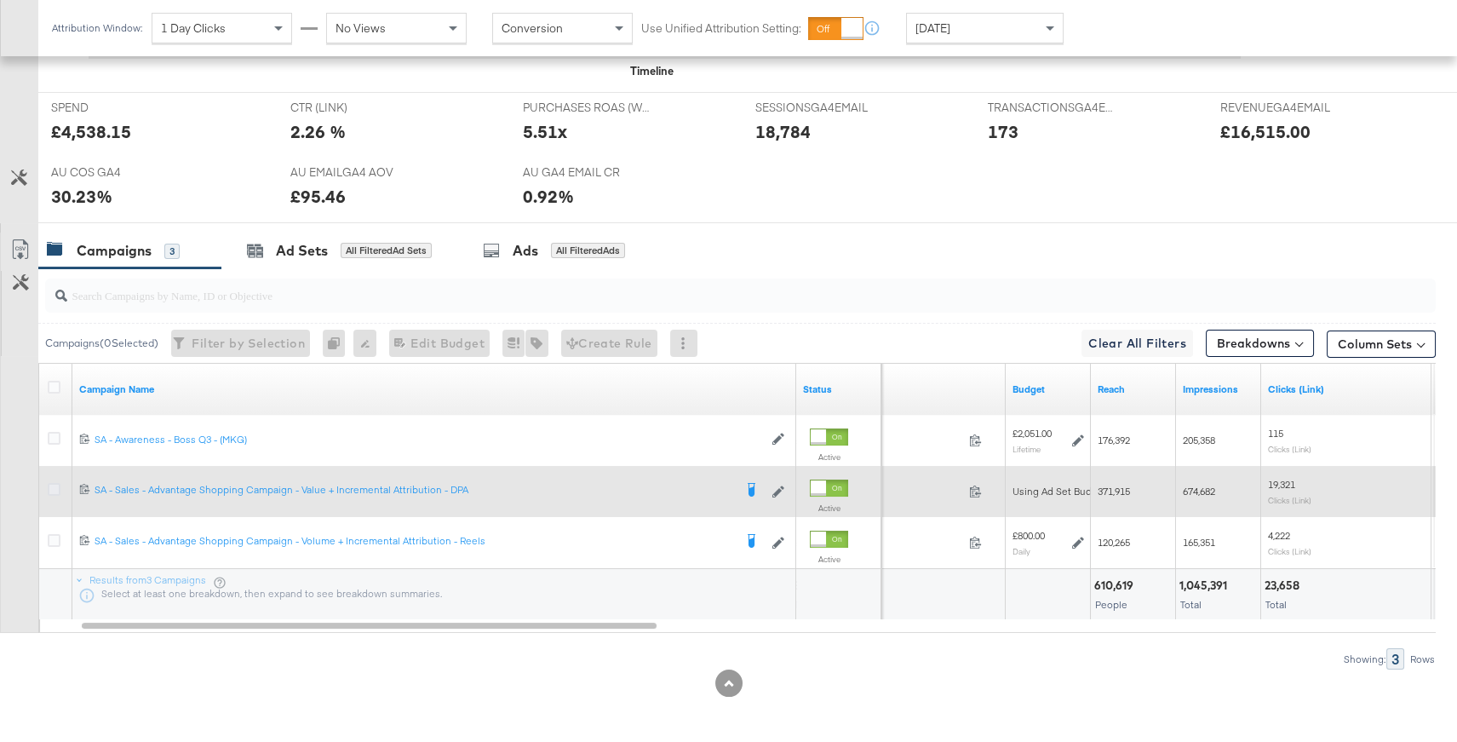
click at [48, 485] on icon at bounding box center [54, 489] width 13 height 13
click at [0, 0] on input "checkbox" at bounding box center [0, 0] width 0 height 0
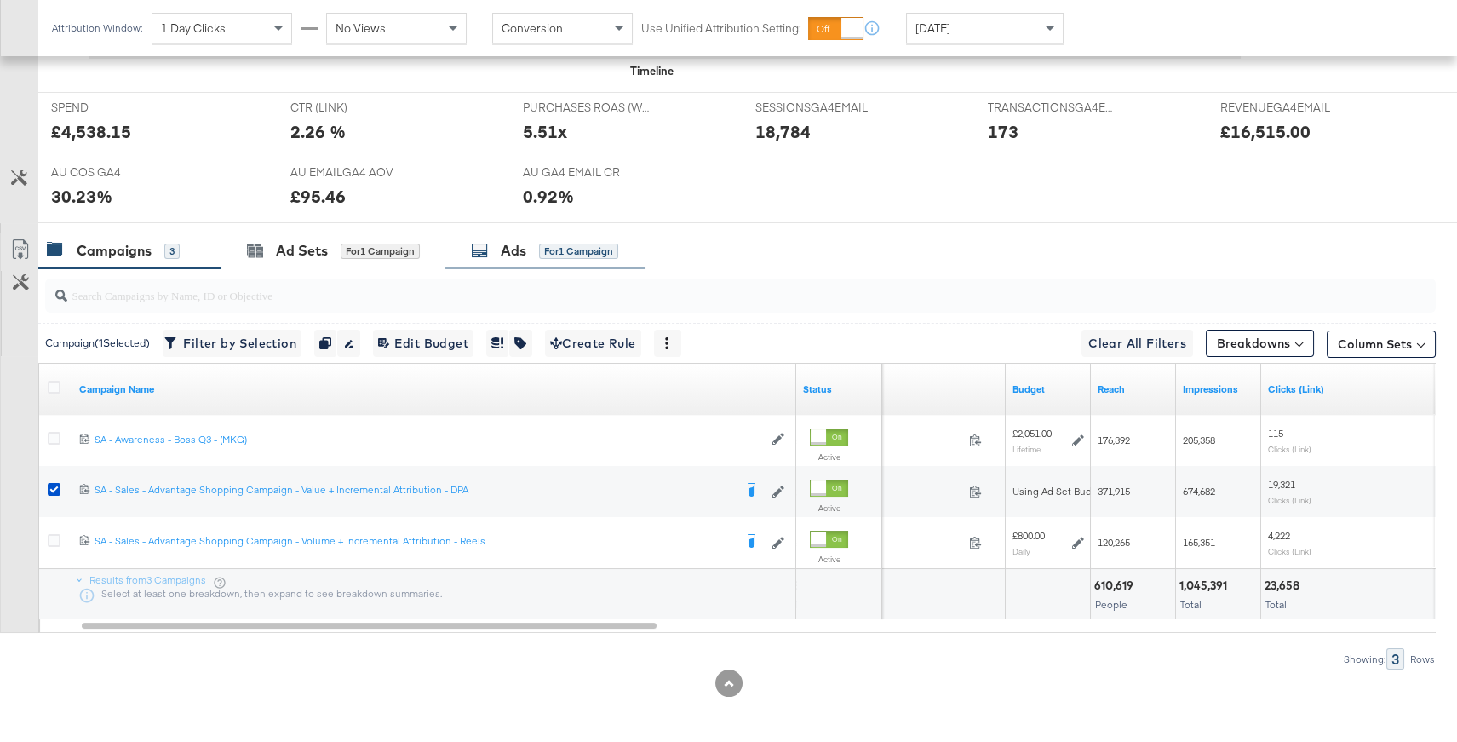
click at [592, 252] on div "for 1 Campaign" at bounding box center [578, 251] width 79 height 15
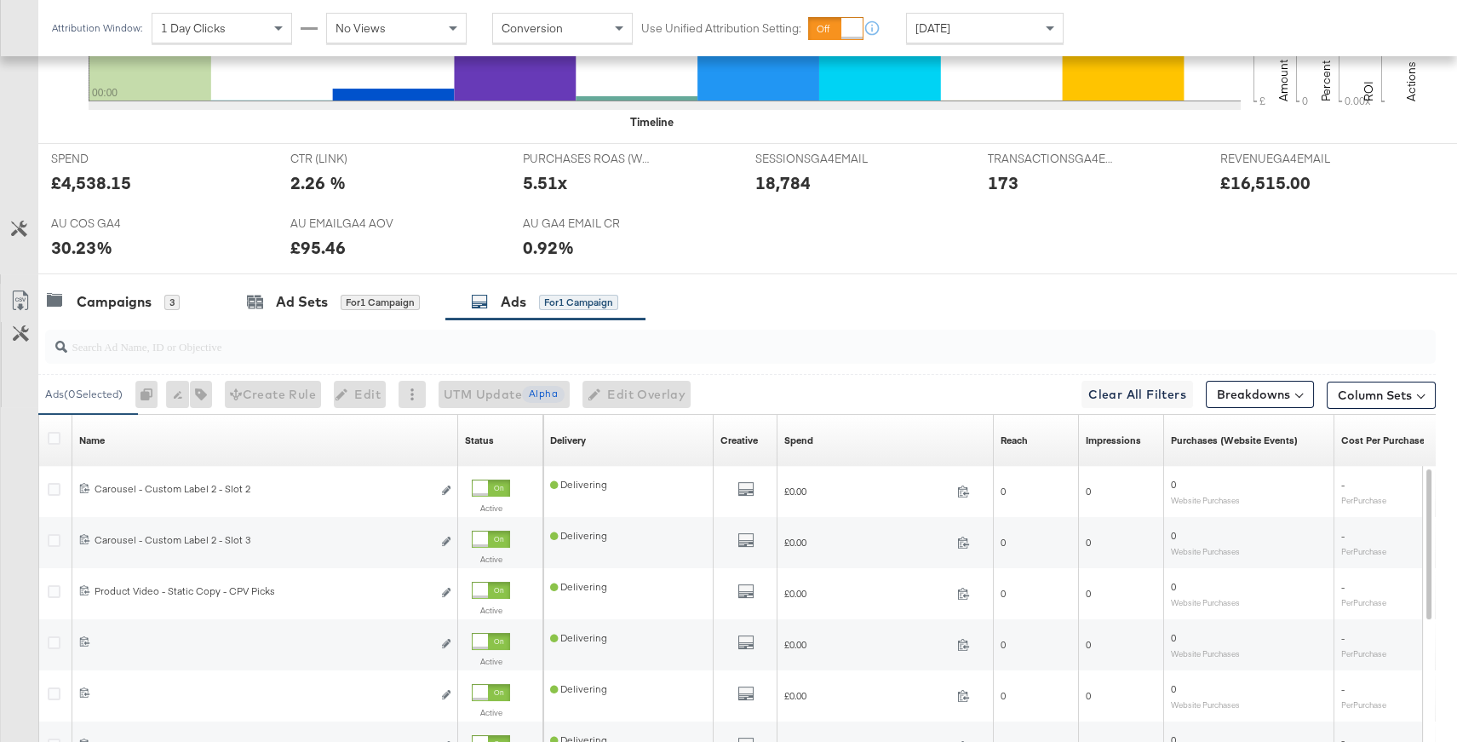
scroll to position [725, 0]
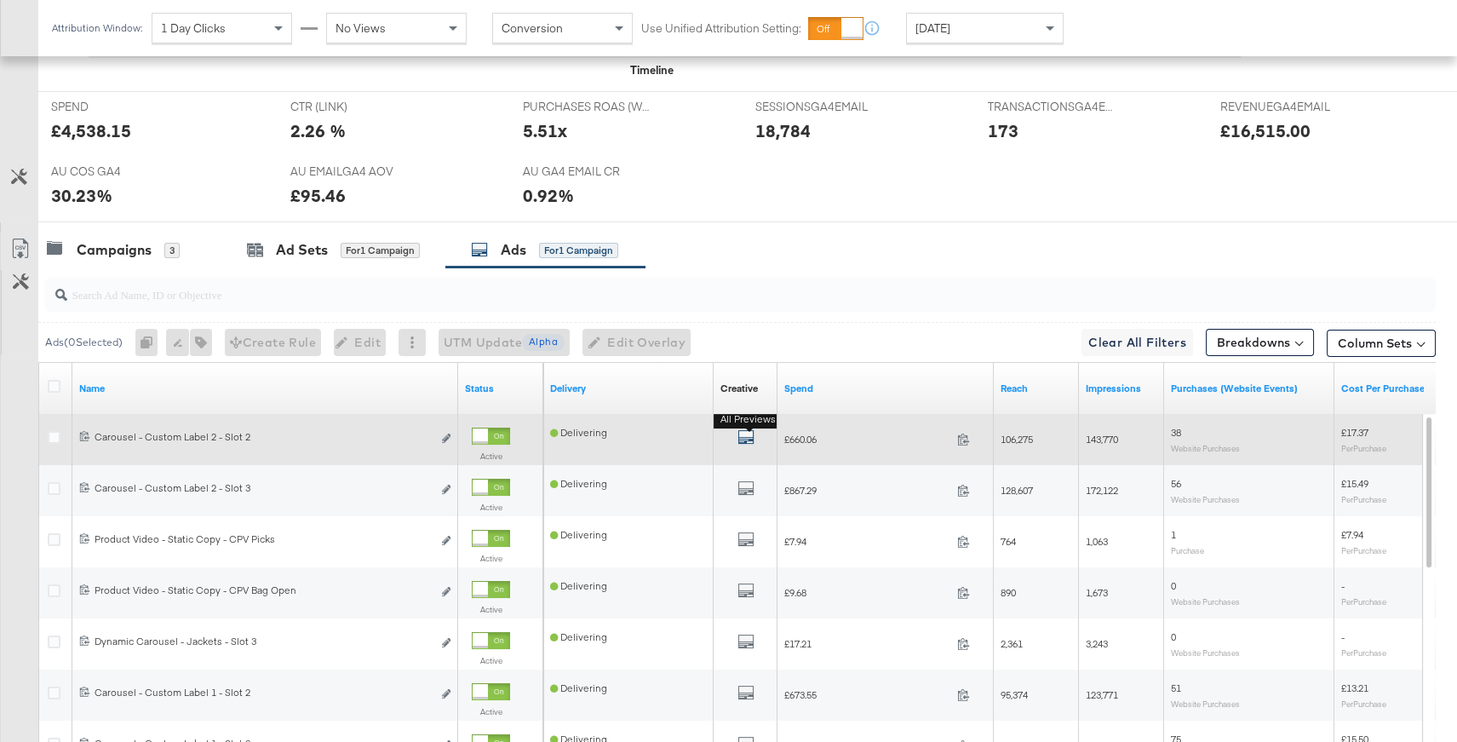
click at [748, 435] on icon "default" at bounding box center [745, 436] width 17 height 17
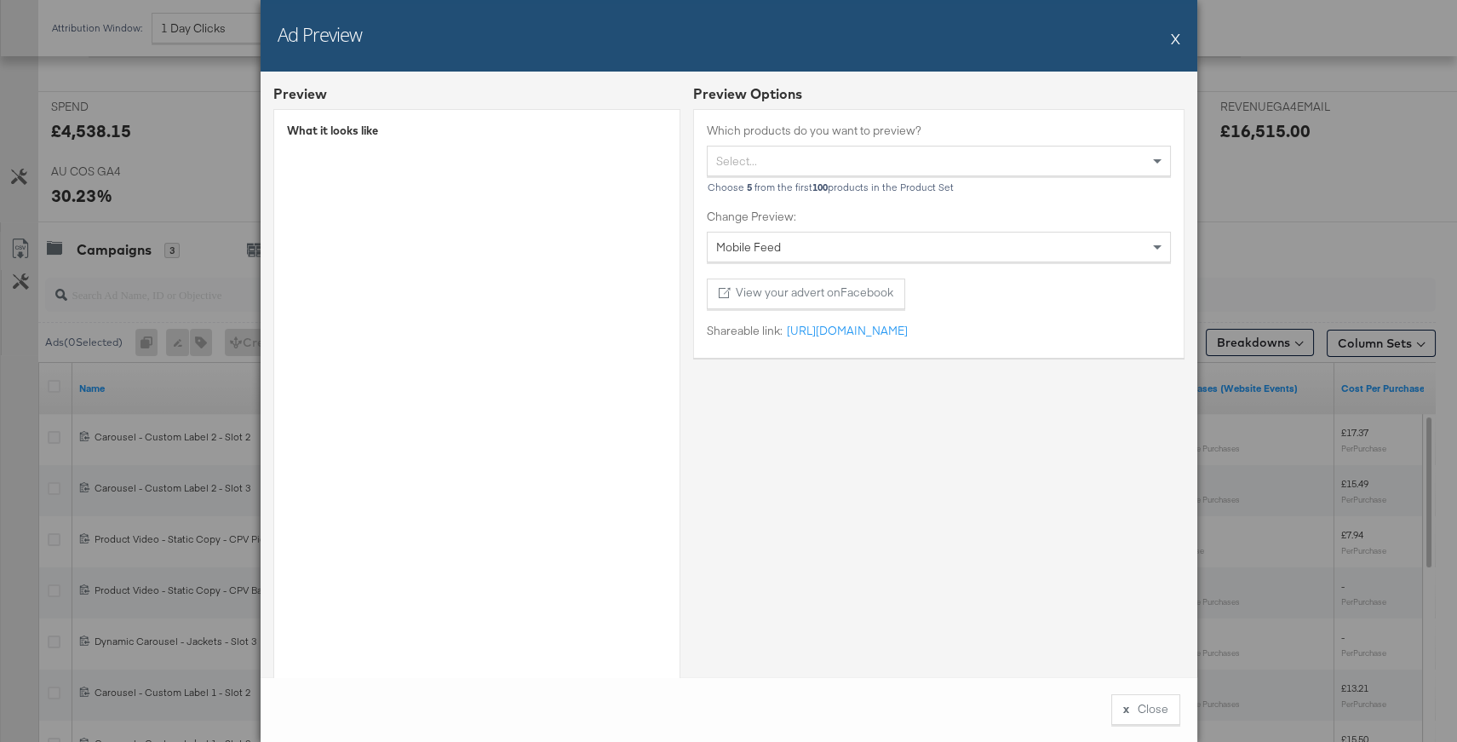
click at [1174, 37] on button "X" at bounding box center [1175, 38] width 9 height 34
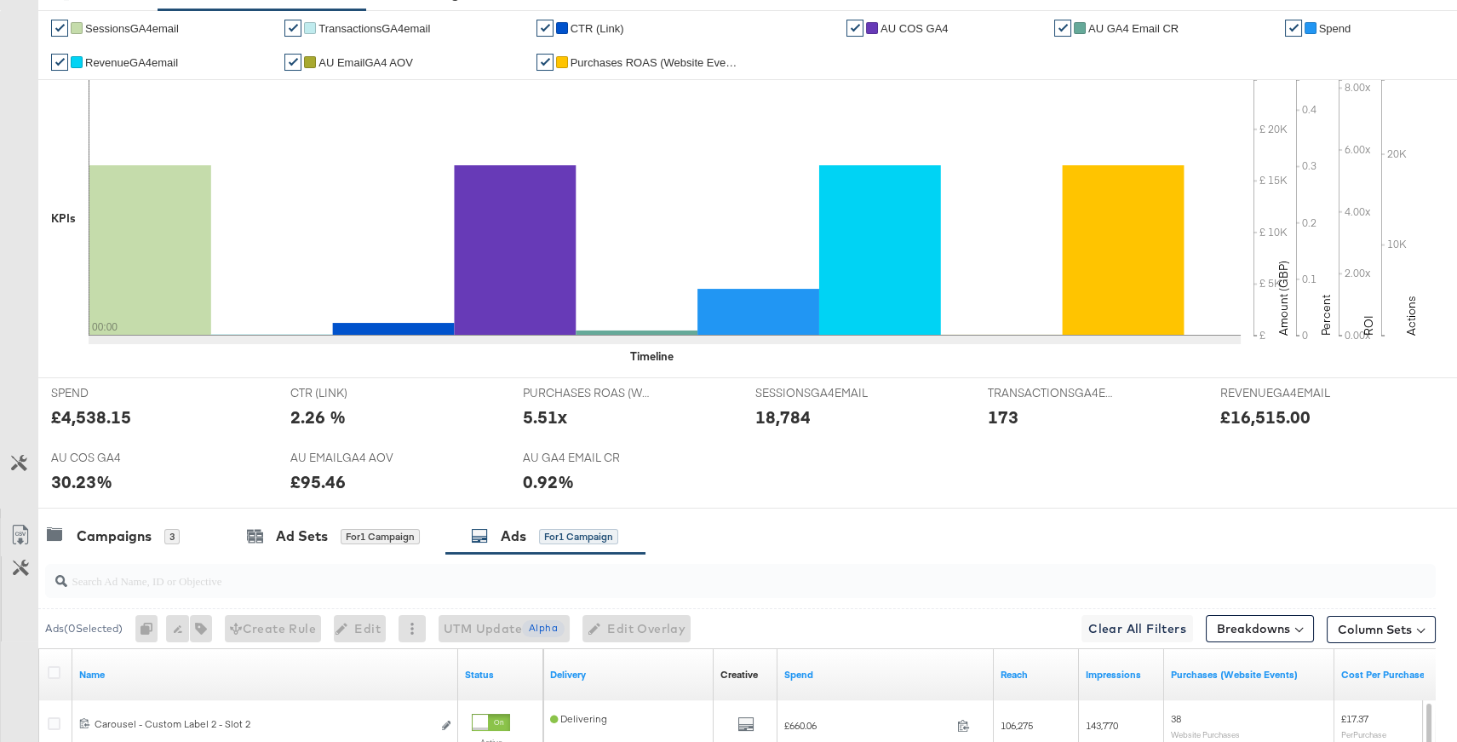
scroll to position [0, 0]
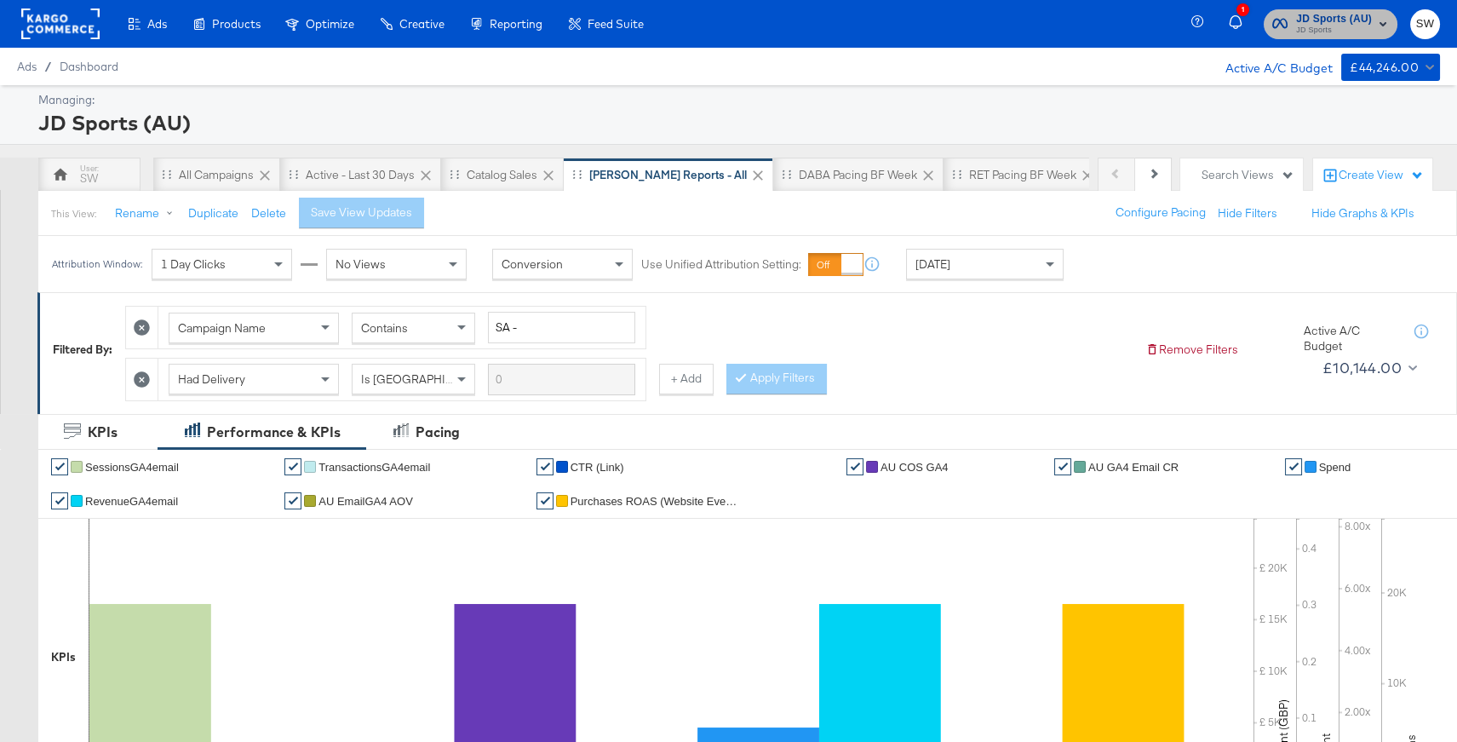
click at [1344, 20] on span "JD Sports (AU)" at bounding box center [1334, 19] width 76 height 18
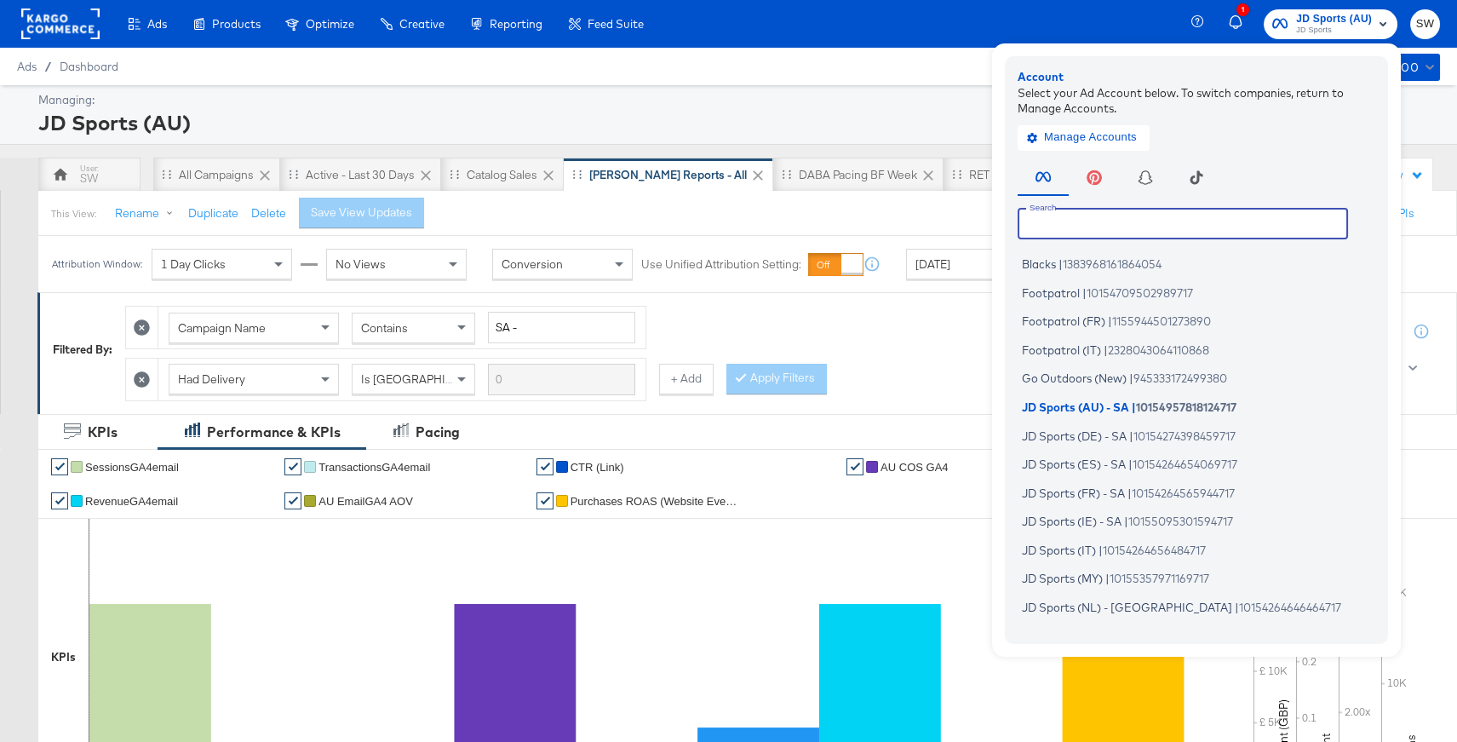
click at [1080, 230] on input "text" at bounding box center [1182, 223] width 330 height 31
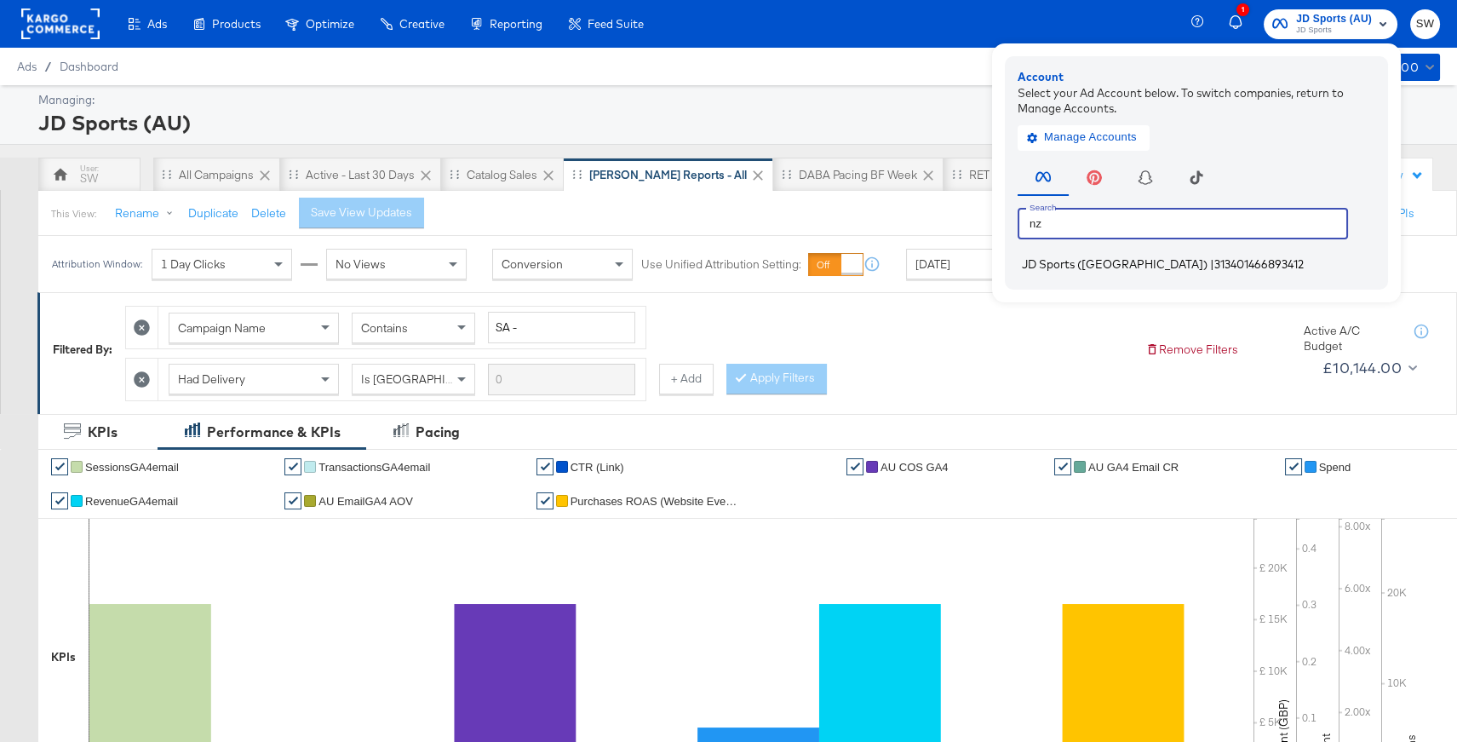
type input "nz"
click at [1078, 261] on span "JD Sports ([GEOGRAPHIC_DATA])" at bounding box center [1115, 264] width 186 height 14
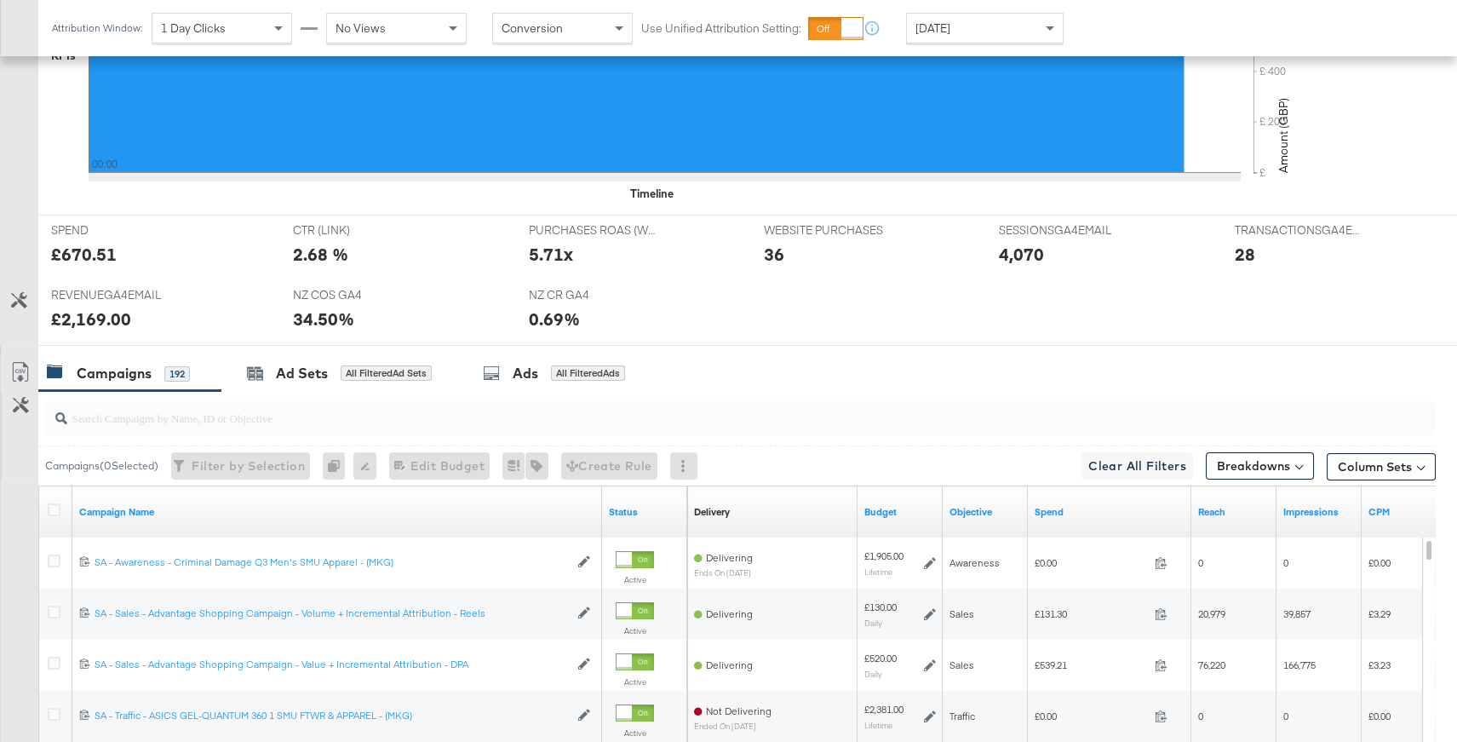
scroll to position [566, 0]
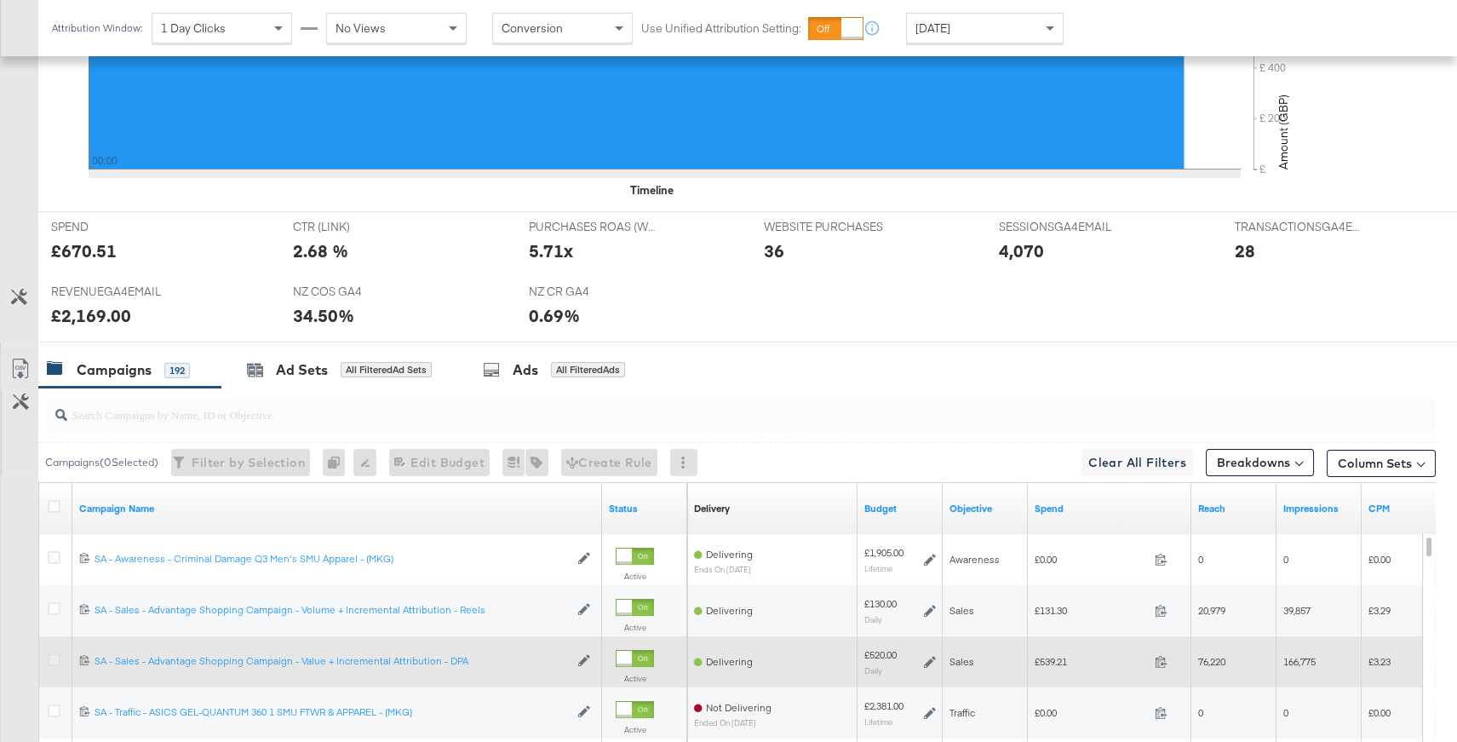
click at [51, 657] on icon at bounding box center [54, 659] width 13 height 13
click at [0, 0] on input "checkbox" at bounding box center [0, 0] width 0 height 0
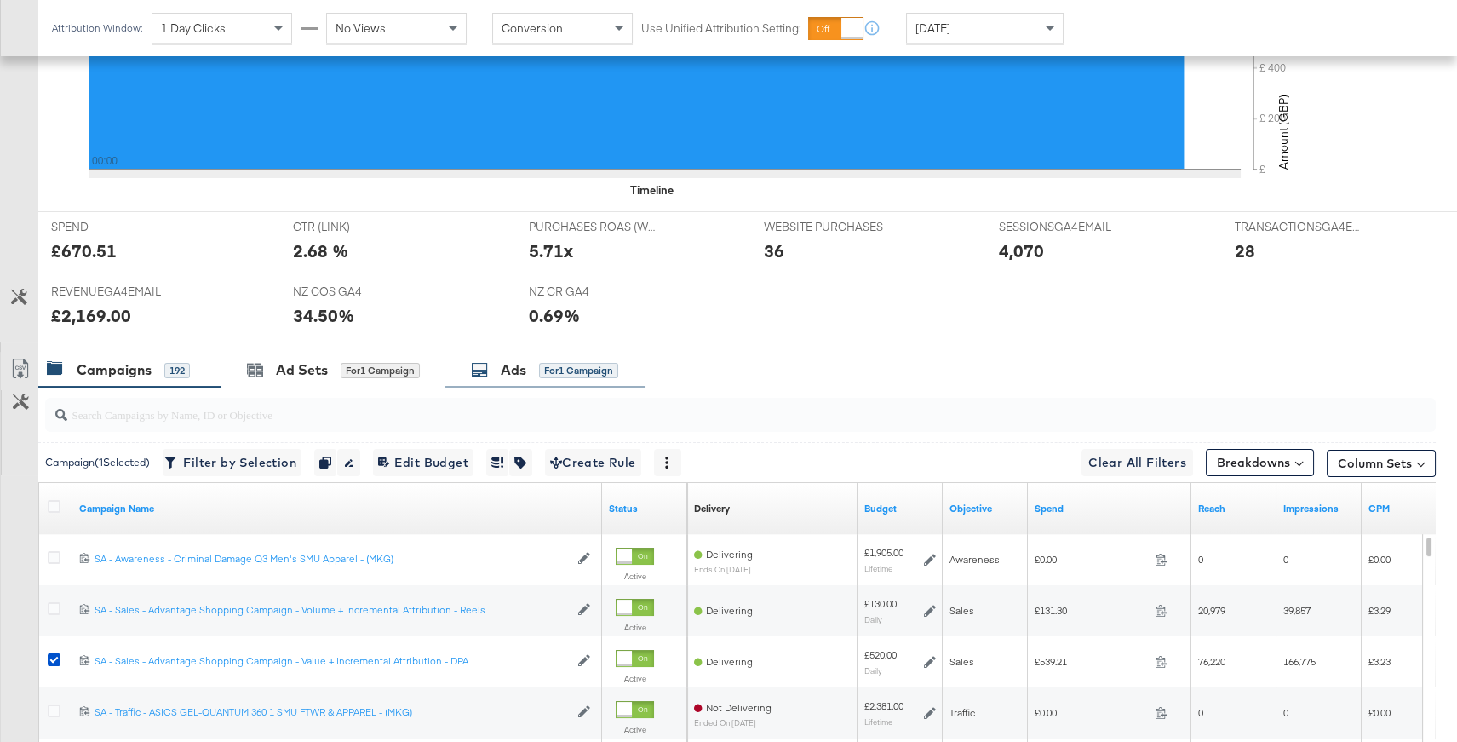
click at [541, 375] on div "for 1 Campaign" at bounding box center [578, 370] width 79 height 15
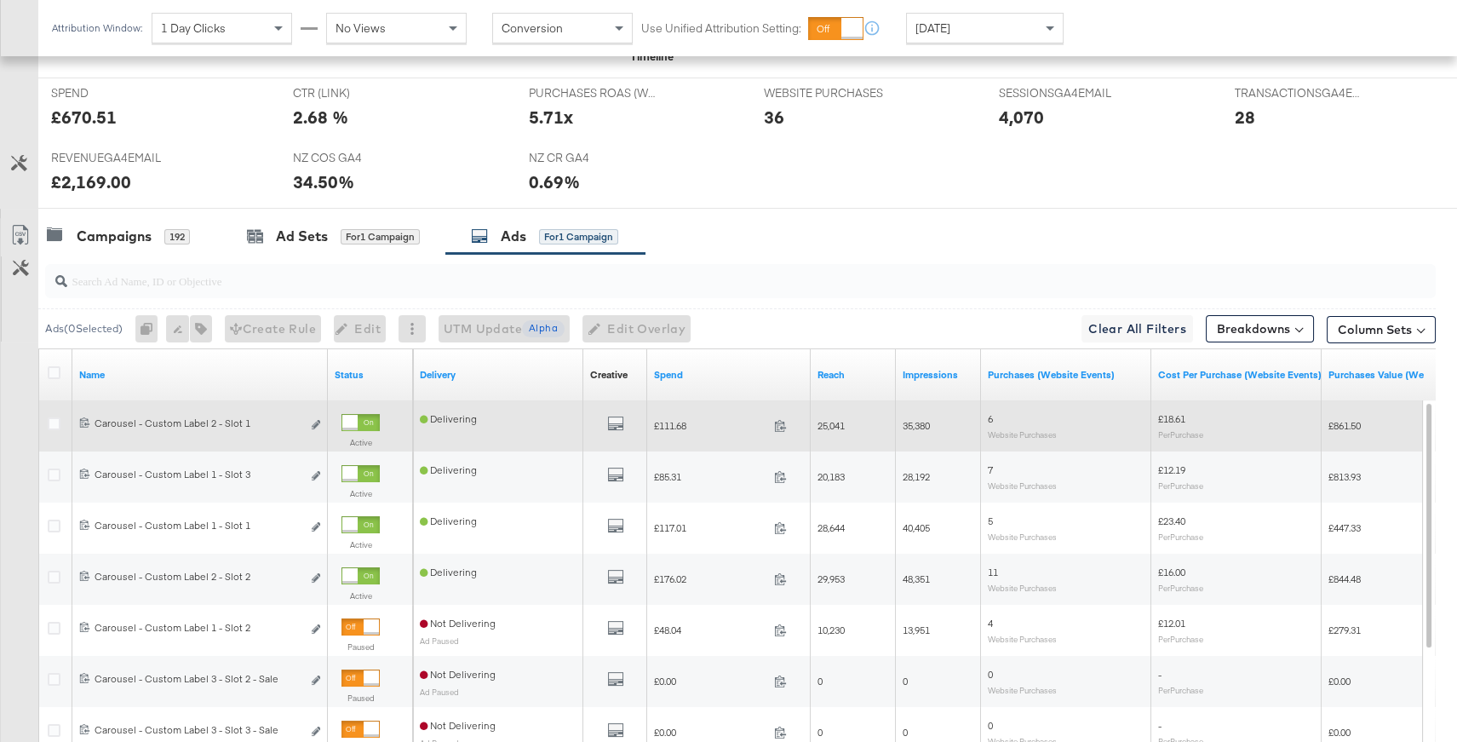
scroll to position [707, 0]
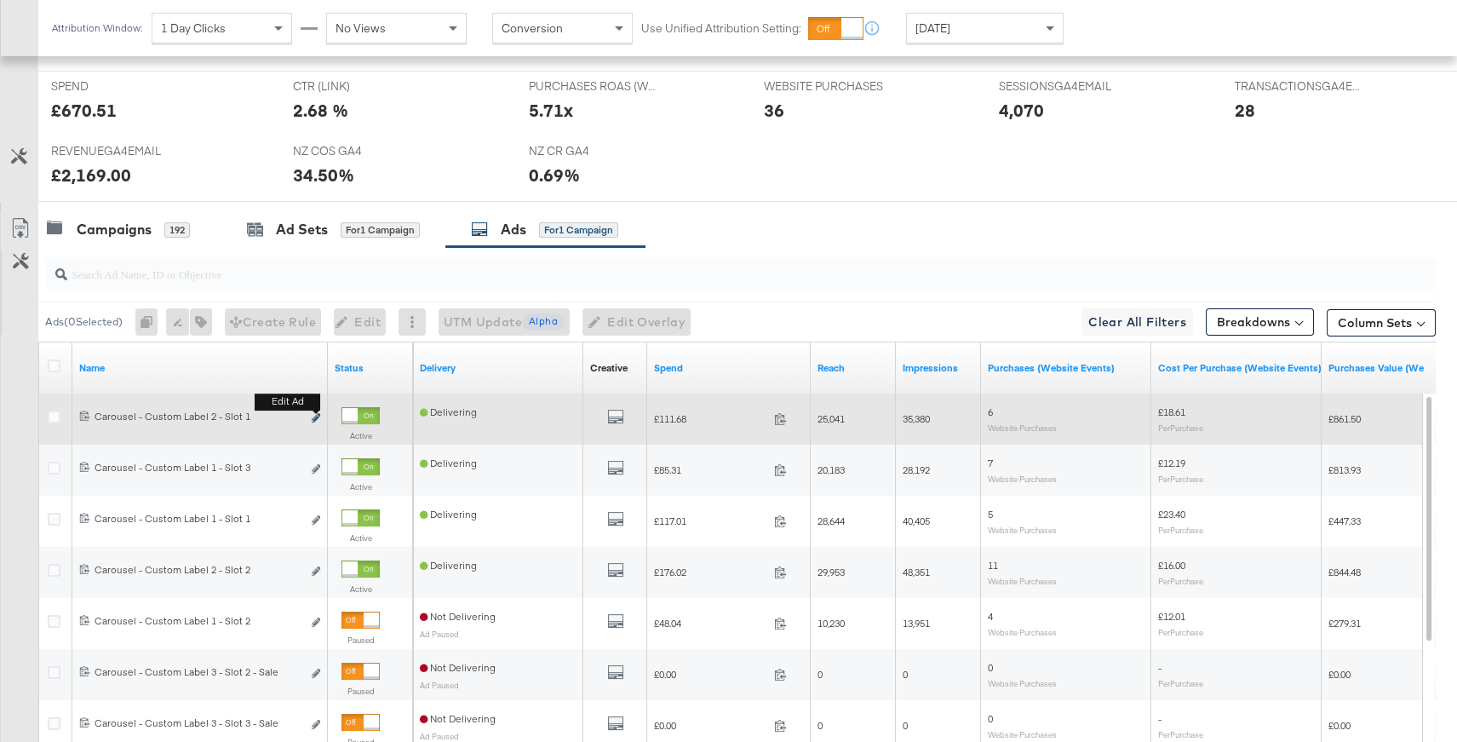
click at [316, 419] on icon "link" at bounding box center [316, 417] width 9 height 9
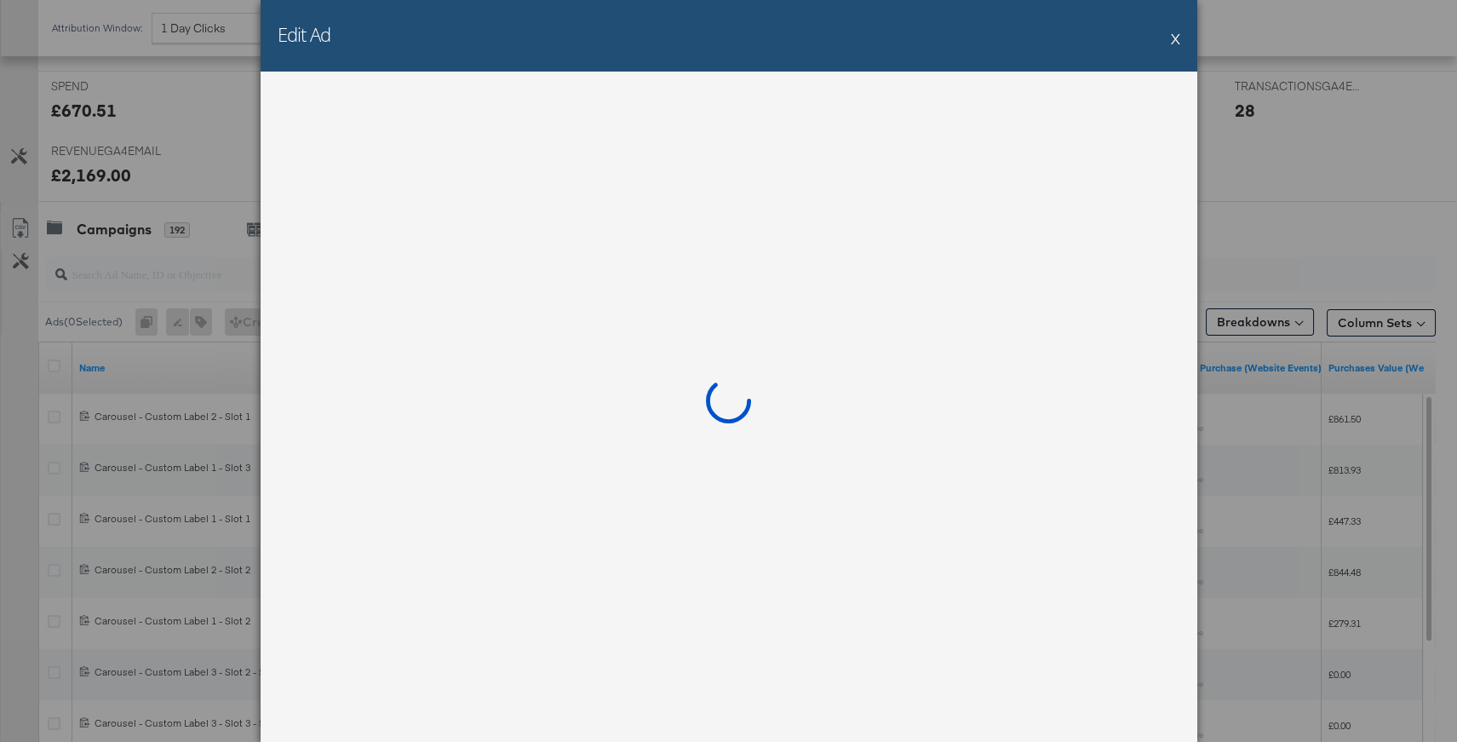
scroll to position [891, 0]
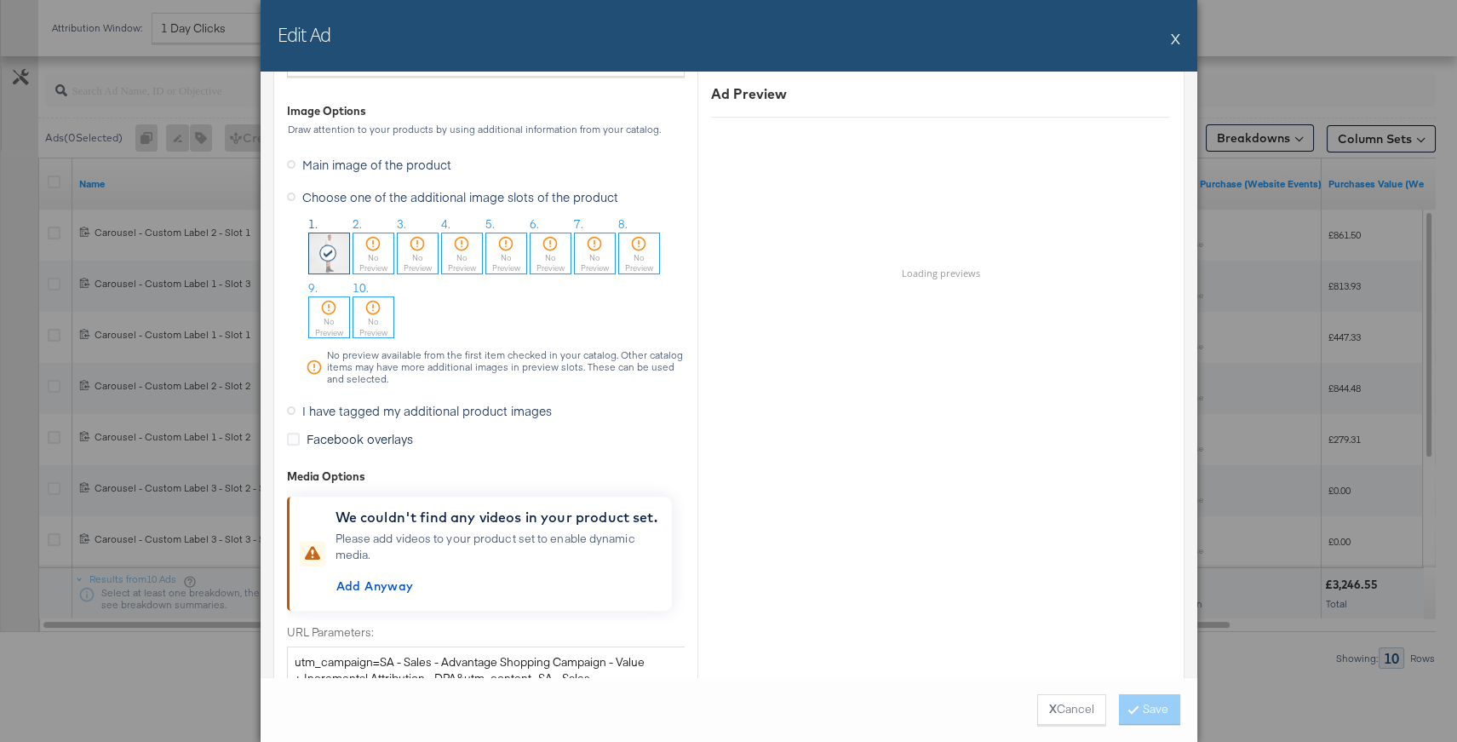
click at [289, 400] on label "I have tagged my additional product images" at bounding box center [423, 411] width 272 height 26
click at [0, 0] on input "I have tagged my additional product images" at bounding box center [0, 0] width 0 height 0
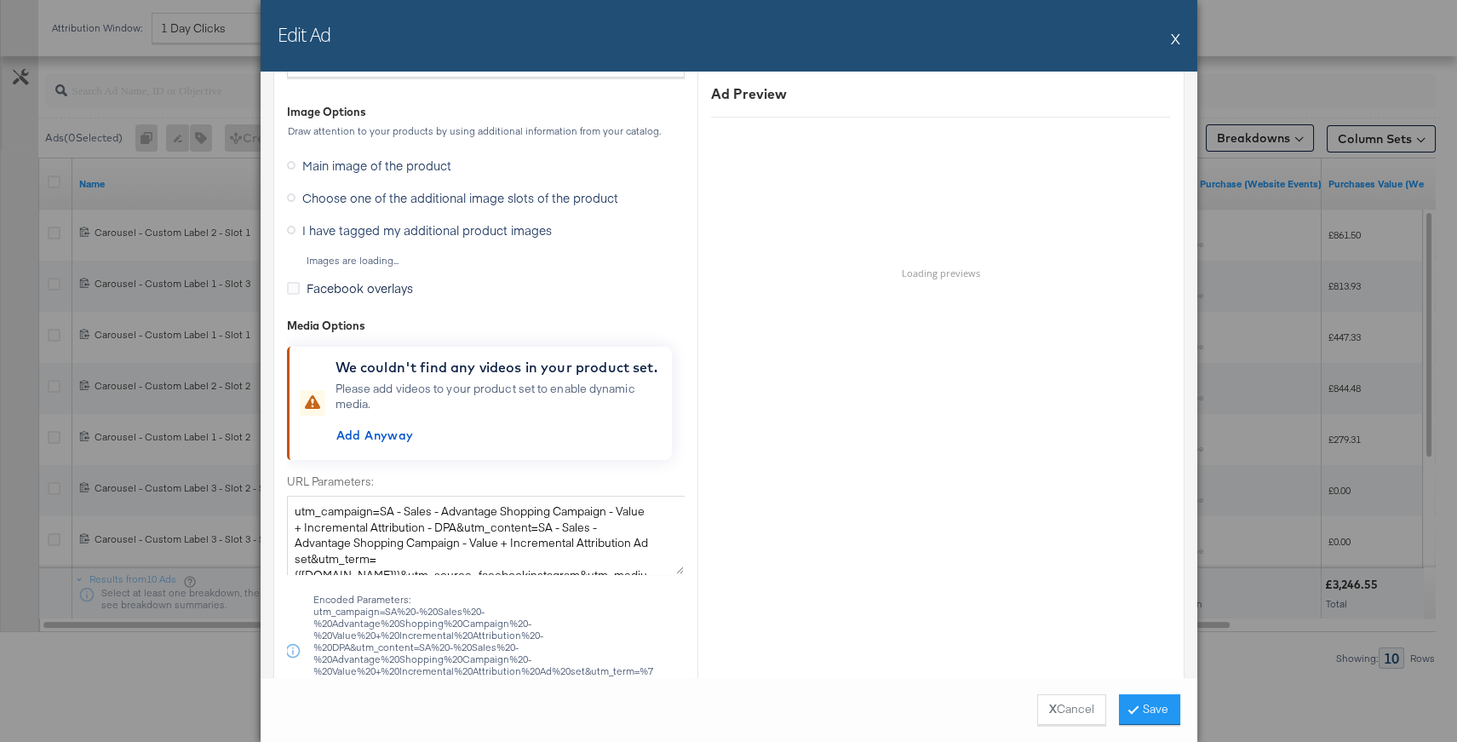
scroll to position [1406, 0]
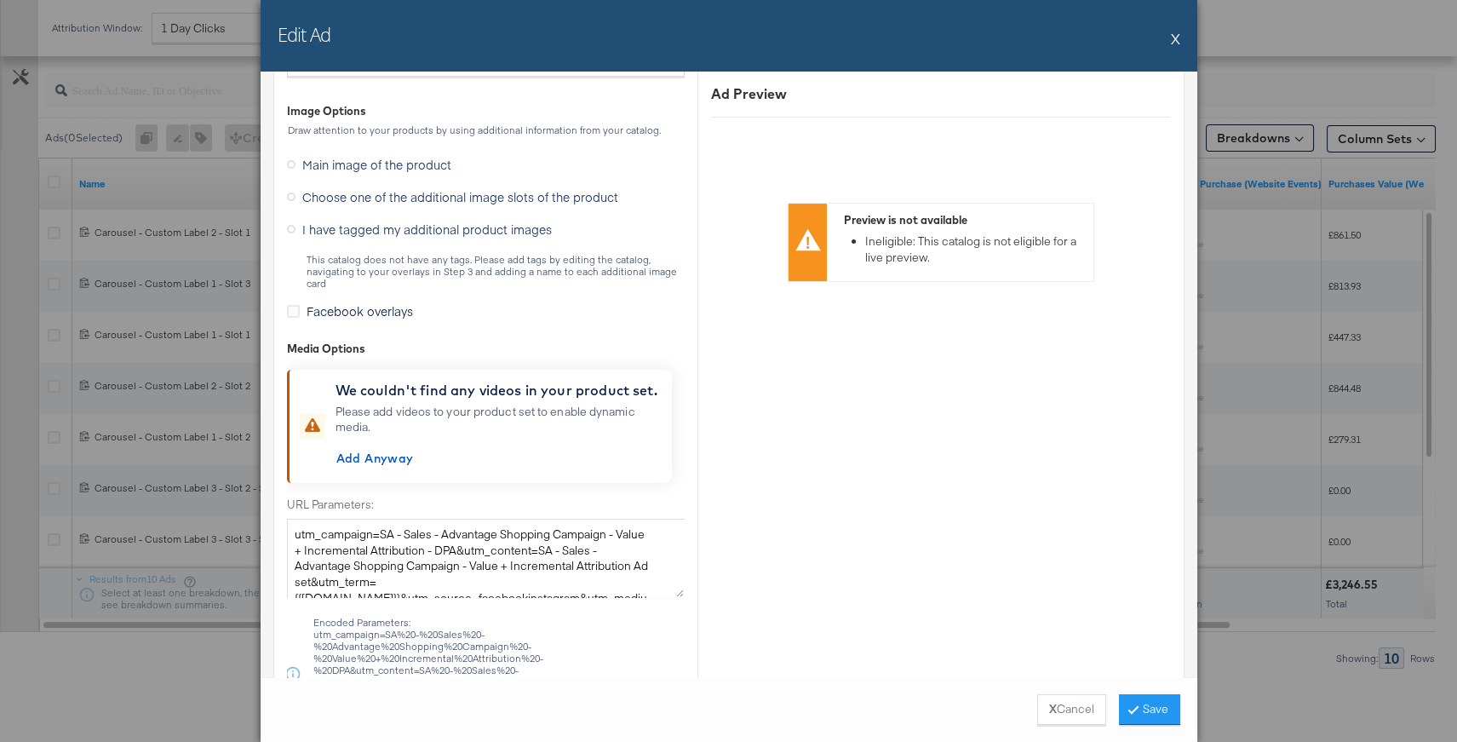
click at [1177, 35] on button "X" at bounding box center [1175, 38] width 9 height 34
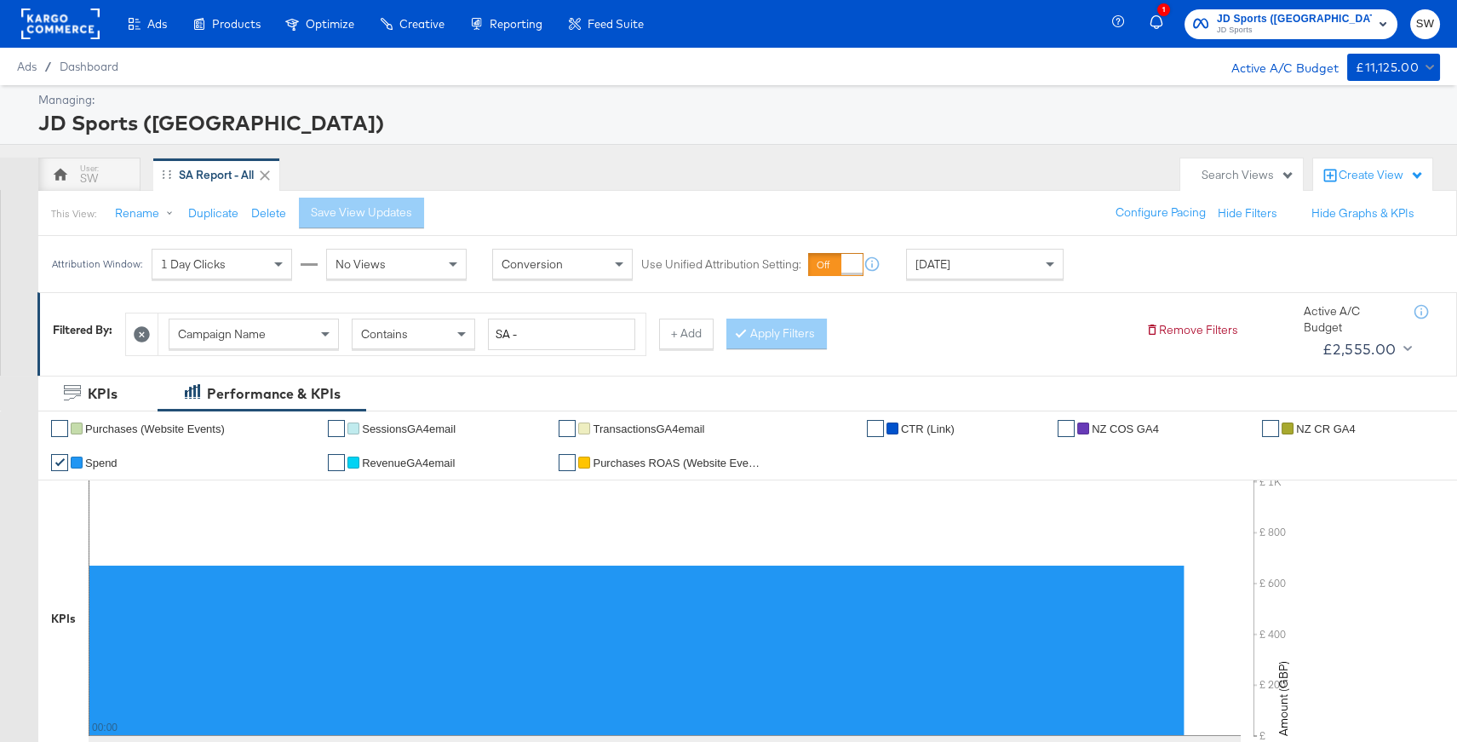
click at [950, 265] on span "[DATE]" at bounding box center [932, 263] width 35 height 15
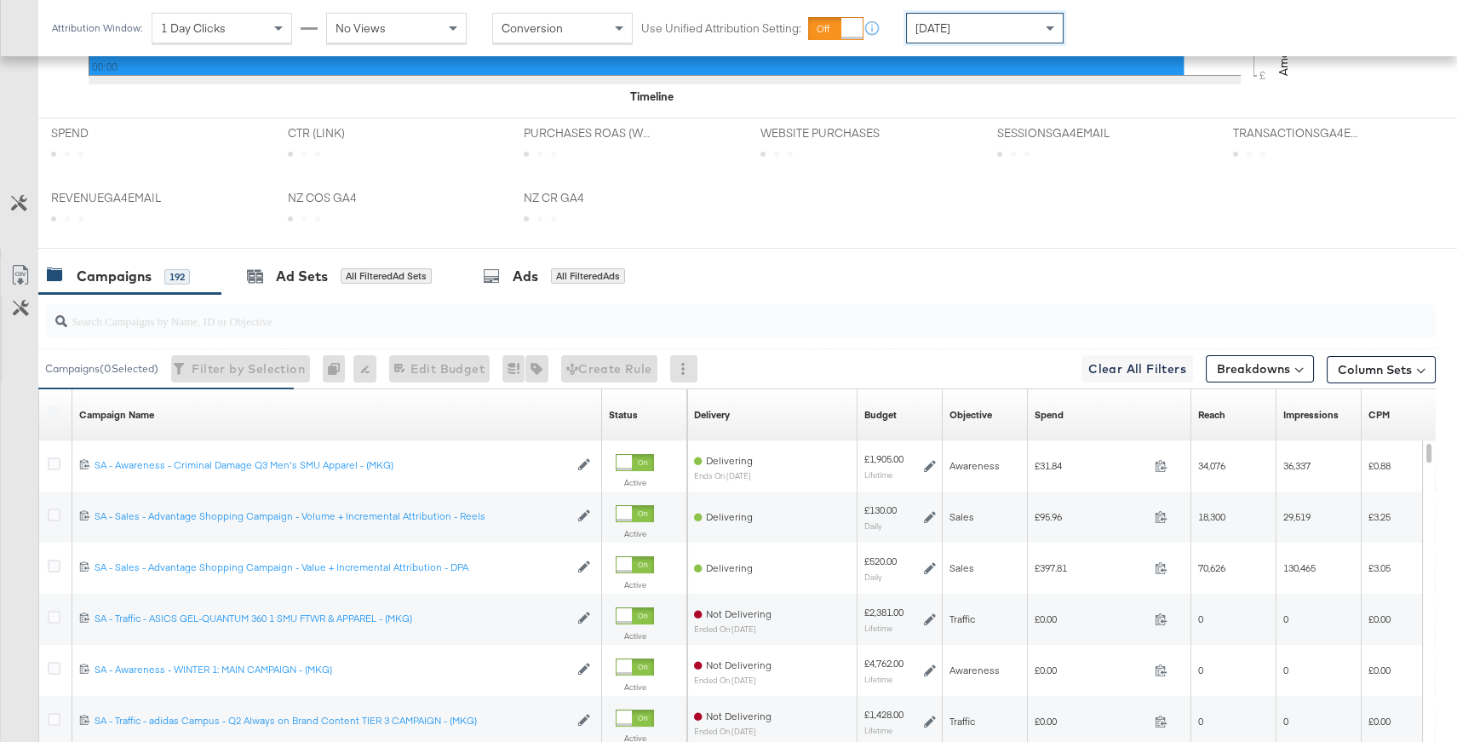
scroll to position [690, 0]
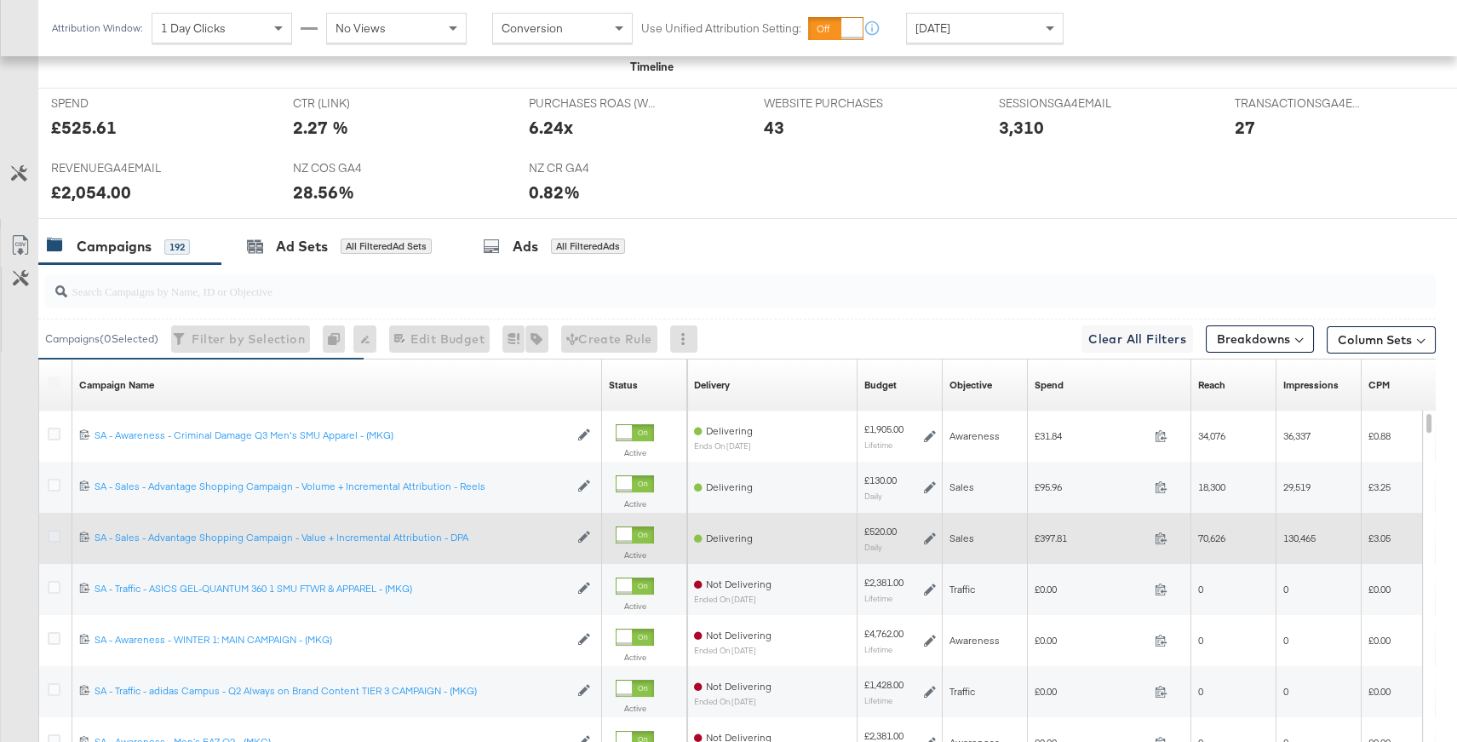
click at [52, 537] on icon at bounding box center [54, 536] width 13 height 13
click at [0, 0] on input "checkbox" at bounding box center [0, 0] width 0 height 0
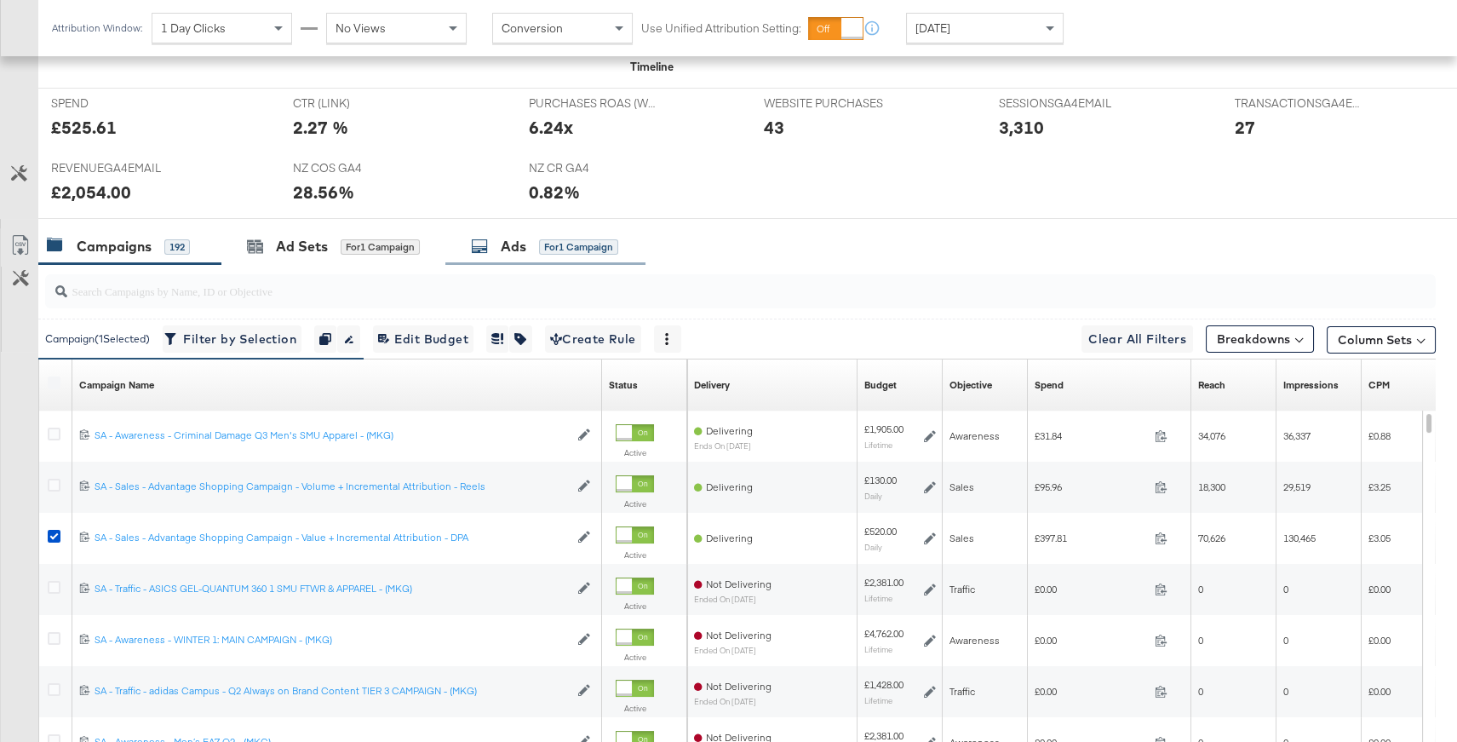
click at [530, 261] on div "Ads for 1 Campaign" at bounding box center [545, 246] width 200 height 37
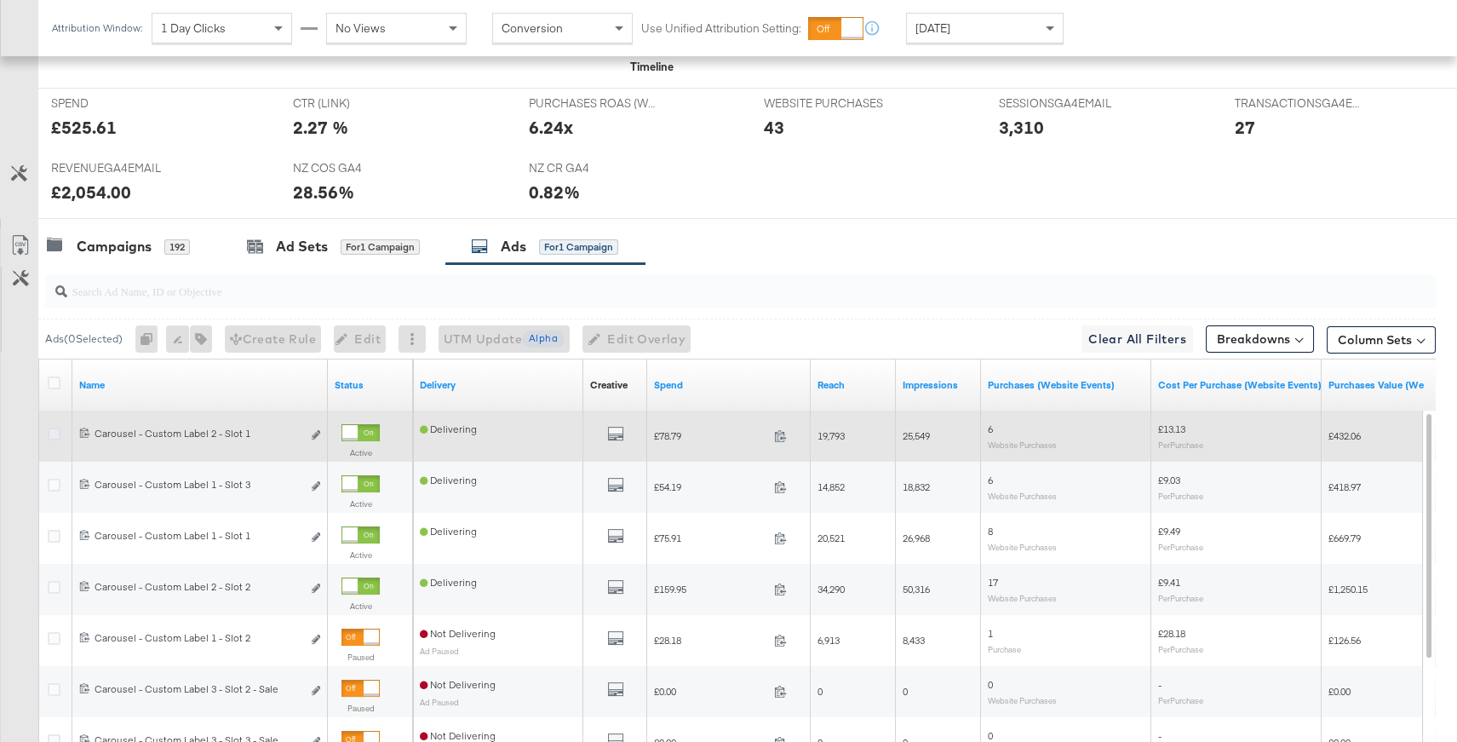
click at [52, 434] on icon at bounding box center [54, 433] width 13 height 13
click at [0, 0] on input "checkbox" at bounding box center [0, 0] width 0 height 0
click at [320, 439] on button "Edit ad" at bounding box center [316, 436] width 10 height 18
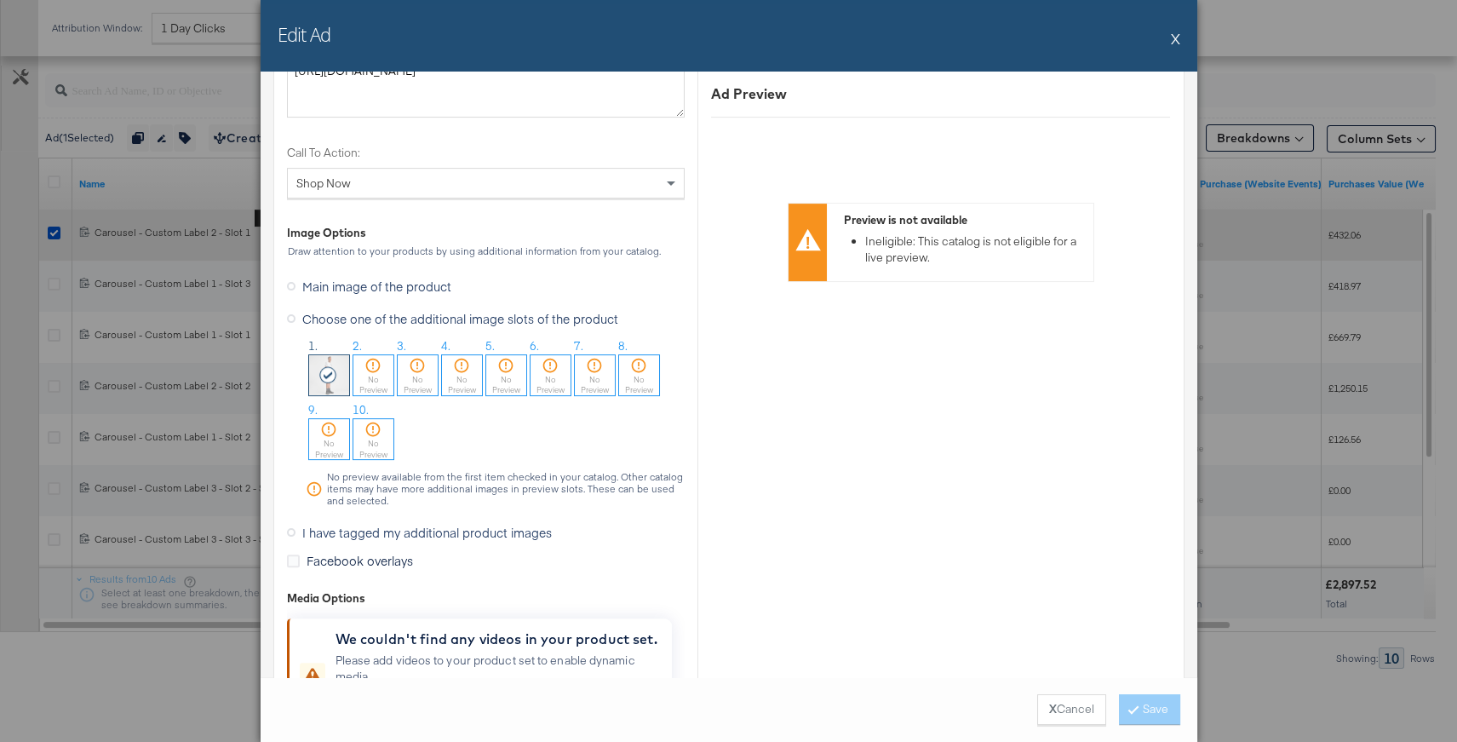
scroll to position [1529, 0]
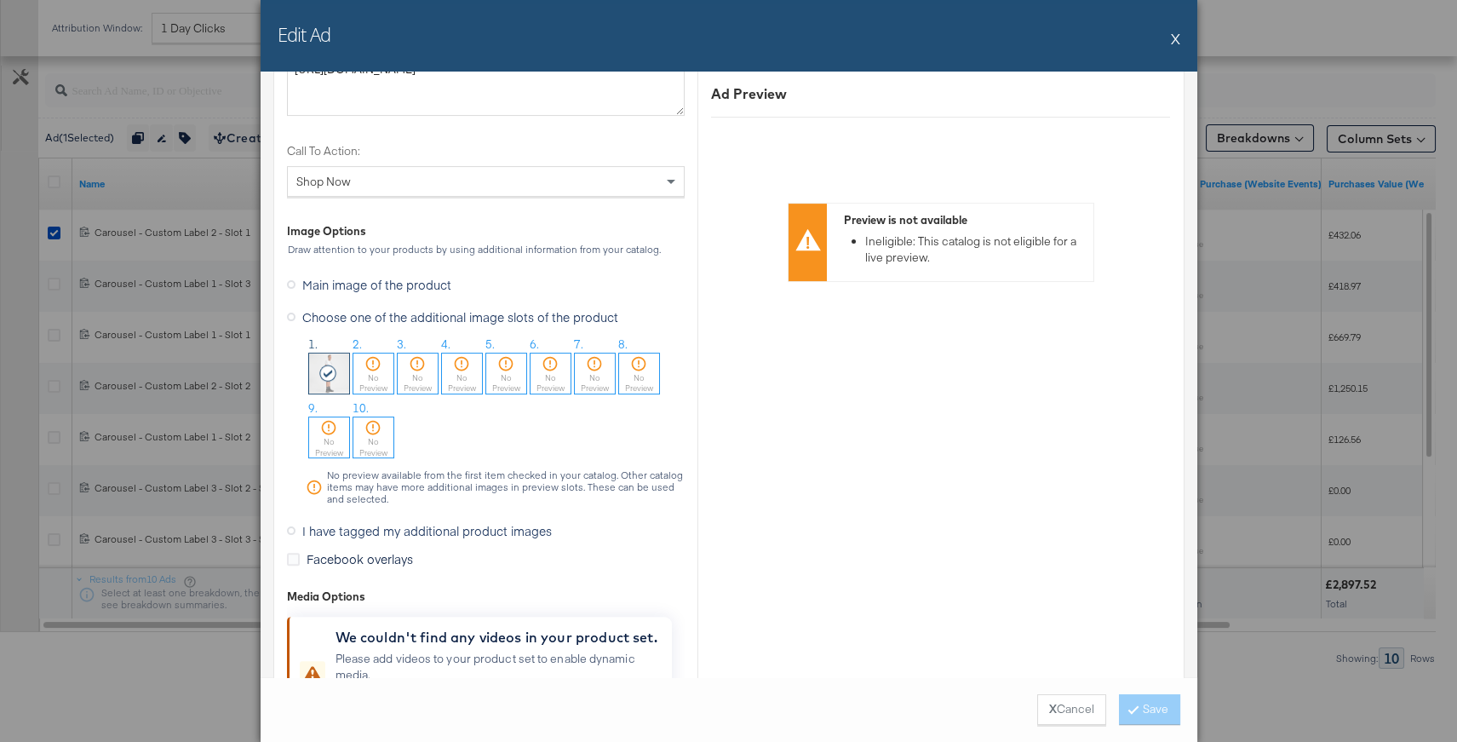
click at [289, 528] on icon at bounding box center [291, 530] width 9 height 9
click at [0, 0] on input "I have tagged my additional product images" at bounding box center [0, 0] width 0 height 0
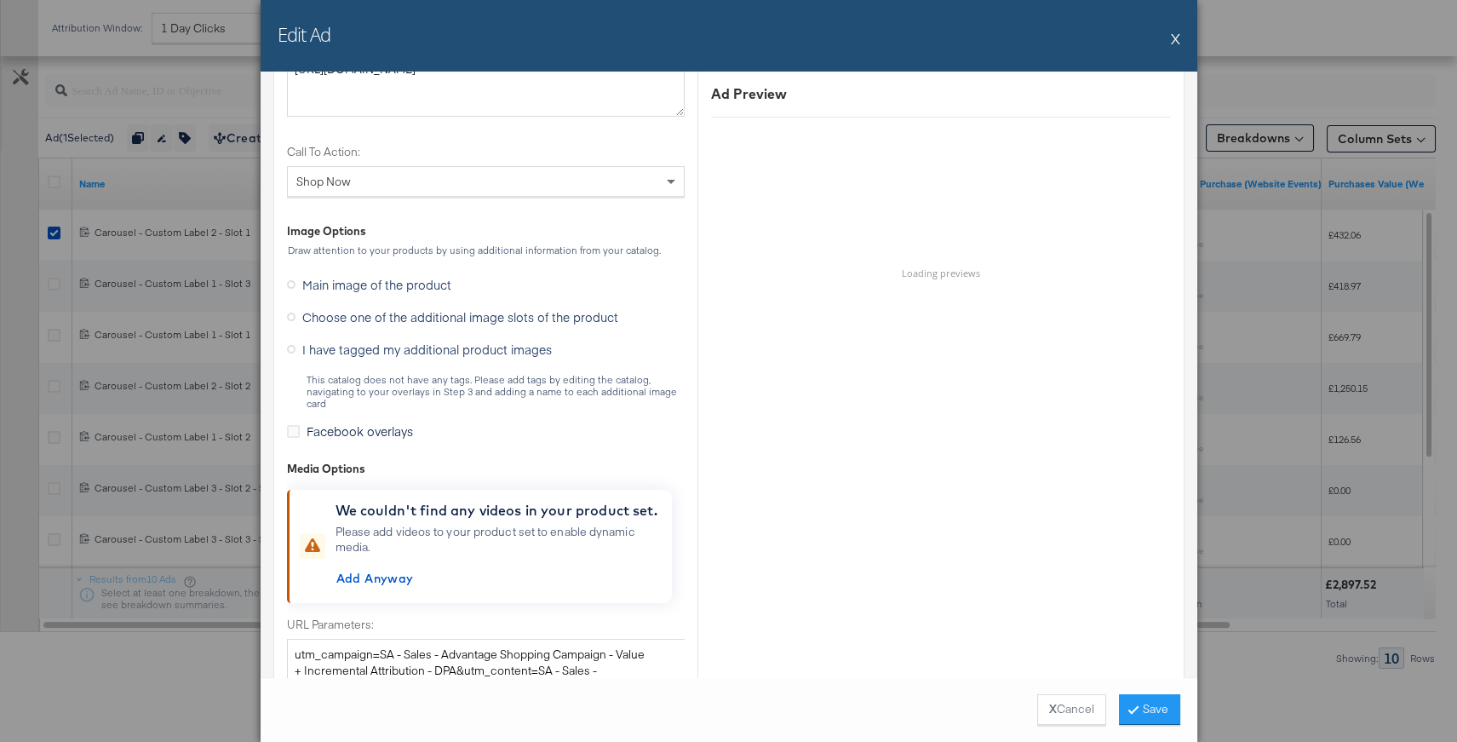
click at [1172, 38] on button "X" at bounding box center [1175, 38] width 9 height 34
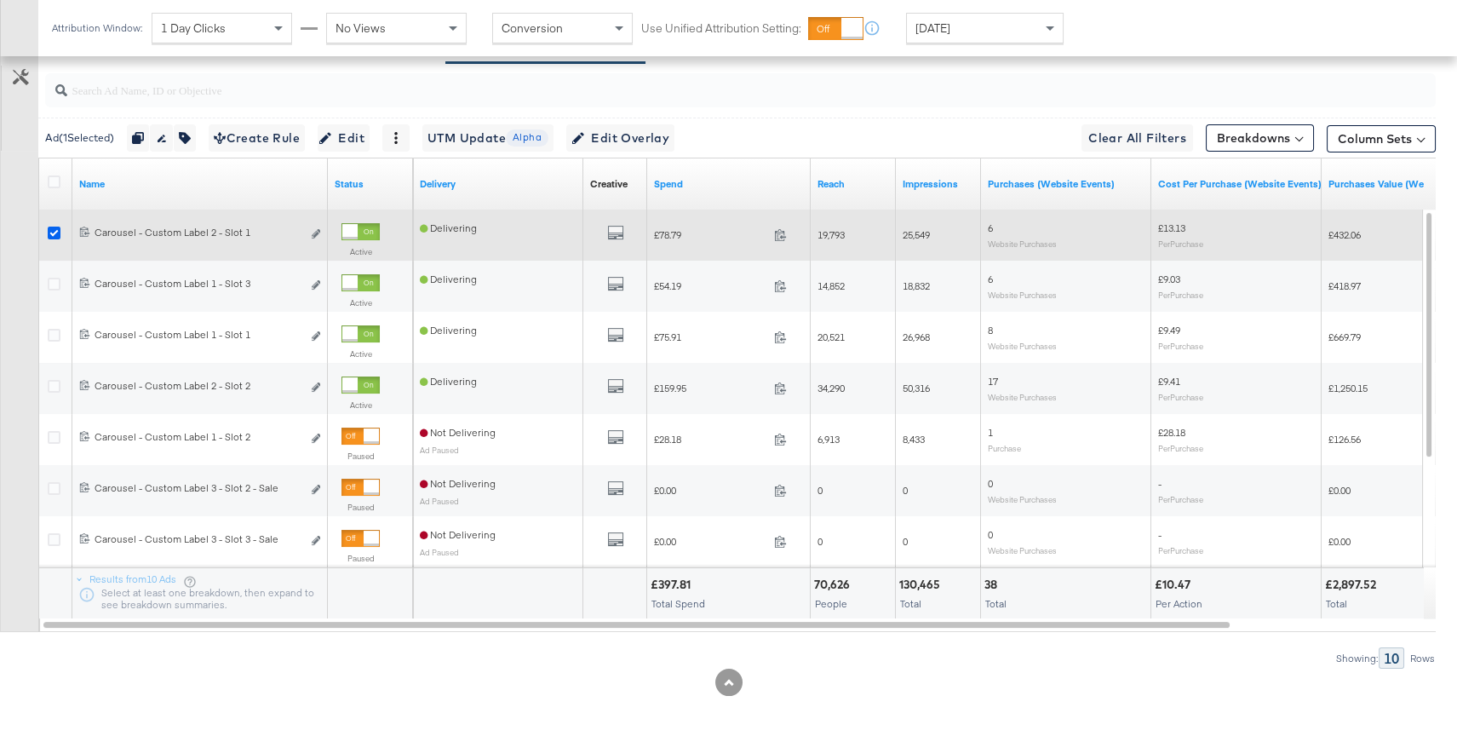
click at [58, 233] on icon at bounding box center [54, 232] width 13 height 13
click at [0, 0] on input "checkbox" at bounding box center [0, 0] width 0 height 0
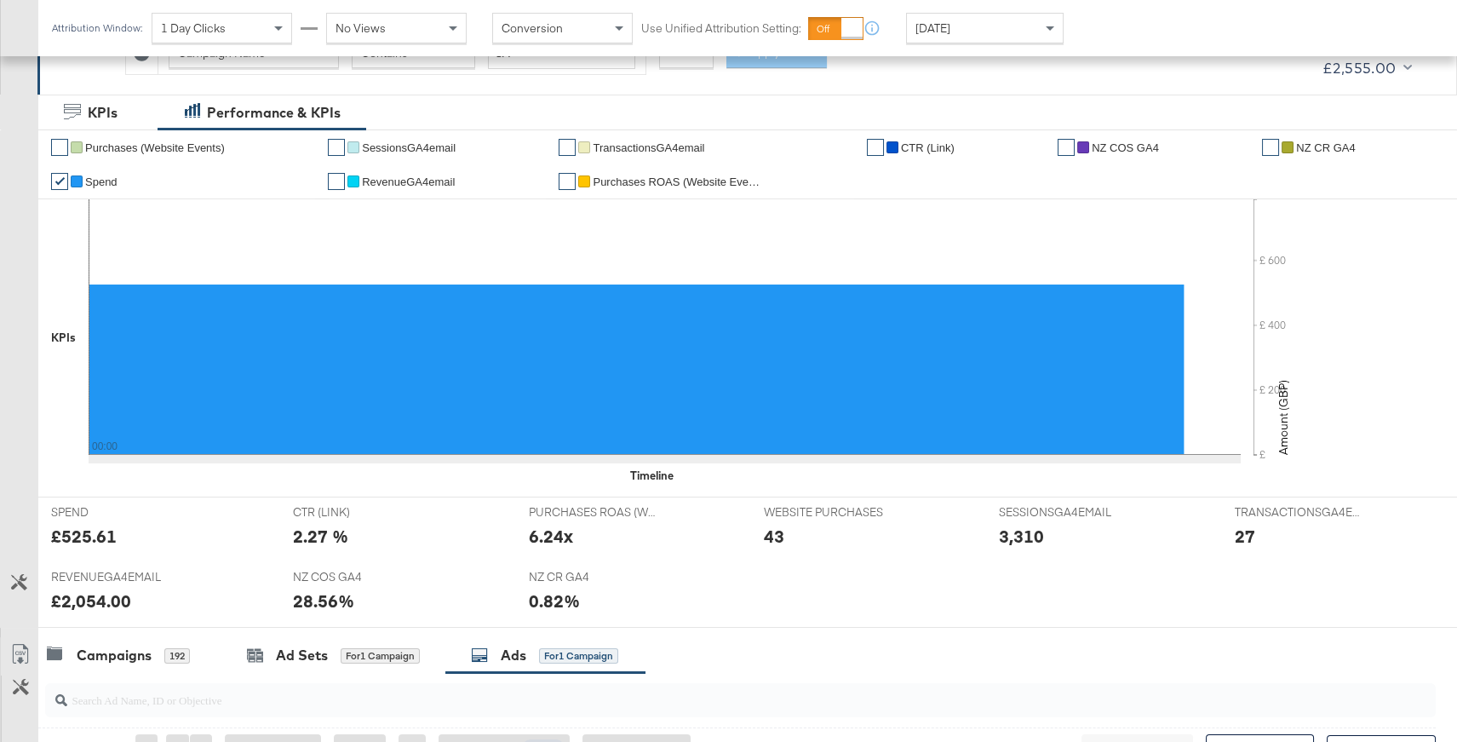
scroll to position [560, 0]
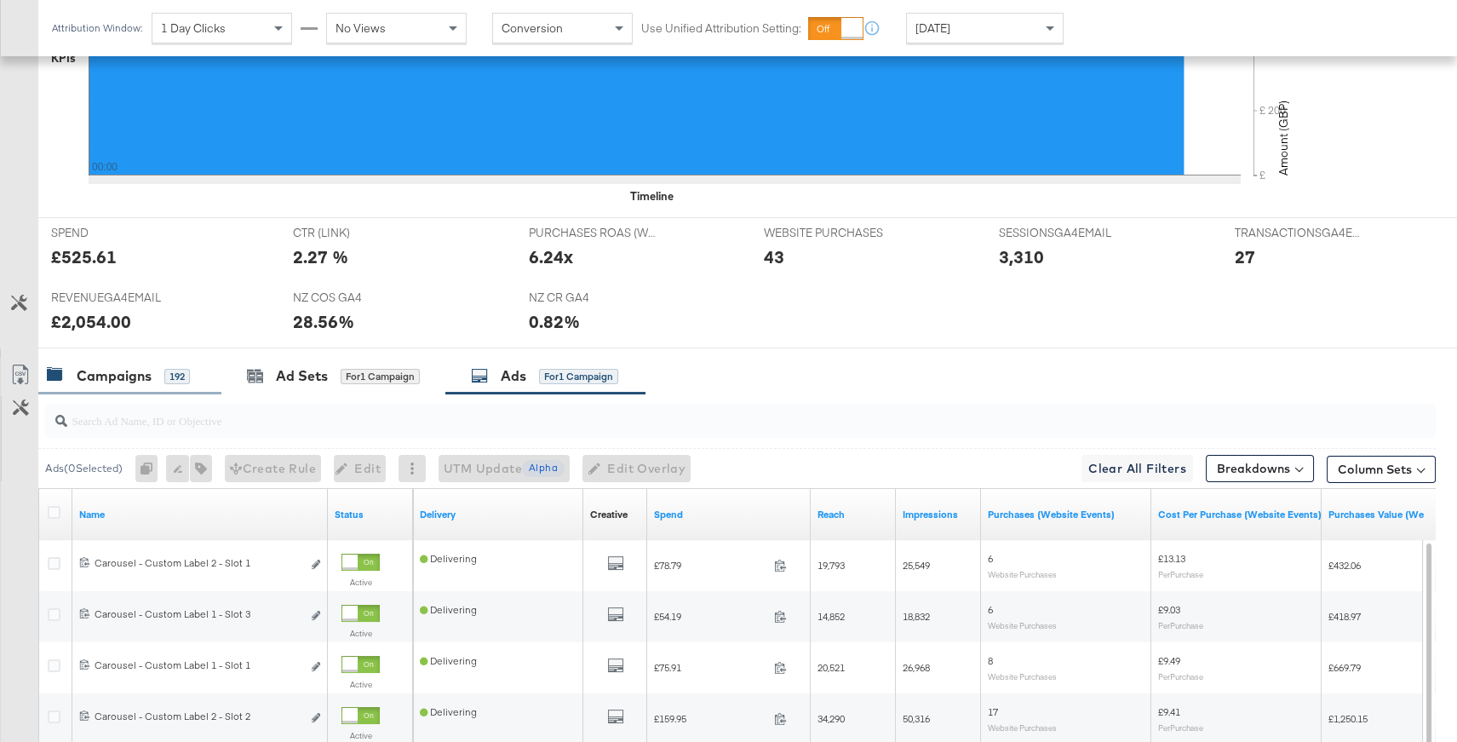
click at [180, 379] on div "192" at bounding box center [177, 376] width 26 height 15
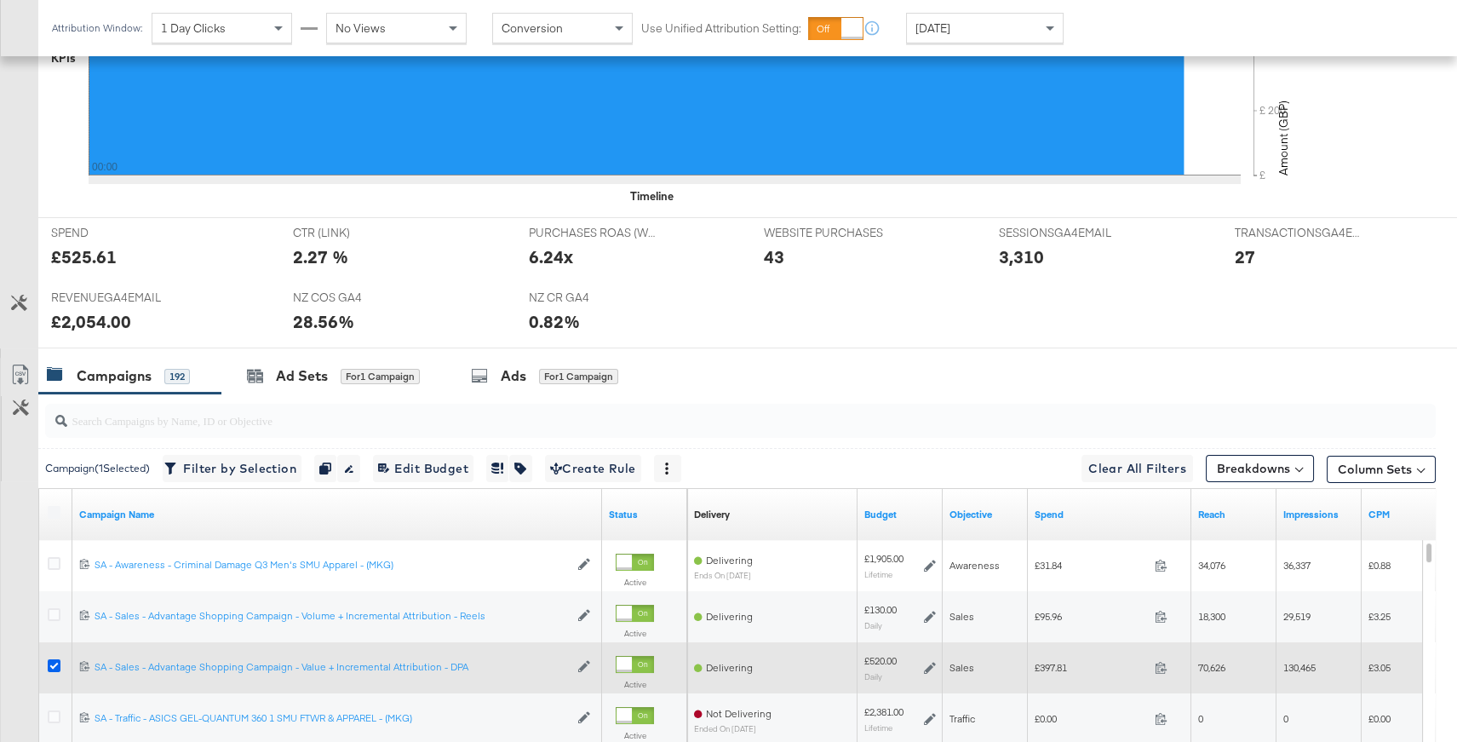
click at [56, 664] on icon at bounding box center [54, 665] width 13 height 13
click at [0, 0] on input "checkbox" at bounding box center [0, 0] width 0 height 0
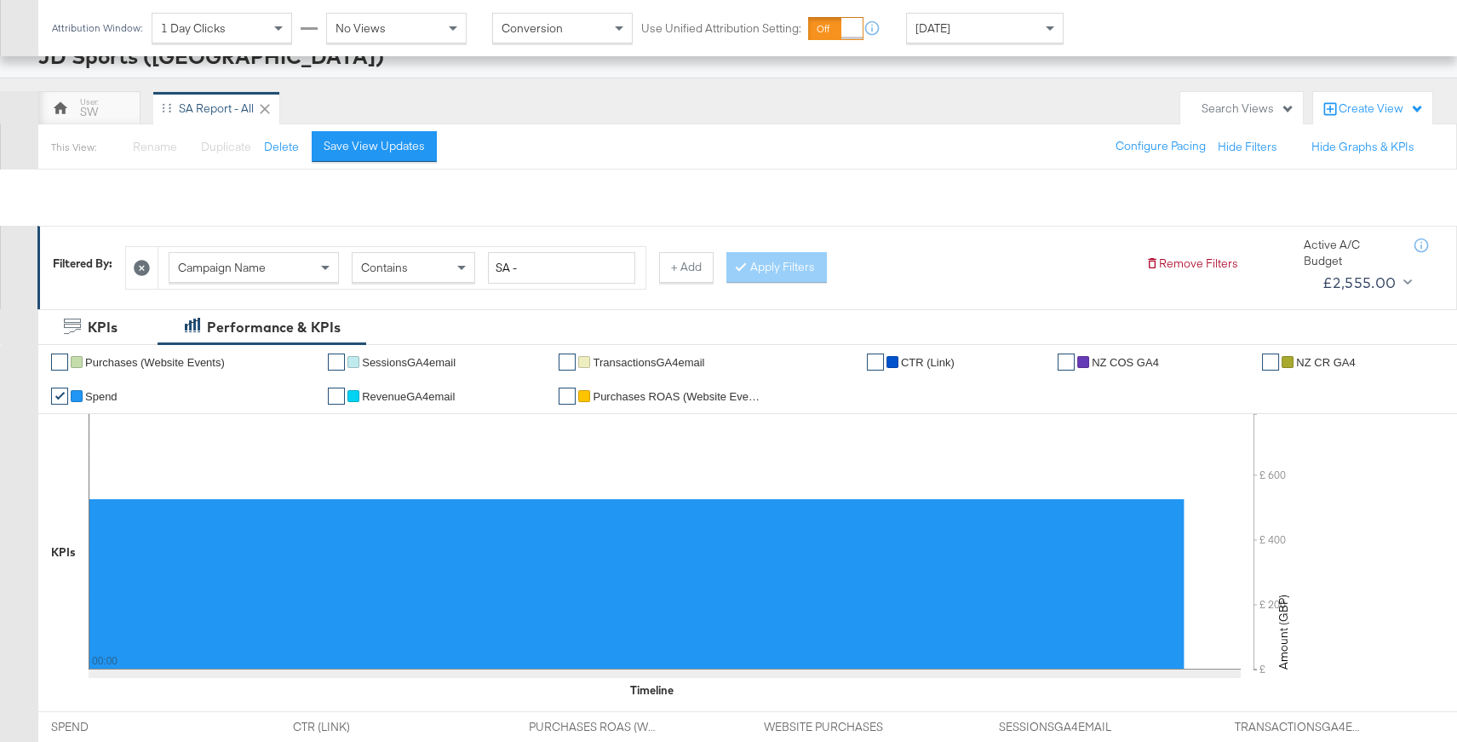
scroll to position [0, 0]
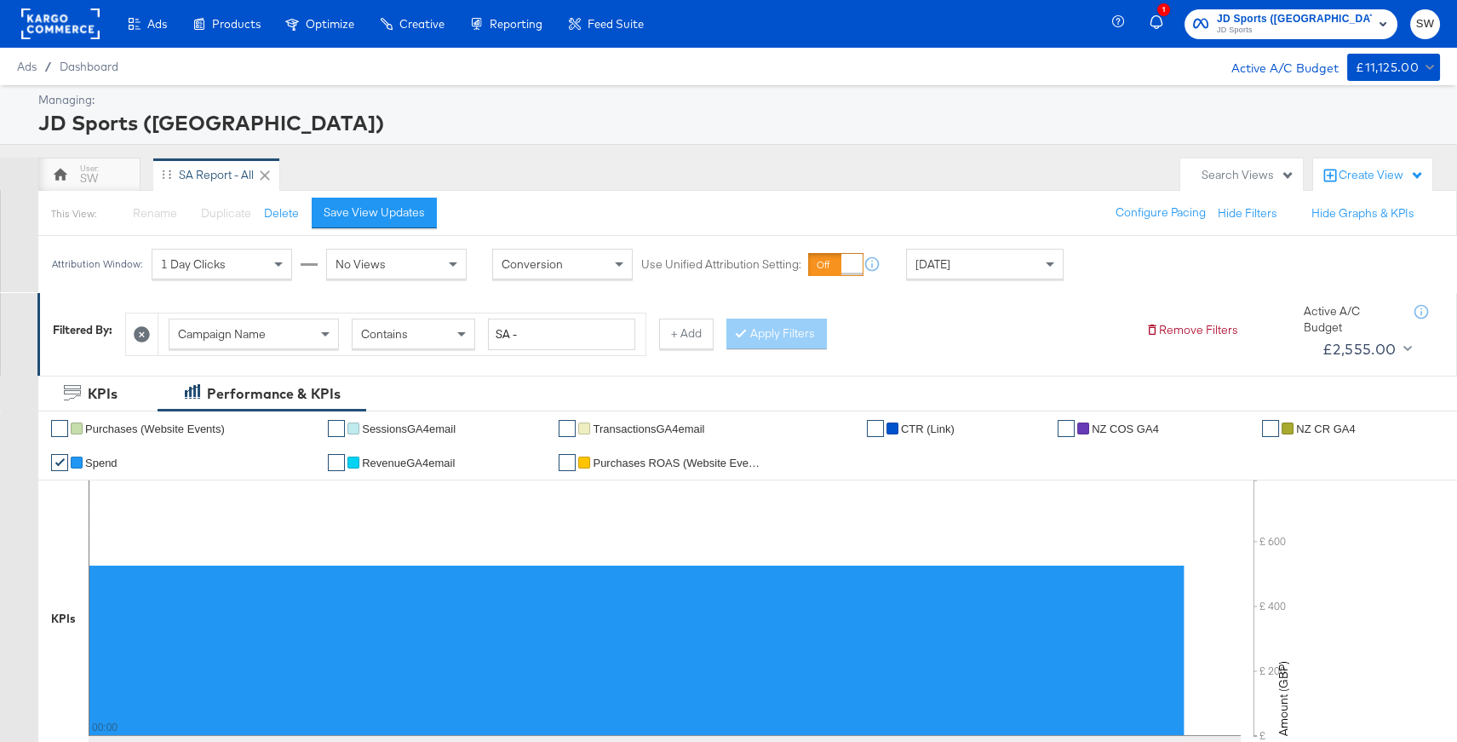
click at [1337, 24] on span "JD Sports" at bounding box center [1294, 31] width 155 height 14
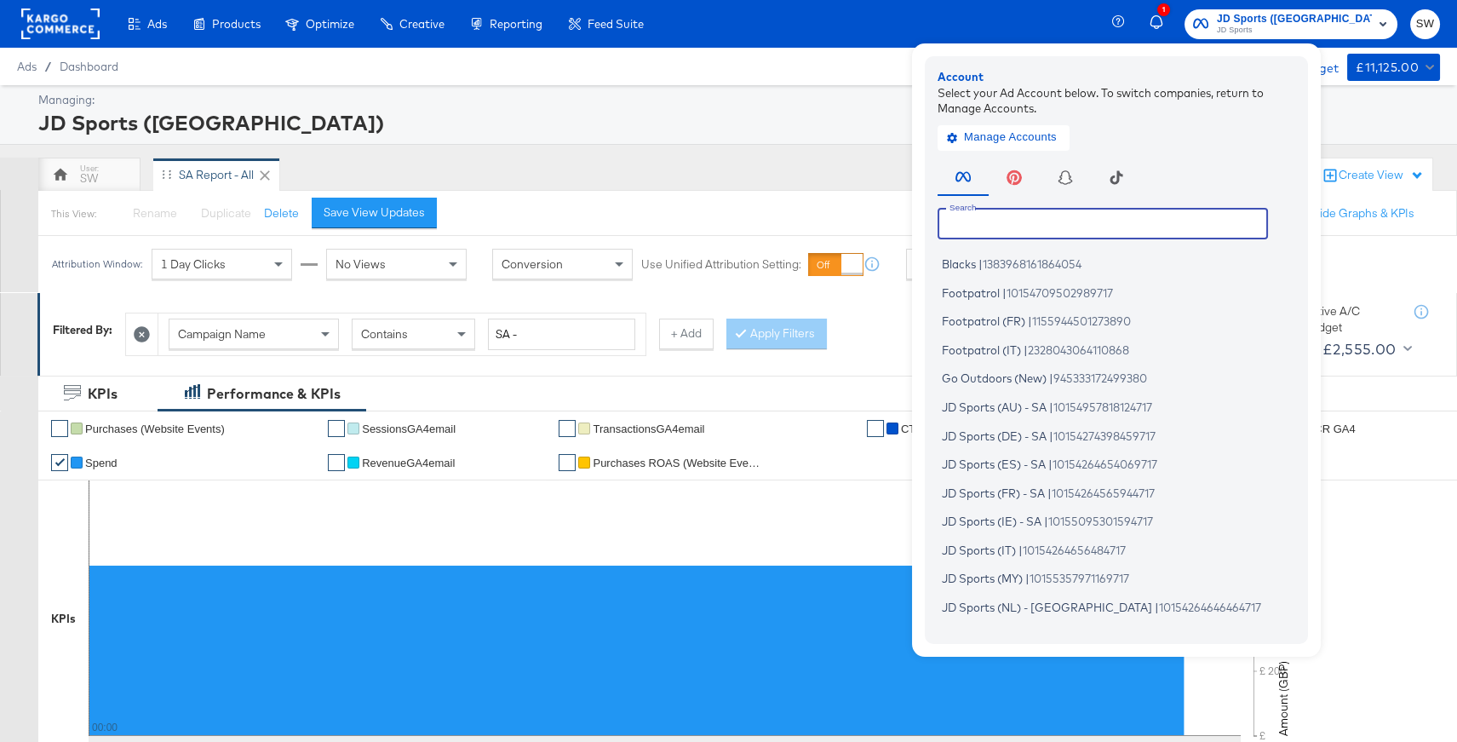
click at [1138, 222] on input "text" at bounding box center [1102, 223] width 330 height 31
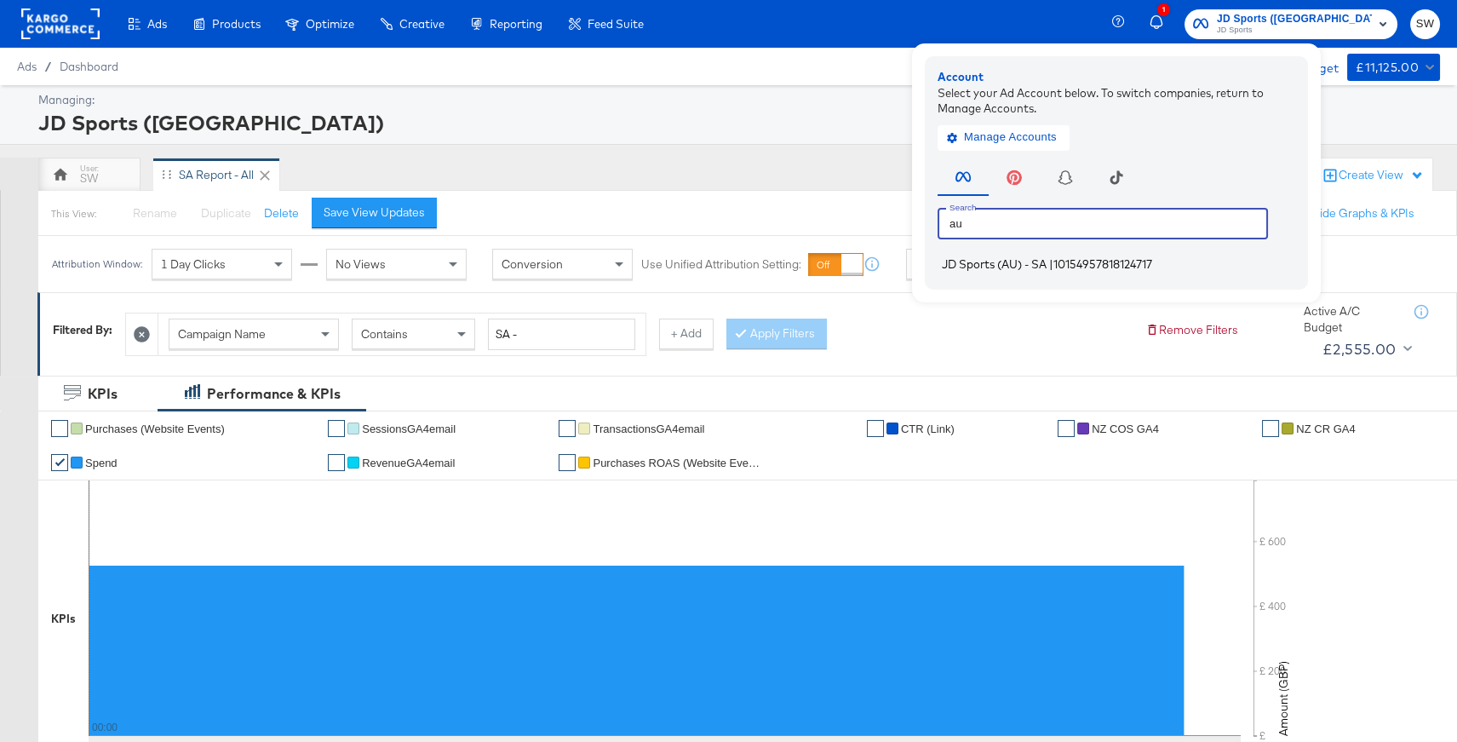
type input "au"
drag, startPoint x: 1124, startPoint y: 260, endPoint x: 1000, endPoint y: 135, distance: 175.8
click at [1046, 260] on span "JD Sports (AU) - SA" at bounding box center [994, 264] width 105 height 14
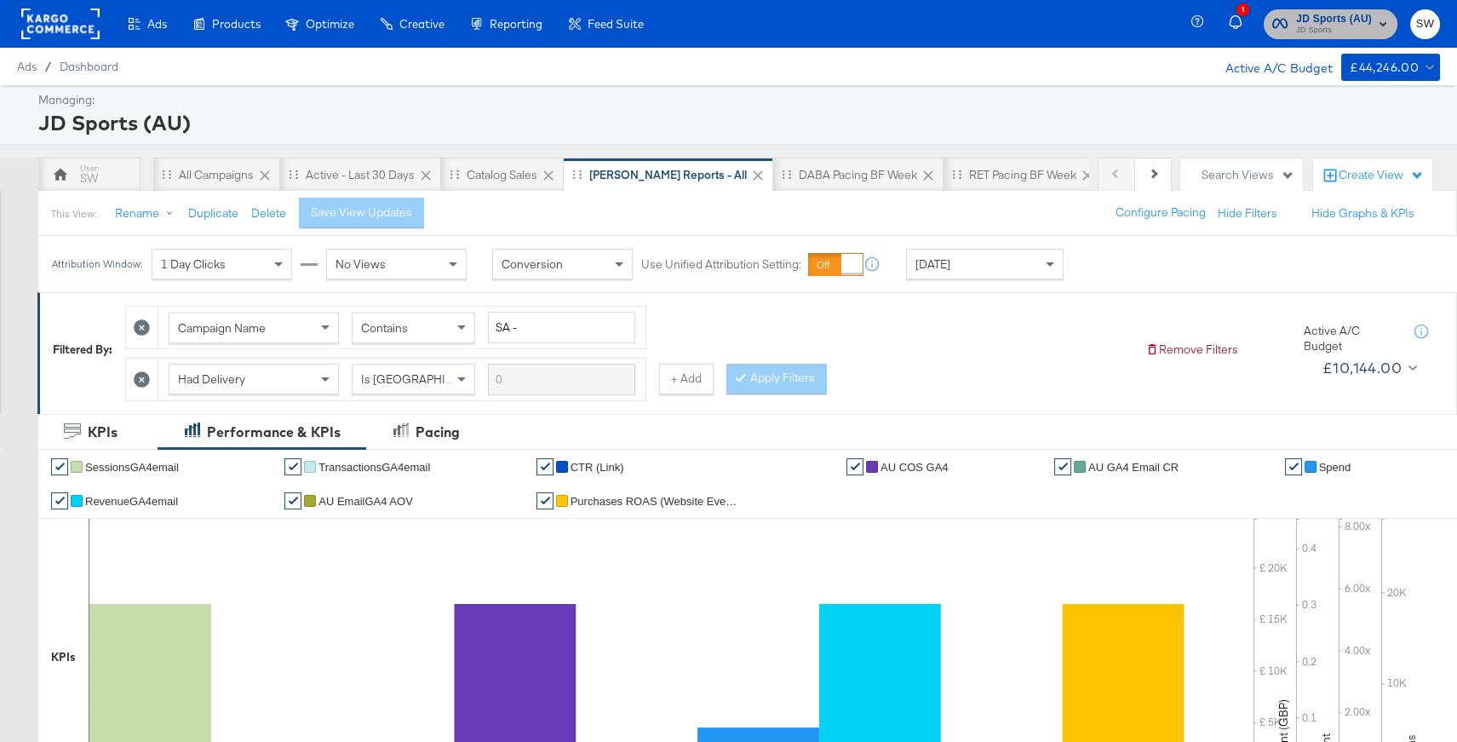
click at [1326, 17] on span "JD Sports (AU)" at bounding box center [1334, 19] width 76 height 18
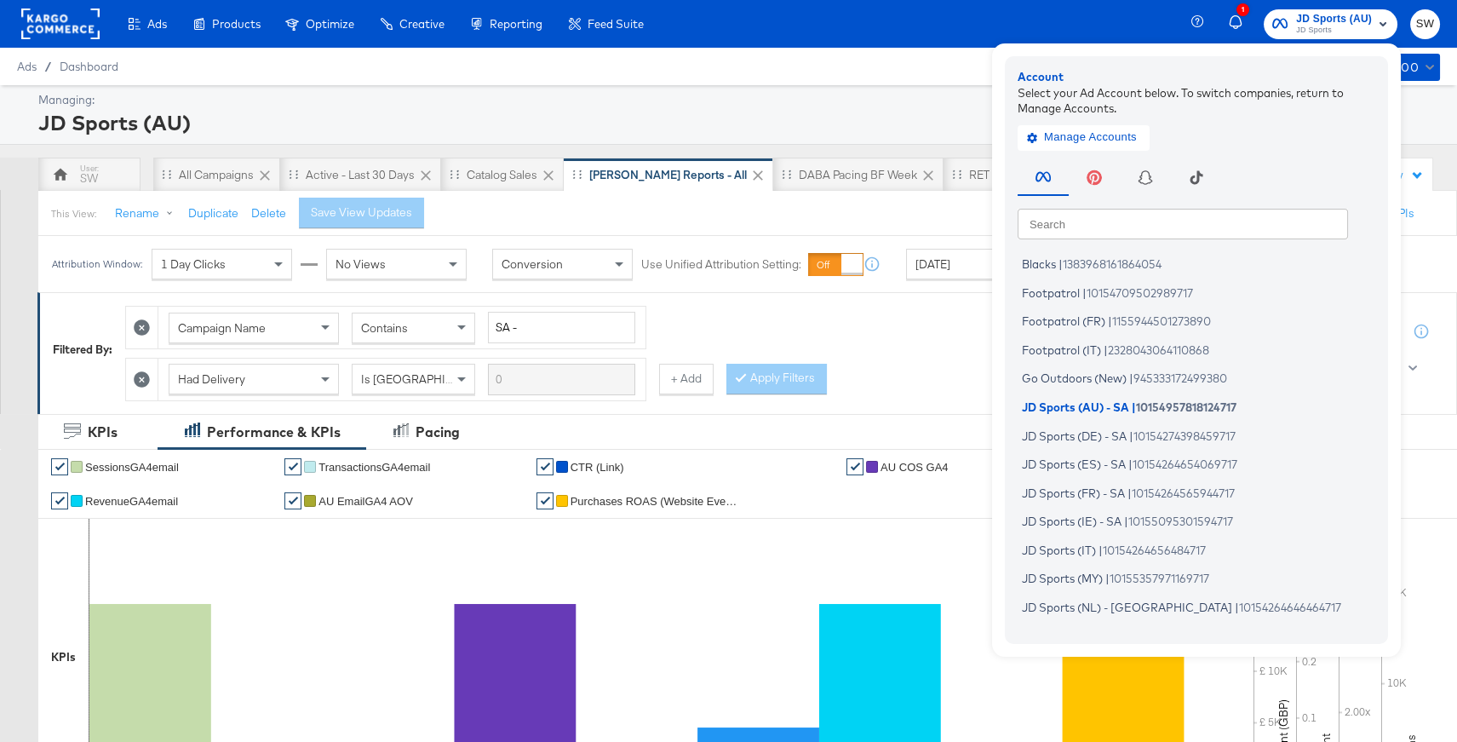
click at [1189, 241] on div "Search Search Blacks | 1383968161864054 Footpatrol | 10154709502989717 Footpatr…" at bounding box center [1200, 392] width 366 height 476
click at [1188, 221] on input "text" at bounding box center [1182, 223] width 330 height 31
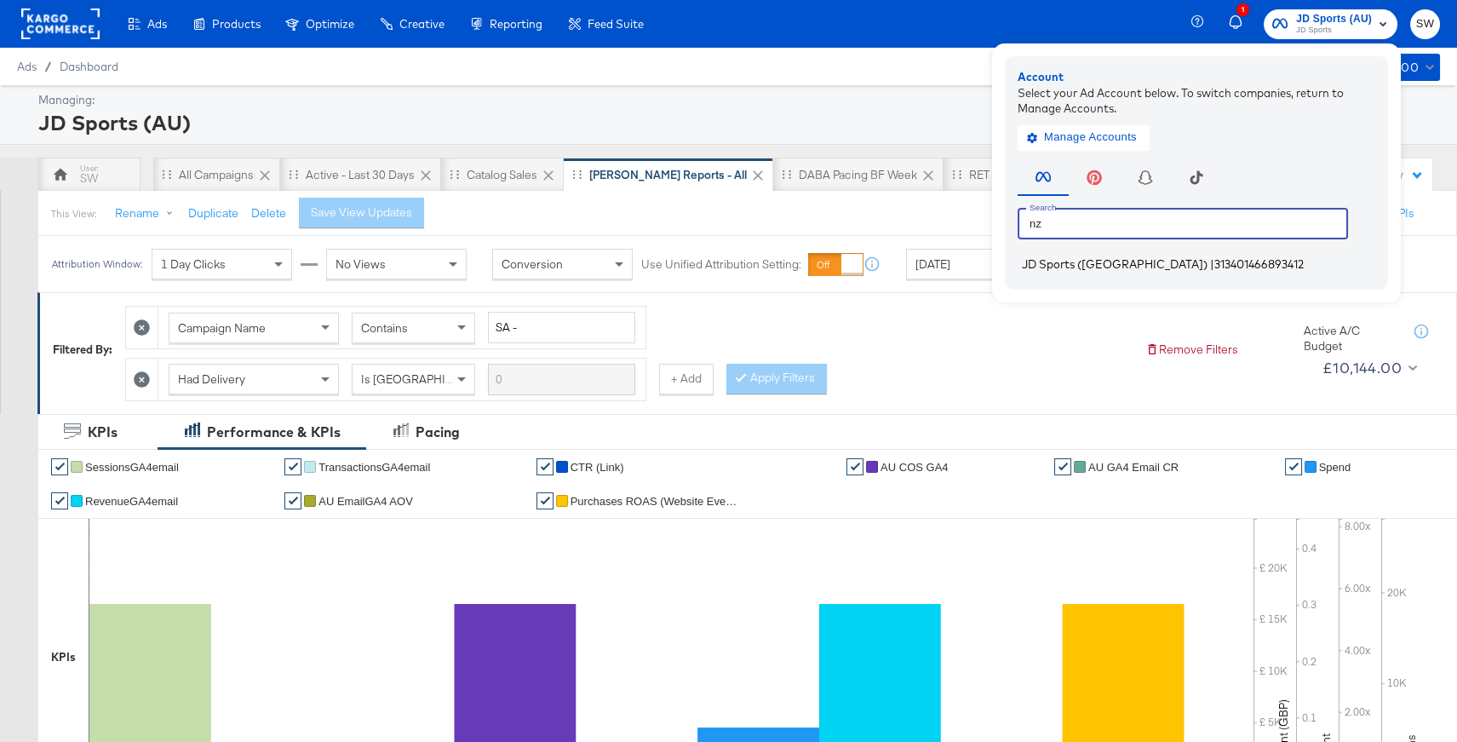
type input "nz"
click at [1214, 263] on span "313401466893412" at bounding box center [1258, 264] width 89 height 14
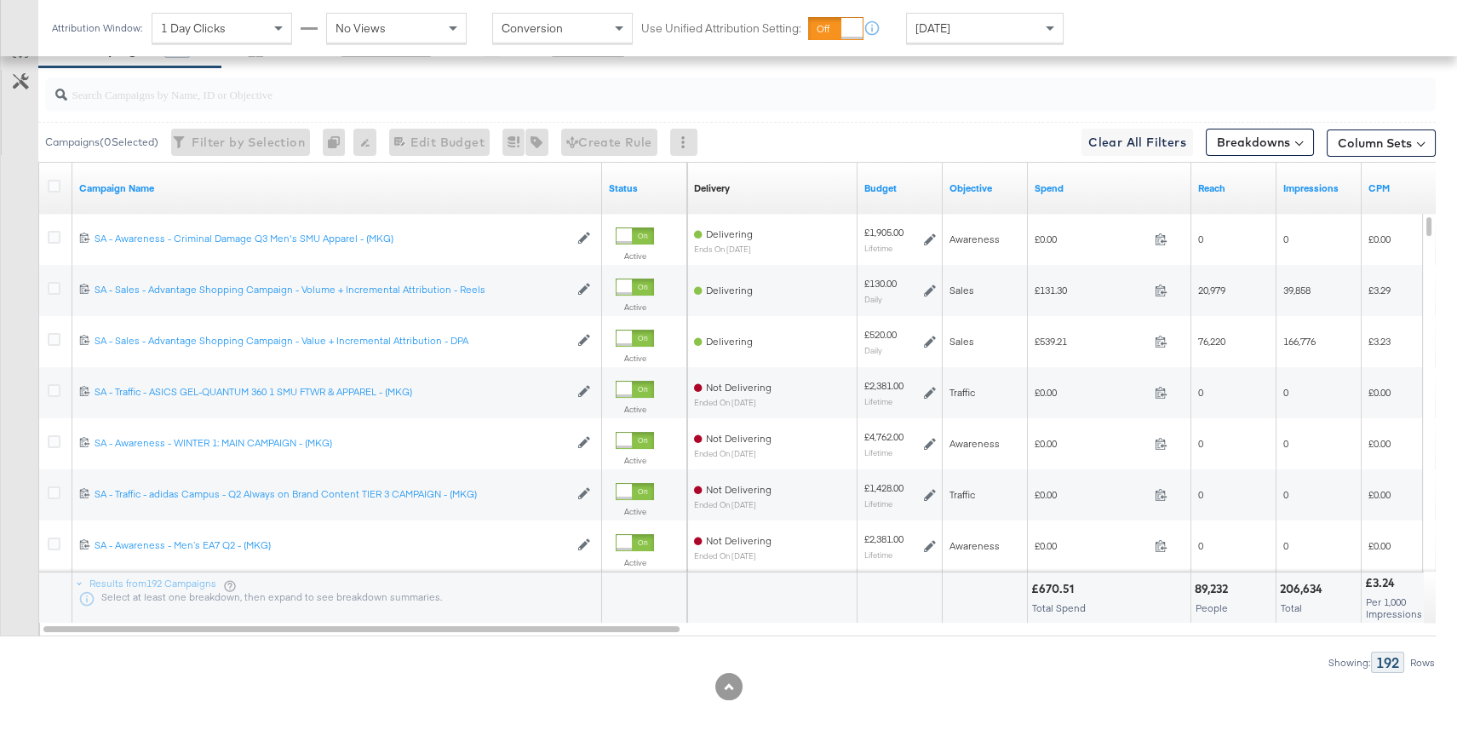
scroll to position [891, 0]
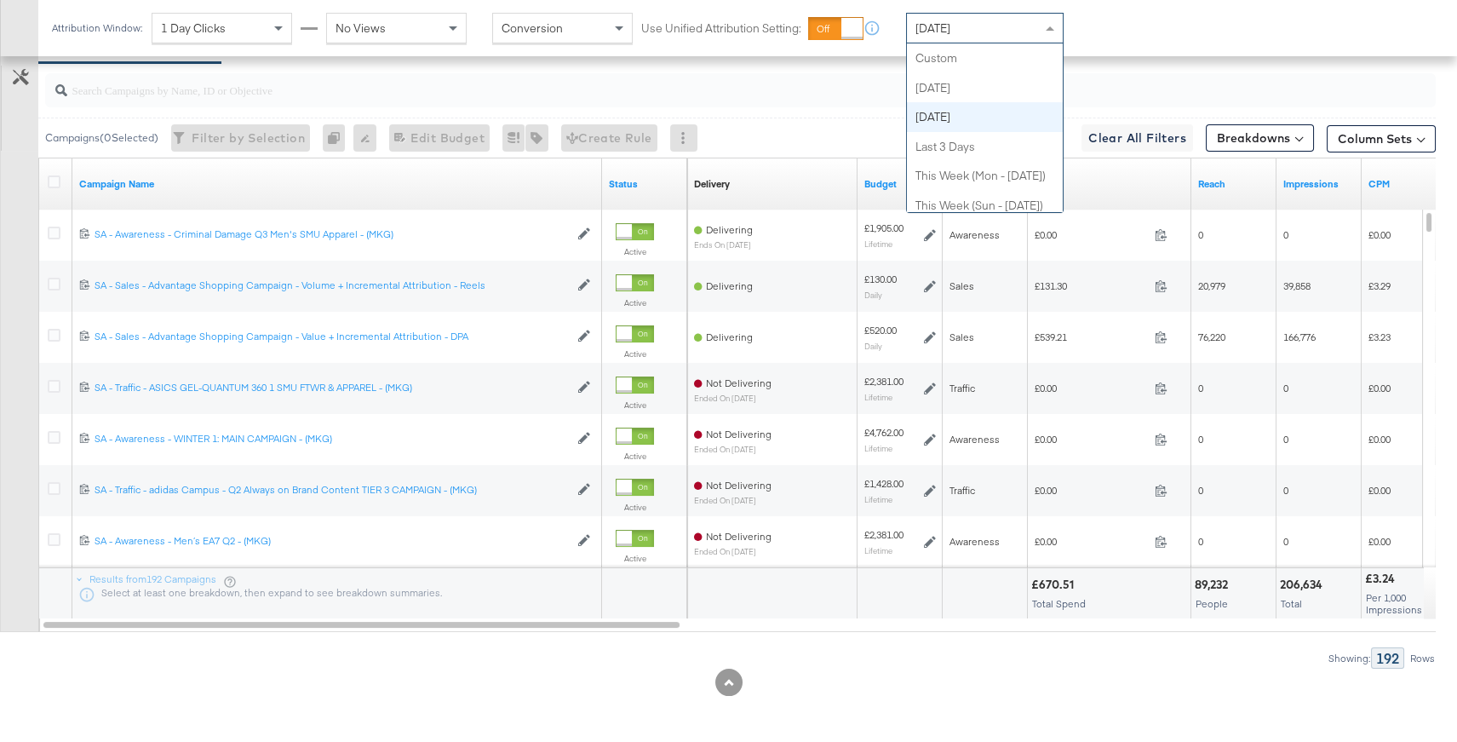
click at [1017, 34] on div "[DATE]" at bounding box center [985, 28] width 156 height 29
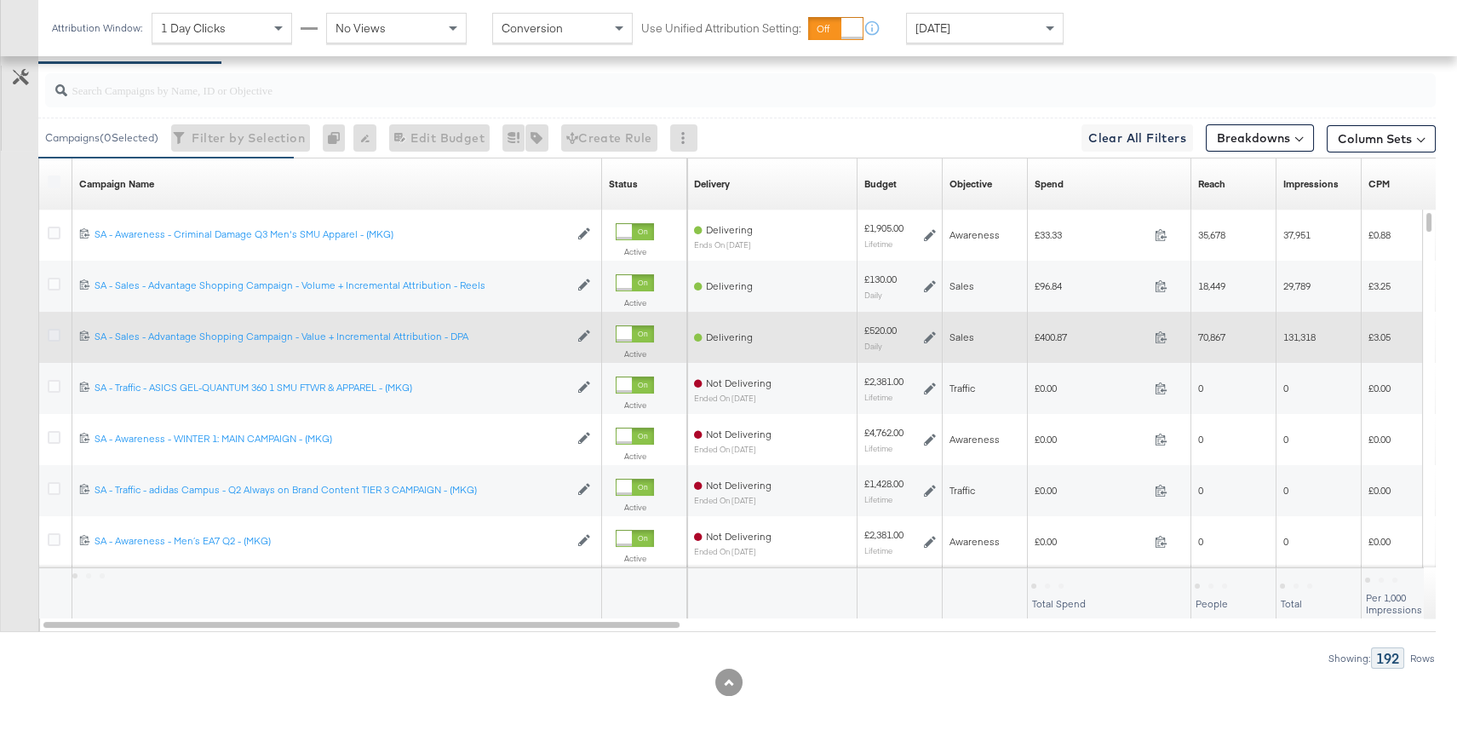
click at [49, 333] on icon at bounding box center [54, 335] width 13 height 13
click at [0, 0] on input "checkbox" at bounding box center [0, 0] width 0 height 0
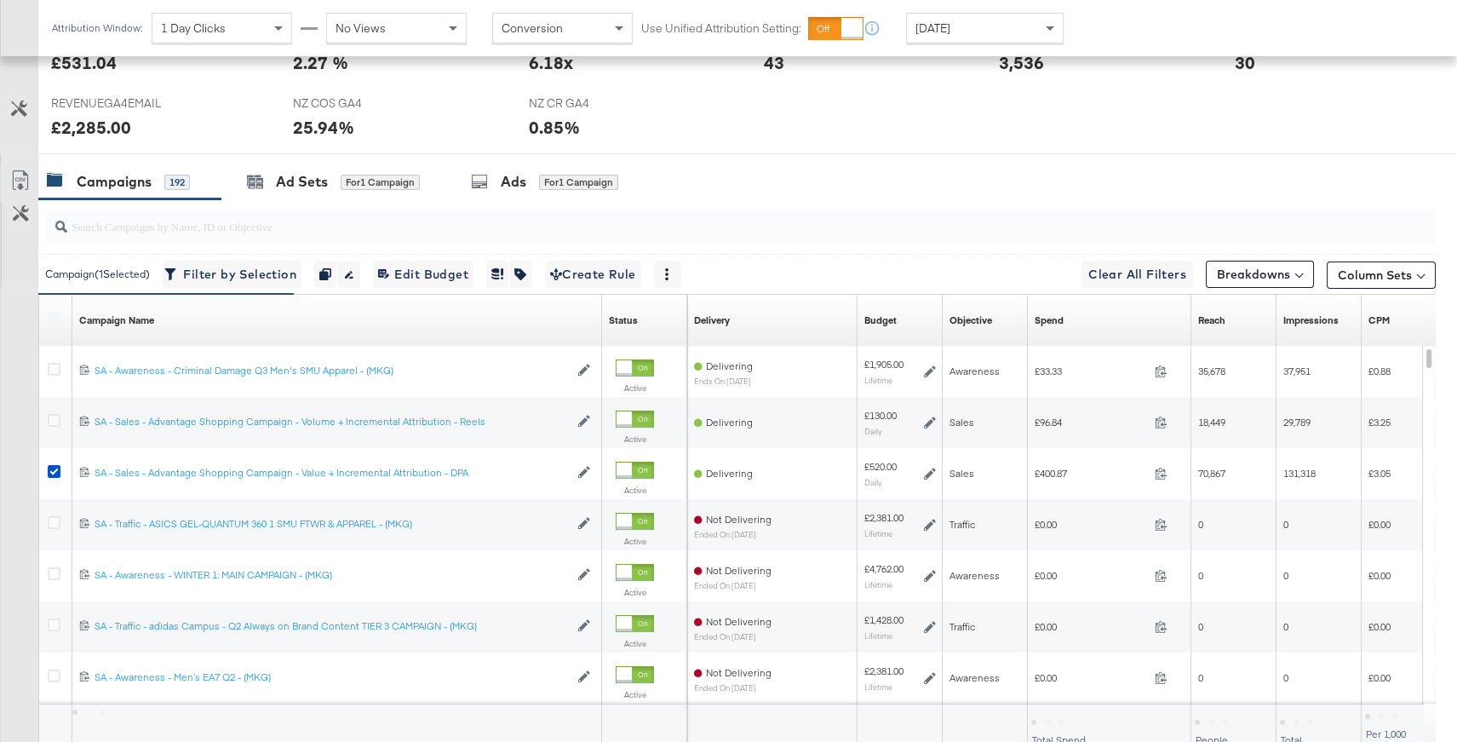
scroll to position [696, 0]
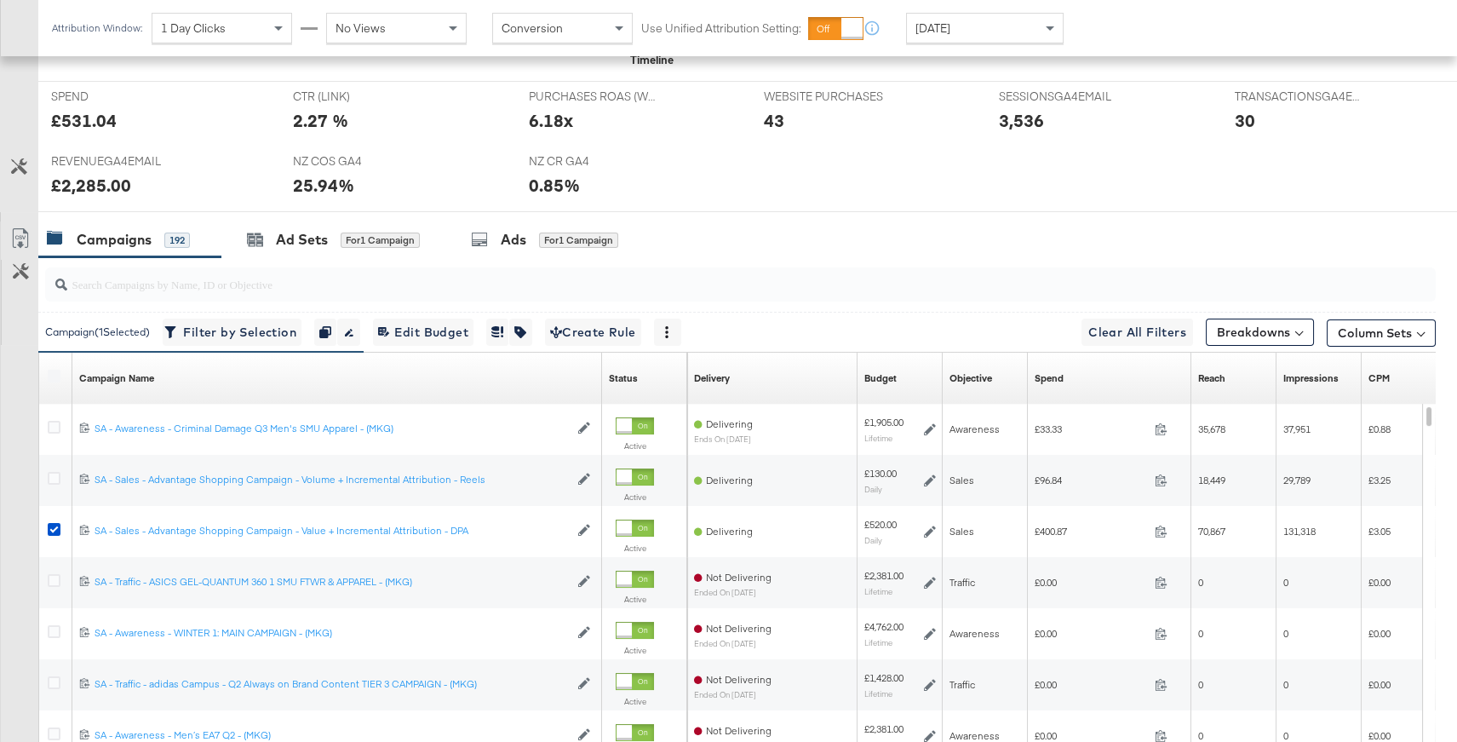
click at [570, 257] on div at bounding box center [736, 284] width 1397 height 54
click at [564, 243] on div "for 1 Campaign" at bounding box center [578, 239] width 79 height 15
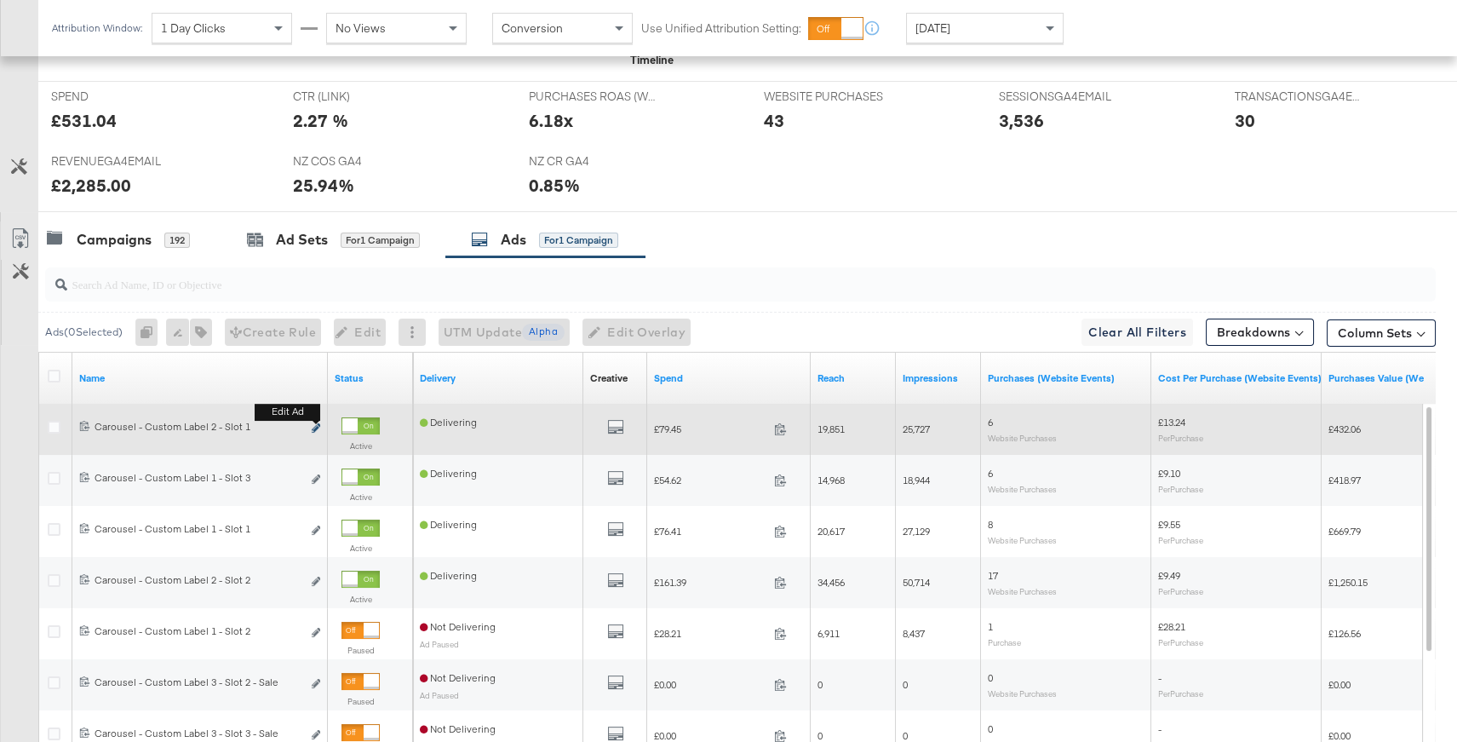
click at [315, 426] on icon "link" at bounding box center [316, 427] width 9 height 9
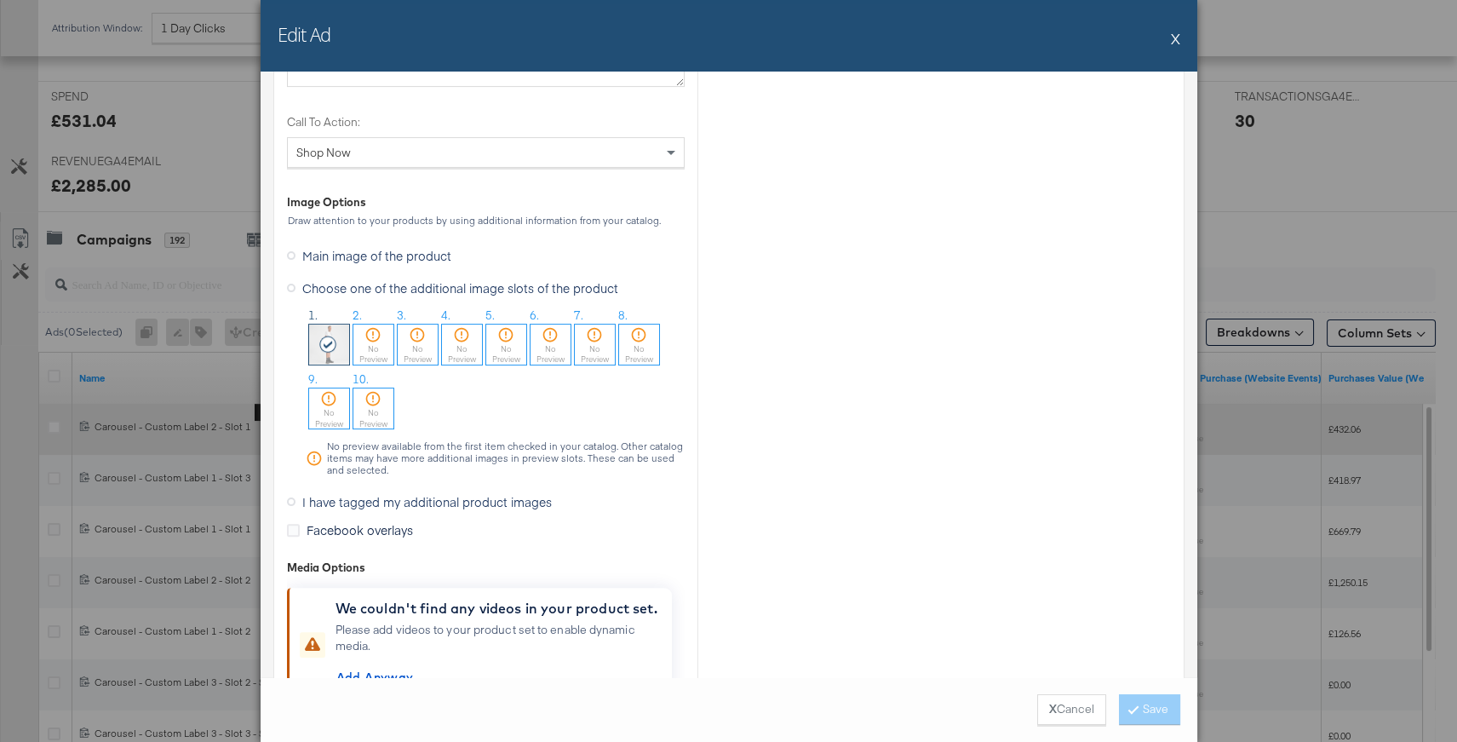
scroll to position [1581, 0]
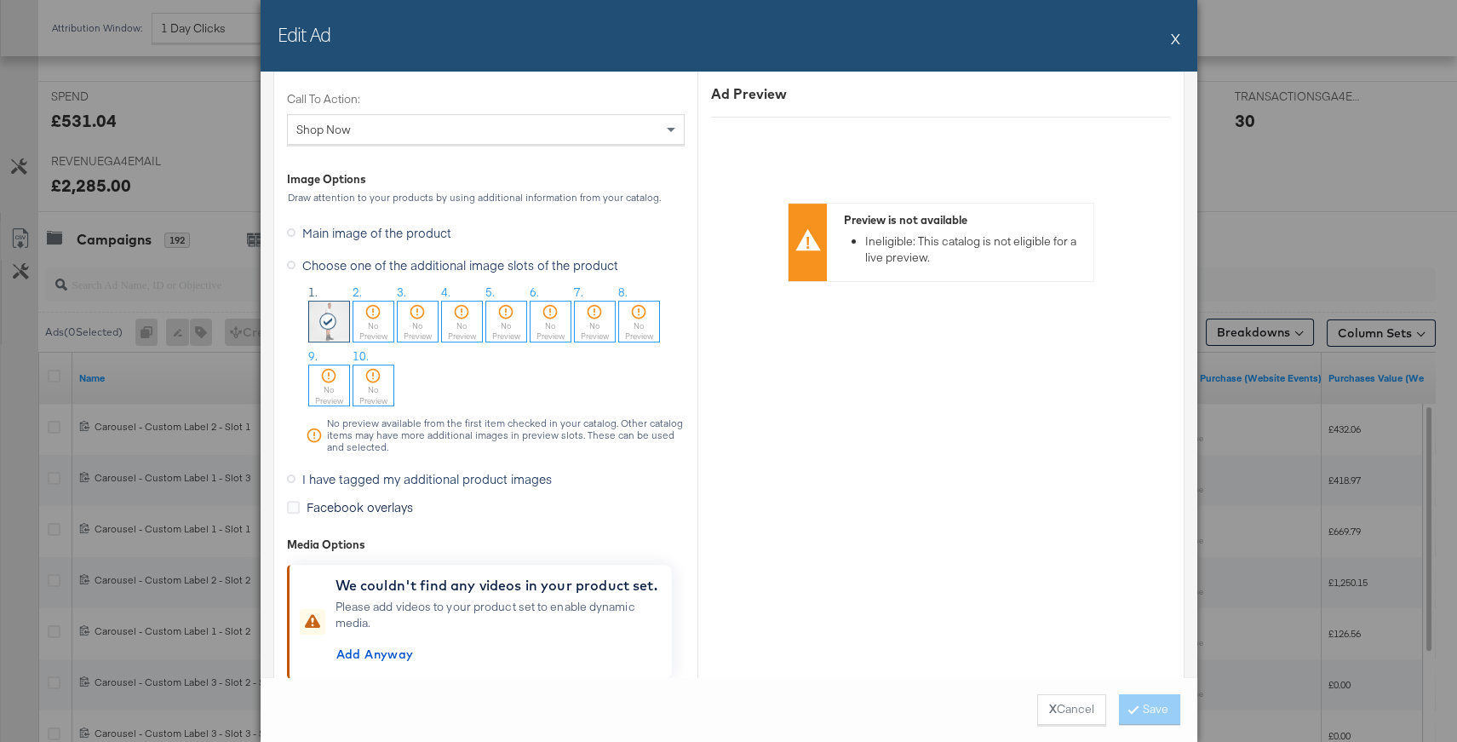
click at [297, 473] on label "I have tagged my additional product images" at bounding box center [423, 479] width 272 height 26
click at [0, 0] on input "I have tagged my additional product images" at bounding box center [0, 0] width 0 height 0
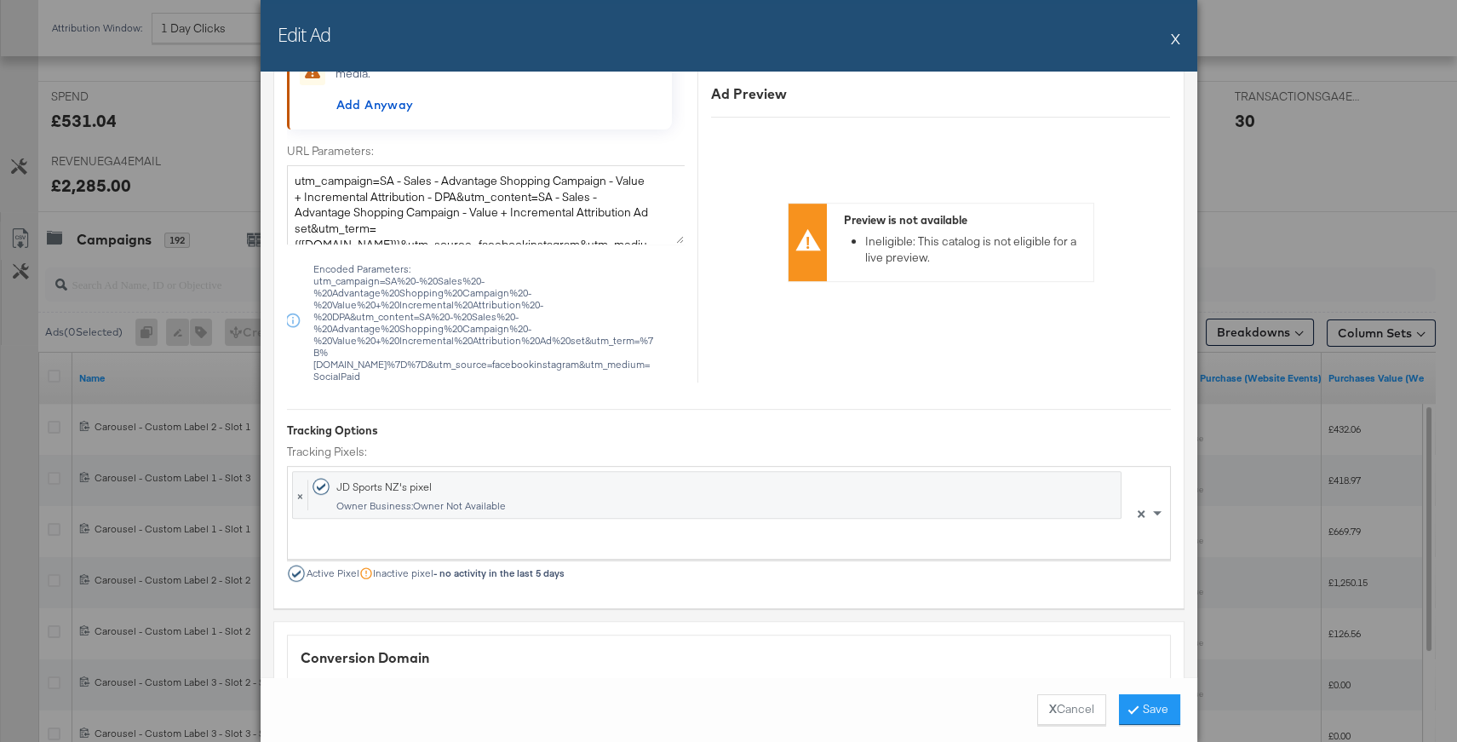
scroll to position [1826, 0]
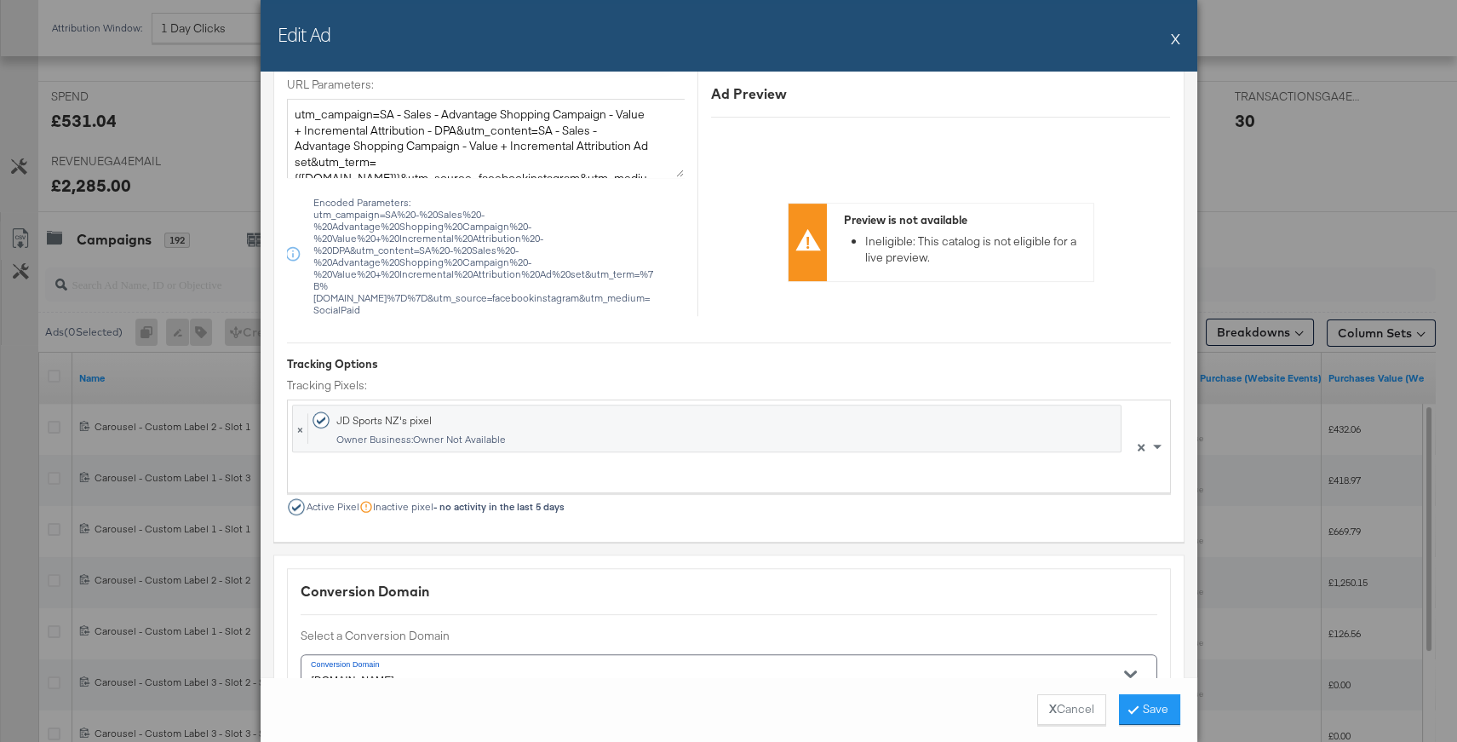
click at [1174, 40] on button "X" at bounding box center [1175, 38] width 9 height 34
